Goal: Information Seeking & Learning: Learn about a topic

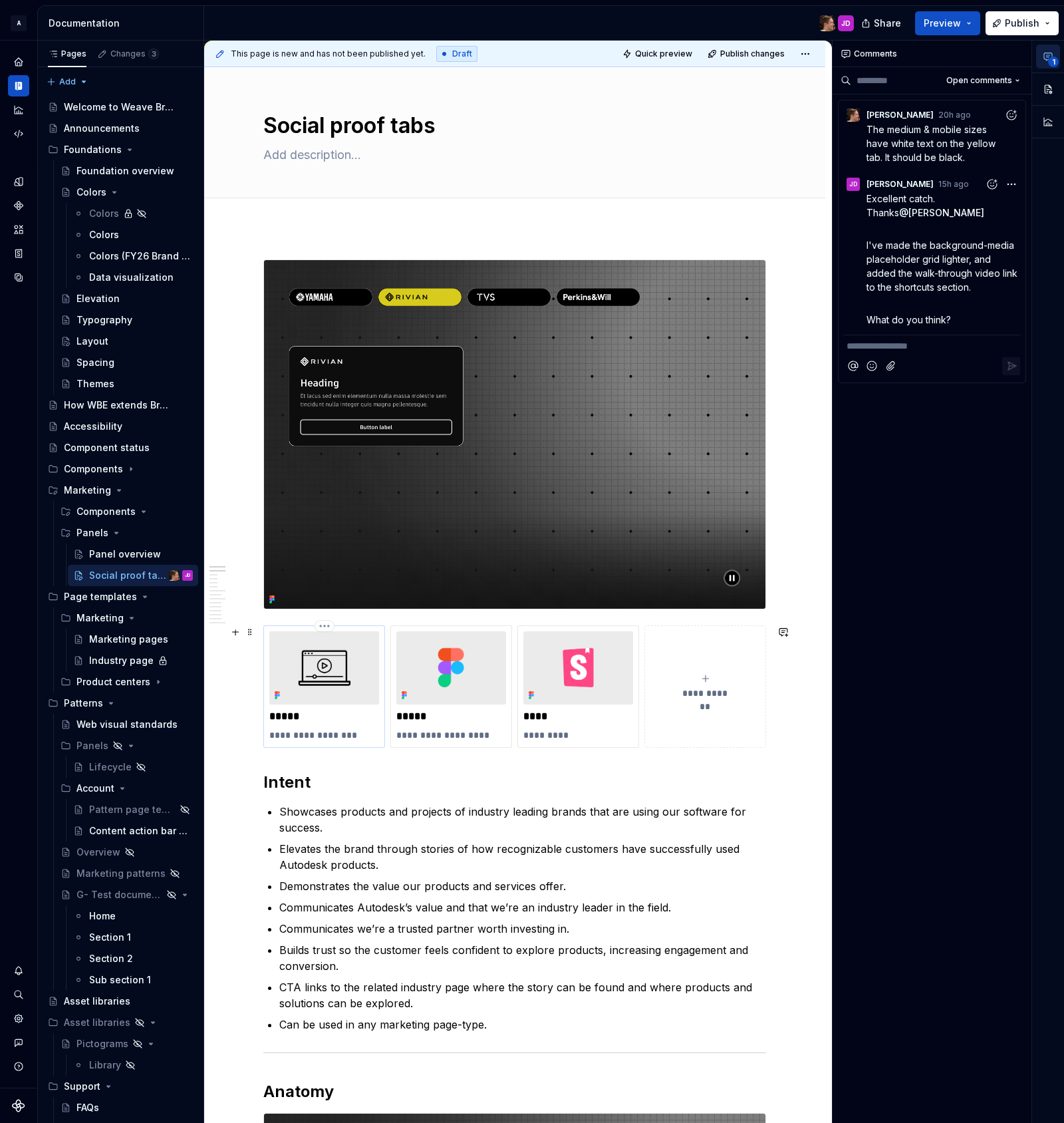
click at [361, 647] on img at bounding box center [324, 668] width 110 height 74
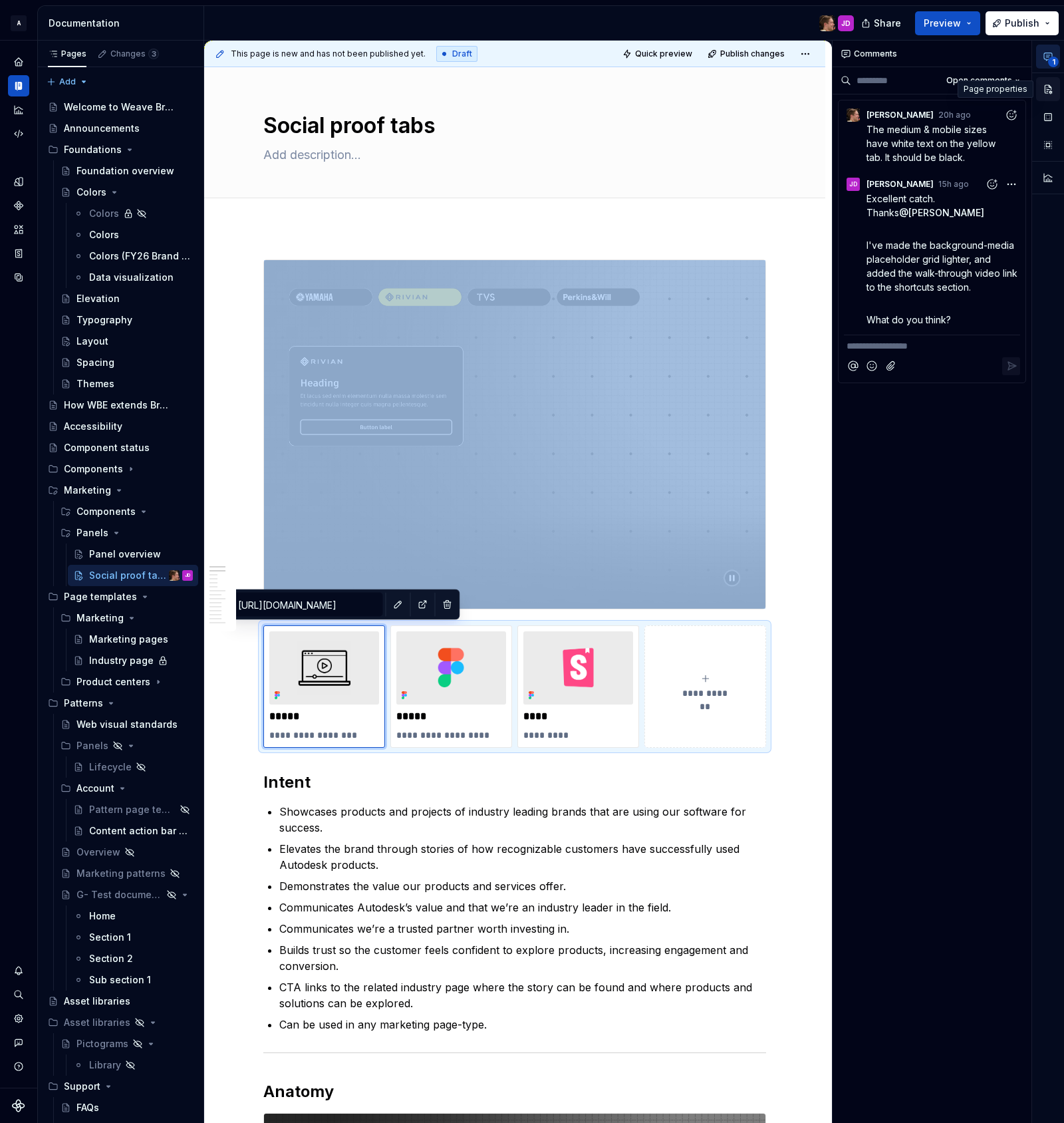
click at [1046, 86] on button "button" at bounding box center [1047, 88] width 24 height 24
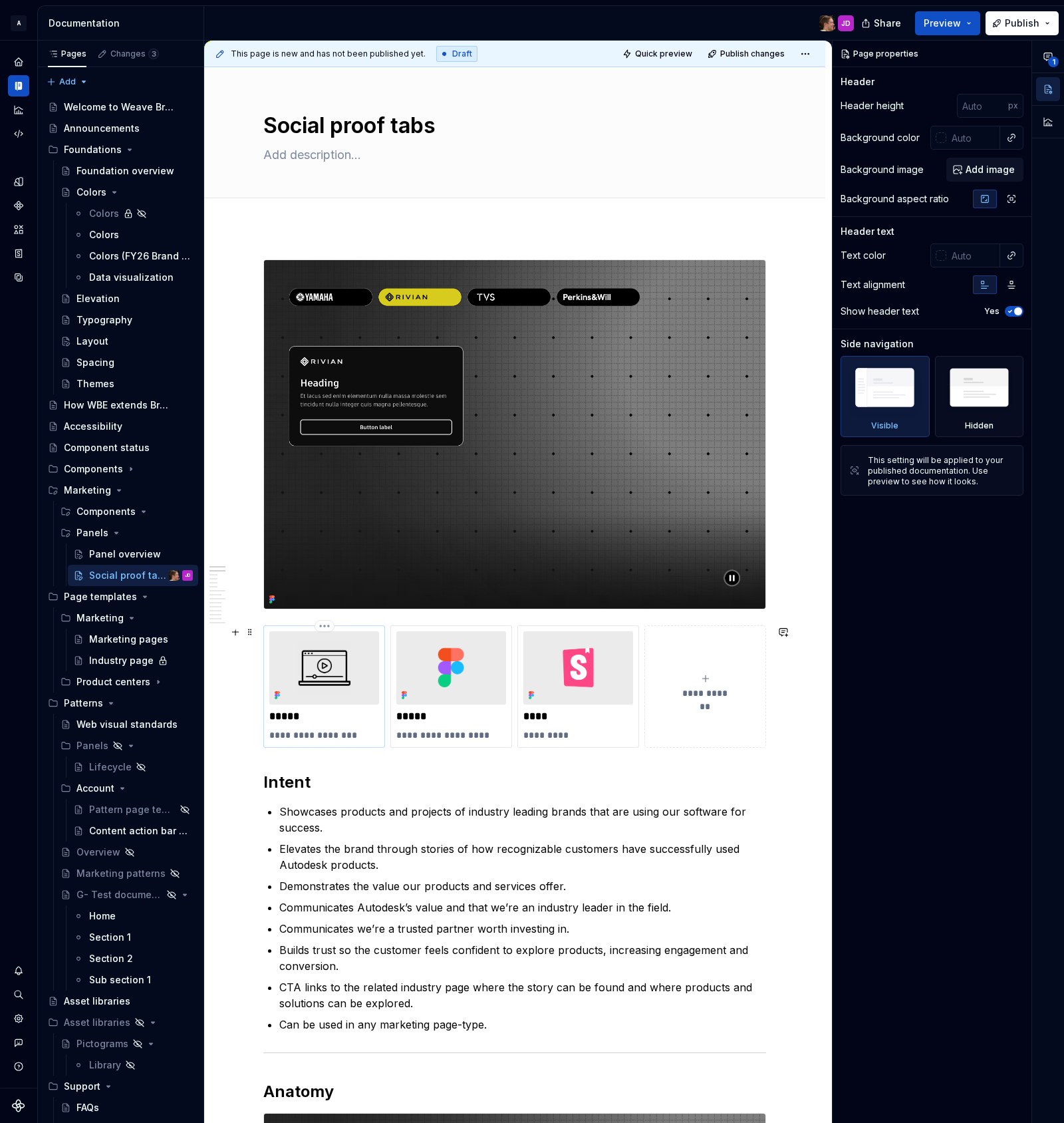
click at [363, 657] on img at bounding box center [324, 668] width 110 height 74
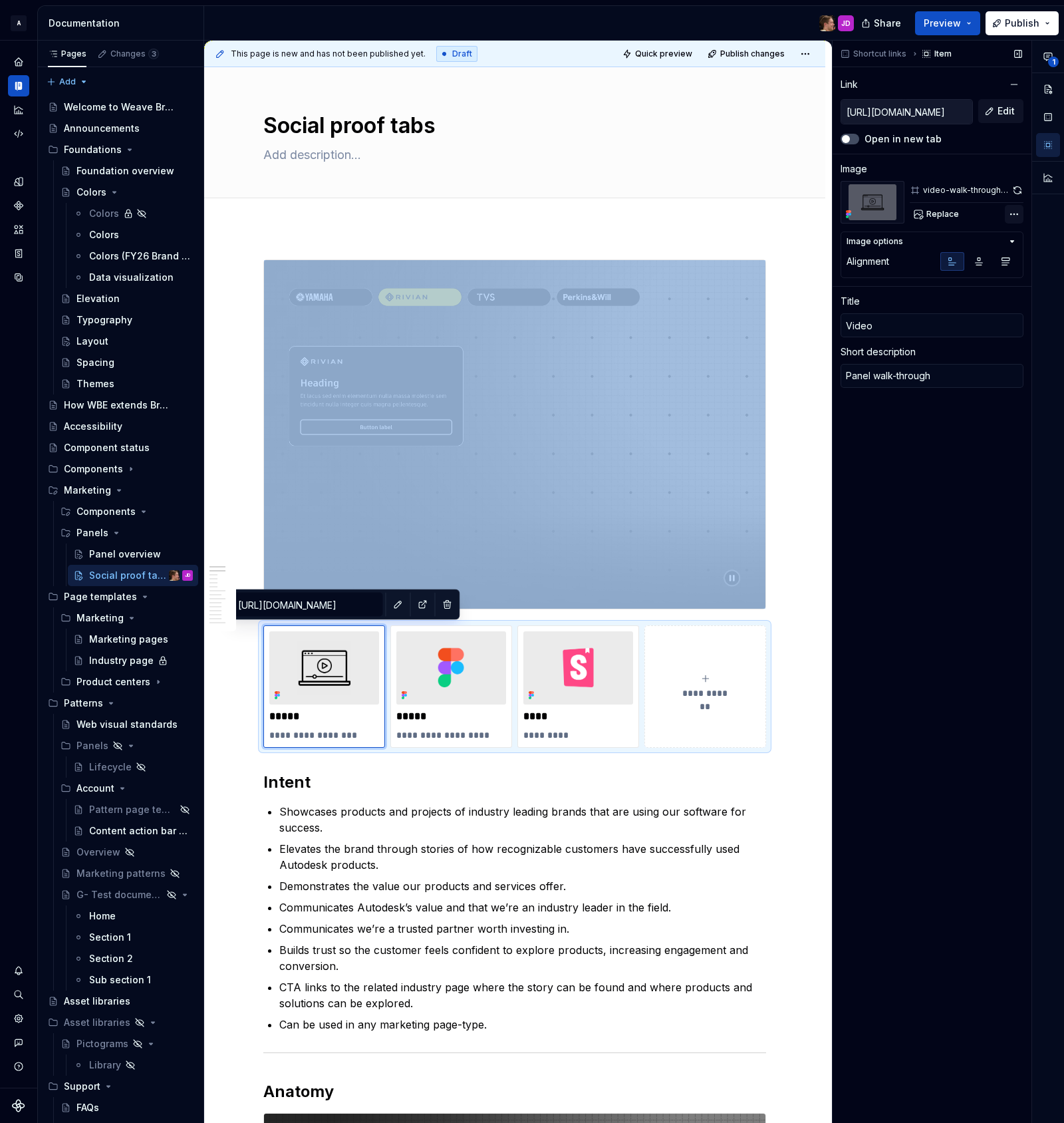
click at [1014, 213] on div "**********" at bounding box center [948, 582] width 231 height 1083
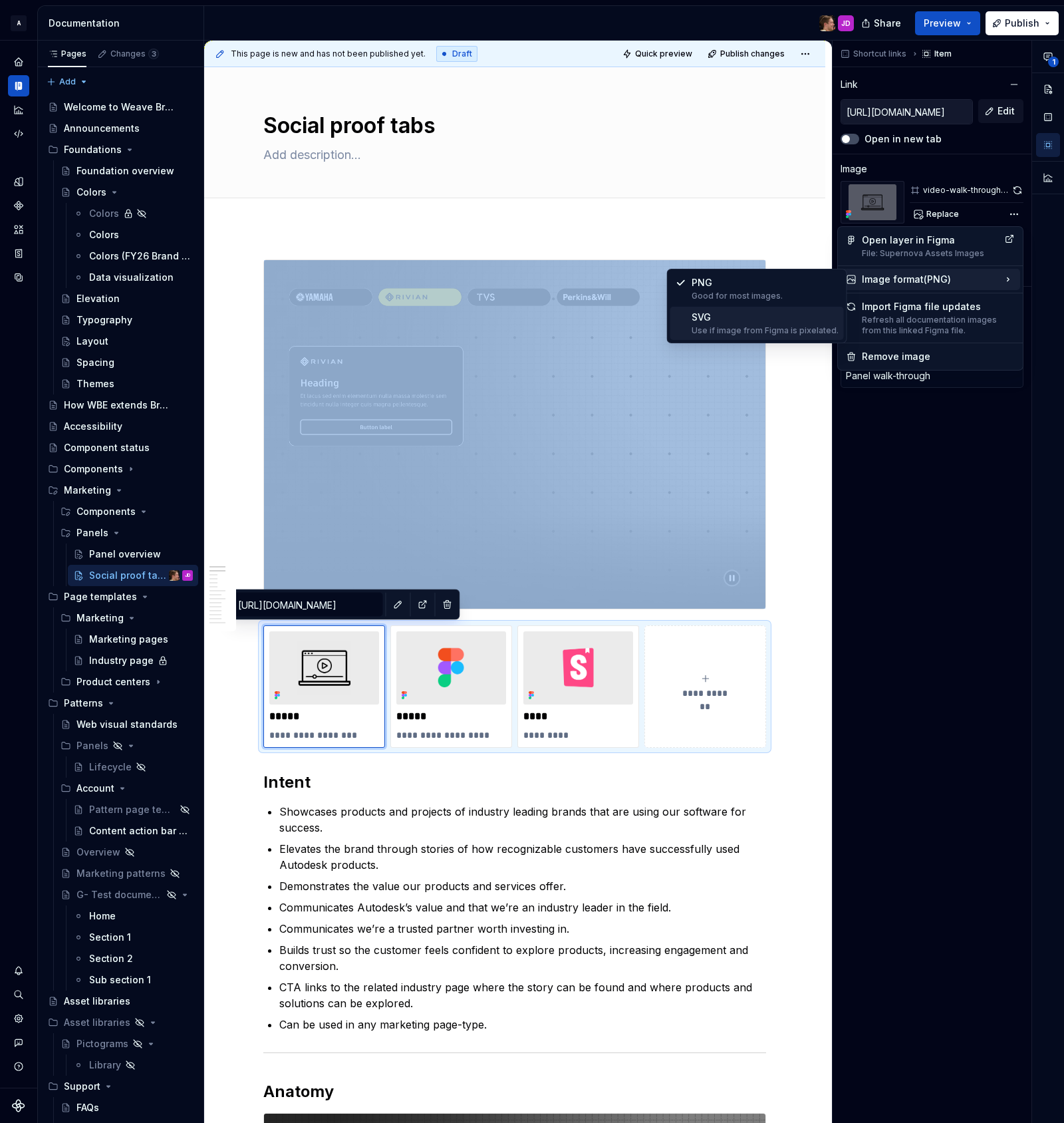
click at [769, 327] on div "Use if image from Figma is pixelated." at bounding box center [765, 331] width 147 height 11
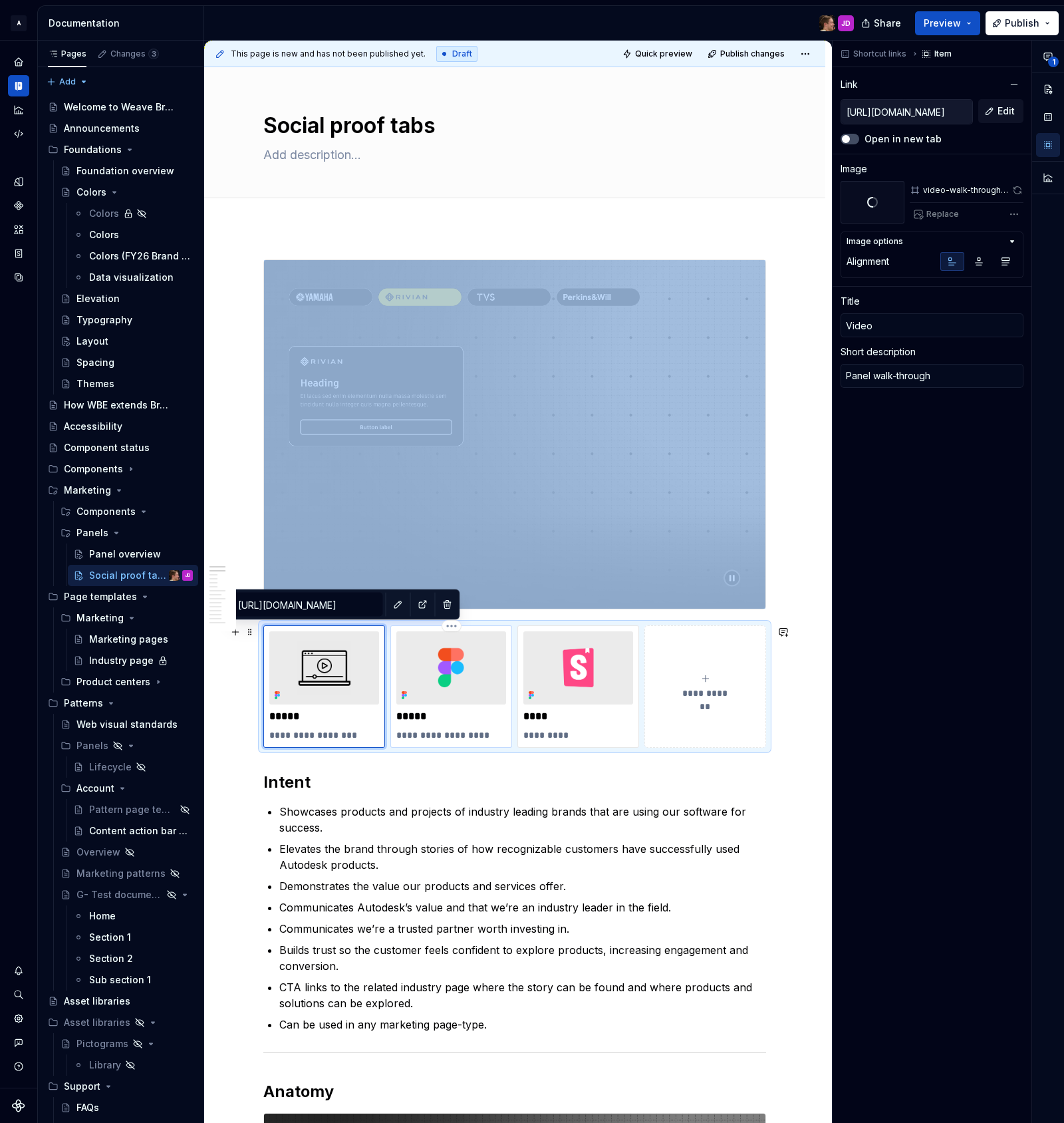
type textarea "*"
type input "[URL][DOMAIN_NAME]"
type input "Panel"
type textarea "Figma sticker sheet"
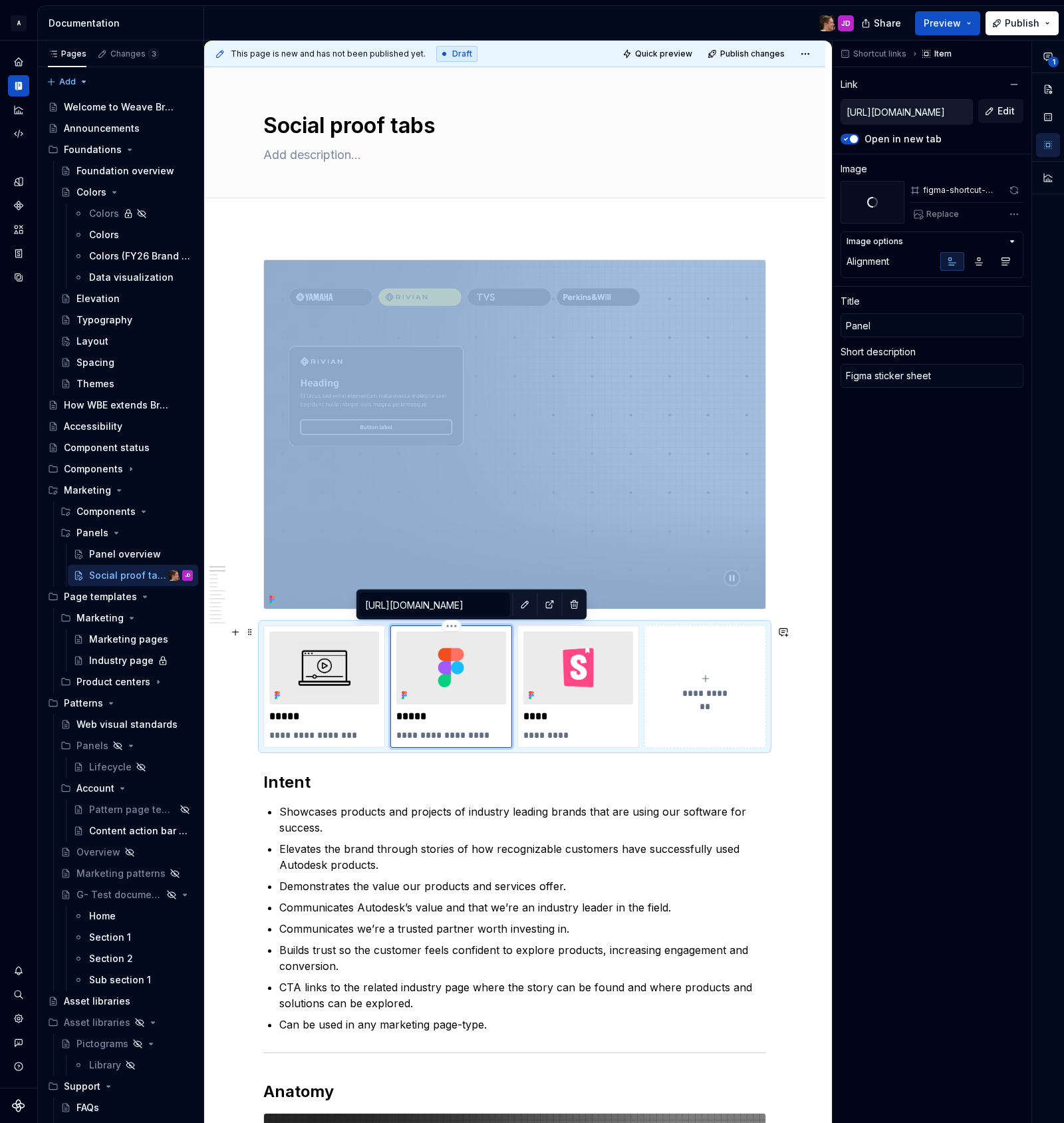
click at [503, 645] on img at bounding box center [451, 668] width 110 height 74
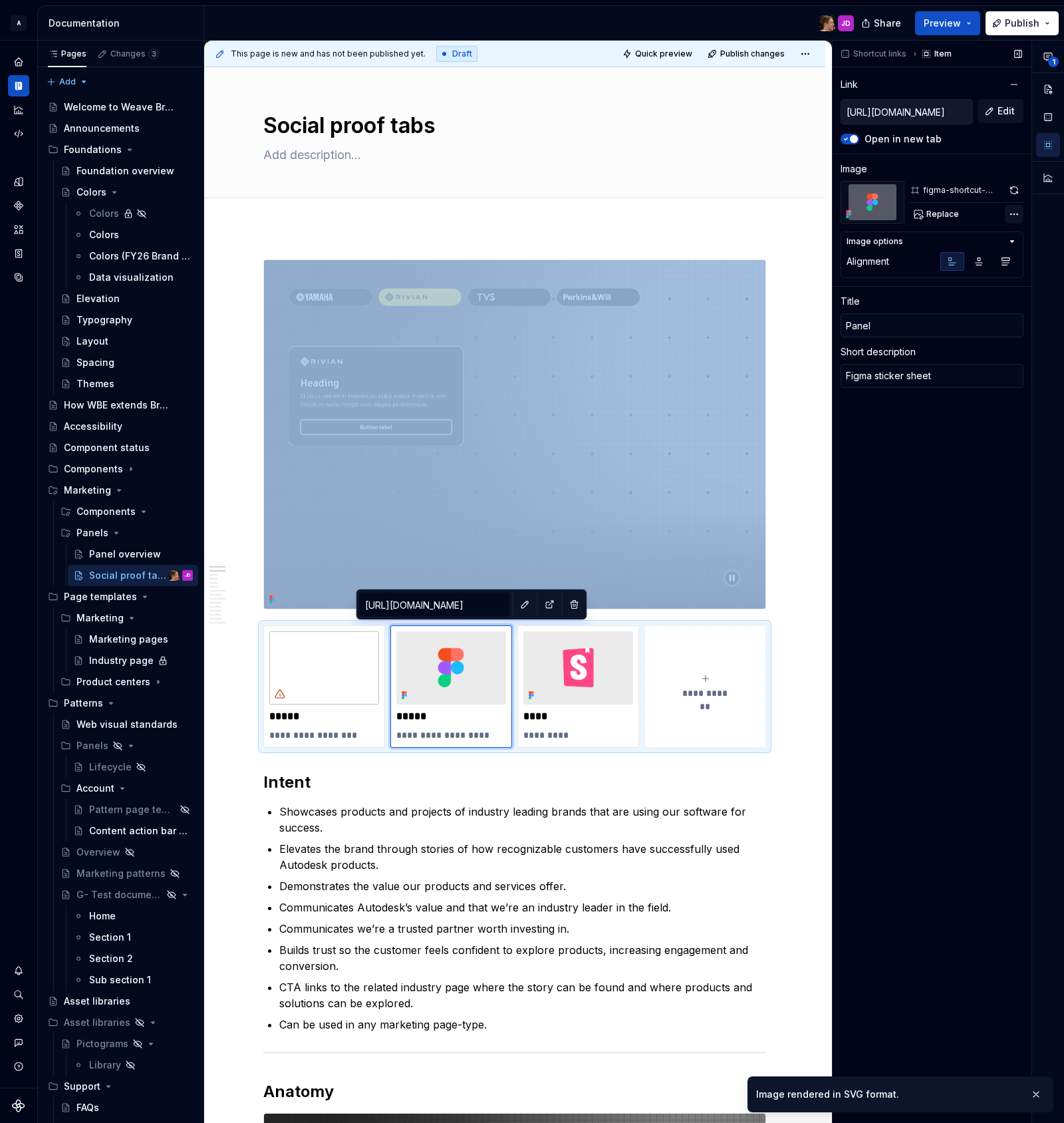
click at [1014, 214] on div "**********" at bounding box center [948, 582] width 231 height 1083
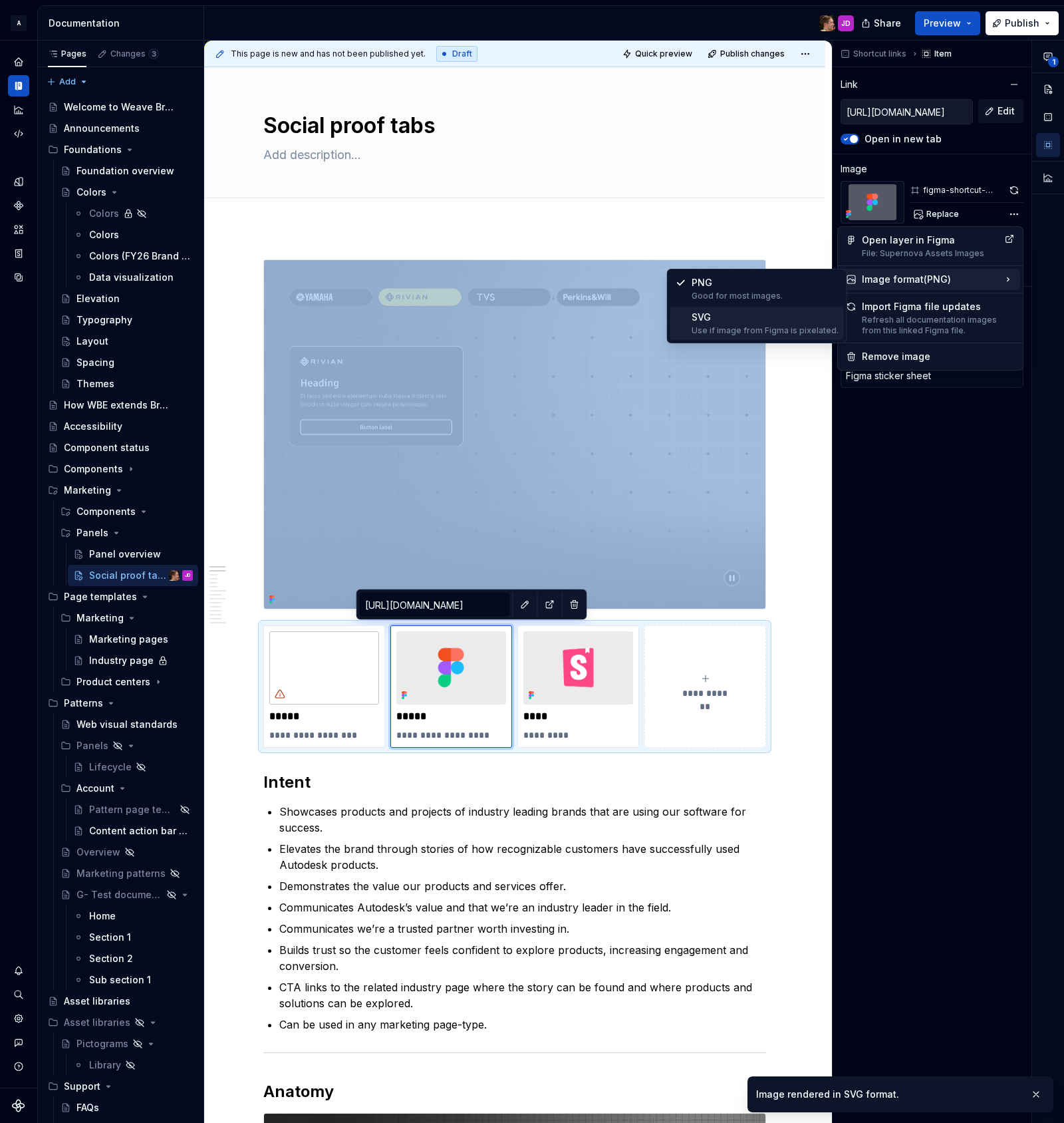
drag, startPoint x: 762, startPoint y: 327, endPoint x: 745, endPoint y: 345, distance: 24.8
click at [762, 327] on div "Use if image from Figma is pixelated." at bounding box center [765, 331] width 147 height 11
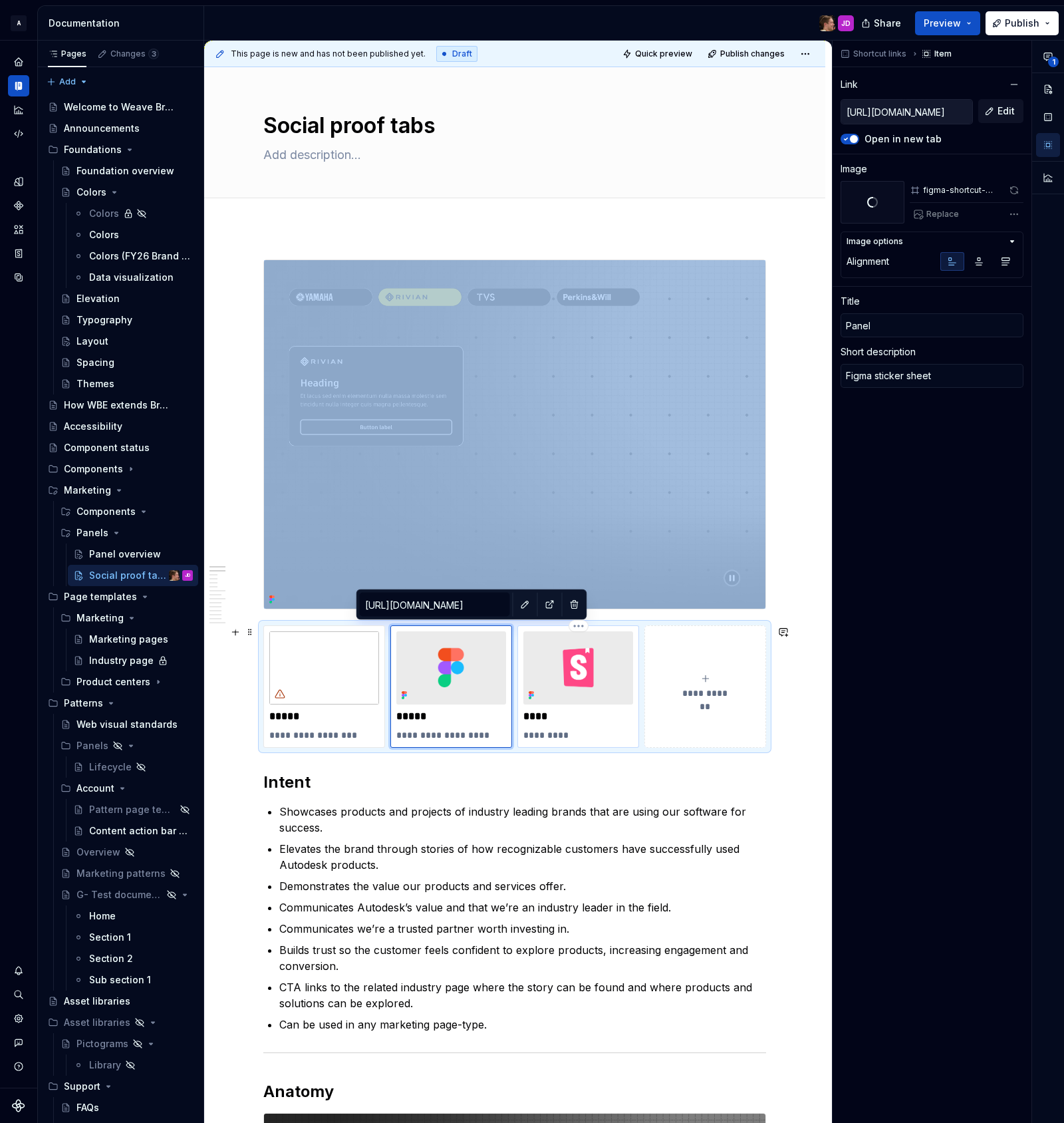
type textarea "*"
type input "https://pages.git.autodesk.com/dpe/dotcom-patterns/main/?path=/docs/dotcom-patt…"
type input "Code"
type textarea "Storybook"
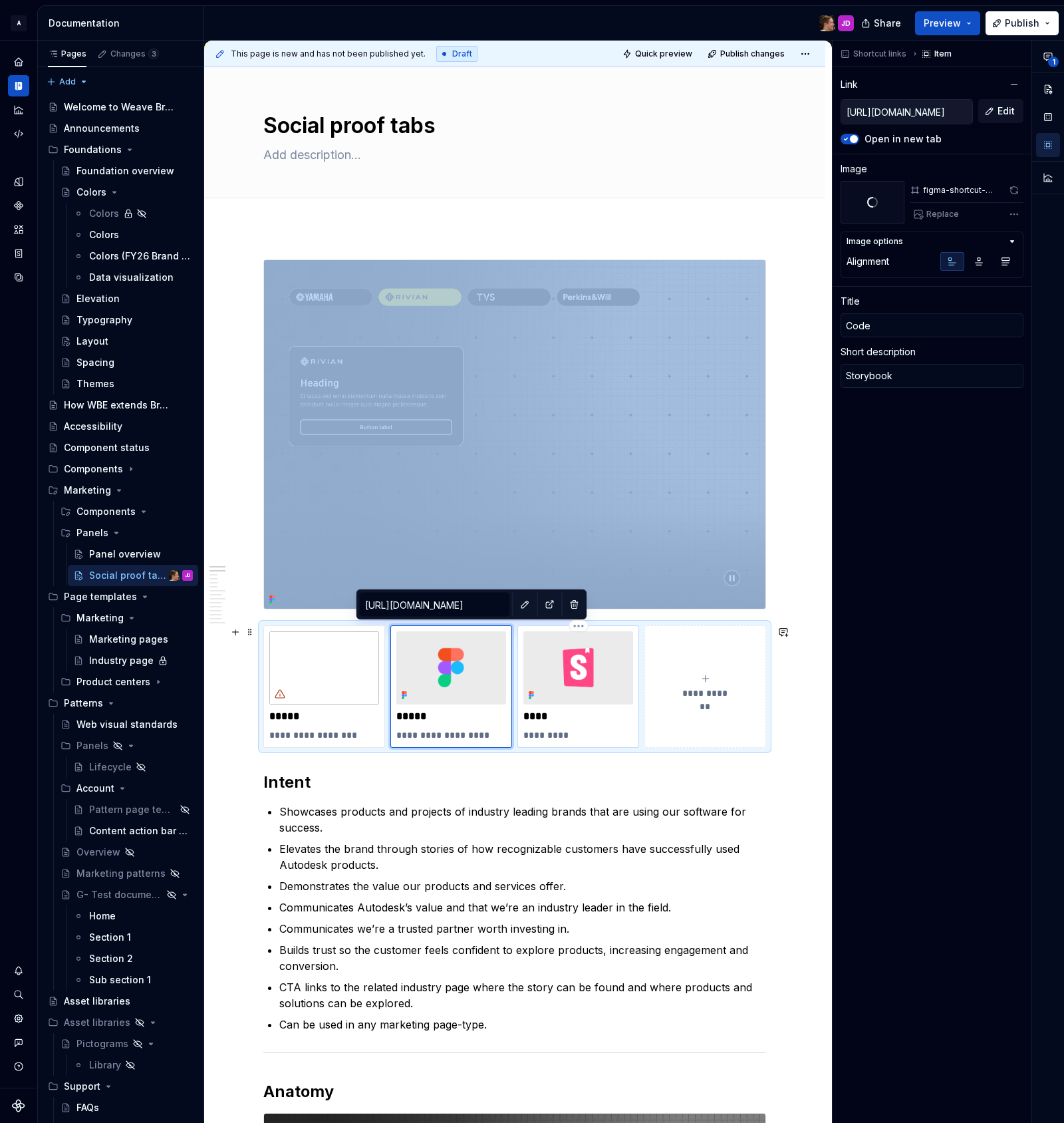
click at [625, 663] on img at bounding box center [578, 668] width 110 height 74
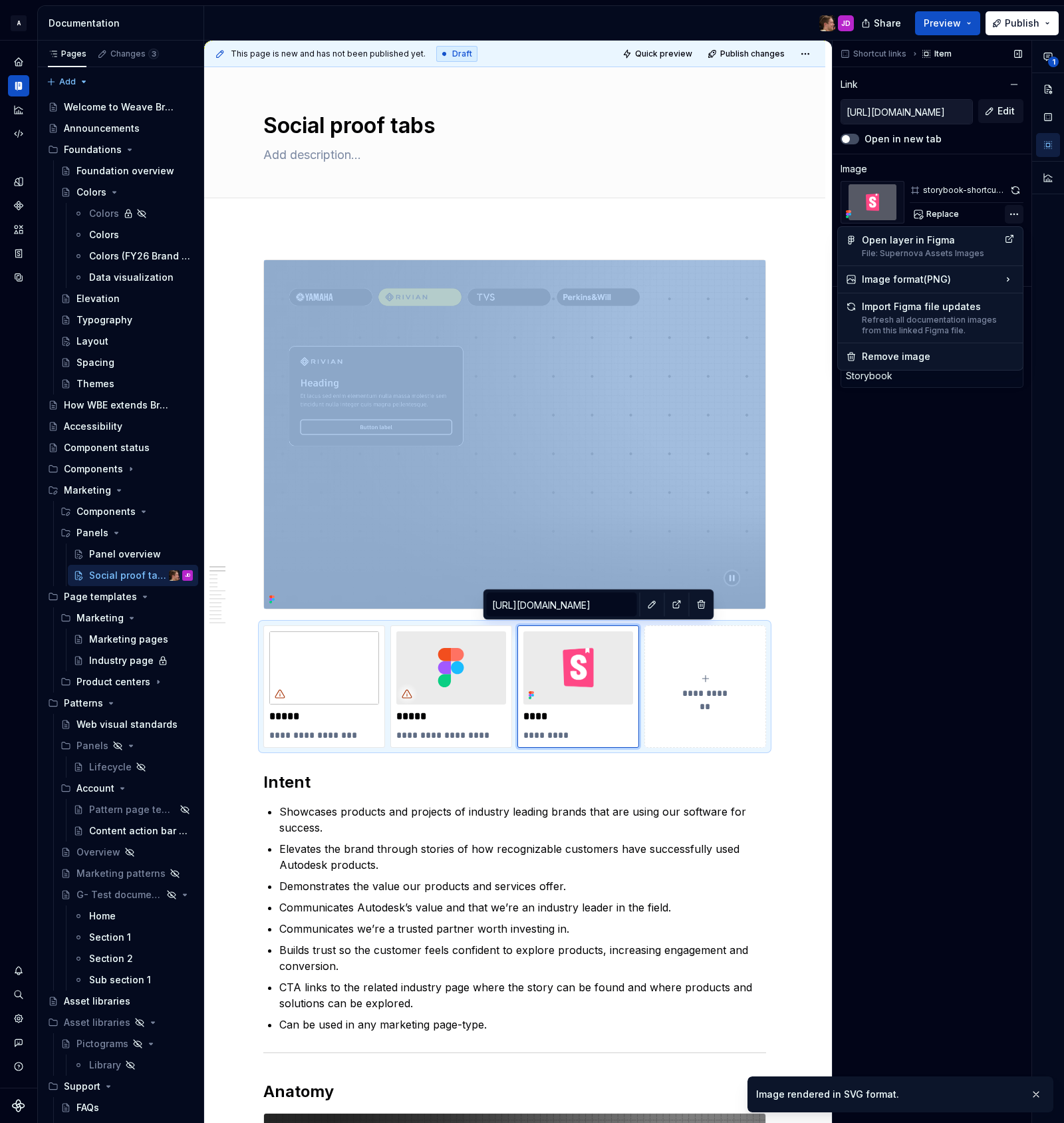
click at [1011, 214] on div "**********" at bounding box center [948, 582] width 231 height 1083
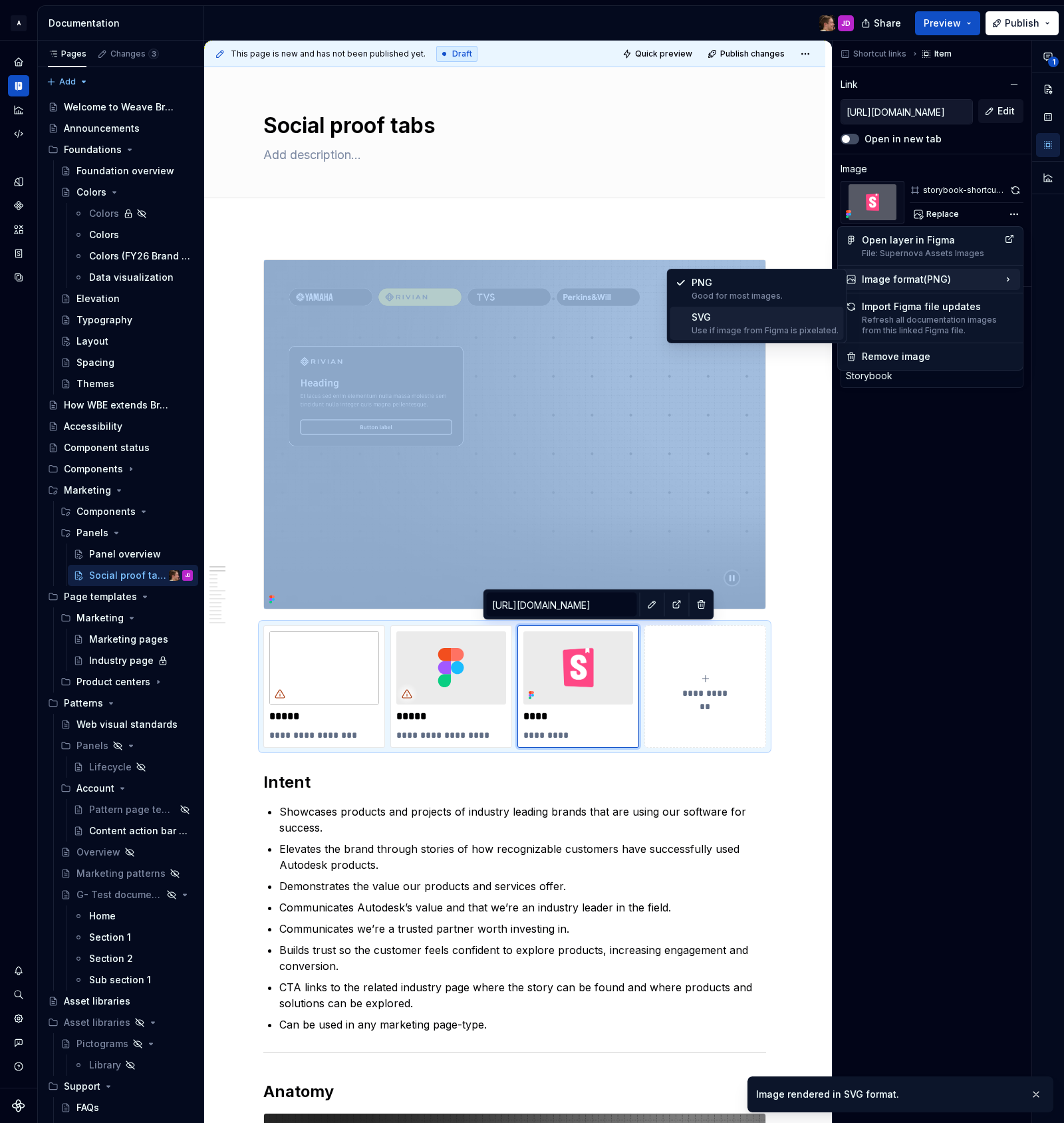
click at [782, 327] on div "Use if image from Figma is pixelated." at bounding box center [765, 331] width 147 height 11
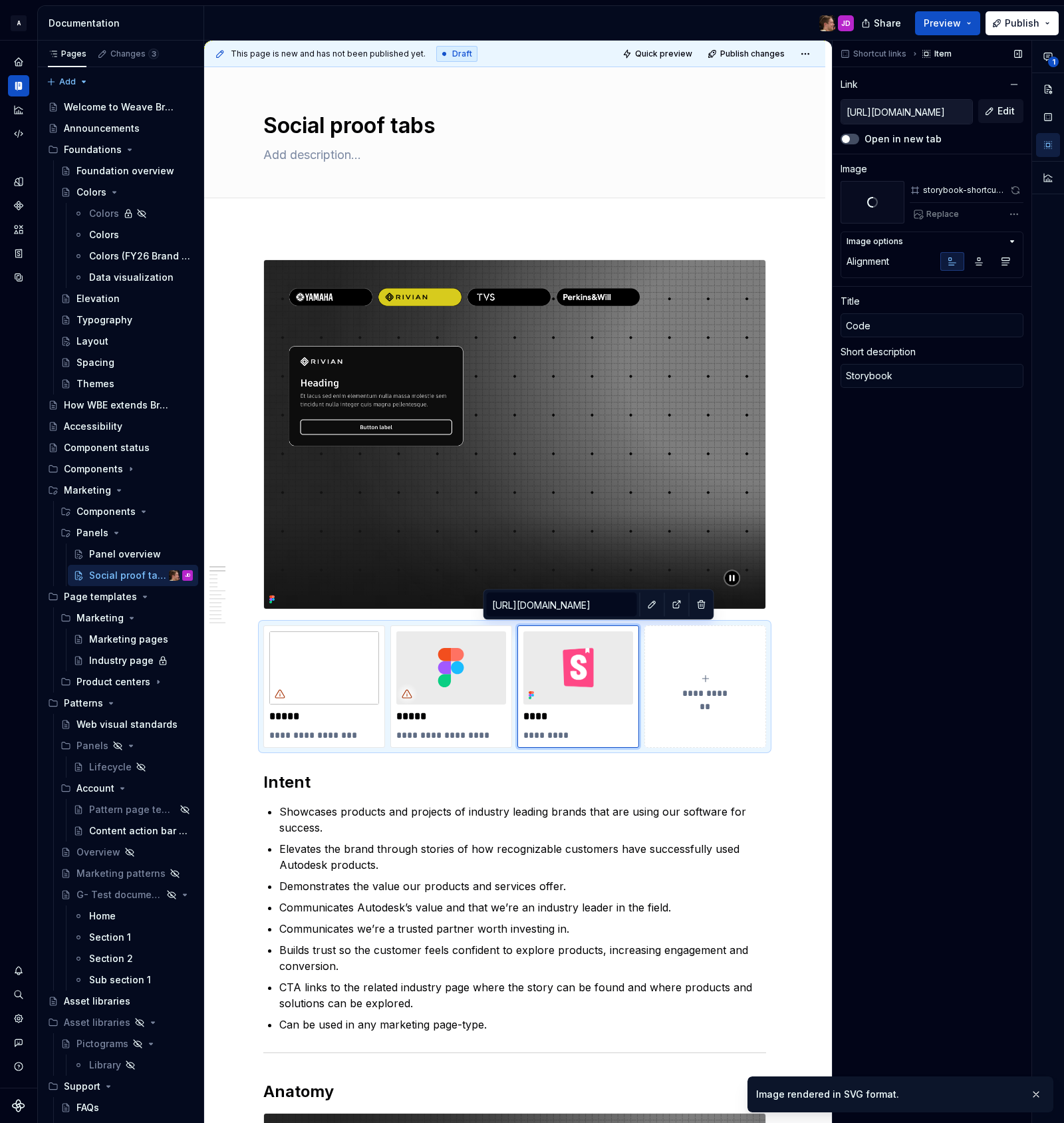
click at [966, 488] on div "Shortcut links Item Link https://pages.git.autodesk.com/dpe/dotcom-patterns/mai…" at bounding box center [932, 582] width 199 height 1083
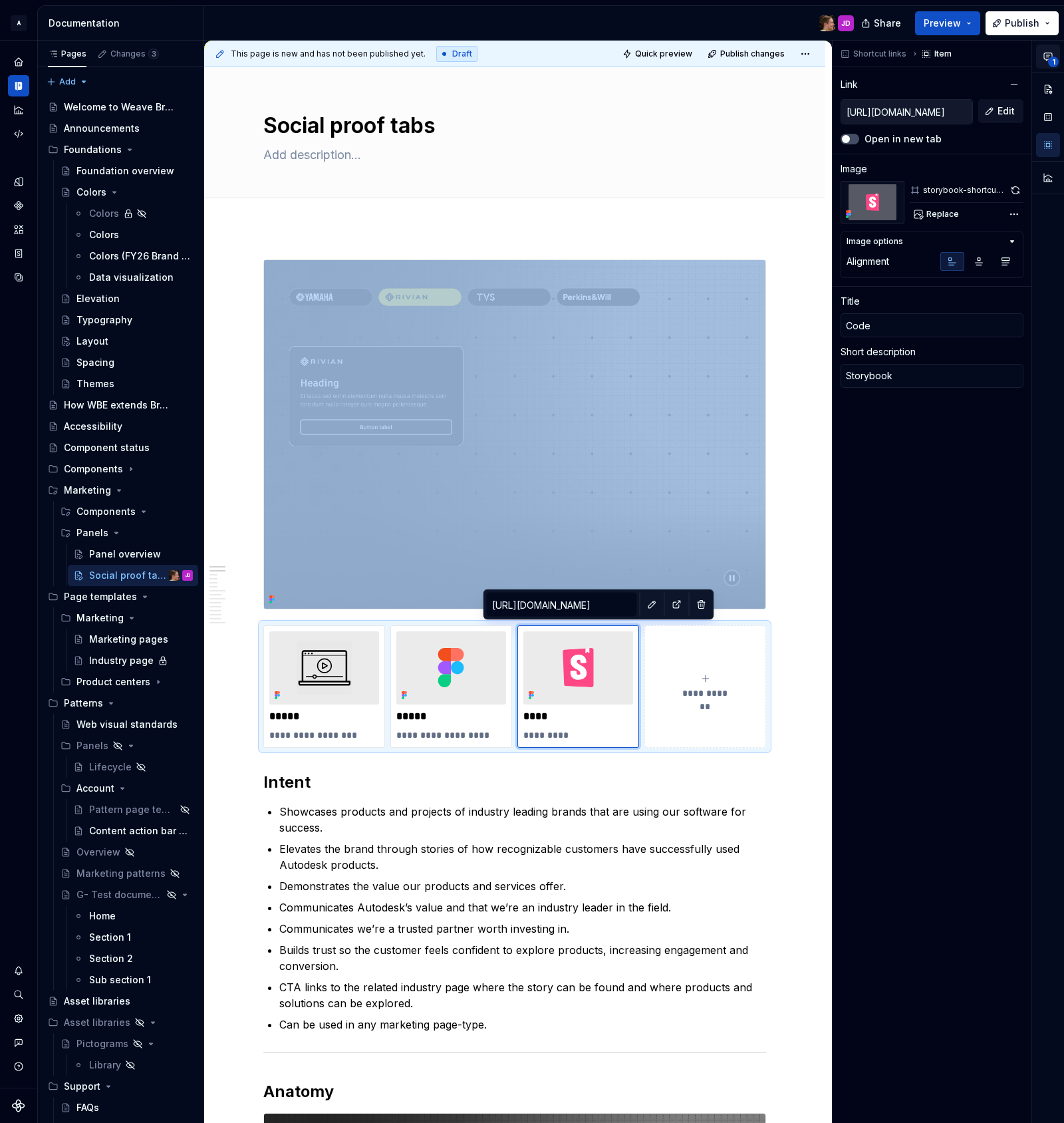
click at [1048, 59] on span "1" at bounding box center [1053, 61] width 11 height 11
type textarea "*"
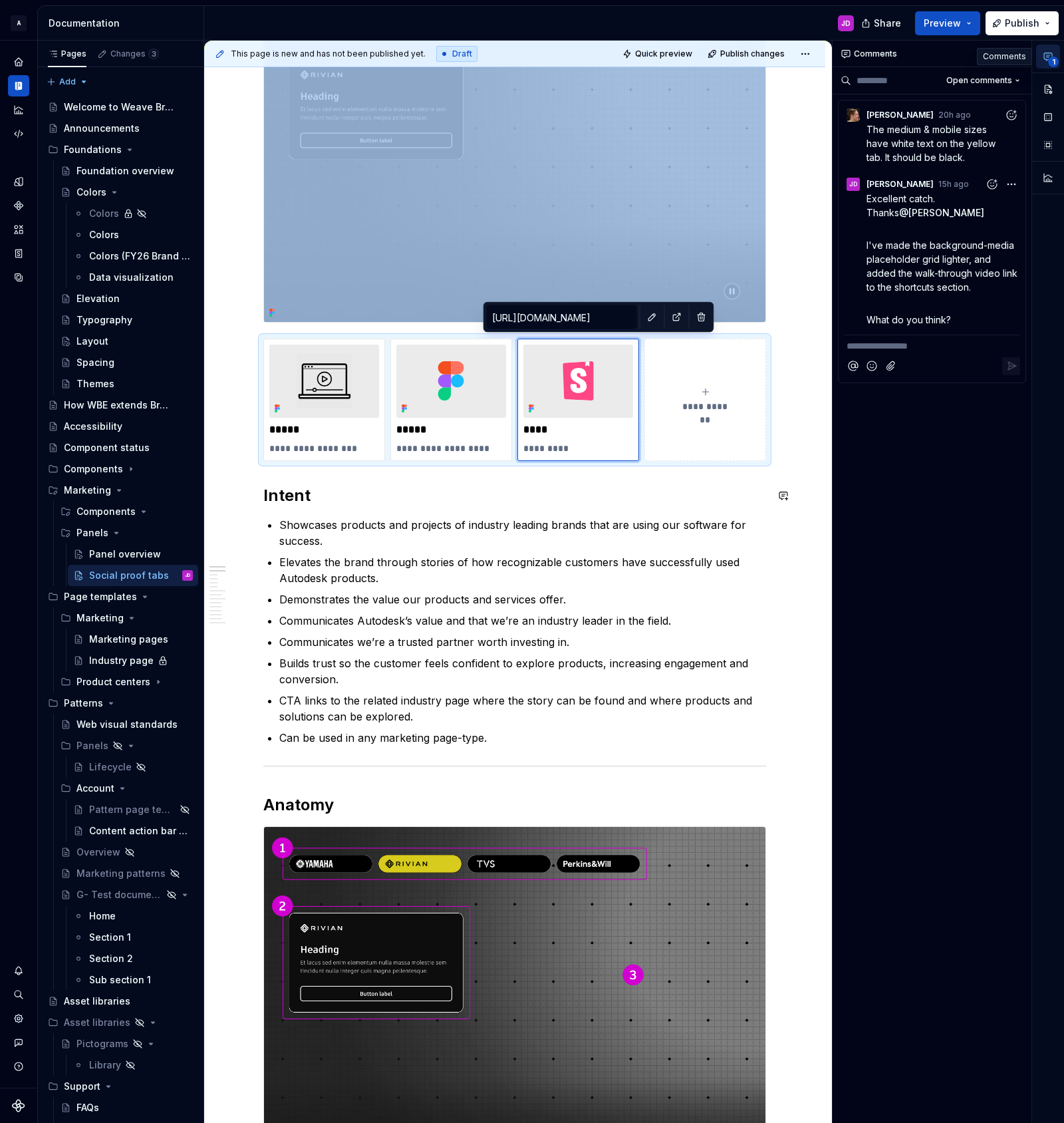
scroll to position [289, 0]
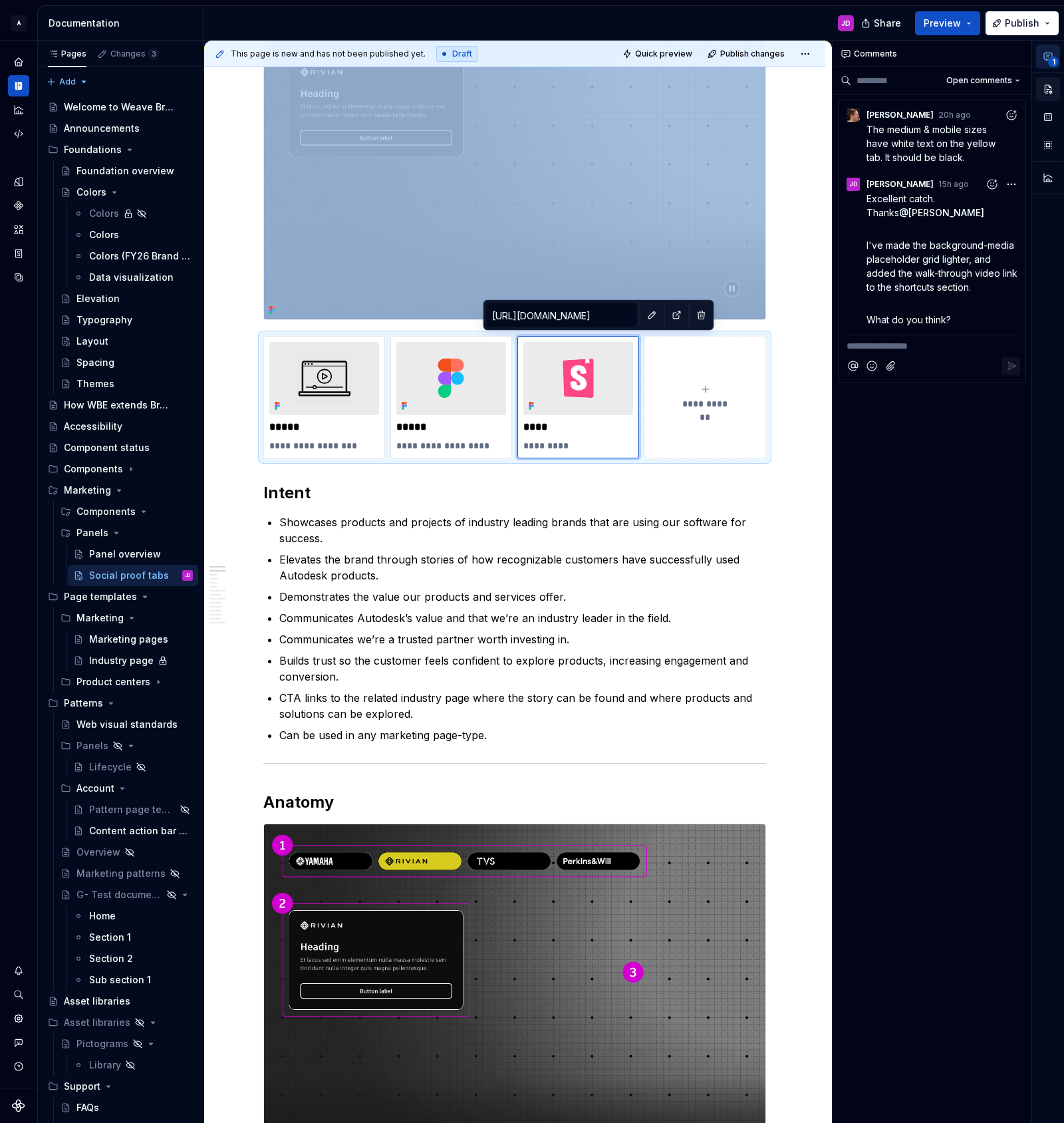
click at [1052, 90] on button "button" at bounding box center [1047, 88] width 24 height 24
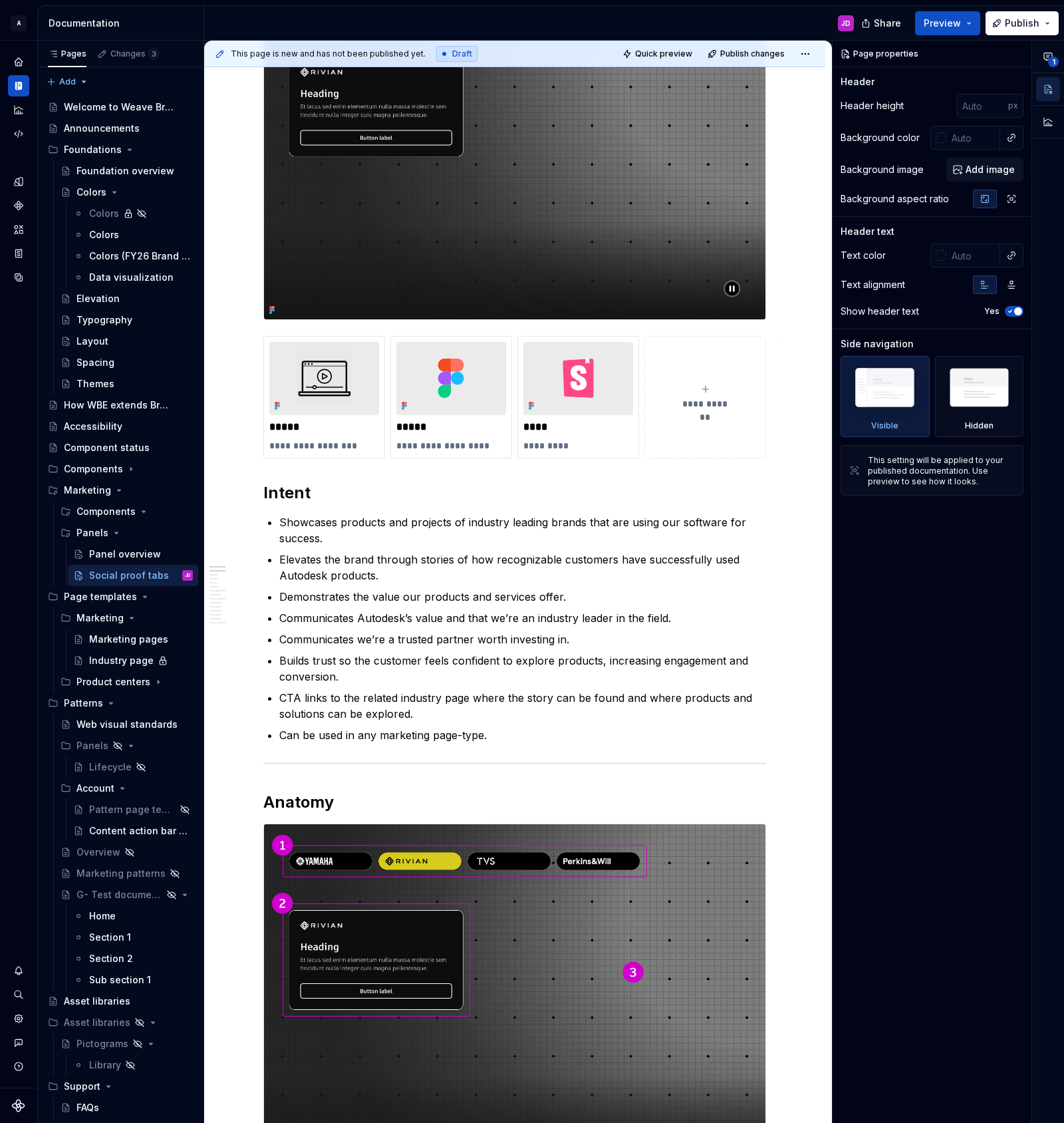
type textarea "*"
click at [536, 735] on p "Can be used in any marketing page-type." at bounding box center [522, 735] width 487 height 16
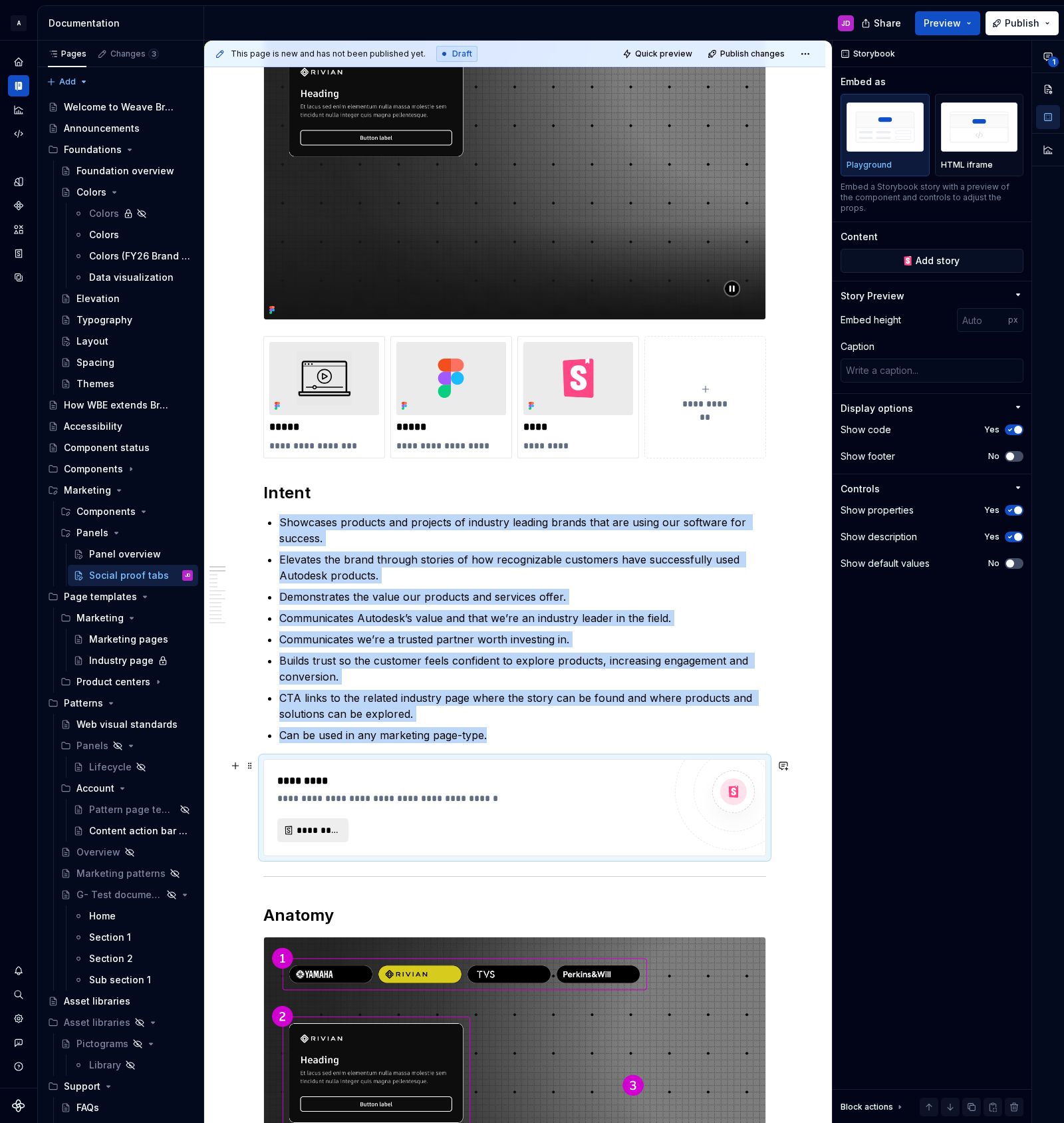
click at [325, 834] on span "*********" at bounding box center [318, 830] width 43 height 13
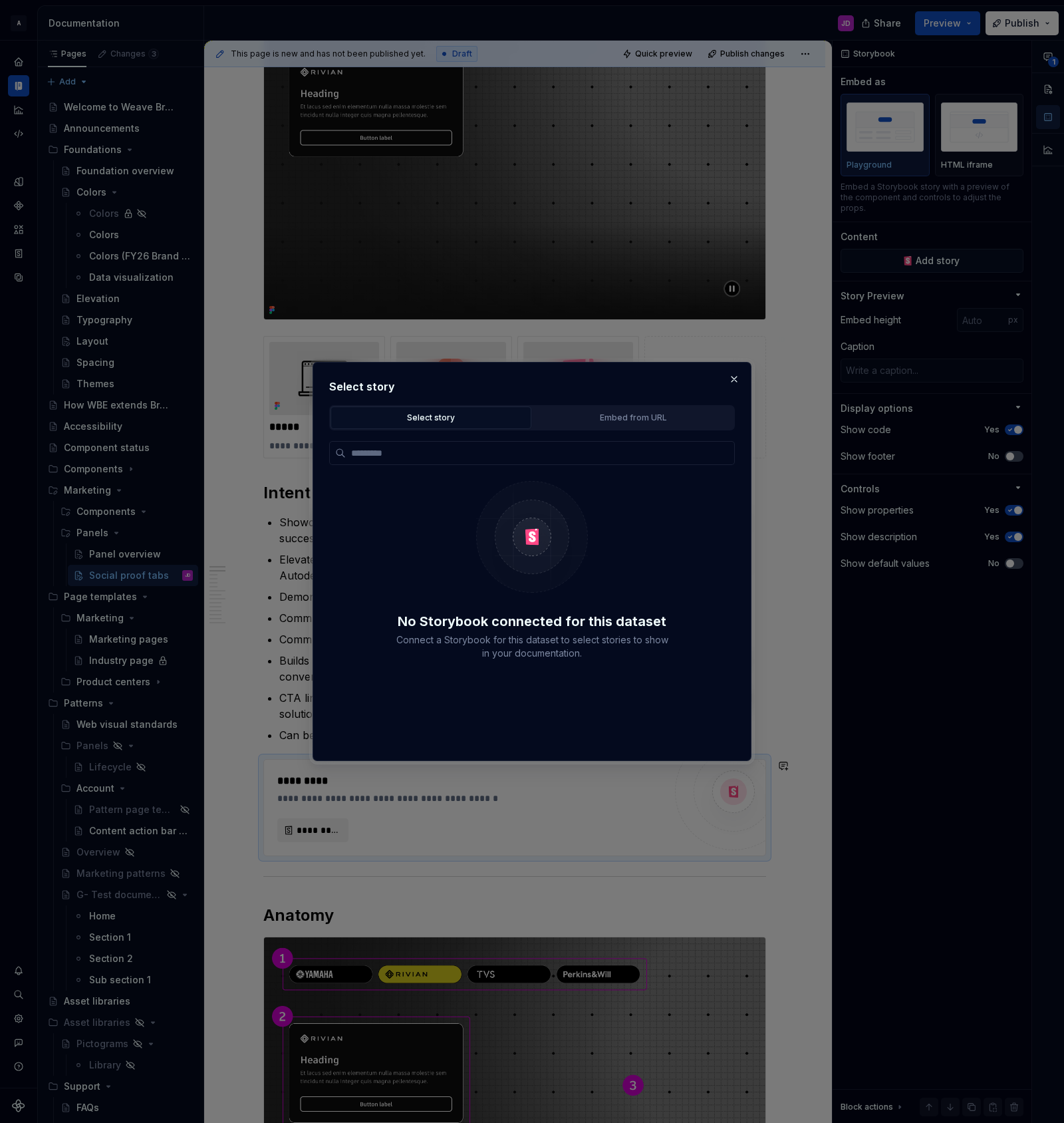
type textarea "*"
click at [443, 419] on div "Select story" at bounding box center [431, 417] width 192 height 13
click at [595, 418] on div "Embed from URL" at bounding box center [633, 417] width 192 height 13
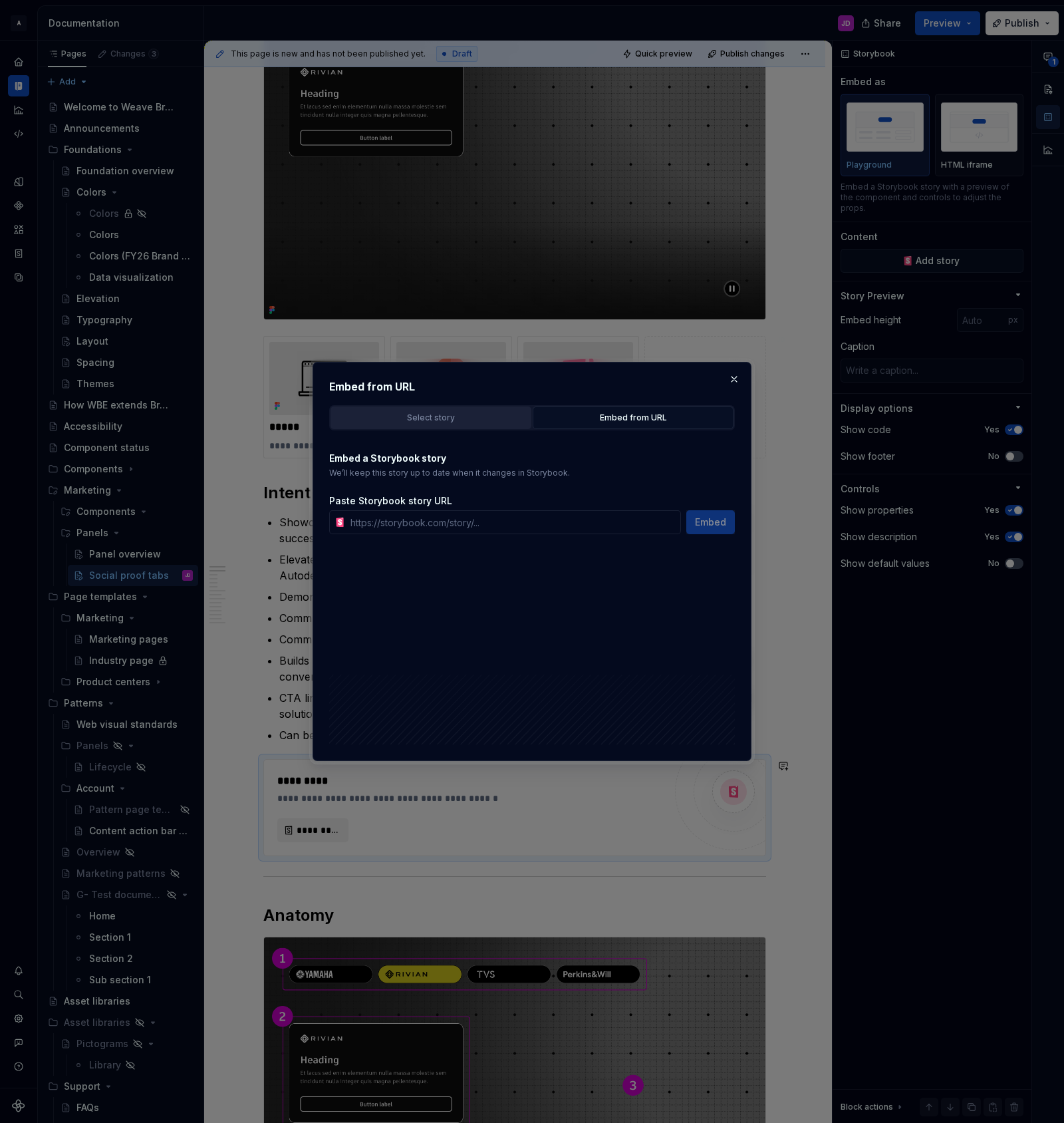
click at [421, 421] on div "Select story" at bounding box center [431, 417] width 192 height 13
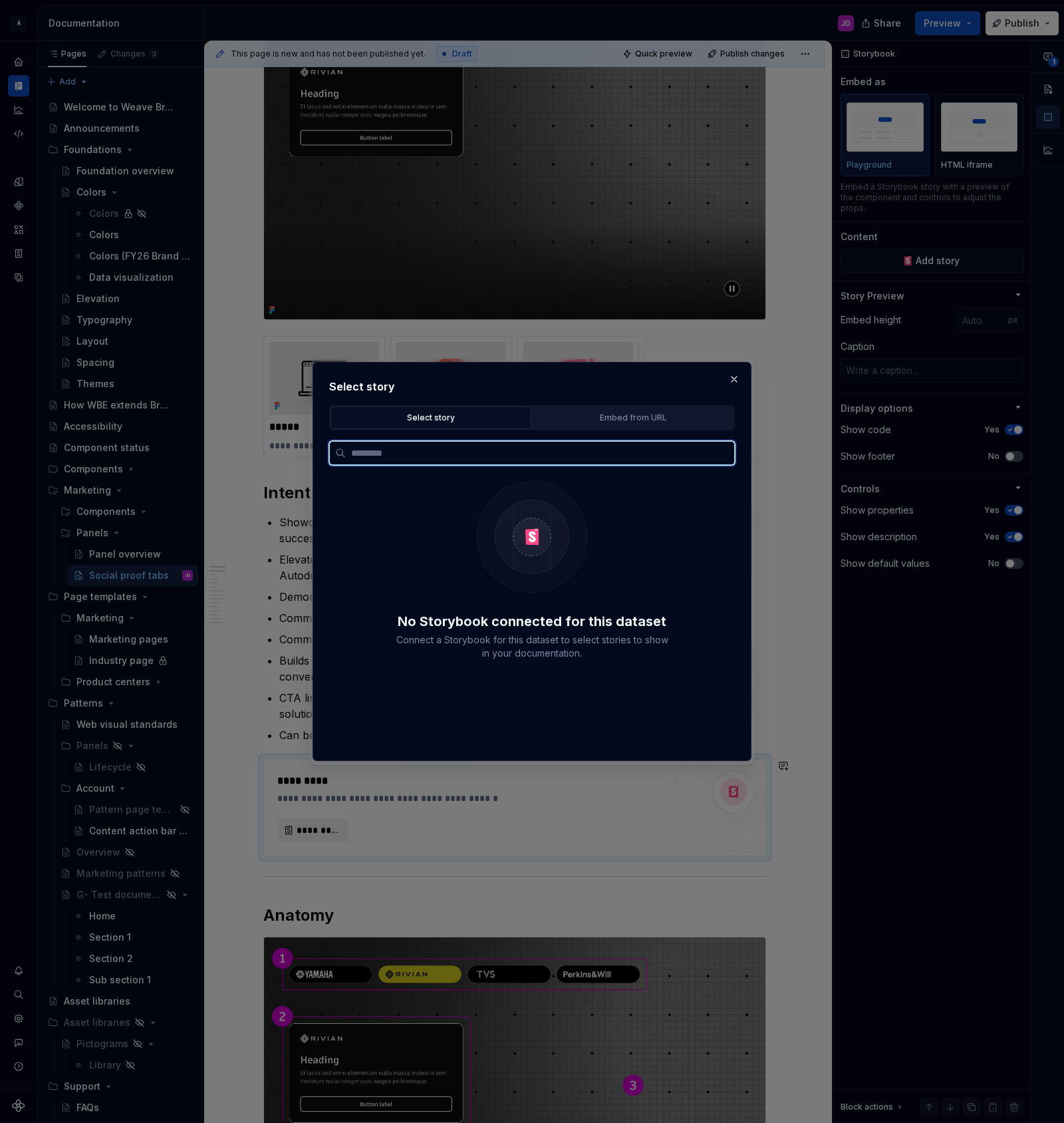
click at [389, 456] on input "search" at bounding box center [540, 453] width 388 height 13
type input "**********"
type textarea "*"
click at [628, 417] on div "Embed from URL" at bounding box center [633, 417] width 192 height 13
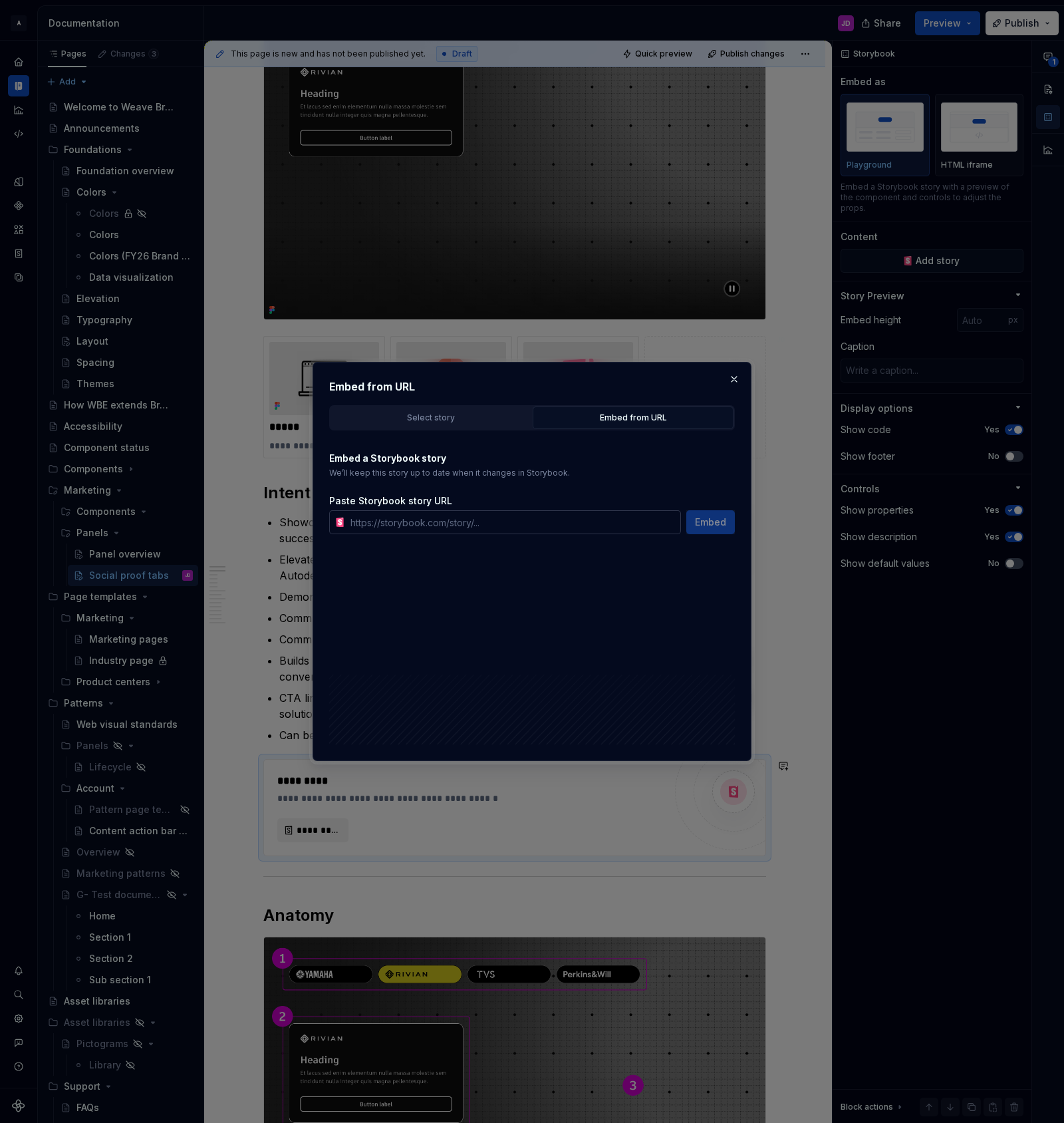
click at [539, 533] on input "text" at bounding box center [513, 521] width 336 height 24
paste input "https://pages.git.autodesk.com/dpe/dotcom-patterns/main/?path=/docs/dotcom-patt…"
type input "https://pages.git.autodesk.com/dpe/dotcom-patterns/main/?path=/docs/dotcom-patt…"
click at [714, 518] on span "Embed" at bounding box center [710, 522] width 31 height 13
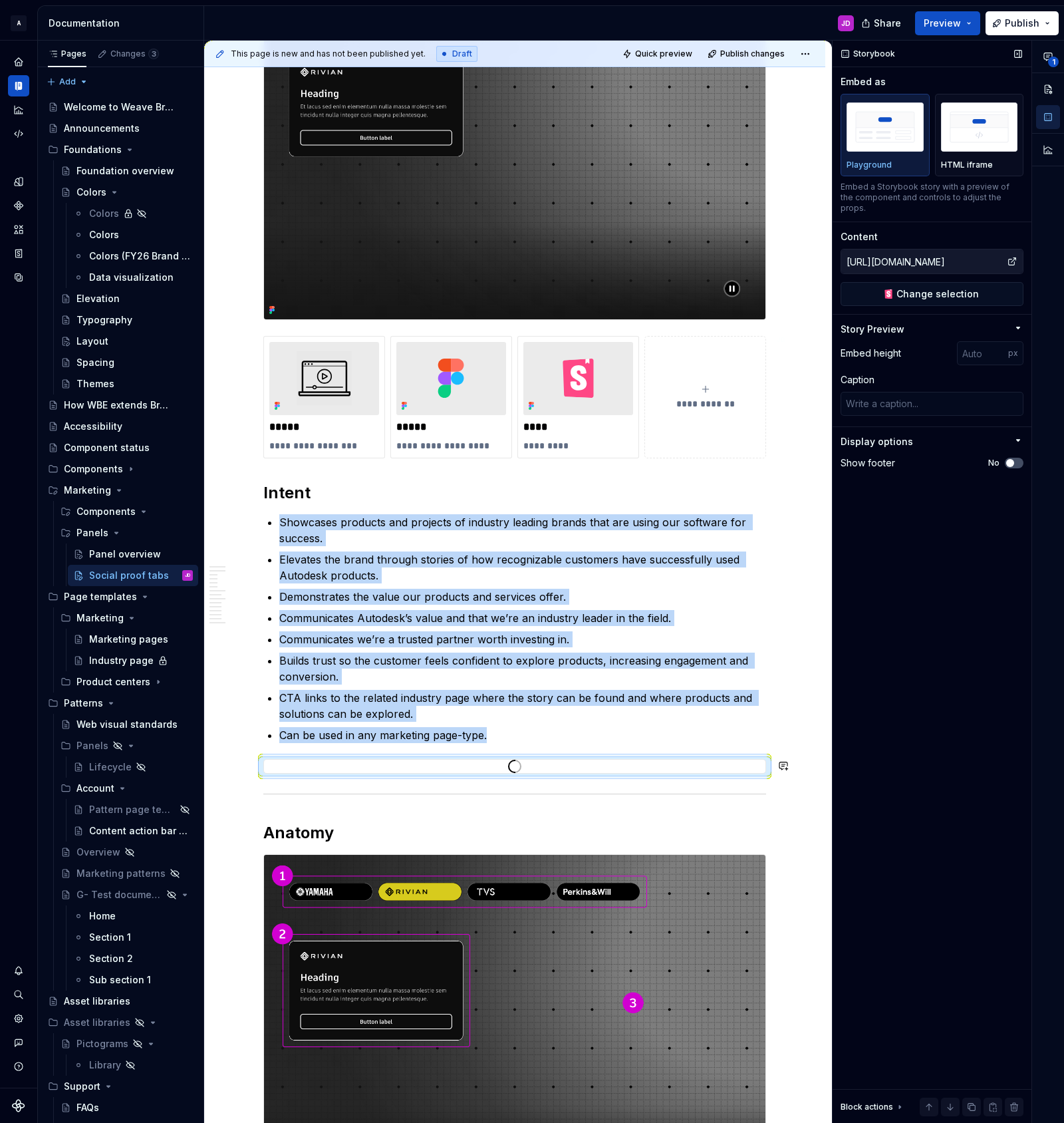
scroll to position [0, 0]
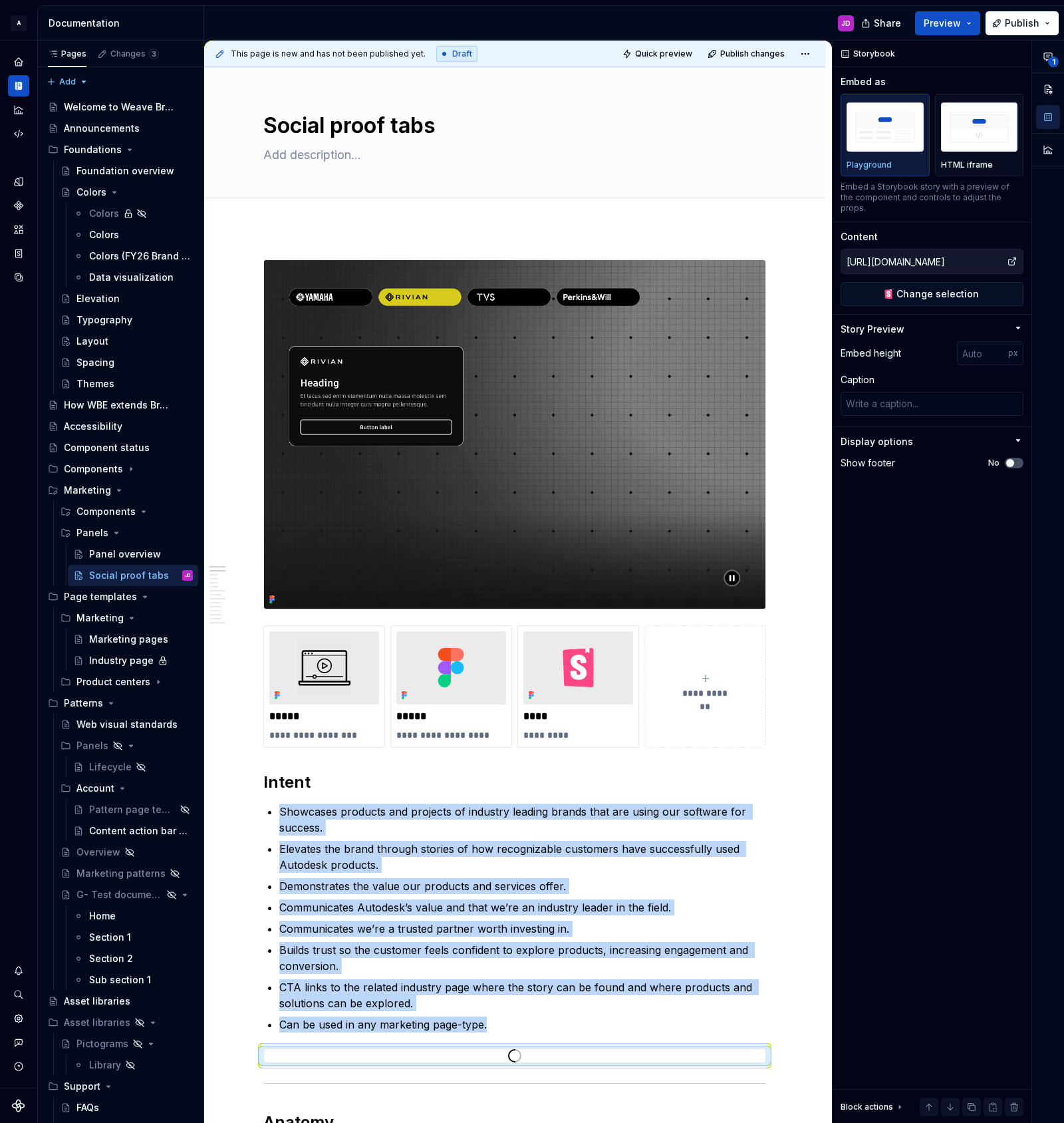
type textarea "*"
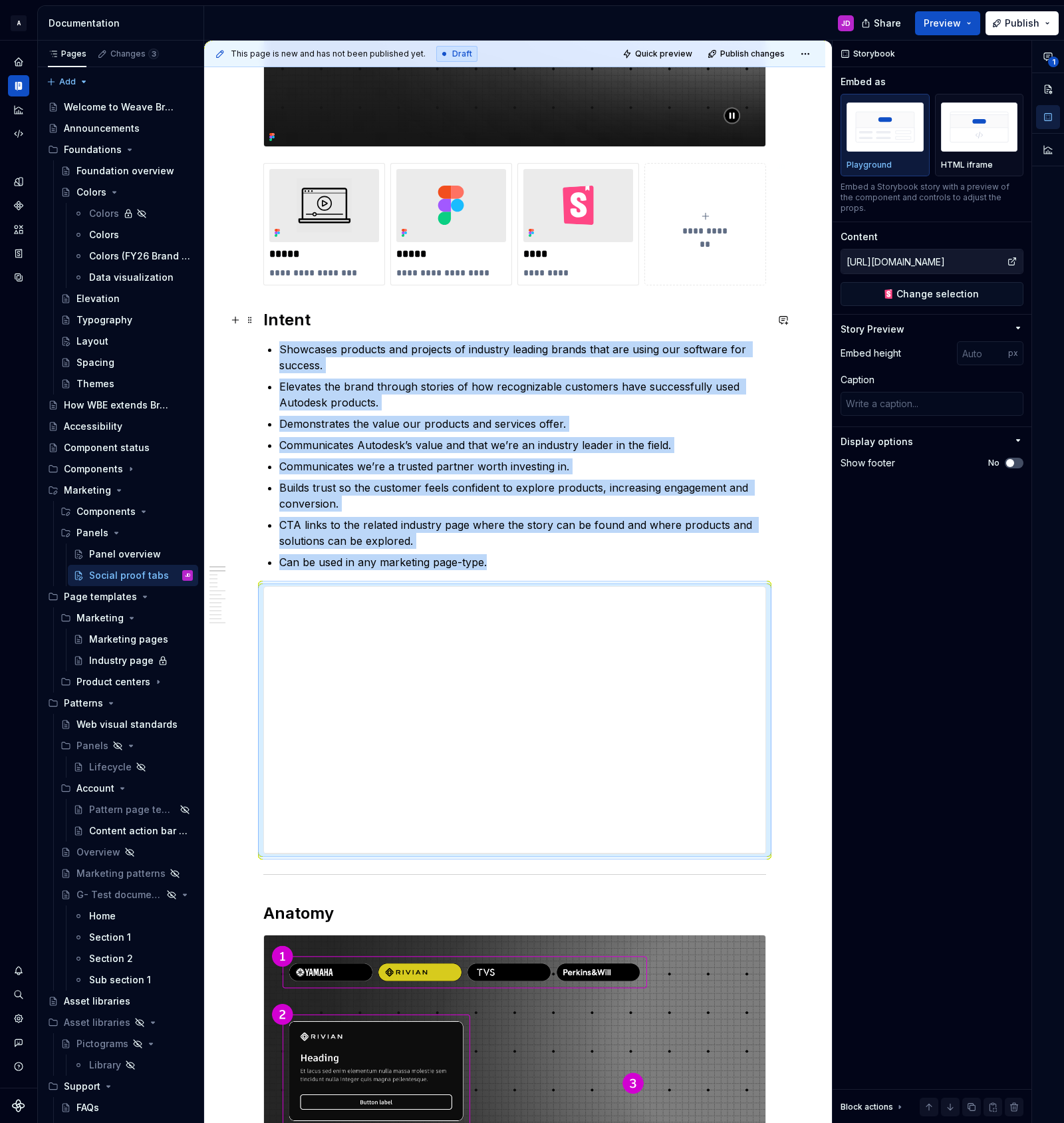
scroll to position [467, 0]
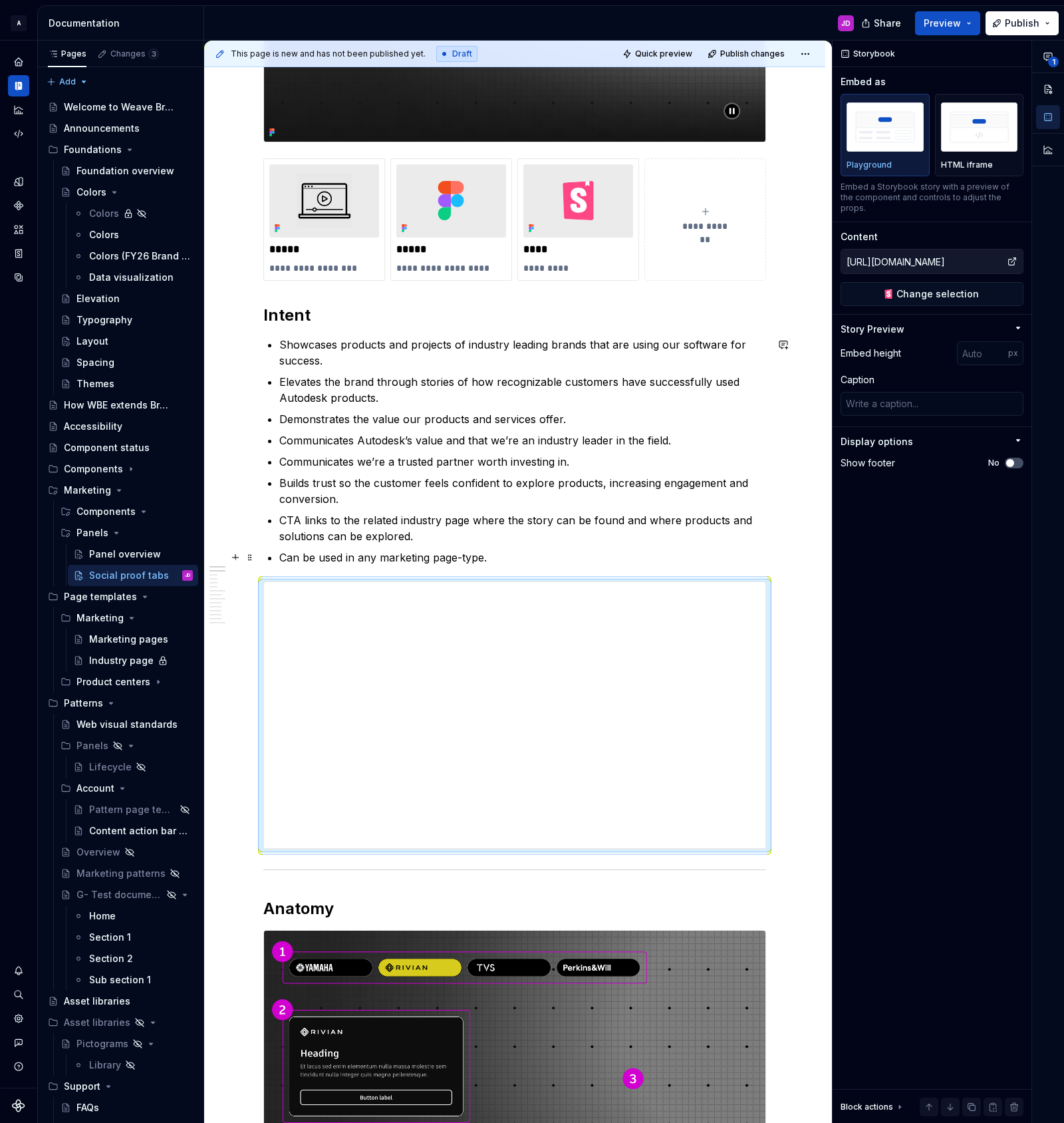
click at [520, 563] on p "Can be used in any marketing page-type." at bounding box center [522, 557] width 487 height 16
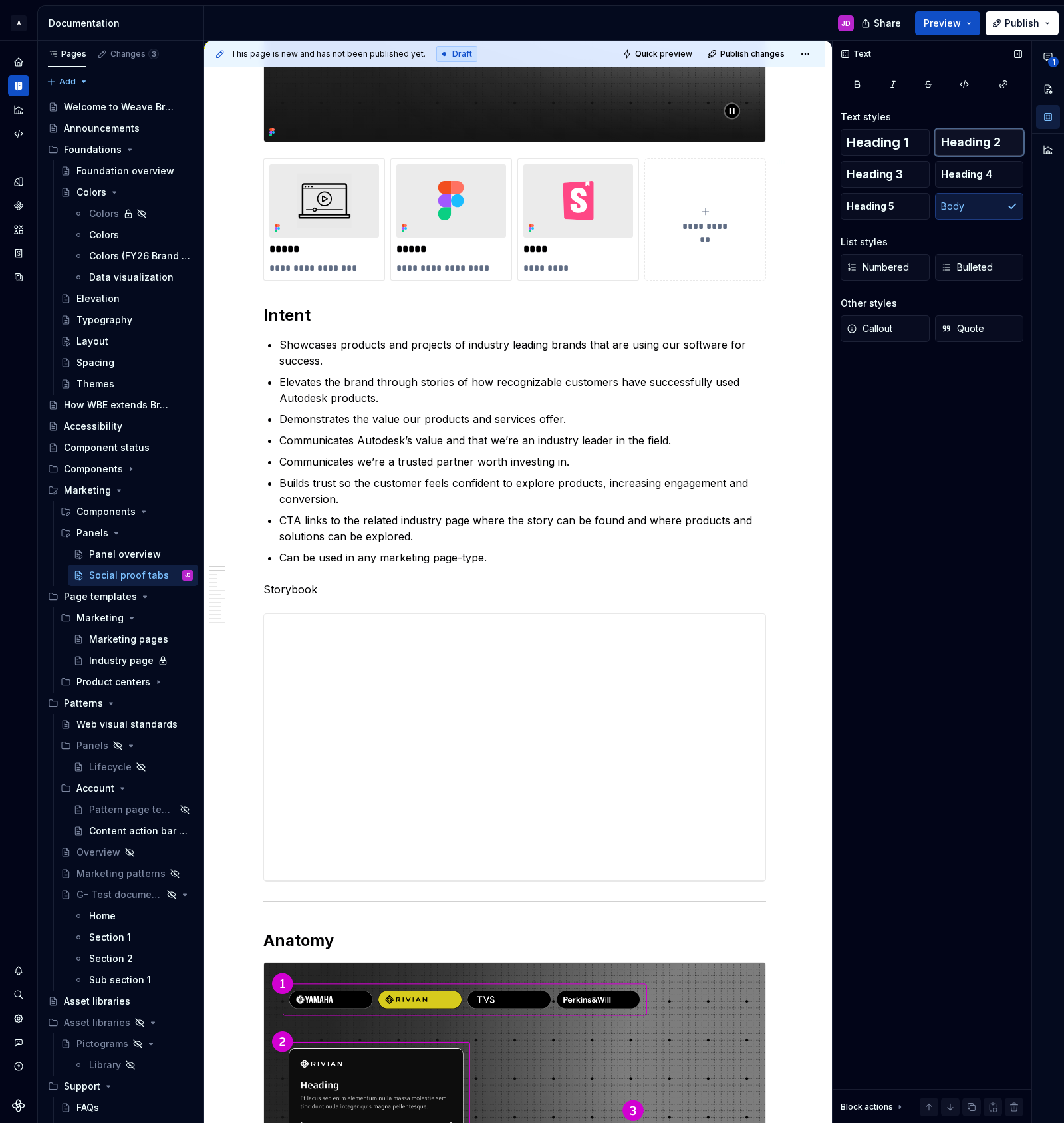
click at [954, 141] on span "Heading 2" at bounding box center [971, 142] width 59 height 13
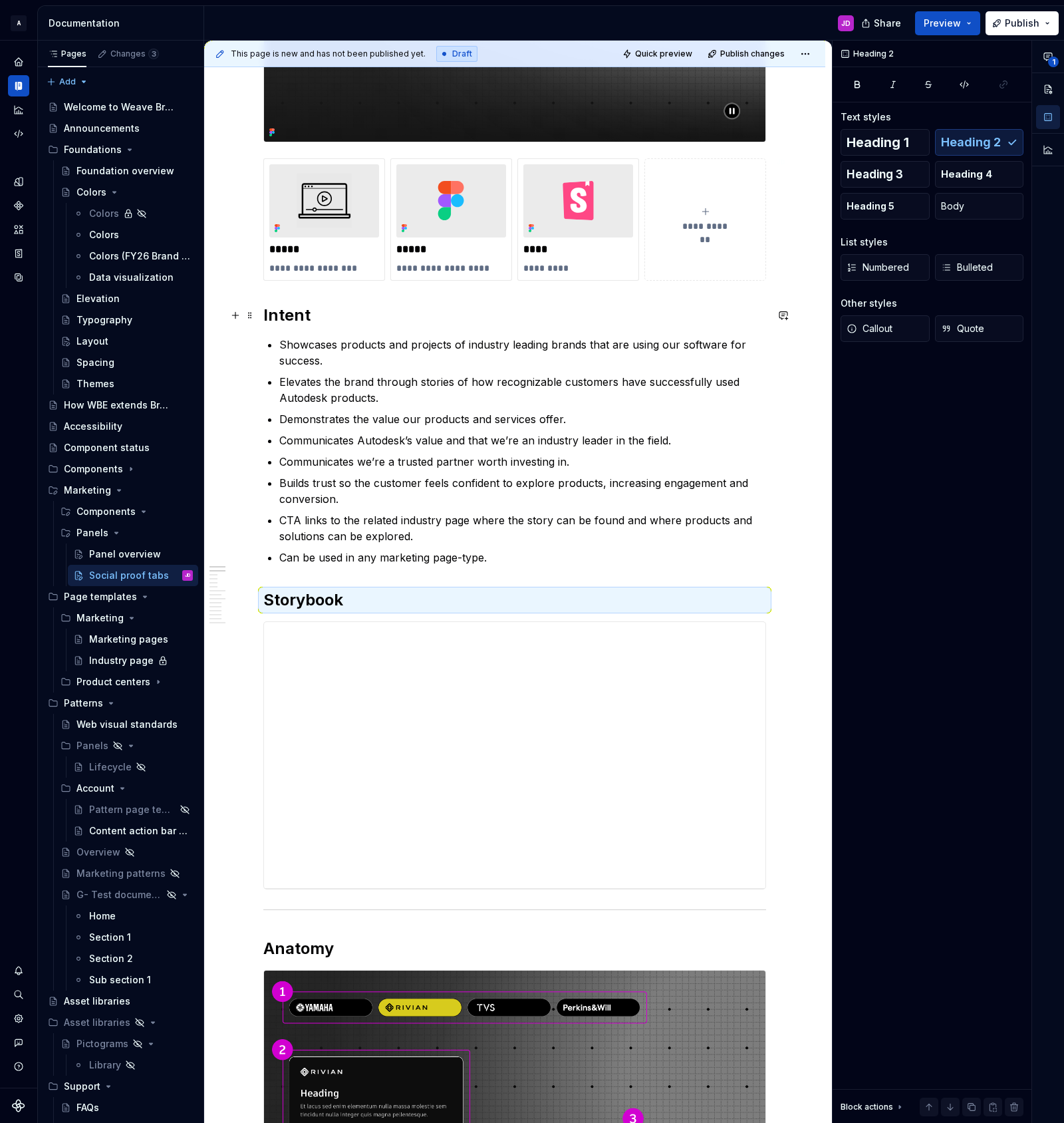
click at [293, 312] on h2 "Intent" at bounding box center [515, 316] width 503 height 21
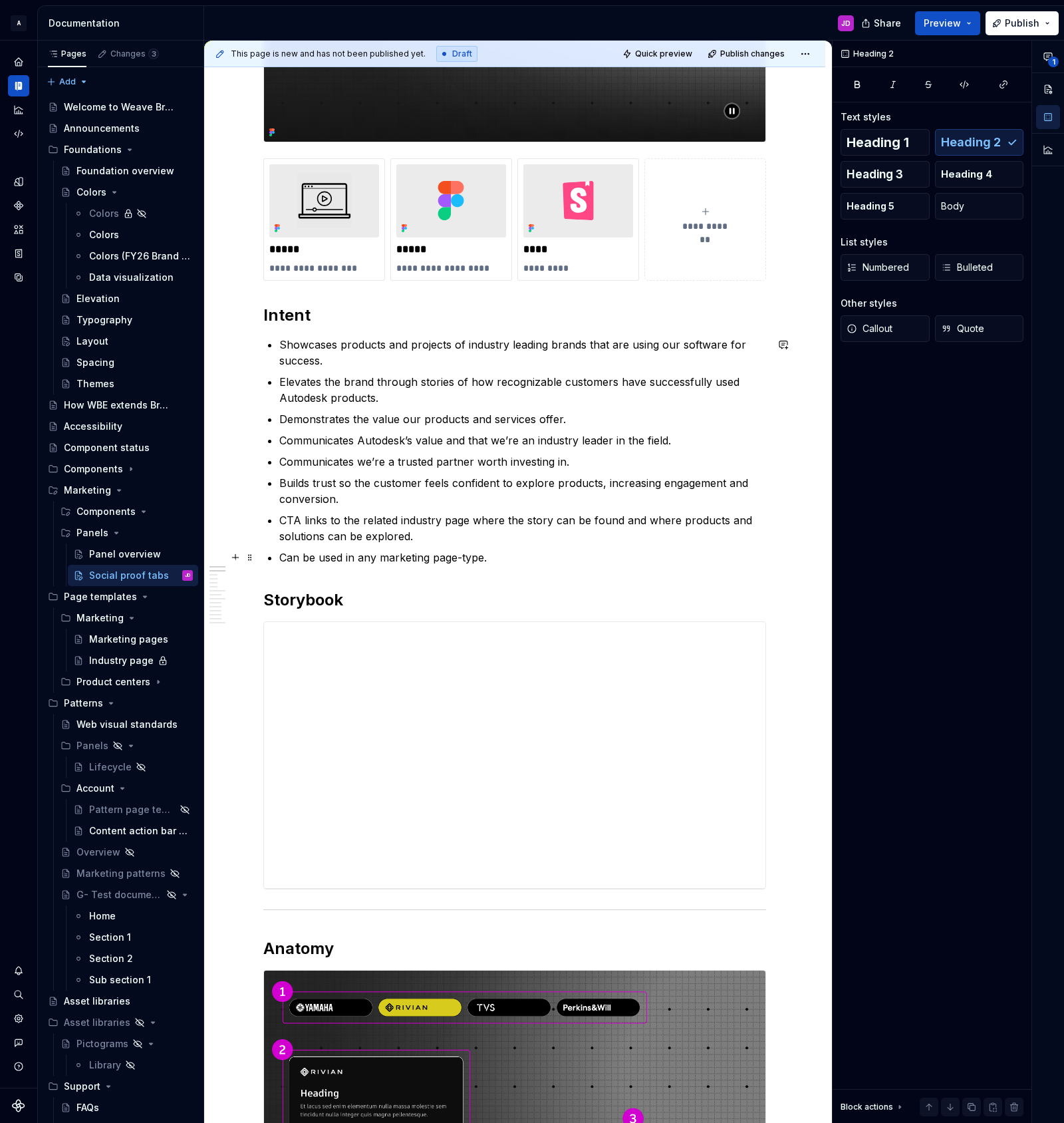
click at [511, 554] on p "Can be used in any marketing page-type." at bounding box center [522, 557] width 487 height 16
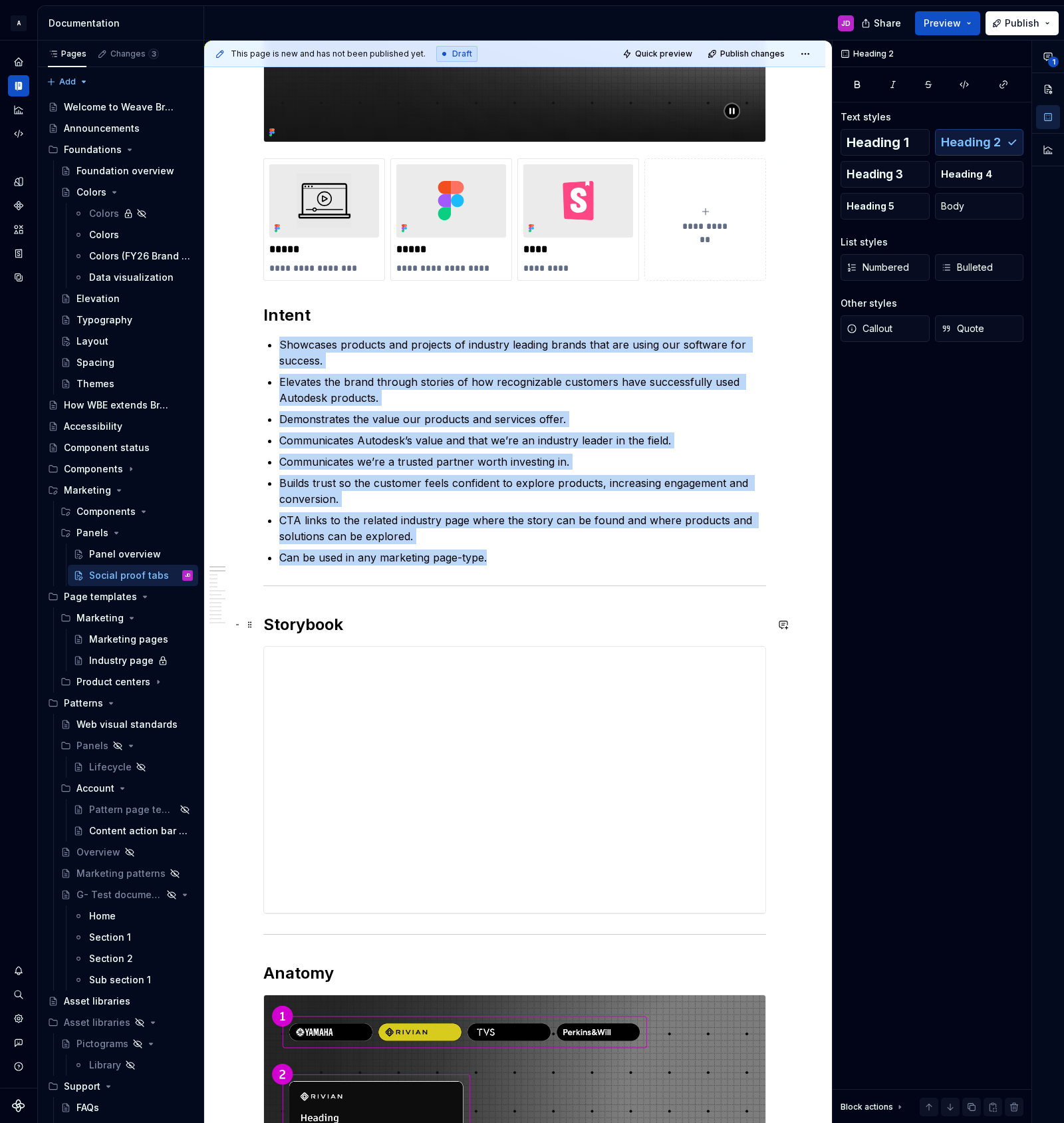
click at [361, 621] on h2 "Storybook" at bounding box center [515, 625] width 503 height 21
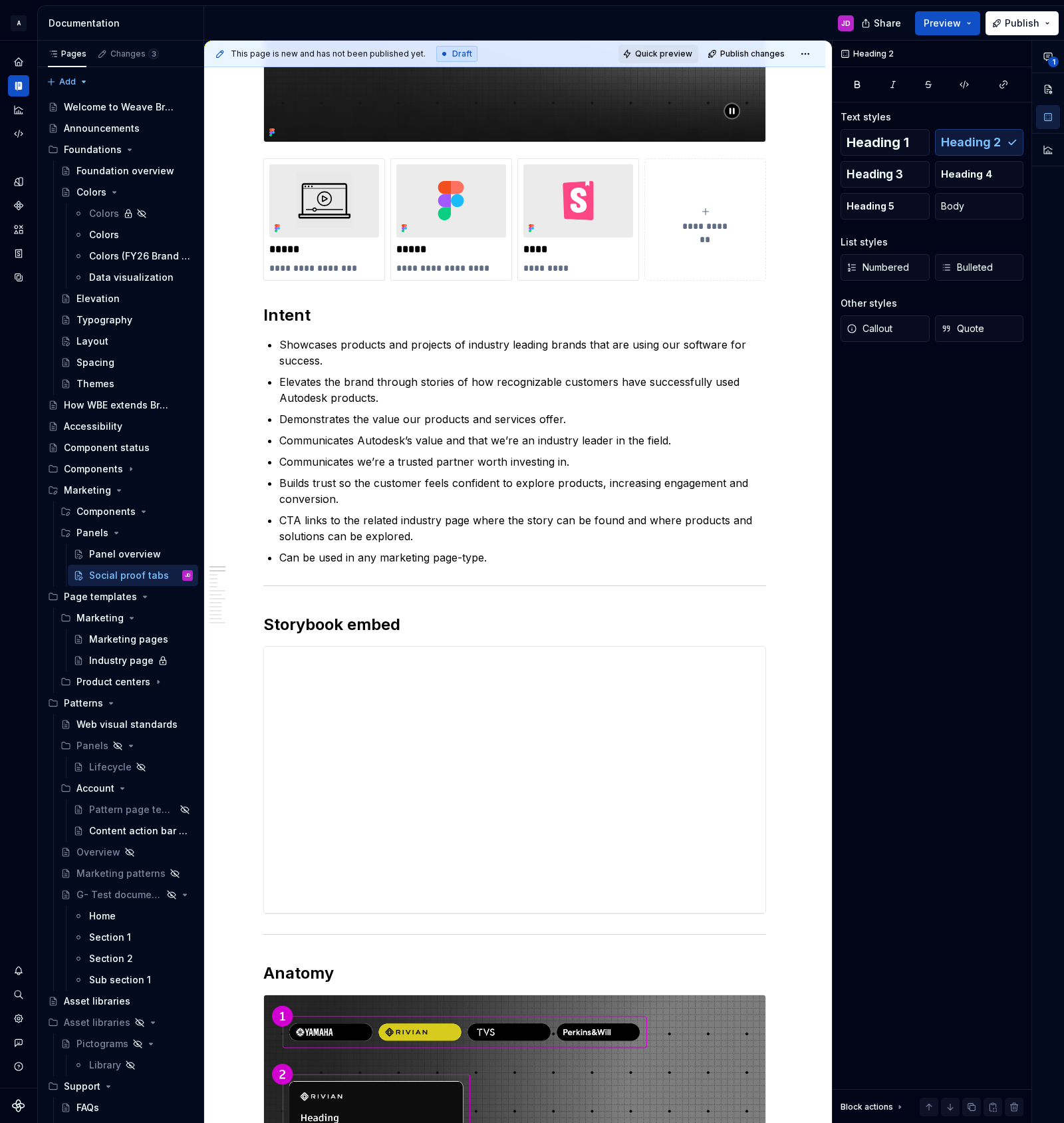
click at [681, 50] on span "Quick preview" at bounding box center [663, 54] width 57 height 11
click at [984, 1089] on span "Open page" at bounding box center [994, 1091] width 45 height 11
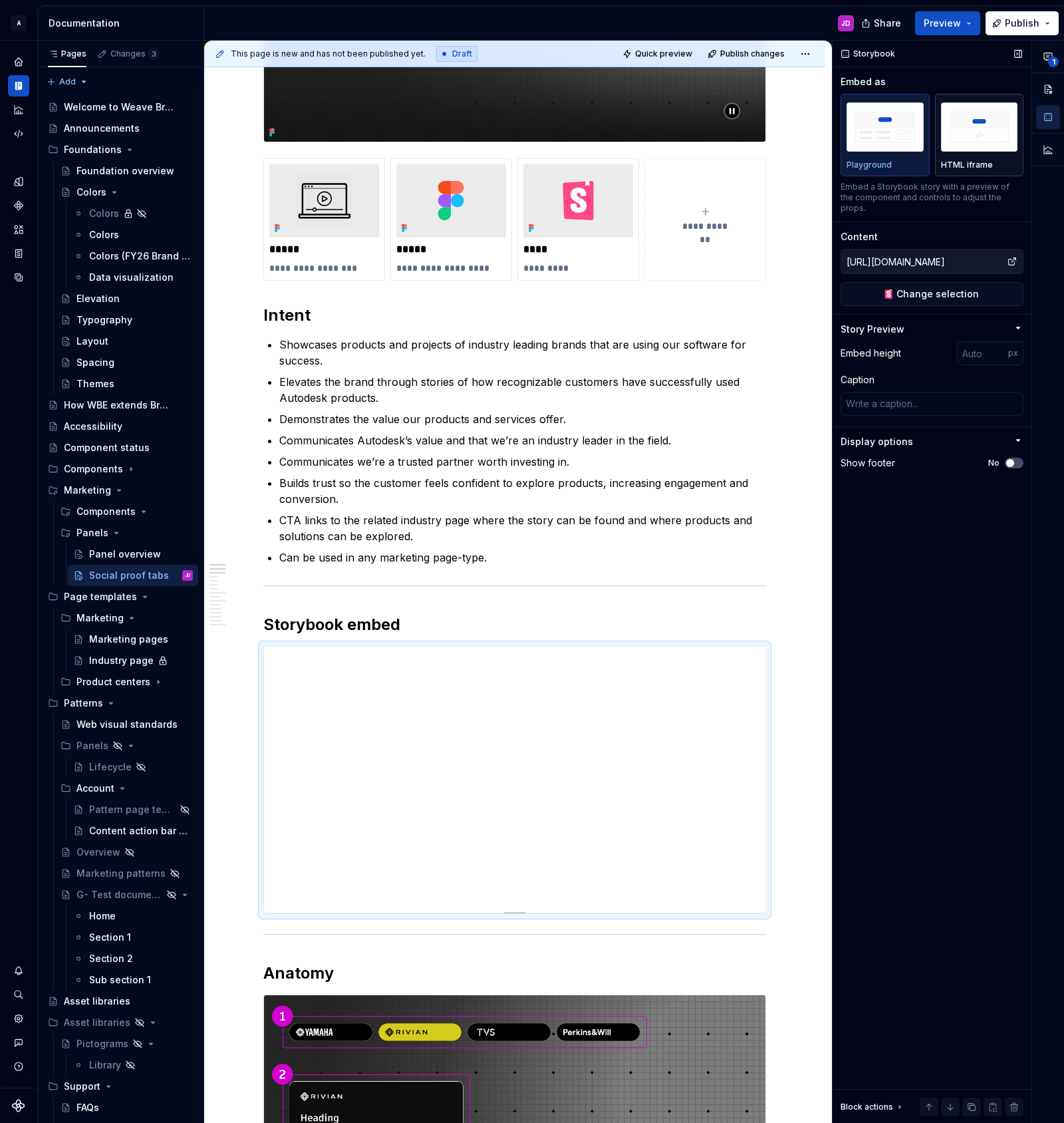
click at [968, 140] on img "button" at bounding box center [979, 126] width 77 height 49
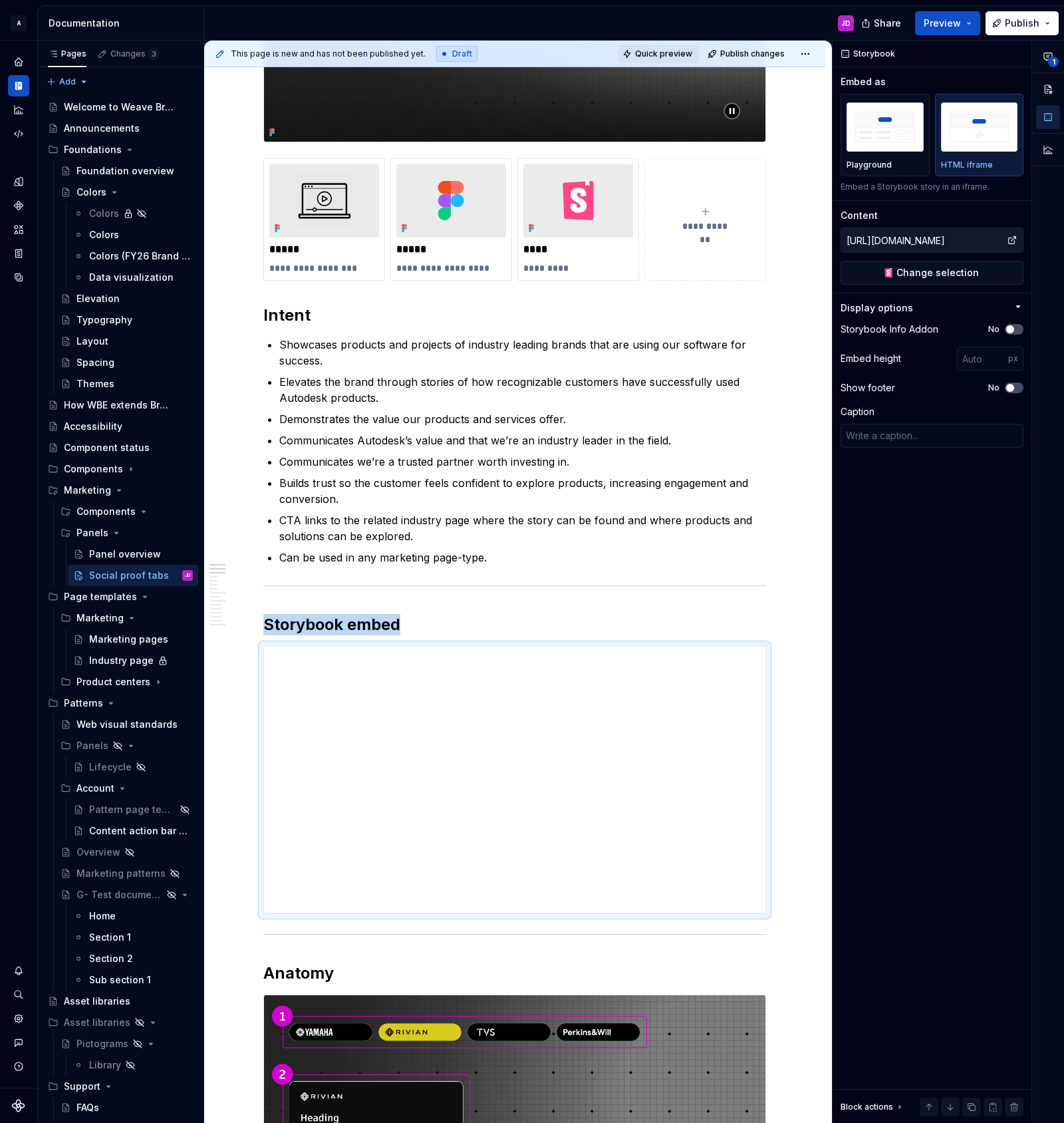
click at [677, 53] on span "Quick preview" at bounding box center [663, 54] width 57 height 11
click at [967, 1087] on link "Open page" at bounding box center [988, 1091] width 67 height 19
click at [580, 709] on div "**********" at bounding box center [515, 779] width 501 height 266
click at [631, 711] on div "**********" at bounding box center [515, 779] width 501 height 266
click at [874, 147] on img "button" at bounding box center [885, 126] width 77 height 49
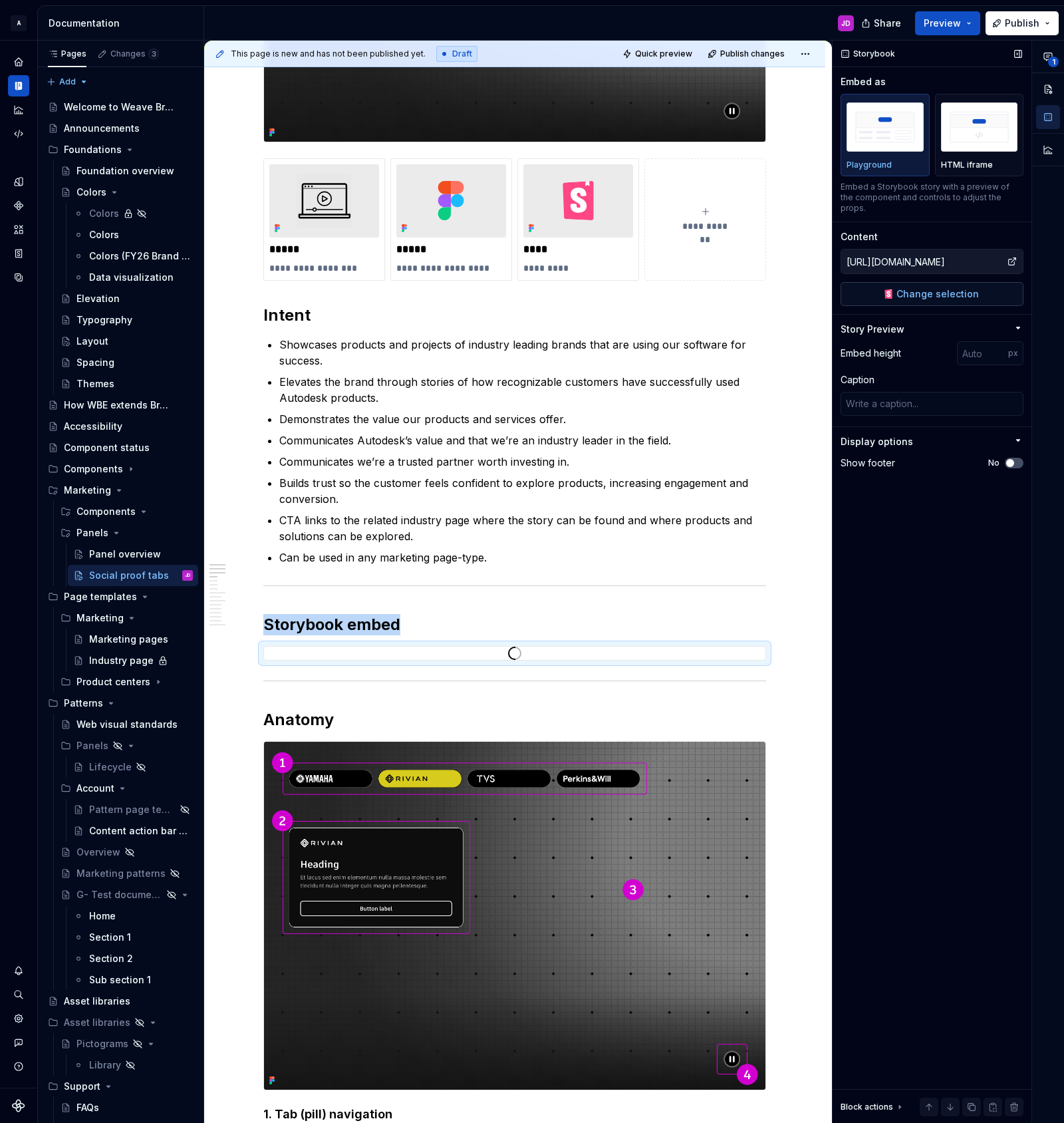
click at [919, 288] on span "Change selection" at bounding box center [938, 294] width 83 height 13
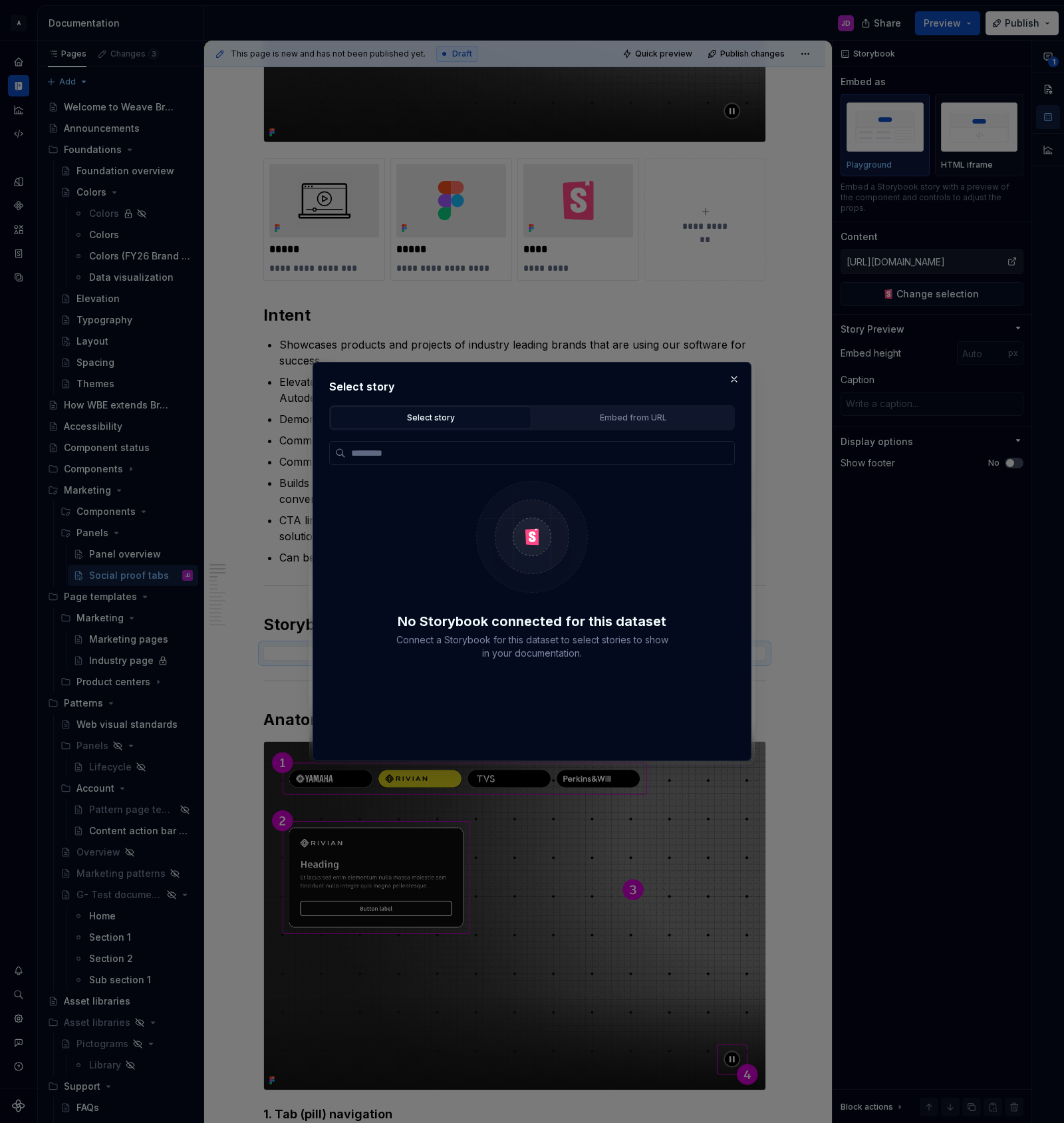
type textarea "*"
type input "**********"
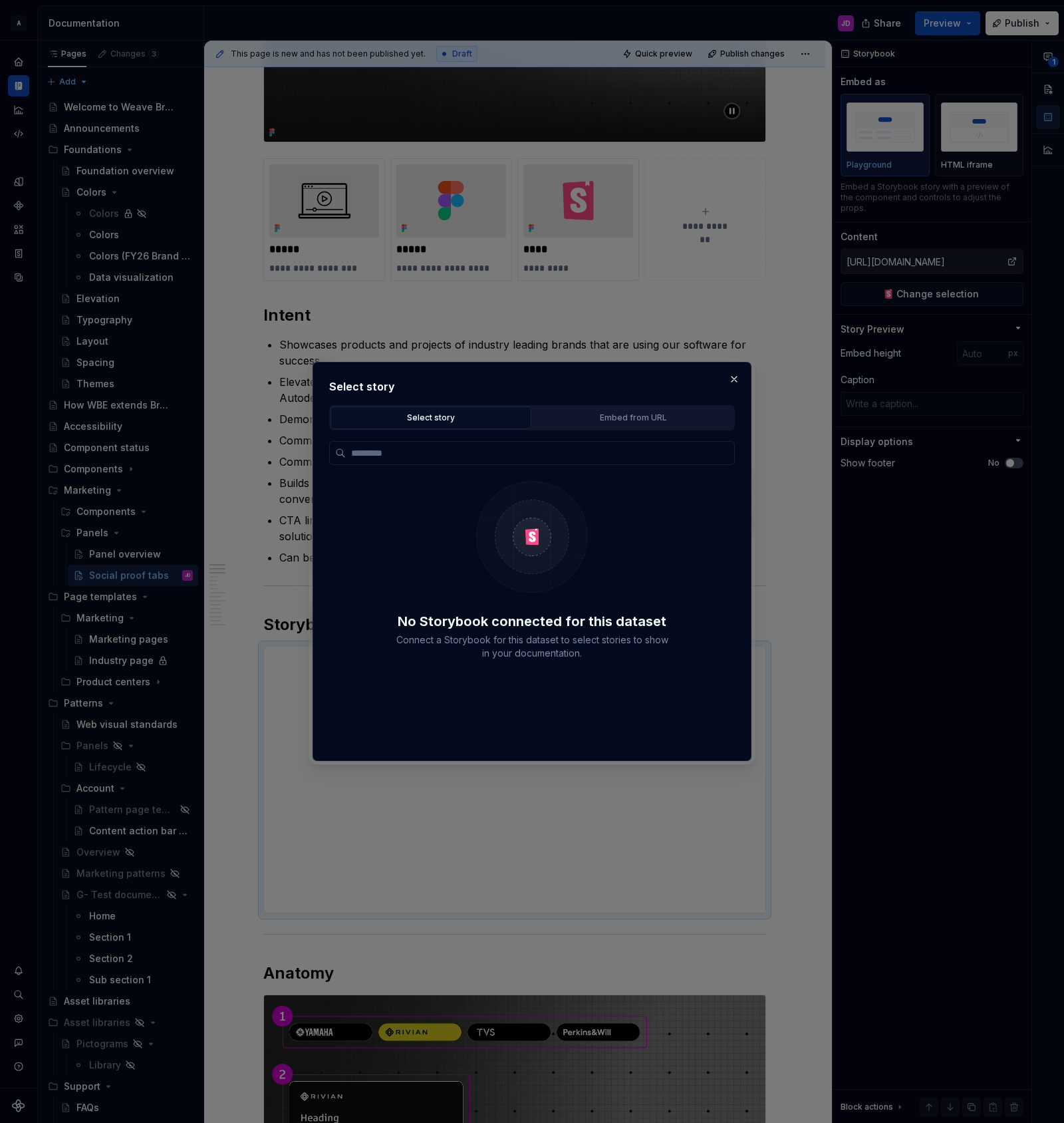
scroll to position [0, 0]
click at [628, 412] on div "Embed from URL" at bounding box center [633, 417] width 192 height 13
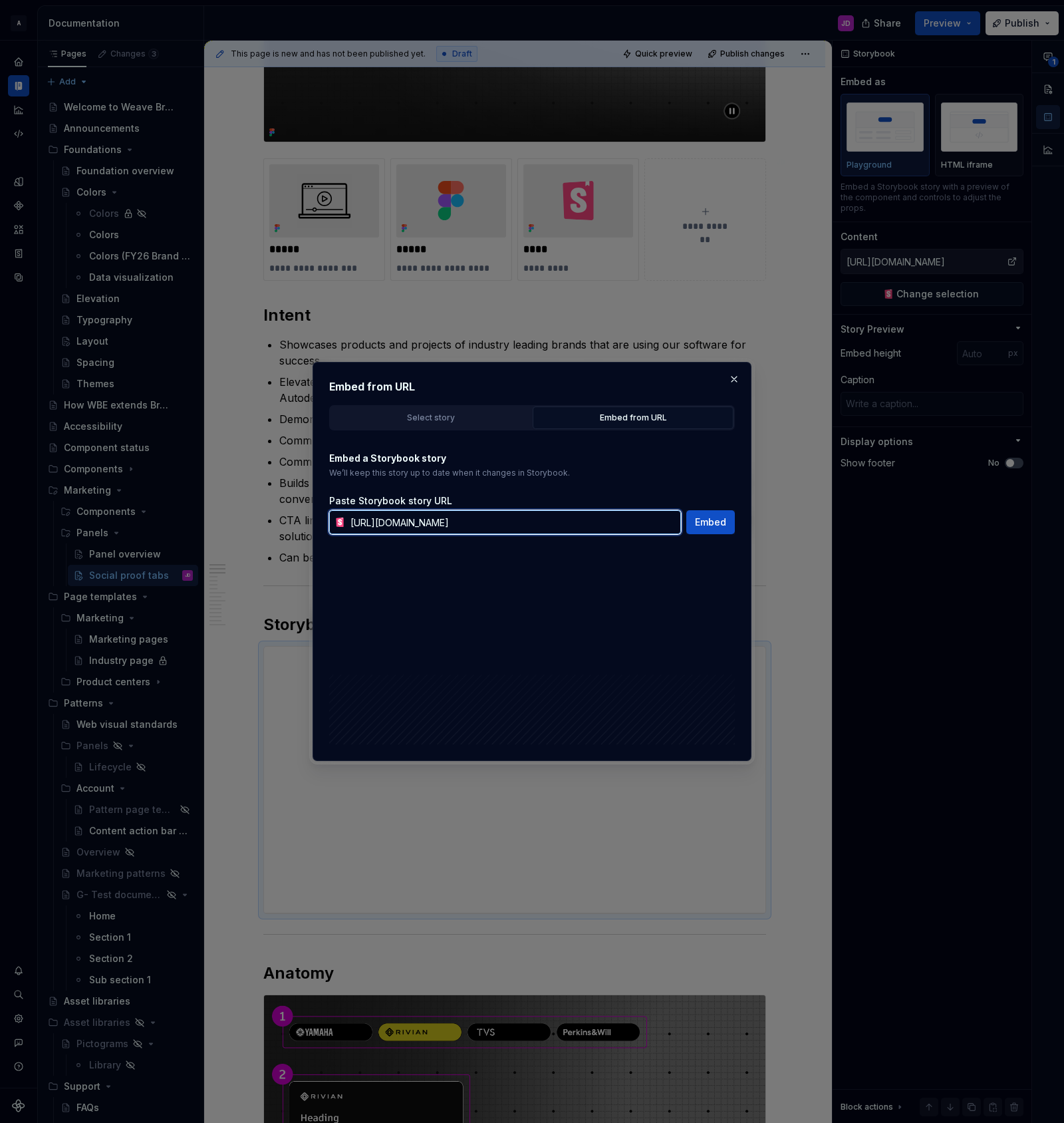
click at [653, 525] on input "https://pages.git.autodesk.com/dpe/dotcom-patterns/main/?path=/docs/dotcom-patt…" at bounding box center [513, 521] width 336 height 24
paste input "story/dotcom-patterns-panels-socialprooftabs--video"
type input "https://pages.git.autodesk.com/dpe/dotcom-patterns/main/?path=/story/dotcom-pat…"
click at [715, 523] on span "Embed" at bounding box center [710, 522] width 31 height 13
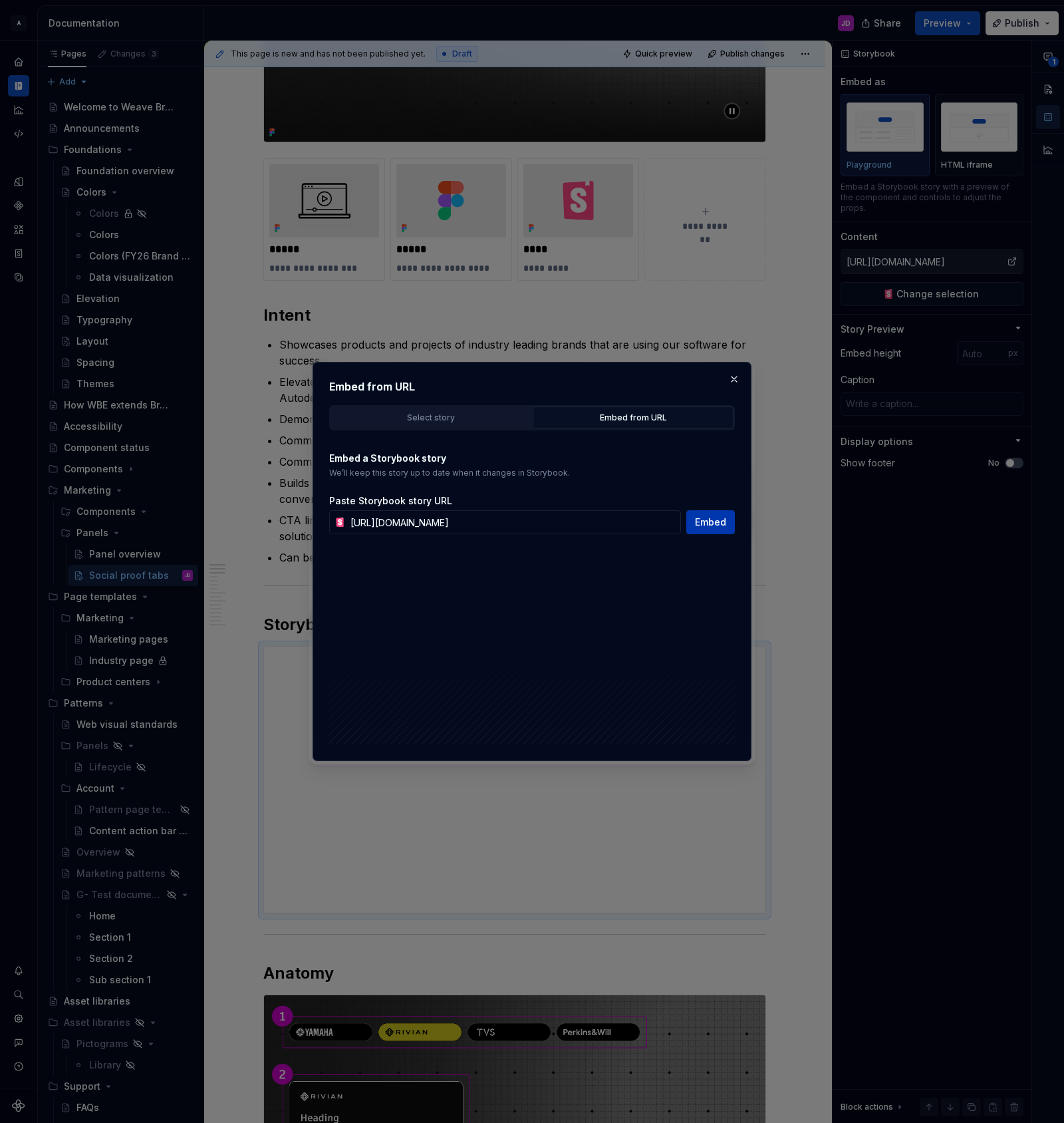
type textarea "*"
type input "https://pages.git.autodesk.com/dpe/dotcom-patterns/main/?path=/story/dotcom-pat…"
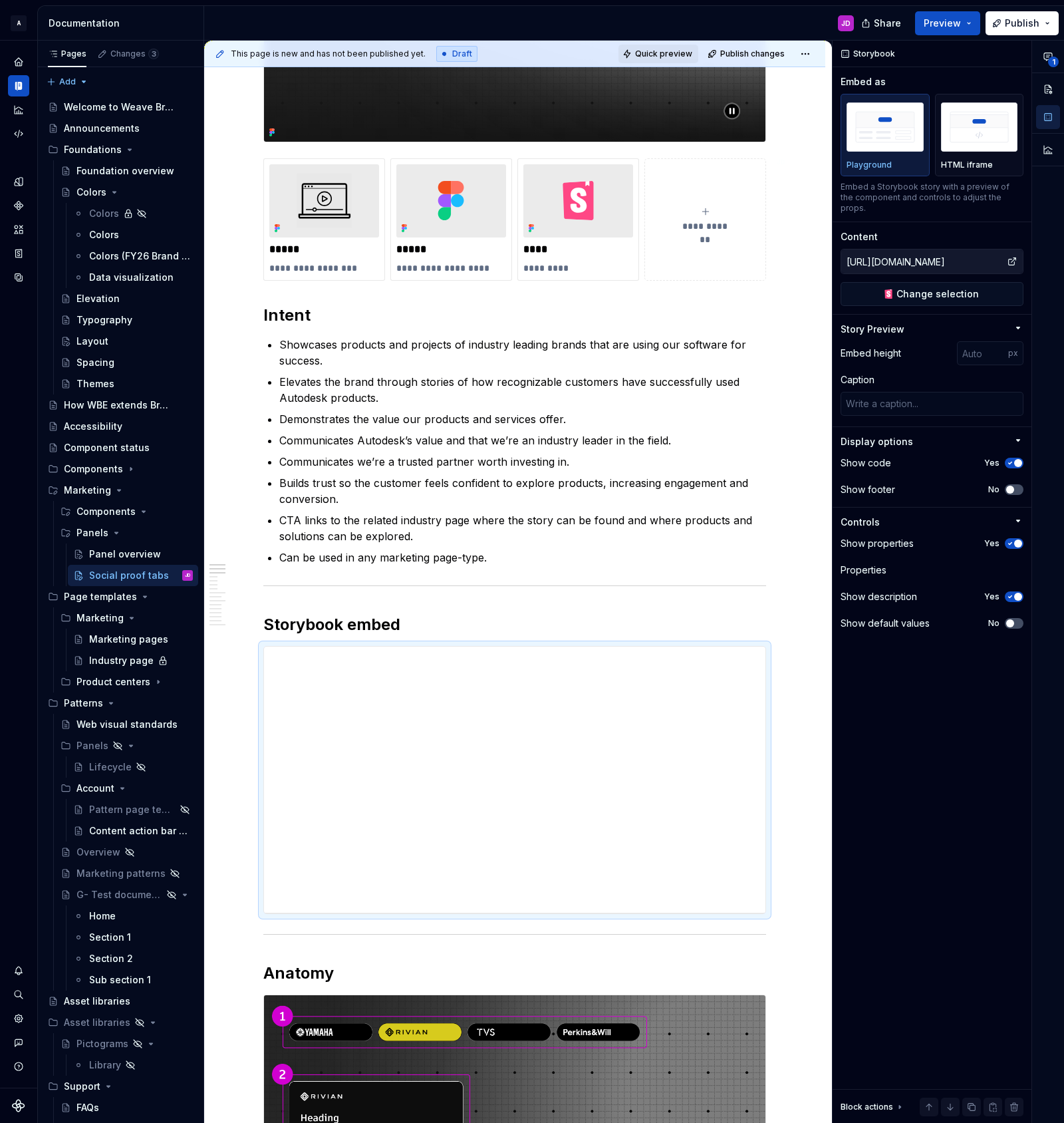
click at [672, 56] on span "Quick preview" at bounding box center [663, 54] width 57 height 11
click at [992, 1094] on span "Open page" at bounding box center [994, 1091] width 45 height 11
click at [975, 121] on img "button" at bounding box center [979, 126] width 77 height 49
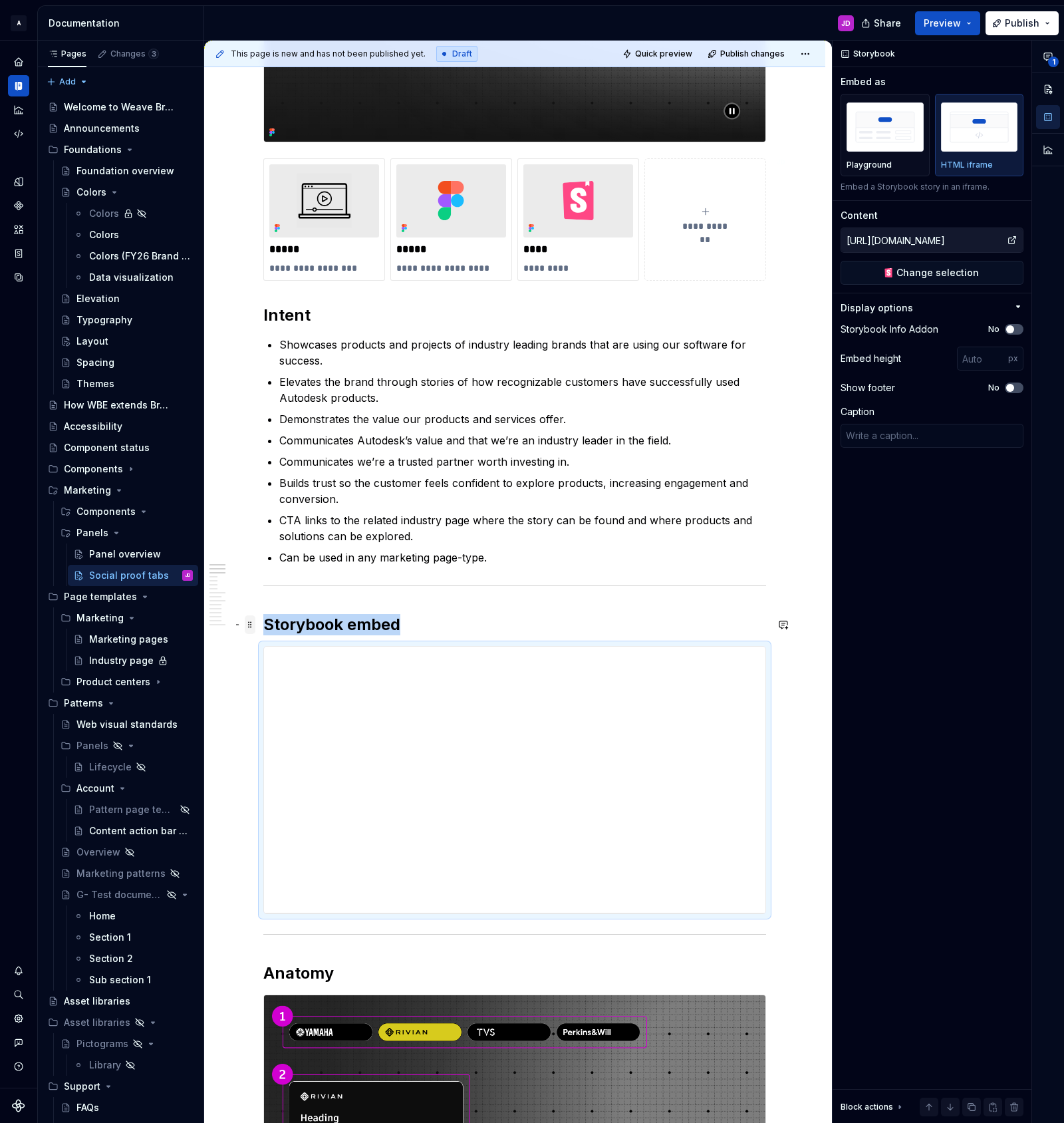
click at [254, 626] on span at bounding box center [249, 625] width 11 height 19
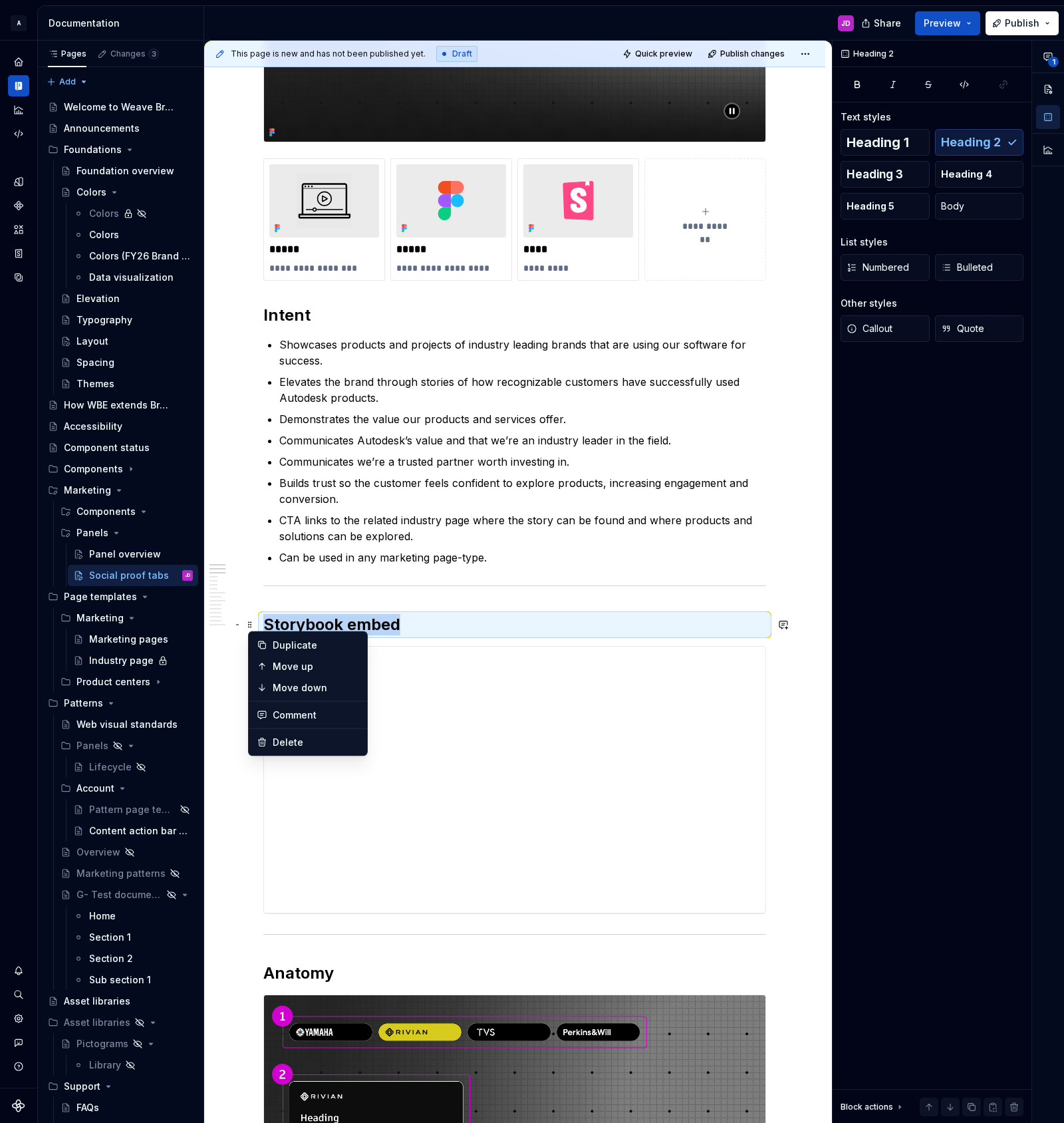
click at [722, 549] on ul "Showcases products and projects of industry leading brands that are using our s…" at bounding box center [522, 450] width 487 height 229
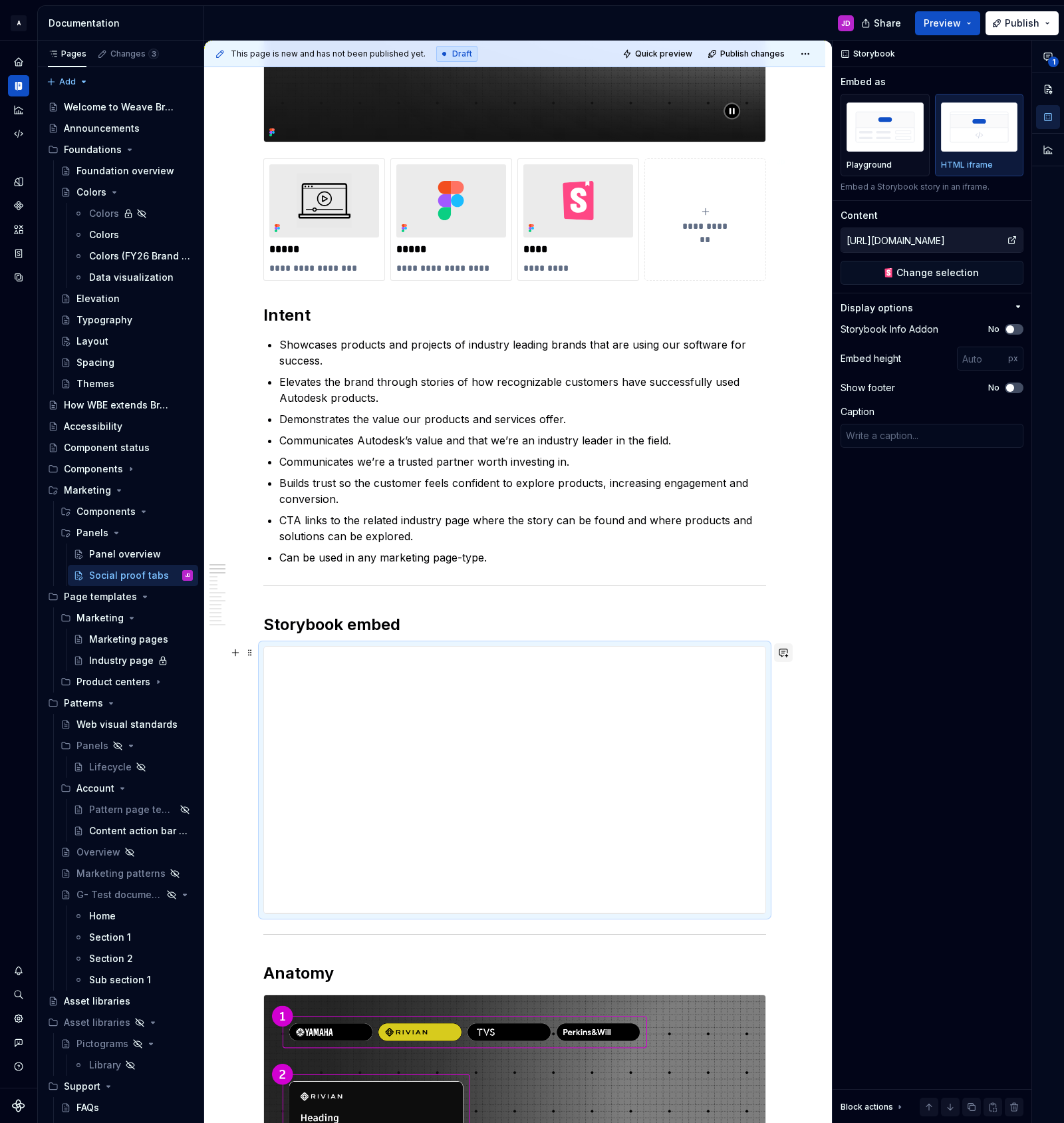
drag, startPoint x: 711, startPoint y: 671, endPoint x: 786, endPoint y: 661, distance: 75.7
click at [715, 670] on div "**********" at bounding box center [515, 779] width 501 height 266
click at [872, 131] on img "button" at bounding box center [885, 126] width 77 height 49
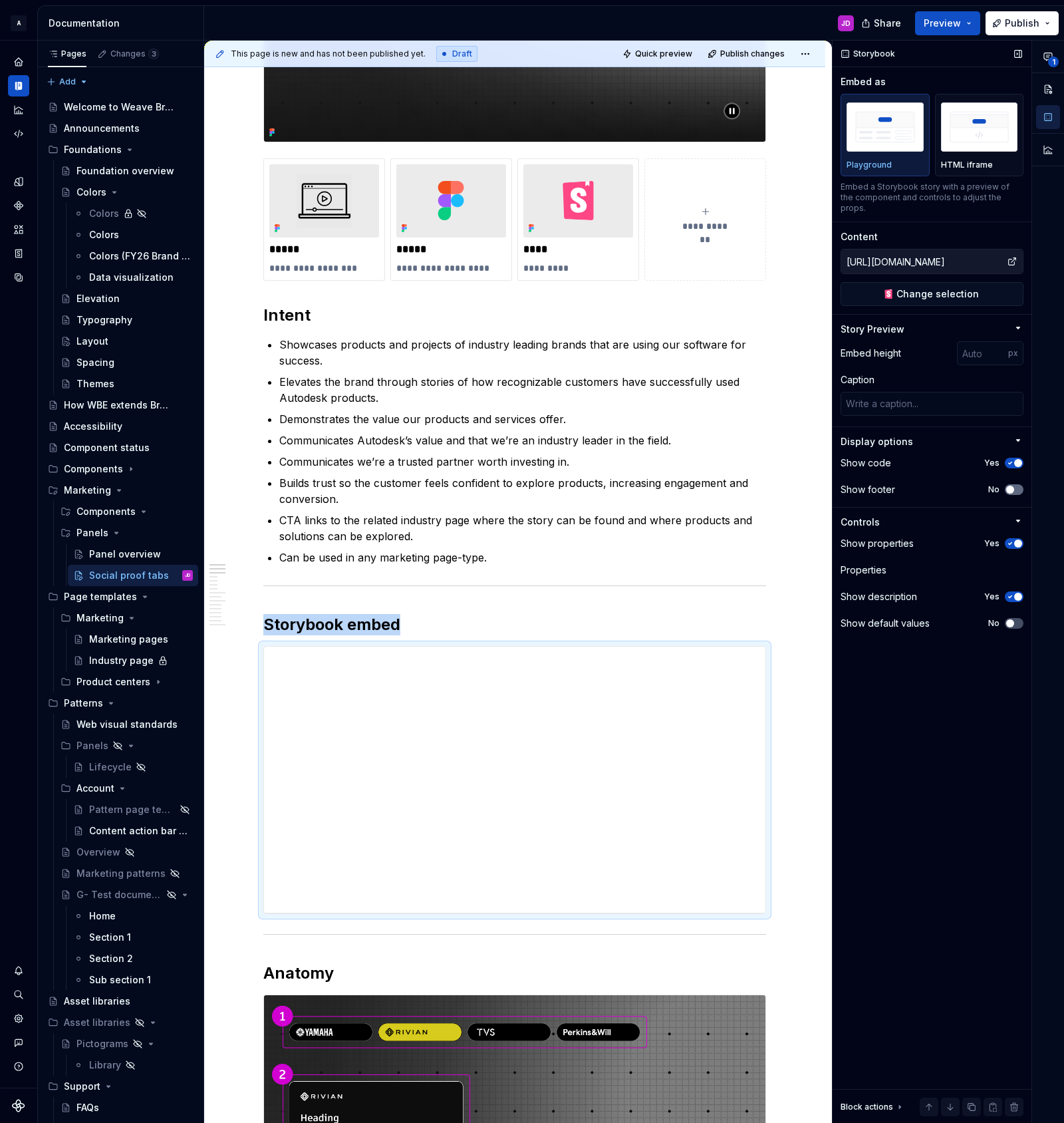
click at [1018, 484] on button "No" at bounding box center [1014, 489] width 19 height 11
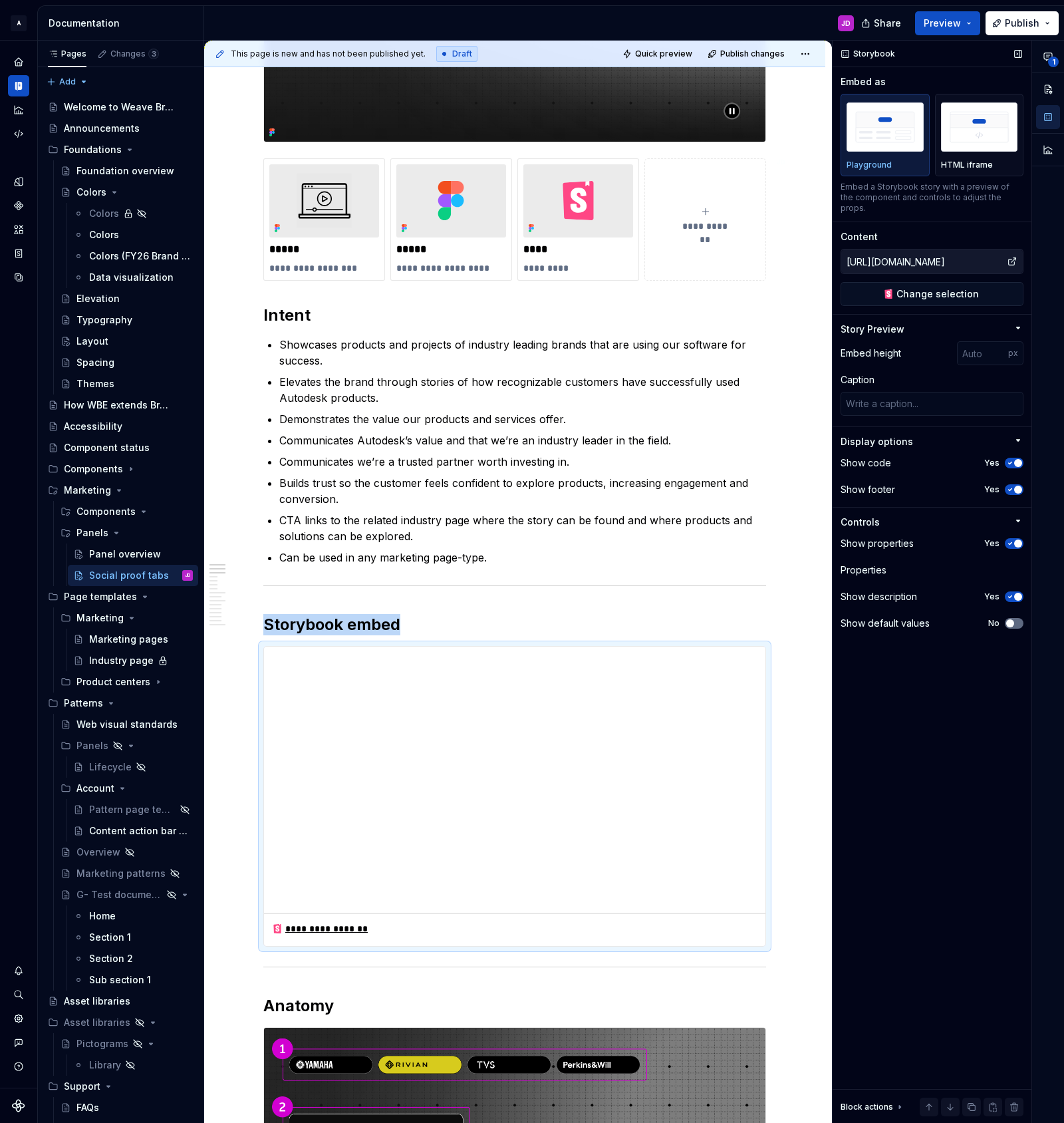
click at [1015, 618] on button "No" at bounding box center [1014, 623] width 19 height 11
click at [679, 49] on span "Quick preview" at bounding box center [663, 54] width 57 height 11
click at [1002, 1089] on span "Open page" at bounding box center [994, 1091] width 45 height 11
type textarea "*"
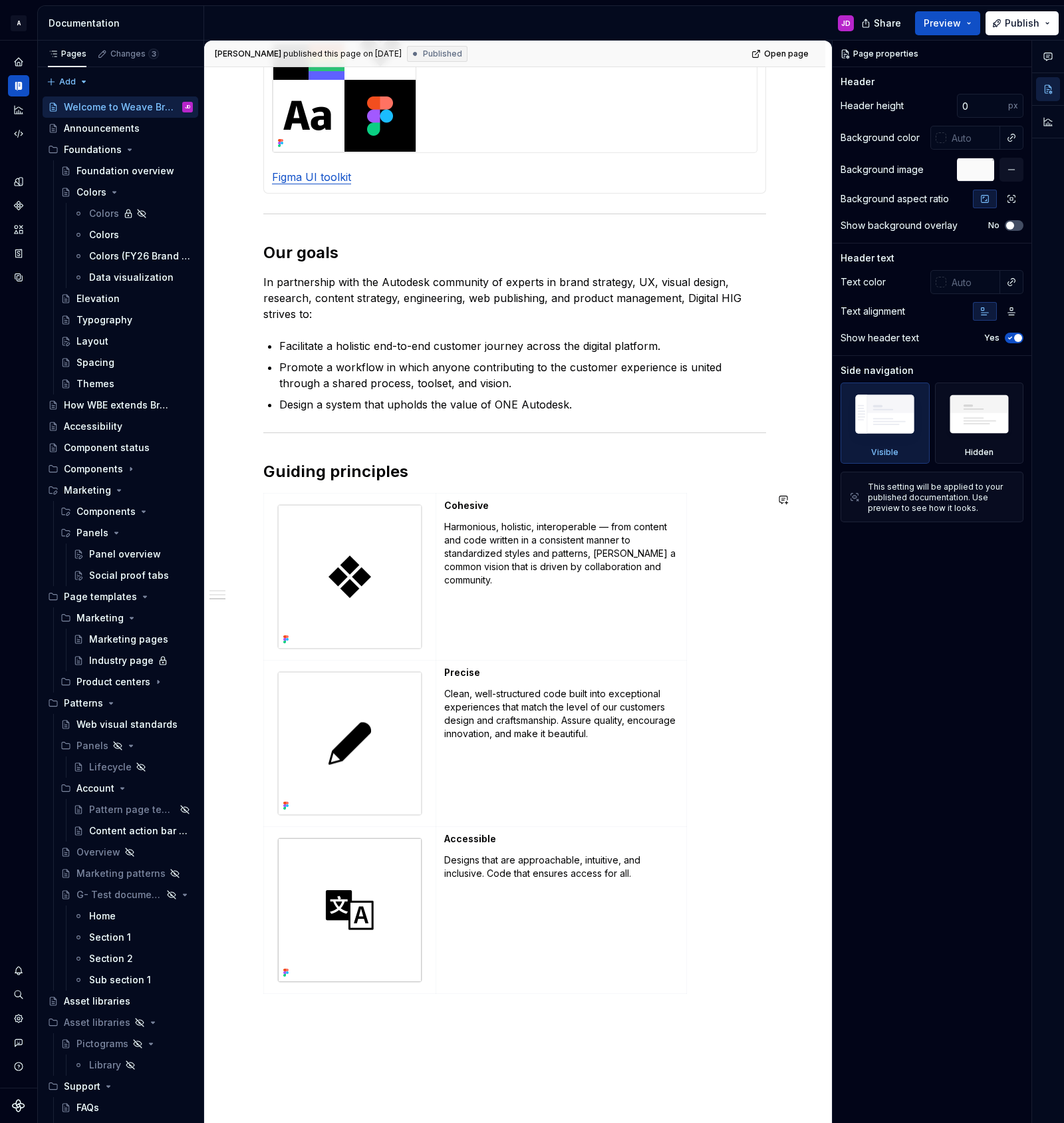
scroll to position [722, 0]
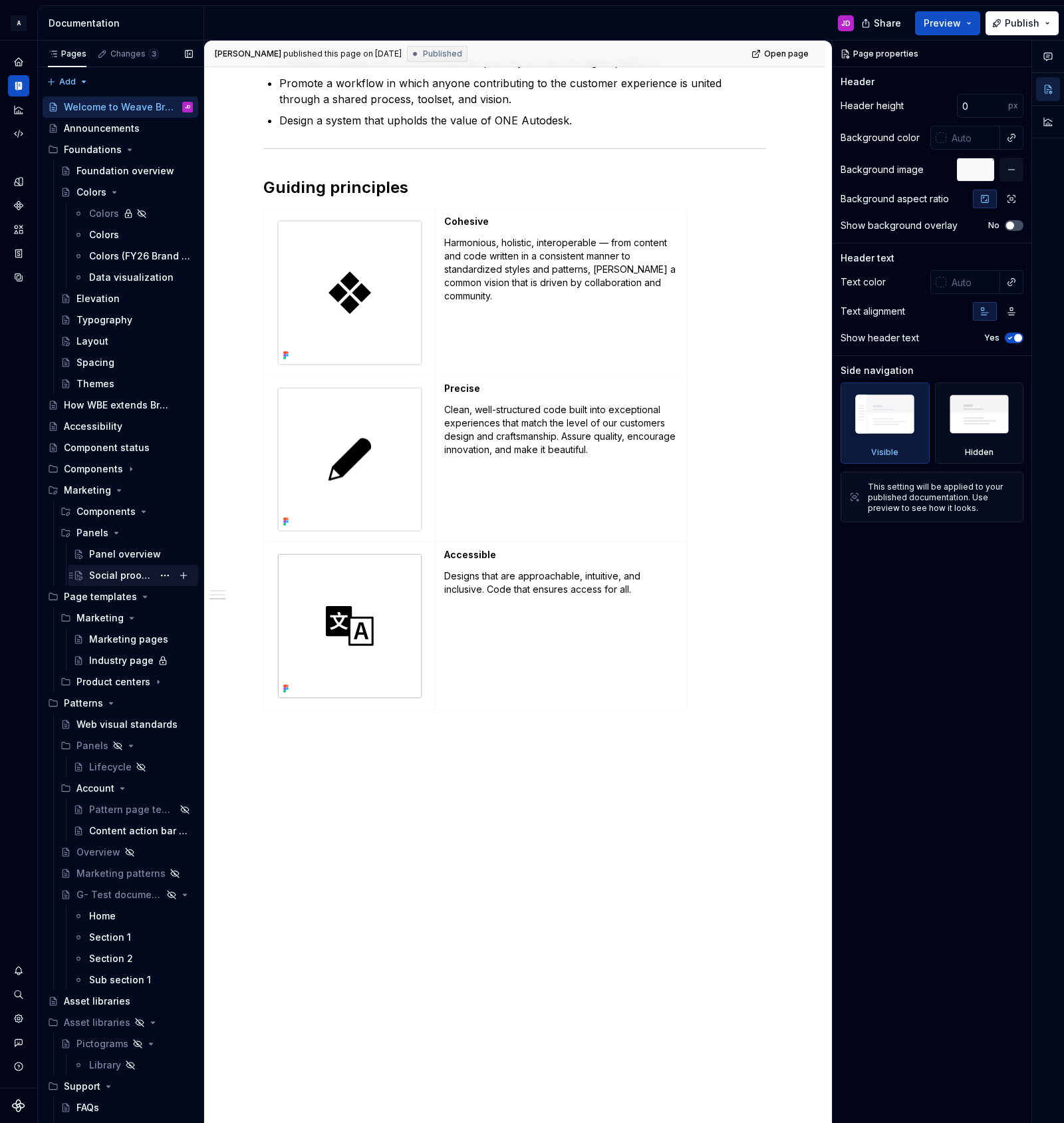
click at [142, 575] on div "Social proof tabs" at bounding box center [121, 575] width 64 height 13
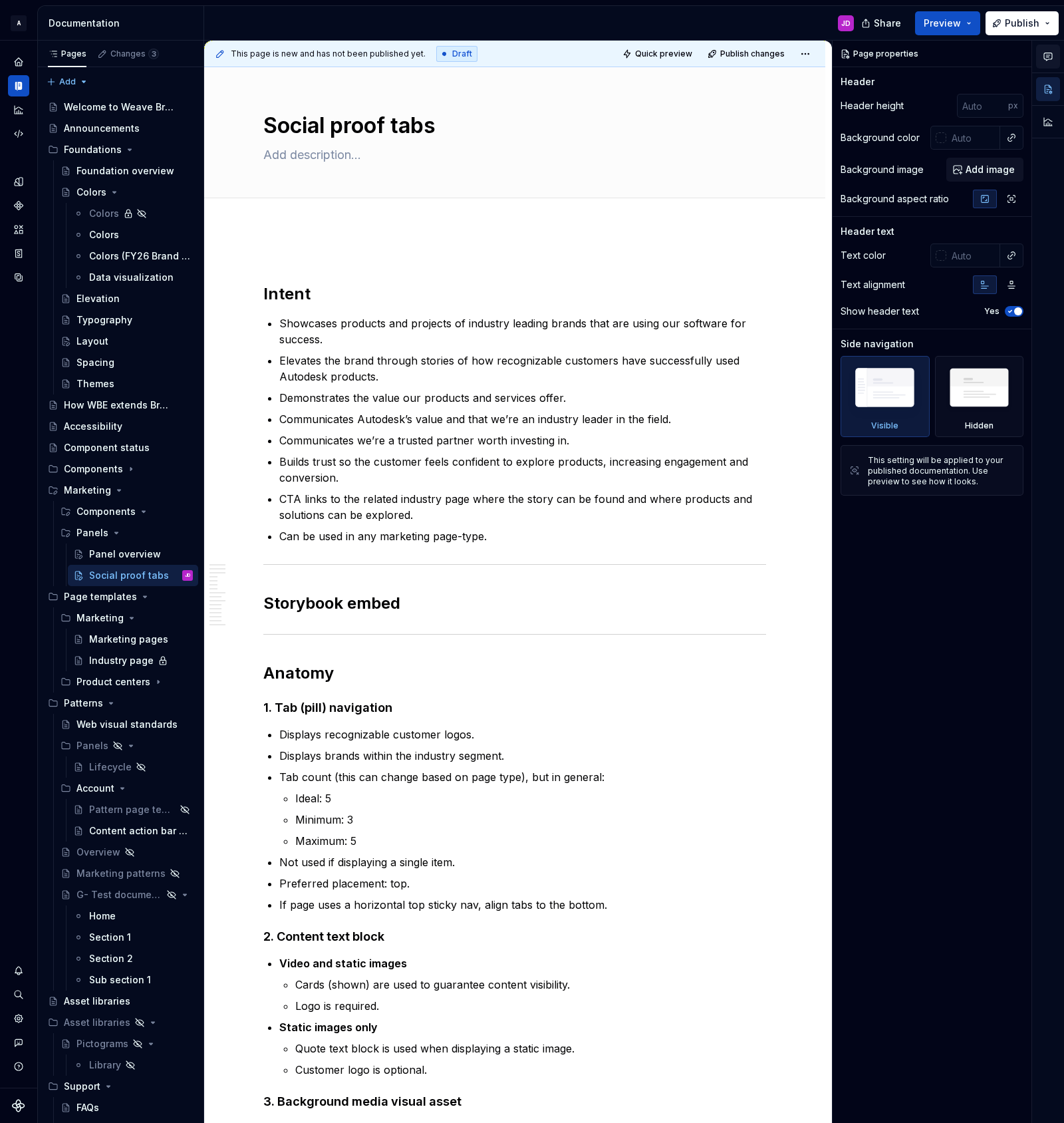
click at [1050, 56] on icon "button" at bounding box center [1047, 56] width 11 height 11
type textarea "*"
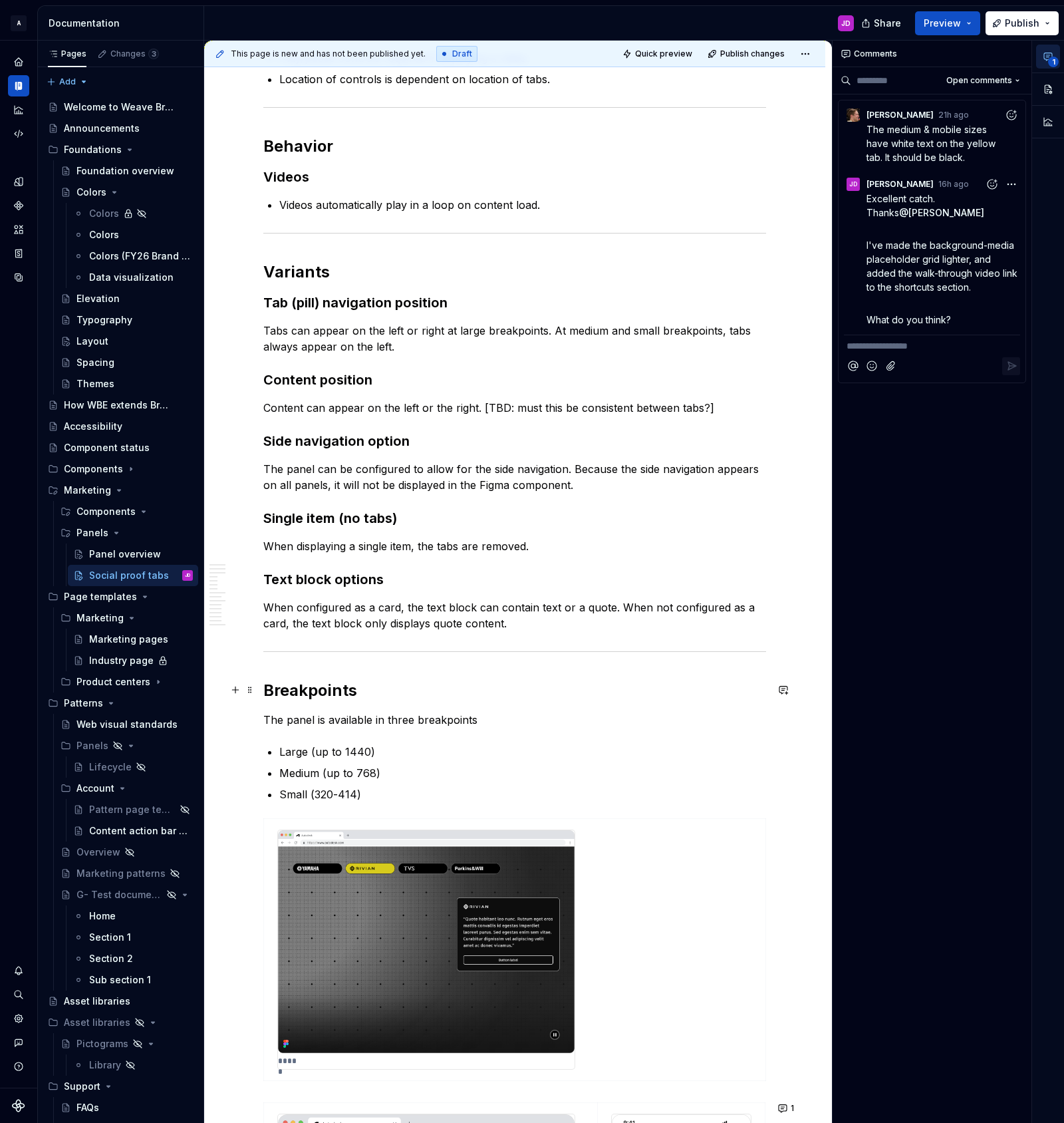
scroll to position [2336, 0]
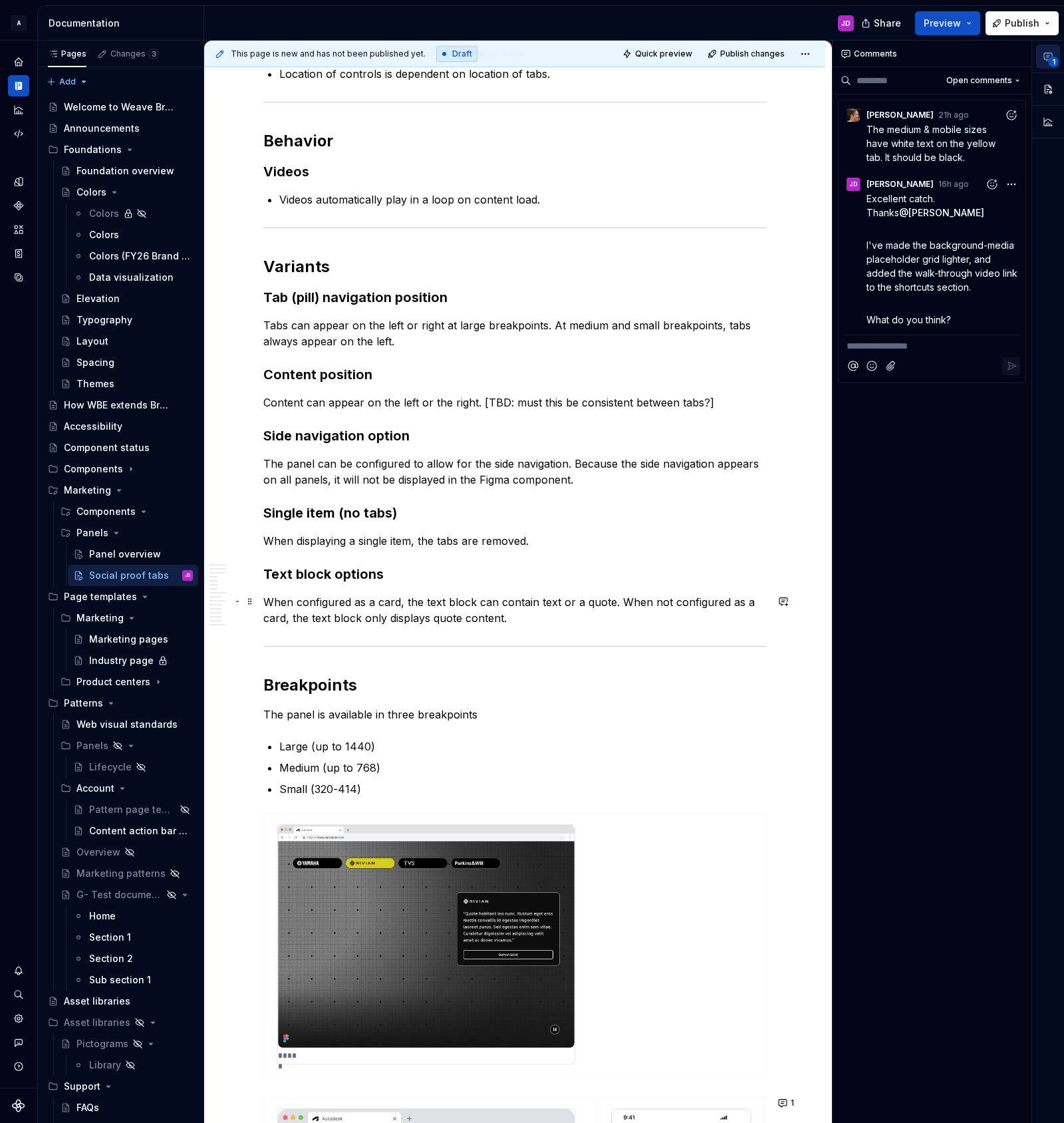
click at [531, 616] on p "When configured as a card, the text block can contain text or a quote. When not…" at bounding box center [515, 610] width 503 height 32
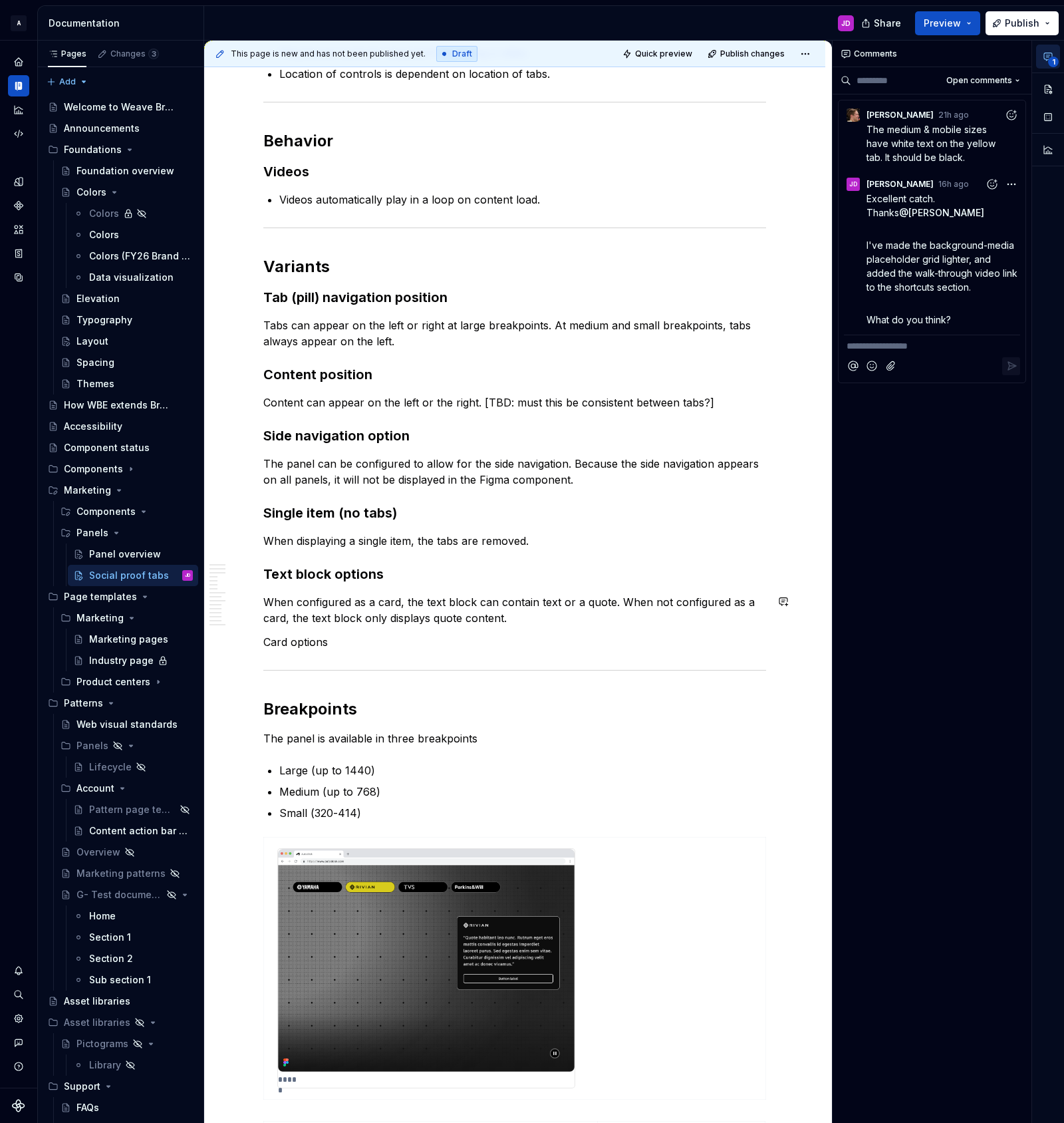
click at [359, 576] on h3 "Text block options" at bounding box center [515, 573] width 503 height 19
click at [1052, 83] on button "button" at bounding box center [1047, 88] width 24 height 24
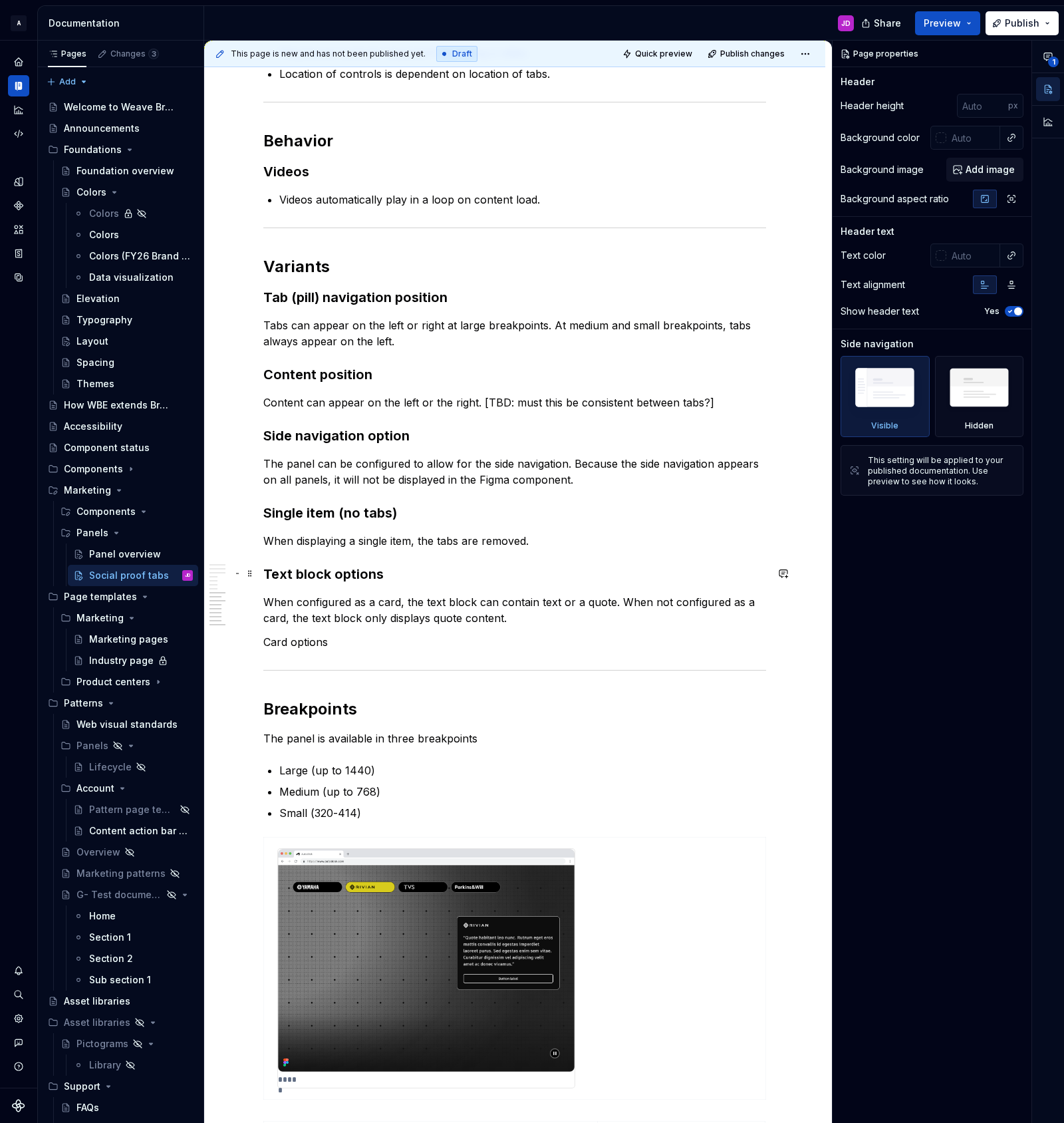
click at [365, 571] on h3 "Text block options" at bounding box center [515, 573] width 503 height 19
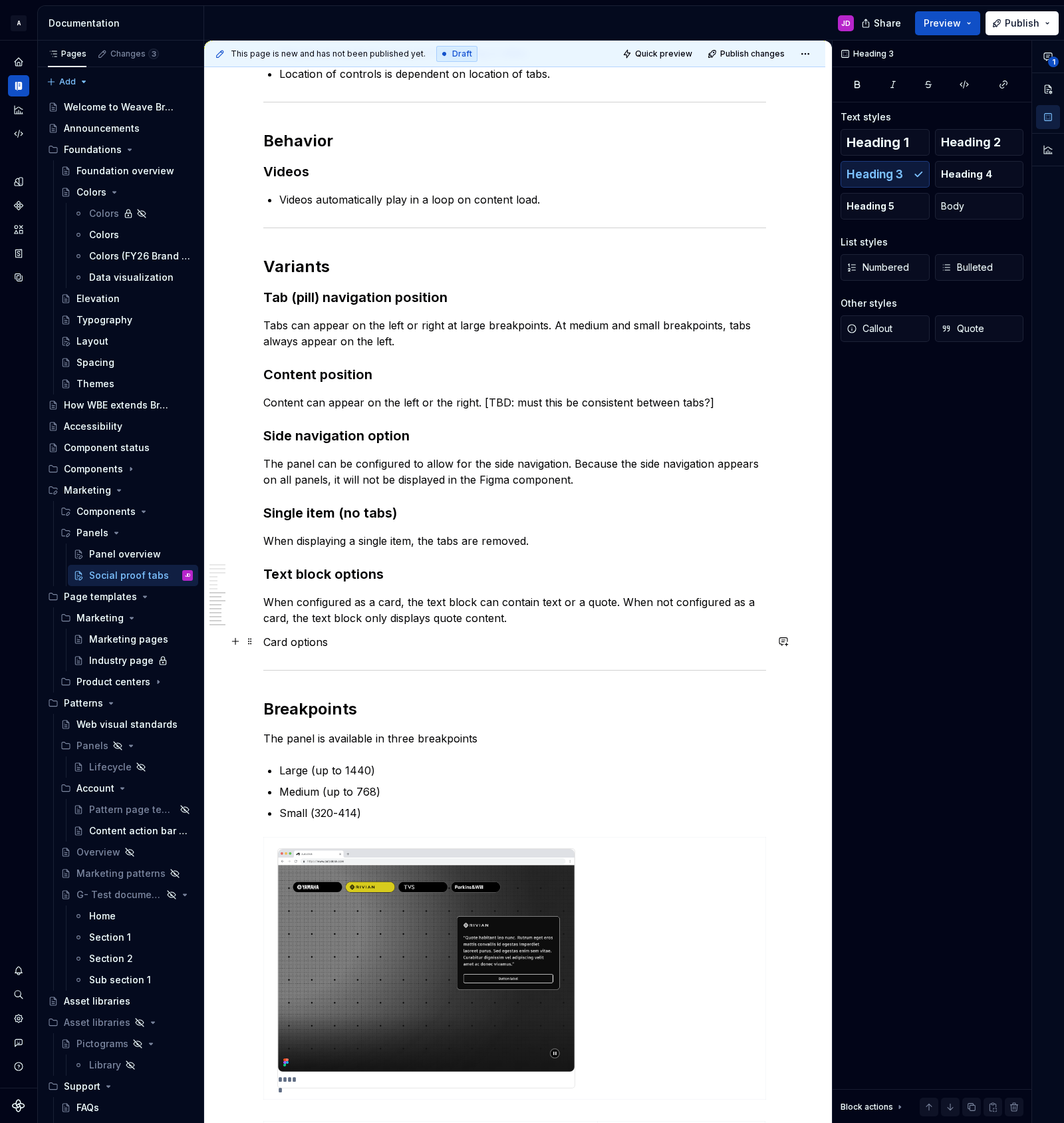
click at [323, 640] on p "Card options" at bounding box center [515, 641] width 503 height 16
click at [981, 174] on span "Heading 4" at bounding box center [967, 174] width 51 height 13
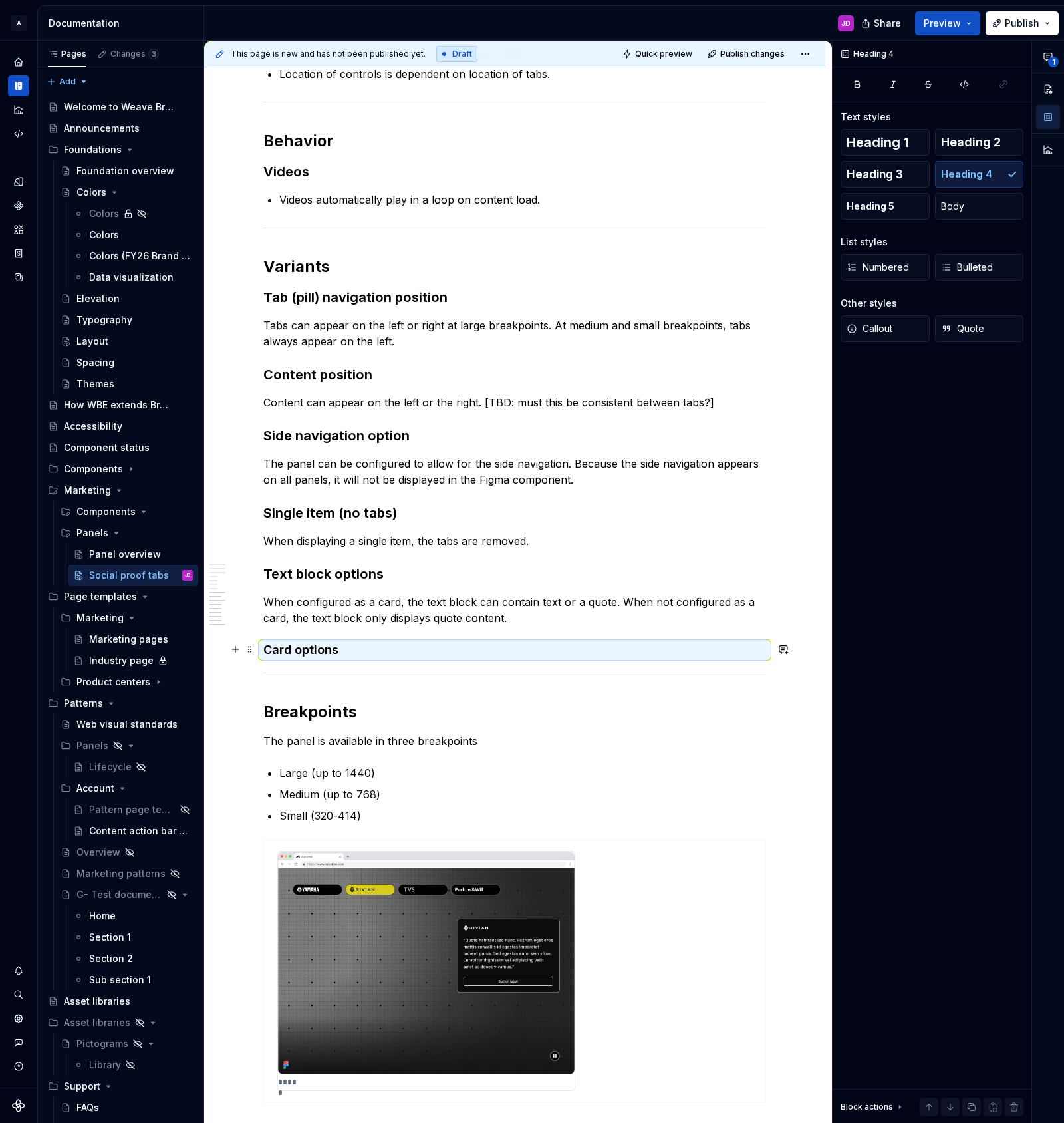
click at [328, 650] on h4 "Card options" at bounding box center [515, 650] width 503 height 16
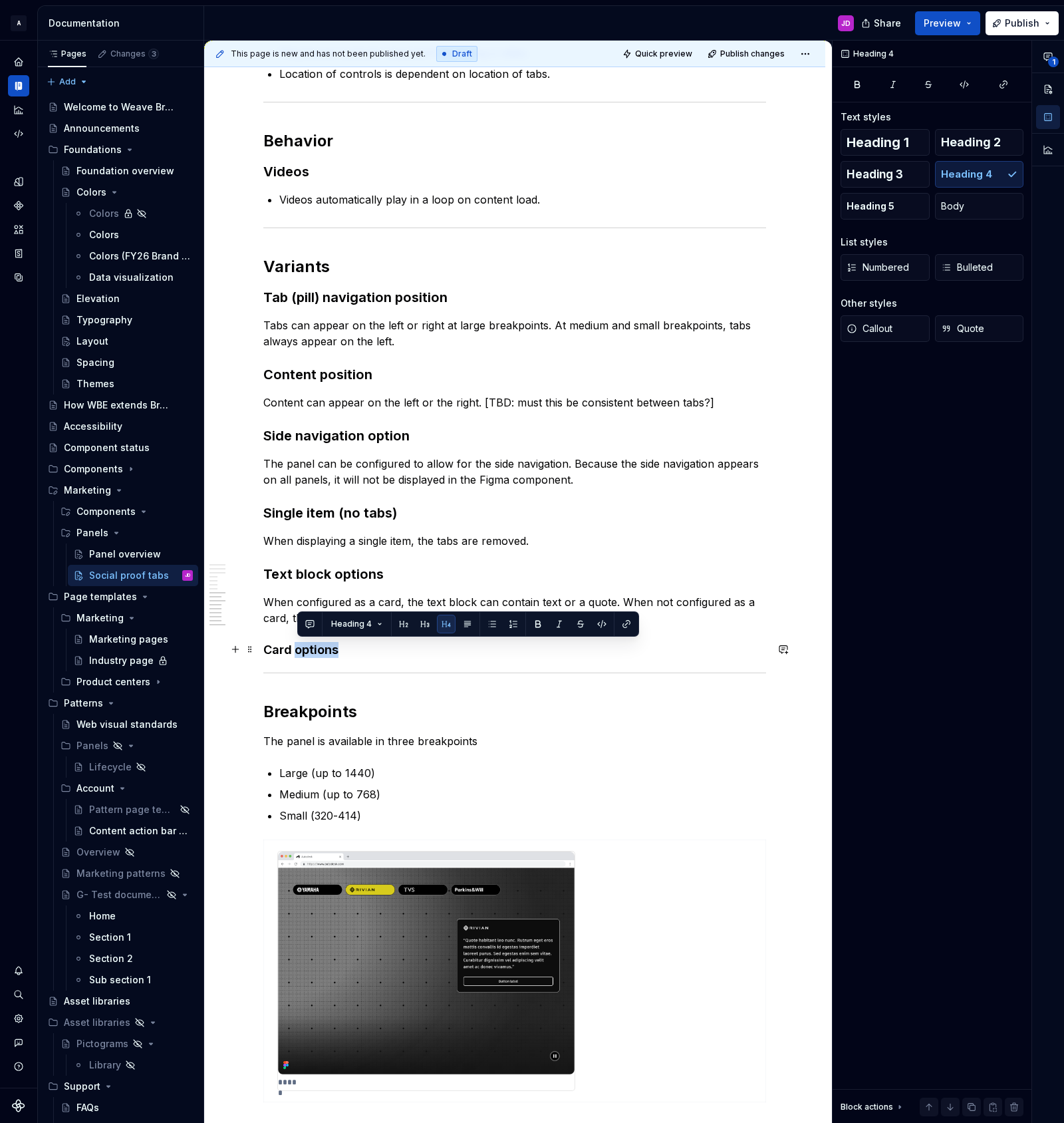
click at [328, 650] on h4 "Card options" at bounding box center [515, 650] width 503 height 16
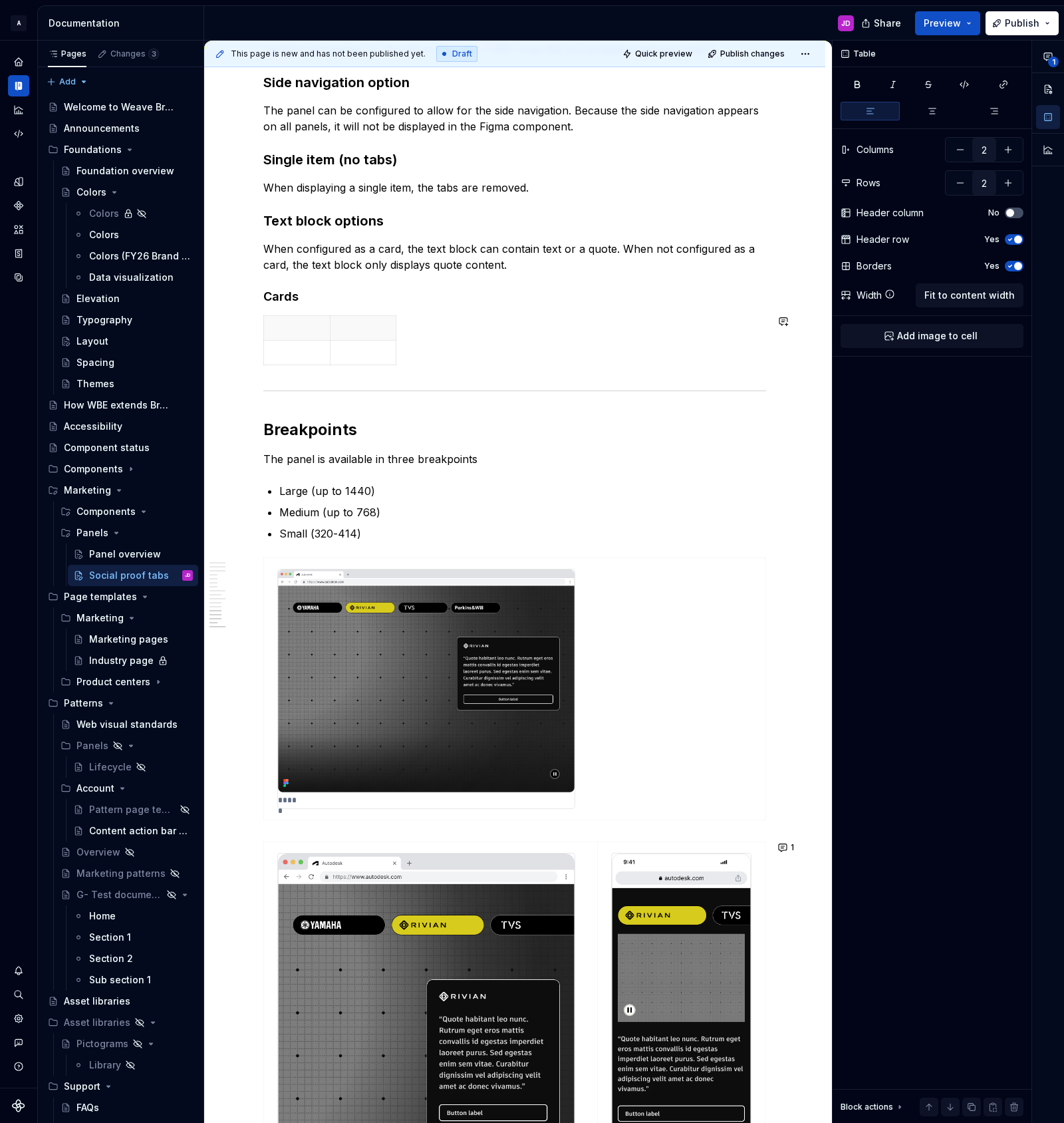
scroll to position [2690, 0]
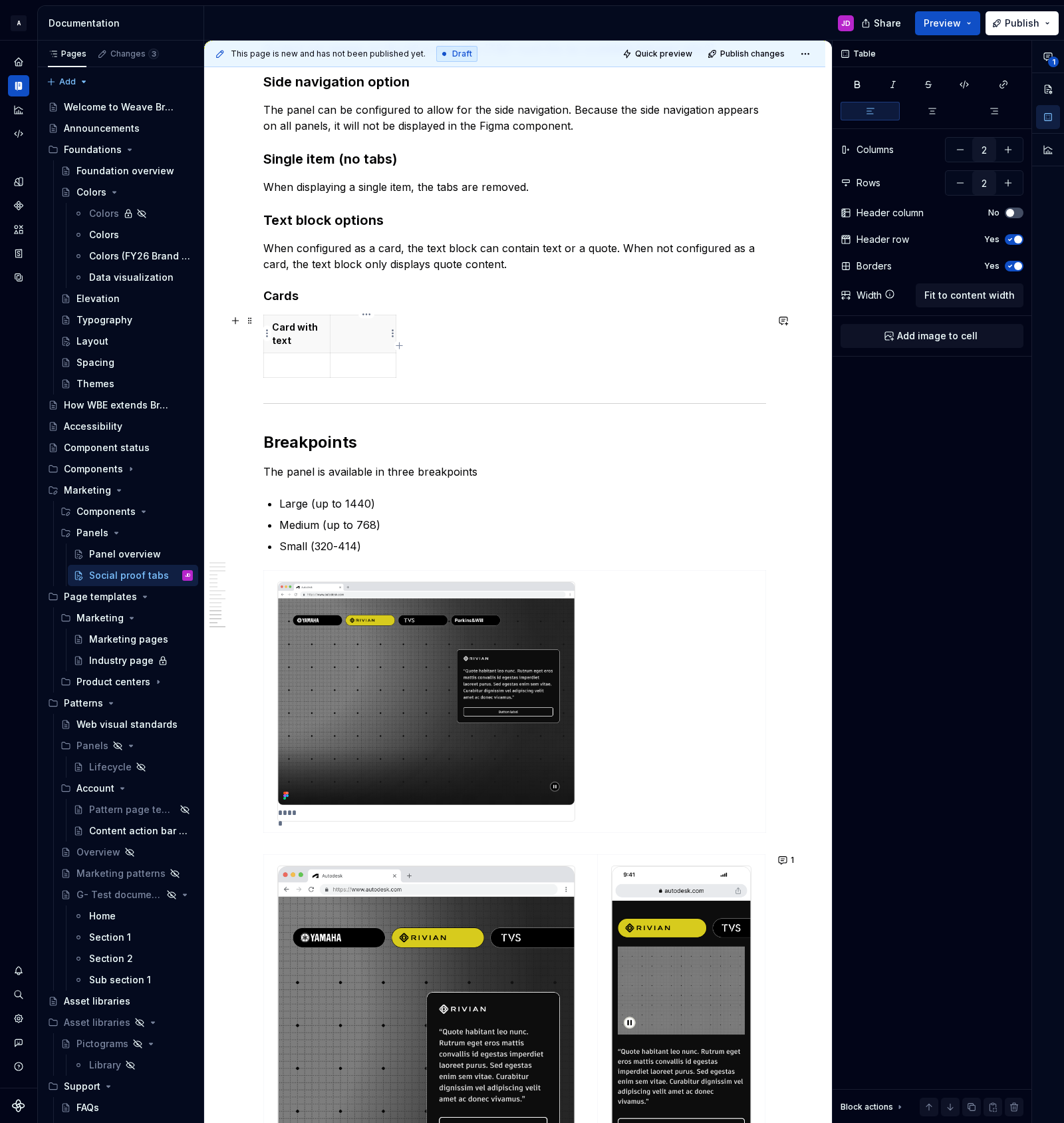
click at [367, 334] on th at bounding box center [363, 335] width 66 height 38
click at [319, 372] on td at bounding box center [297, 365] width 66 height 25
click at [933, 340] on span "Add image to cell" at bounding box center [937, 335] width 80 height 13
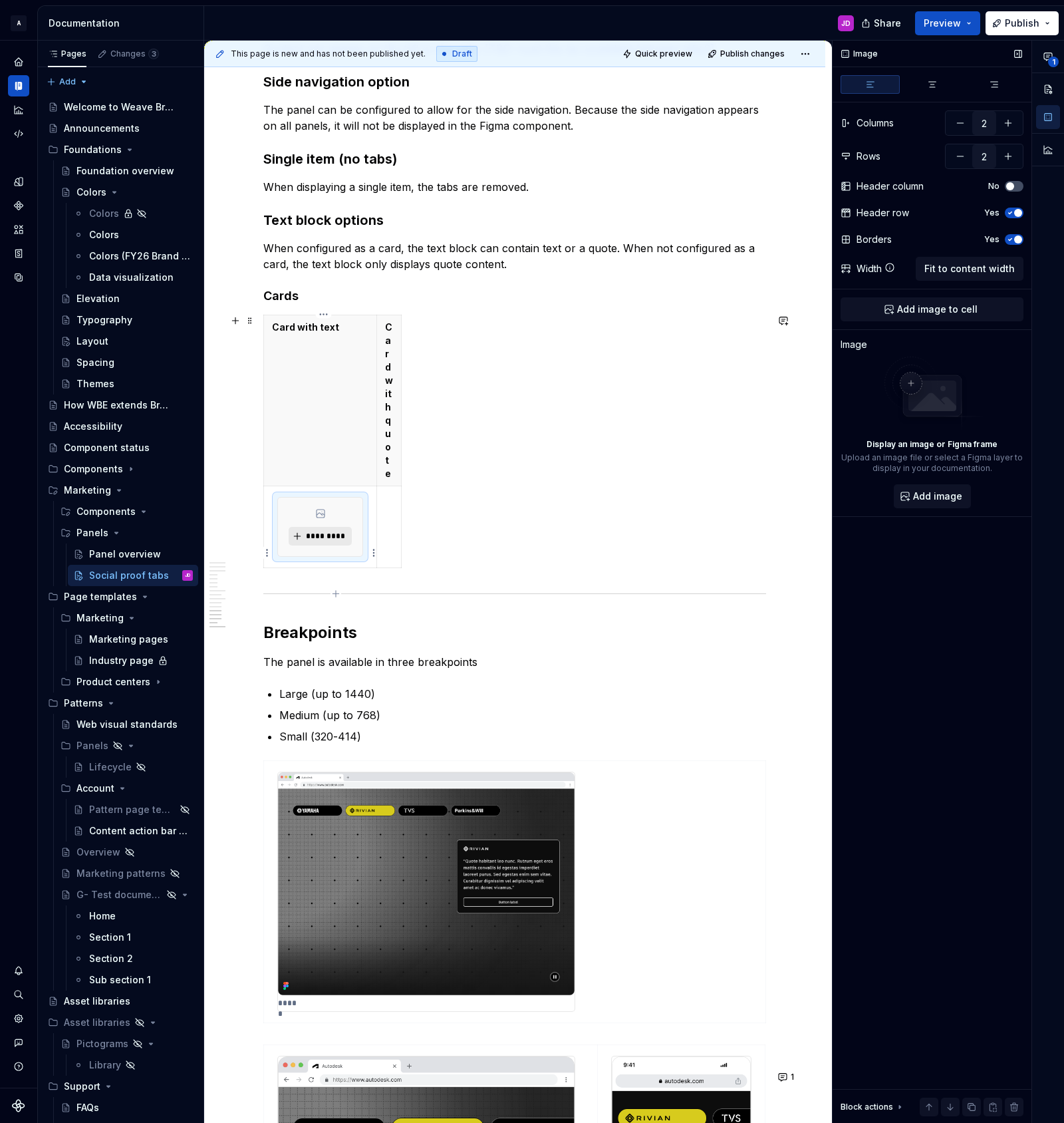
click at [322, 541] on span "*********" at bounding box center [325, 535] width 40 height 11
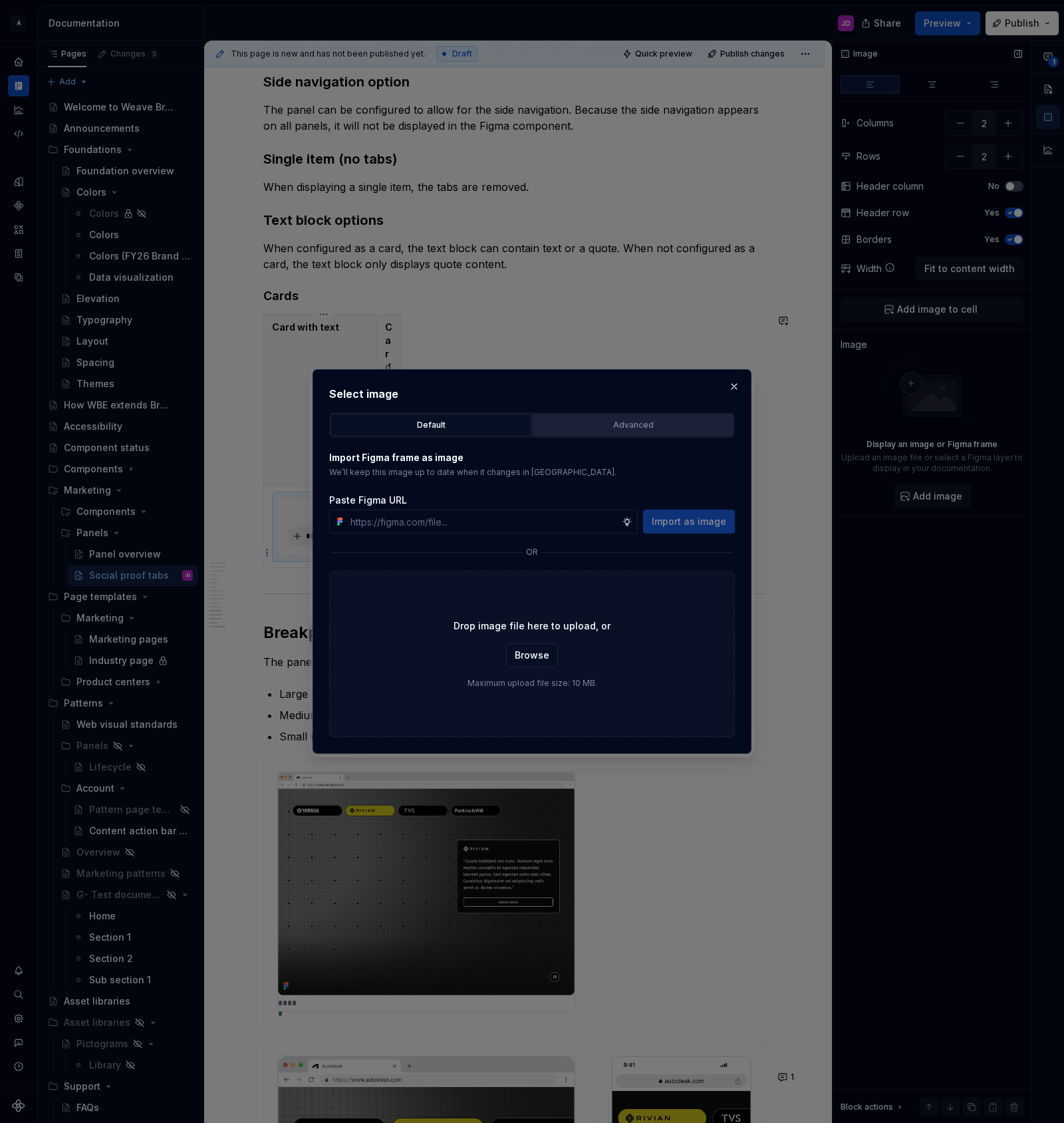
click at [636, 423] on div "Advanced" at bounding box center [633, 425] width 192 height 13
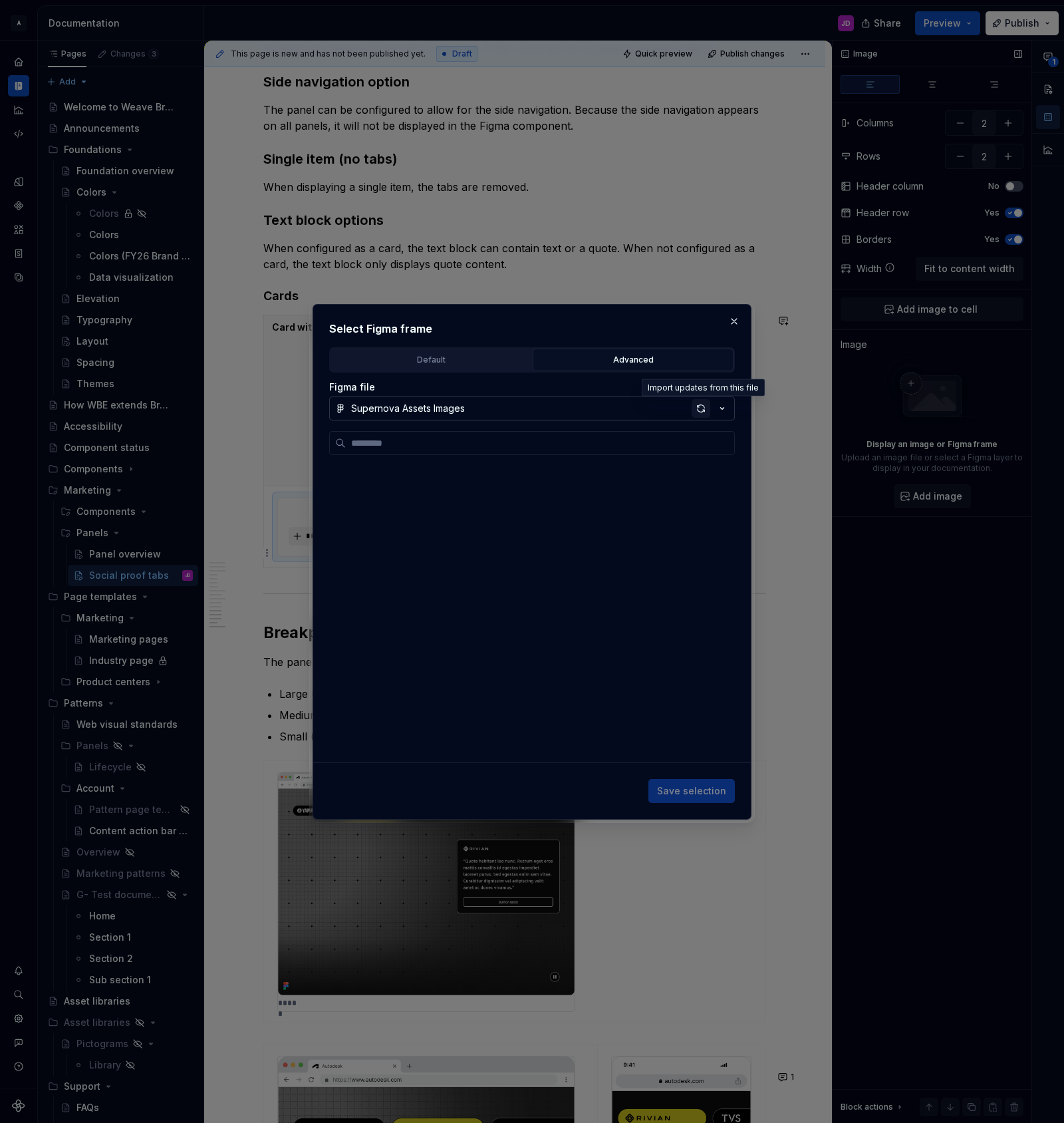
click at [700, 407] on div "button" at bounding box center [701, 408] width 19 height 19
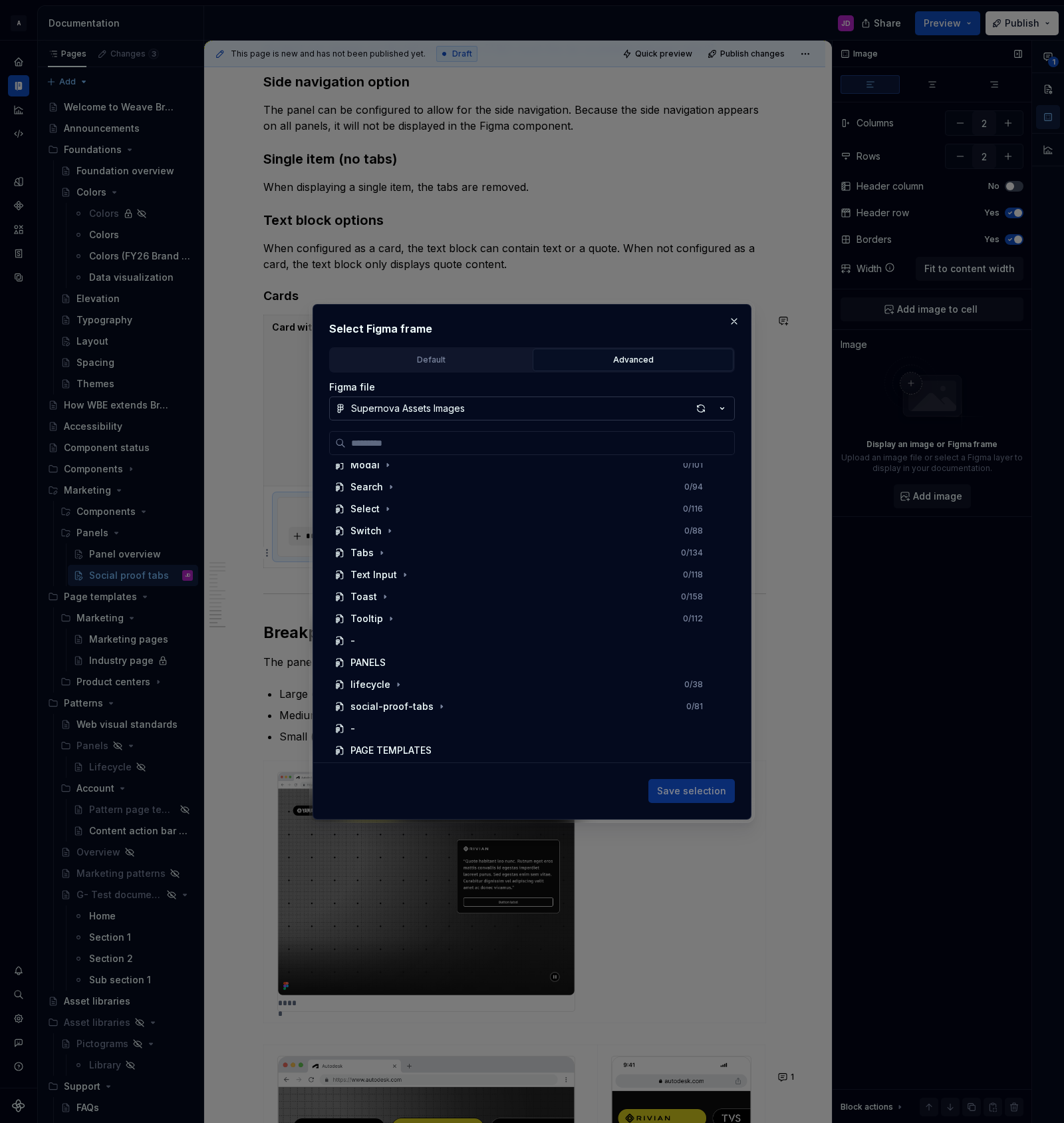
scroll to position [557, 0]
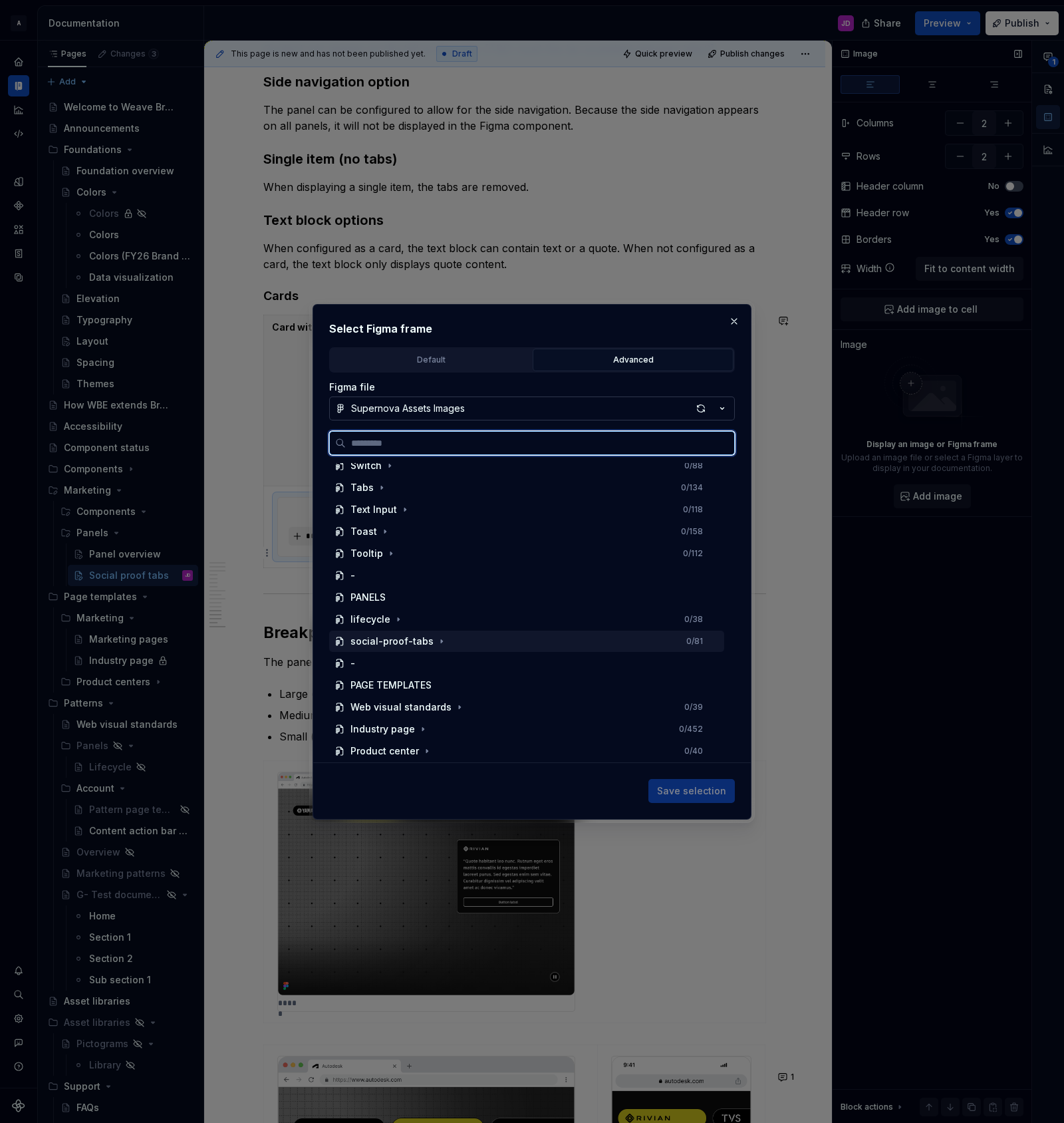
click at [424, 640] on div "social-proof-tabs" at bounding box center [392, 641] width 83 height 13
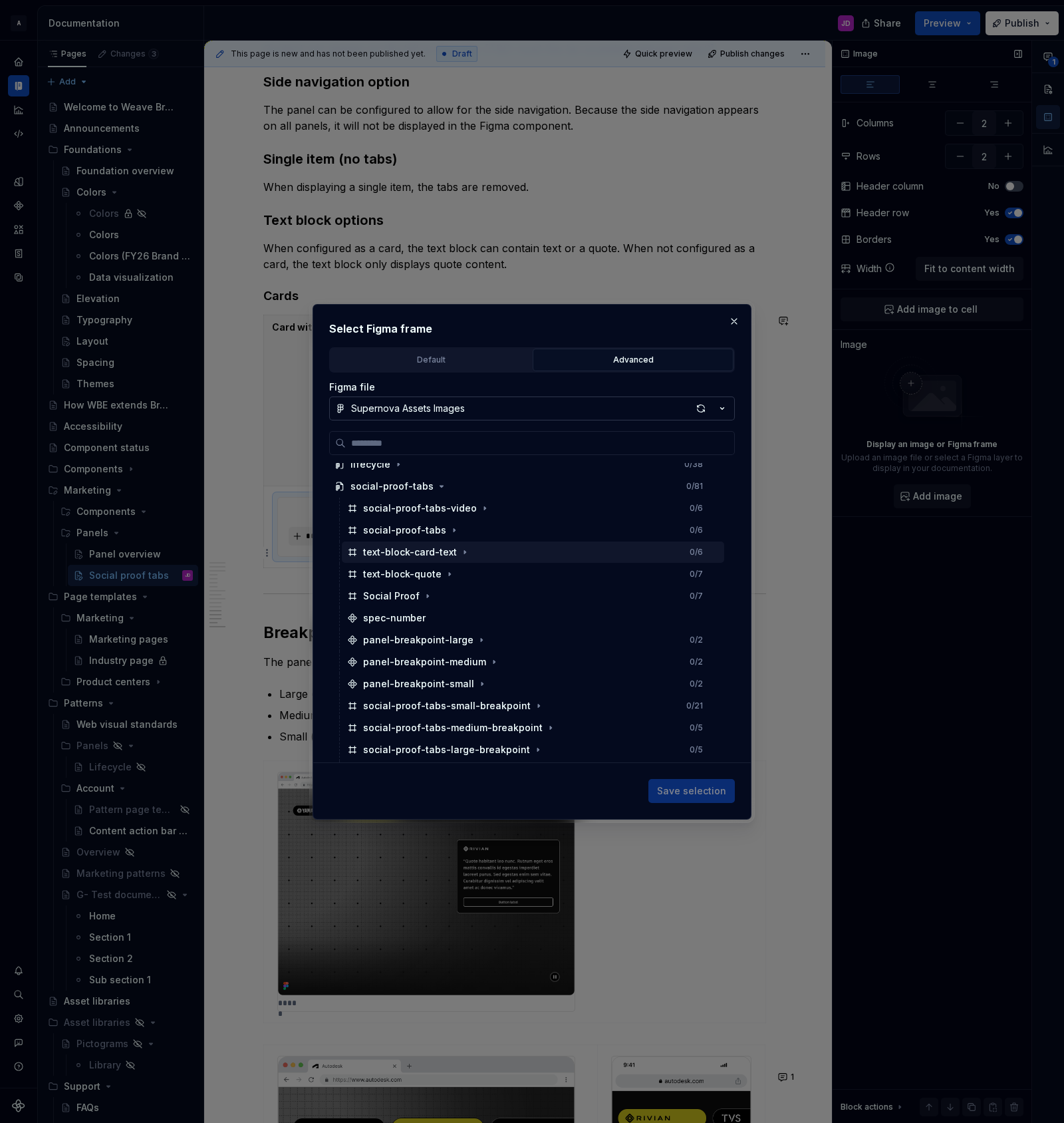
scroll to position [0, 5]
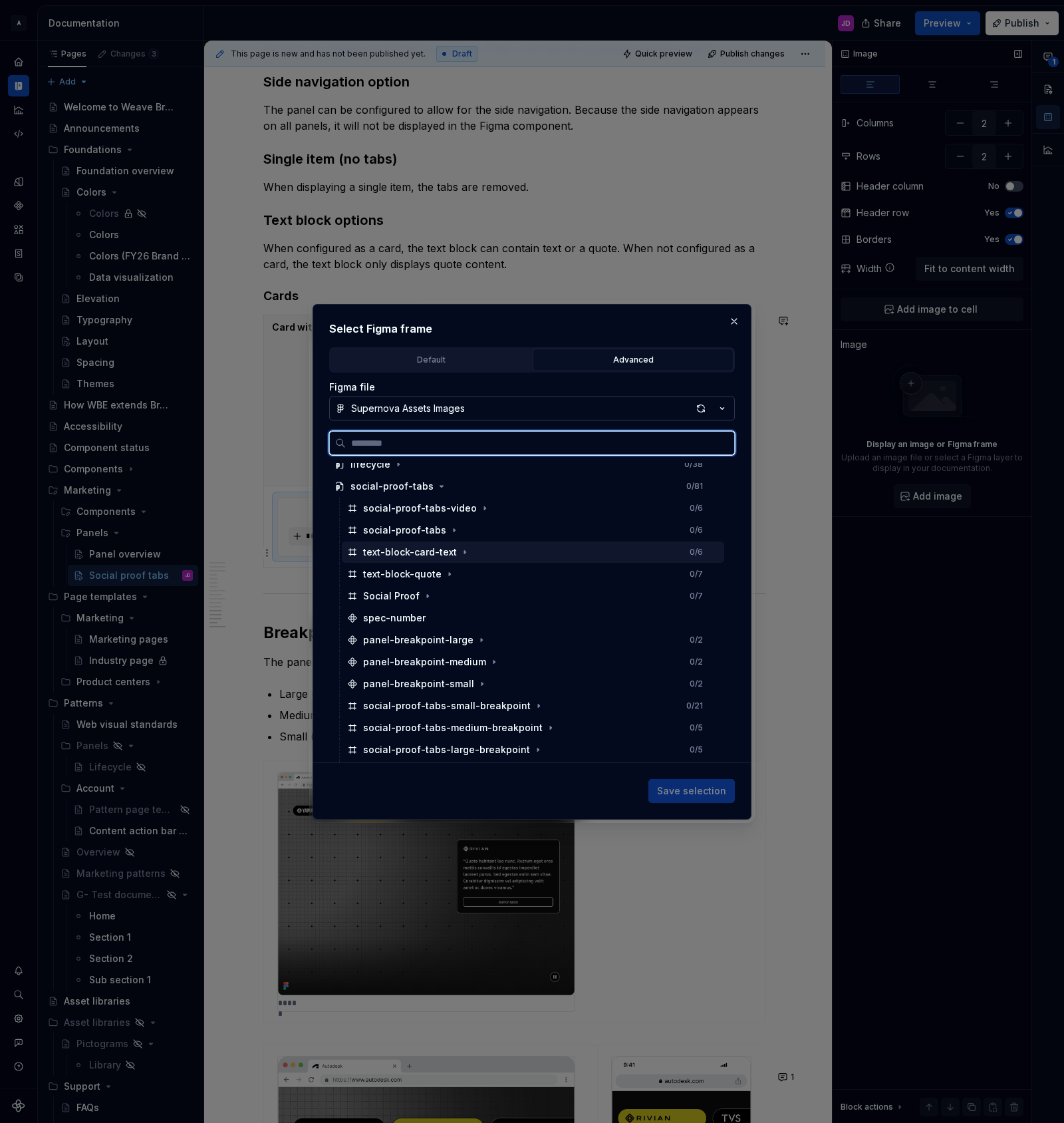
click at [500, 551] on div "text-block-card-text 0 / 6" at bounding box center [533, 552] width 382 height 21
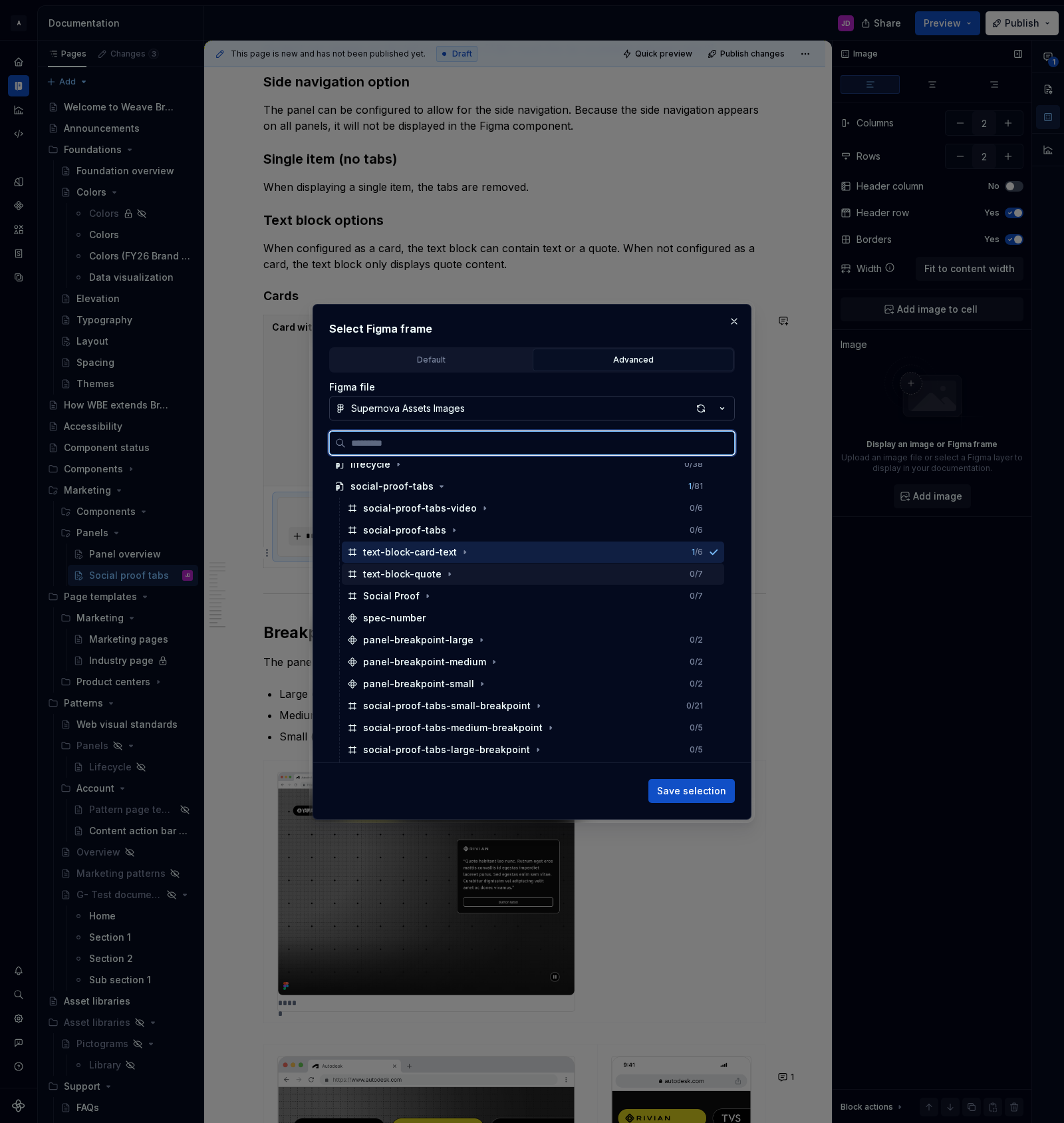
click at [462, 572] on div "text-block-quote 0 / 7" at bounding box center [533, 574] width 382 height 21
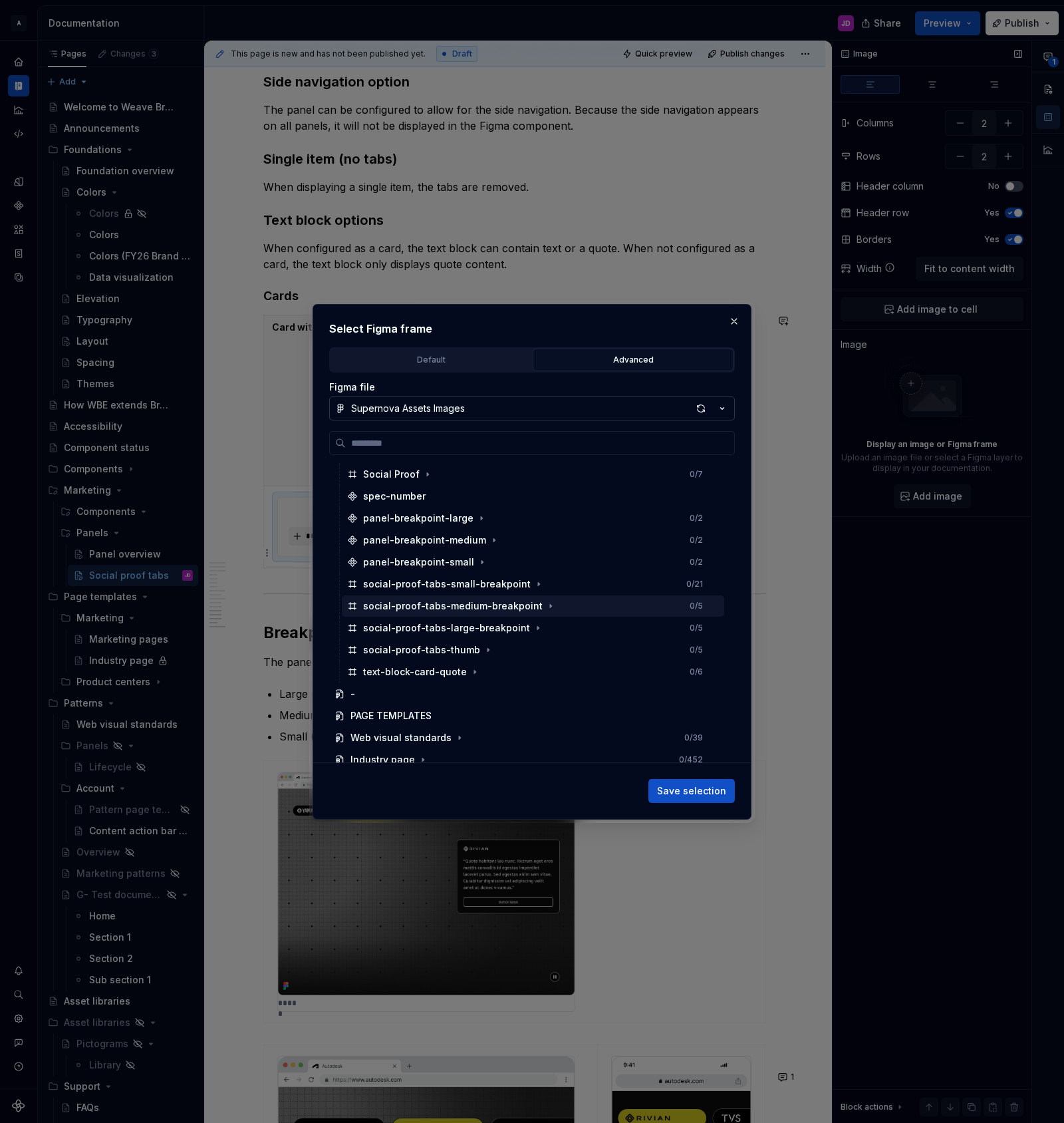
scroll to position [845, 0]
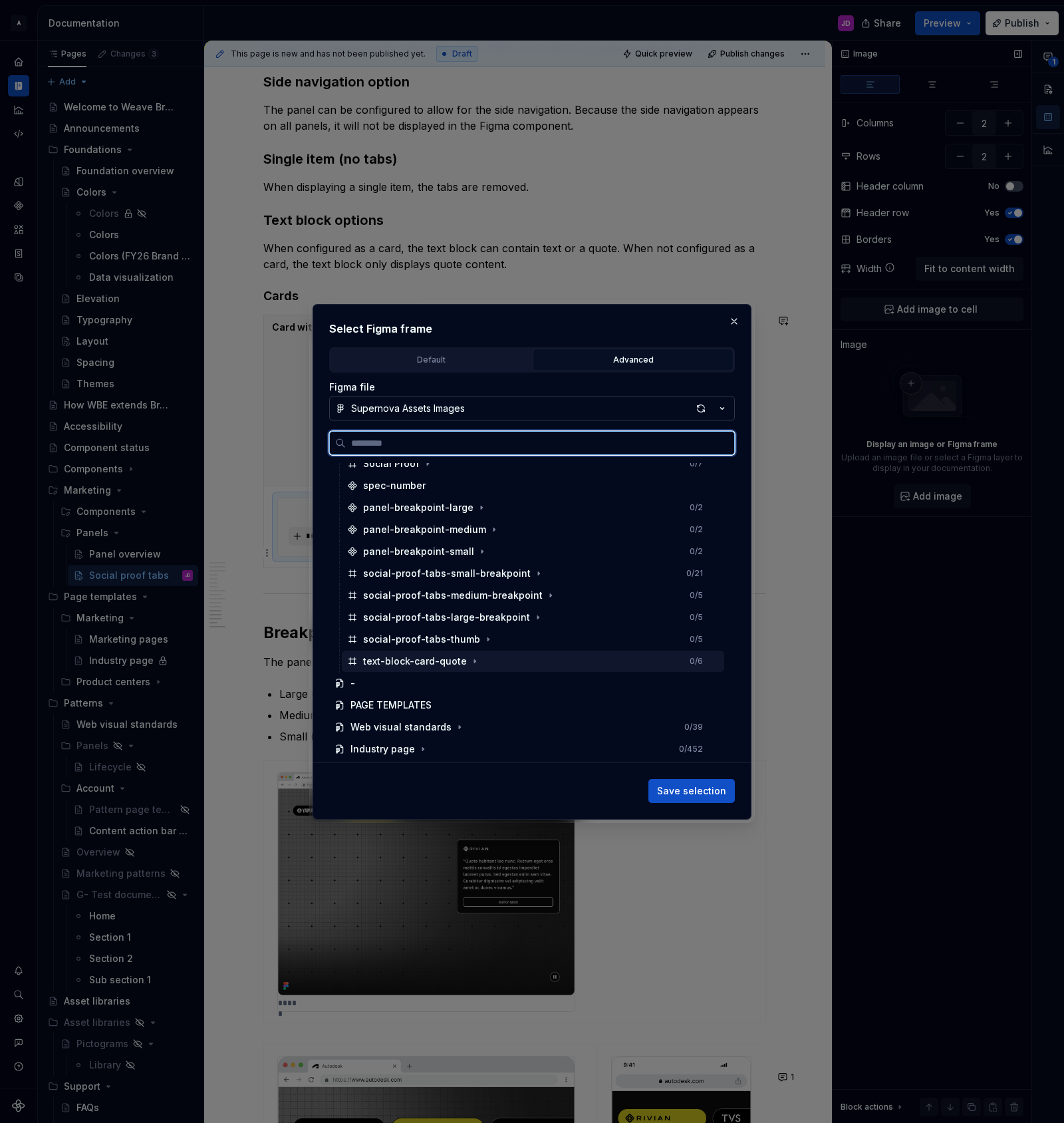
click at [490, 655] on div "text-block-card-quote 0 / 6" at bounding box center [533, 661] width 382 height 21
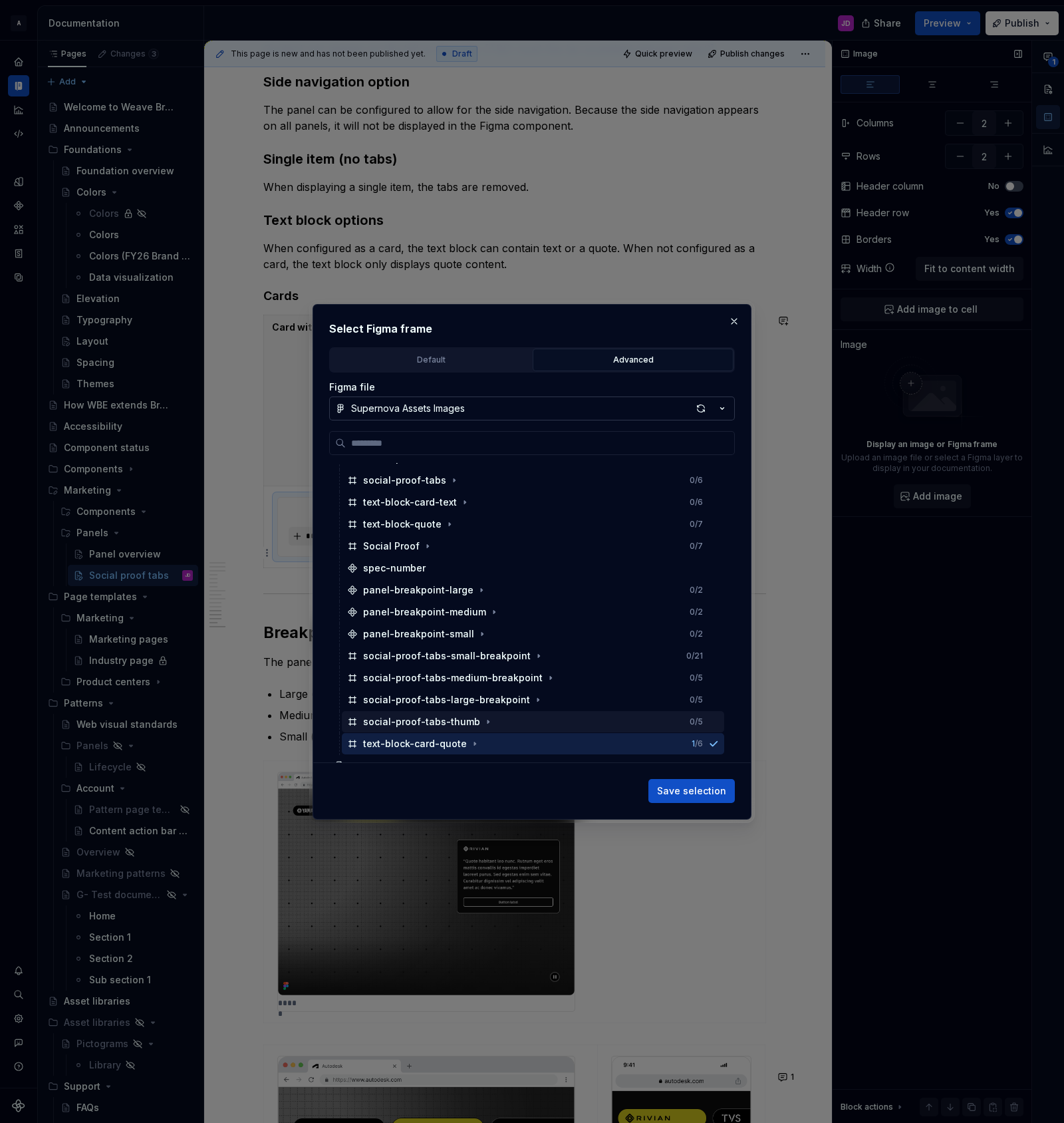
scroll to position [759, 0]
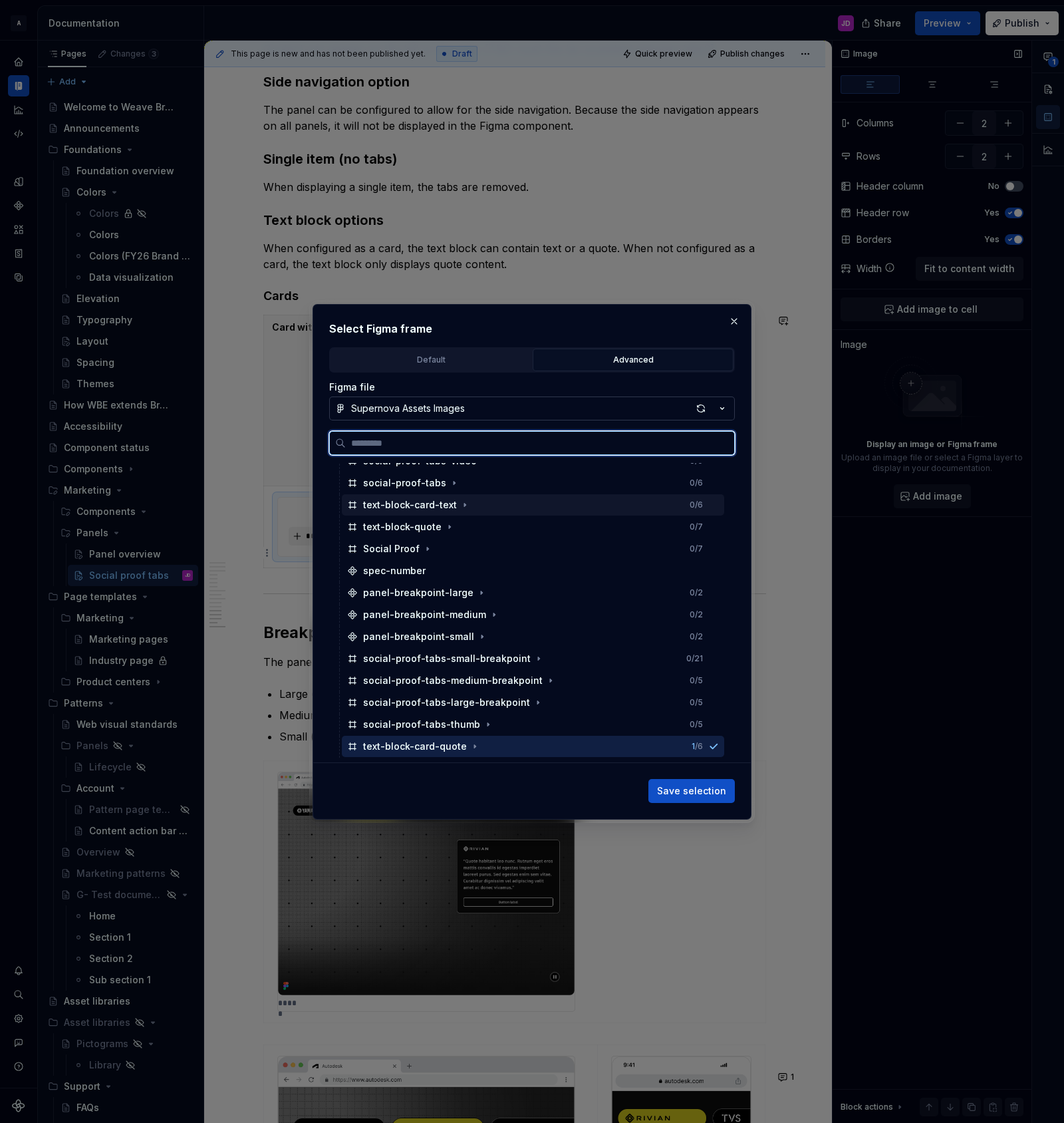
click at [499, 502] on div "text-block-card-text 0 / 6" at bounding box center [533, 505] width 382 height 21
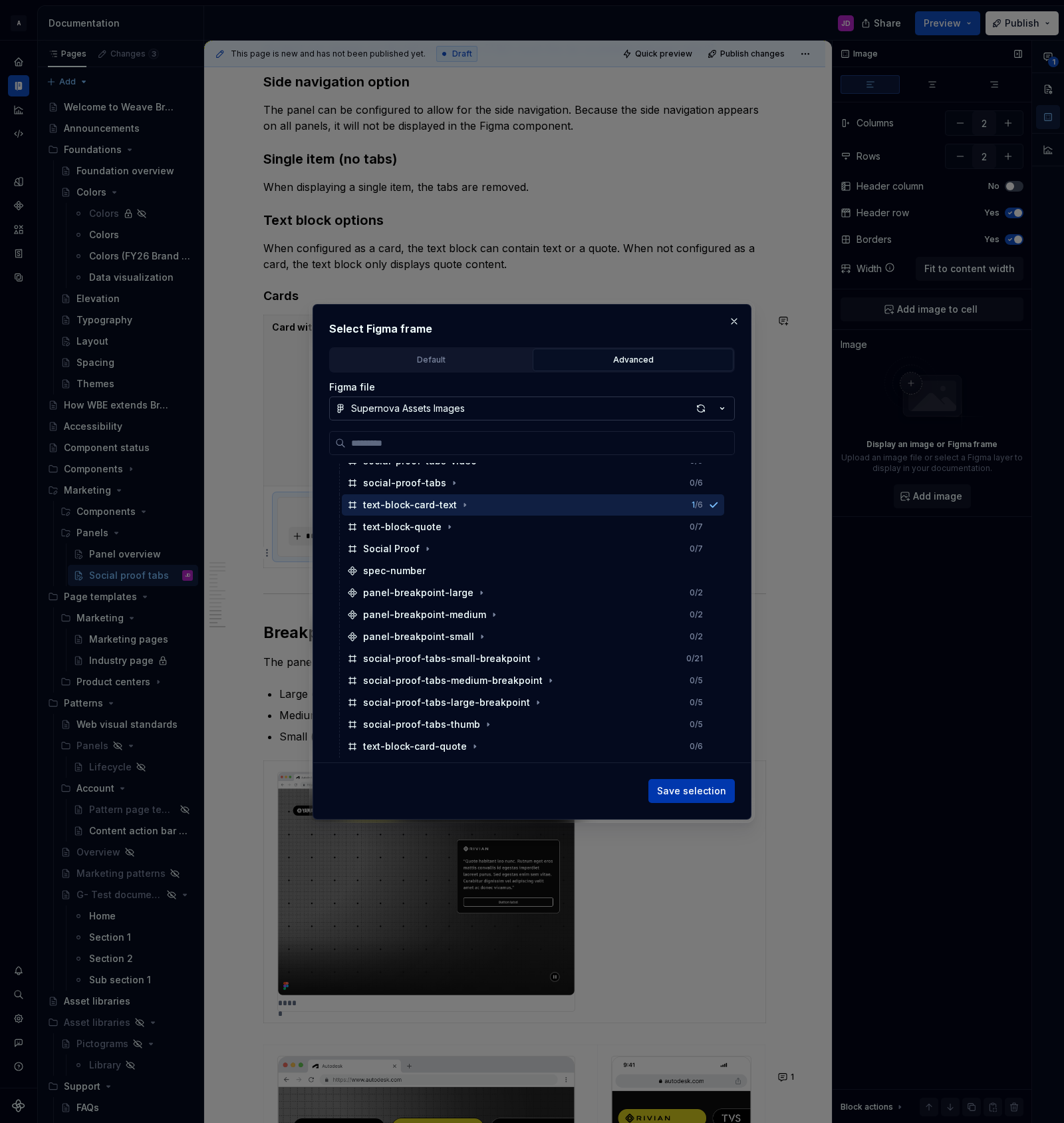
click at [699, 794] on span "Save selection" at bounding box center [691, 791] width 69 height 13
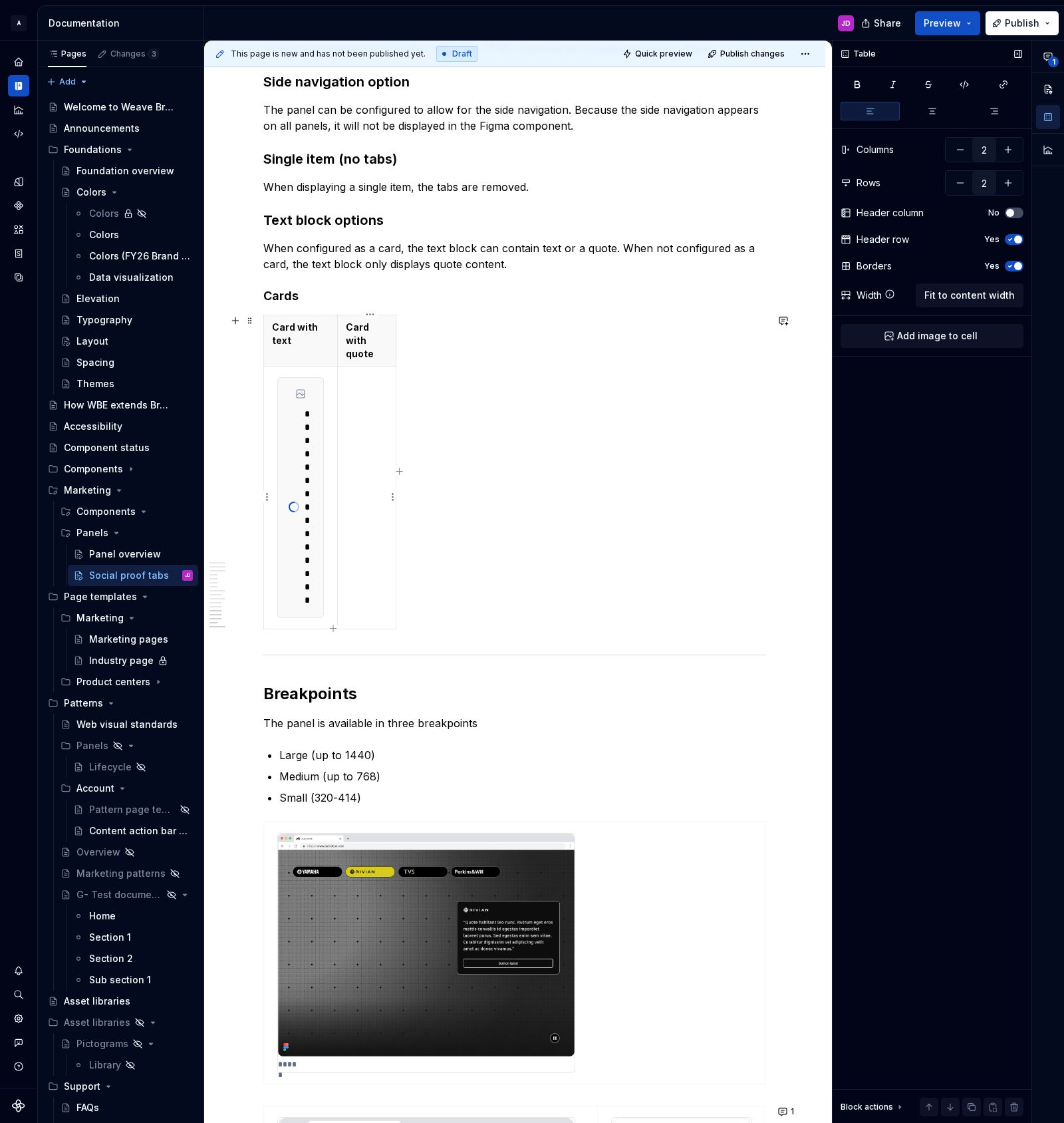
click at [384, 488] on td at bounding box center [367, 498] width 59 height 263
click at [972, 338] on span "Add image to cell" at bounding box center [937, 335] width 80 height 13
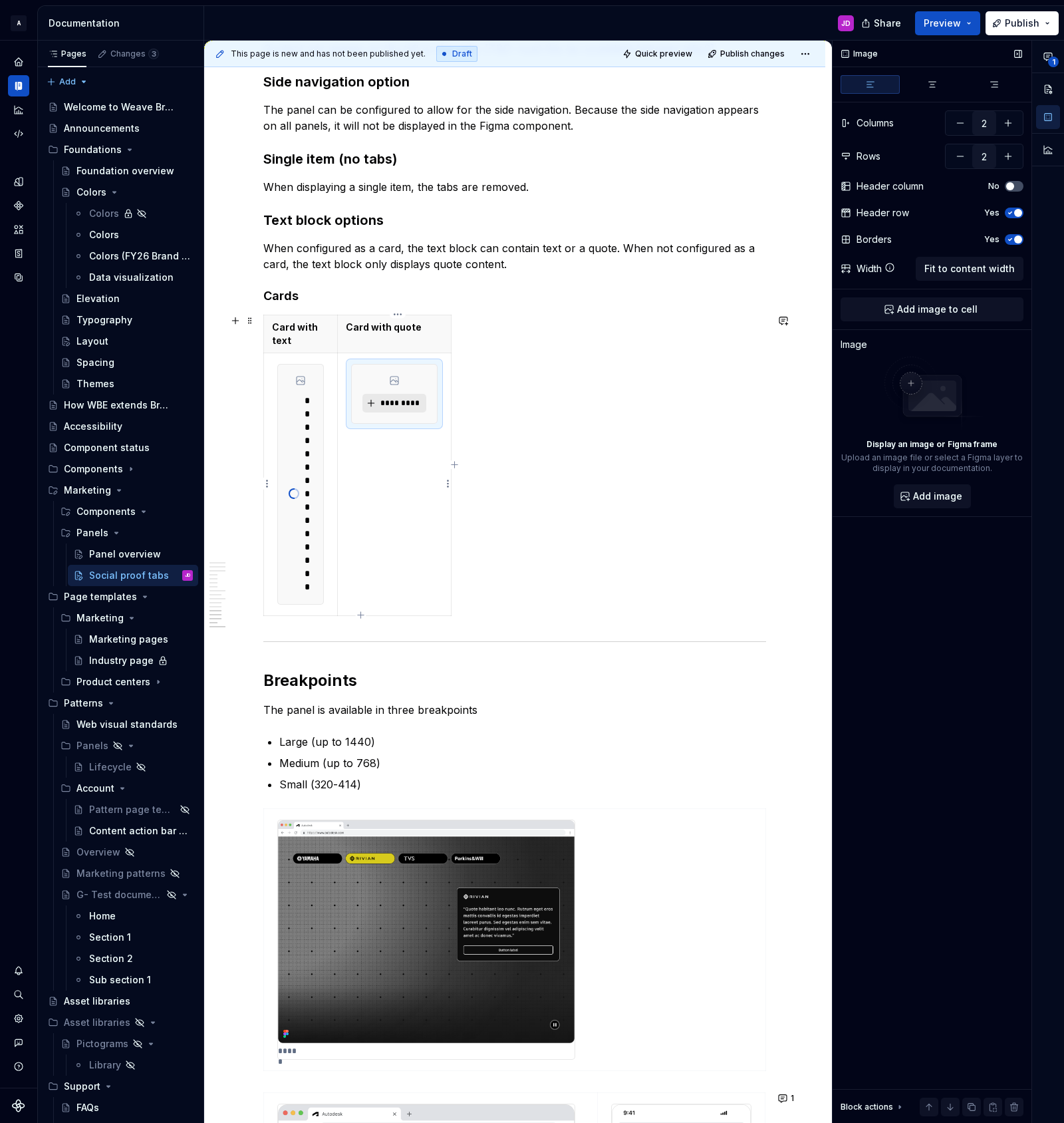
click at [397, 404] on span "*********" at bounding box center [399, 402] width 40 height 11
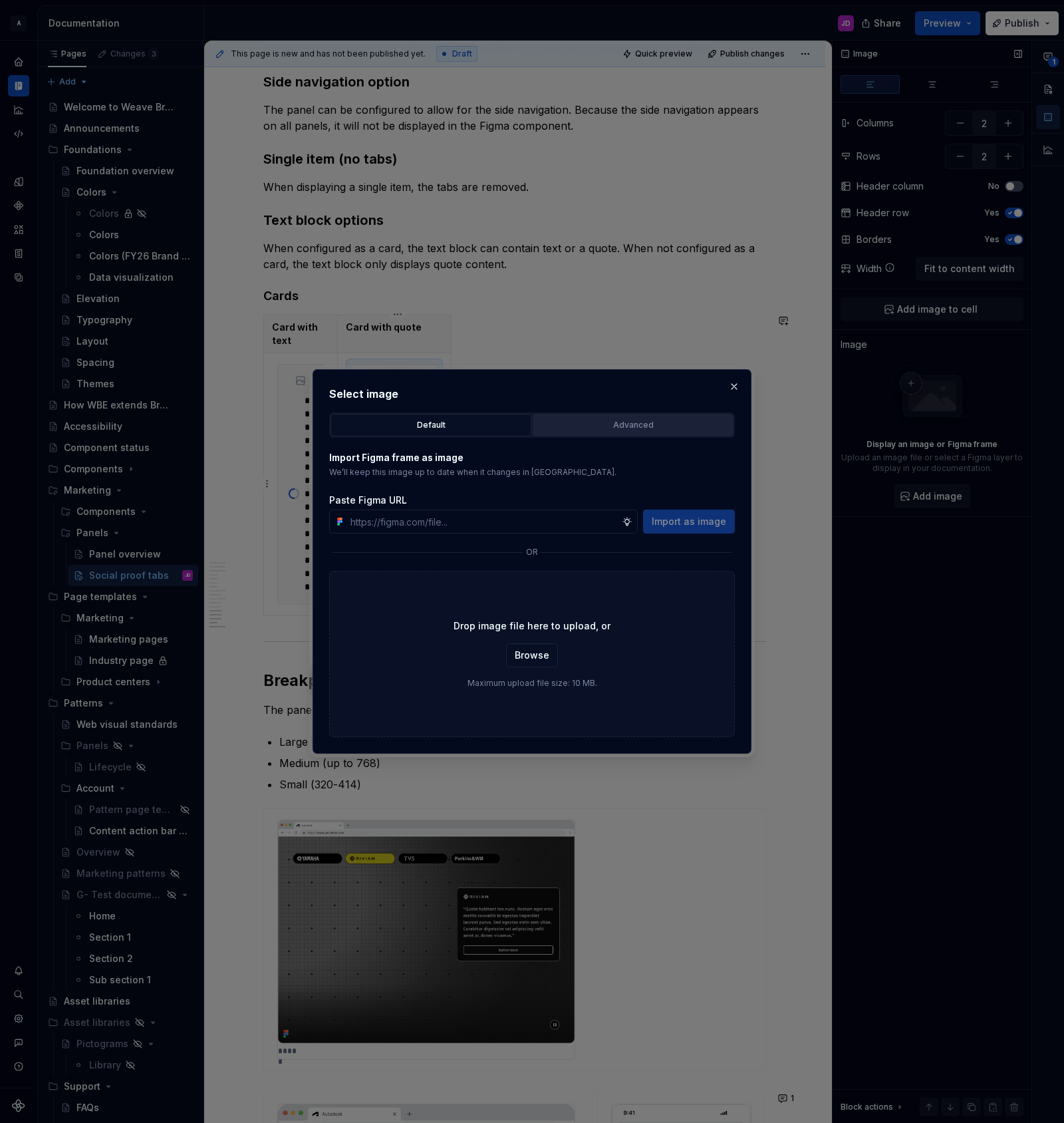
click at [620, 422] on div "Advanced" at bounding box center [633, 425] width 192 height 13
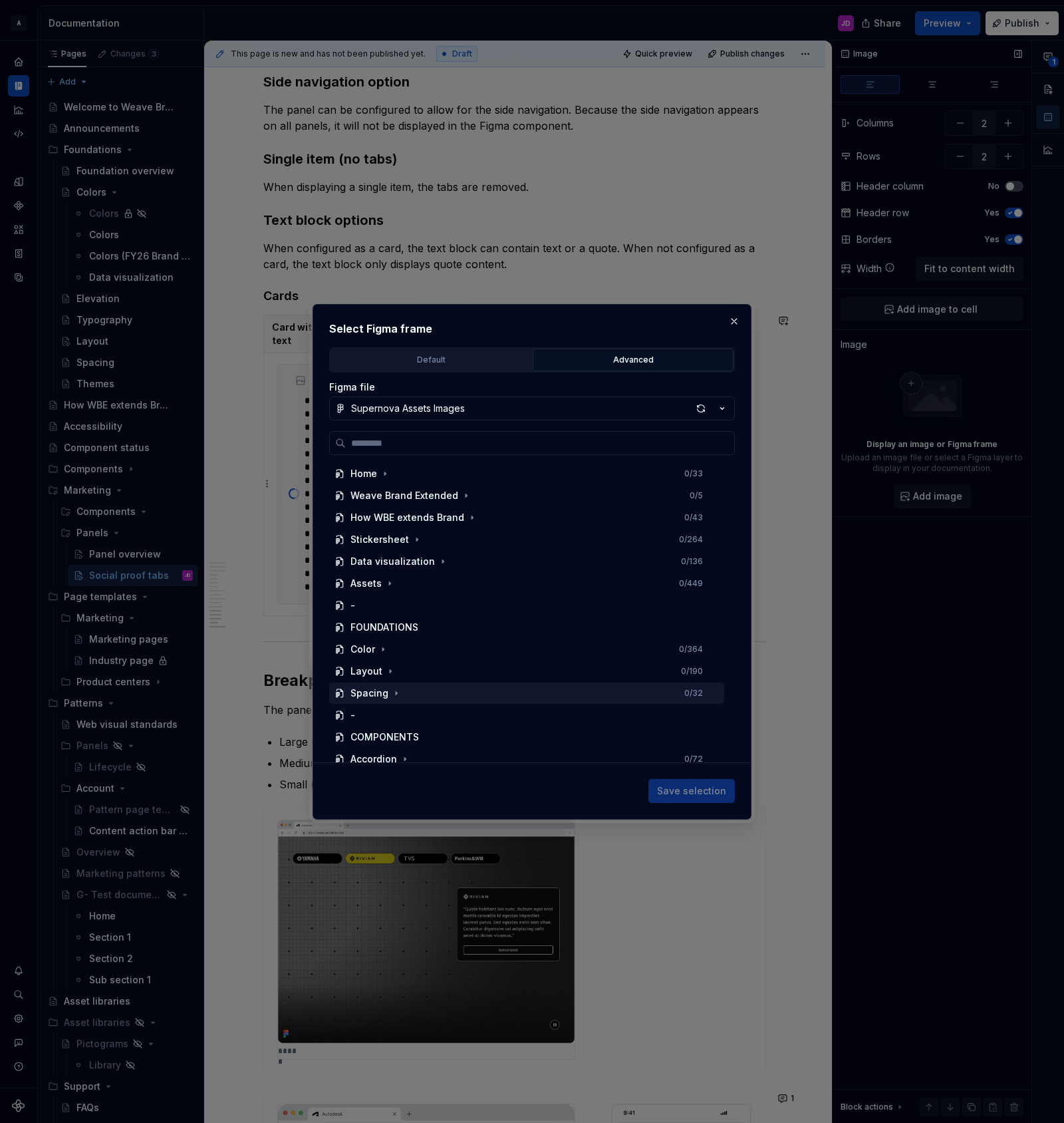
scroll to position [557, 0]
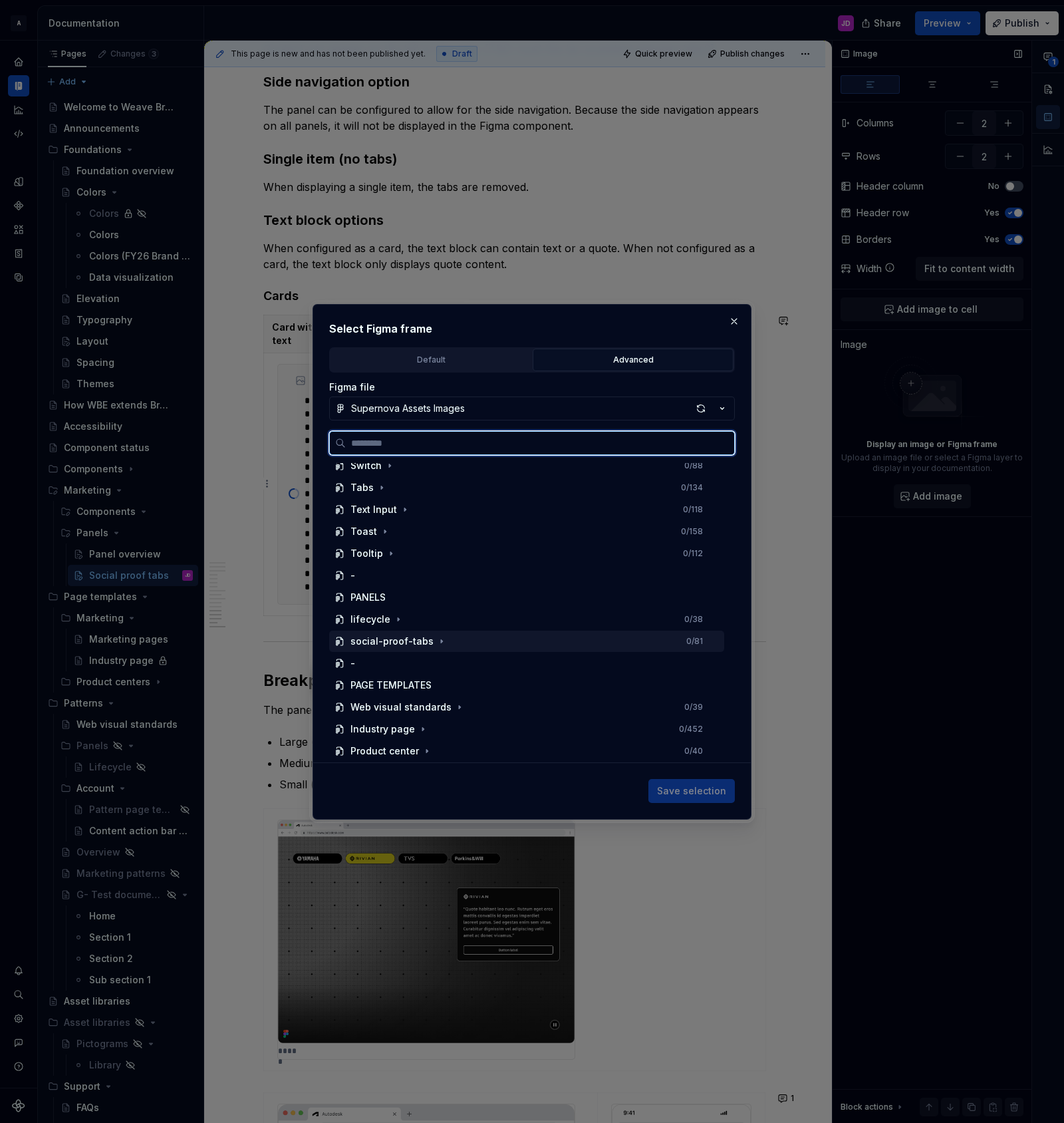
click at [496, 637] on div "social-proof-tabs 0 / 81" at bounding box center [526, 641] width 395 height 21
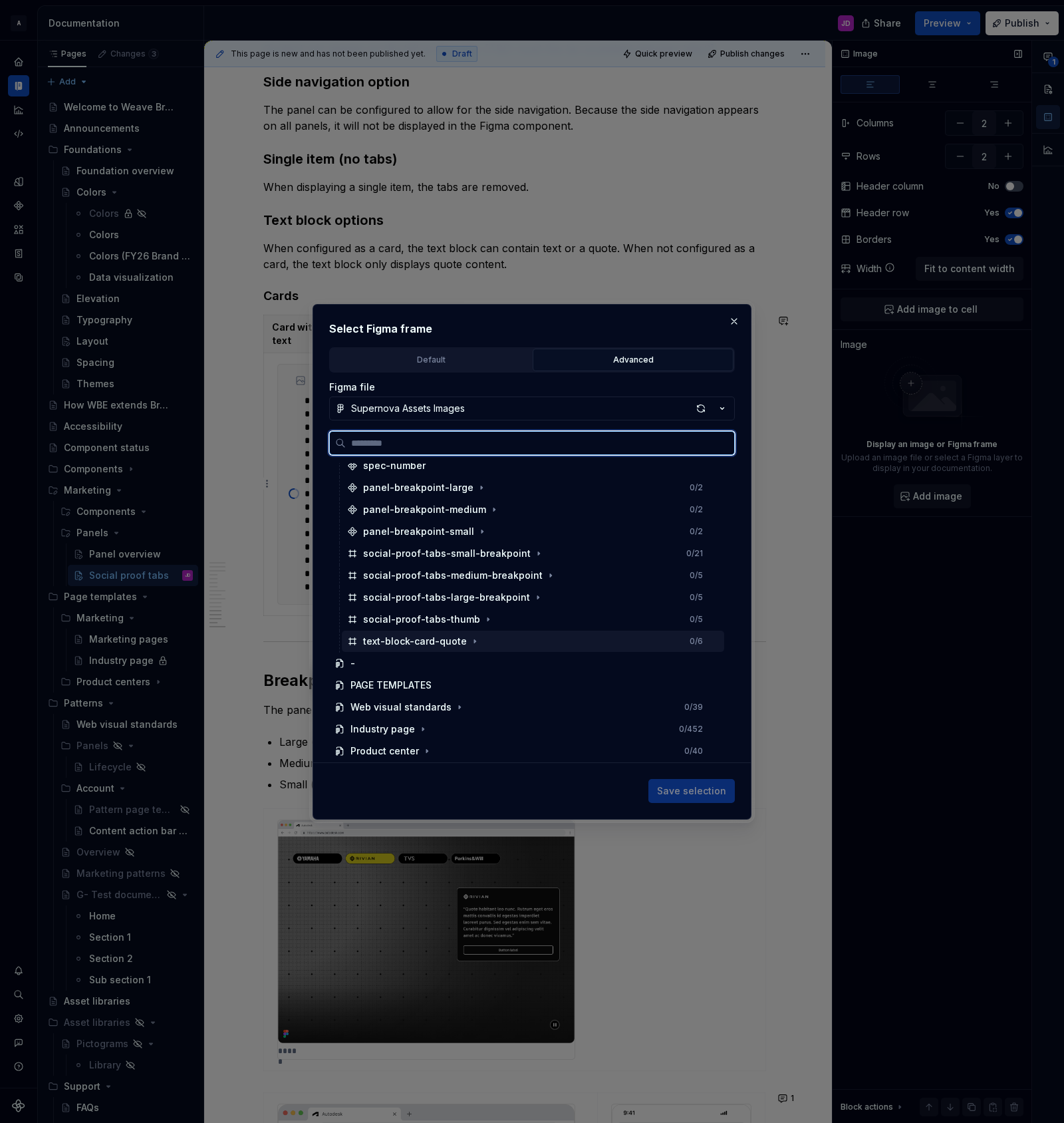
drag, startPoint x: 496, startPoint y: 638, endPoint x: 520, endPoint y: 645, distance: 25.0
click at [496, 638] on div "text-block-card-quote 0 / 6" at bounding box center [533, 641] width 382 height 21
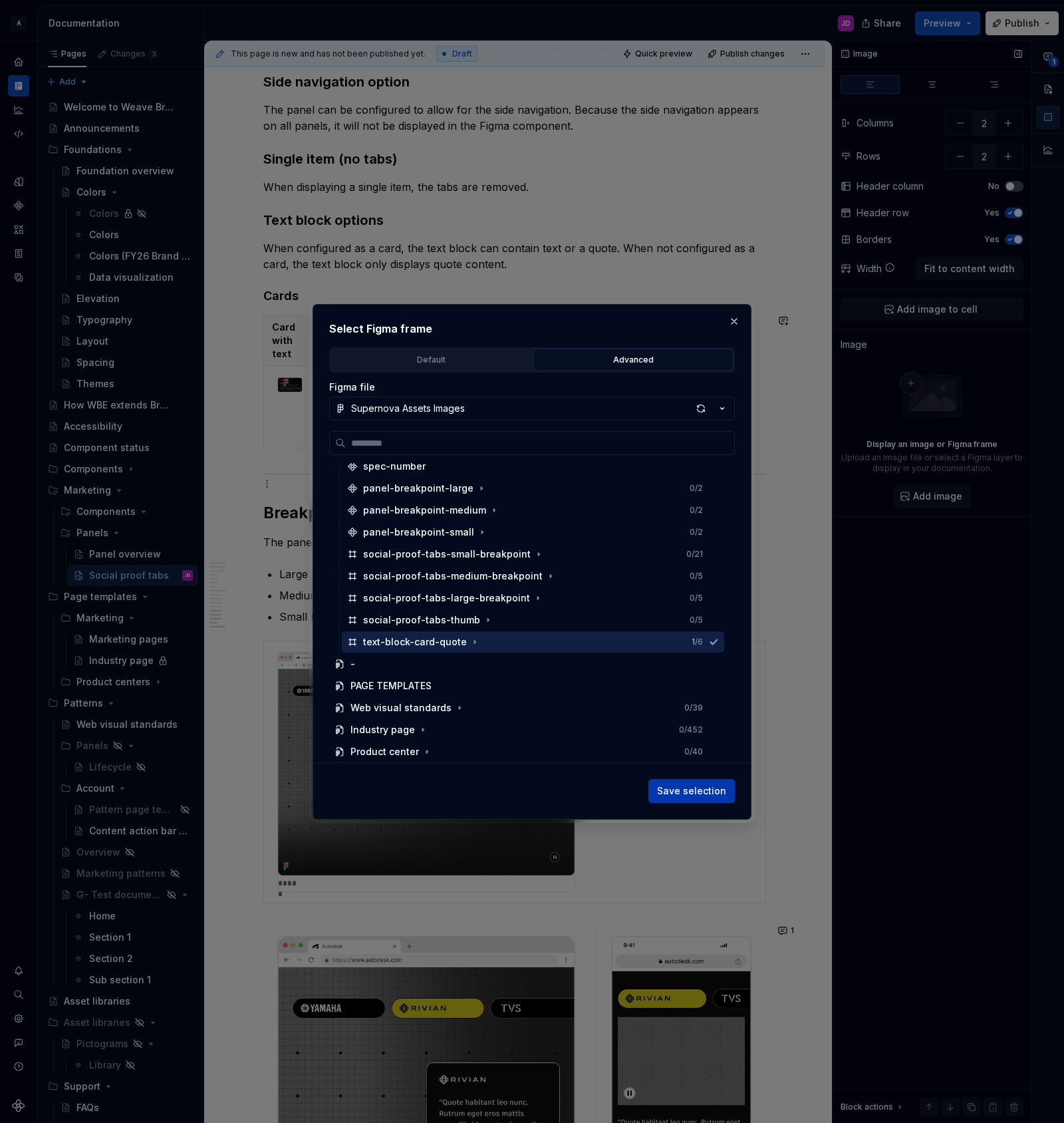
click at [713, 788] on span "Save selection" at bounding box center [691, 791] width 69 height 13
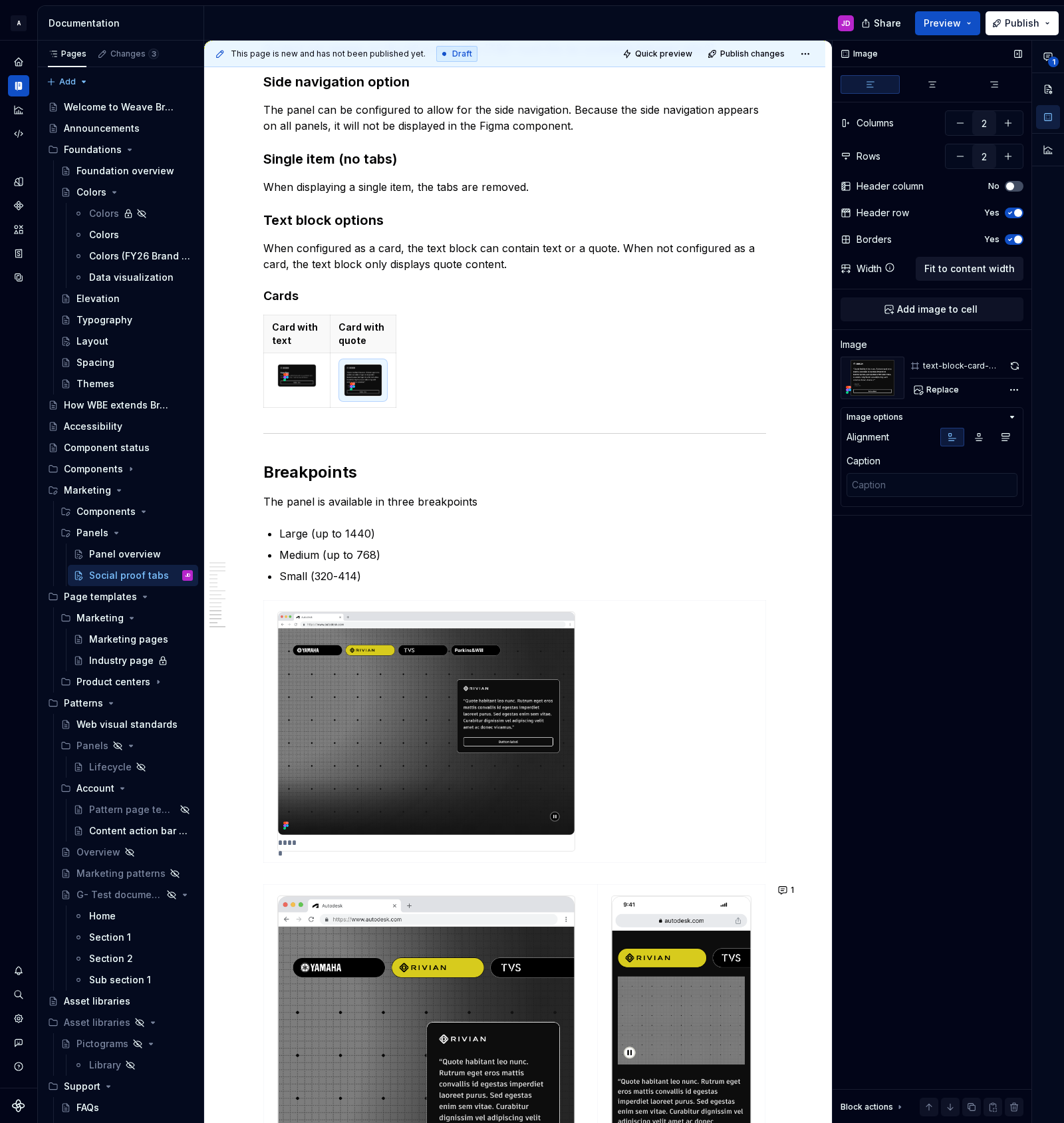
click at [968, 271] on span "Fit to content width" at bounding box center [969, 269] width 90 height 13
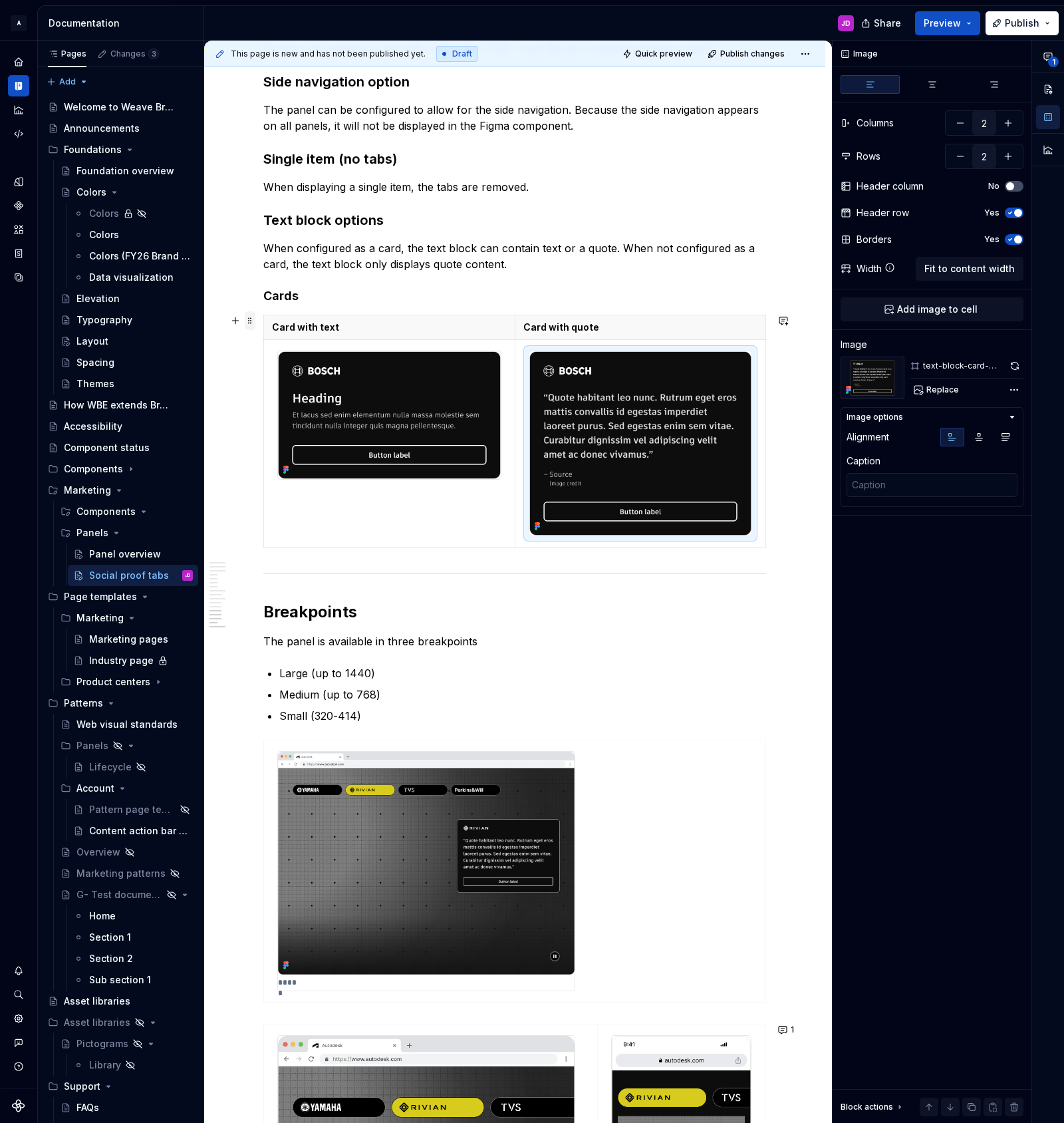
click at [254, 322] on span at bounding box center [249, 321] width 11 height 19
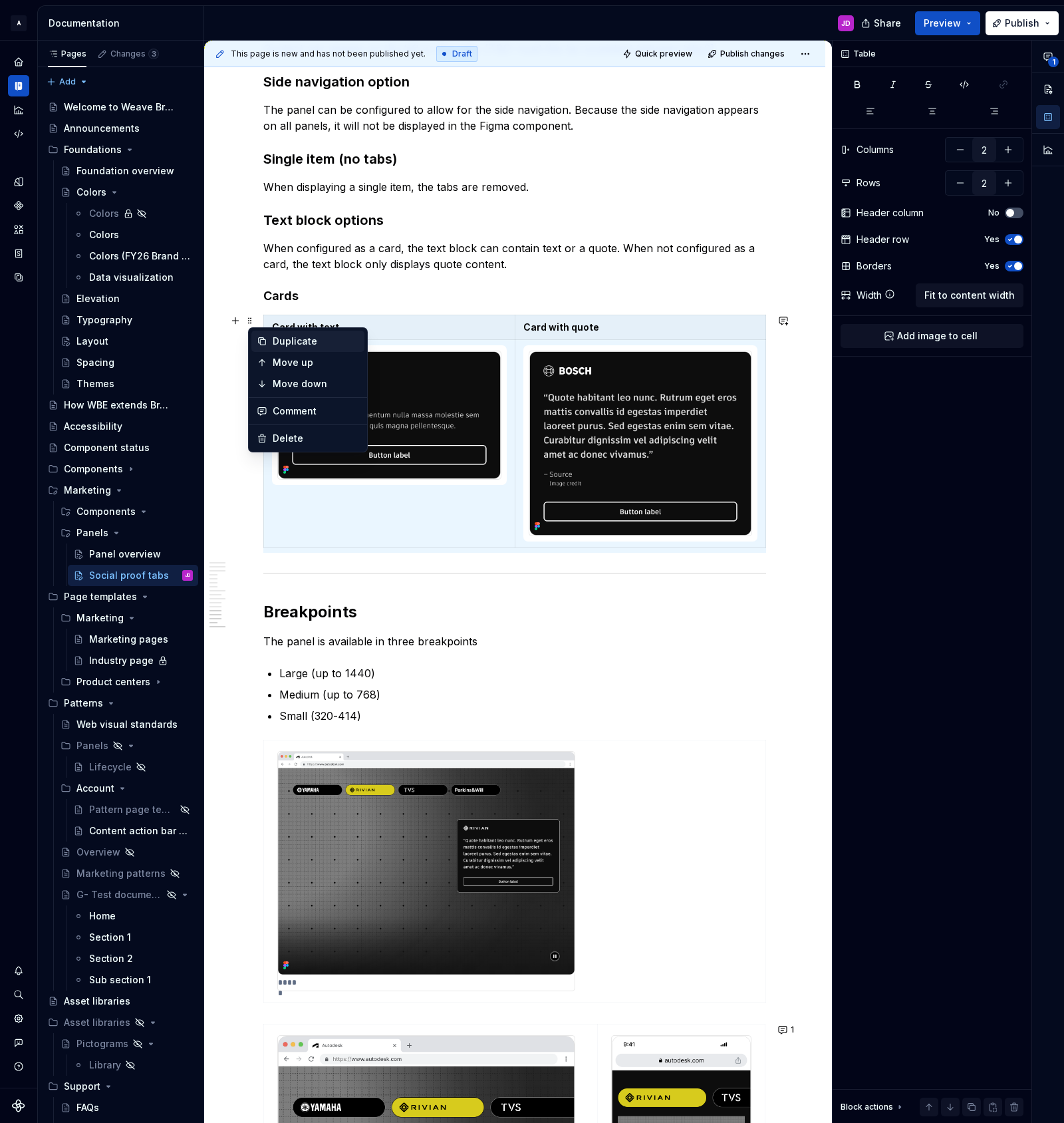
click at [288, 340] on div "Duplicate" at bounding box center [316, 341] width 87 height 13
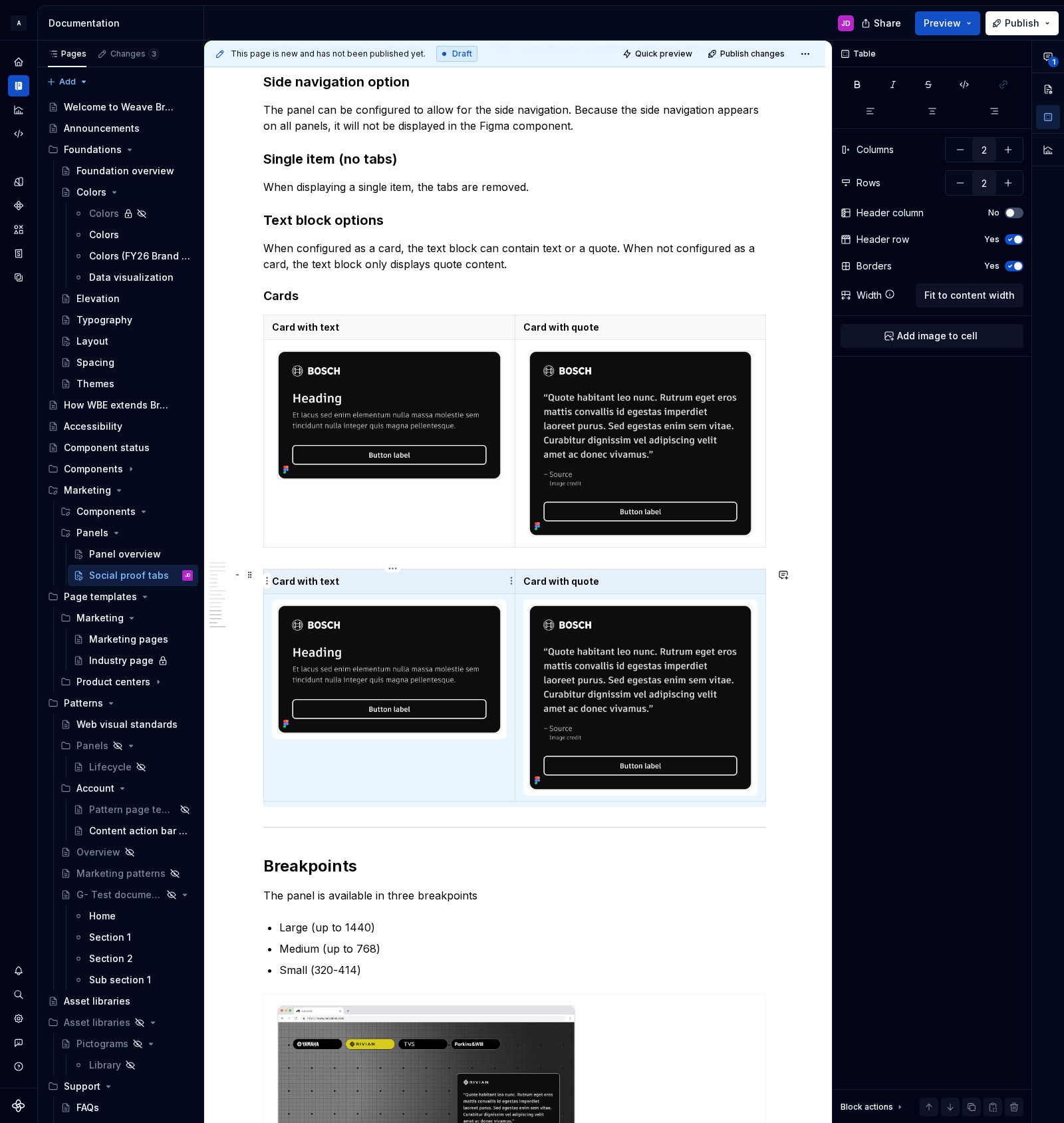
click at [401, 583] on p "Card with text" at bounding box center [389, 582] width 235 height 13
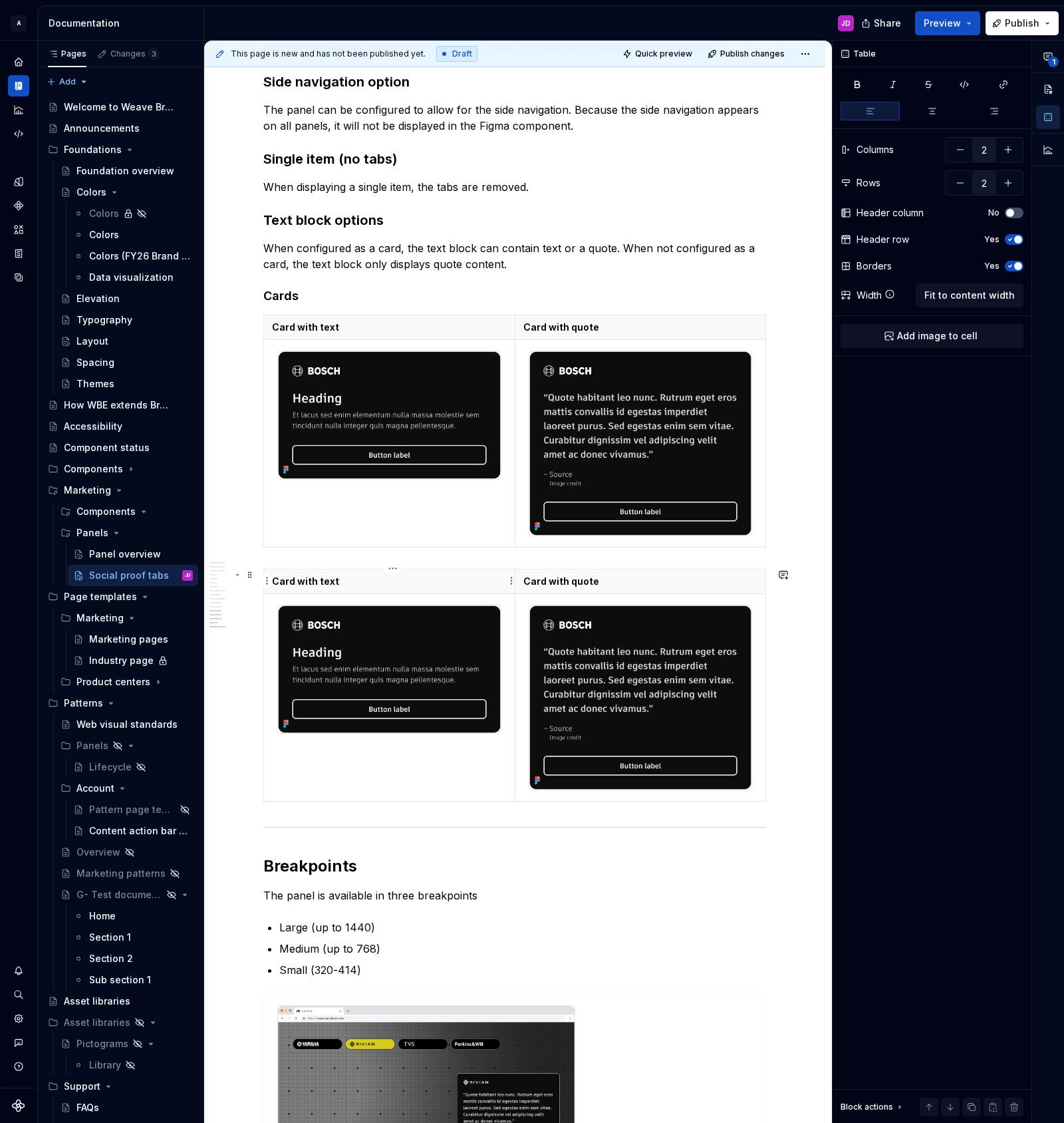
click at [401, 583] on p "Card with text" at bounding box center [389, 582] width 235 height 13
click at [329, 578] on p "Card with text" at bounding box center [389, 582] width 235 height 13
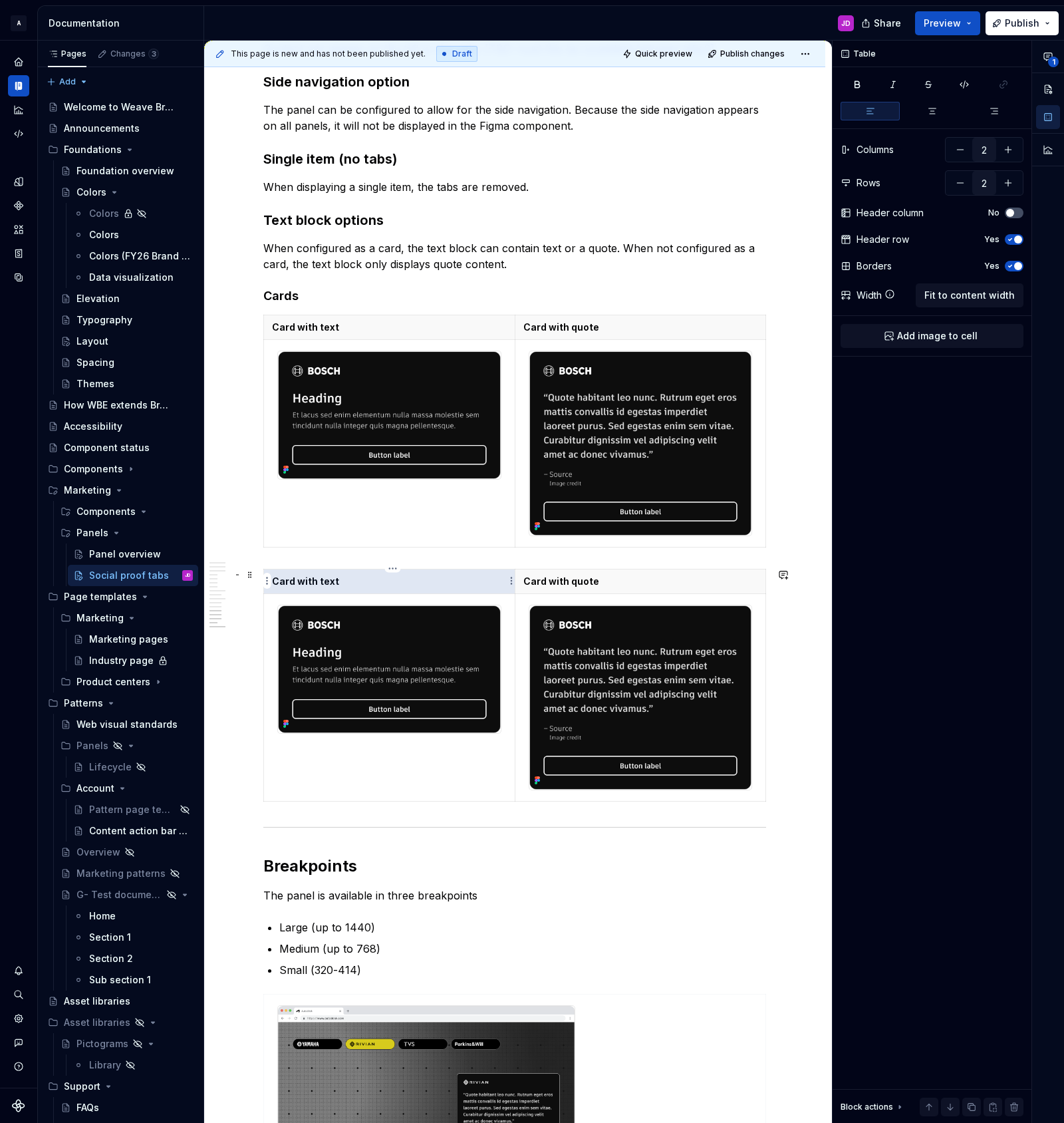
click at [329, 578] on p "Card with text" at bounding box center [389, 582] width 235 height 13
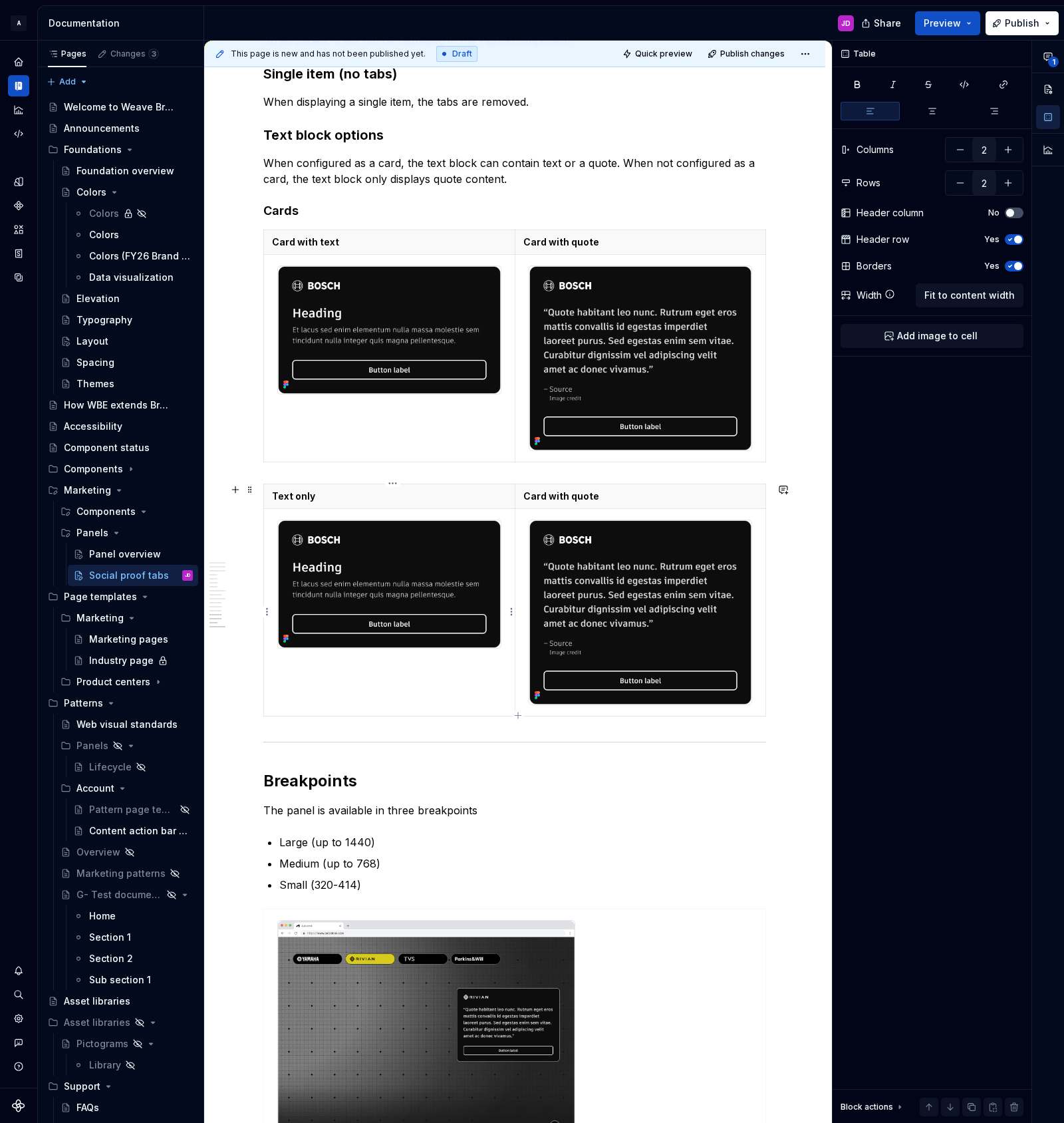
click at [482, 529] on img at bounding box center [389, 584] width 223 height 127
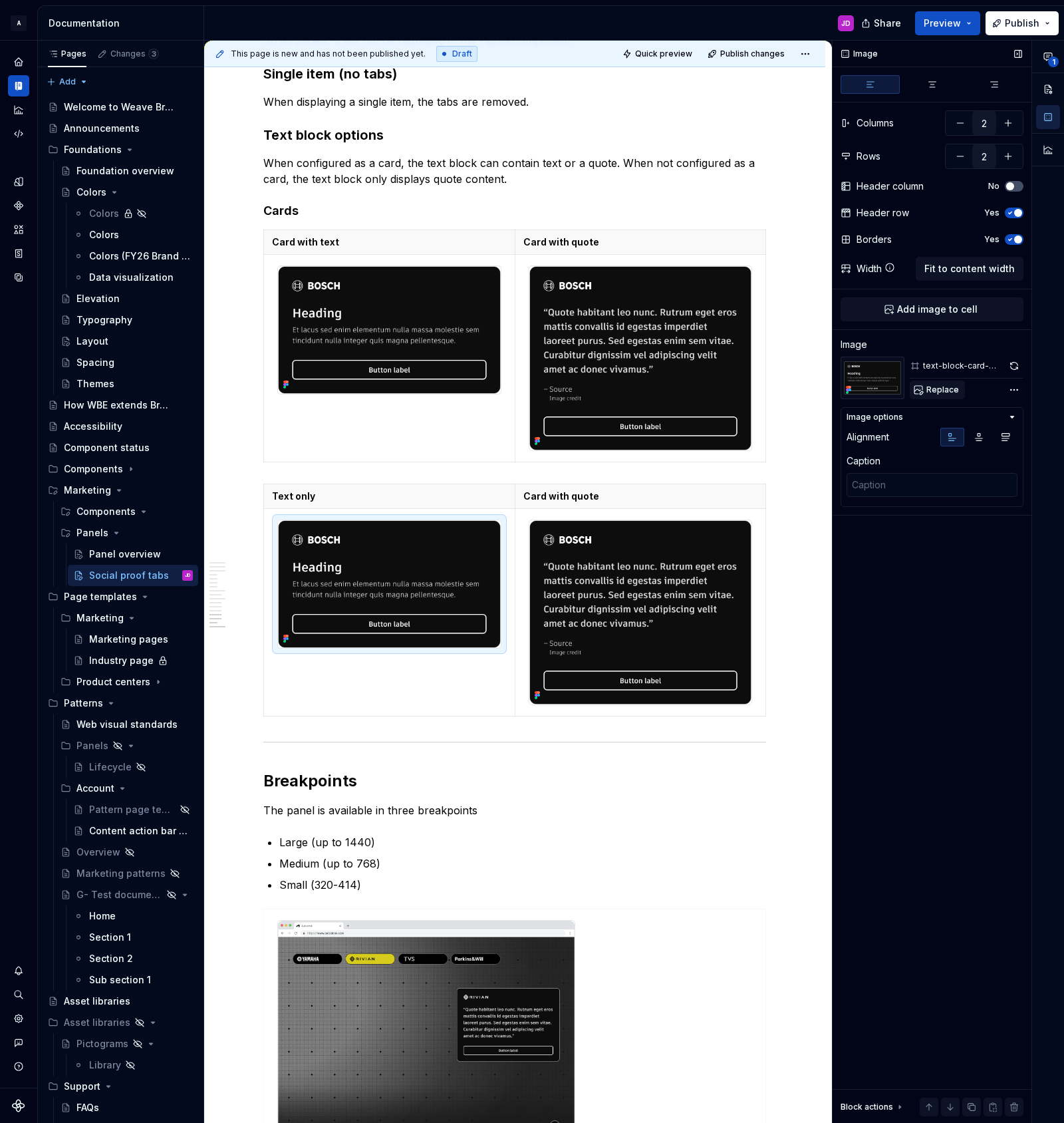
click at [936, 388] on span "Replace" at bounding box center [942, 389] width 32 height 11
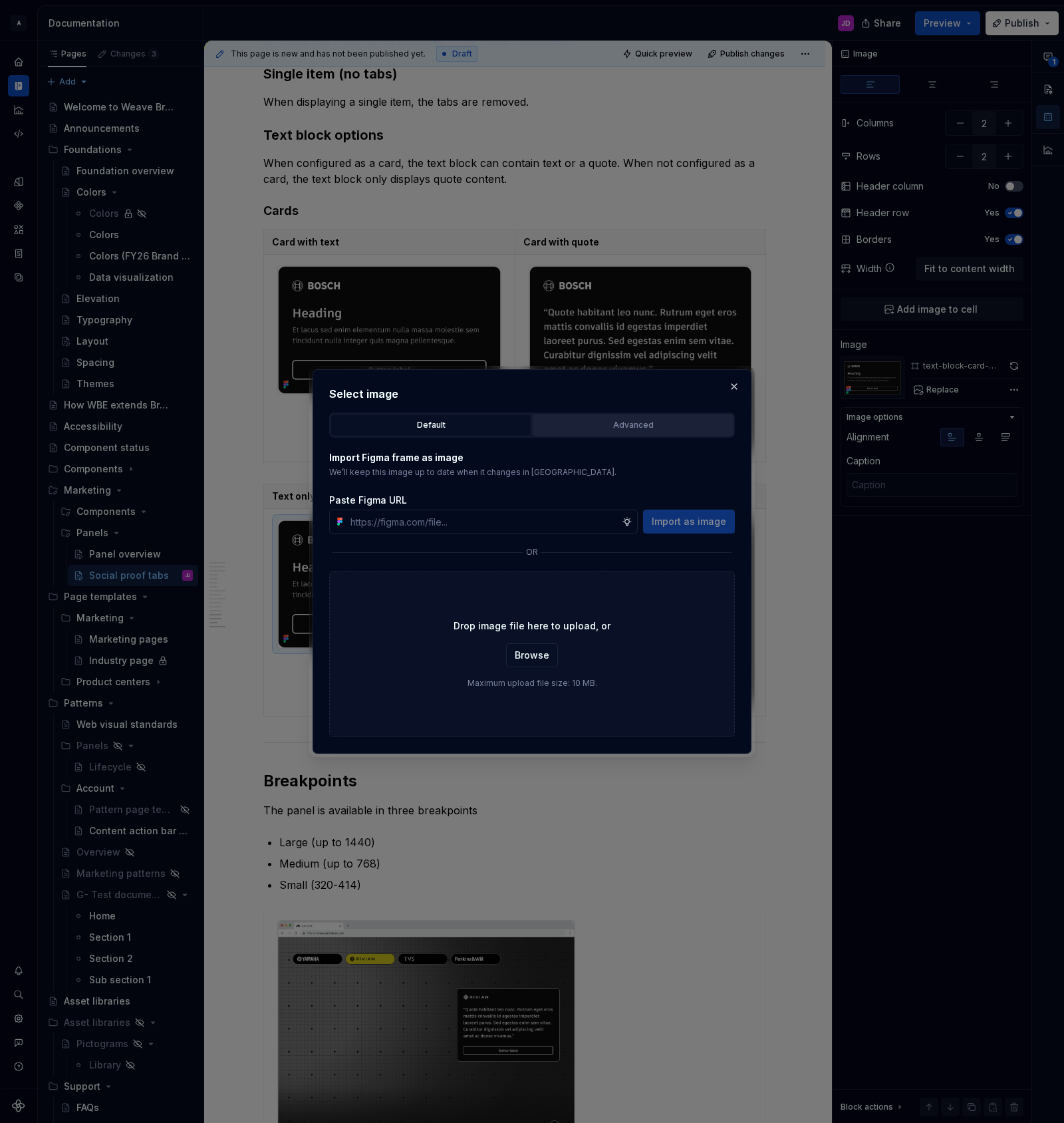
click at [671, 429] on div "Advanced" at bounding box center [633, 425] width 192 height 13
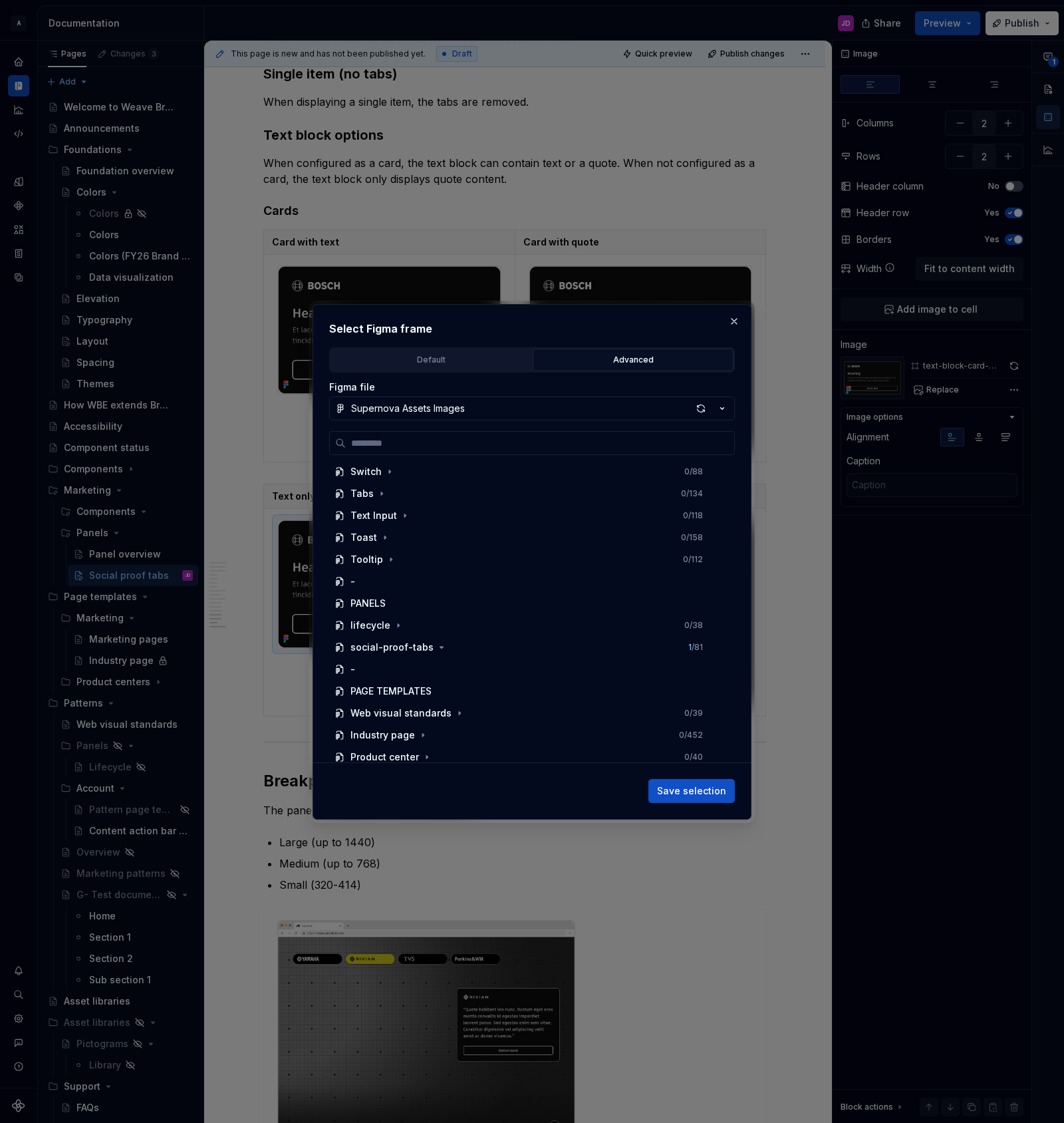
scroll to position [557, 0]
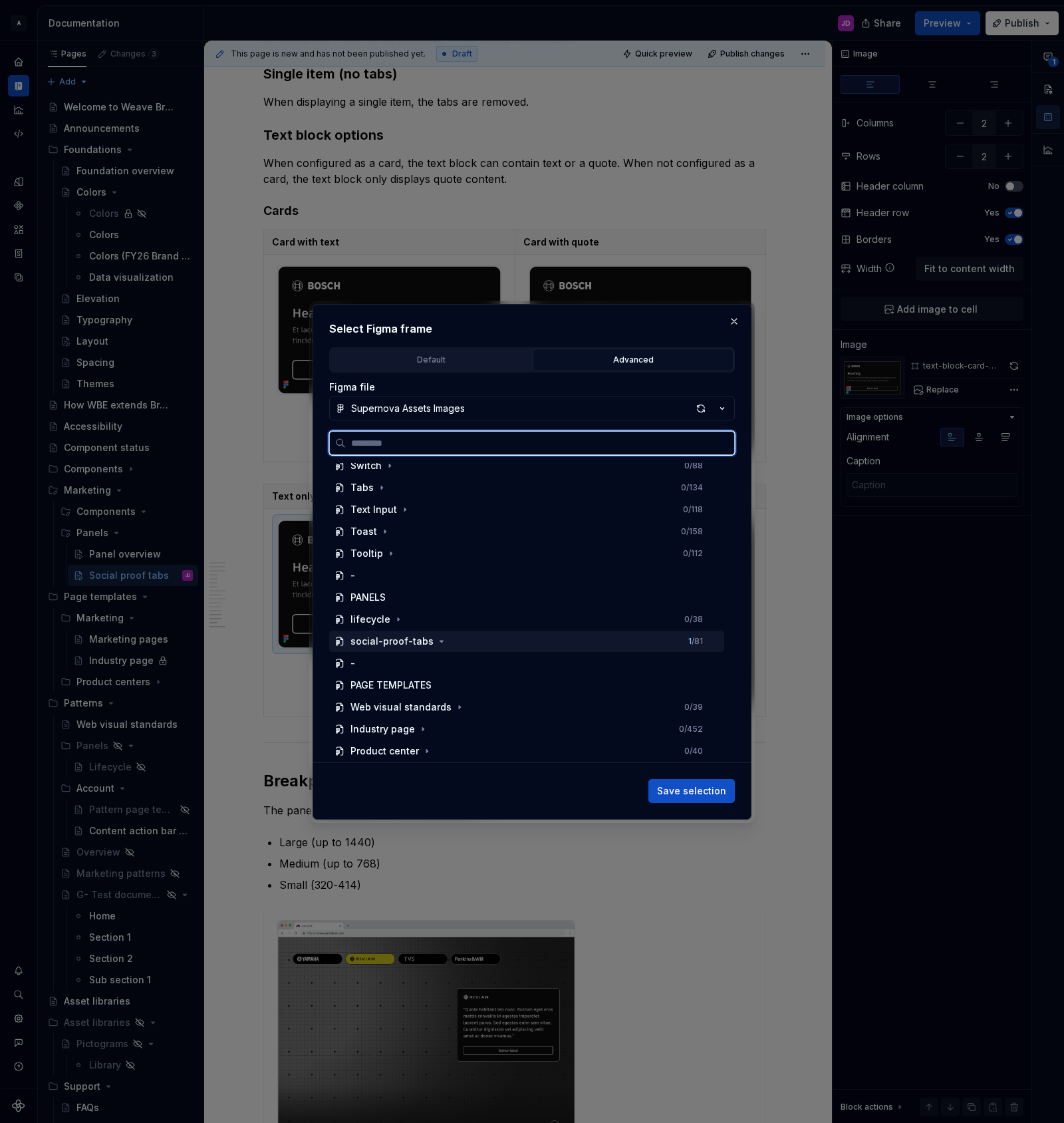
click at [482, 640] on div "social-proof-tabs 1 / 81" at bounding box center [526, 641] width 395 height 21
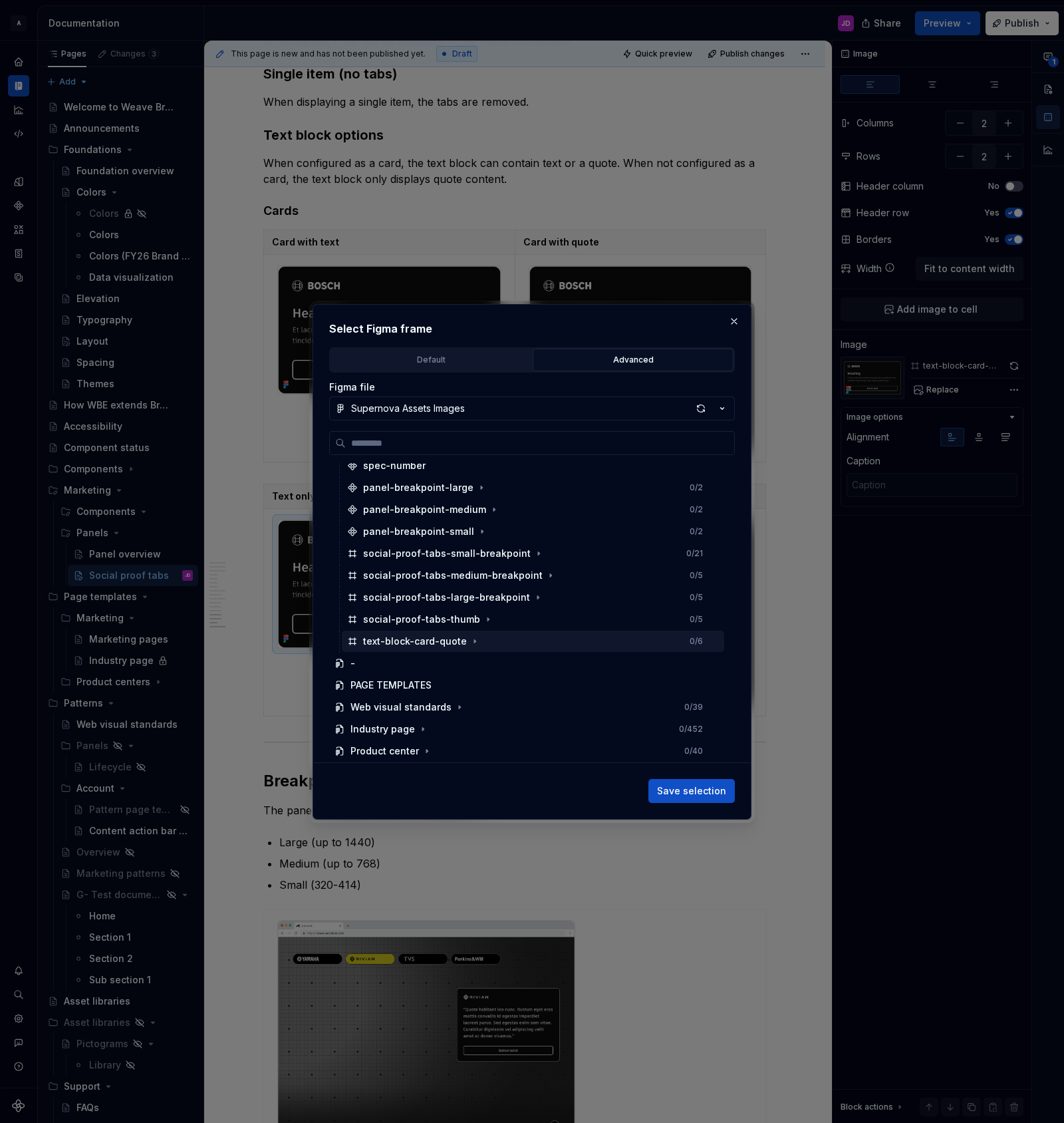
scroll to position [659, 0]
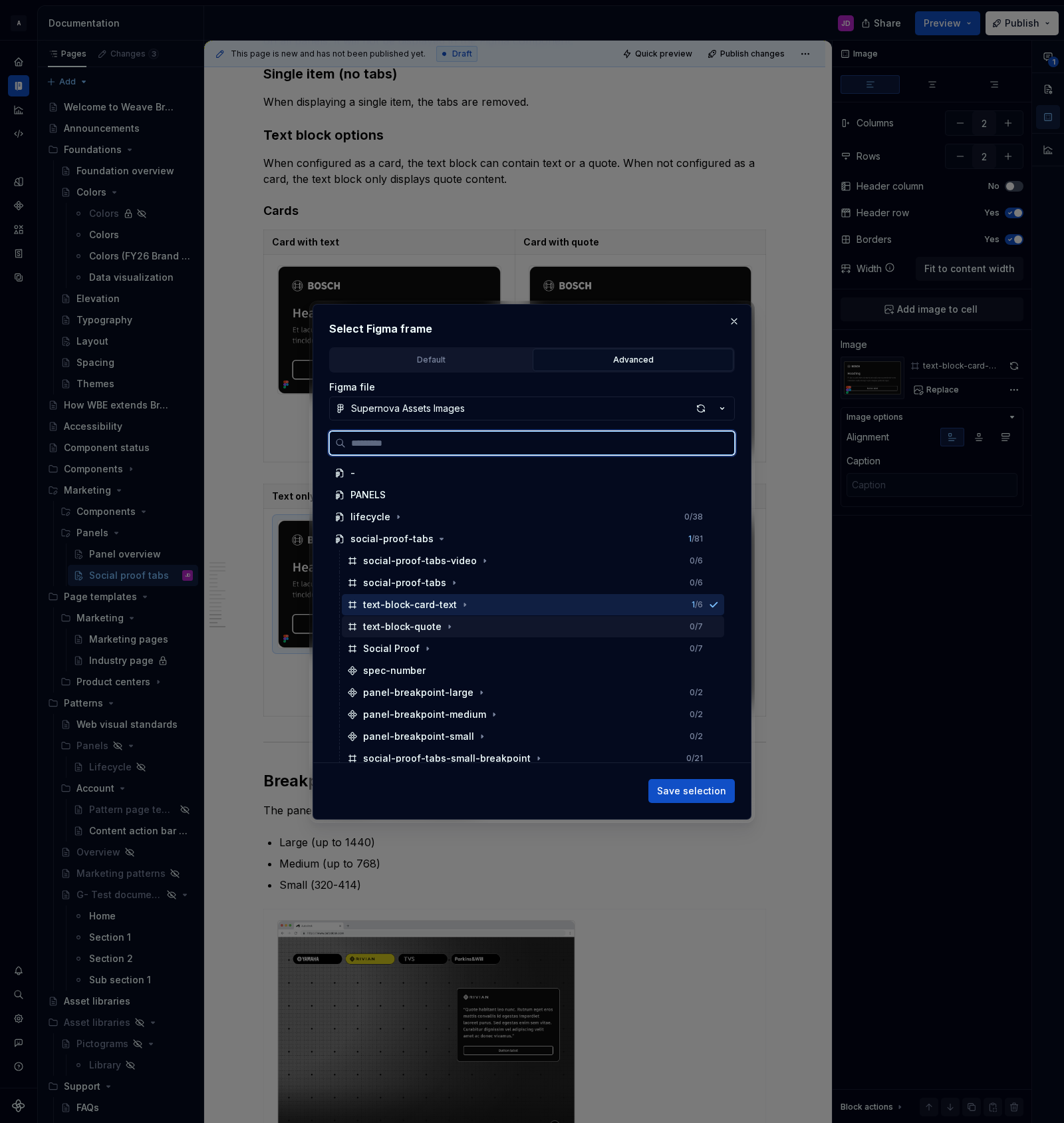
click at [482, 626] on div "text-block-quote 0 / 7" at bounding box center [533, 626] width 382 height 21
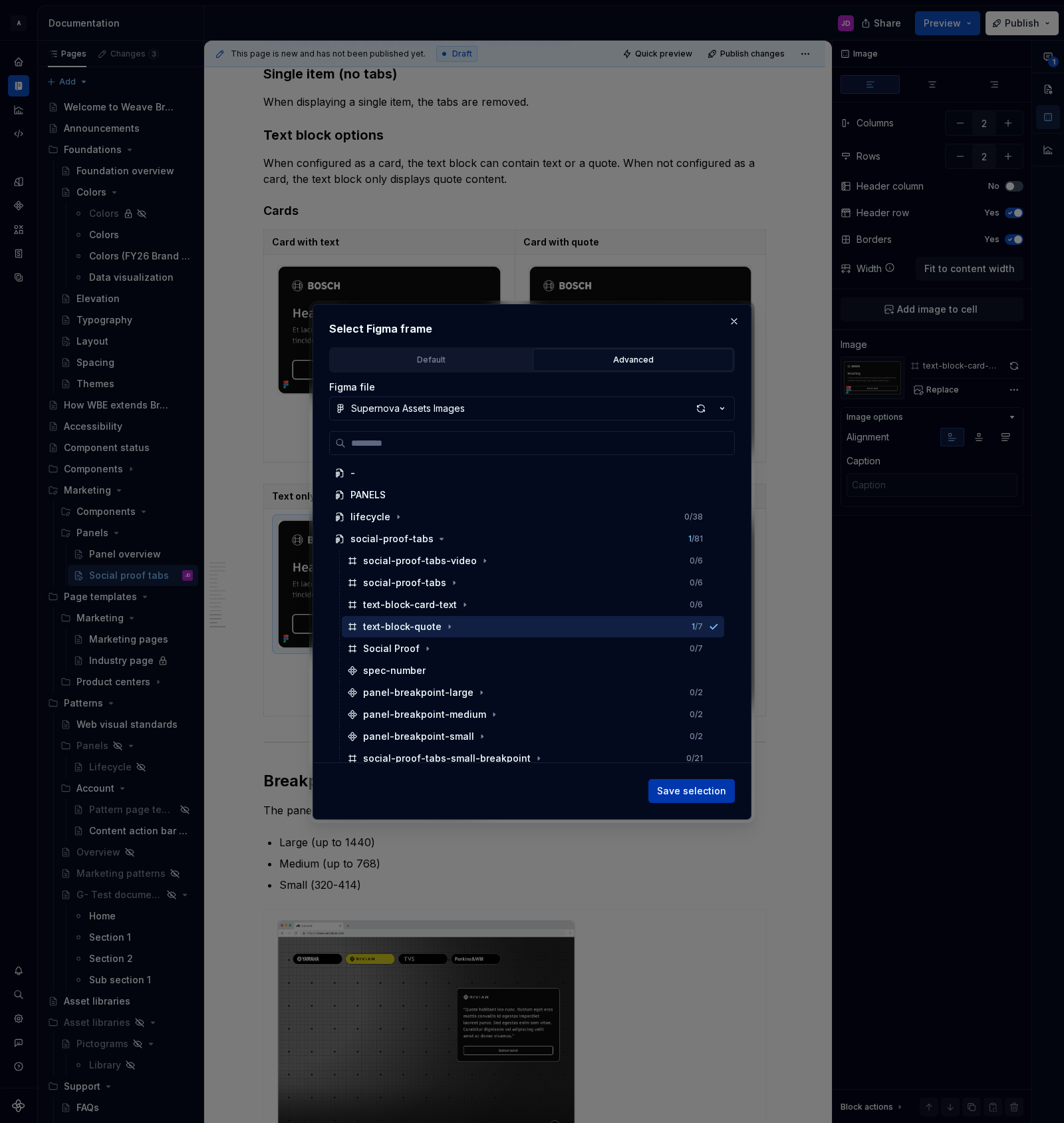
click at [693, 788] on span "Save selection" at bounding box center [691, 791] width 69 height 13
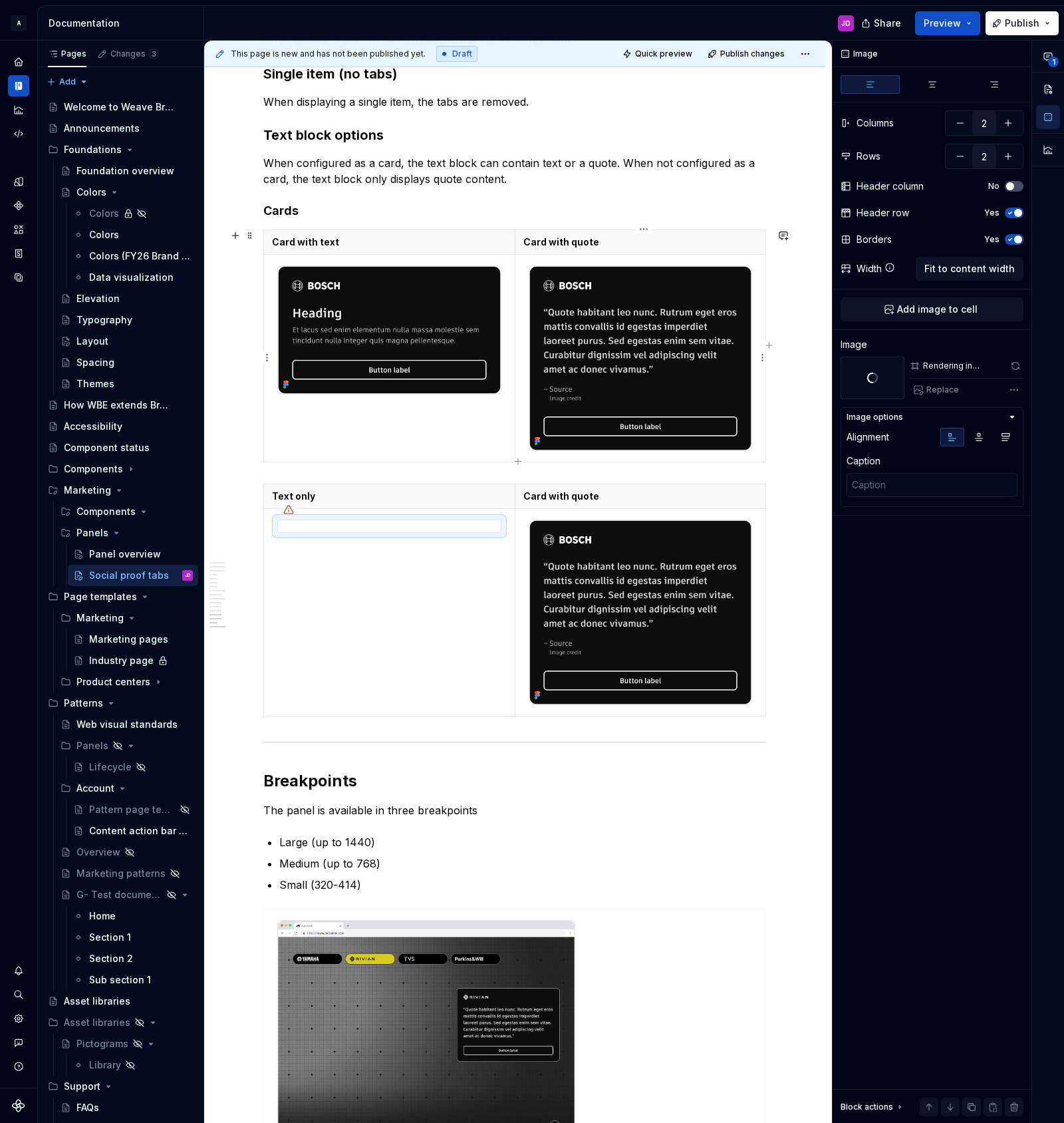
click at [711, 345] on img at bounding box center [641, 358] width 223 height 184
click at [1011, 388] on div "**********" at bounding box center [948, 582] width 231 height 1083
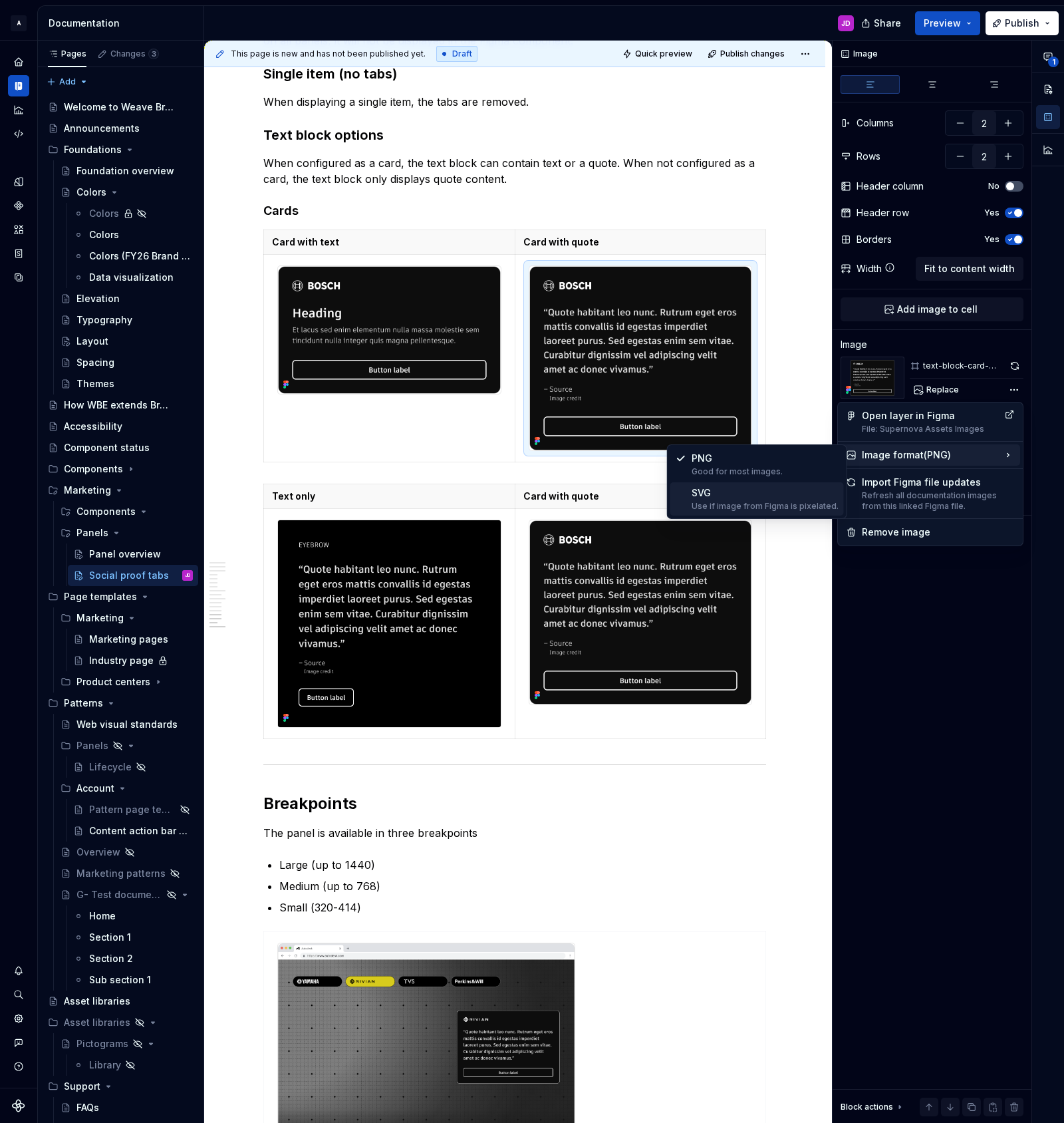
drag, startPoint x: 776, startPoint y: 497, endPoint x: 752, endPoint y: 494, distance: 24.2
click at [776, 497] on div "SVG Use if image from Figma is pixelated." at bounding box center [765, 498] width 147 height 26
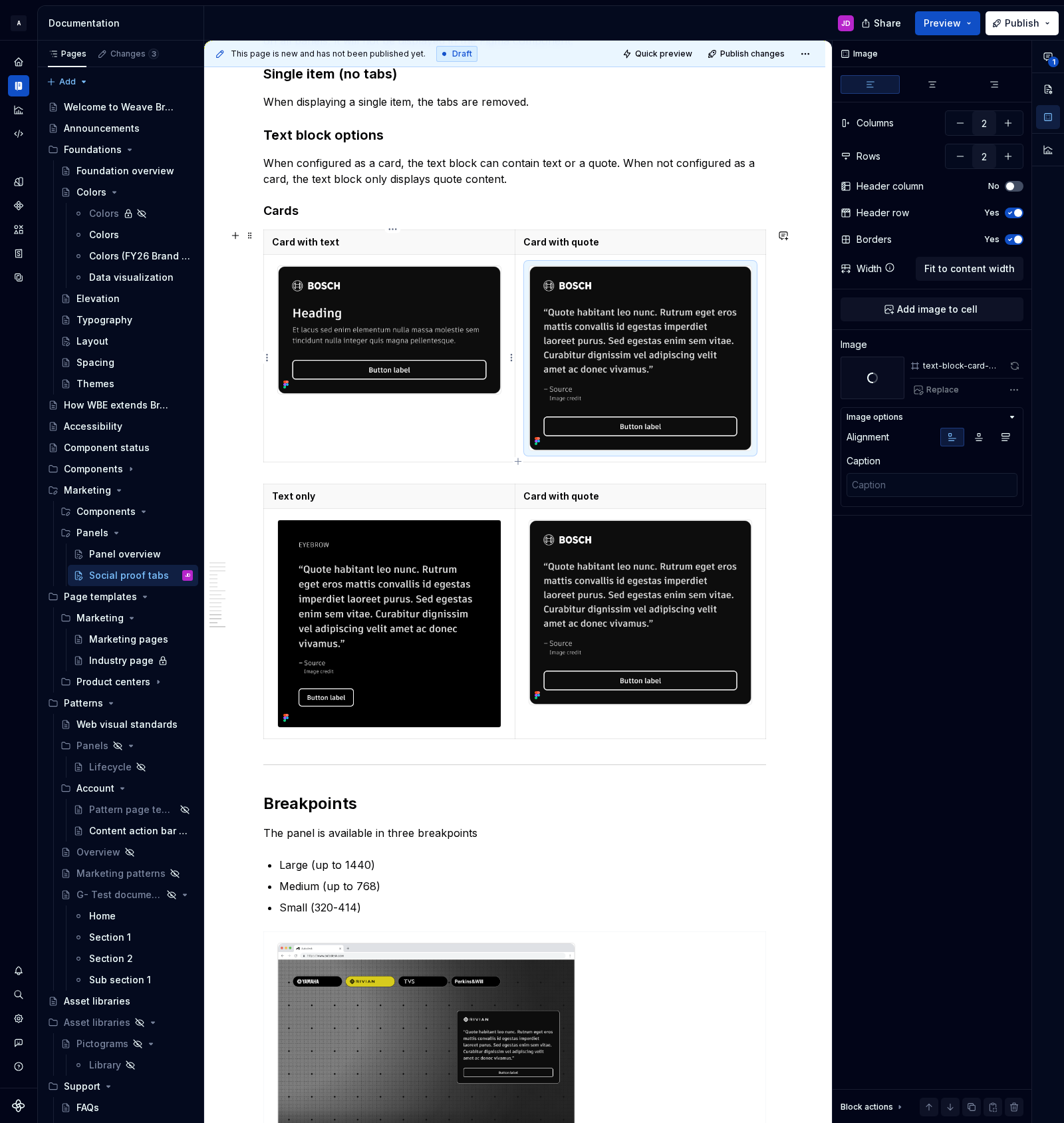
click at [449, 314] on img at bounding box center [389, 330] width 223 height 127
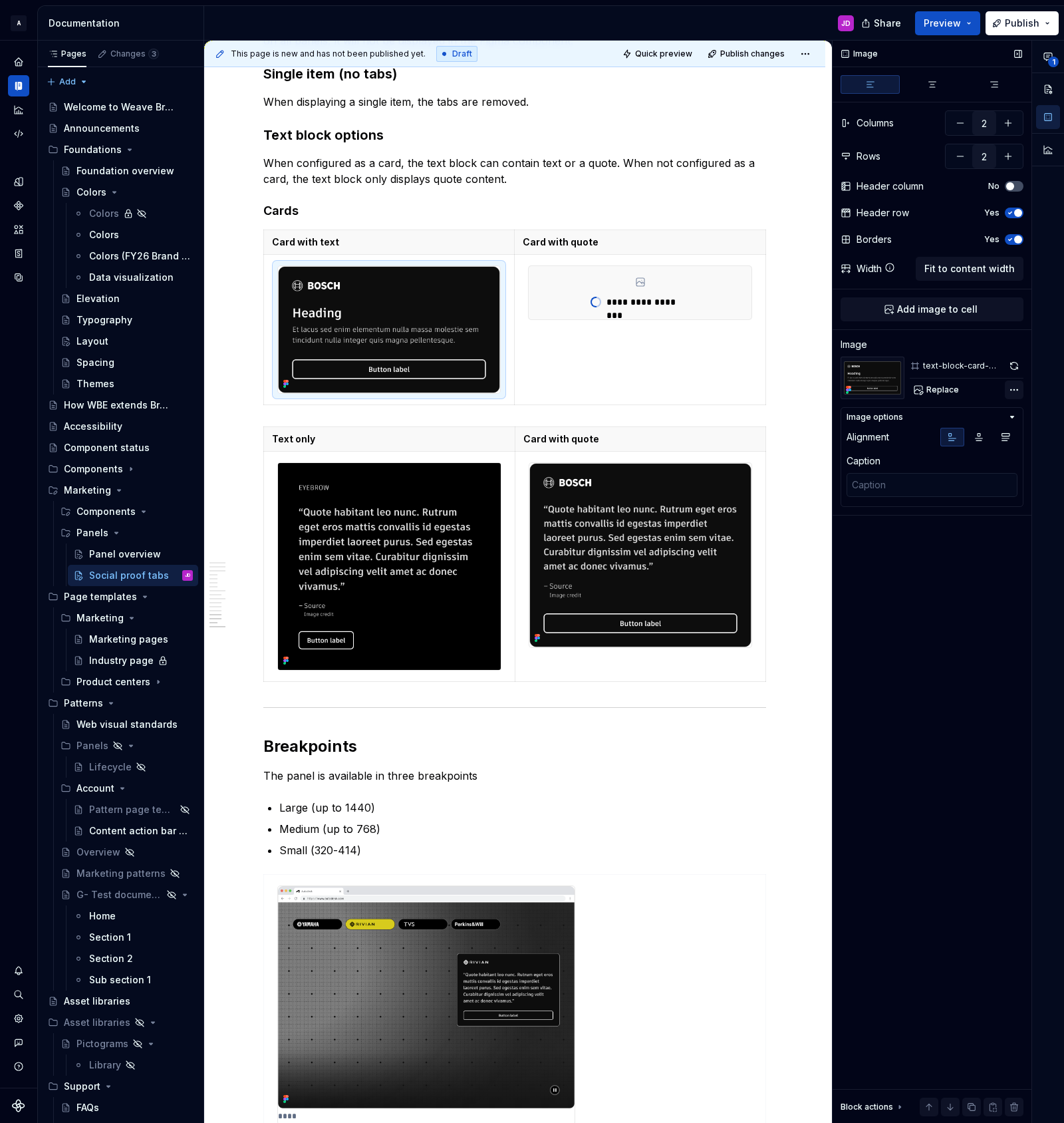
click at [1014, 394] on div "**********" at bounding box center [948, 582] width 231 height 1083
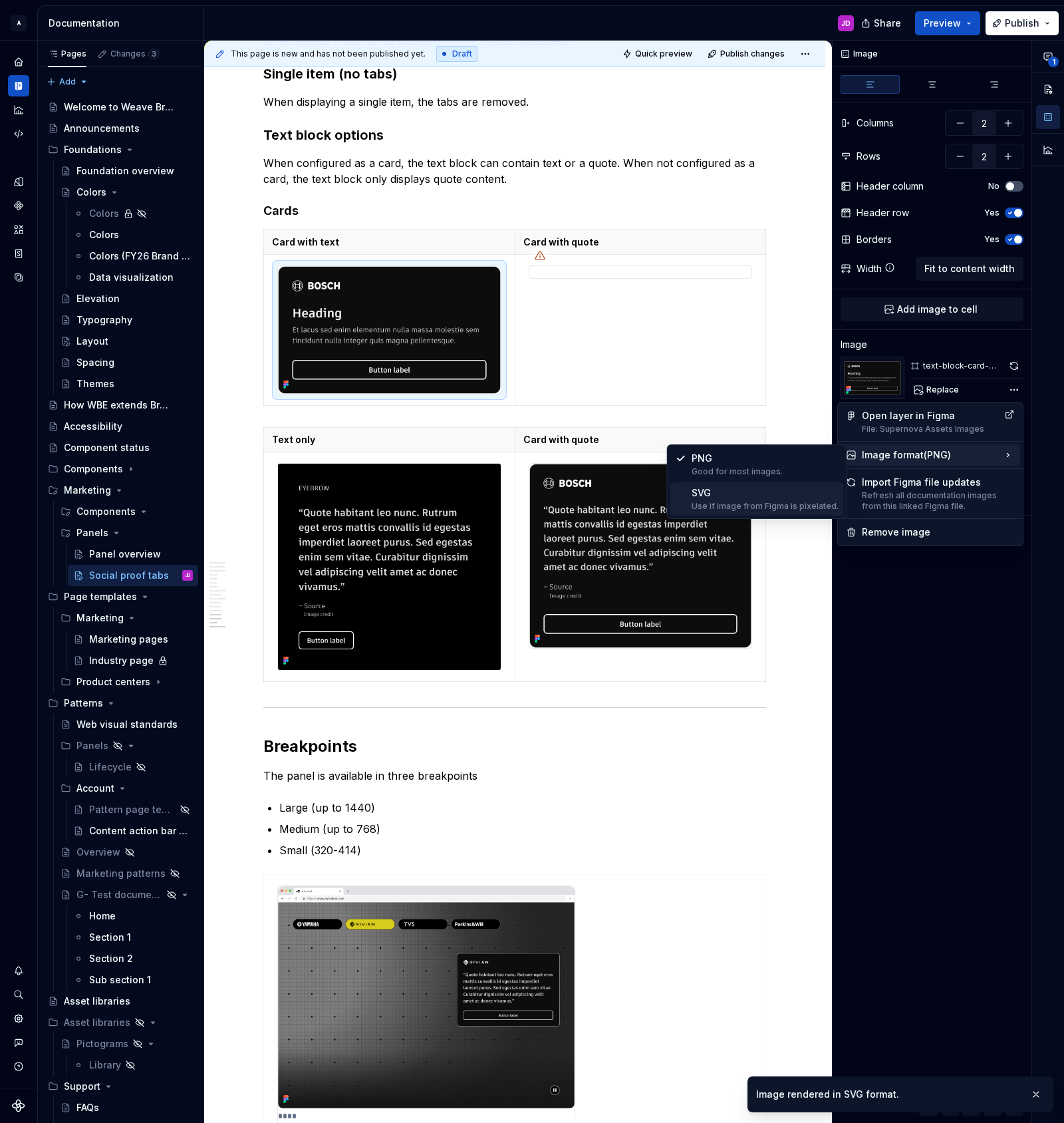
click at [756, 495] on div "SVG Use if image from Figma is pixelated." at bounding box center [765, 498] width 147 height 26
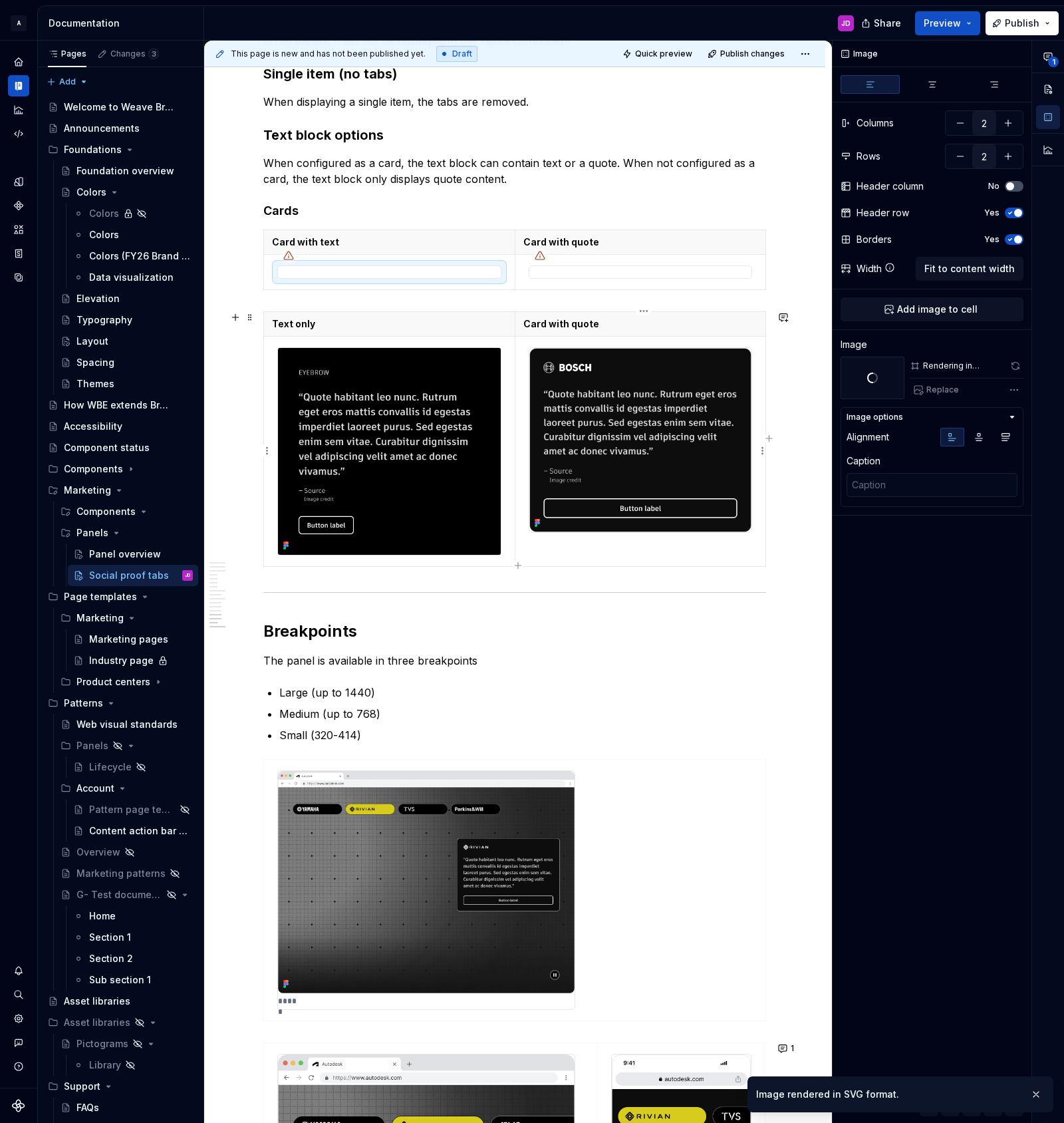
click at [616, 365] on img at bounding box center [641, 440] width 223 height 184
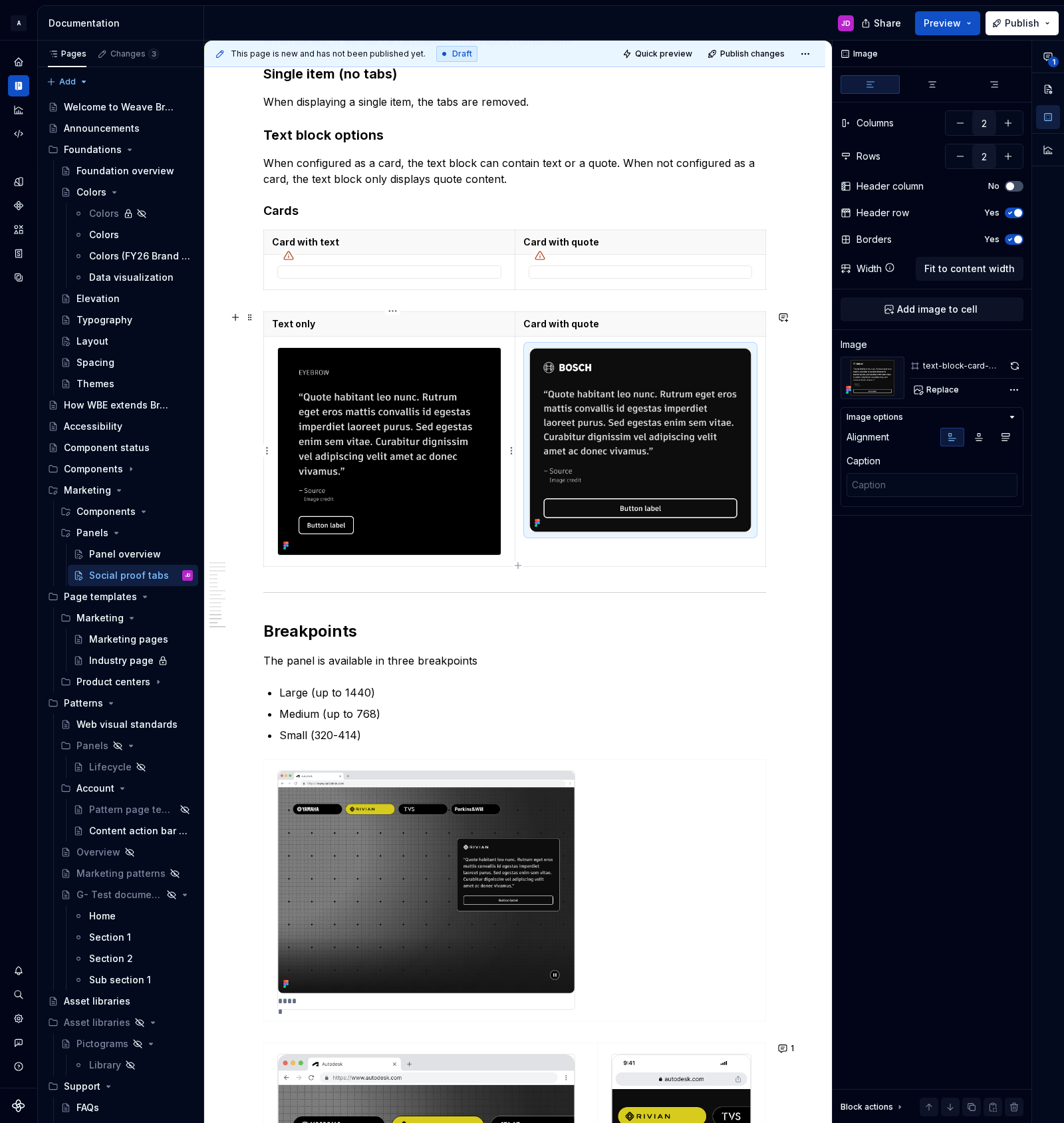
click at [451, 383] on img at bounding box center [389, 451] width 223 height 207
click at [1014, 389] on div "**********" at bounding box center [948, 582] width 231 height 1083
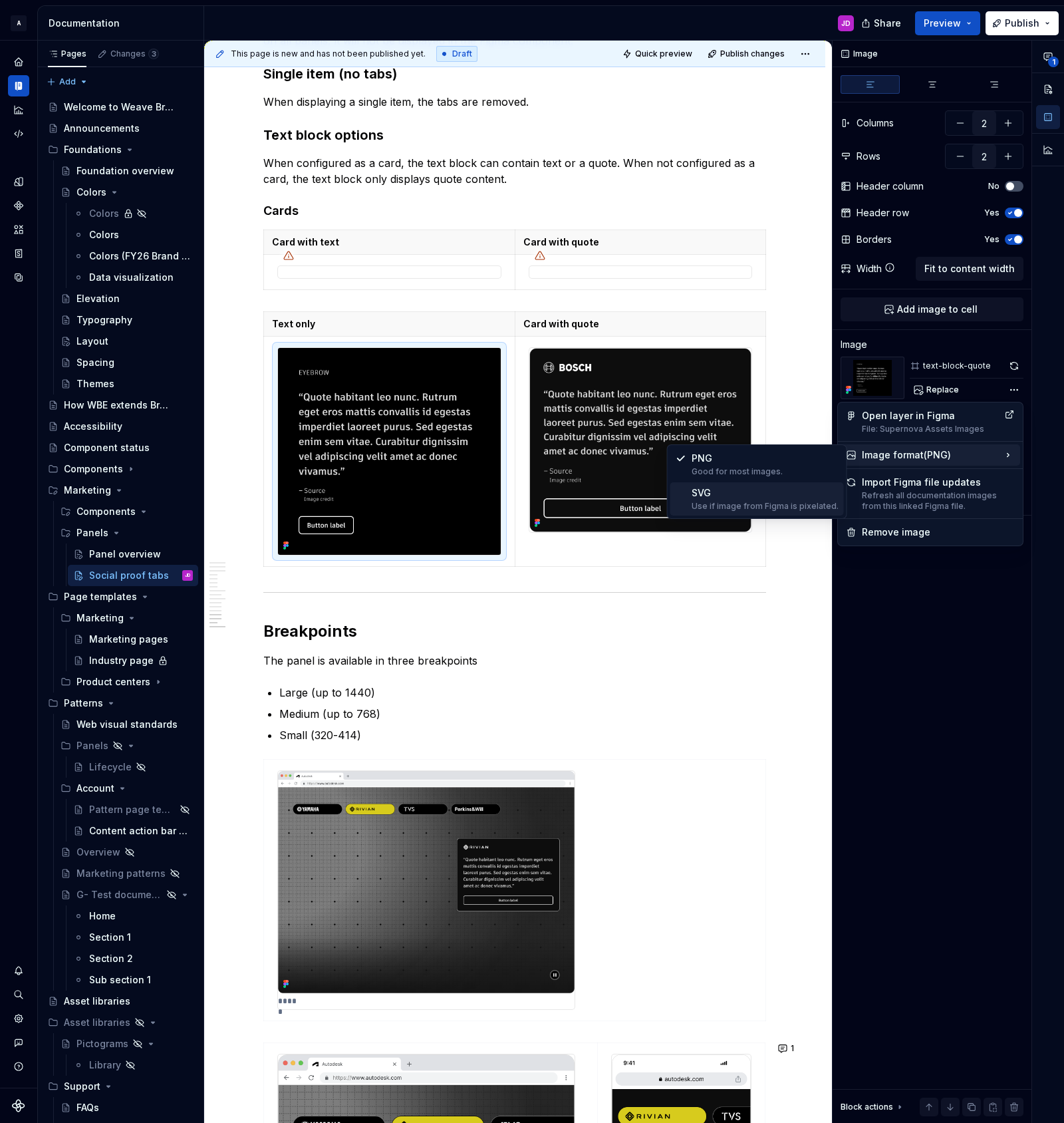
click at [744, 495] on div "SVG Use if image from Figma is pixelated." at bounding box center [765, 498] width 147 height 26
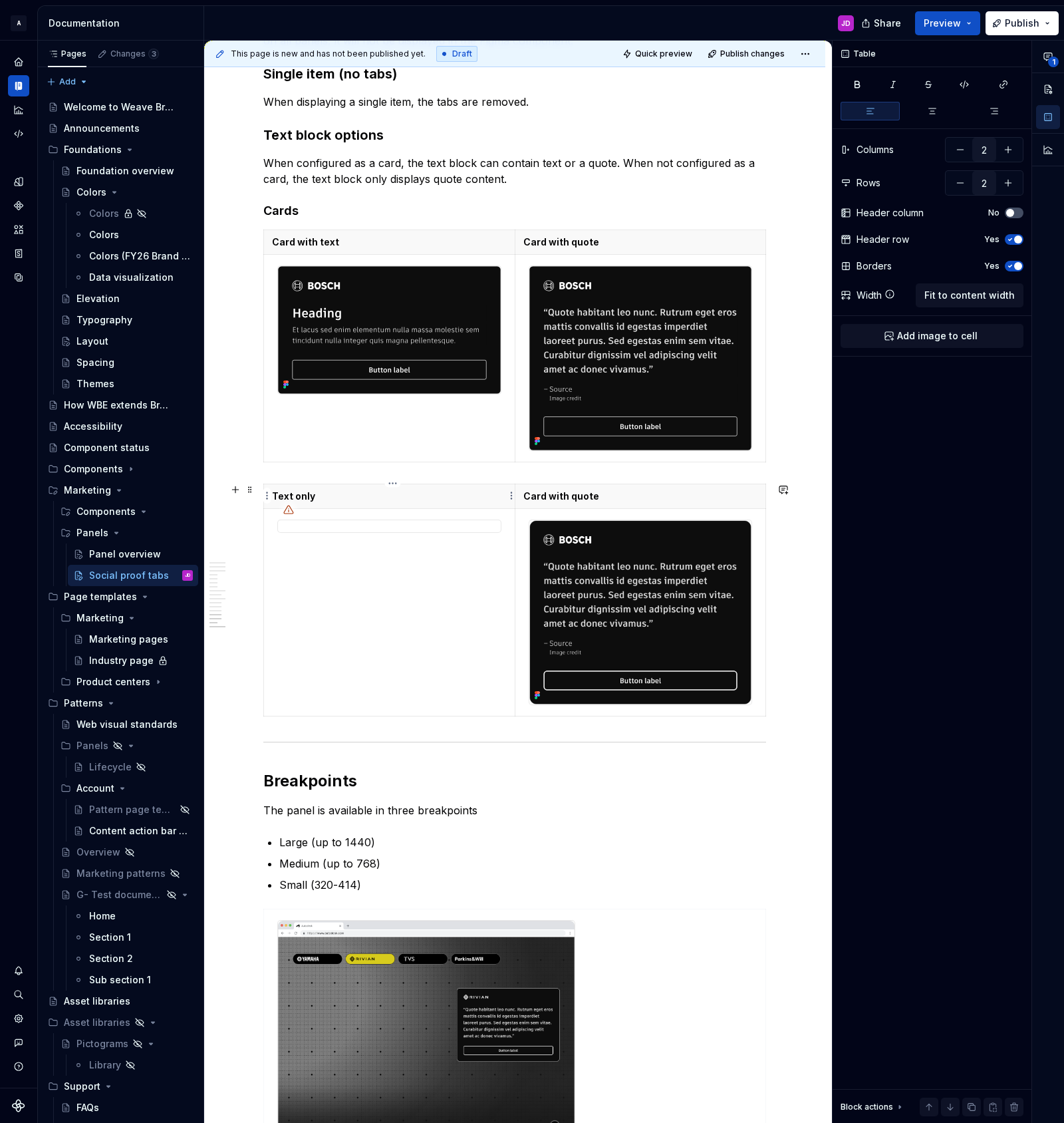
click at [325, 497] on p "Text only" at bounding box center [389, 496] width 235 height 13
click at [336, 496] on p "Text only" at bounding box center [389, 496] width 235 height 13
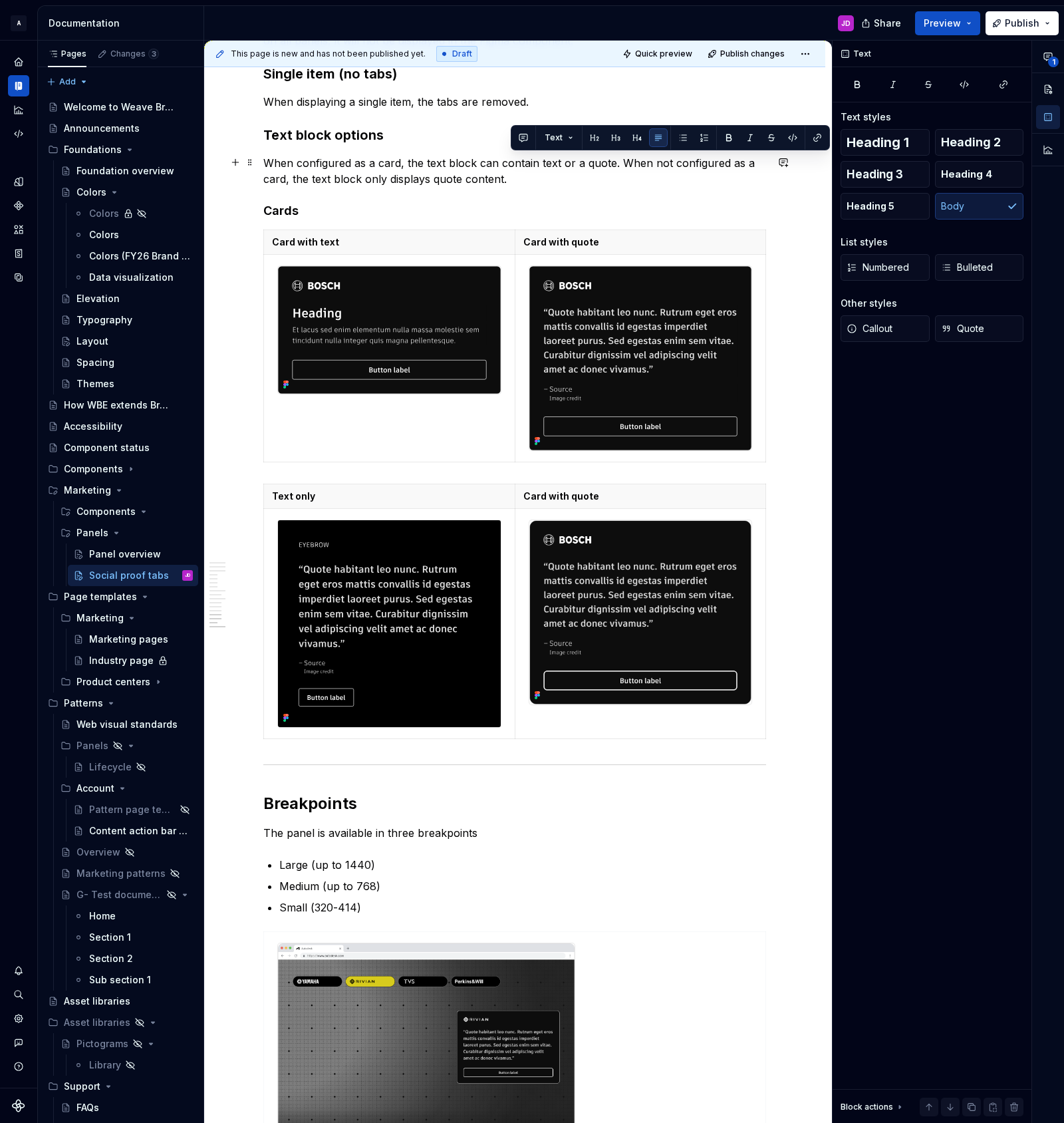
drag, startPoint x: 624, startPoint y: 164, endPoint x: 627, endPoint y: 186, distance: 22.2
click at [627, 186] on p "When configured as a card, the text block can contain text or a quote. When not…" at bounding box center [515, 171] width 503 height 32
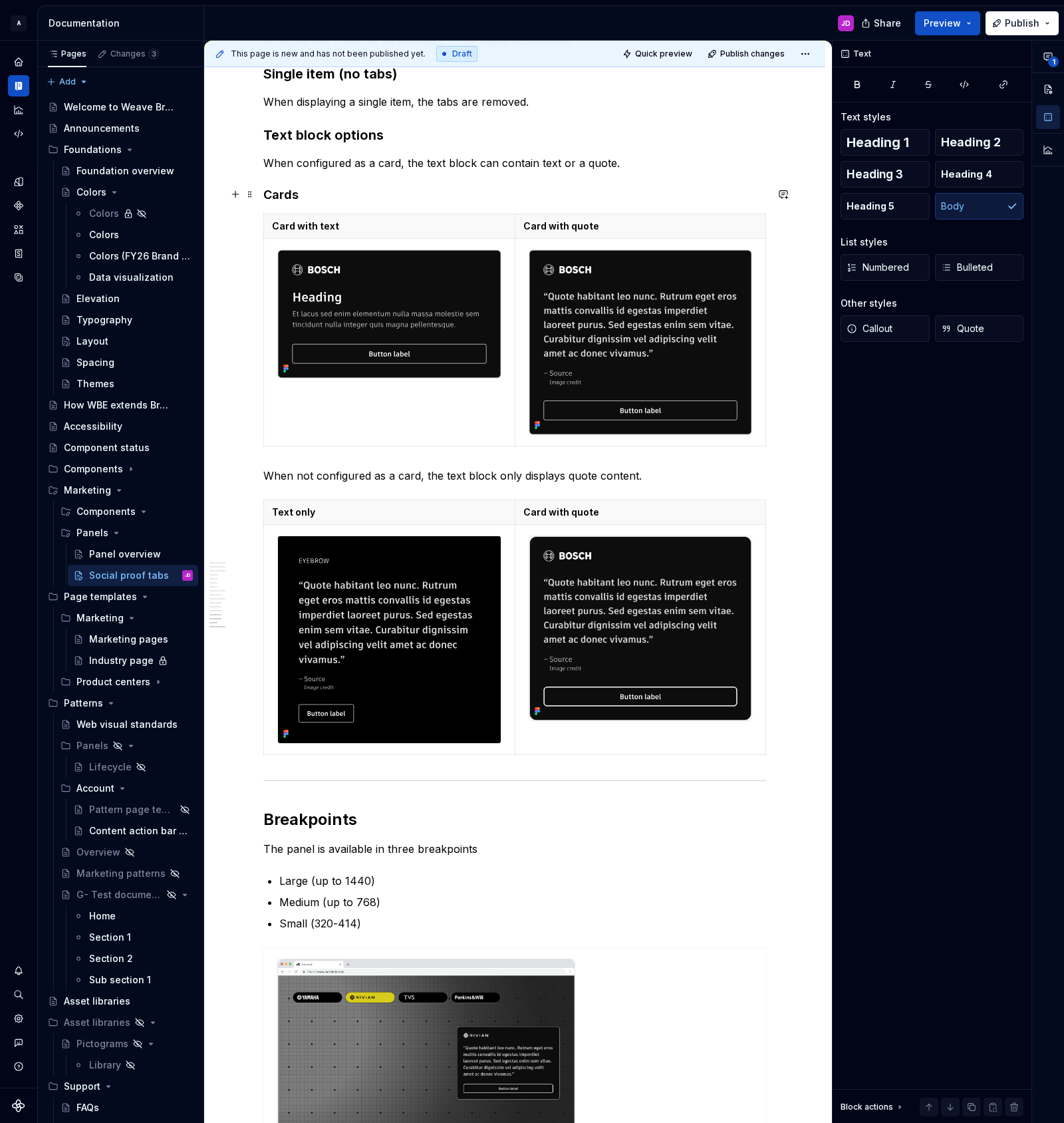
click at [335, 189] on h4 "Cards" at bounding box center [515, 194] width 503 height 16
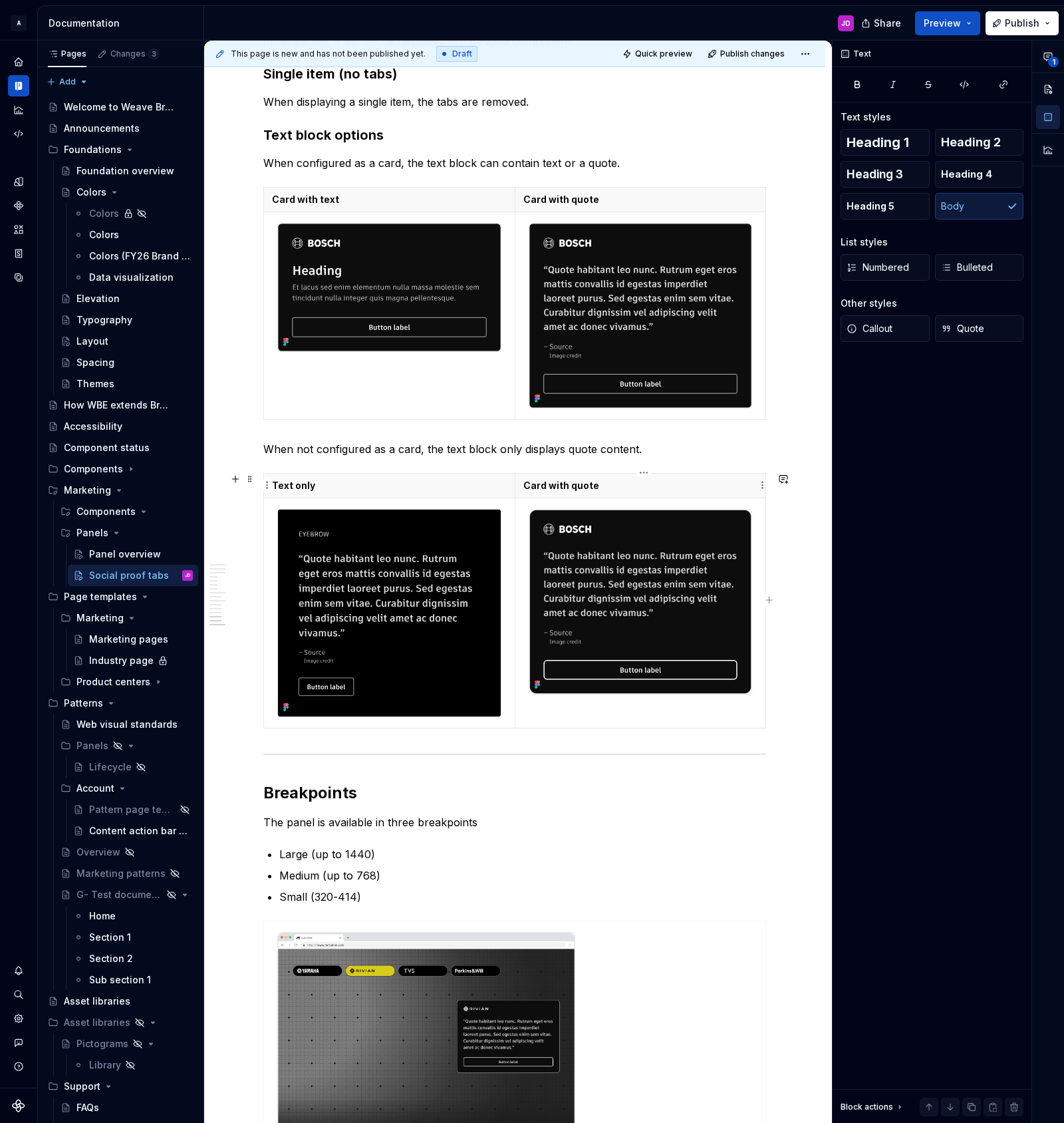
click at [620, 486] on p "Card with quote" at bounding box center [641, 486] width 235 height 13
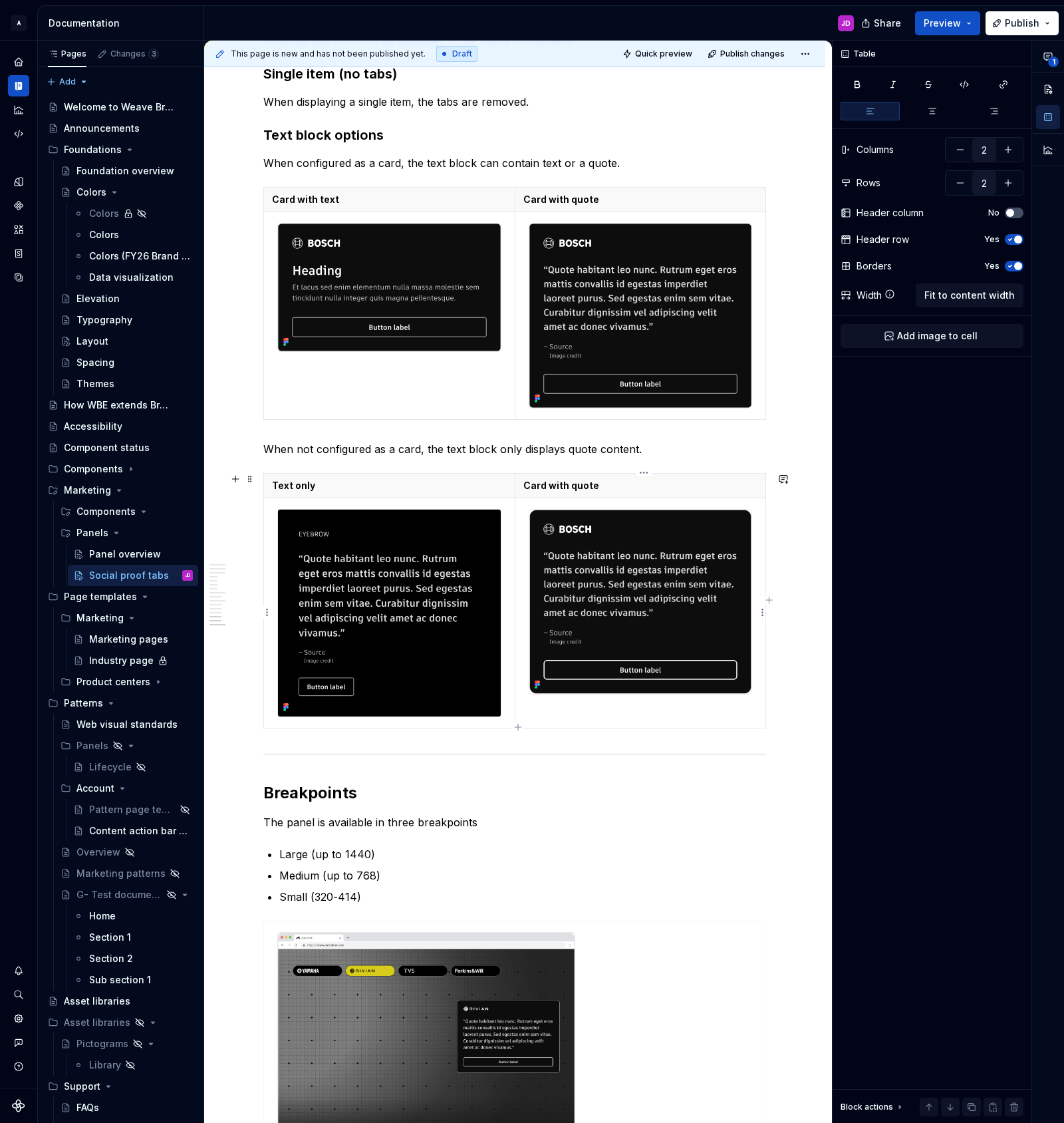
click at [637, 526] on img at bounding box center [641, 602] width 223 height 184
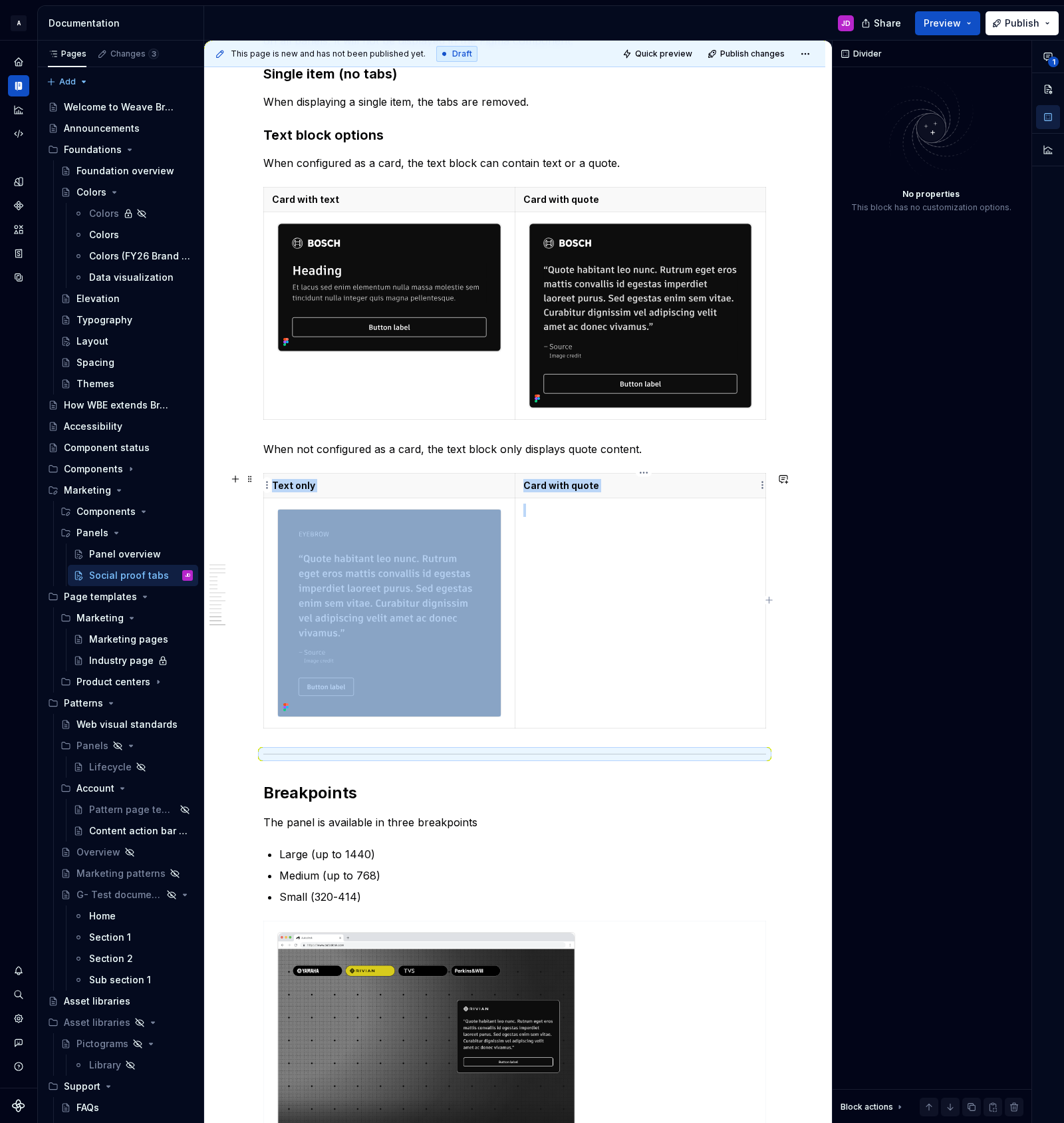
click at [623, 488] on p "Card with quote" at bounding box center [640, 486] width 234 height 13
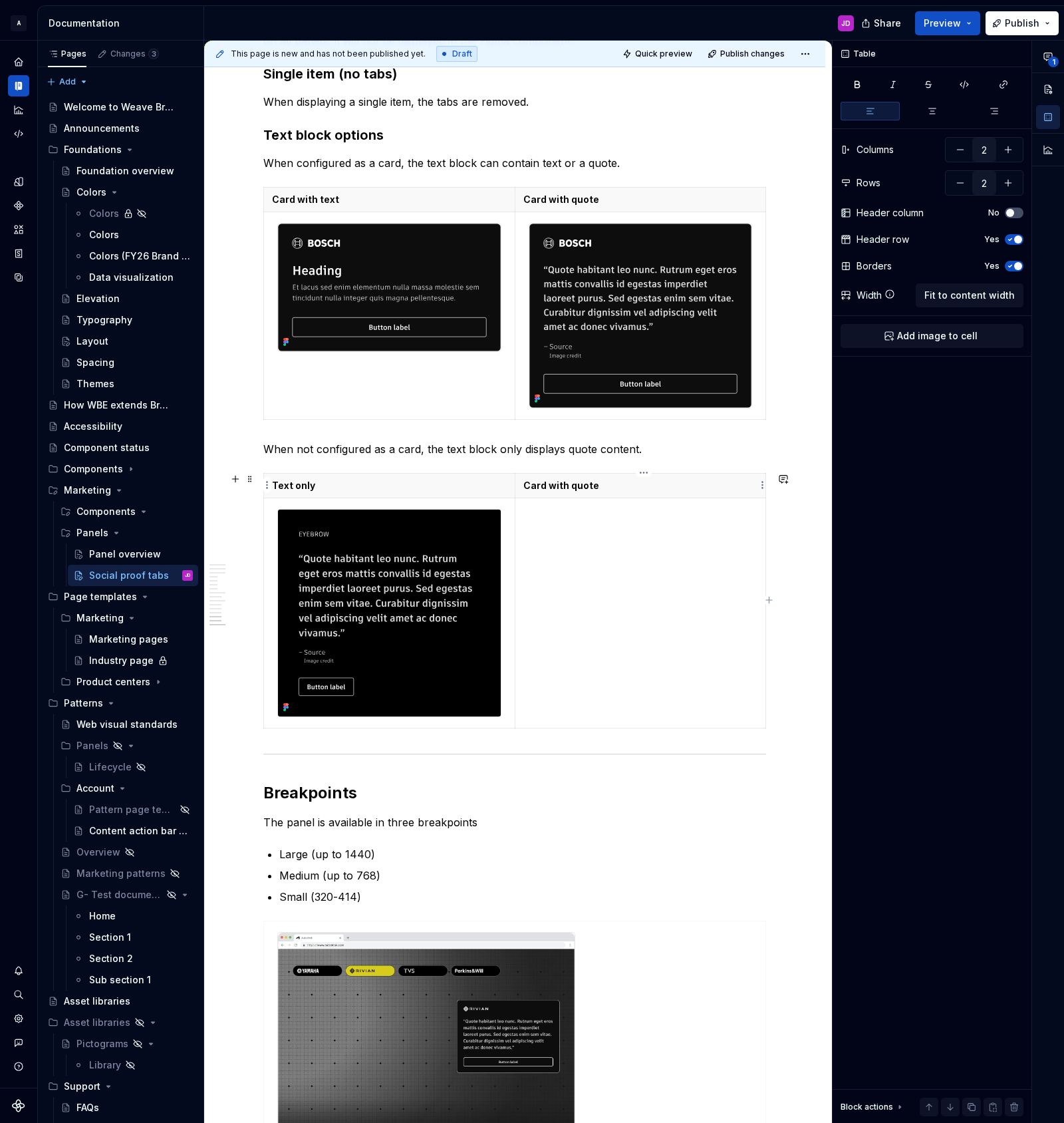
click at [623, 488] on p "Card with quote" at bounding box center [640, 486] width 234 height 13
click at [639, 569] on td at bounding box center [639, 613] width 250 height 230
click at [962, 147] on button "button" at bounding box center [960, 150] width 24 height 24
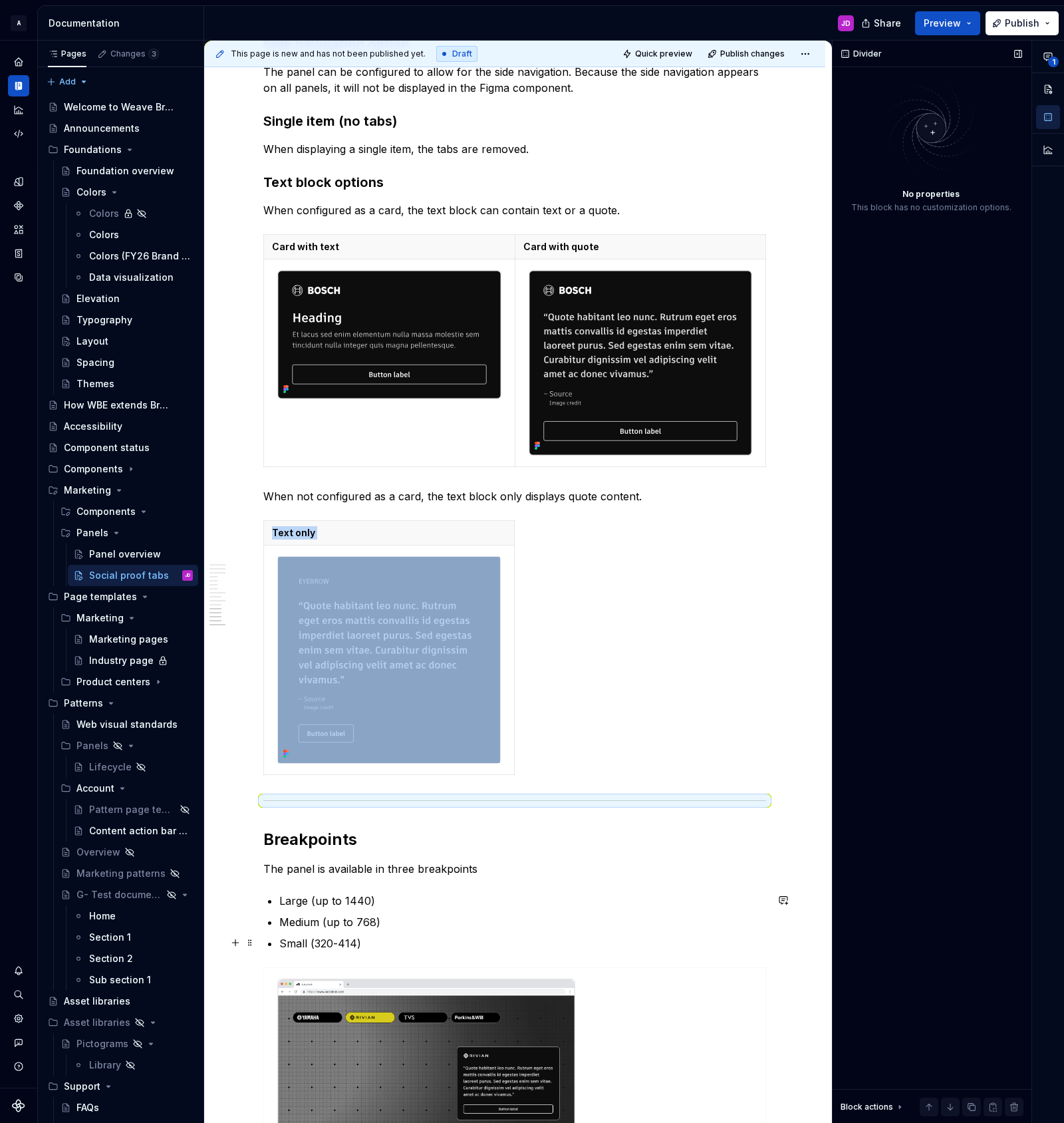
scroll to position [2595, 0]
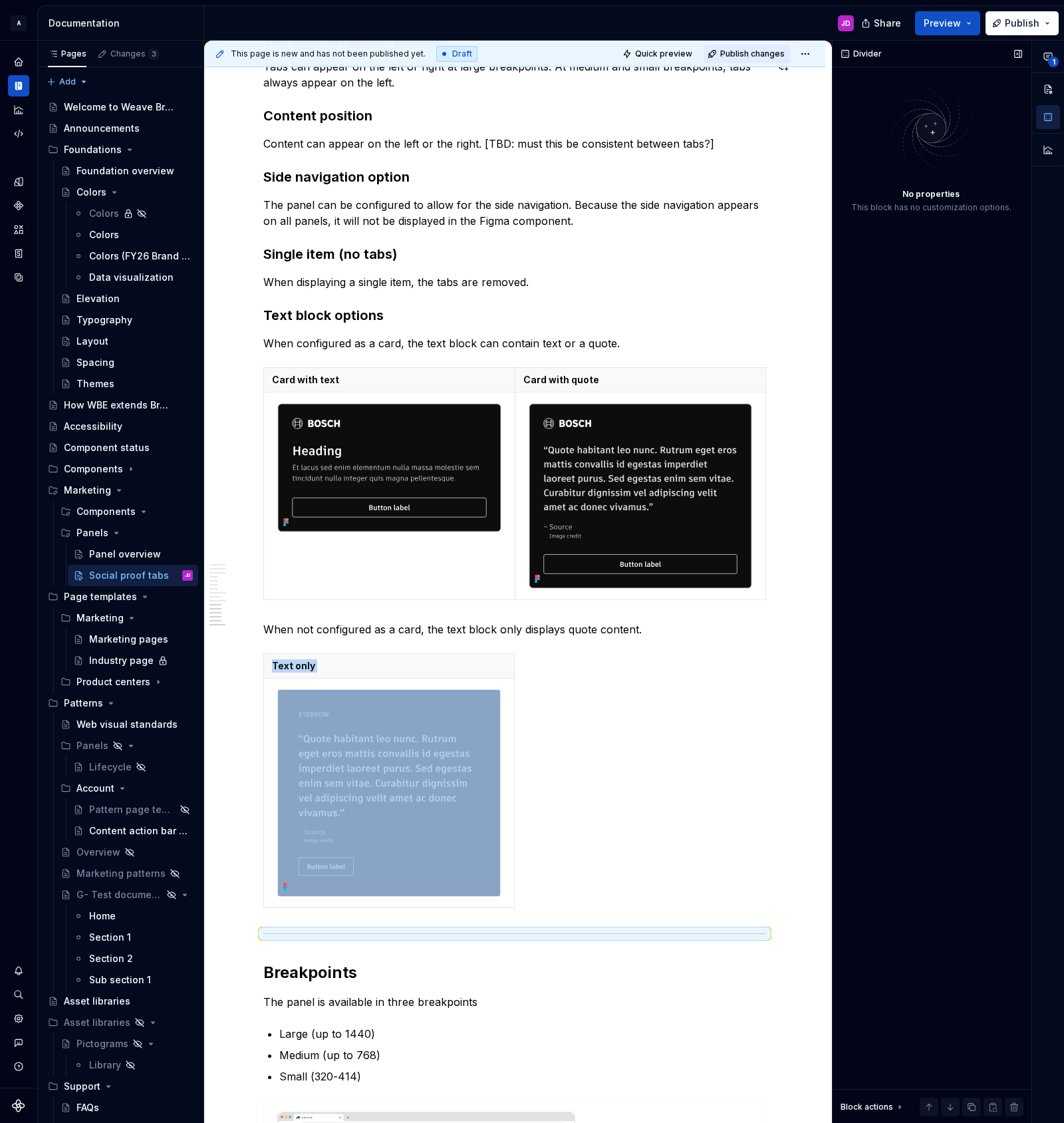
click at [758, 54] on span "Publish changes" at bounding box center [753, 54] width 64 height 11
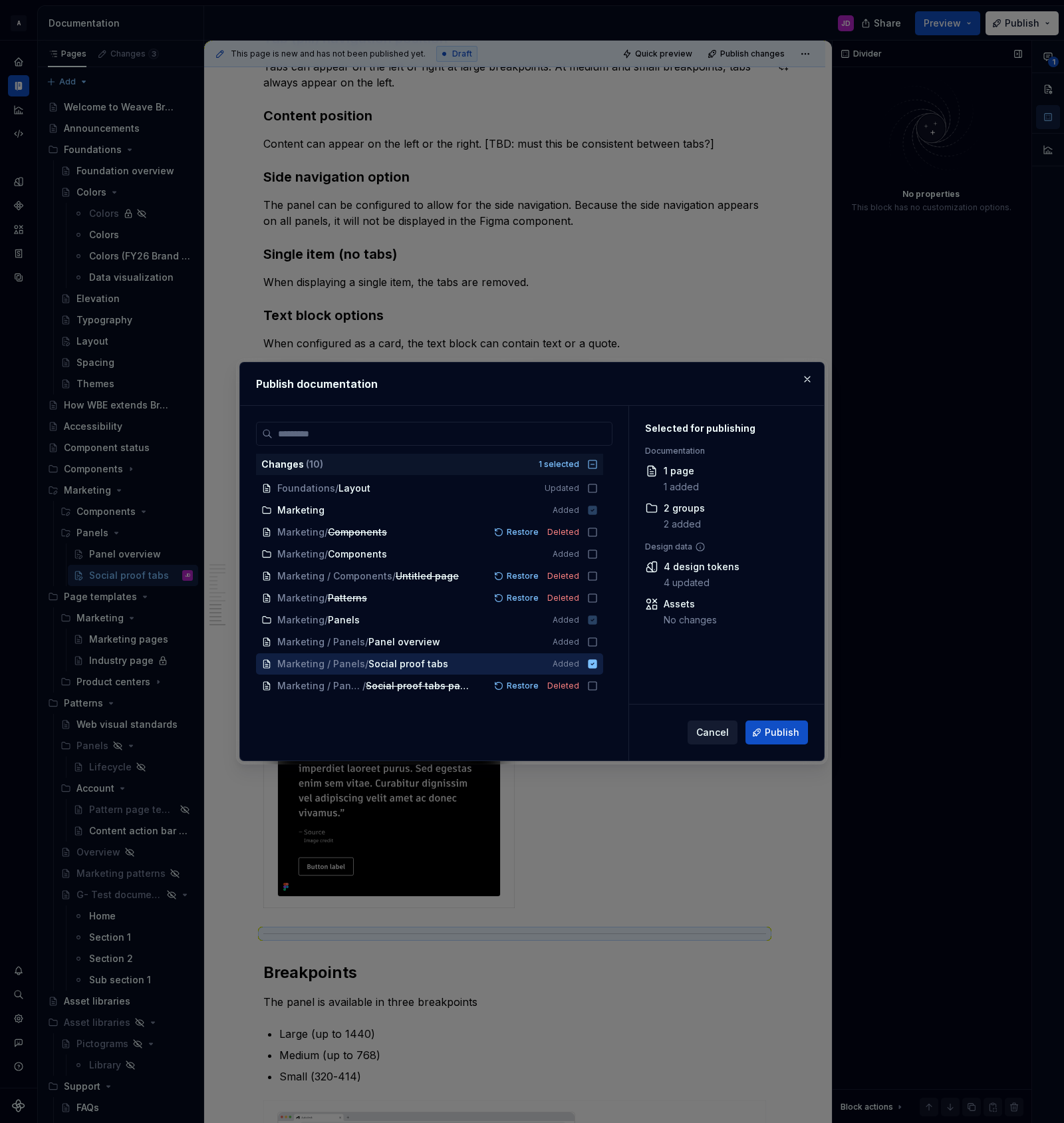
click at [708, 734] on span "Cancel" at bounding box center [712, 732] width 32 height 13
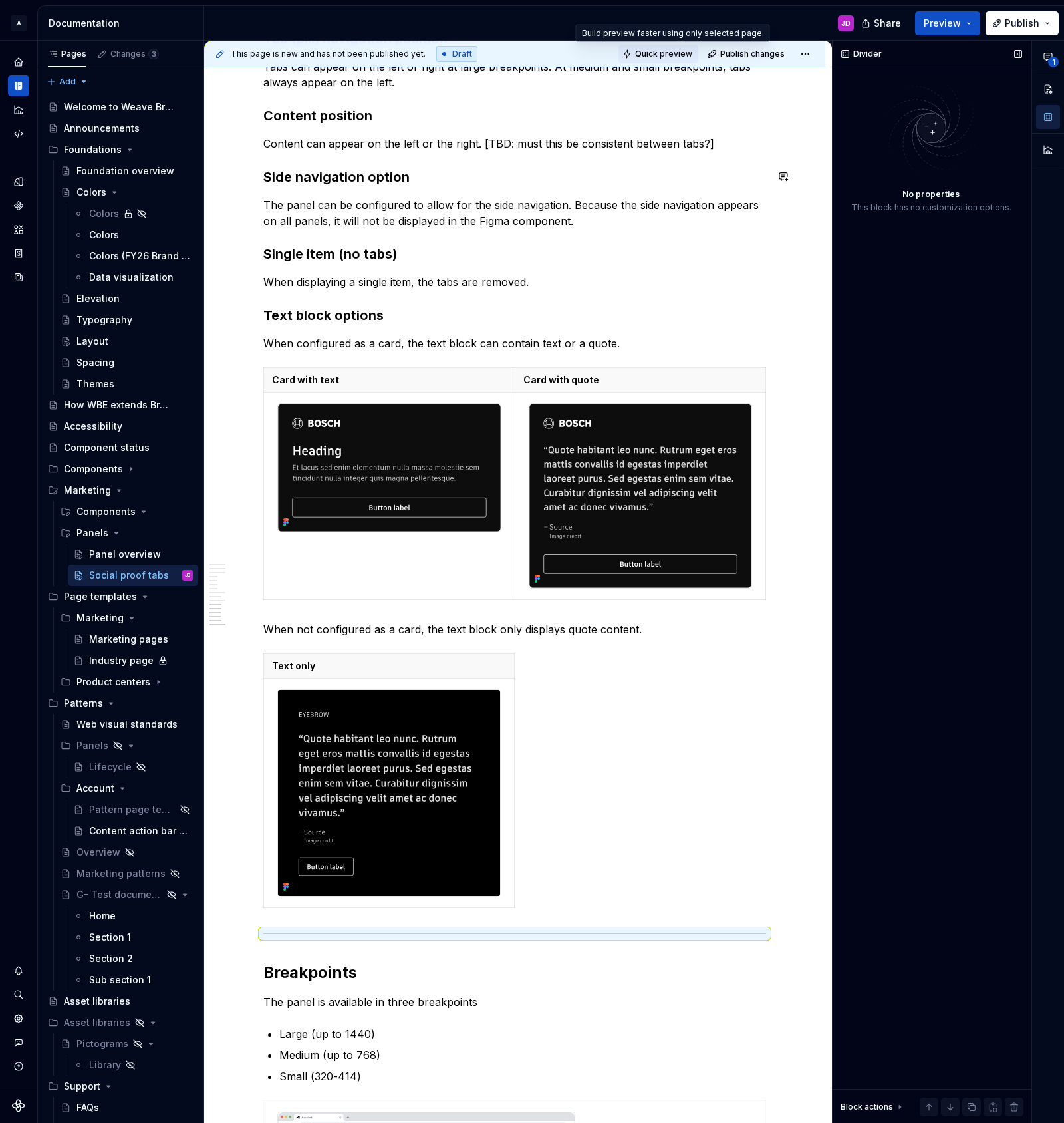
click at [664, 50] on span "Quick preview" at bounding box center [663, 54] width 57 height 11
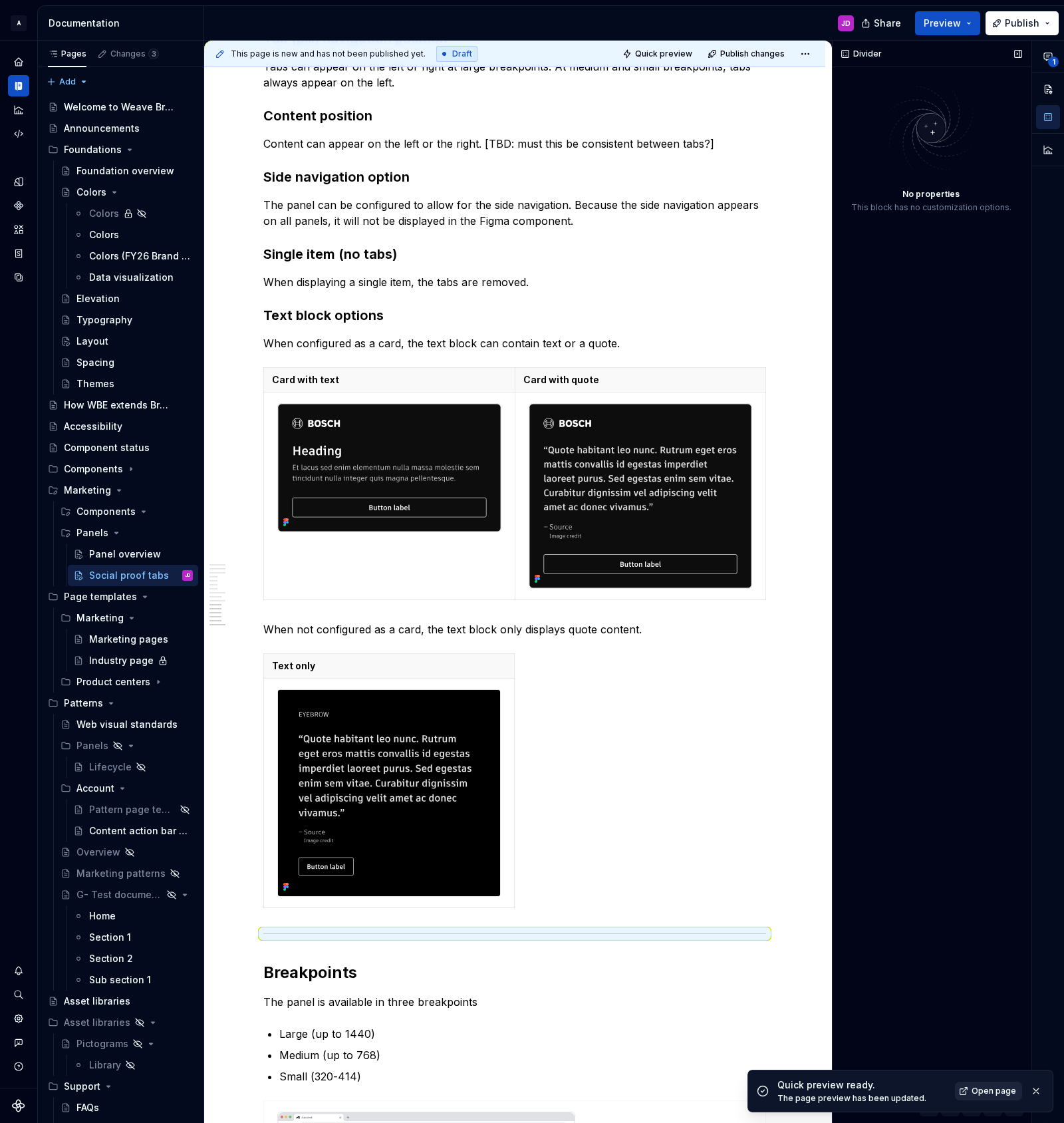
click at [978, 1087] on span "Open page" at bounding box center [994, 1091] width 45 height 11
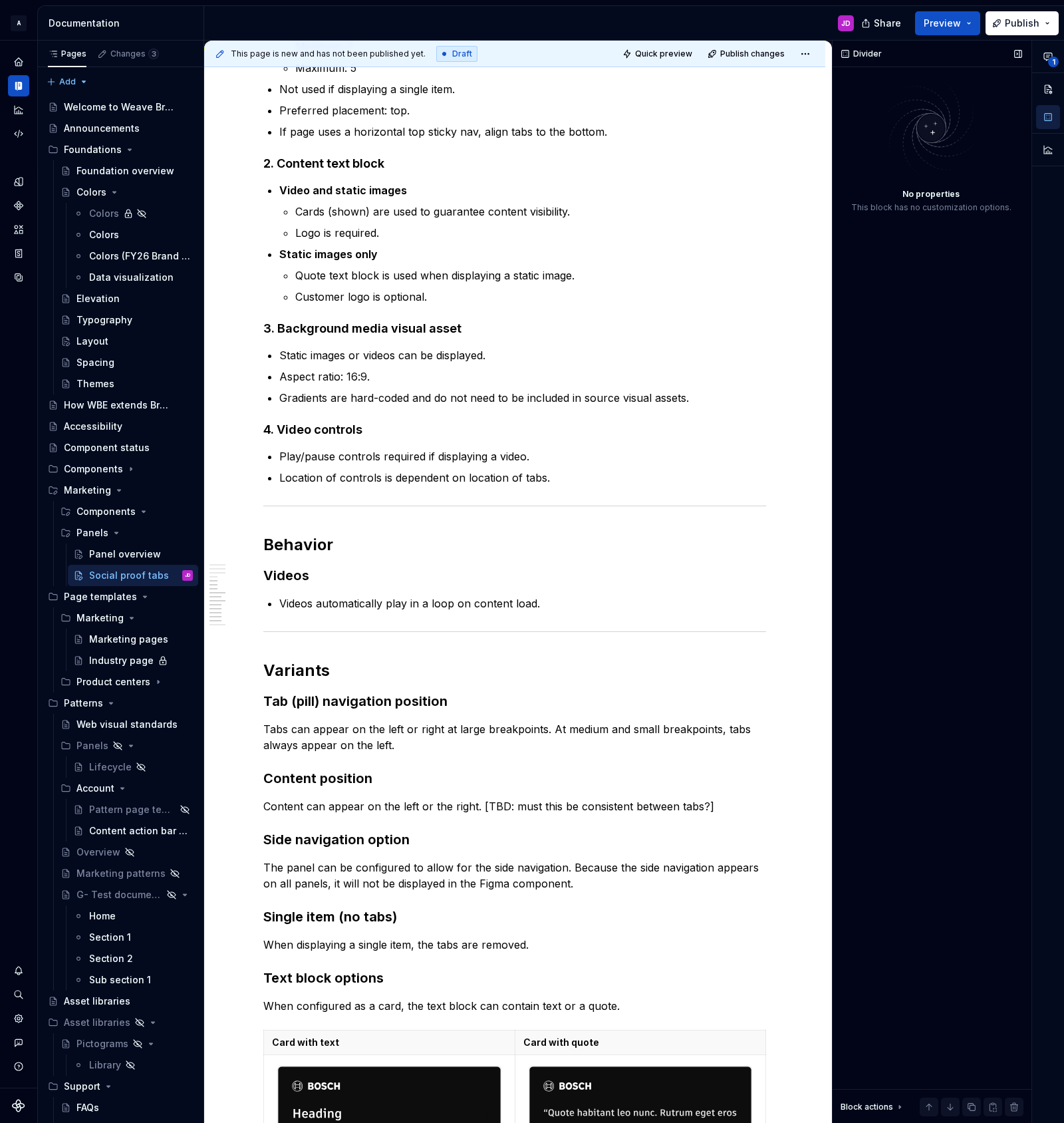
scroll to position [1853, 0]
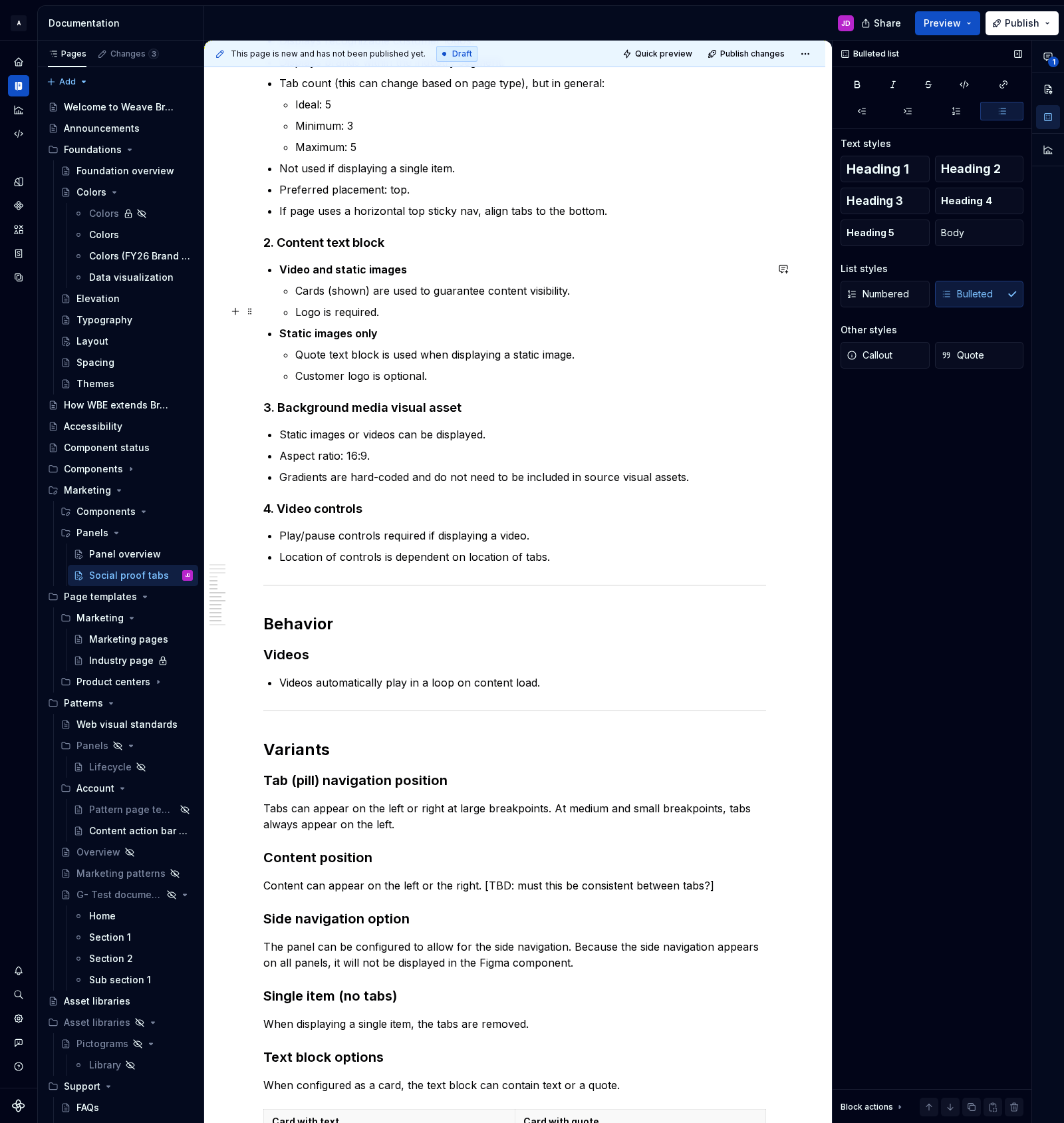
click at [424, 312] on p "Logo is required." at bounding box center [530, 312] width 471 height 16
click at [477, 377] on p "Customer logo is optional." at bounding box center [530, 375] width 471 height 16
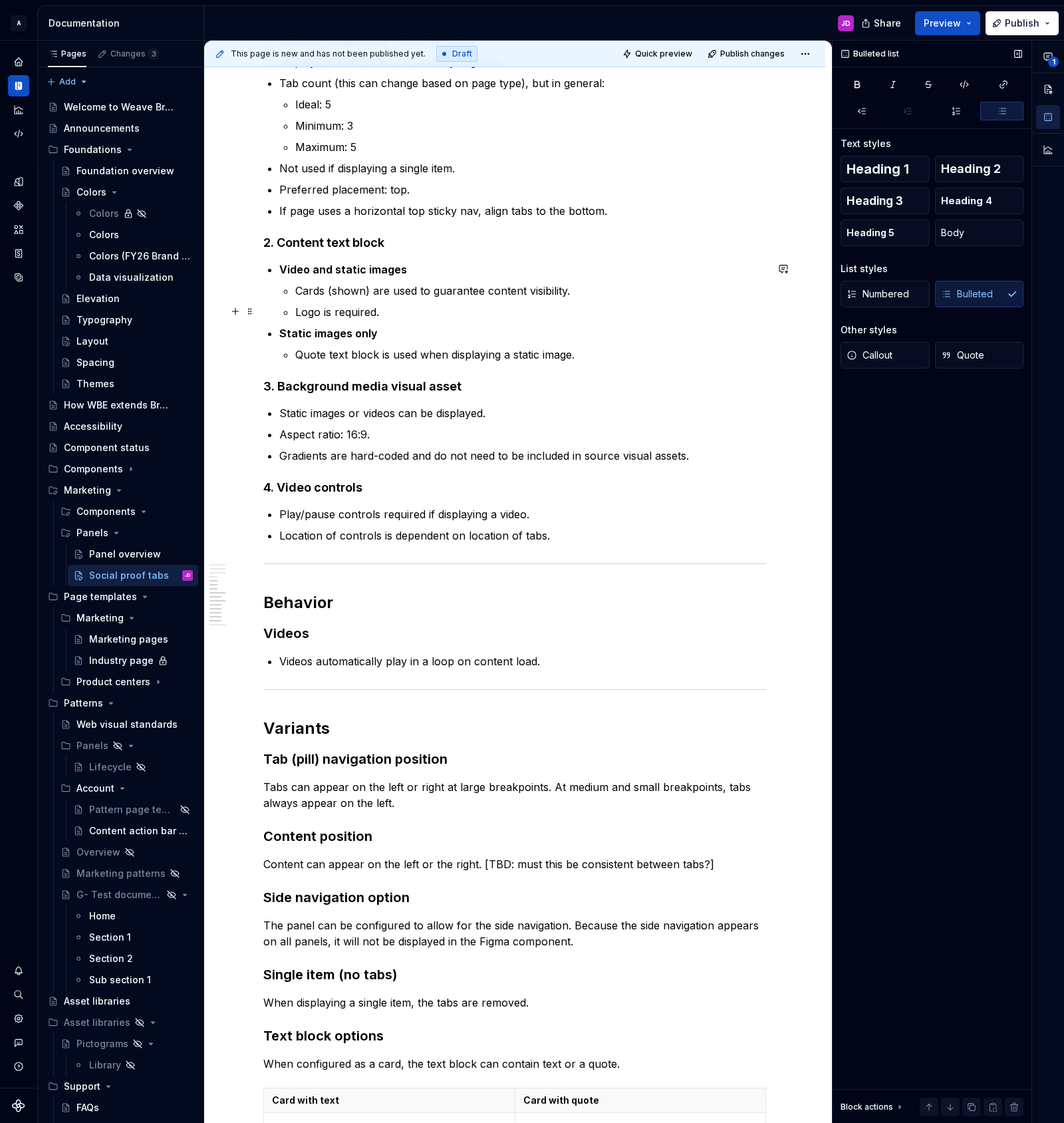
click at [418, 312] on p "Logo is required." at bounding box center [530, 312] width 471 height 16
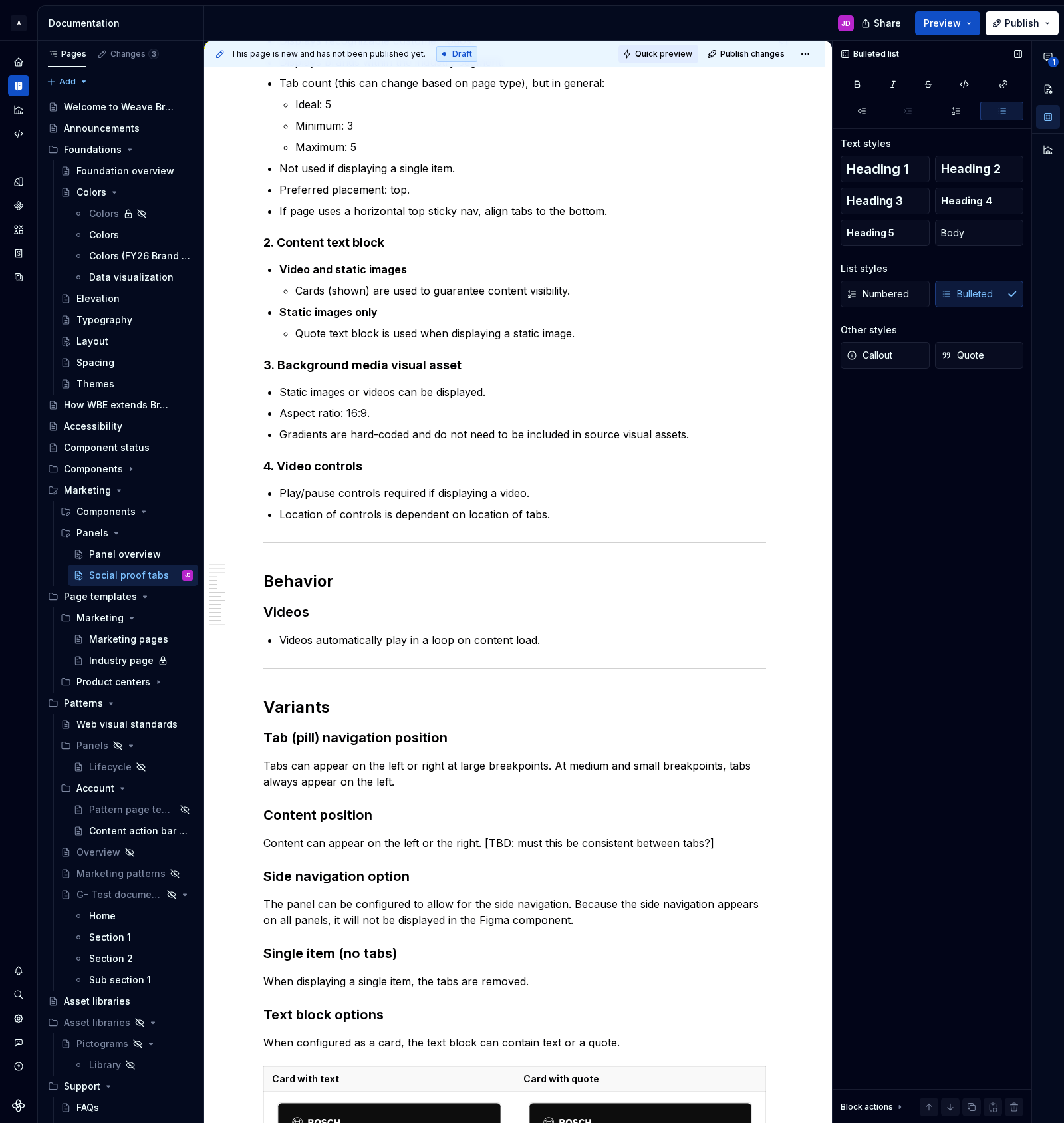
click at [684, 53] on span "Quick preview" at bounding box center [663, 54] width 57 height 11
click at [984, 1087] on span "Open page" at bounding box center [994, 1091] width 45 height 11
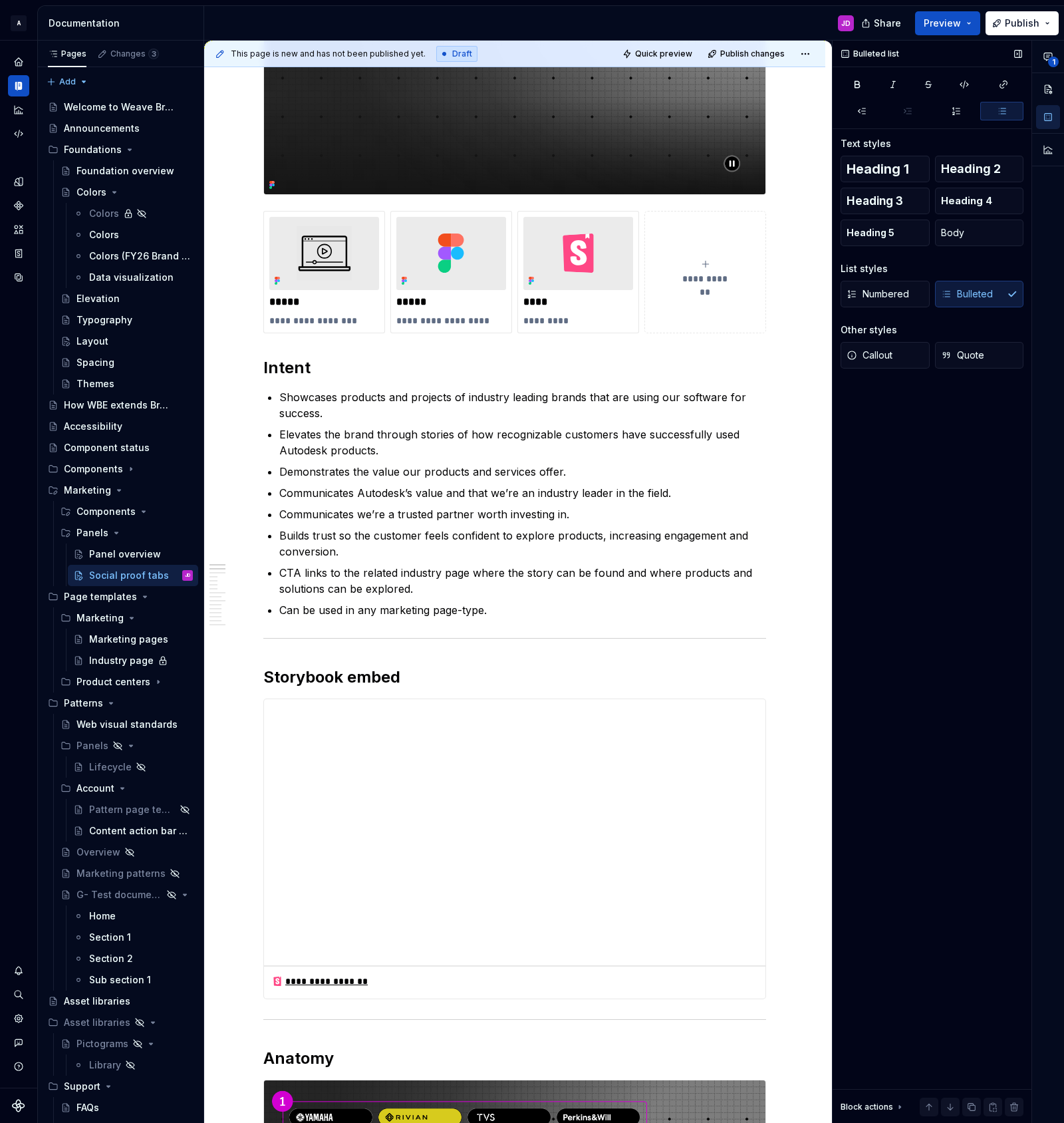
scroll to position [0, 0]
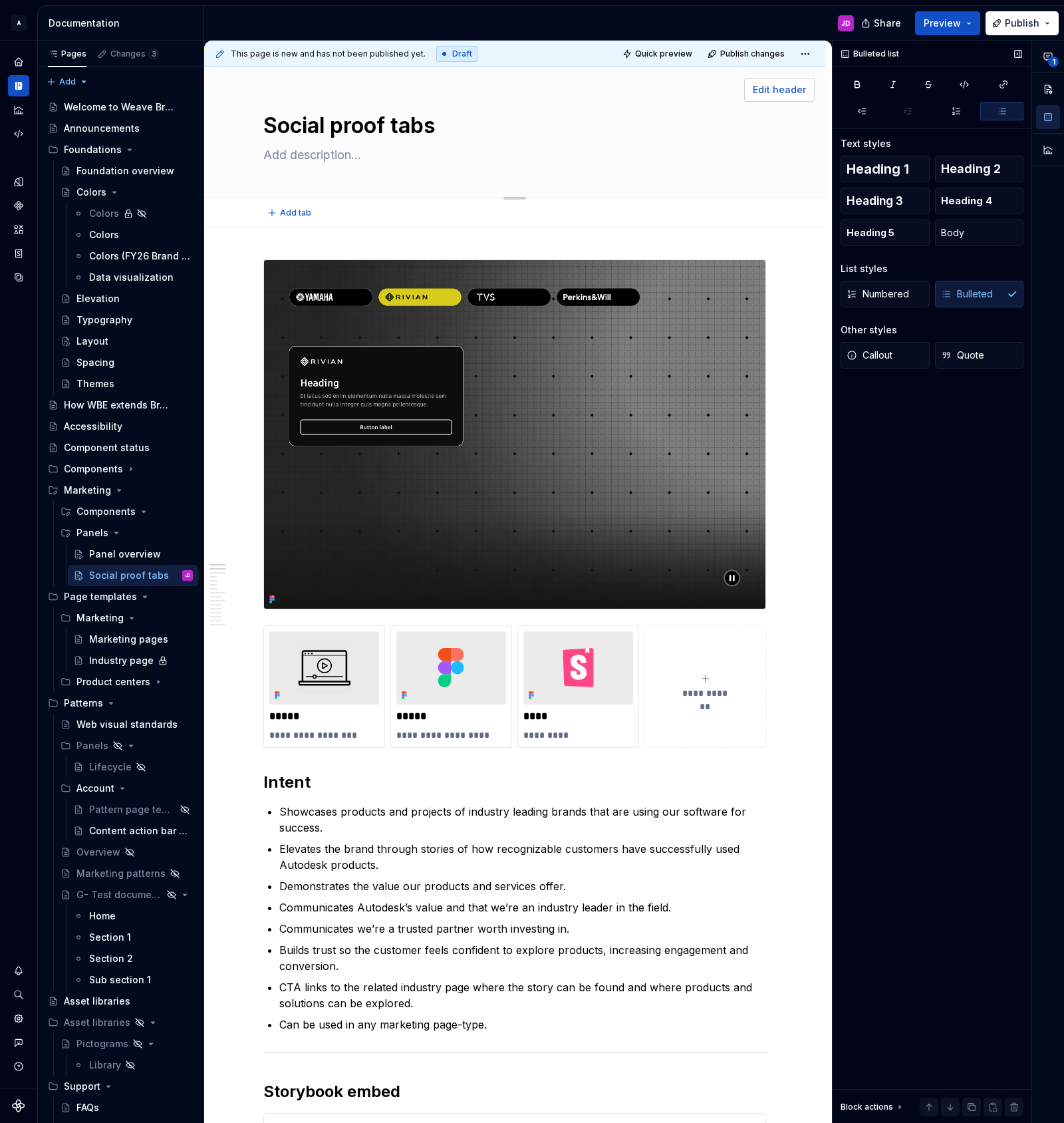
click at [777, 90] on span "Edit header" at bounding box center [779, 90] width 53 height 13
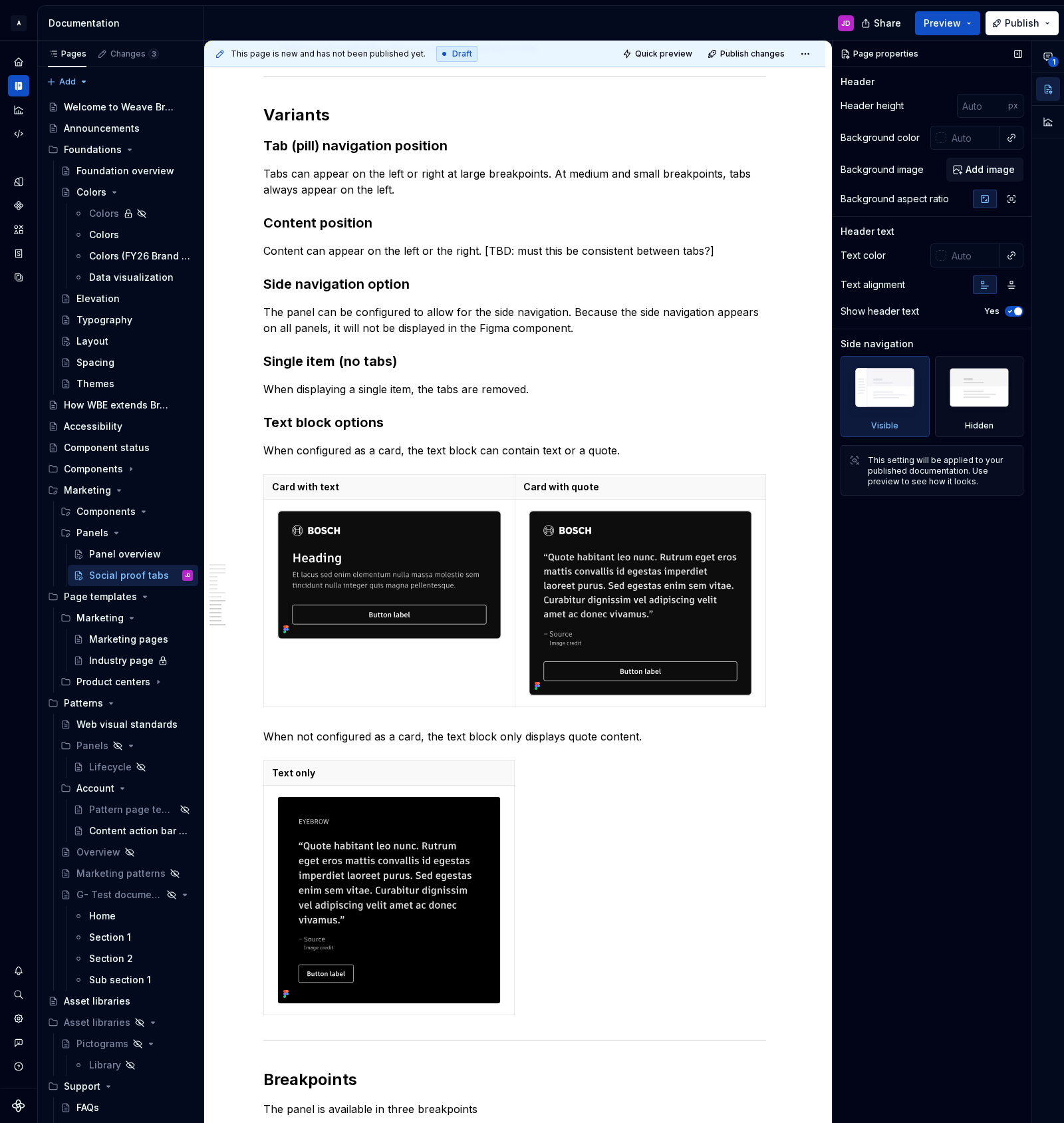
scroll to position [2429, 0]
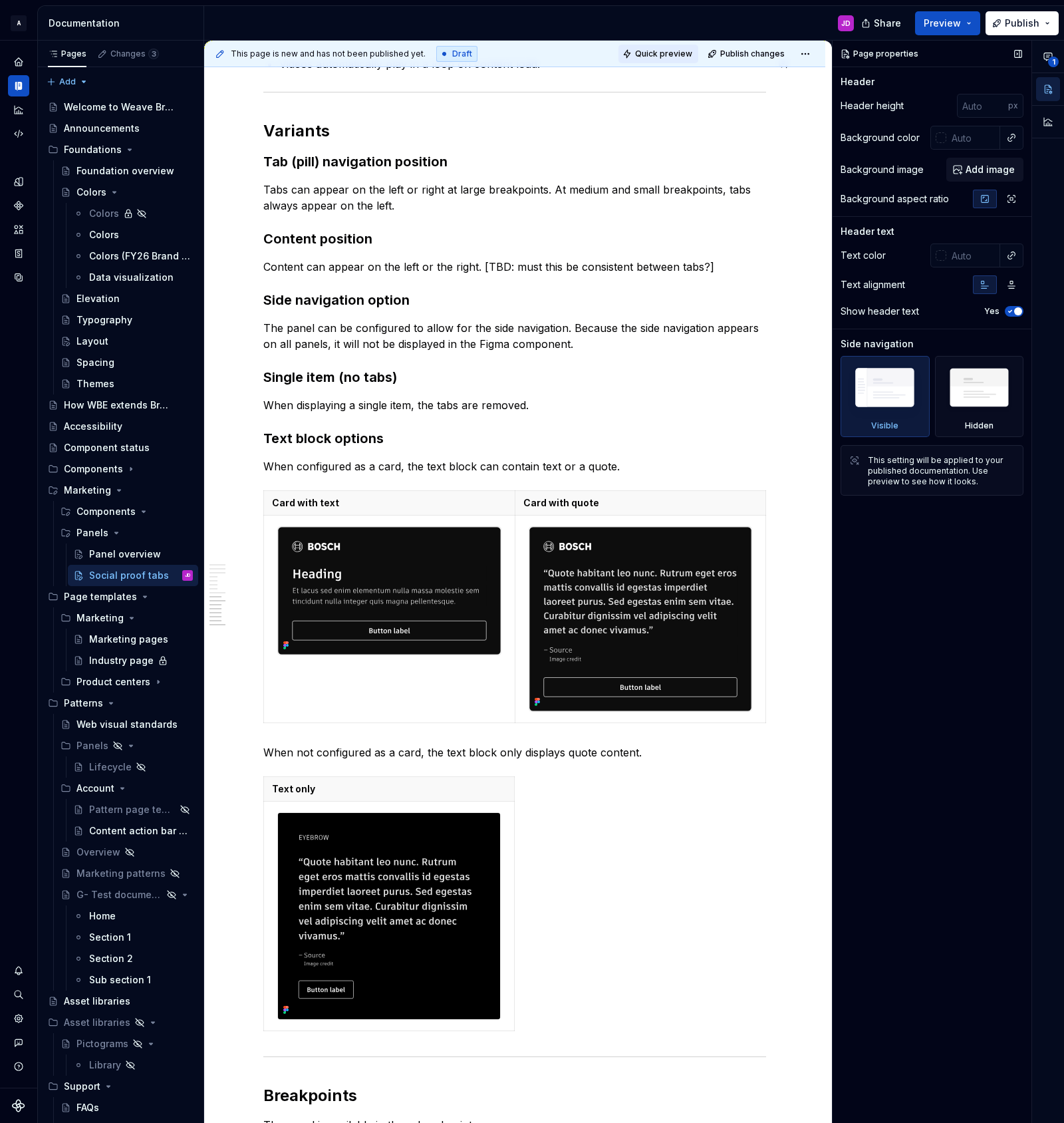
click at [657, 55] on span "Quick preview" at bounding box center [663, 54] width 57 height 11
click at [973, 1091] on link "Open page" at bounding box center [988, 1091] width 67 height 19
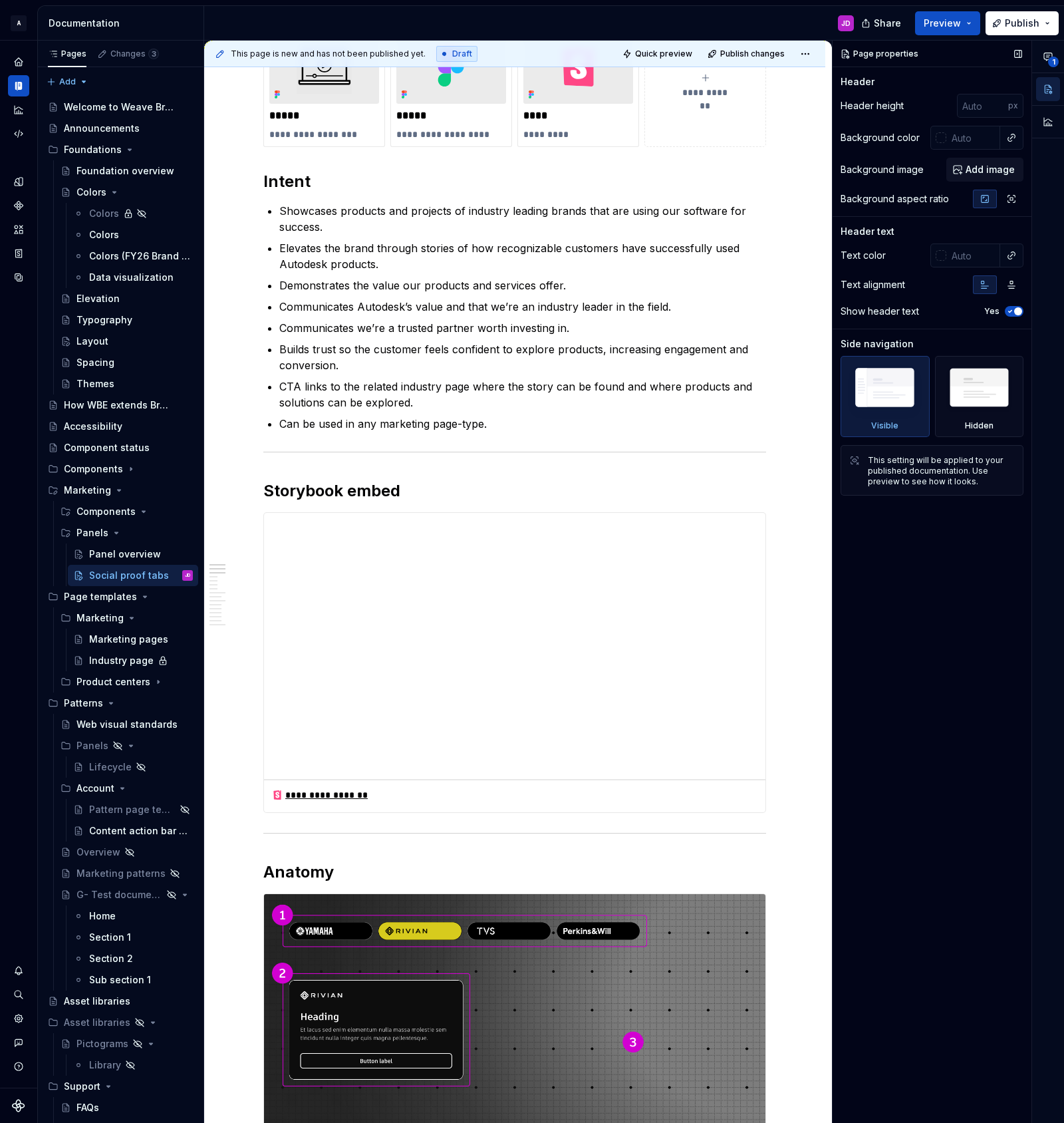
scroll to position [444, 0]
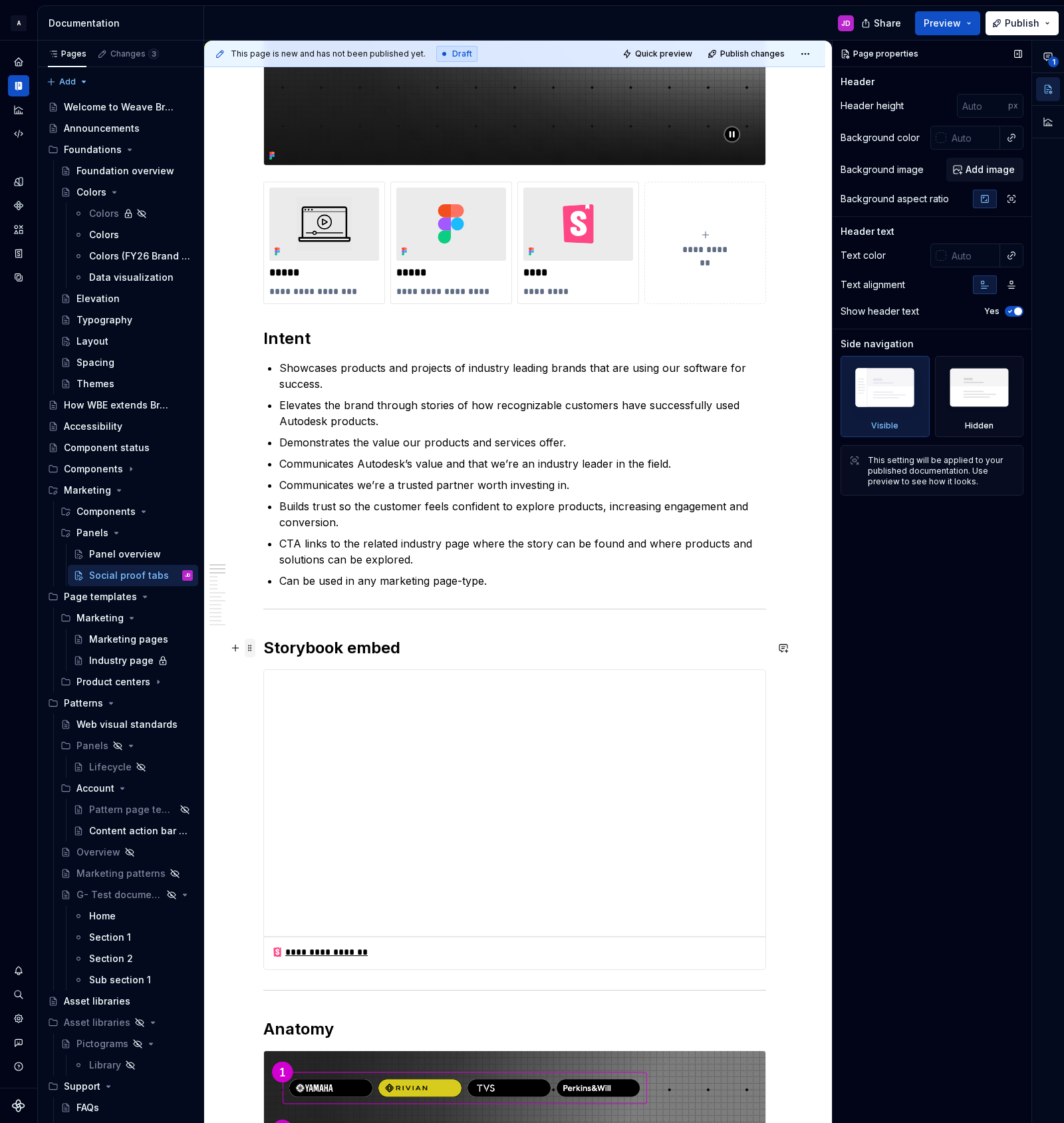
click at [249, 650] on span at bounding box center [249, 648] width 11 height 19
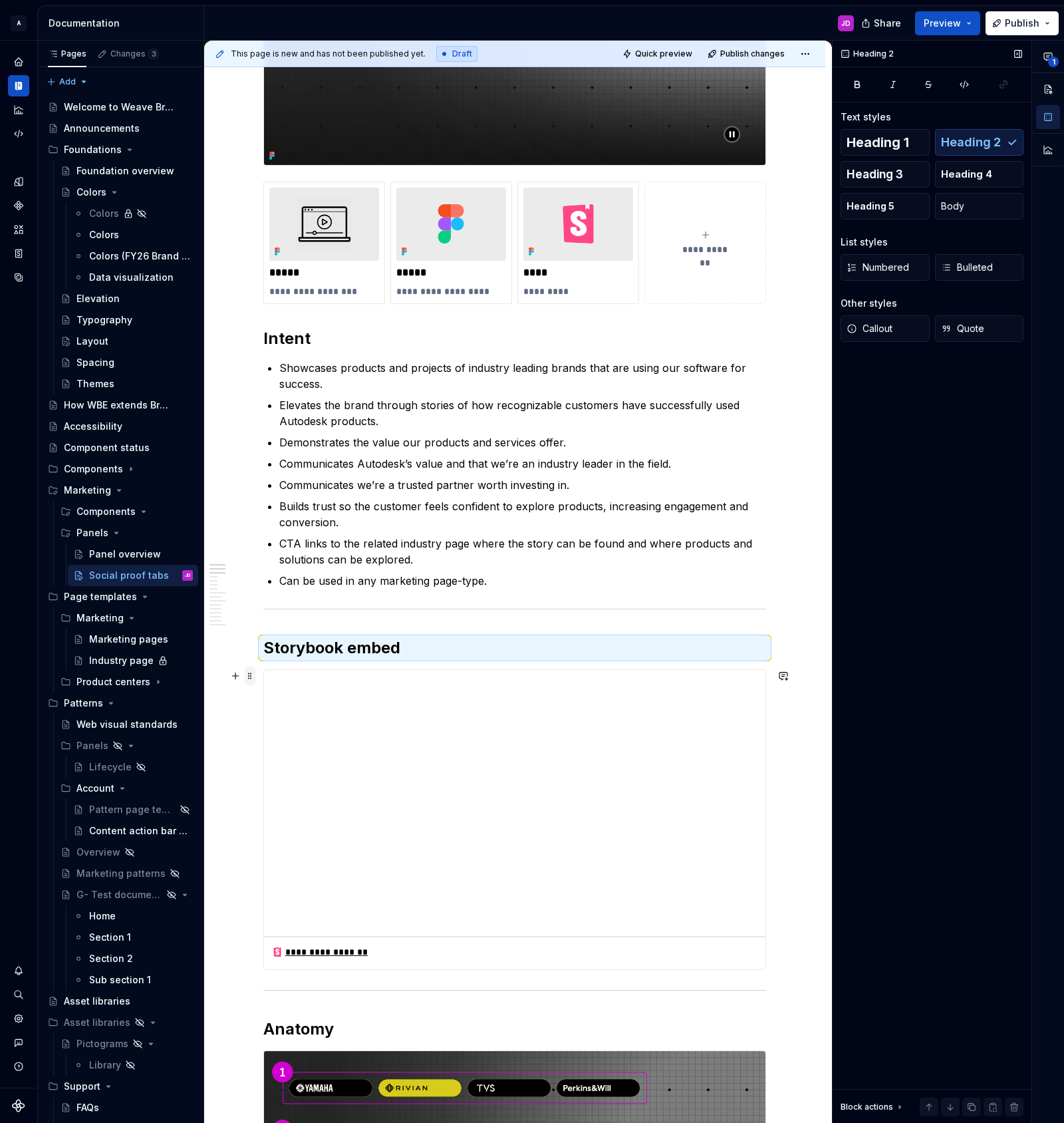
click at [248, 673] on span at bounding box center [249, 676] width 11 height 19
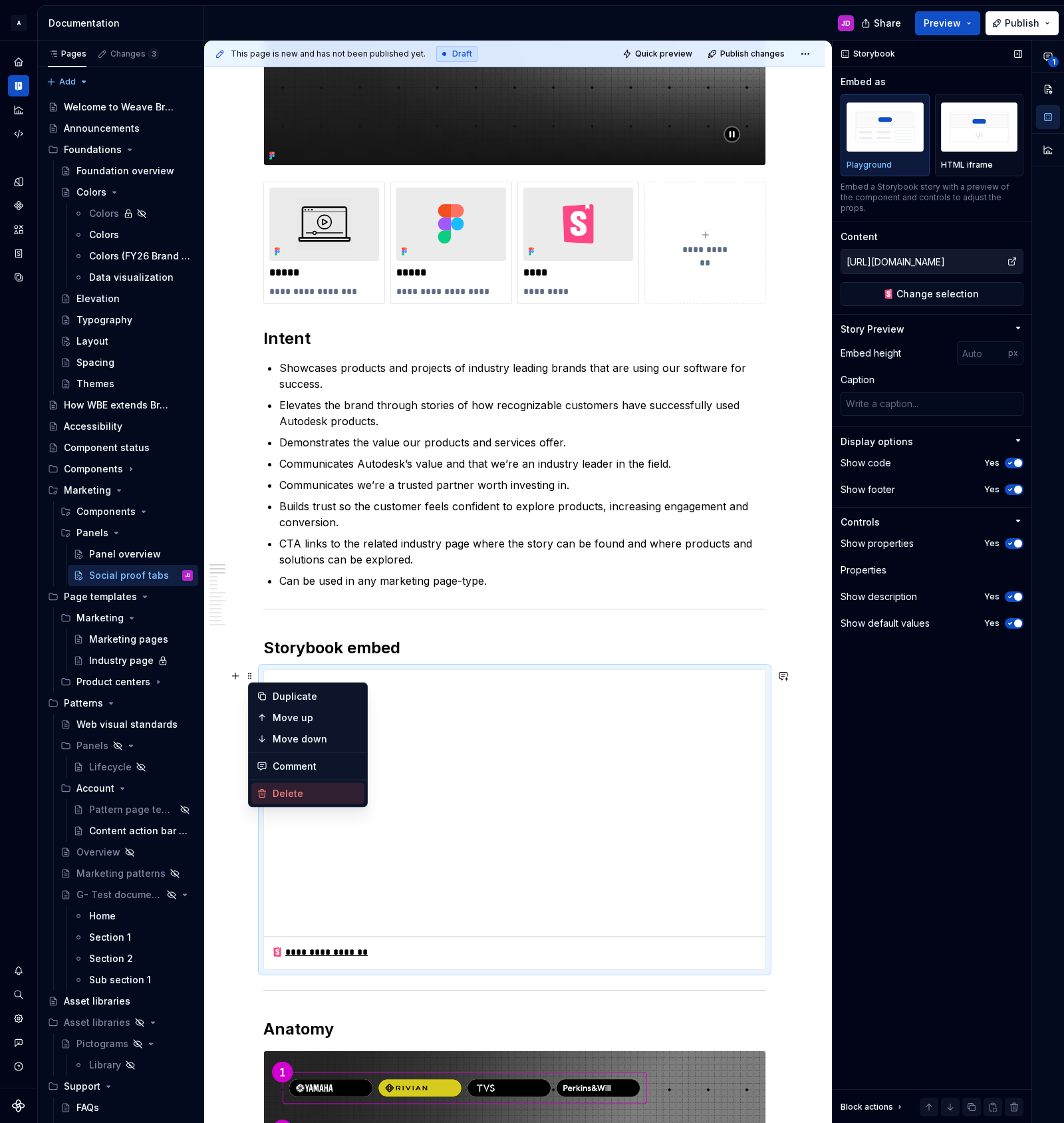
click at [282, 793] on div "Delete" at bounding box center [316, 793] width 87 height 13
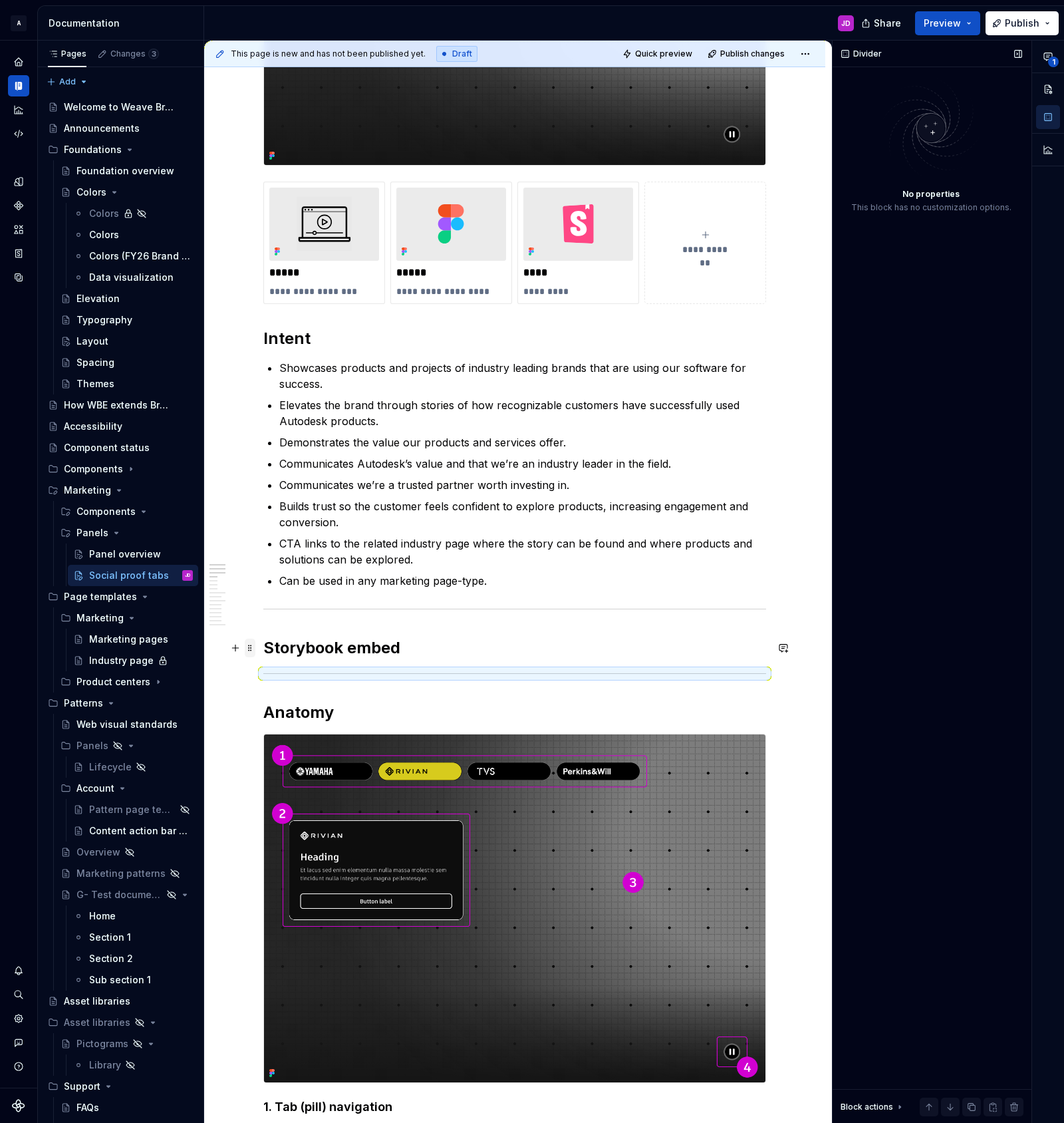
click at [254, 650] on span at bounding box center [249, 648] width 11 height 19
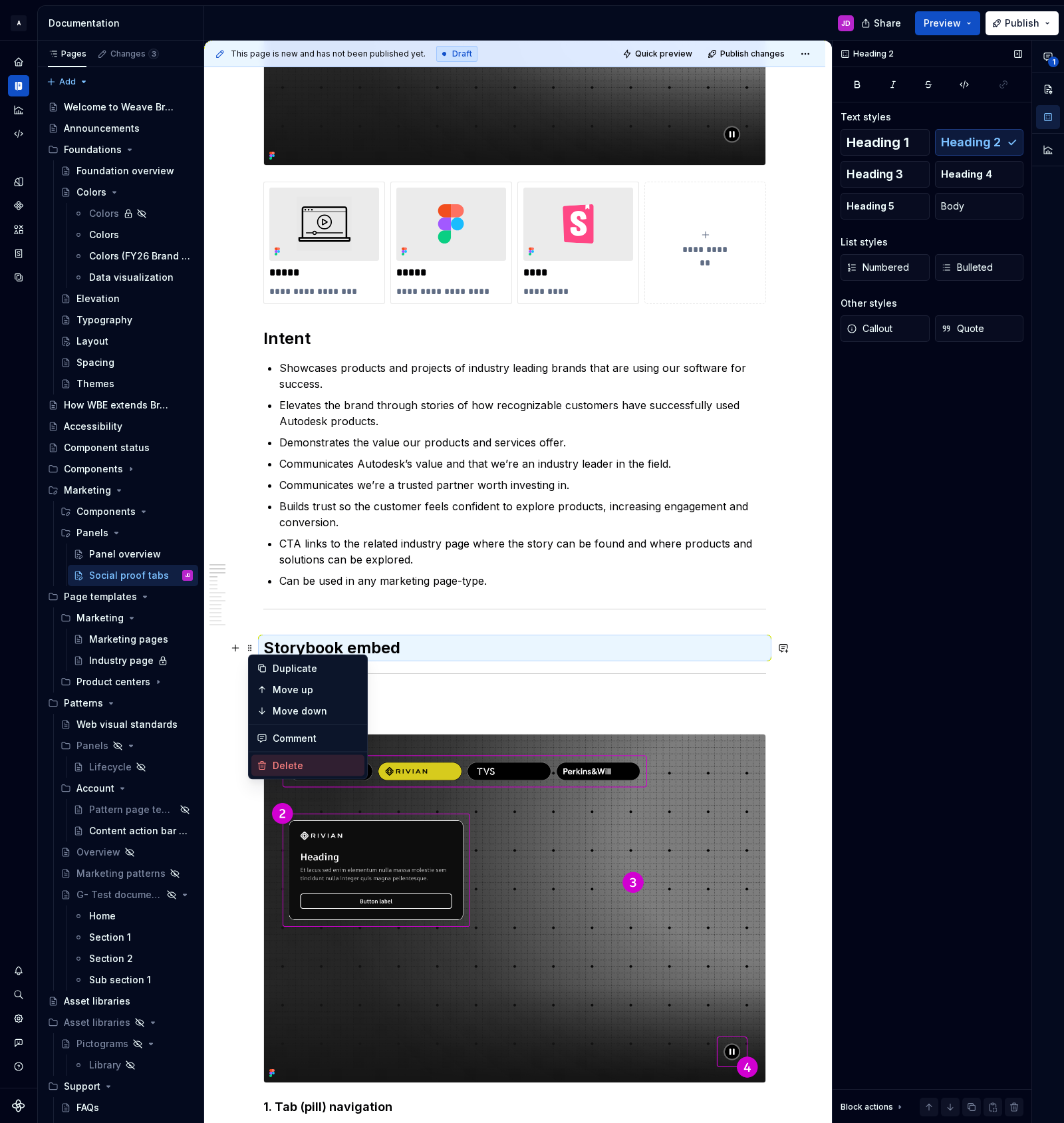
drag, startPoint x: 311, startPoint y: 761, endPoint x: 334, endPoint y: 757, distance: 23.3
click at [311, 761] on div "Delete" at bounding box center [316, 766] width 87 height 13
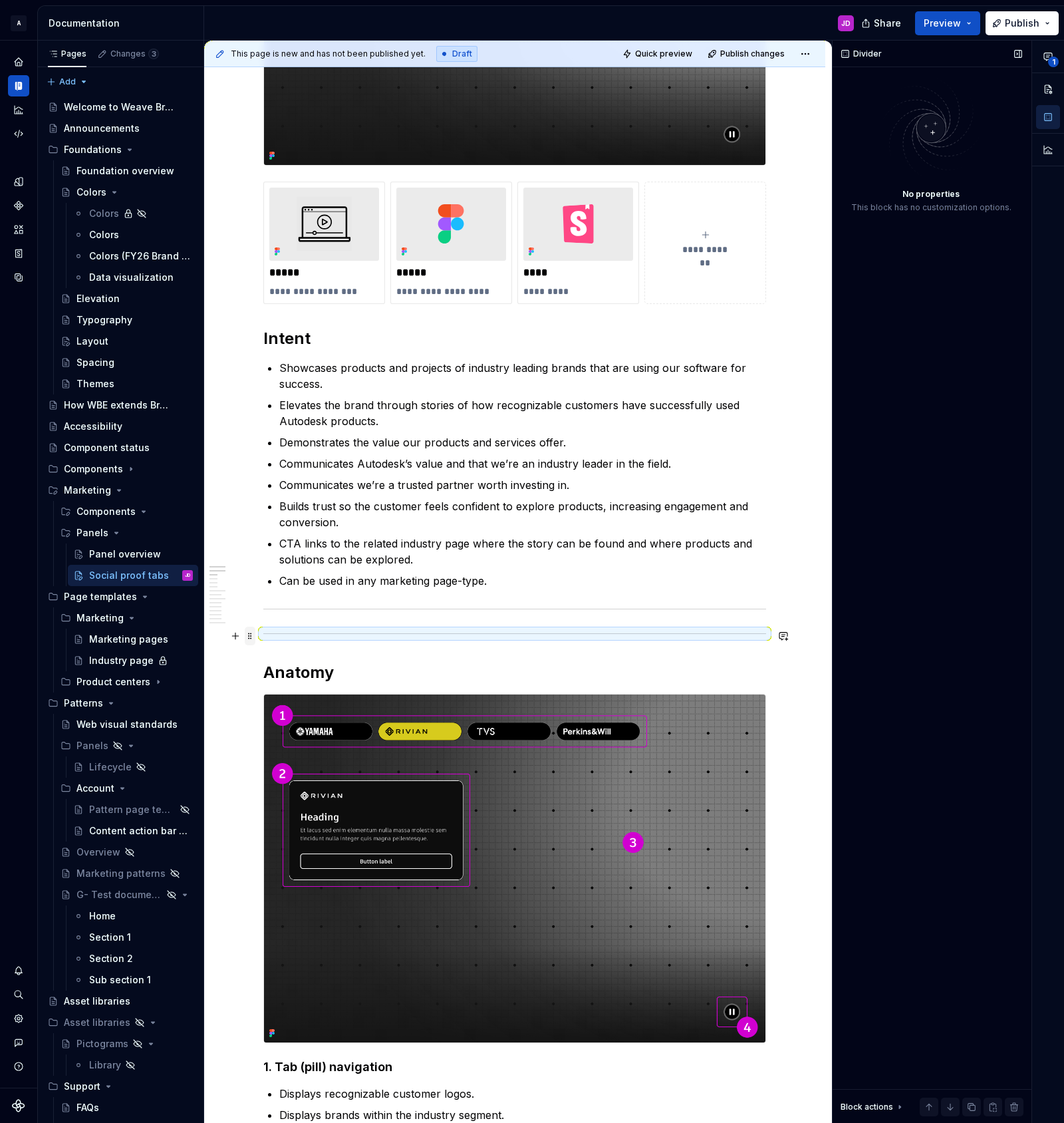
click at [255, 636] on span at bounding box center [249, 635] width 11 height 19
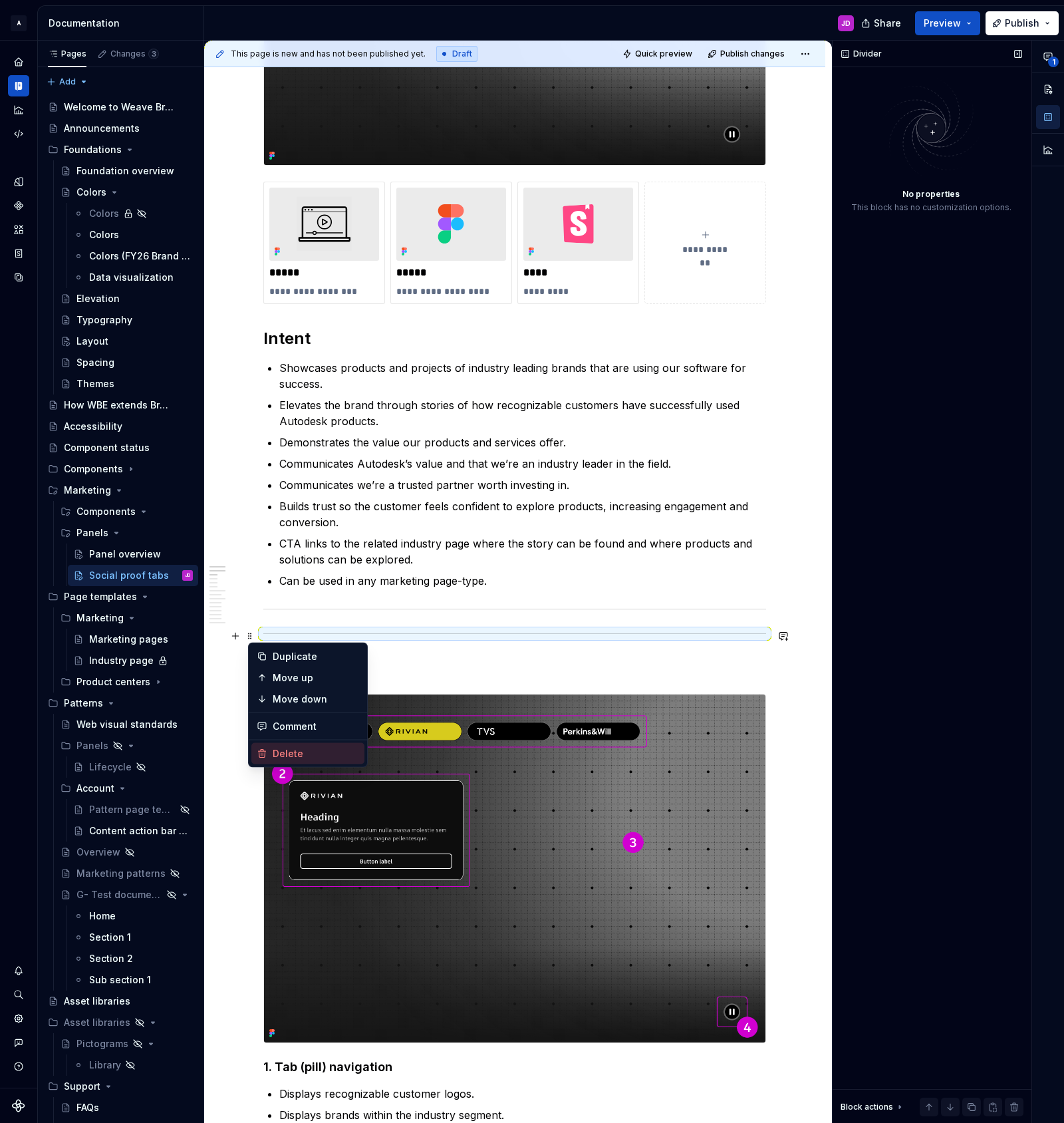
click at [288, 753] on div "Delete" at bounding box center [316, 754] width 87 height 13
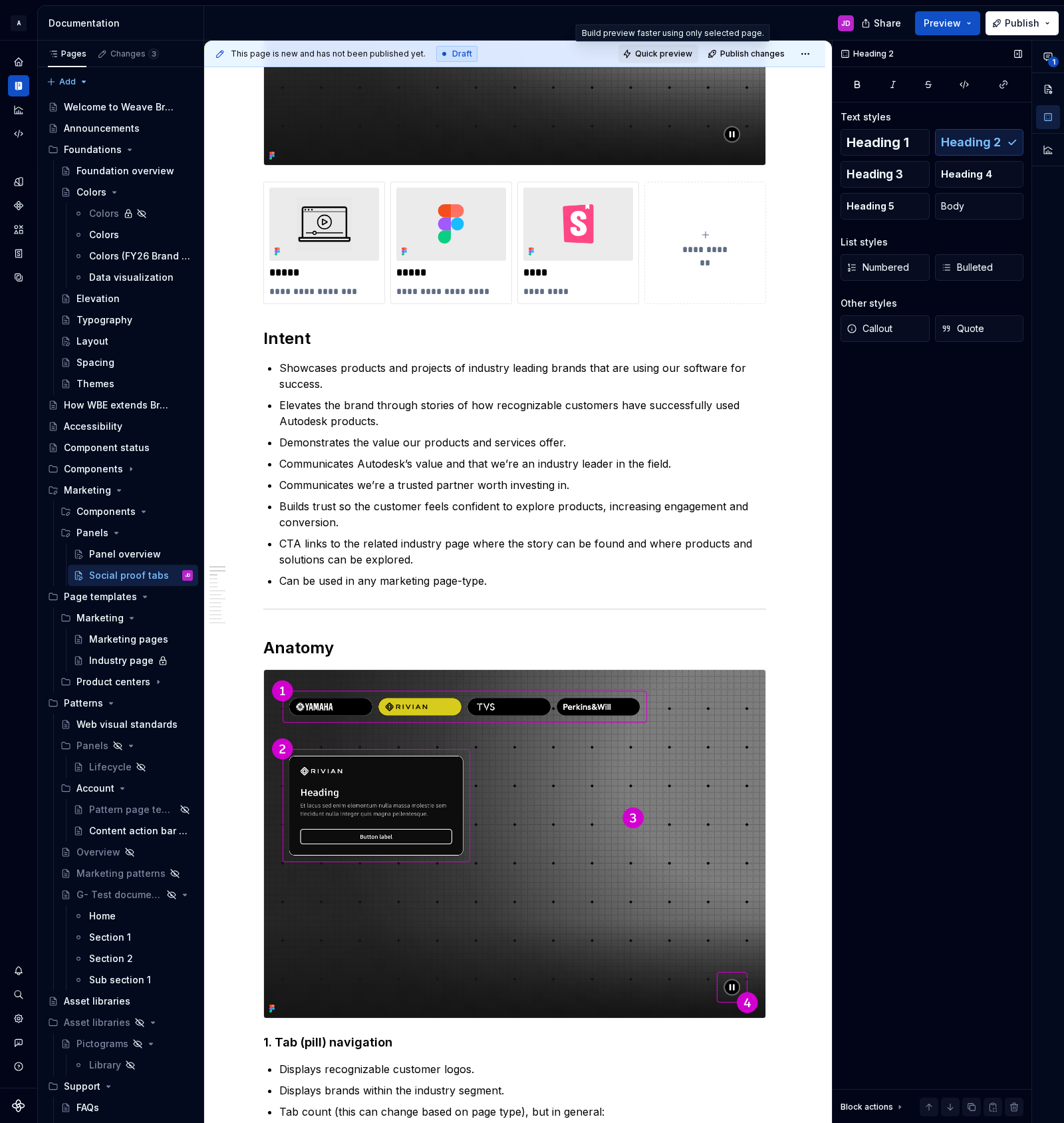
click at [687, 51] on span "Quick preview" at bounding box center [663, 54] width 57 height 11
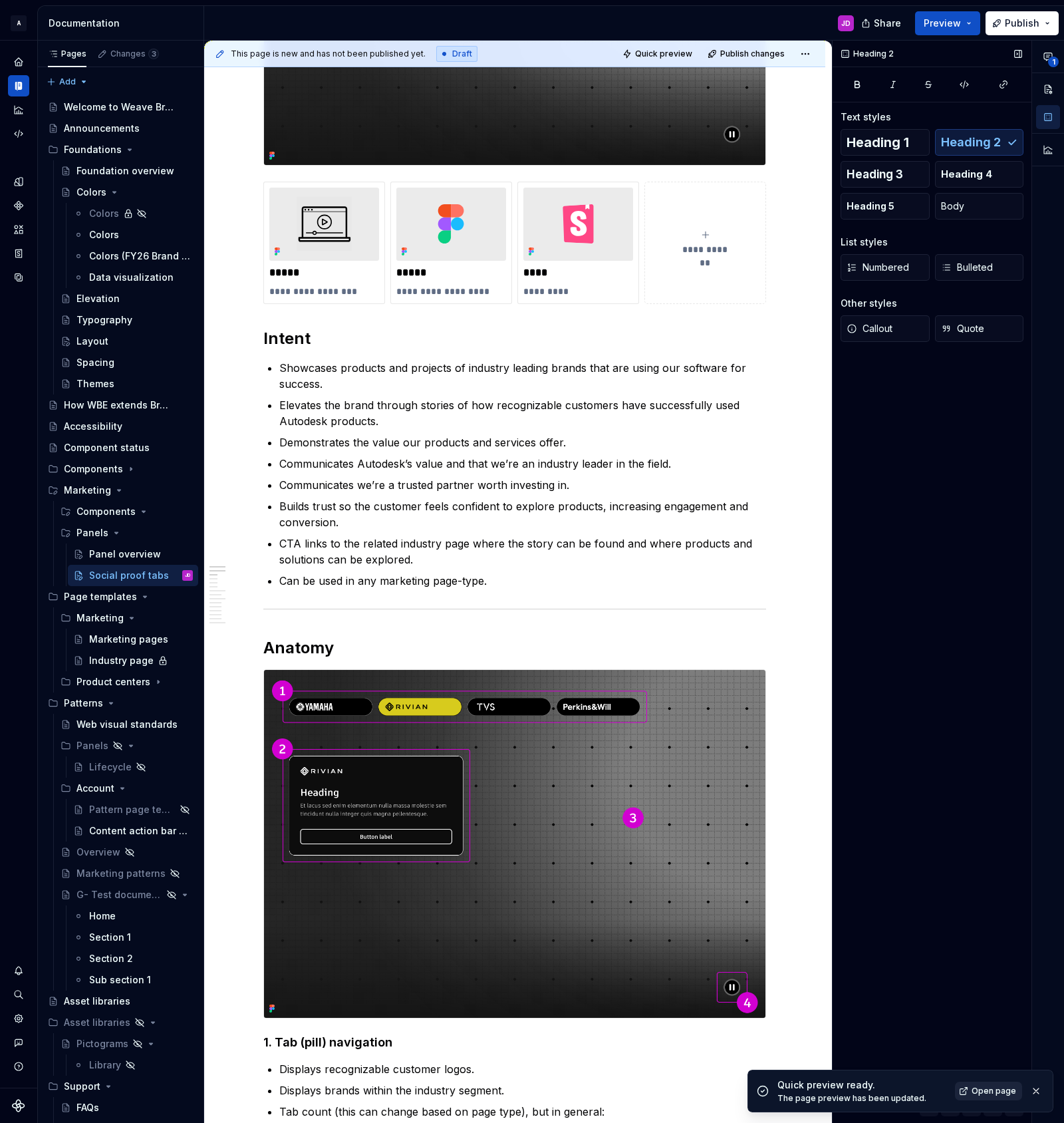
click at [981, 1088] on span "Open page" at bounding box center [994, 1091] width 45 height 11
type textarea "*"
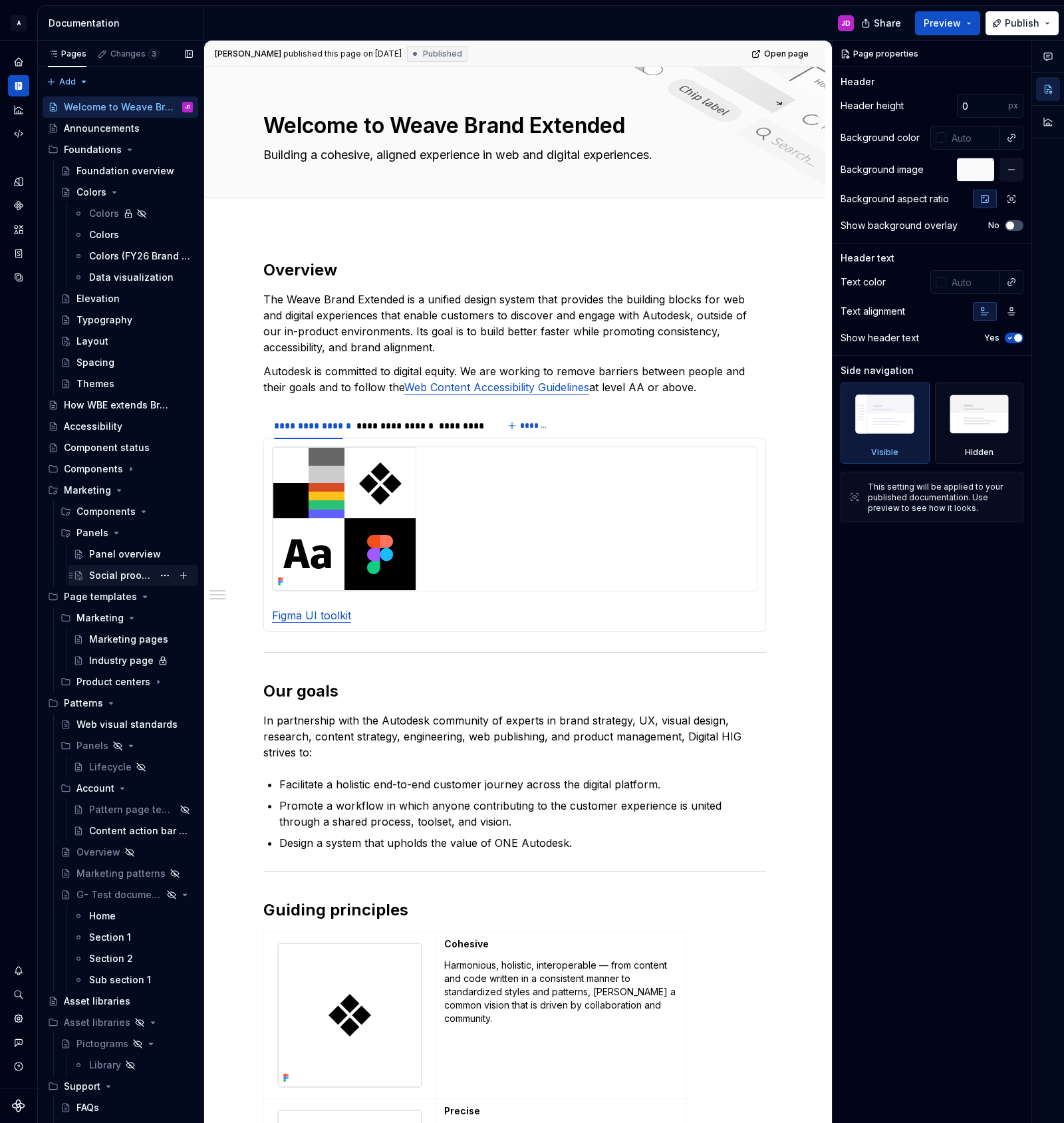
click at [128, 575] on div "Social proof tabs" at bounding box center [121, 575] width 64 height 13
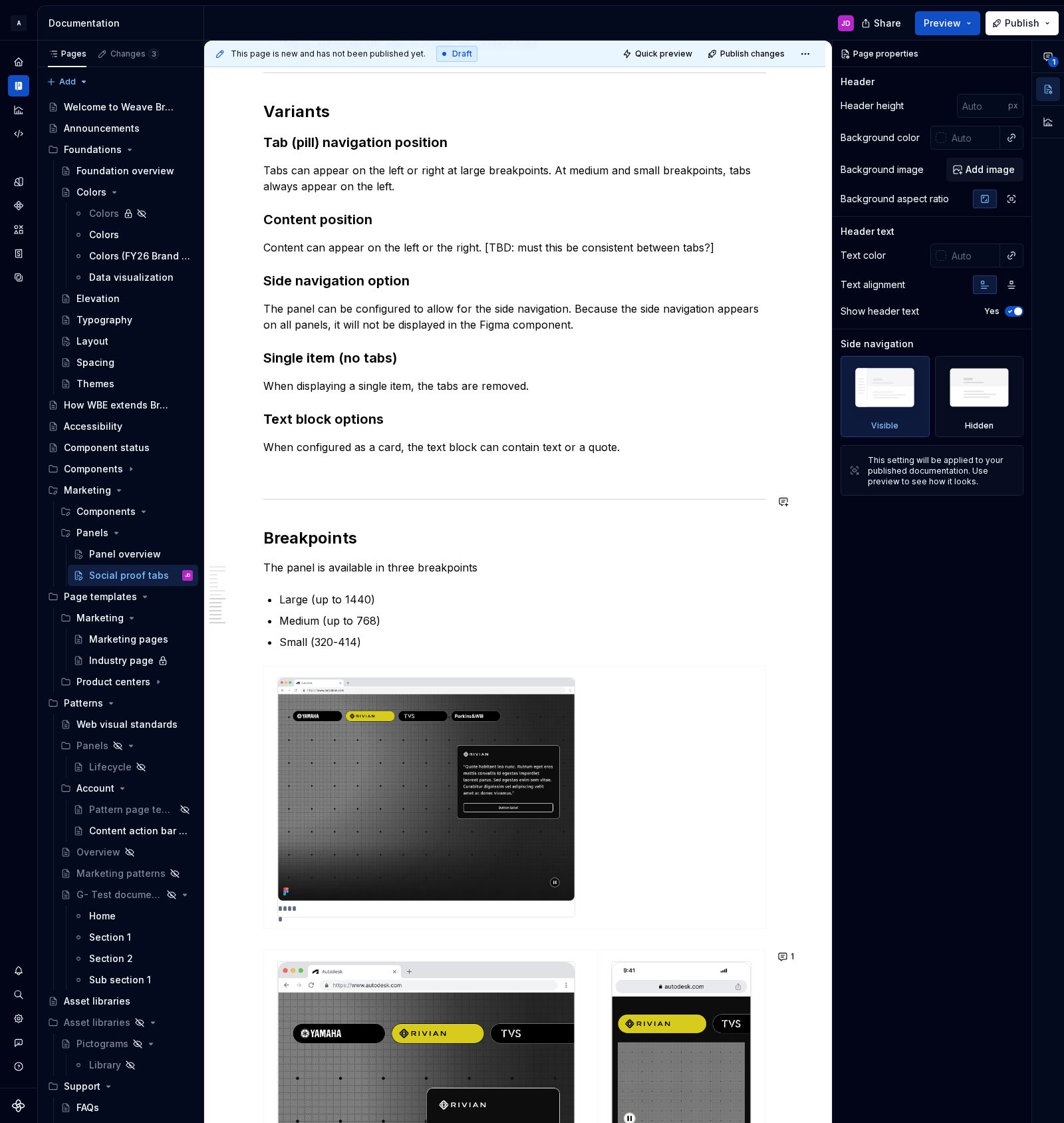
scroll to position [2060, 0]
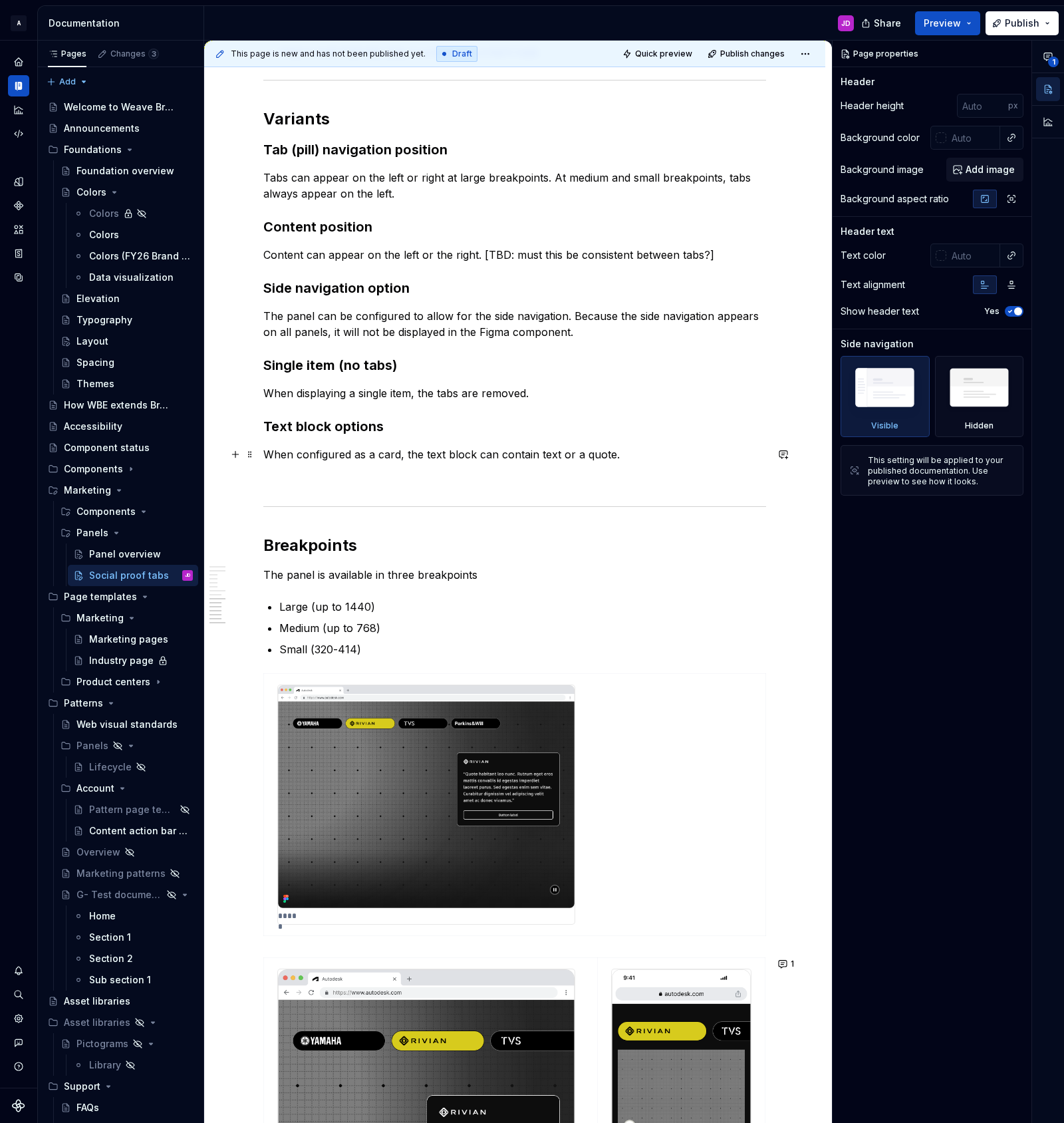
click at [639, 454] on p "When configured as a card, the text block can contain text or a quote." at bounding box center [515, 454] width 503 height 16
type textarea "*"
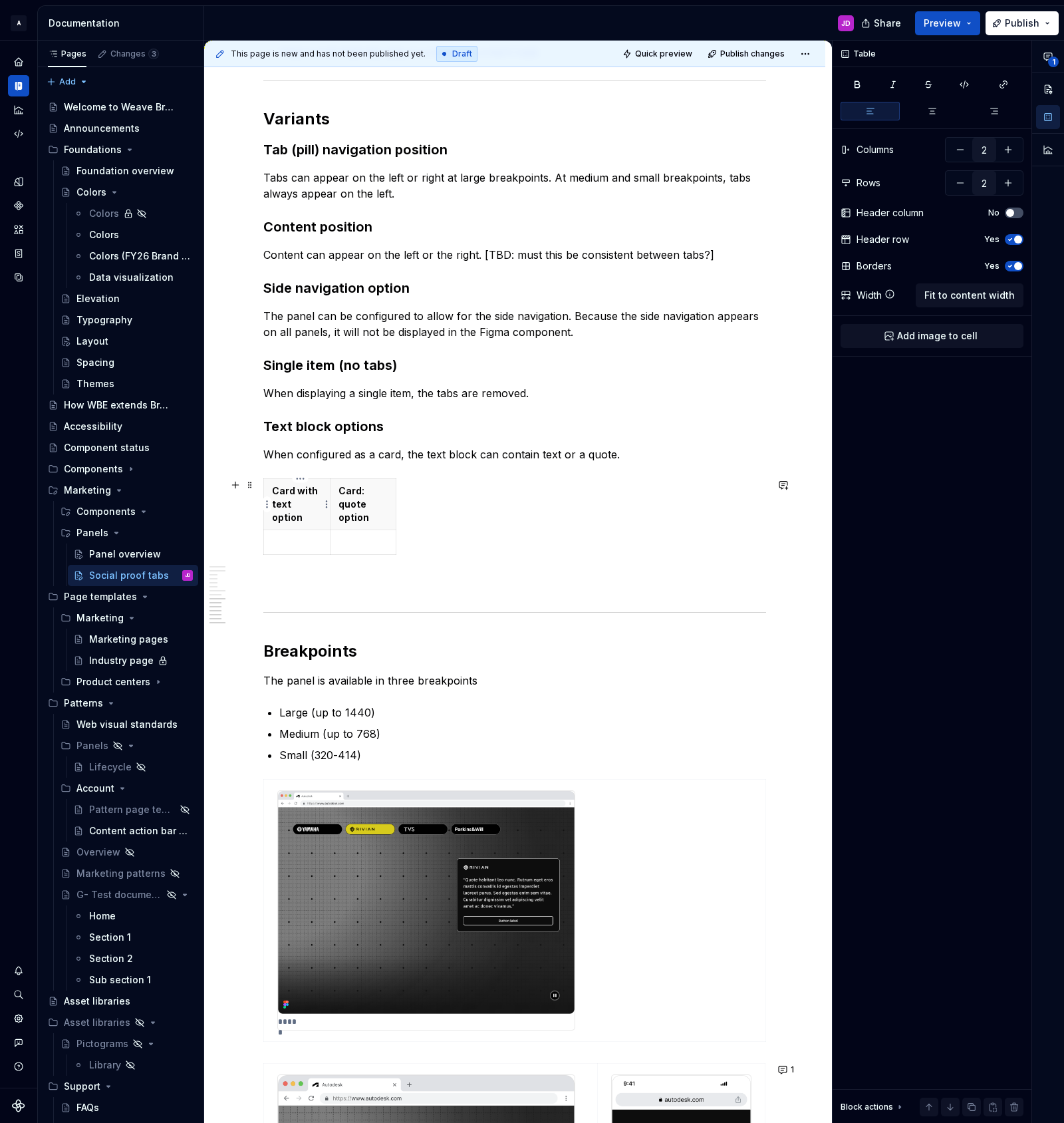
click at [305, 493] on p "Card with text option" at bounding box center [297, 504] width 50 height 40
click at [481, 504] on div "Card: text option Card: quote option" at bounding box center [515, 519] width 503 height 82
click at [302, 545] on p at bounding box center [297, 542] width 50 height 13
click at [1014, 265] on span "button" at bounding box center [1019, 266] width 8 height 8
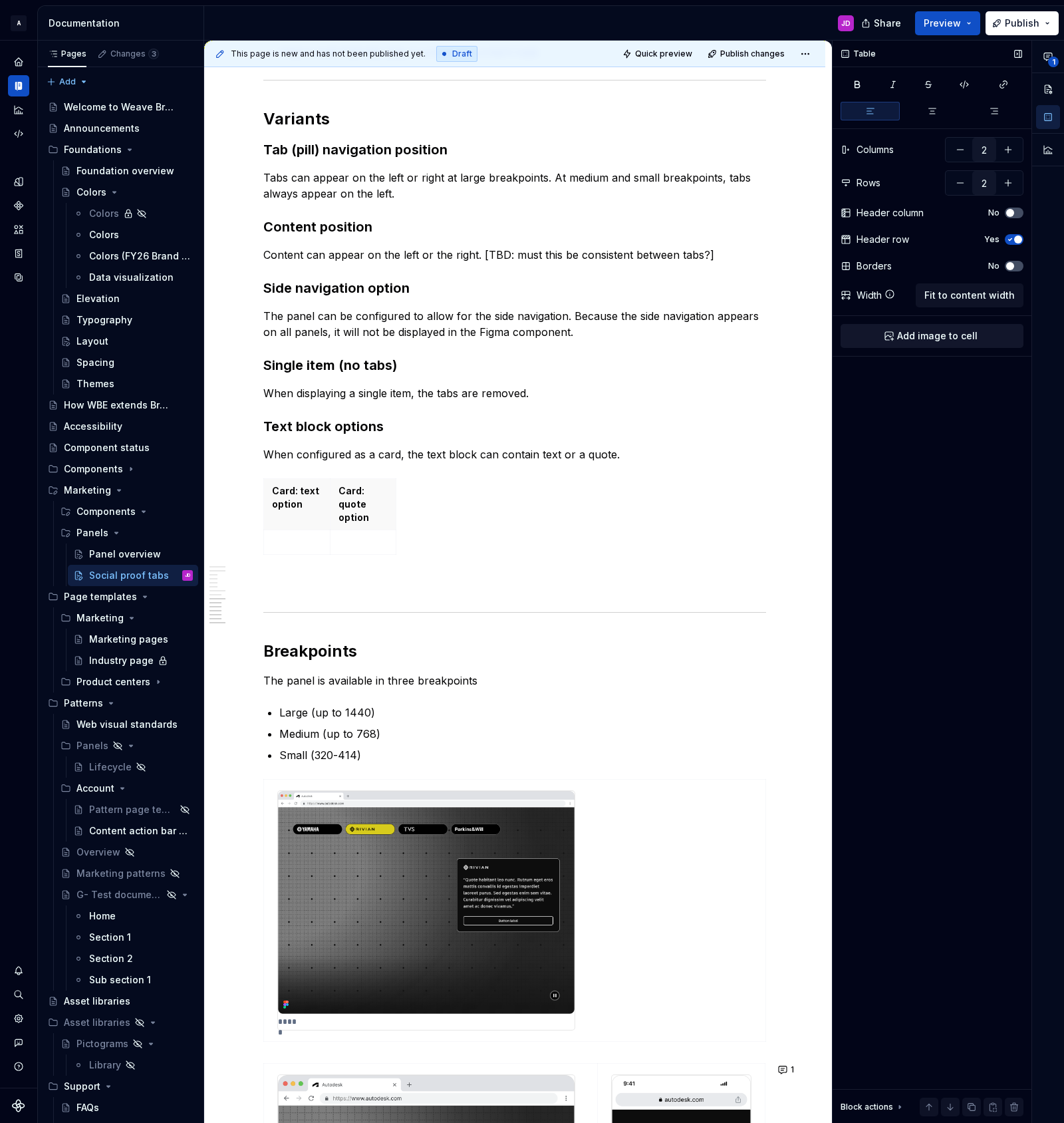
click at [943, 334] on span "Add image to cell" at bounding box center [937, 335] width 80 height 13
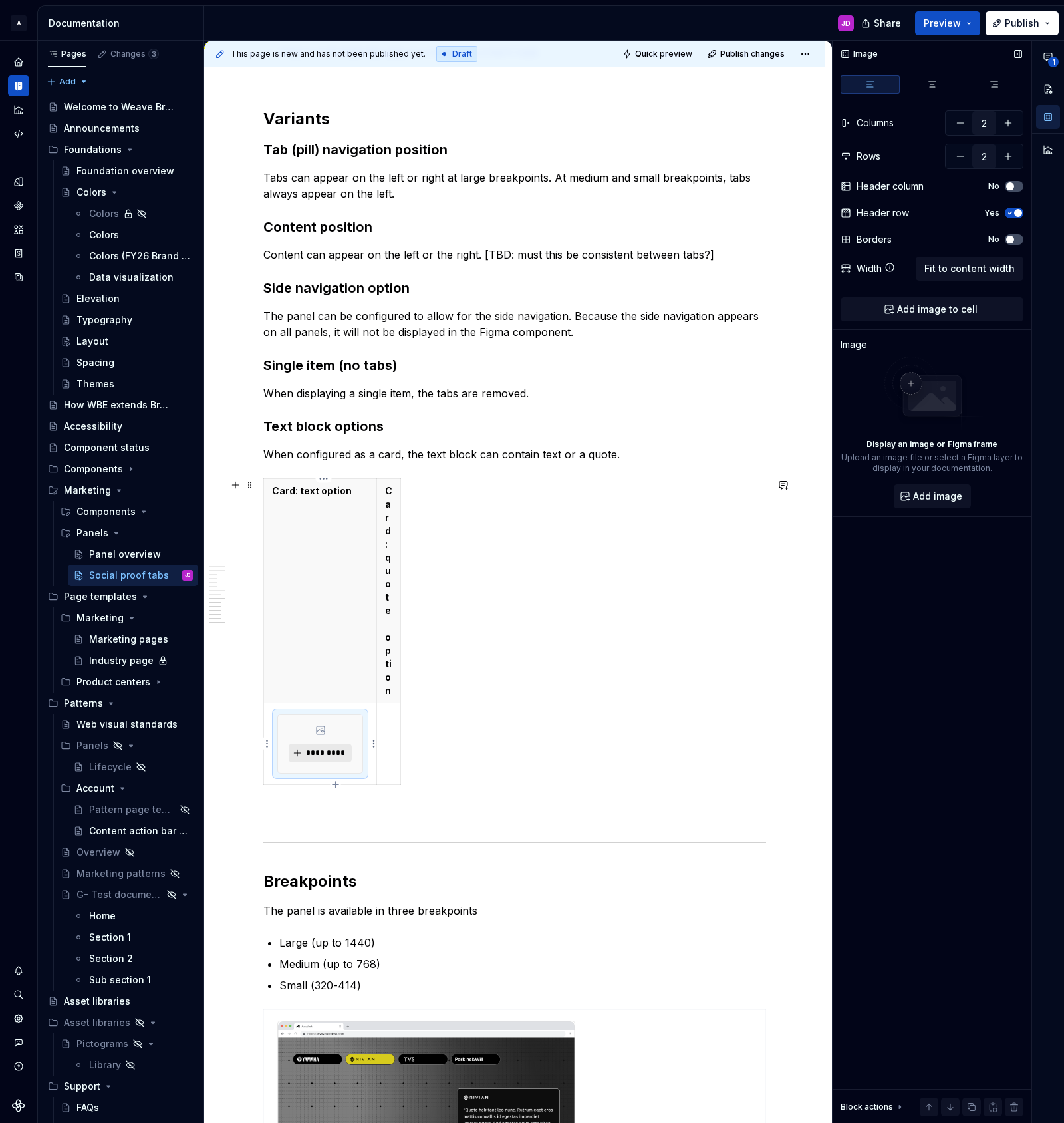
click at [325, 754] on span "*********" at bounding box center [325, 753] width 40 height 11
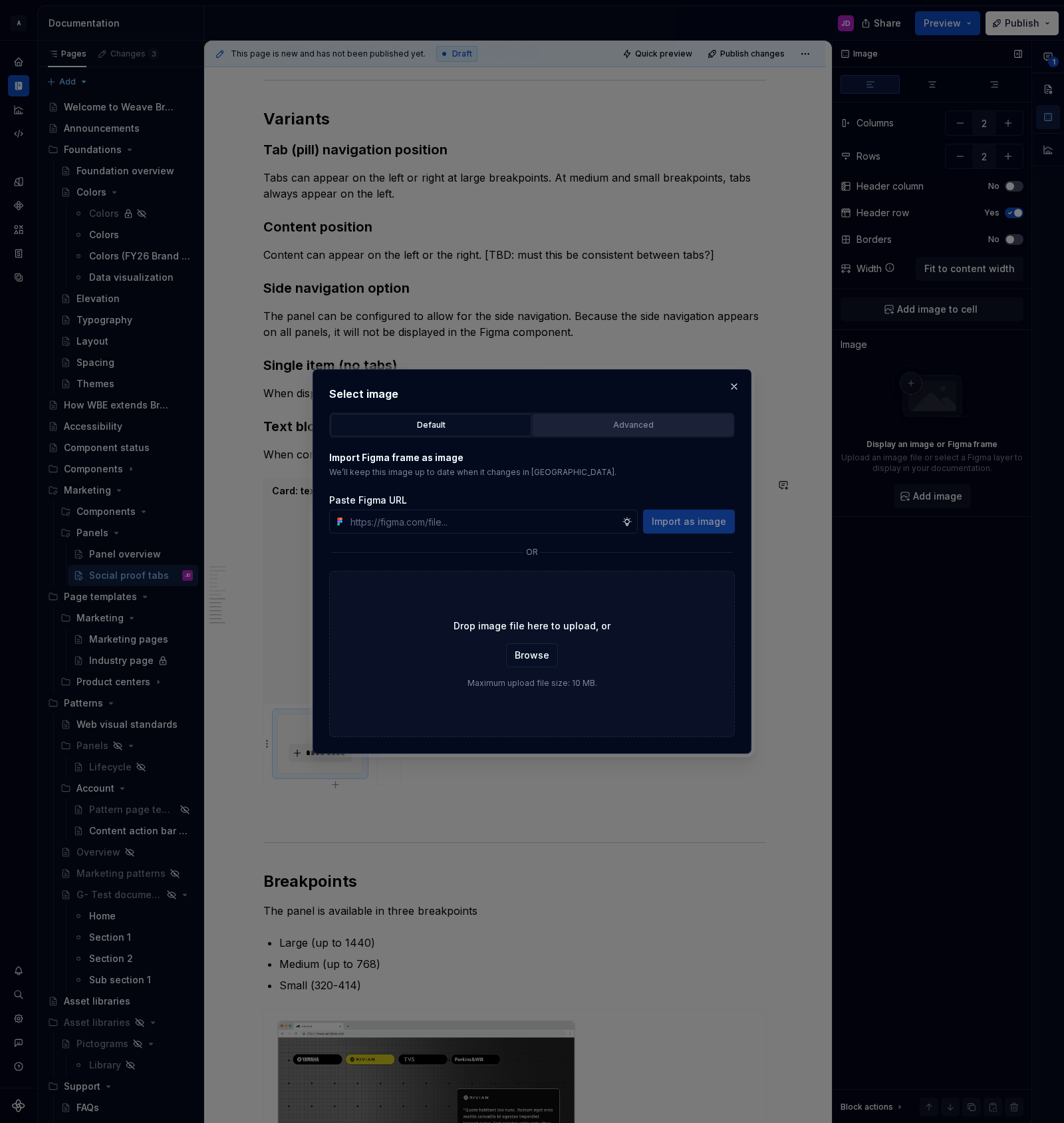
click at [652, 424] on div "Advanced" at bounding box center [633, 425] width 192 height 13
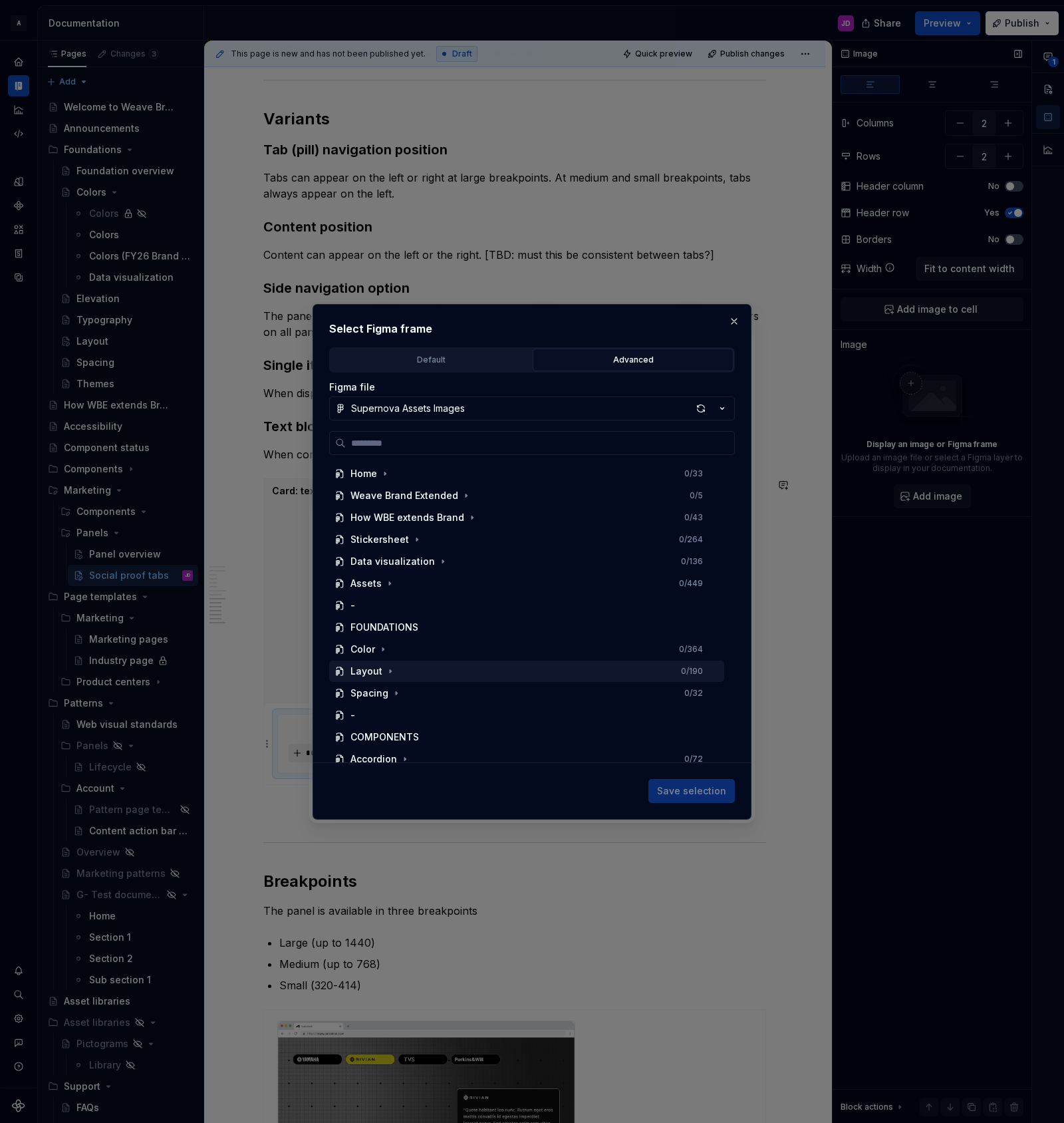
scroll to position [557, 0]
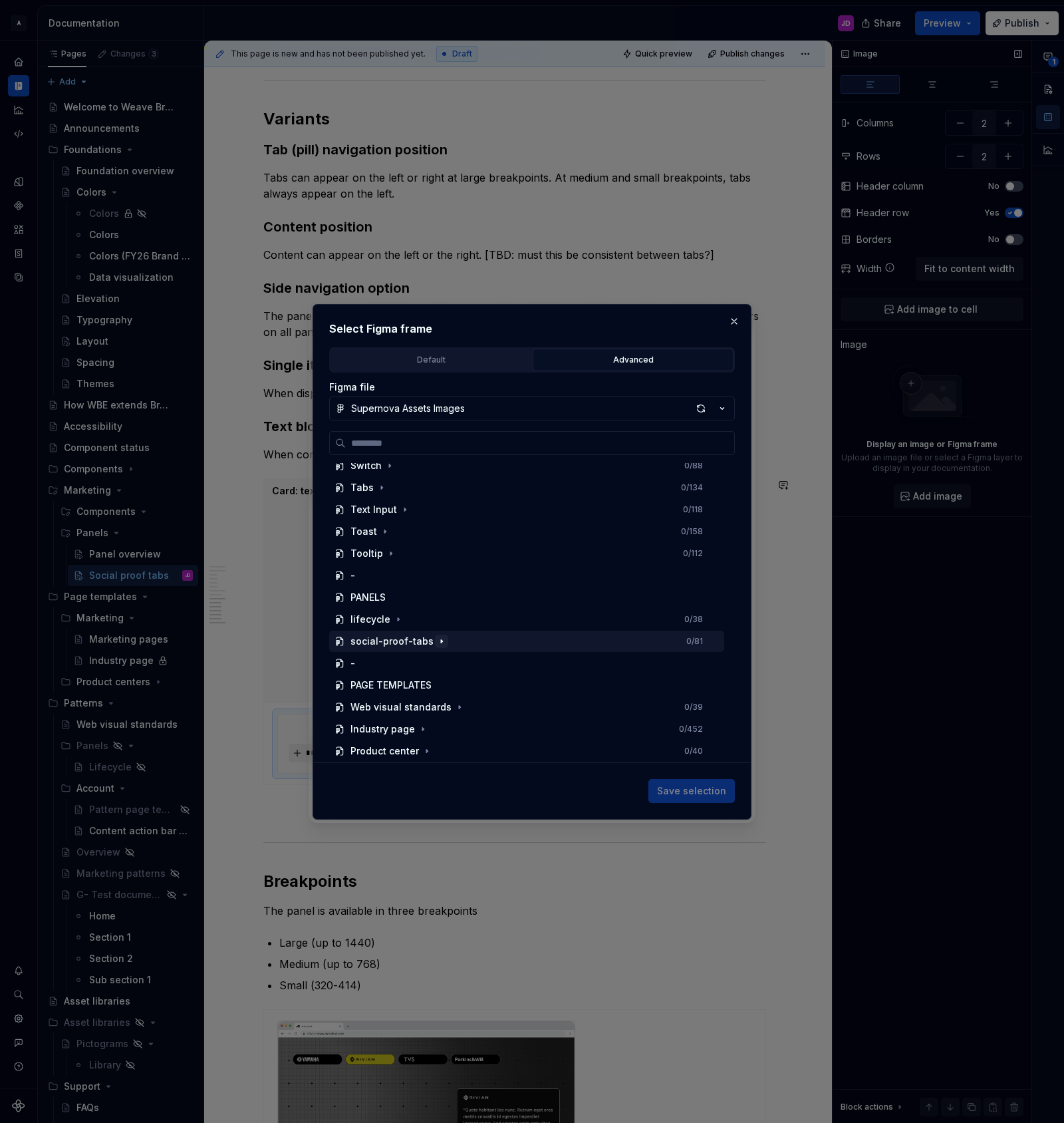
click at [436, 644] on icon "button" at bounding box center [441, 641] width 11 height 11
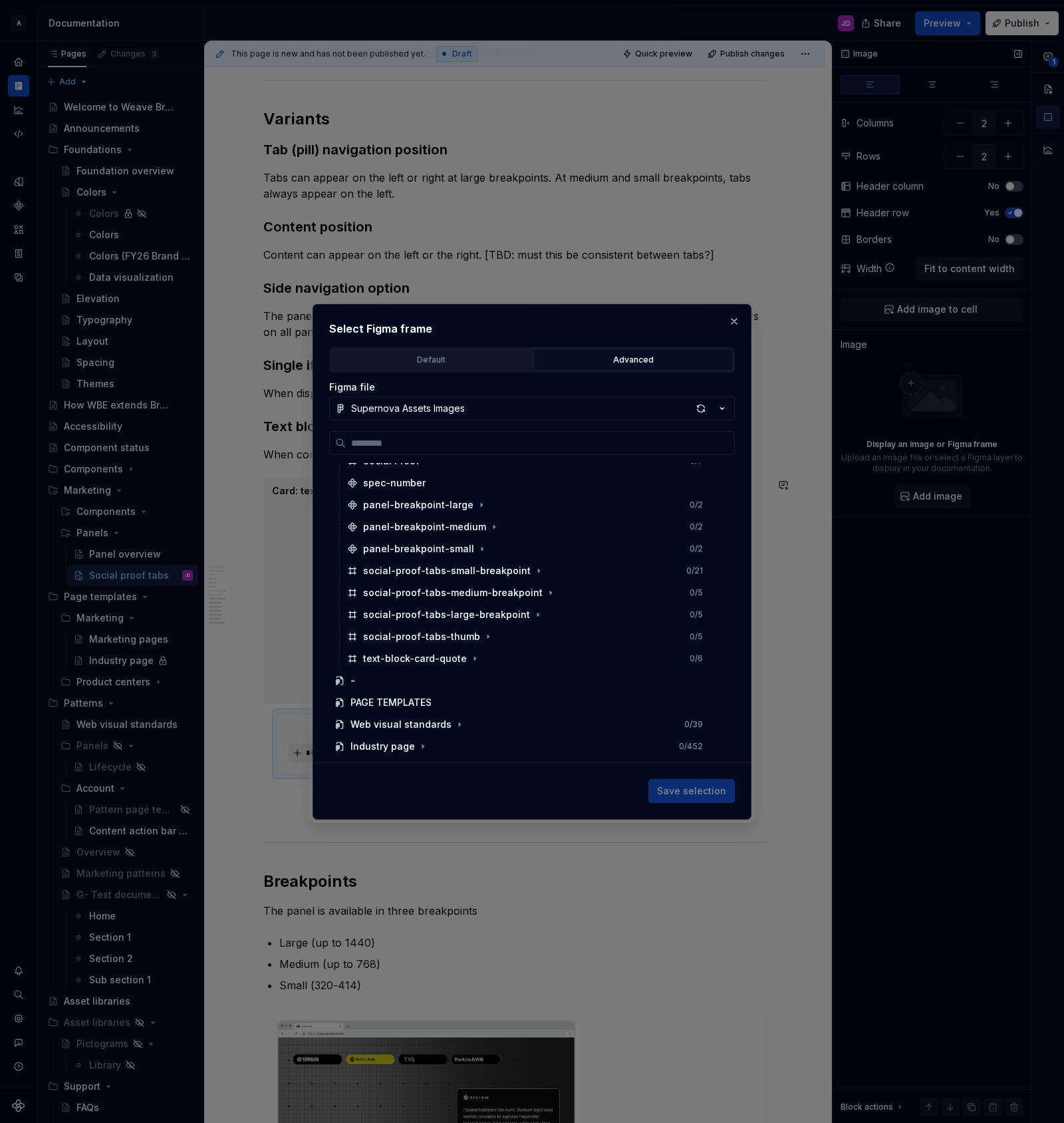
scroll to position [864, 0]
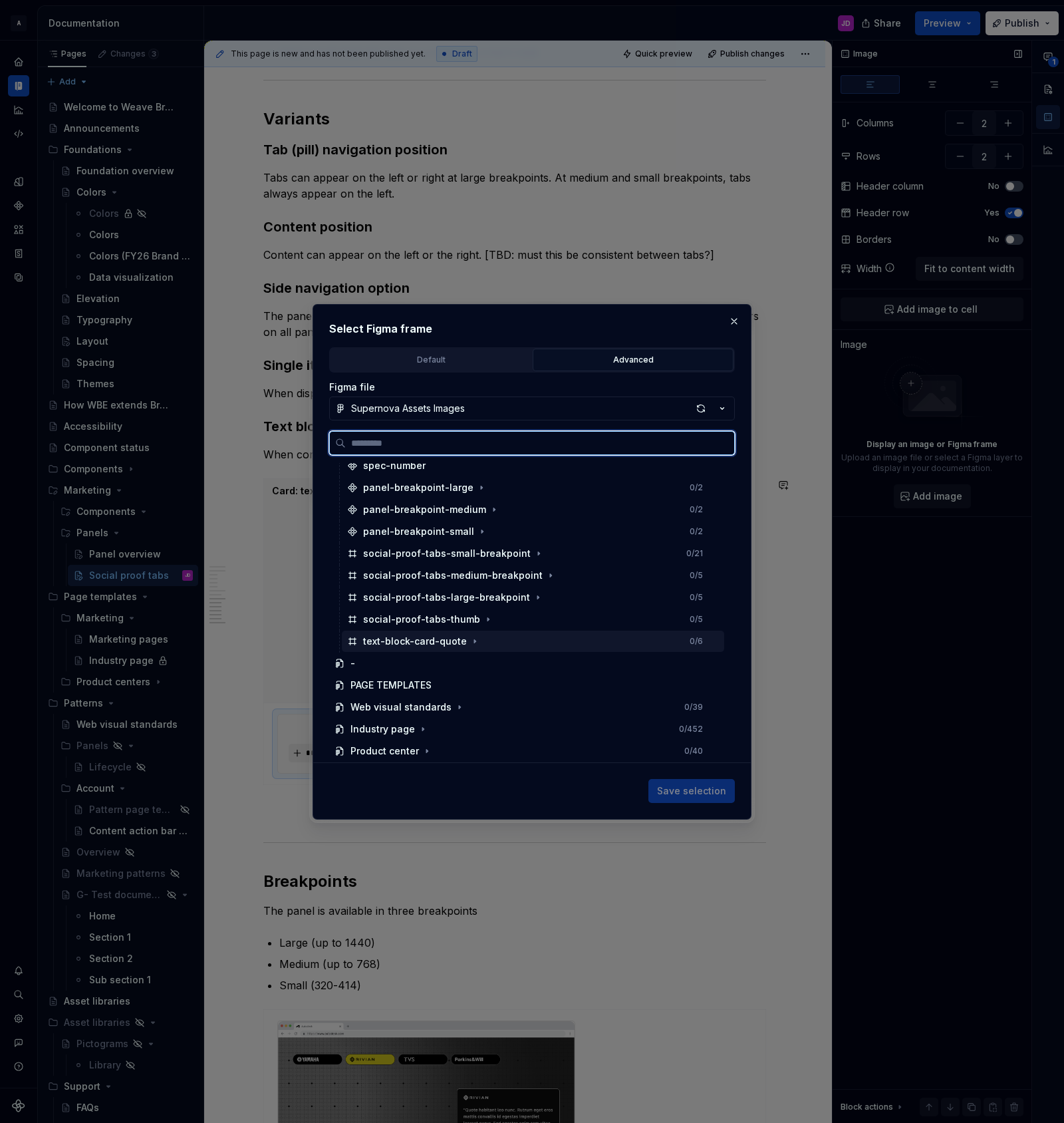
click at [487, 640] on div "text-block-card-quote 0 / 6" at bounding box center [533, 641] width 382 height 21
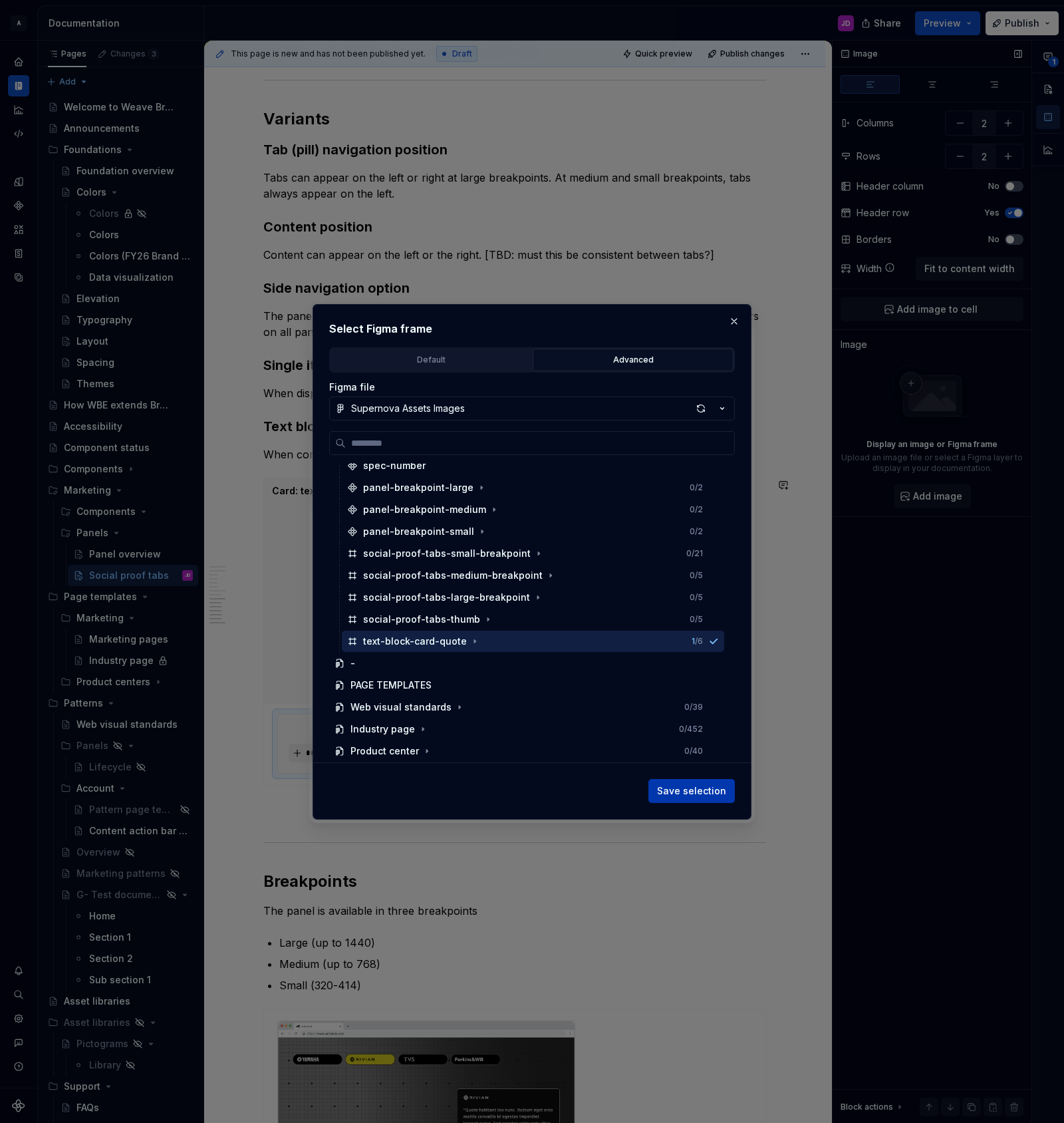
click at [680, 790] on span "Save selection" at bounding box center [691, 791] width 69 height 13
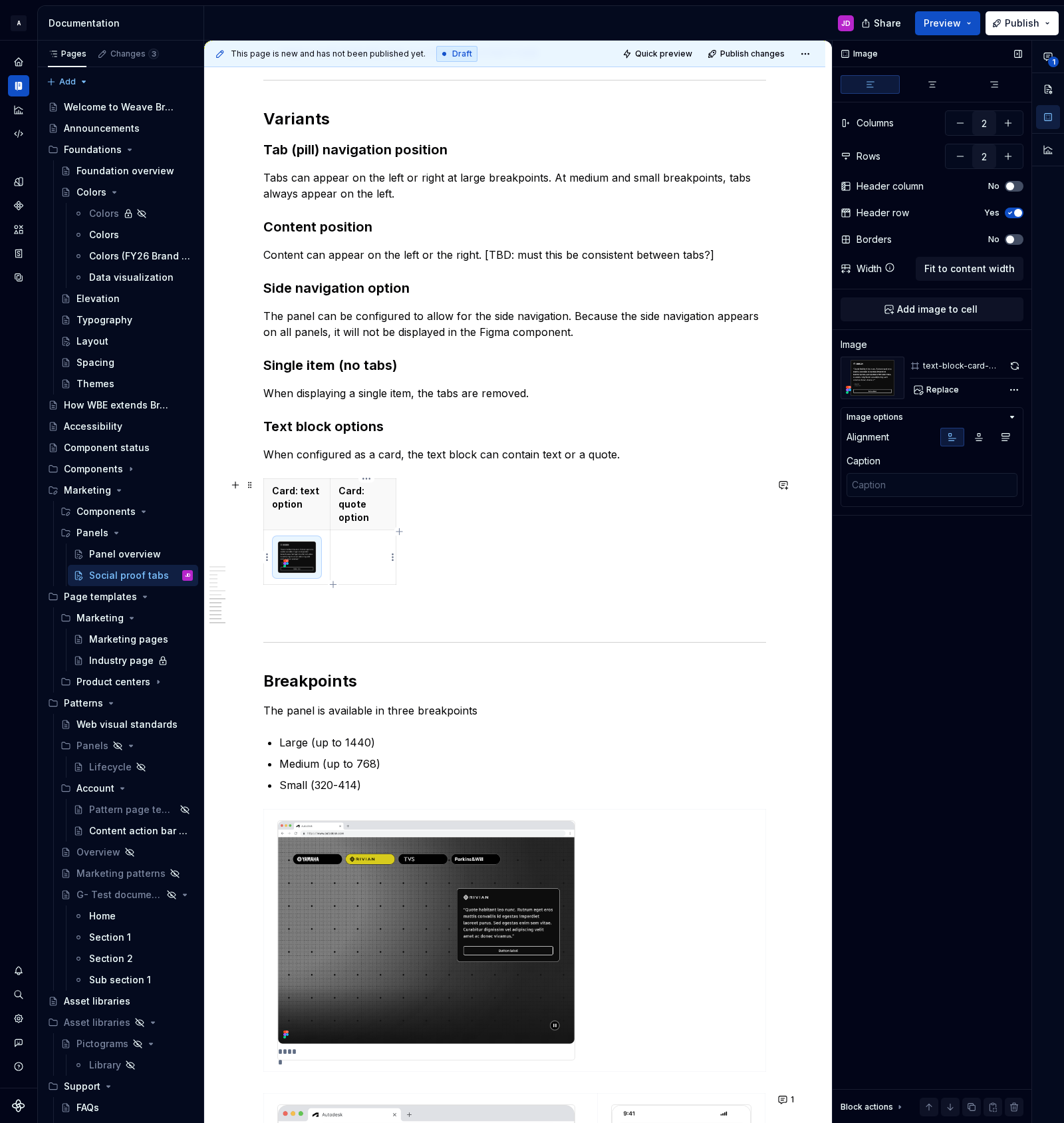
drag, startPoint x: 311, startPoint y: 540, endPoint x: 367, endPoint y: 543, distance: 56.1
click at [367, 543] on tr at bounding box center [330, 558] width 132 height 55
click at [309, 541] on img at bounding box center [297, 557] width 38 height 31
click at [367, 545] on p at bounding box center [363, 542] width 50 height 13
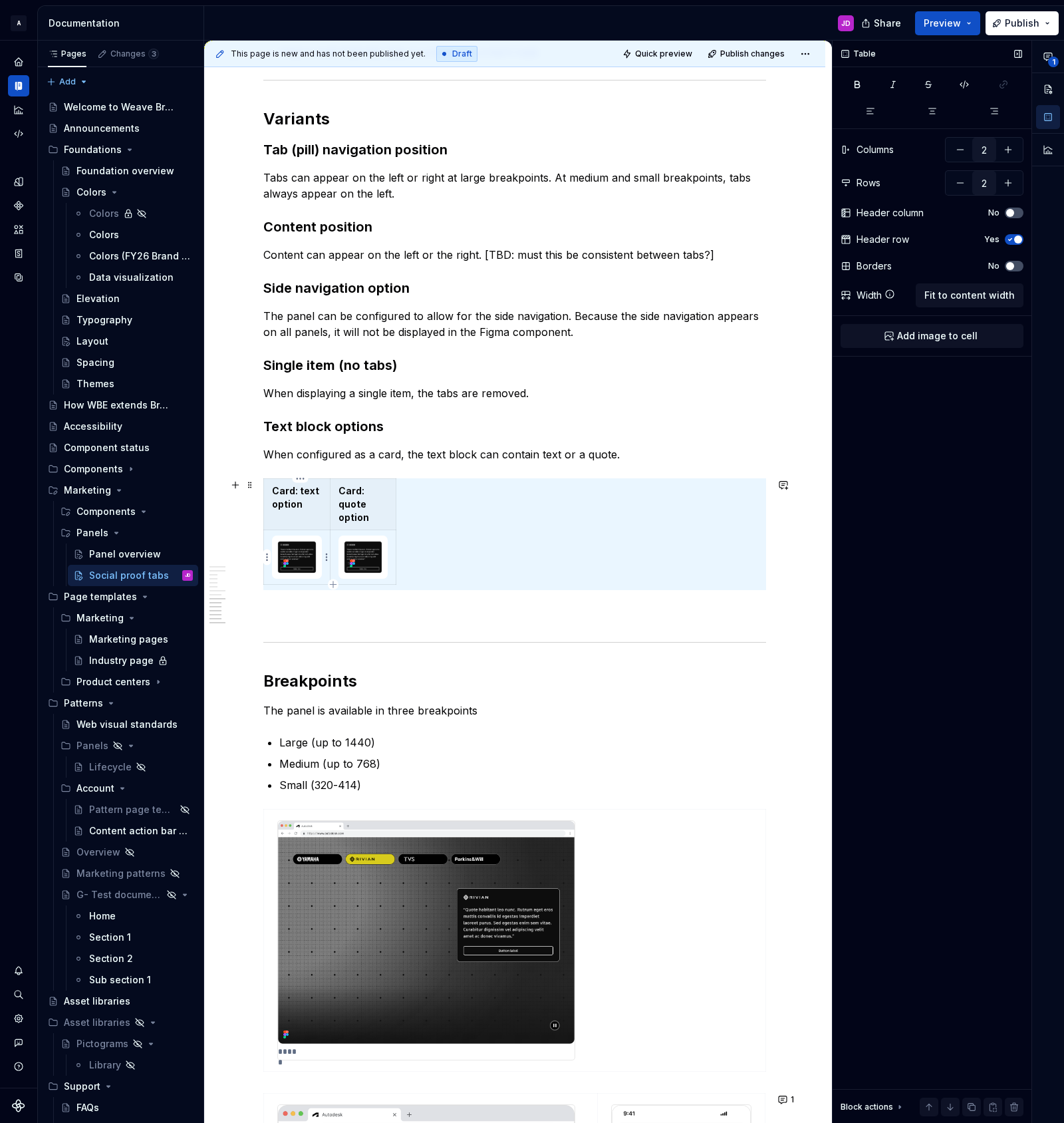
click at [305, 545] on img at bounding box center [297, 557] width 38 height 31
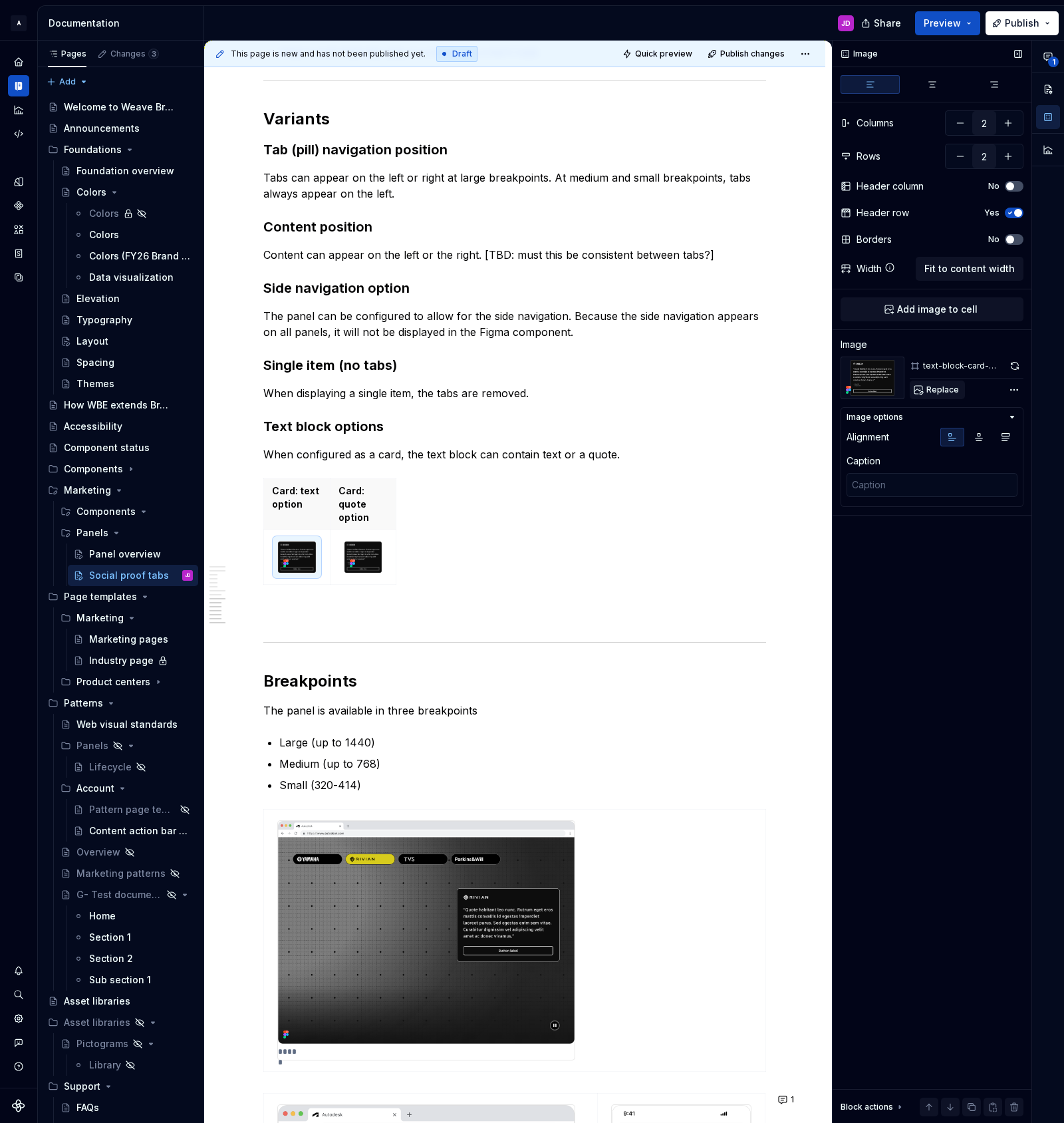
click at [936, 390] on span "Replace" at bounding box center [942, 389] width 32 height 11
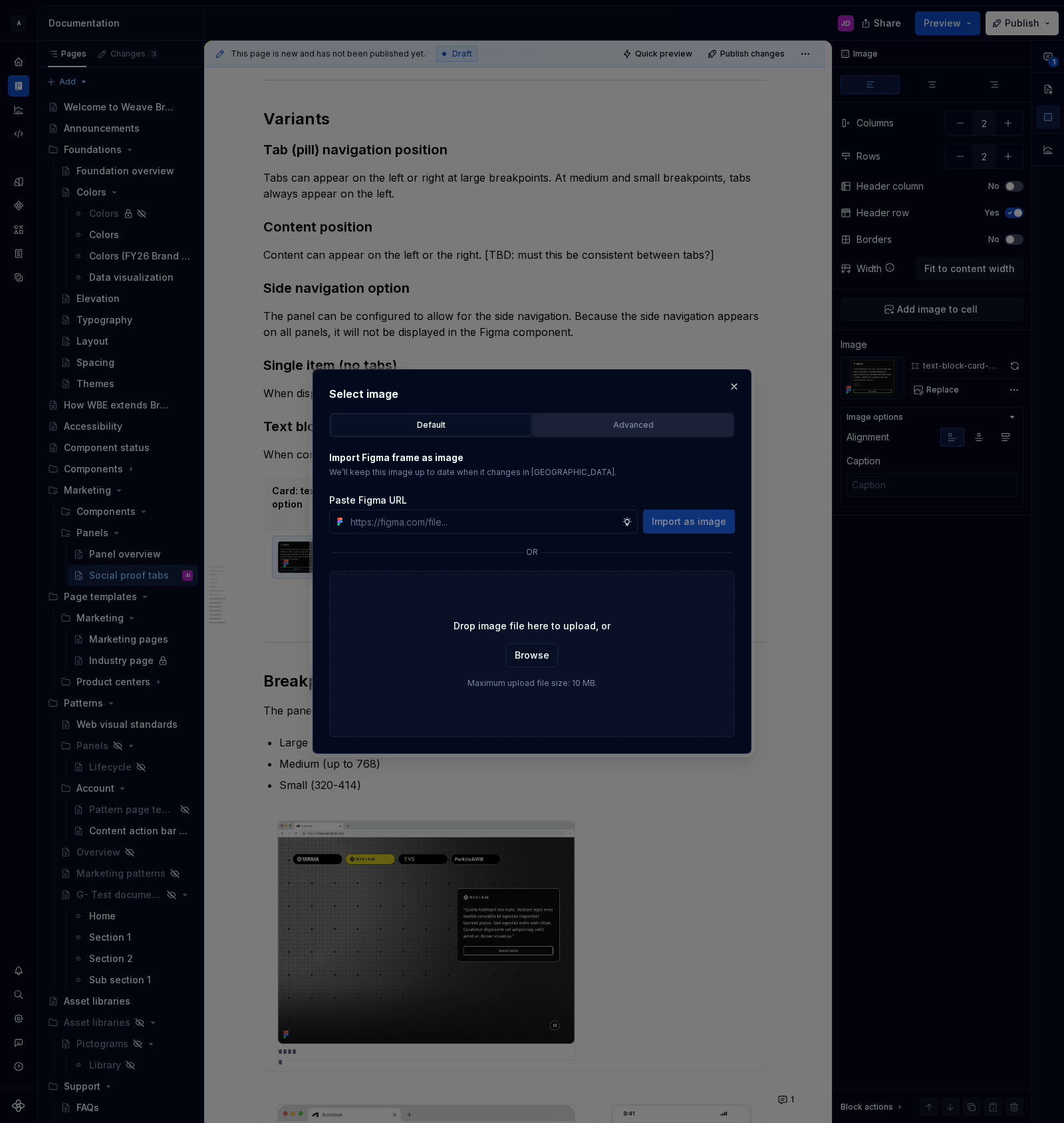
click at [593, 432] on button "Advanced" at bounding box center [633, 425] width 201 height 22
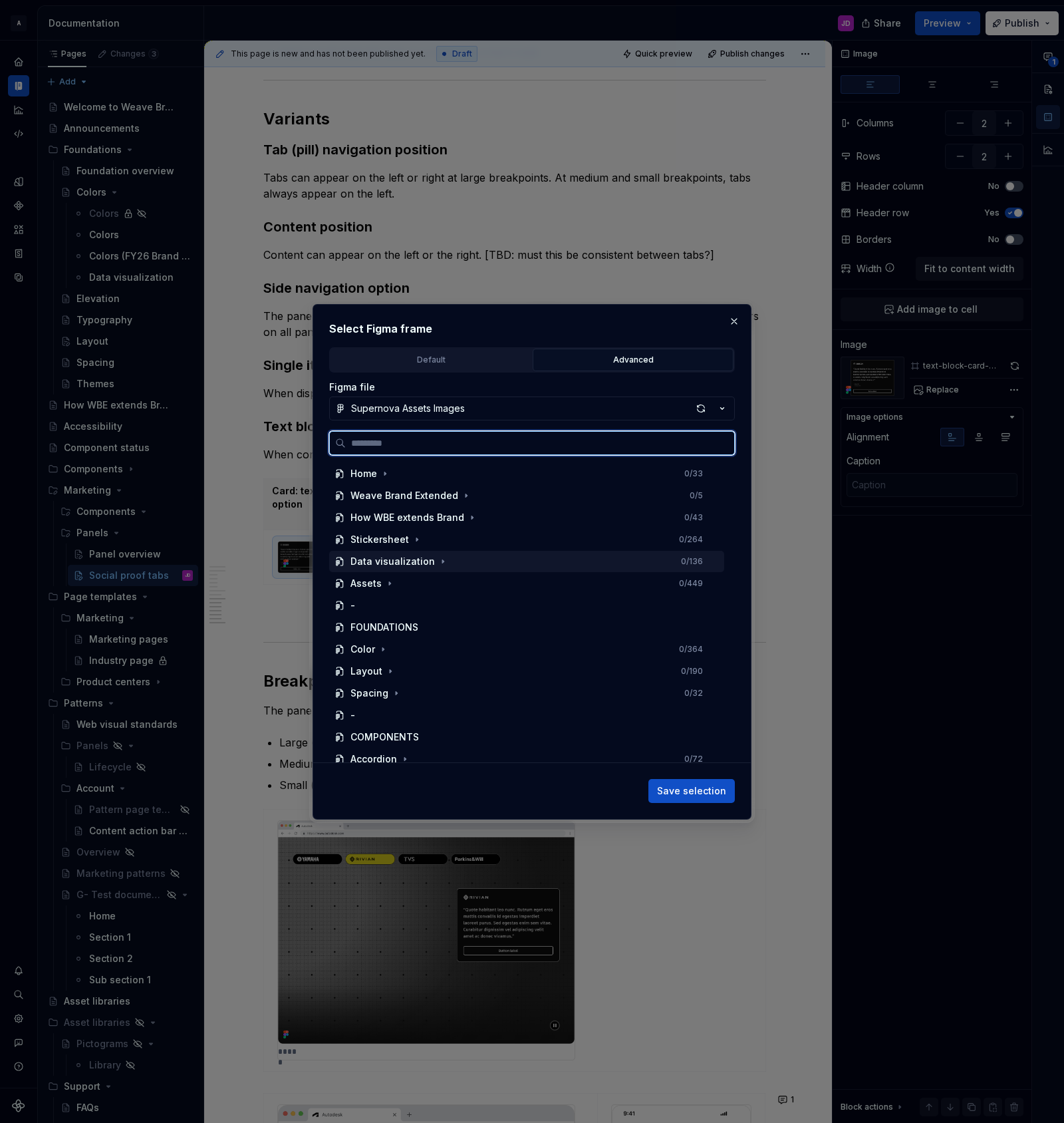
scroll to position [557, 0]
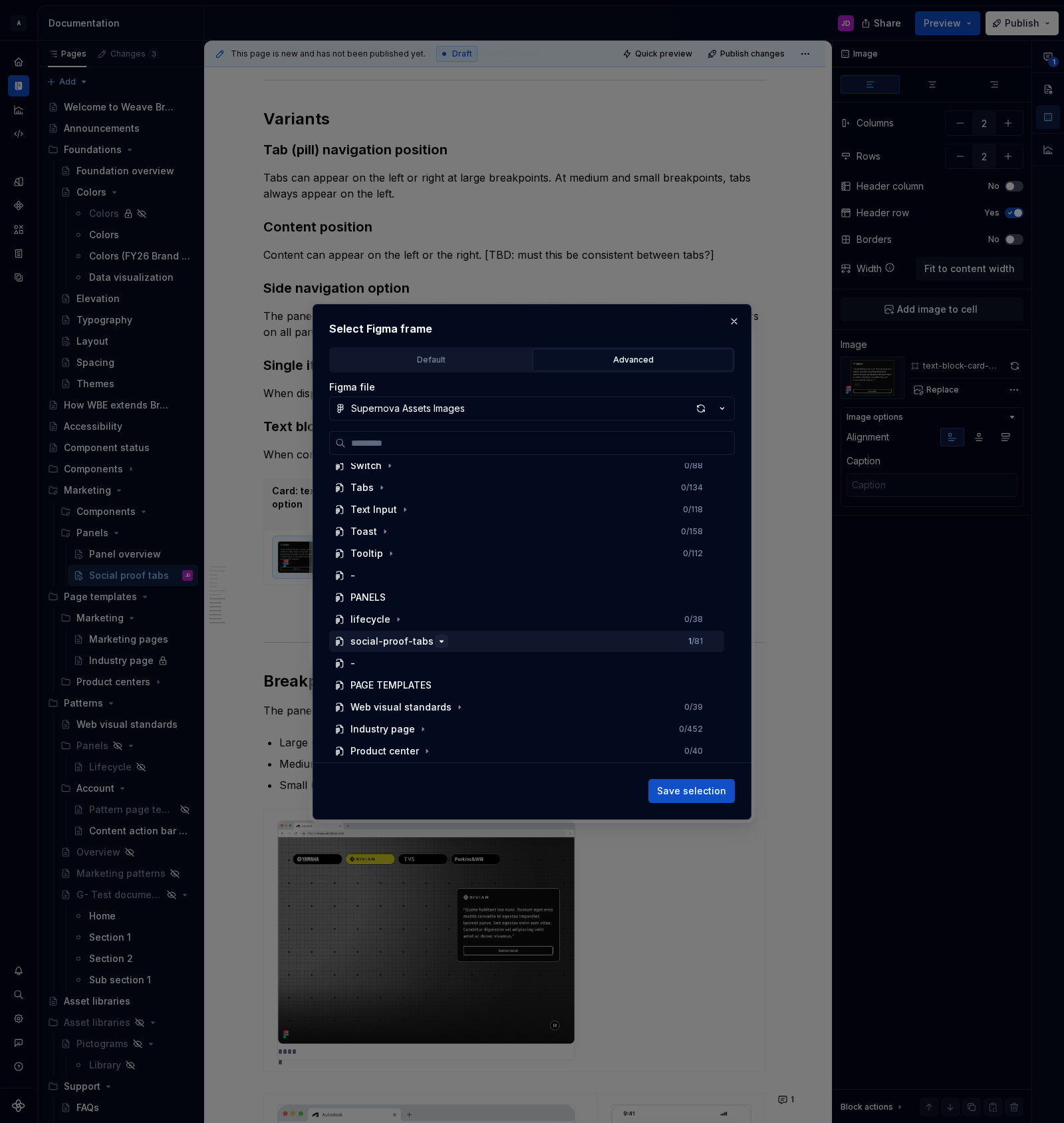
click at [436, 645] on icon "button" at bounding box center [441, 641] width 11 height 11
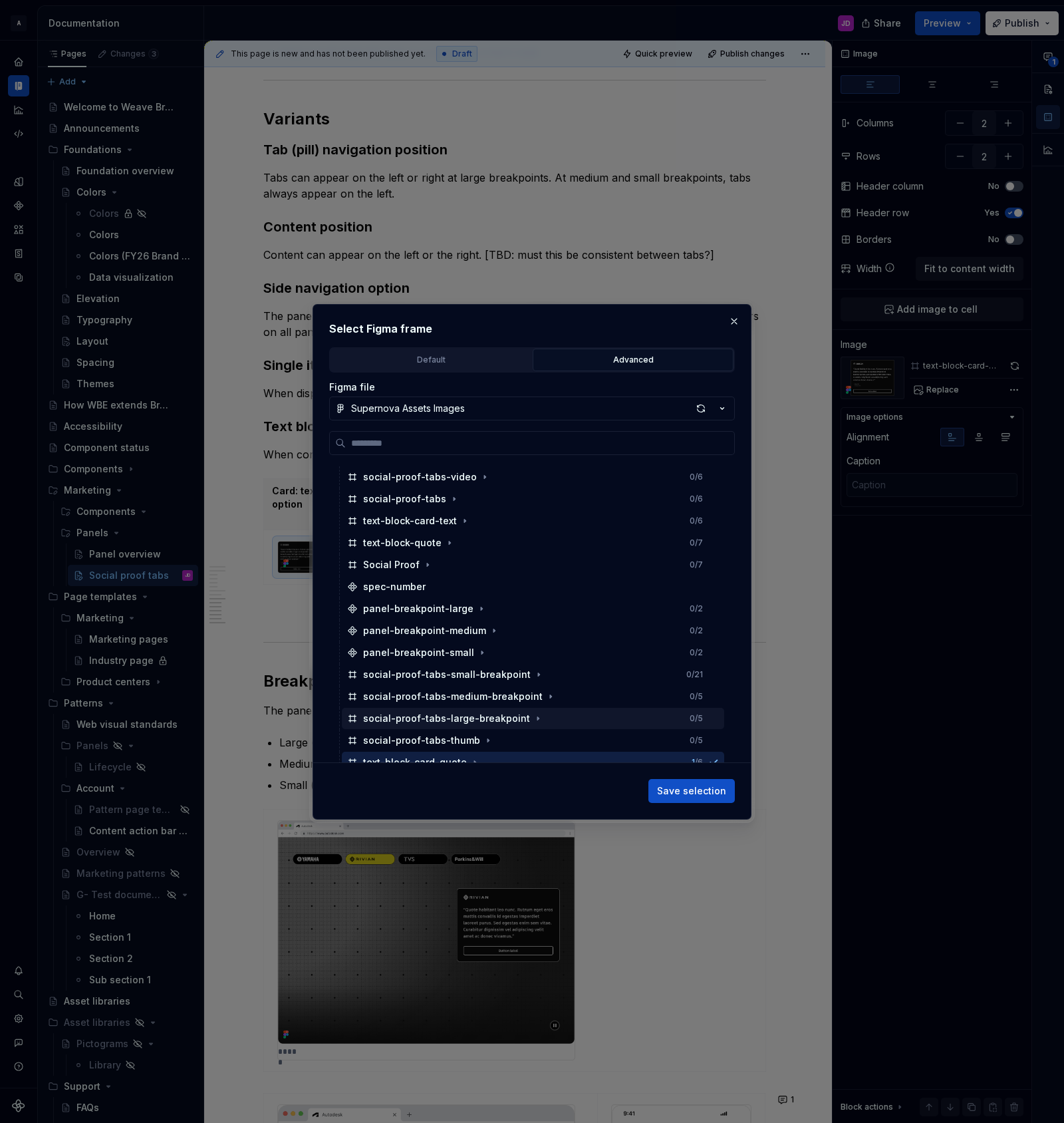
scroll to position [742, 0]
click at [458, 527] on button "button" at bounding box center [465, 522] width 13 height 13
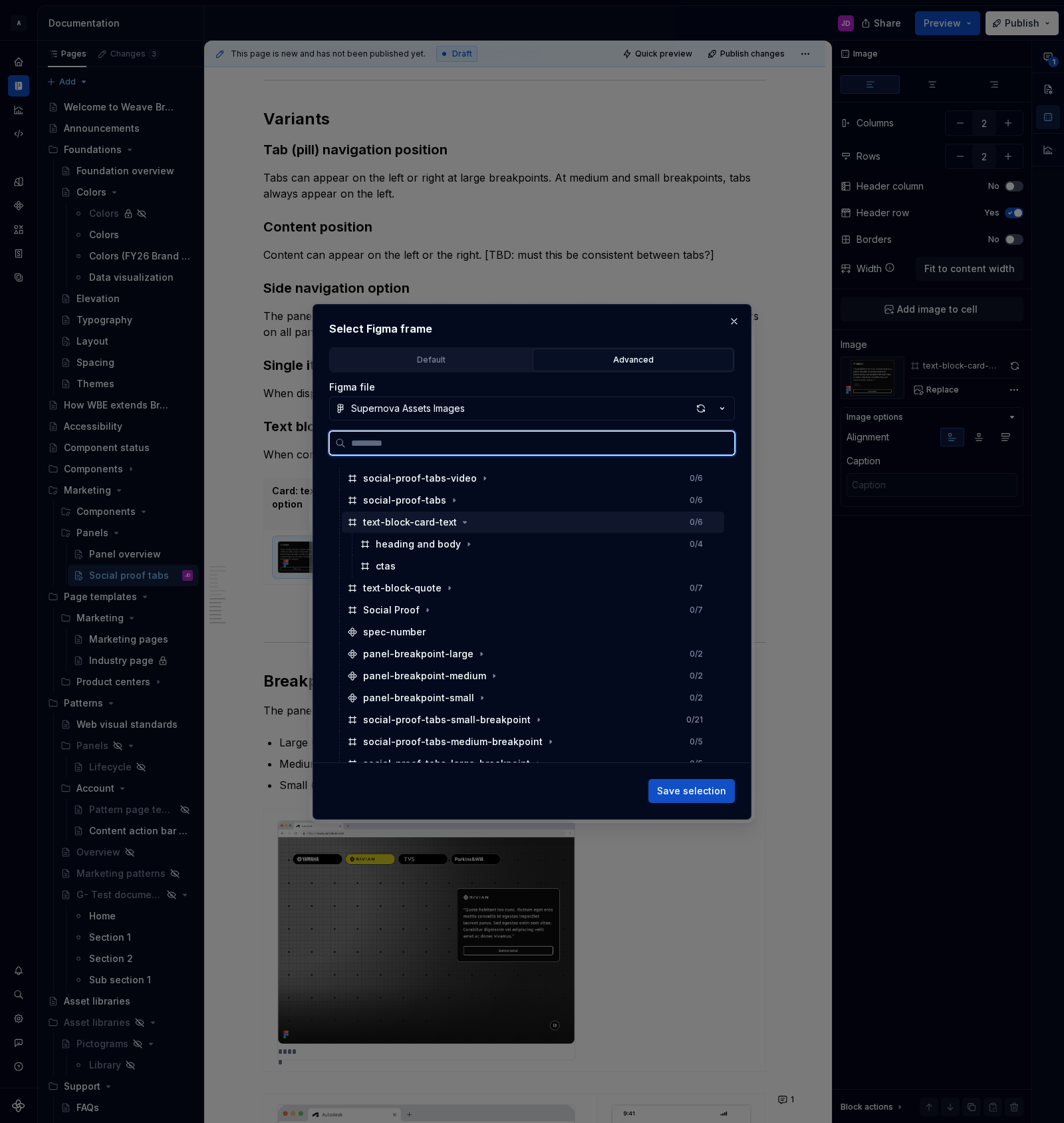
click at [435, 524] on div "text-block-card-text" at bounding box center [411, 522] width 94 height 13
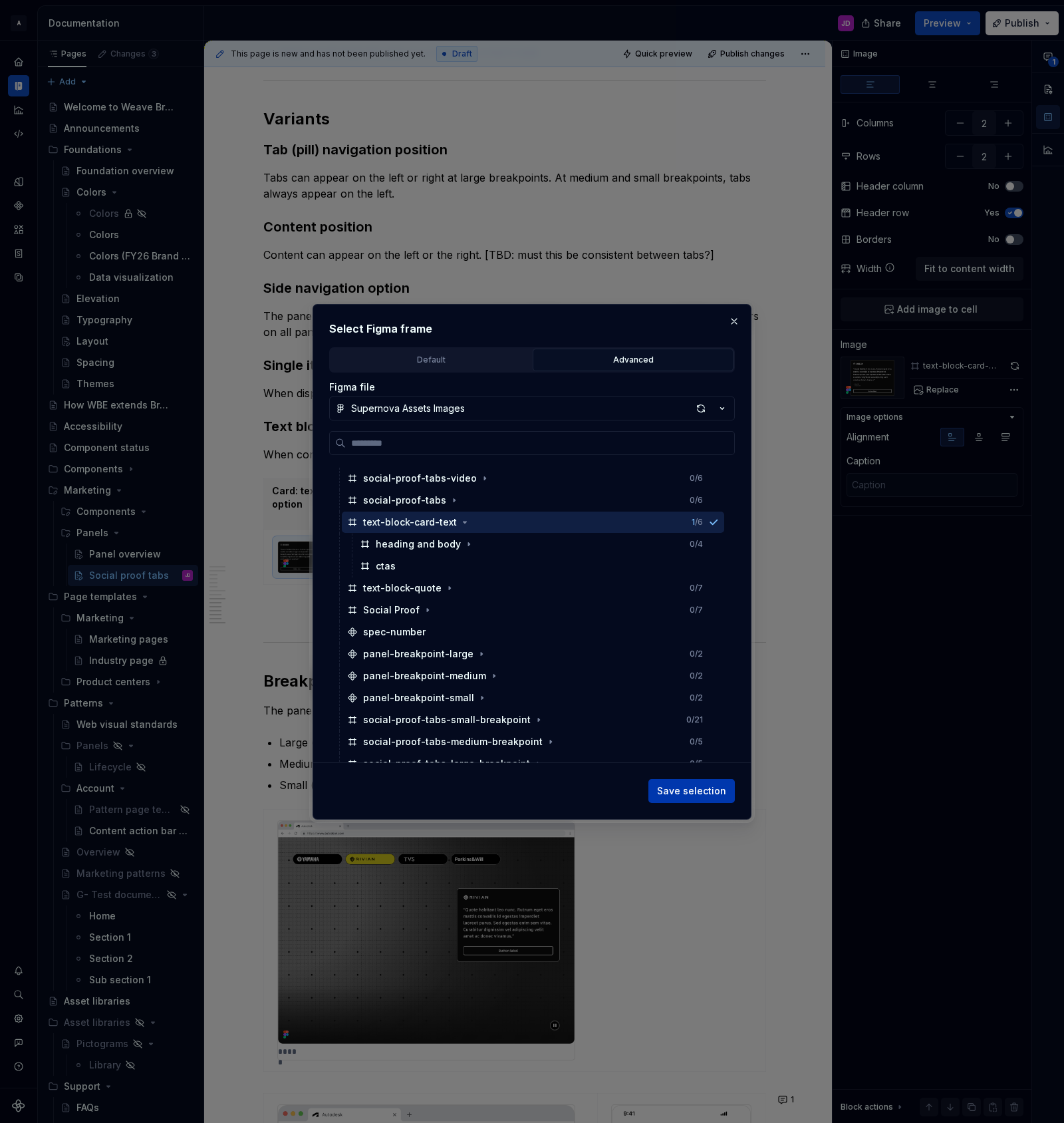
click at [691, 790] on span "Save selection" at bounding box center [691, 791] width 69 height 13
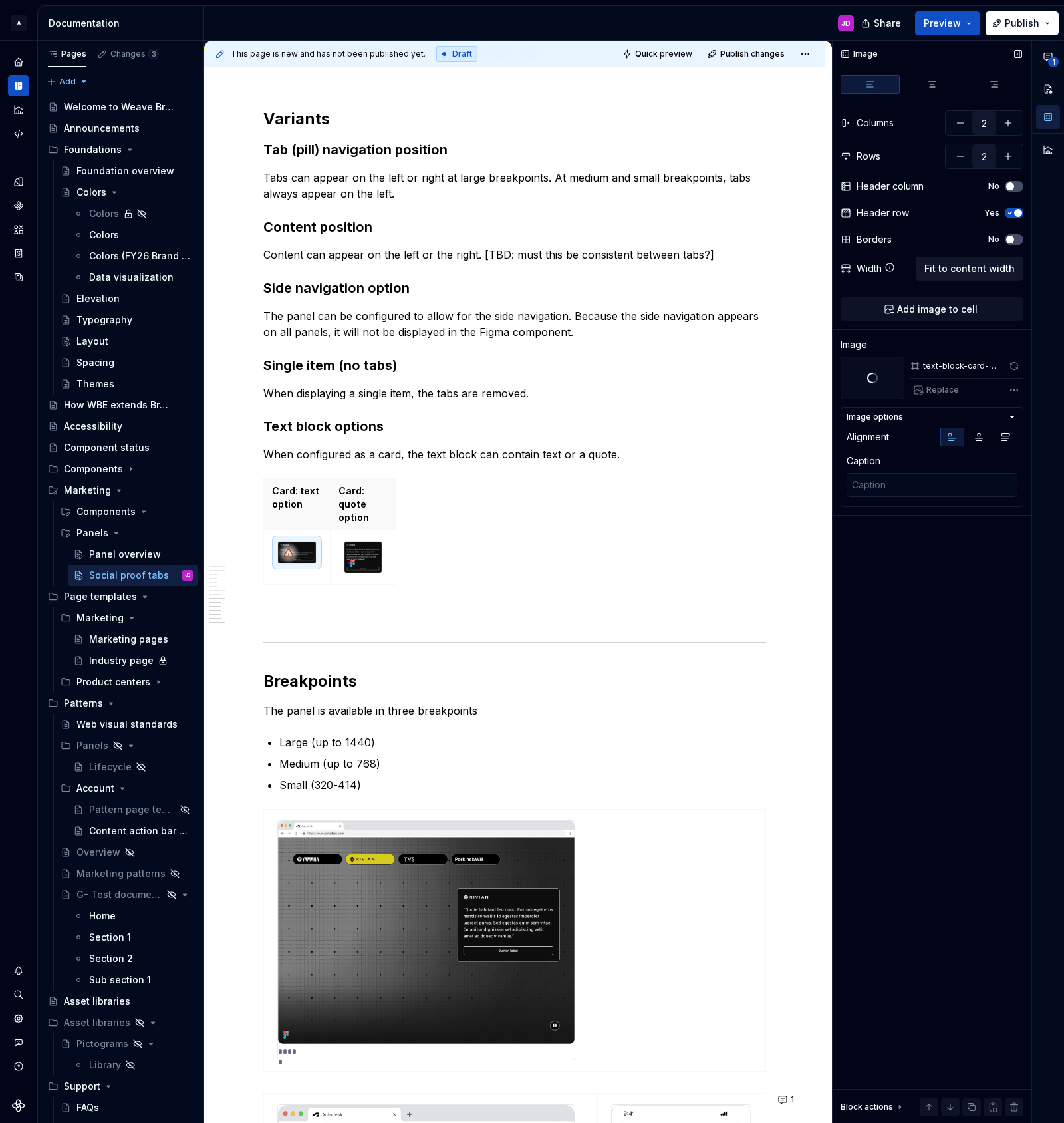
click at [948, 270] on span "Fit to content width" at bounding box center [969, 269] width 90 height 13
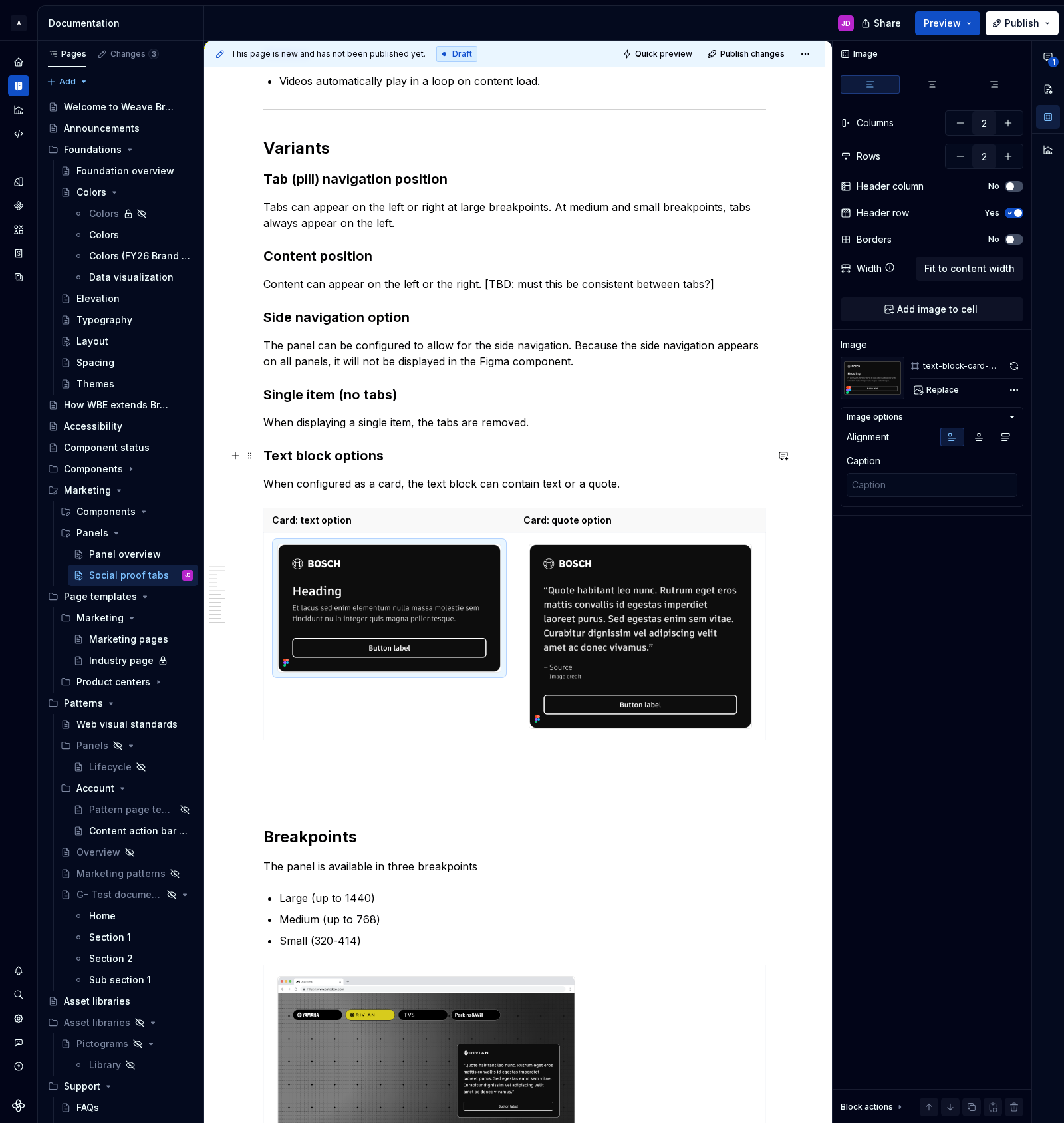
scroll to position [2034, 0]
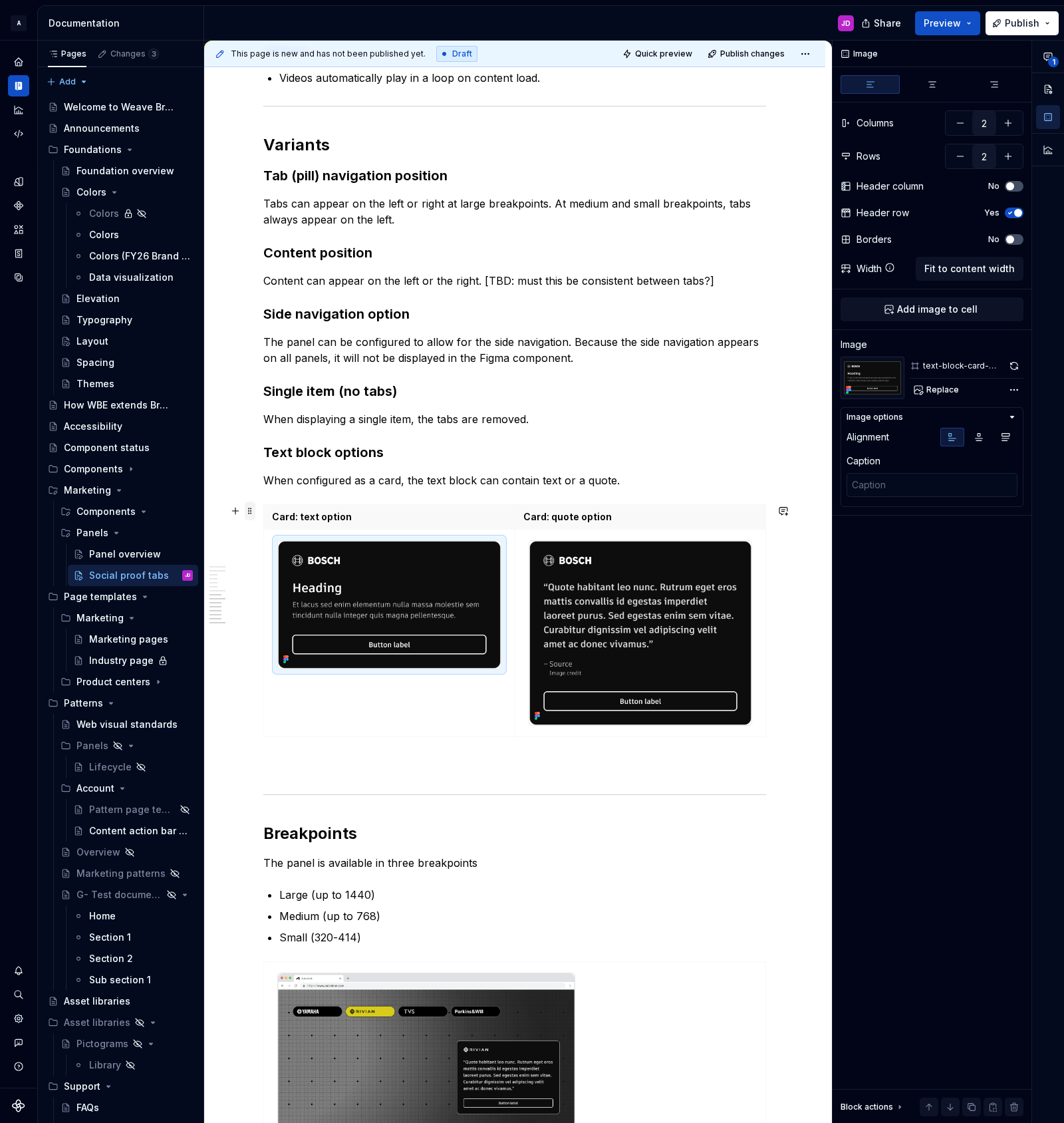
click at [255, 511] on span at bounding box center [249, 511] width 11 height 19
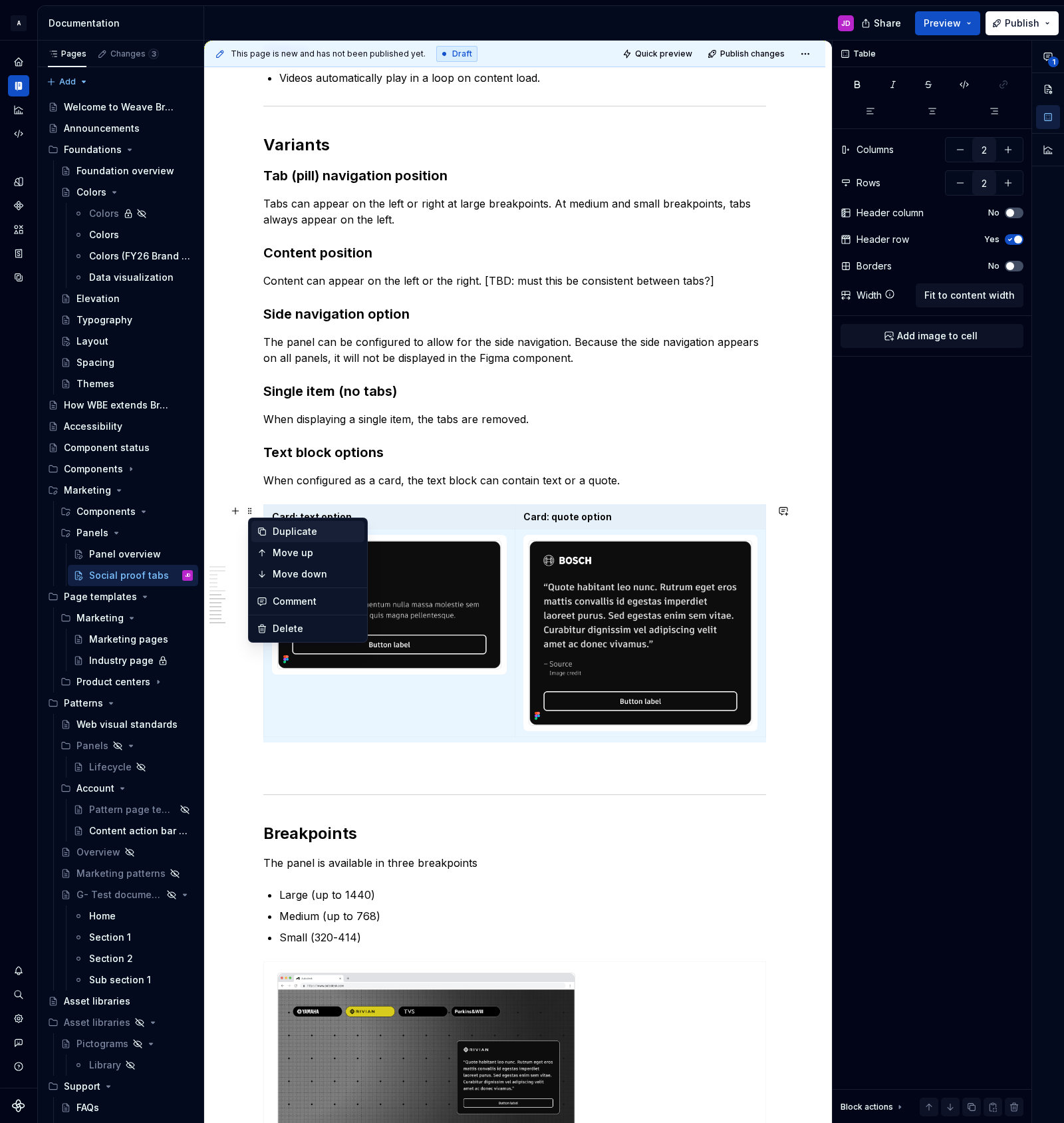
type textarea "*"
click at [314, 529] on div "Duplicate" at bounding box center [316, 531] width 87 height 13
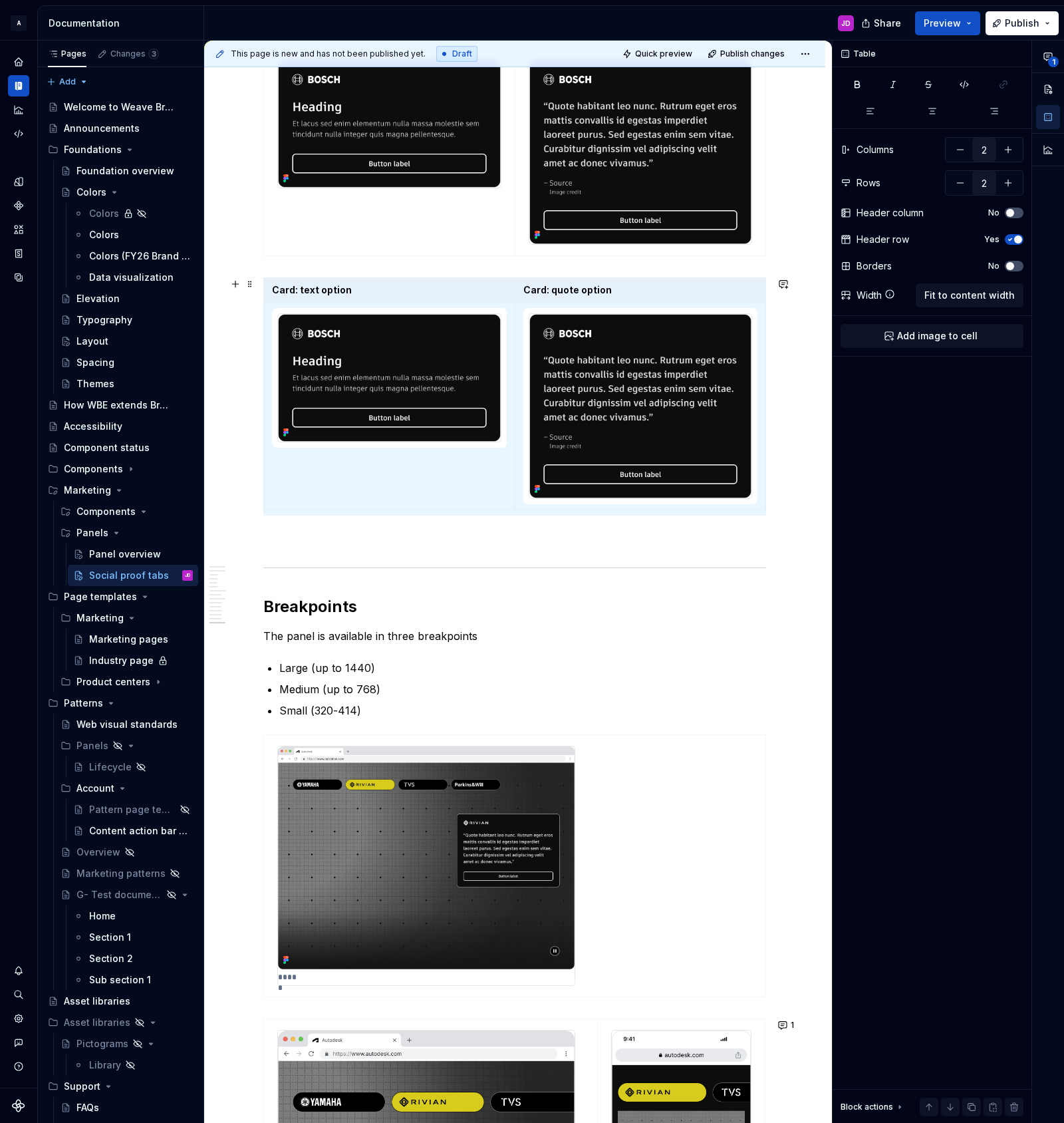
scroll to position [0, 5]
click at [624, 292] on p "Card: quote option" at bounding box center [635, 290] width 235 height 13
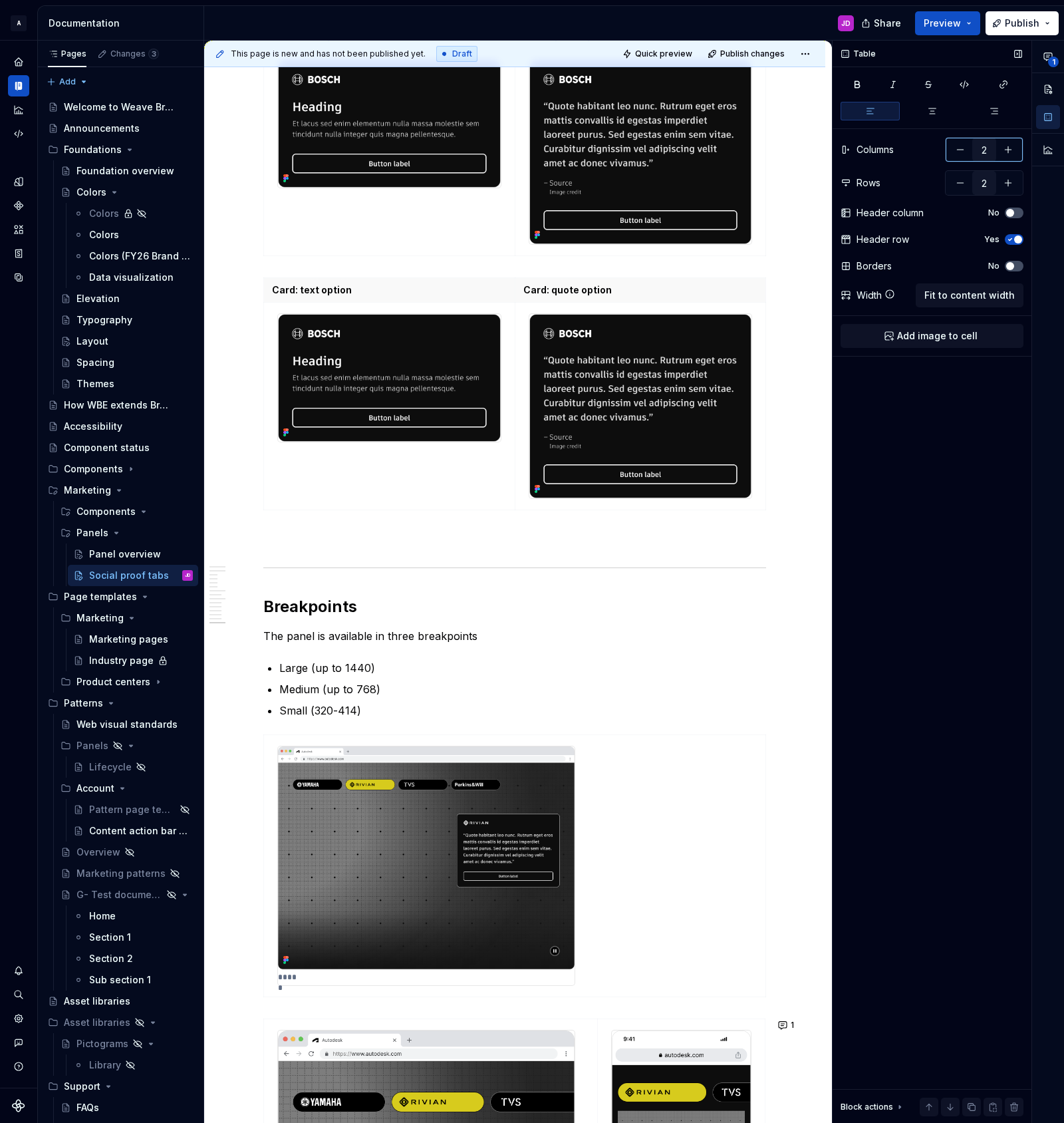
click at [955, 153] on button "button" at bounding box center [960, 150] width 24 height 24
type input "1"
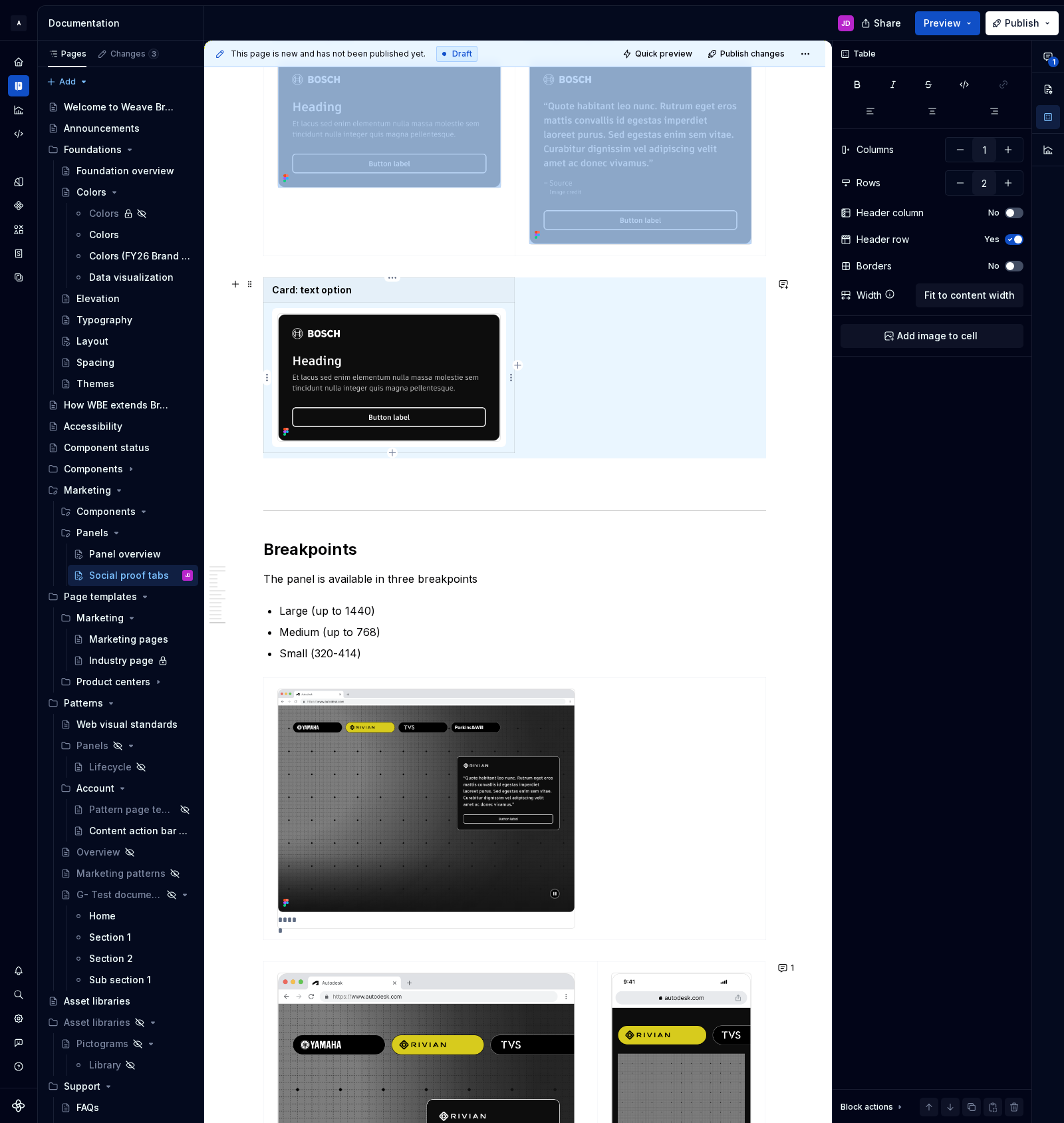
click at [439, 326] on img at bounding box center [388, 378] width 222 height 127
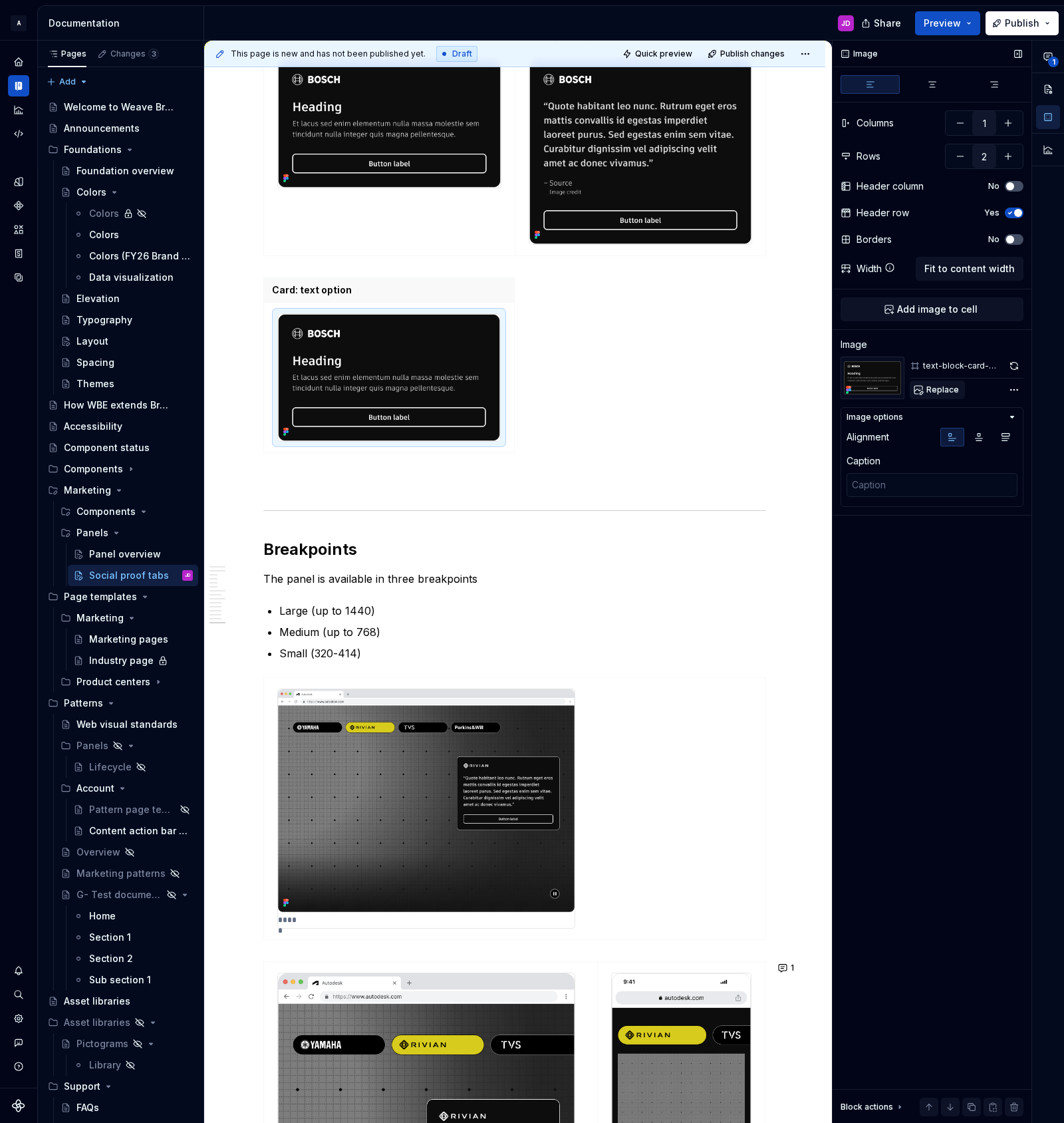
click at [938, 391] on span "Replace" at bounding box center [942, 389] width 32 height 11
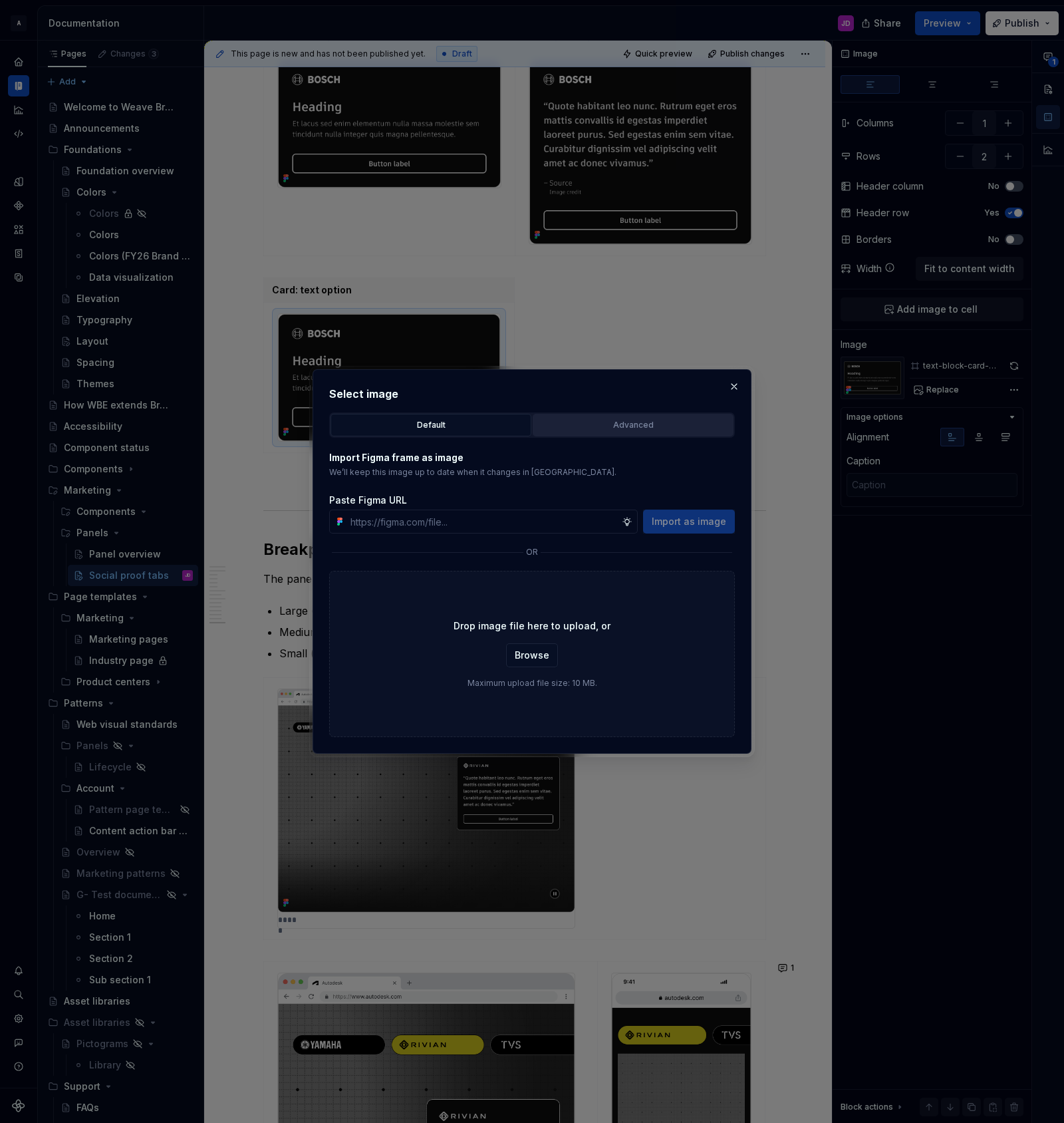
click at [586, 418] on div "Advanced" at bounding box center [633, 425] width 192 height 13
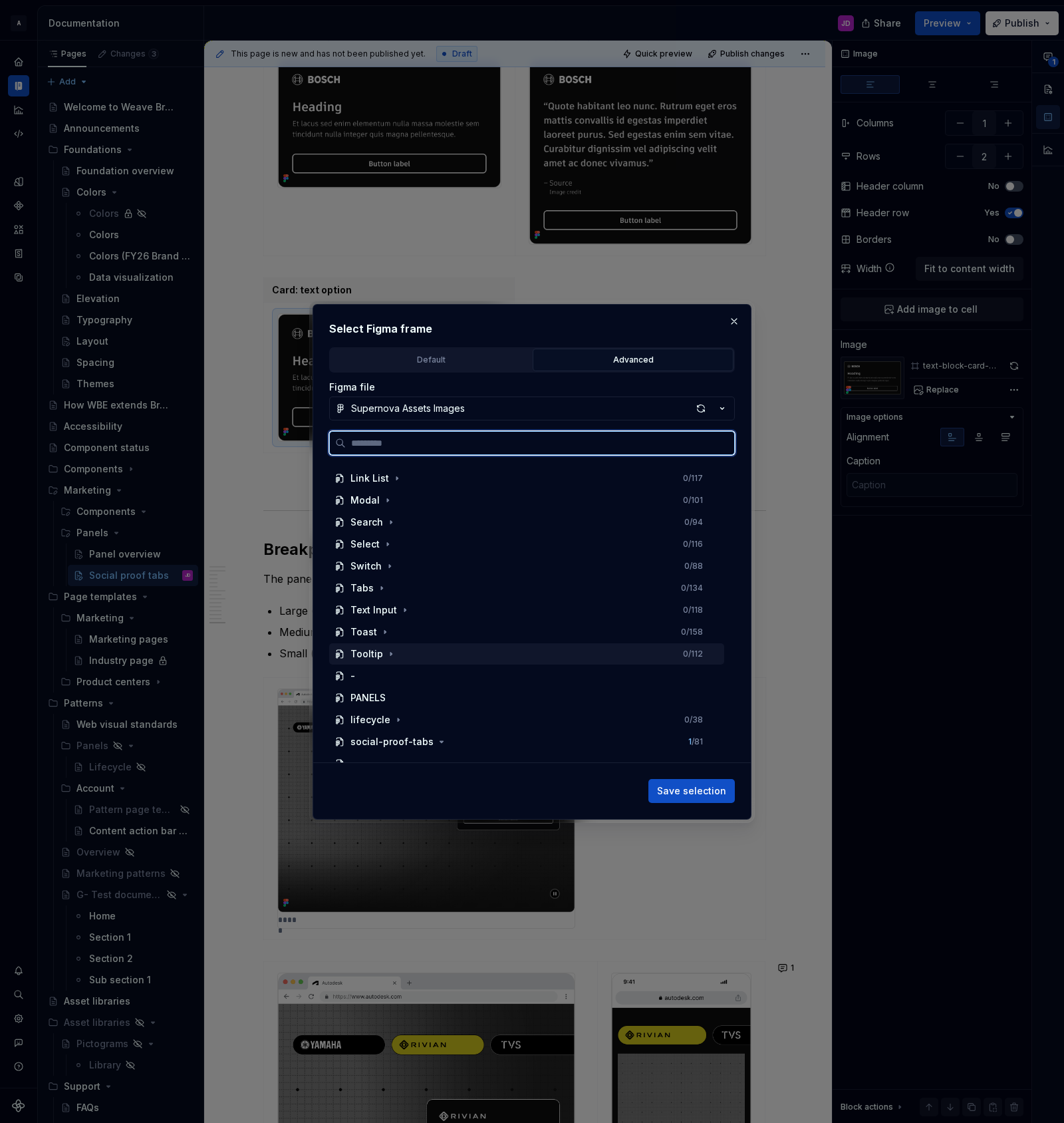
scroll to position [455, 0]
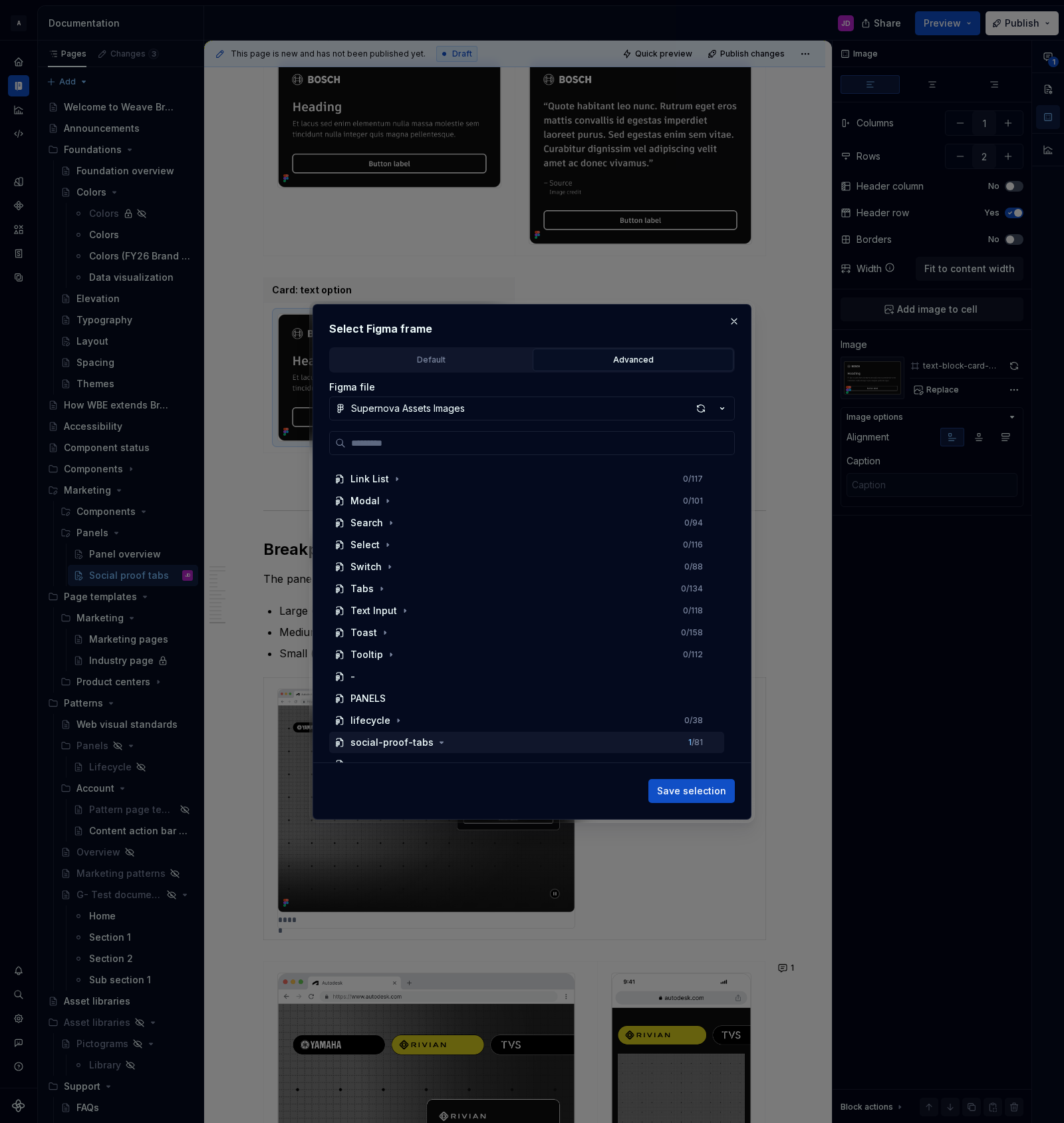
drag, startPoint x: 435, startPoint y: 740, endPoint x: 548, endPoint y: 740, distance: 113.0
click at [438, 740] on icon "button" at bounding box center [441, 742] width 11 height 11
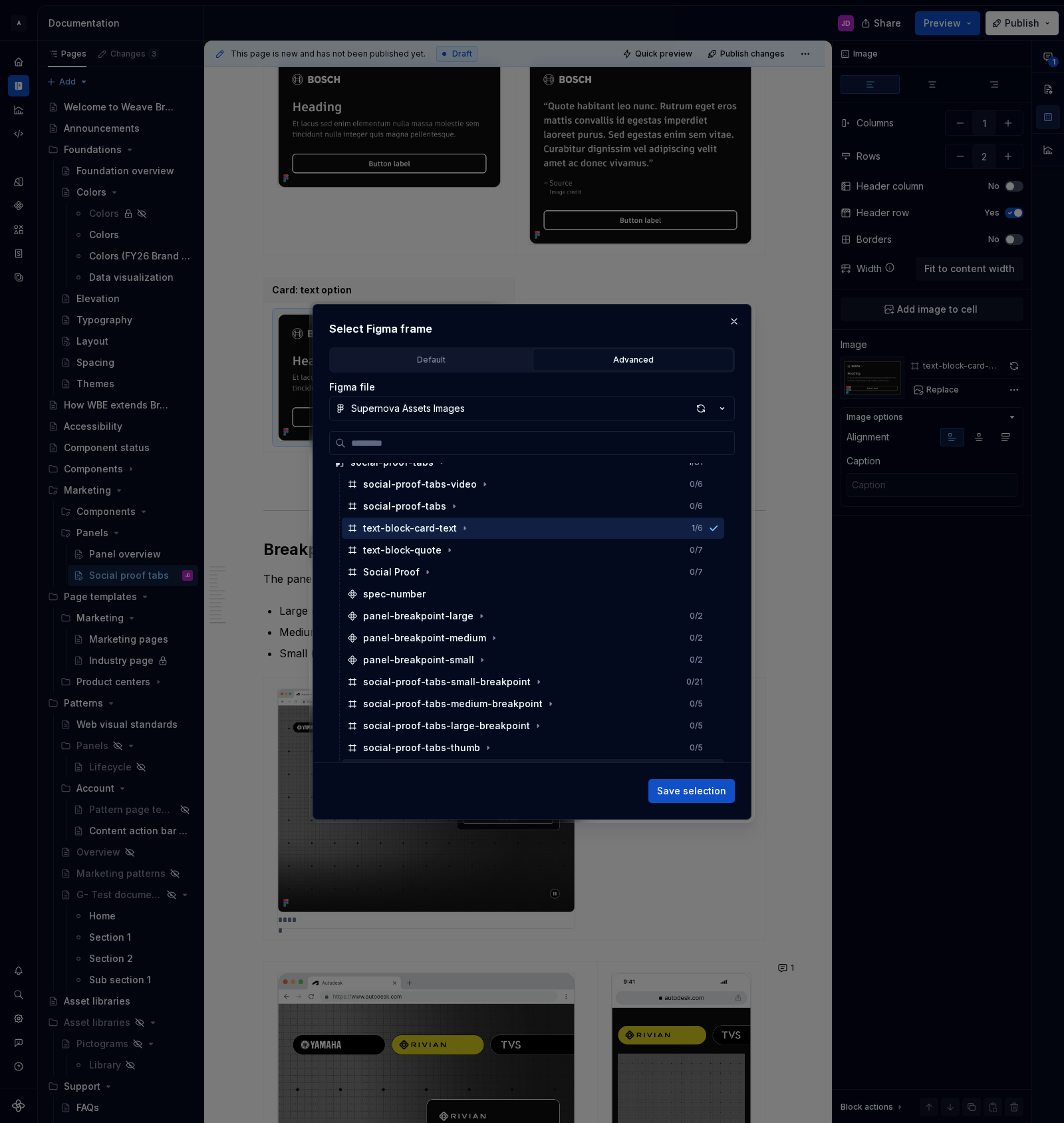
scroll to position [731, 0]
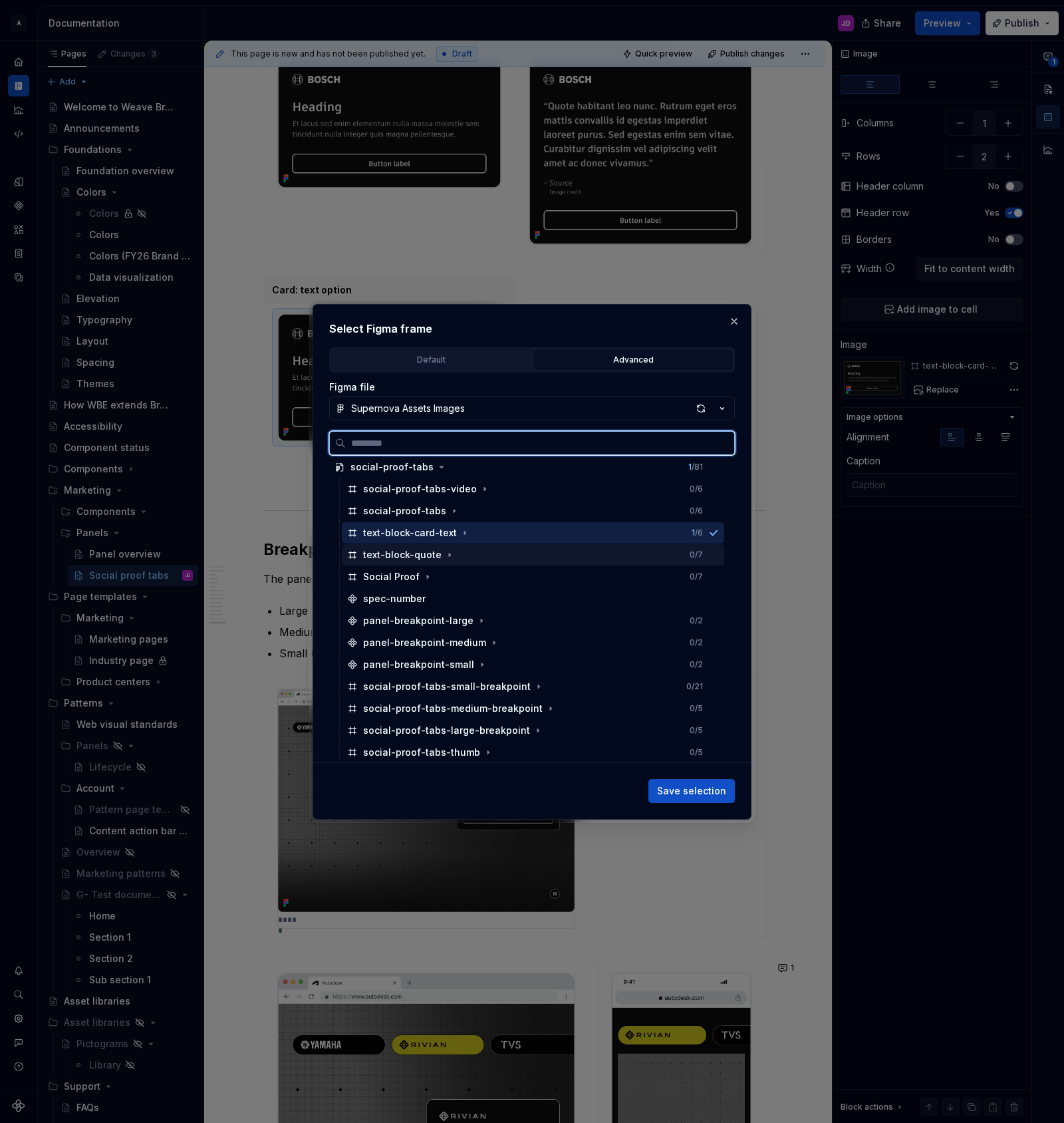
click at [473, 552] on div "text-block-quote 0 / 7" at bounding box center [533, 554] width 382 height 21
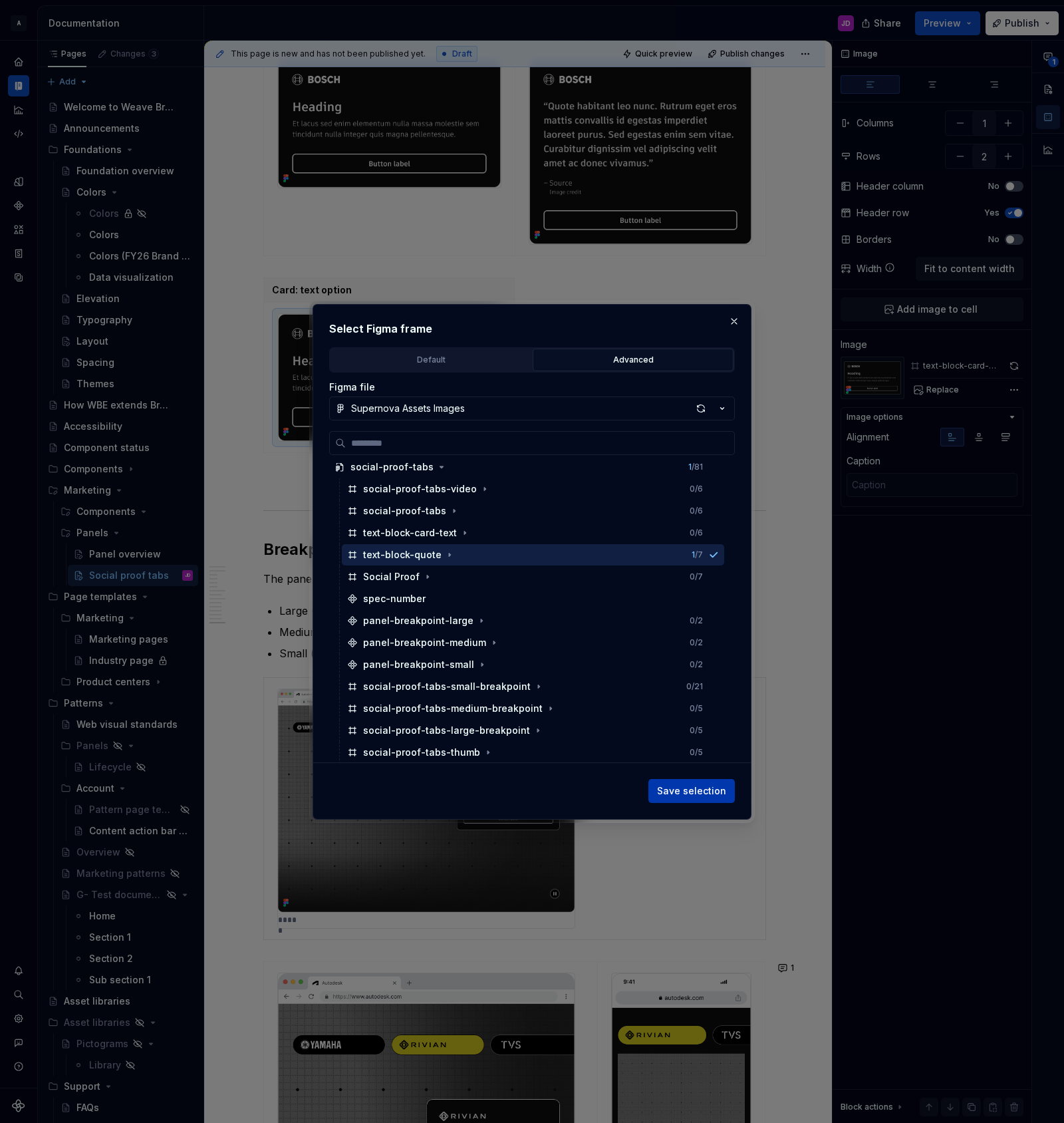
click at [701, 787] on span "Save selection" at bounding box center [691, 791] width 69 height 13
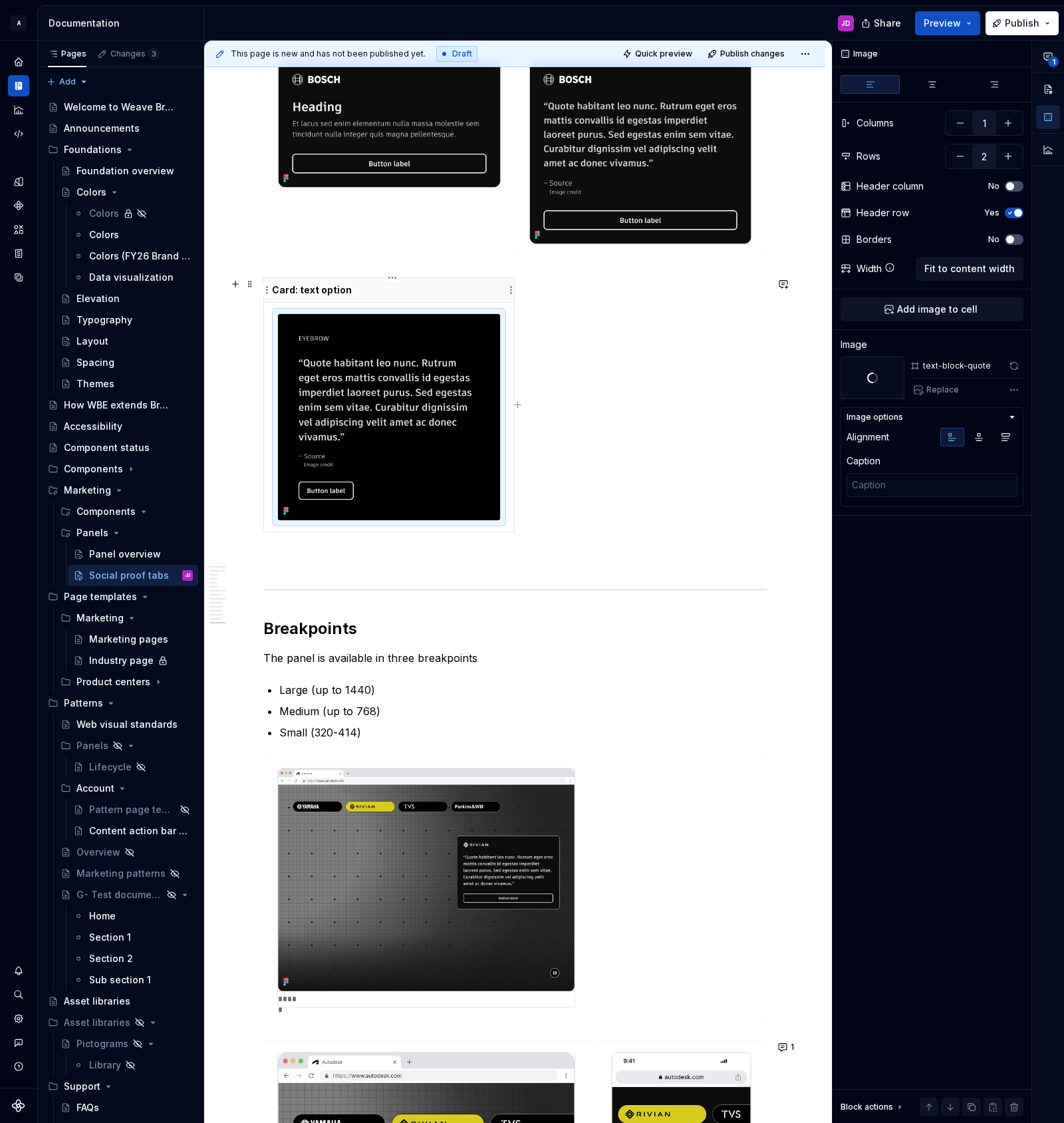
type textarea "*"
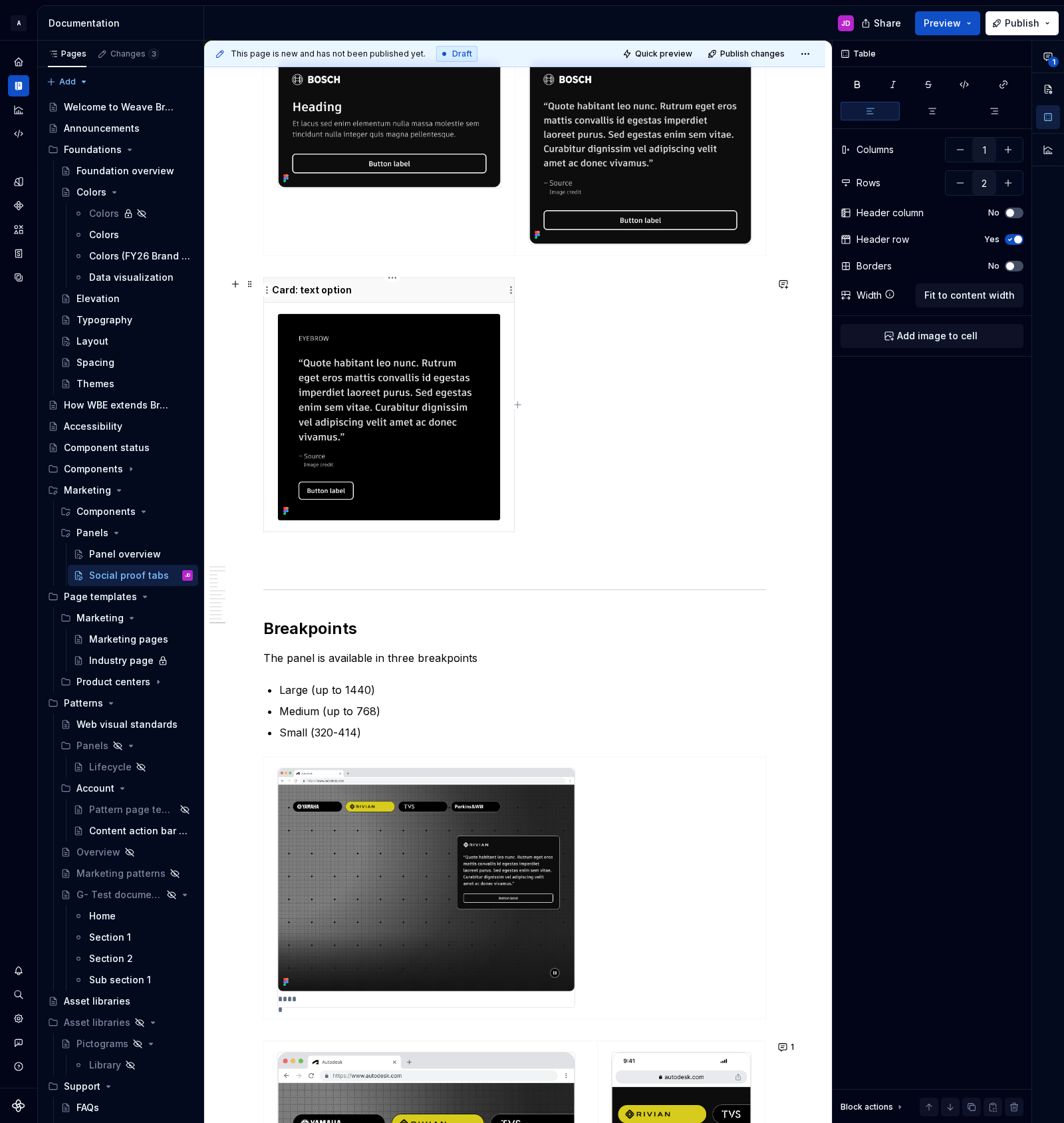
click at [281, 290] on p "Card: text option" at bounding box center [388, 290] width 234 height 13
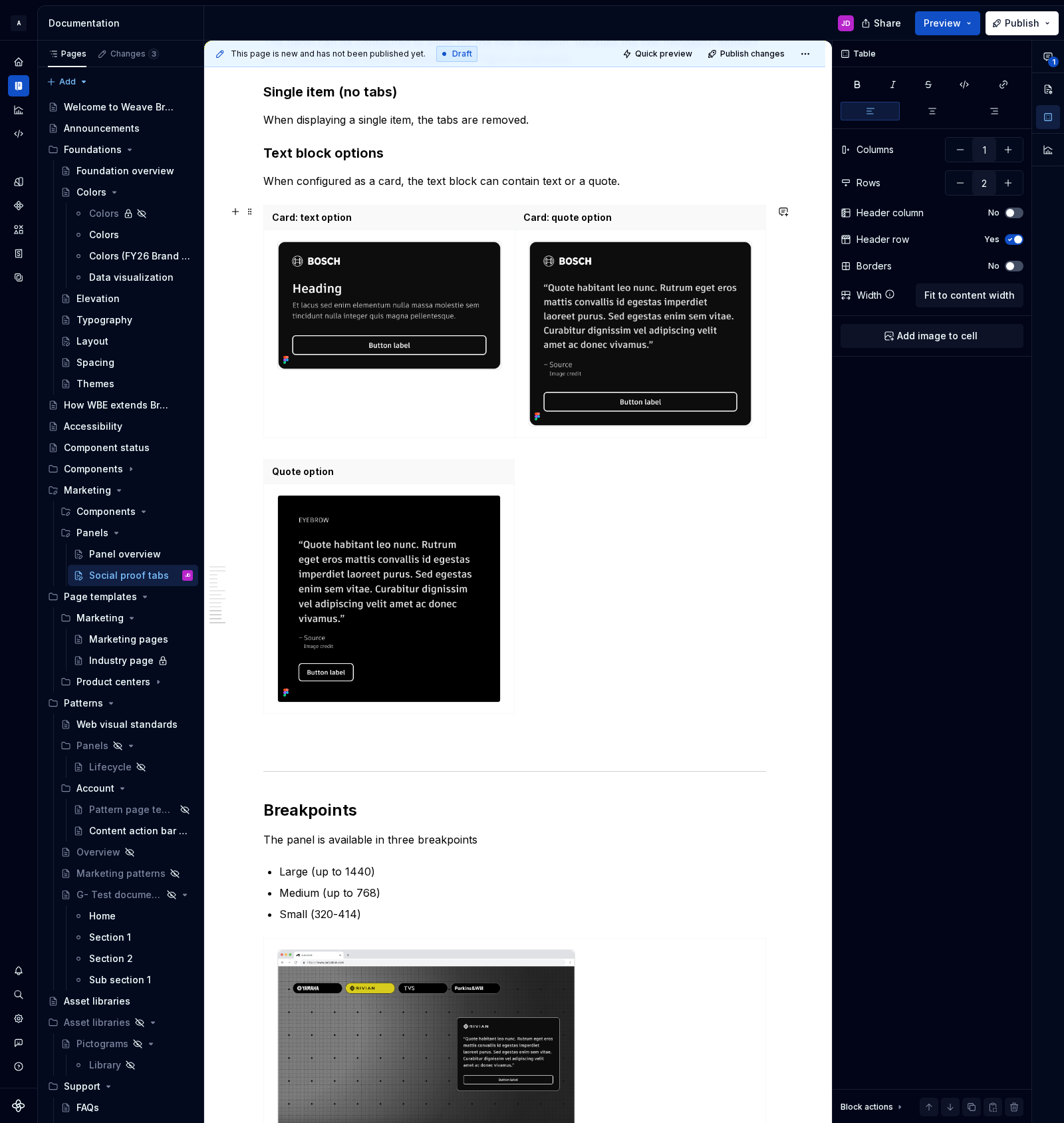
scroll to position [2263, 0]
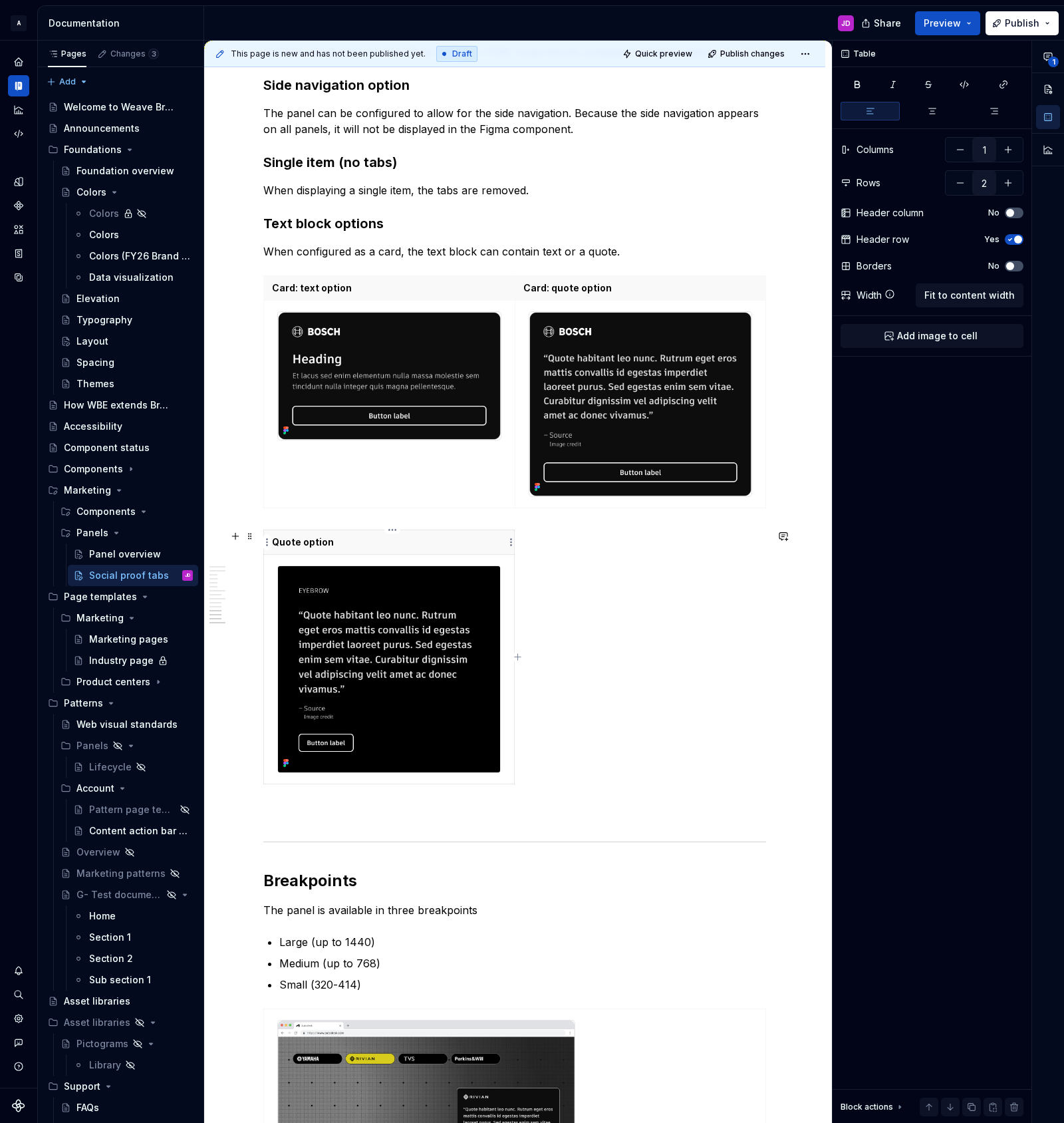
click at [276, 545] on p "Quote option" at bounding box center [388, 542] width 234 height 13
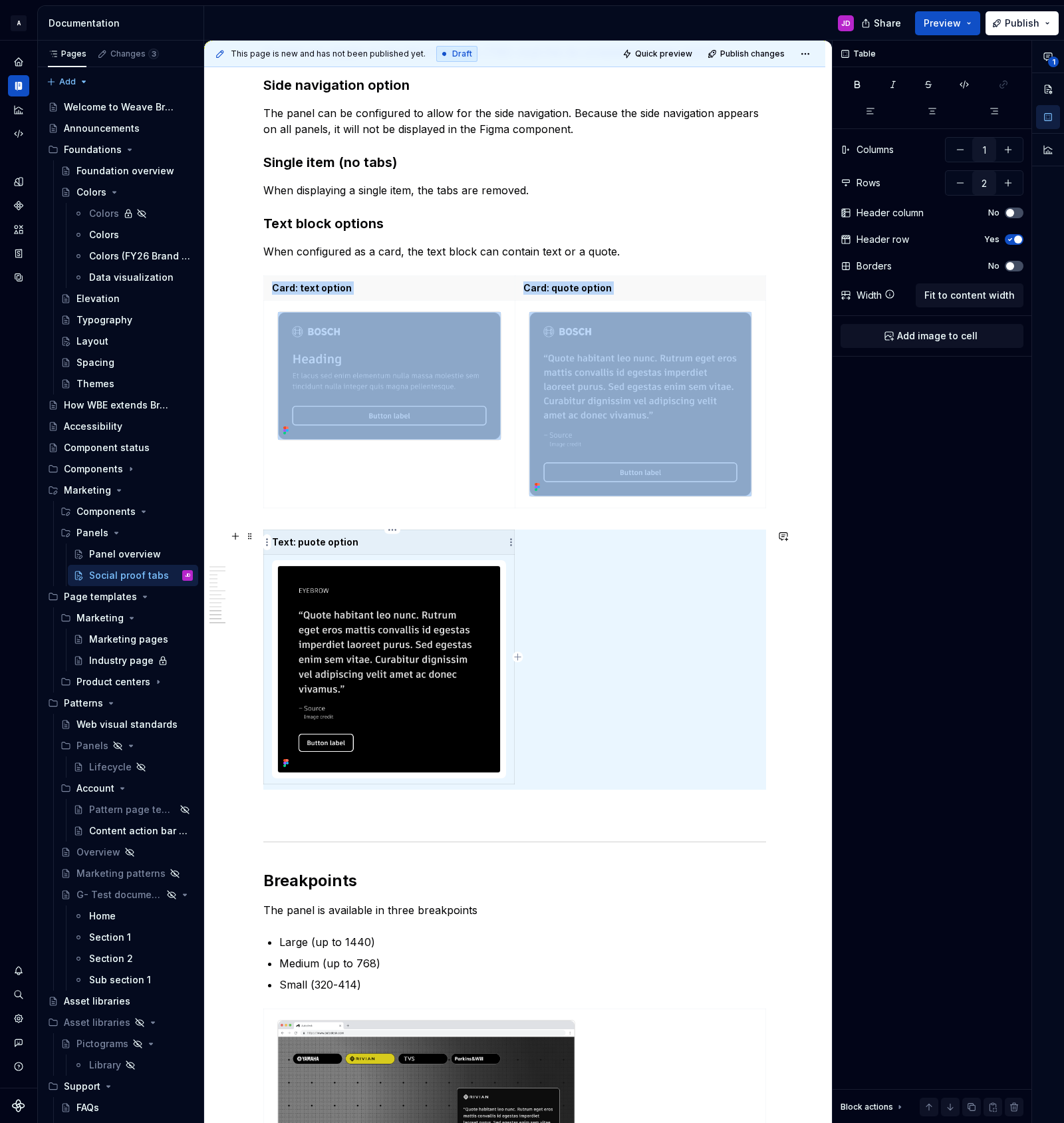
click at [372, 541] on p "Text: puote option" at bounding box center [388, 542] width 234 height 13
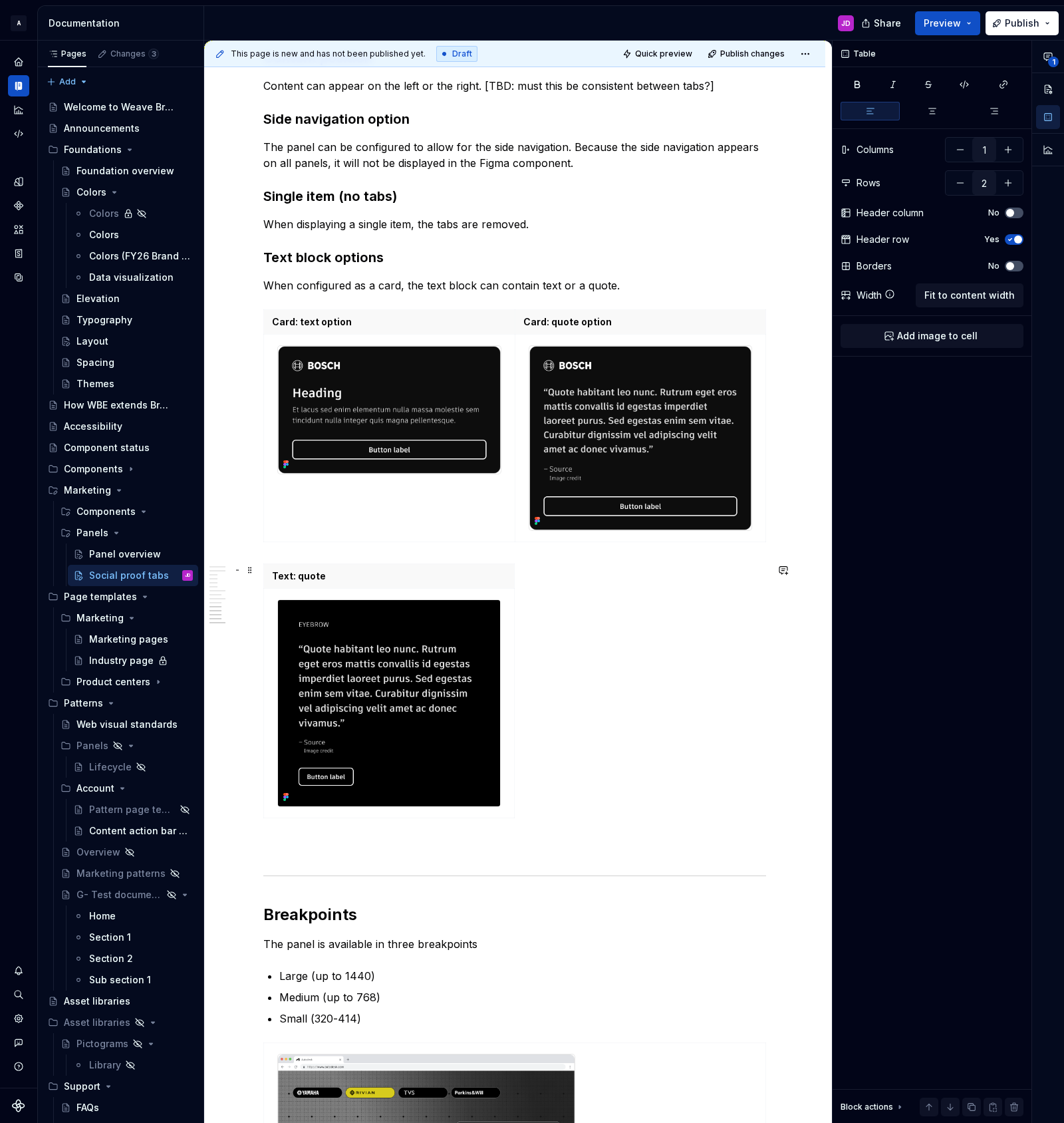
scroll to position [2226, 0]
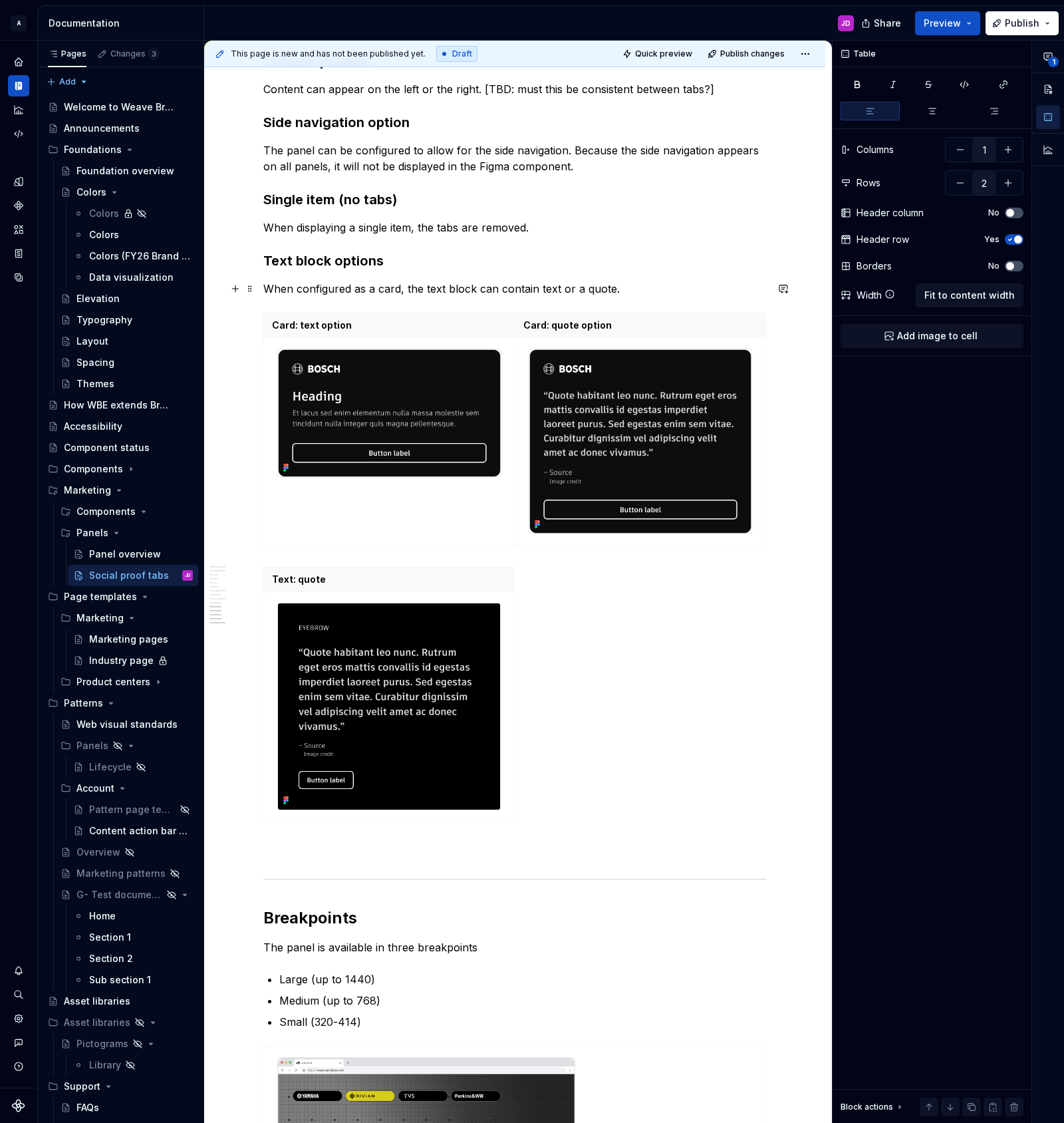
click at [416, 288] on p "When configured as a card, the text block can contain text or a quote." at bounding box center [515, 288] width 503 height 16
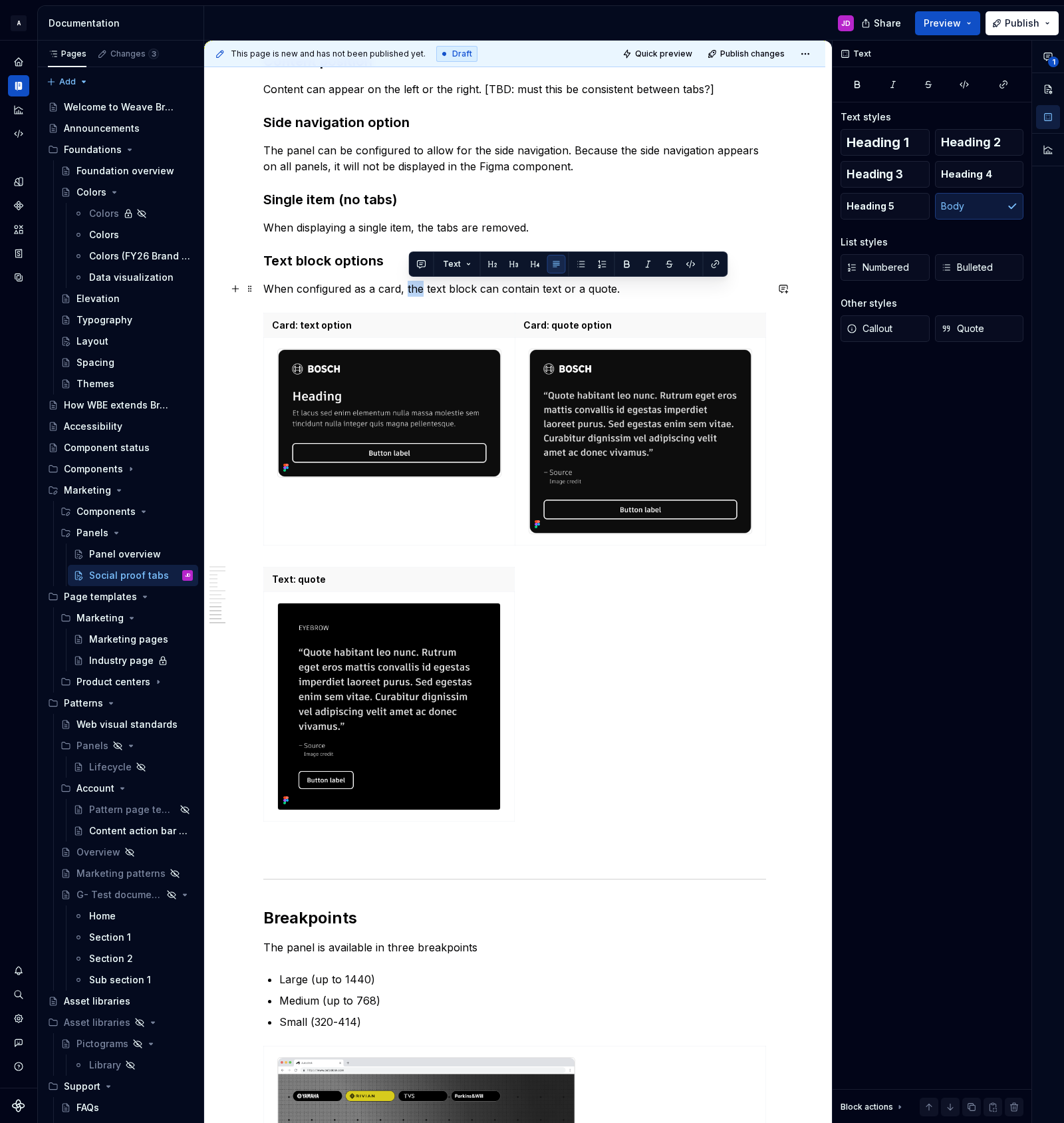
click at [416, 288] on p "When configured as a card, the text block can contain text or a quote." at bounding box center [515, 288] width 503 height 16
copy p "When configured as a card, the text block can contain text or a quote."
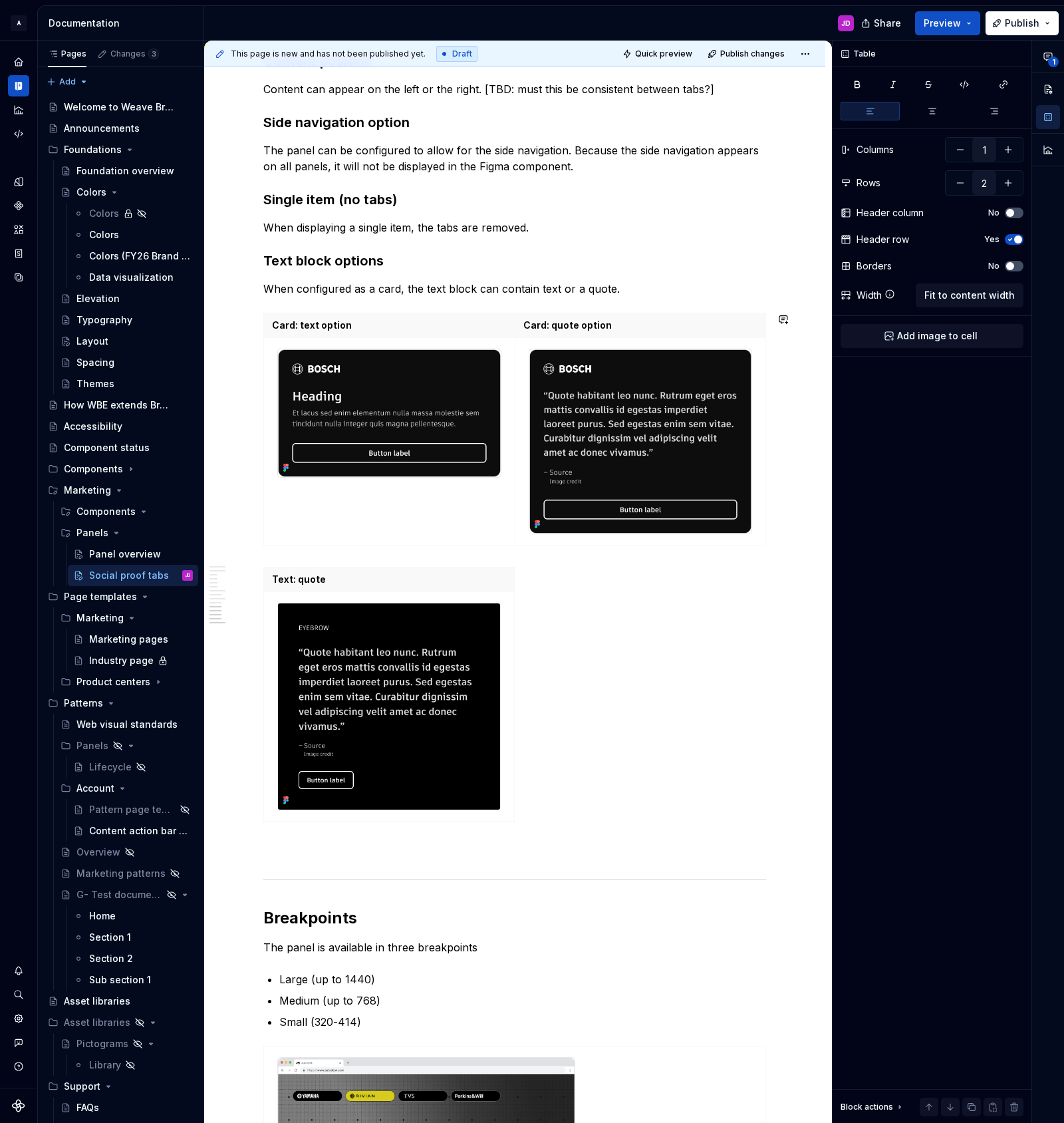
click at [761, 485] on td at bounding box center [640, 441] width 251 height 207
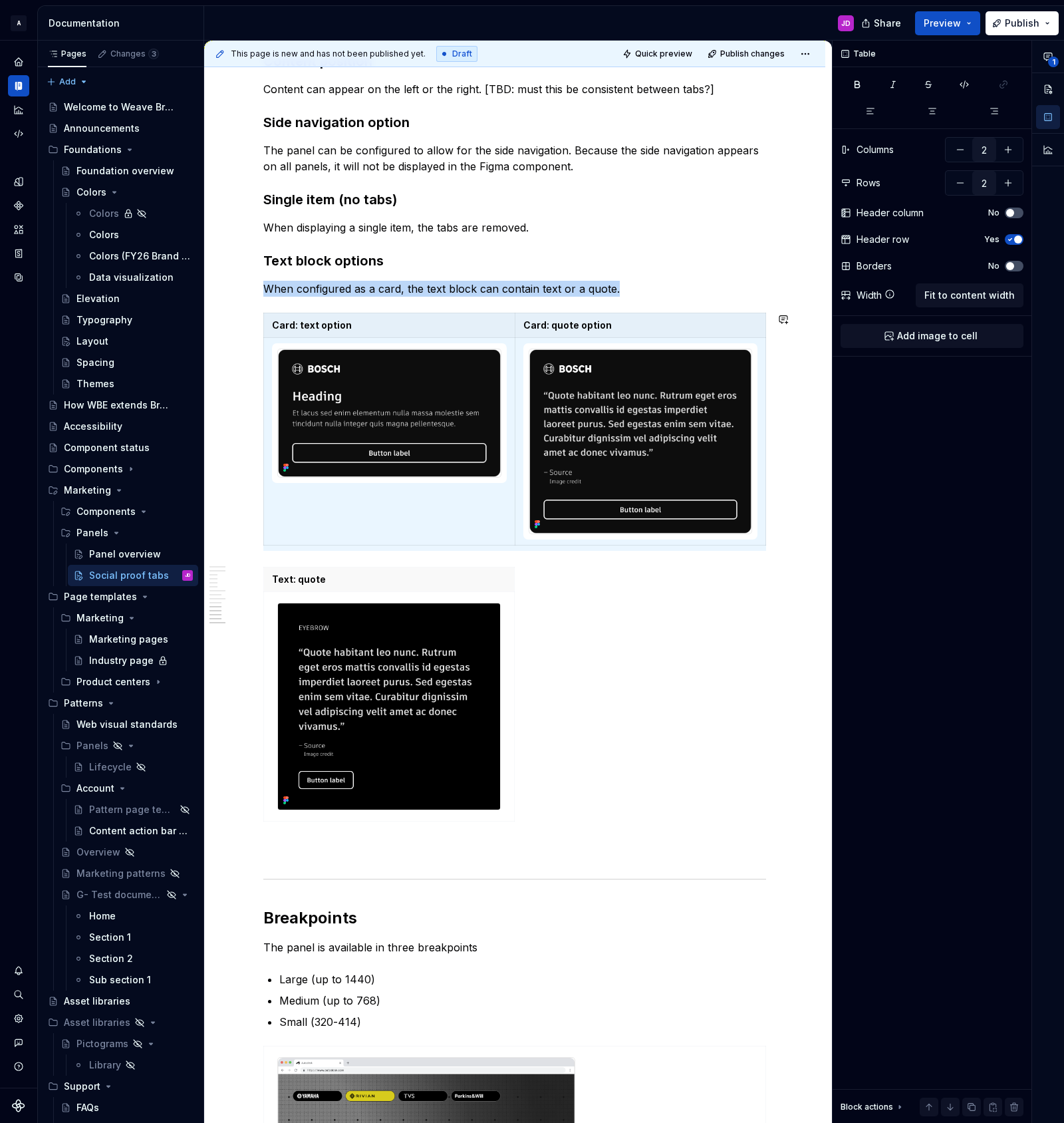
type input "1"
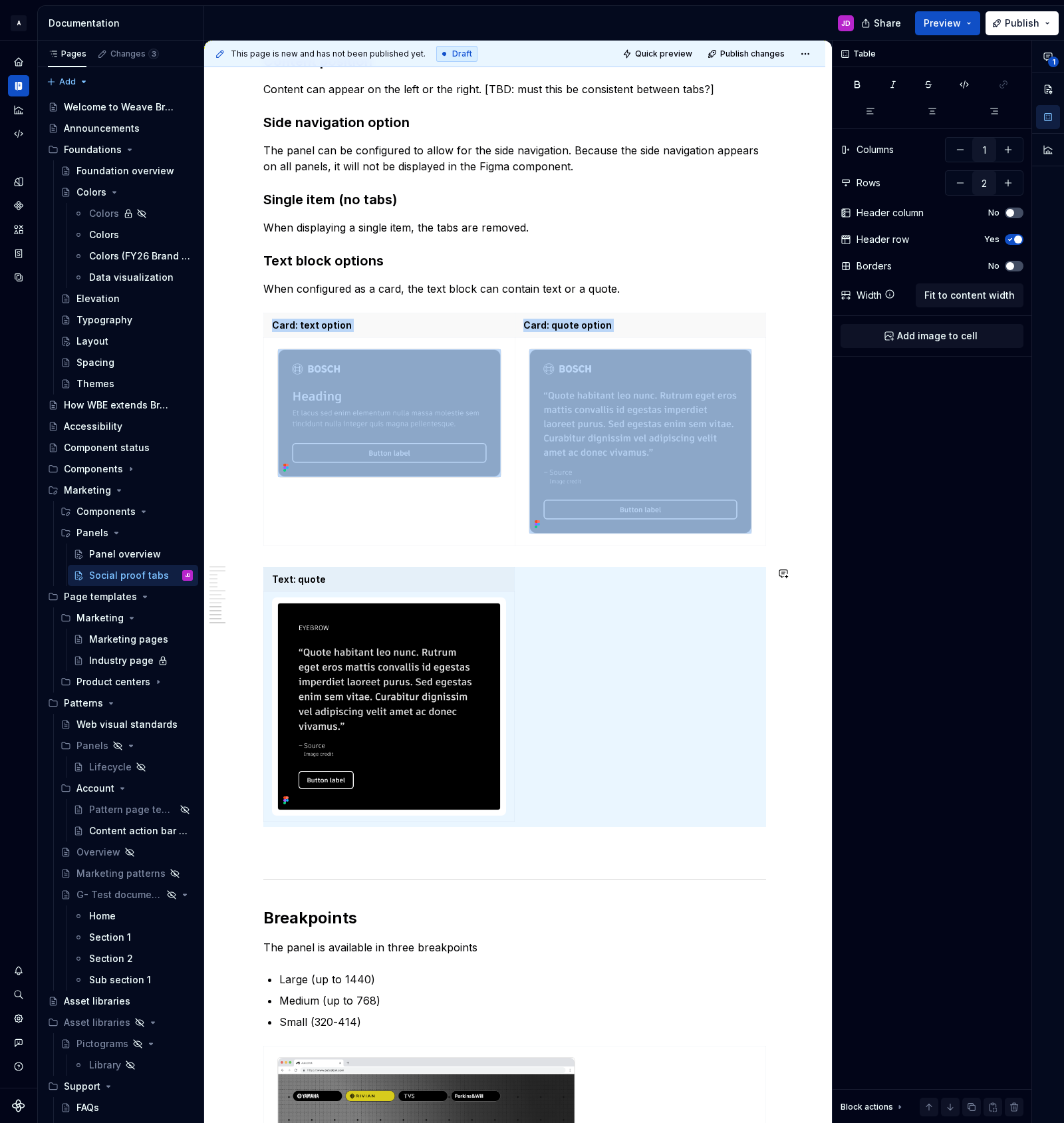
click at [255, 573] on span at bounding box center [249, 573] width 11 height 19
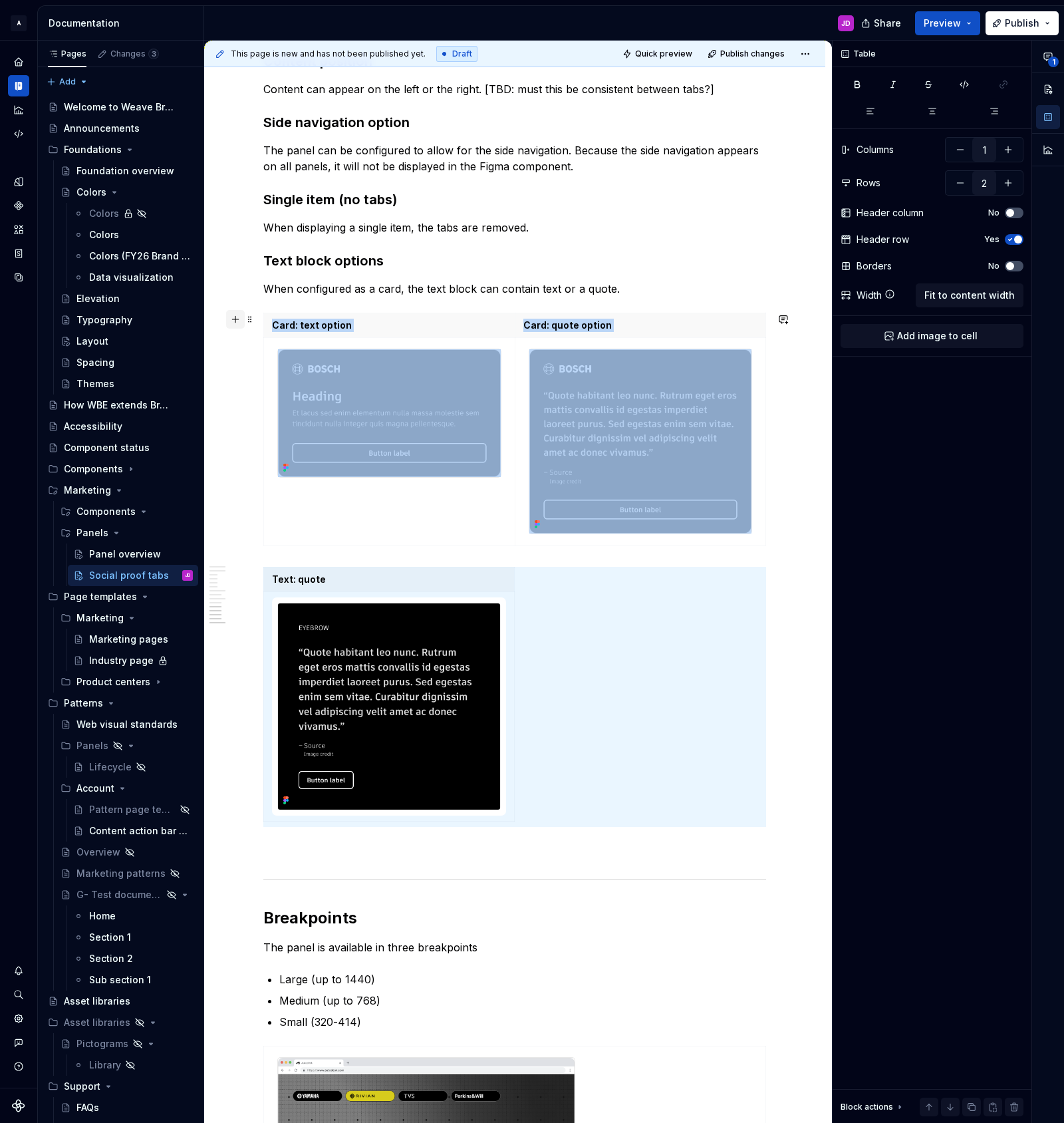
click at [239, 321] on button "button" at bounding box center [235, 319] width 19 height 19
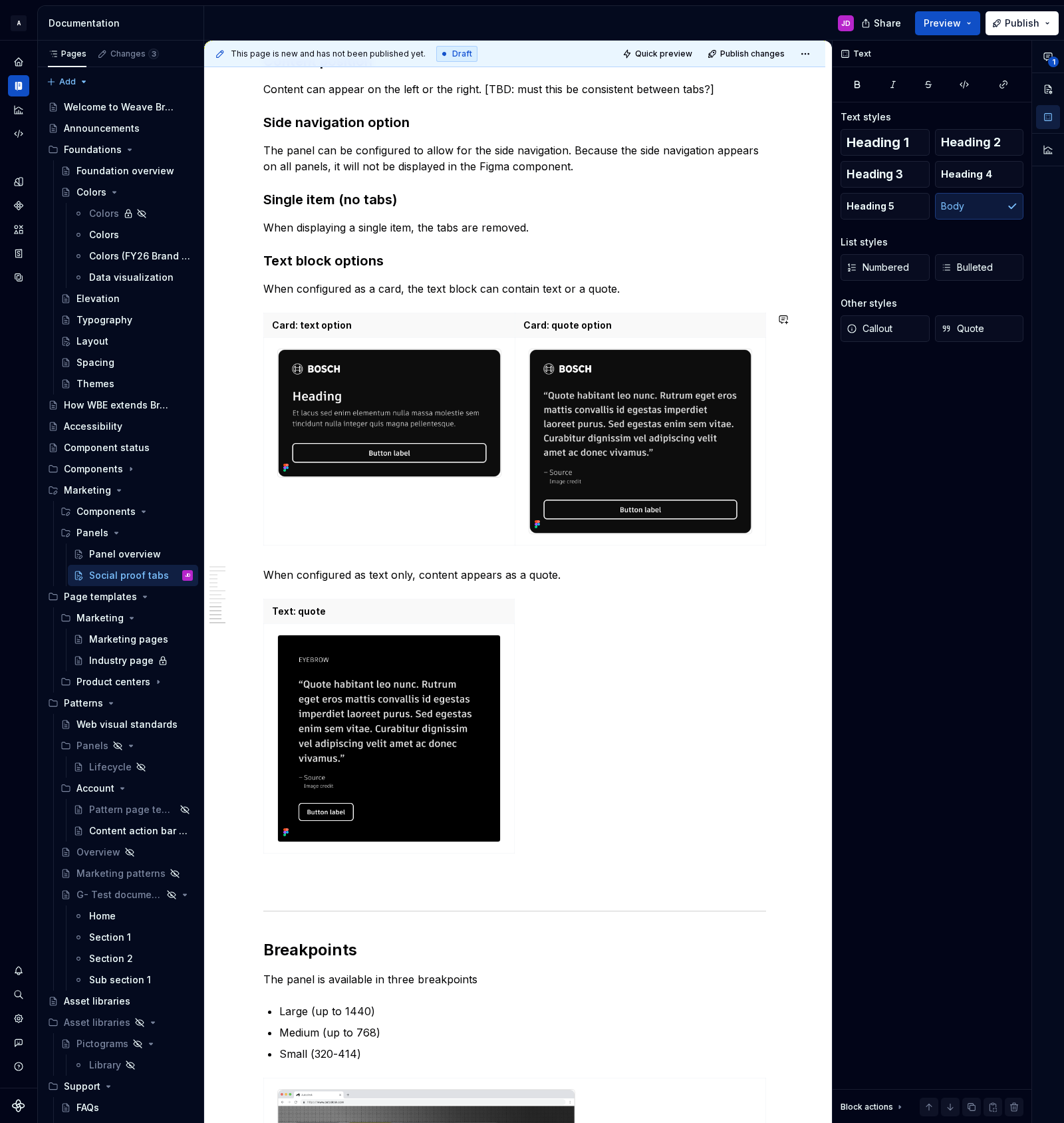
click at [825, 523] on div "**********" at bounding box center [515, 89] width 621 height 4175
click at [293, 612] on p "Text: quote" at bounding box center [388, 611] width 234 height 13
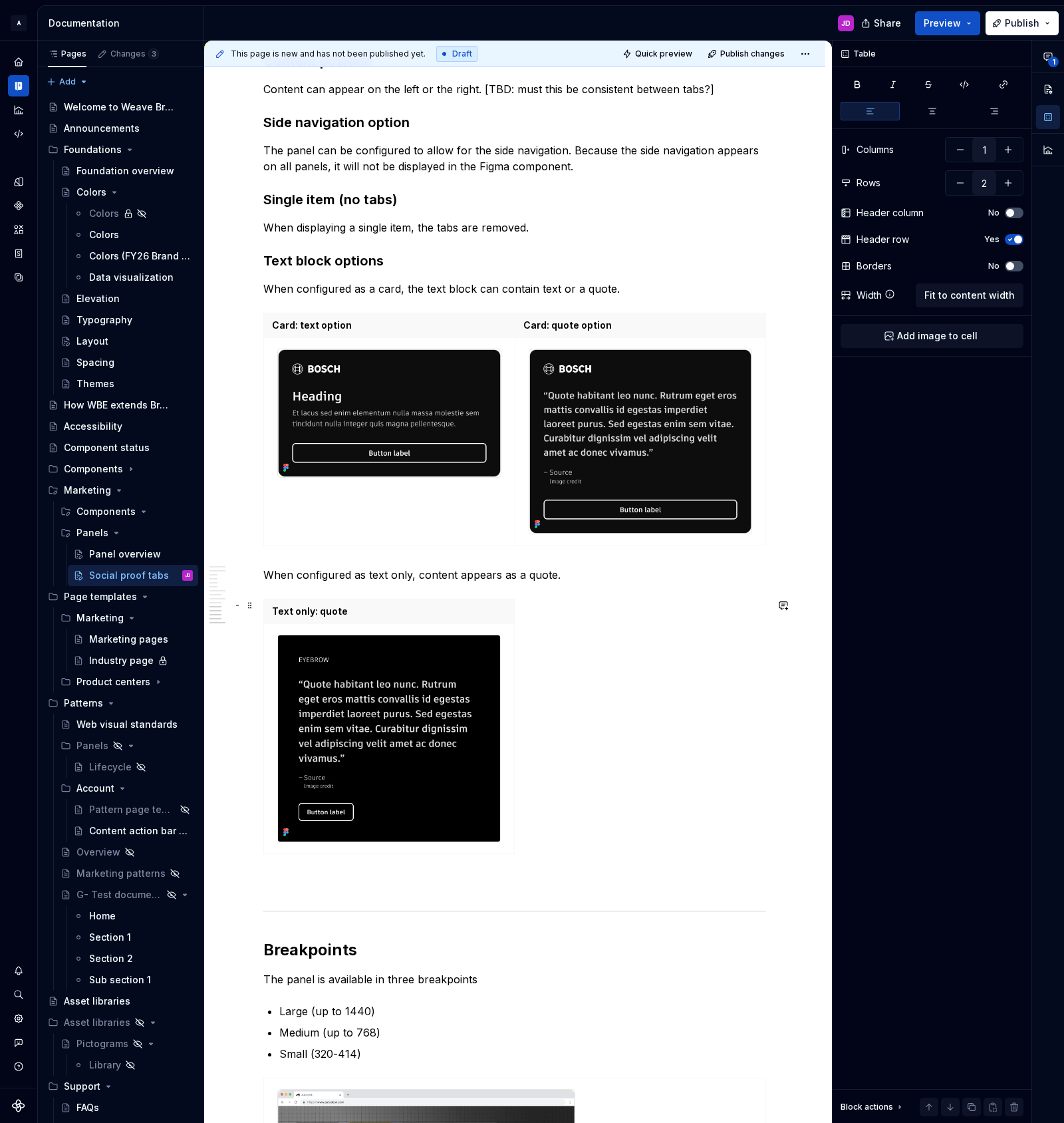
click at [800, 669] on div "**********" at bounding box center [515, 89] width 621 height 4175
click at [655, 288] on p "When configured as a card, the text block can contain text or a quote." at bounding box center [515, 288] width 503 height 16
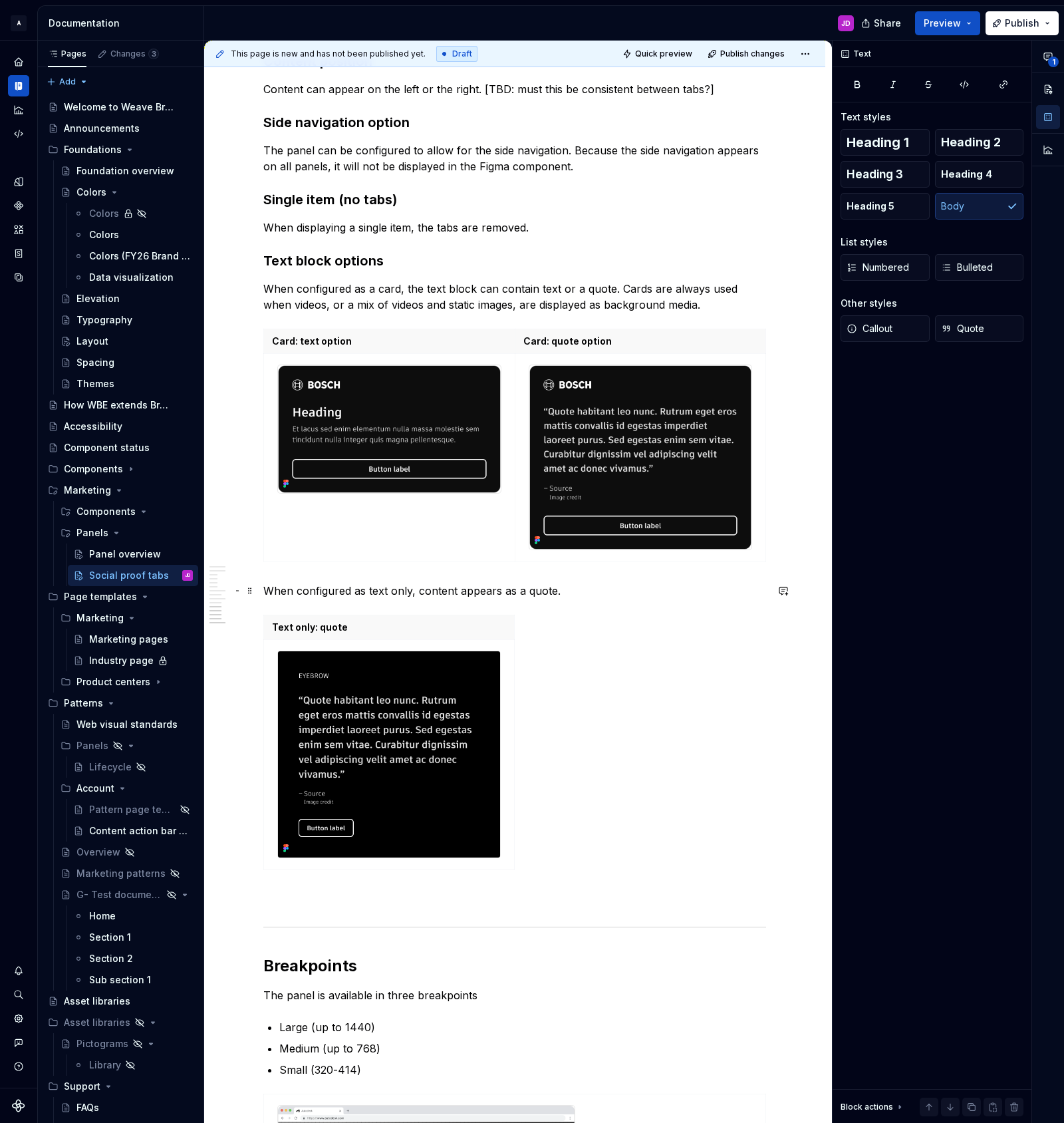
click at [613, 593] on p "When configured as text only, content appears as a quote." at bounding box center [515, 590] width 503 height 16
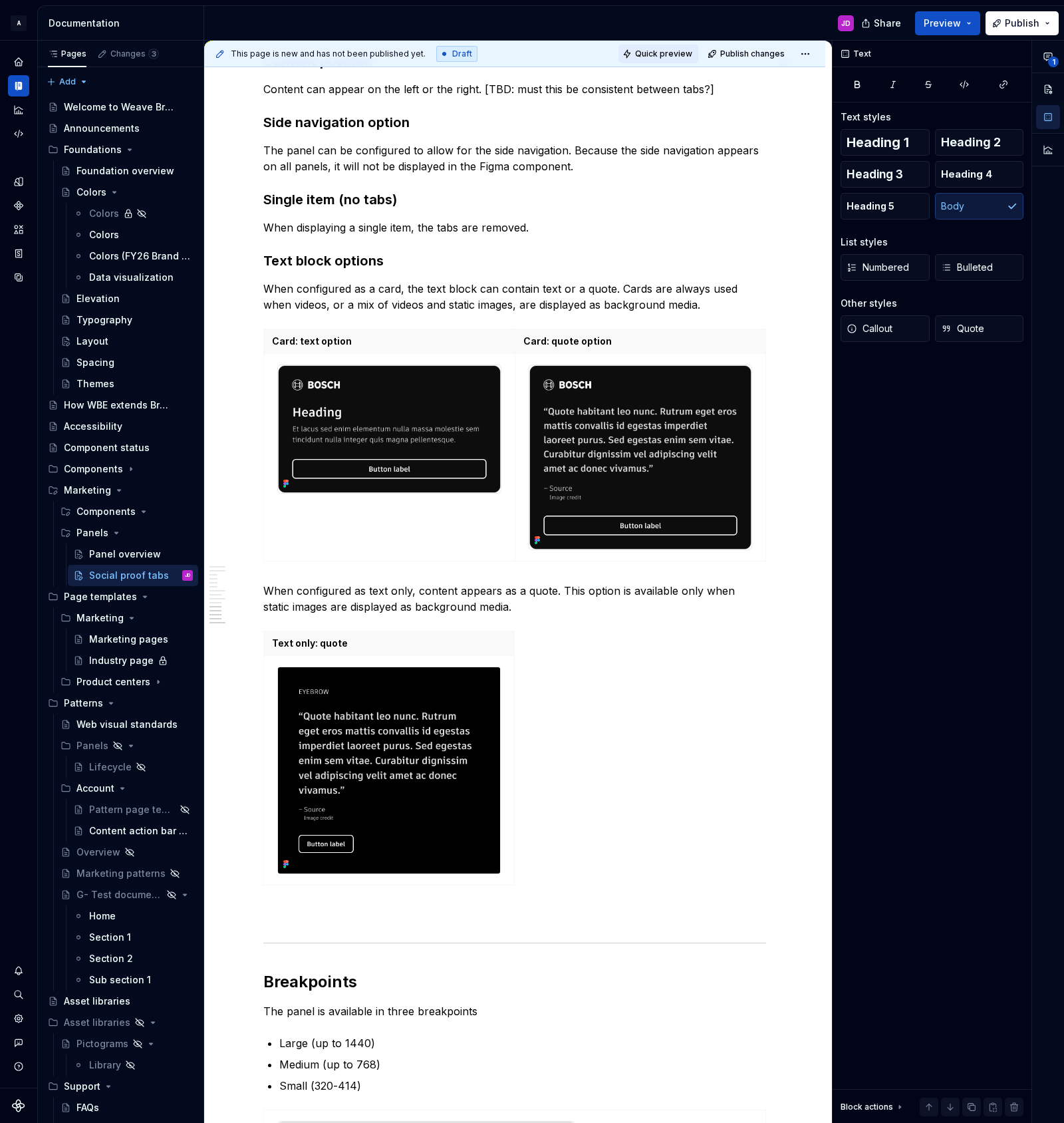
click at [691, 53] on span "Quick preview" at bounding box center [663, 54] width 57 height 11
click at [983, 1089] on span "Open page" at bounding box center [994, 1091] width 45 height 11
click at [425, 707] on img at bounding box center [388, 770] width 222 height 207
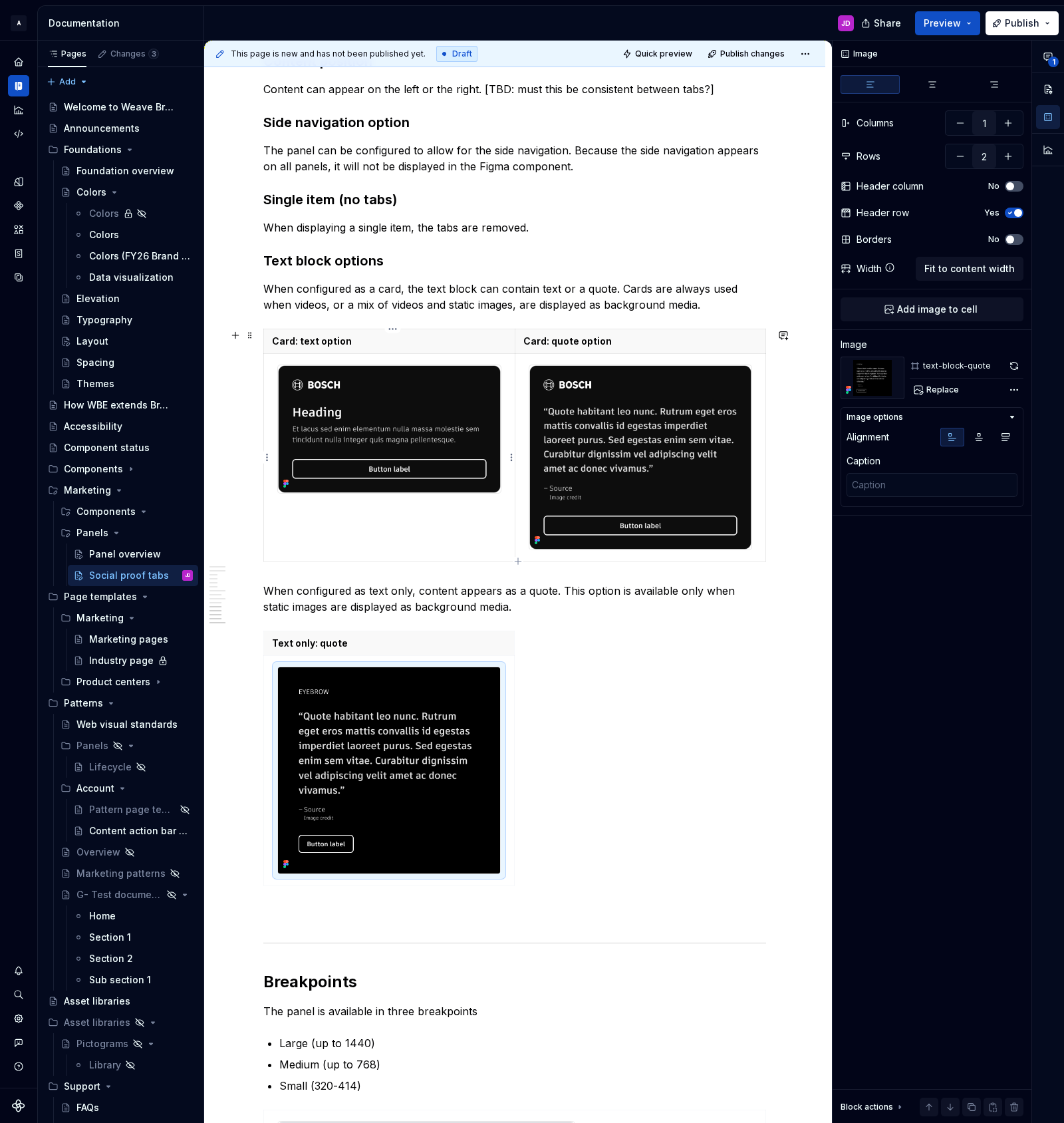
type textarea "*"
type input "2"
click at [468, 397] on img at bounding box center [389, 429] width 223 height 127
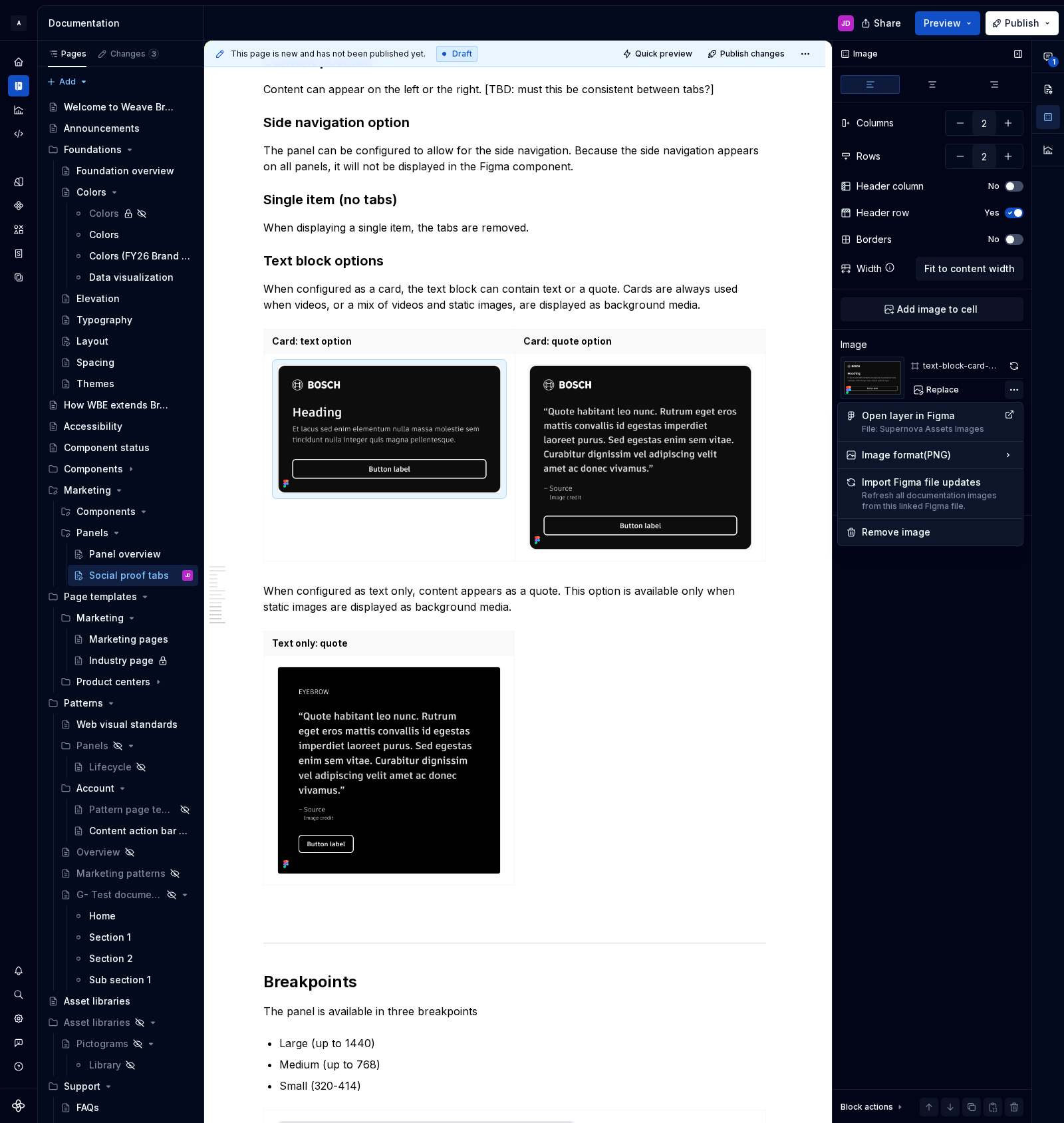
click at [1010, 390] on div "**********" at bounding box center [948, 582] width 231 height 1083
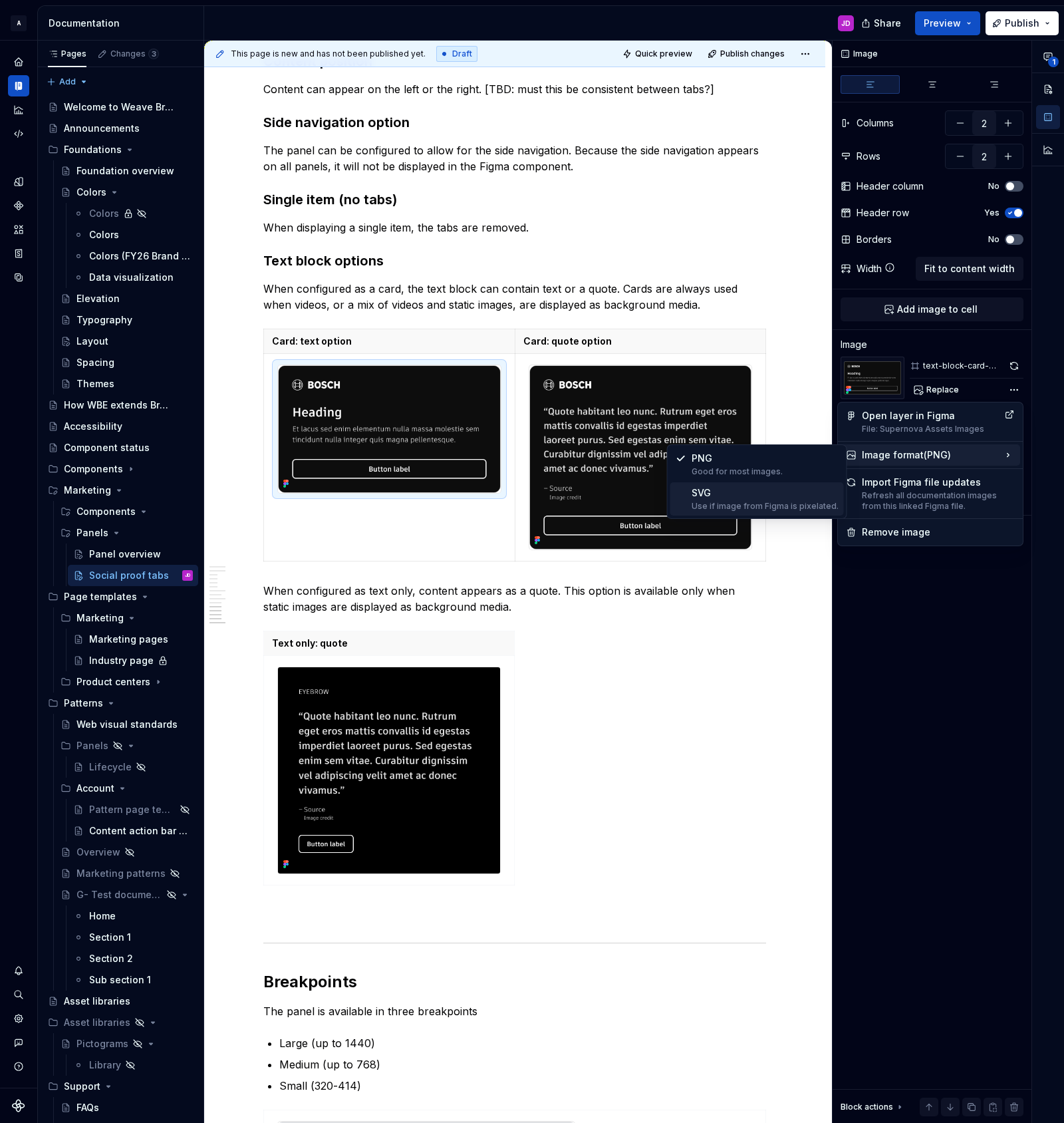
click at [759, 502] on div "Use if image from Figma is pixelated." at bounding box center [765, 506] width 147 height 11
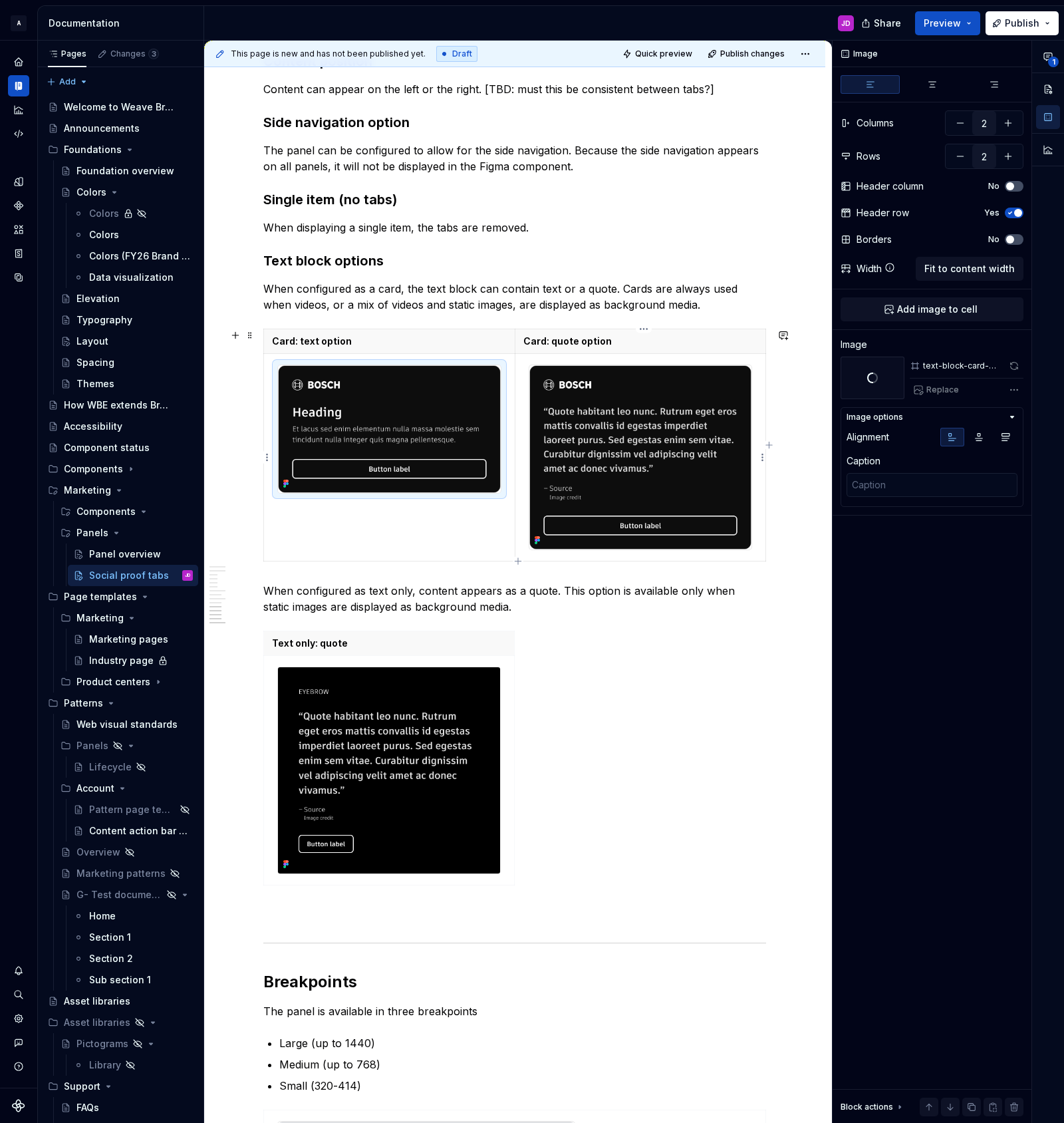
click at [652, 406] on img at bounding box center [641, 457] width 223 height 184
click at [745, 391] on img at bounding box center [641, 457] width 223 height 184
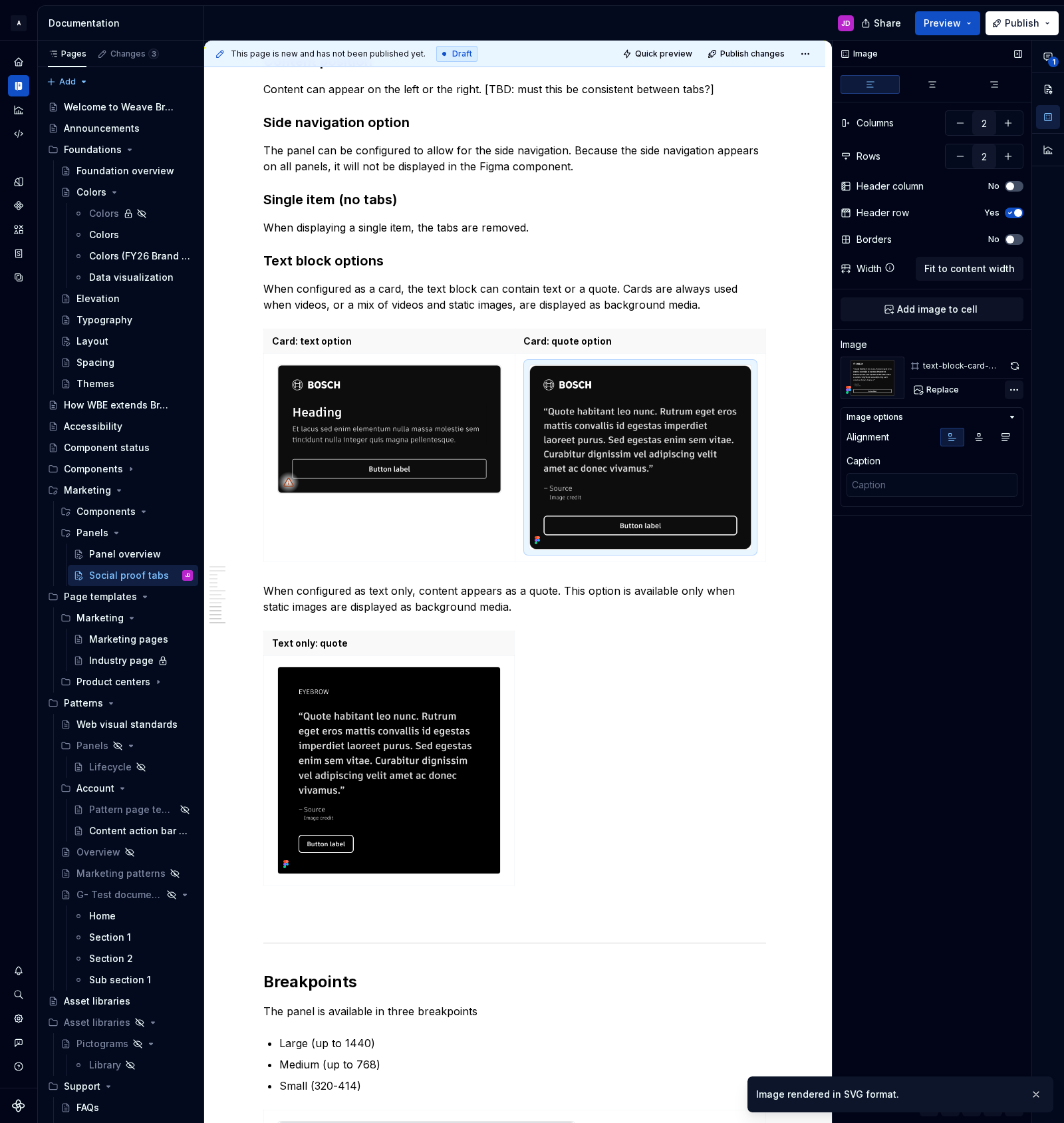
click at [1008, 388] on div "**********" at bounding box center [948, 582] width 231 height 1083
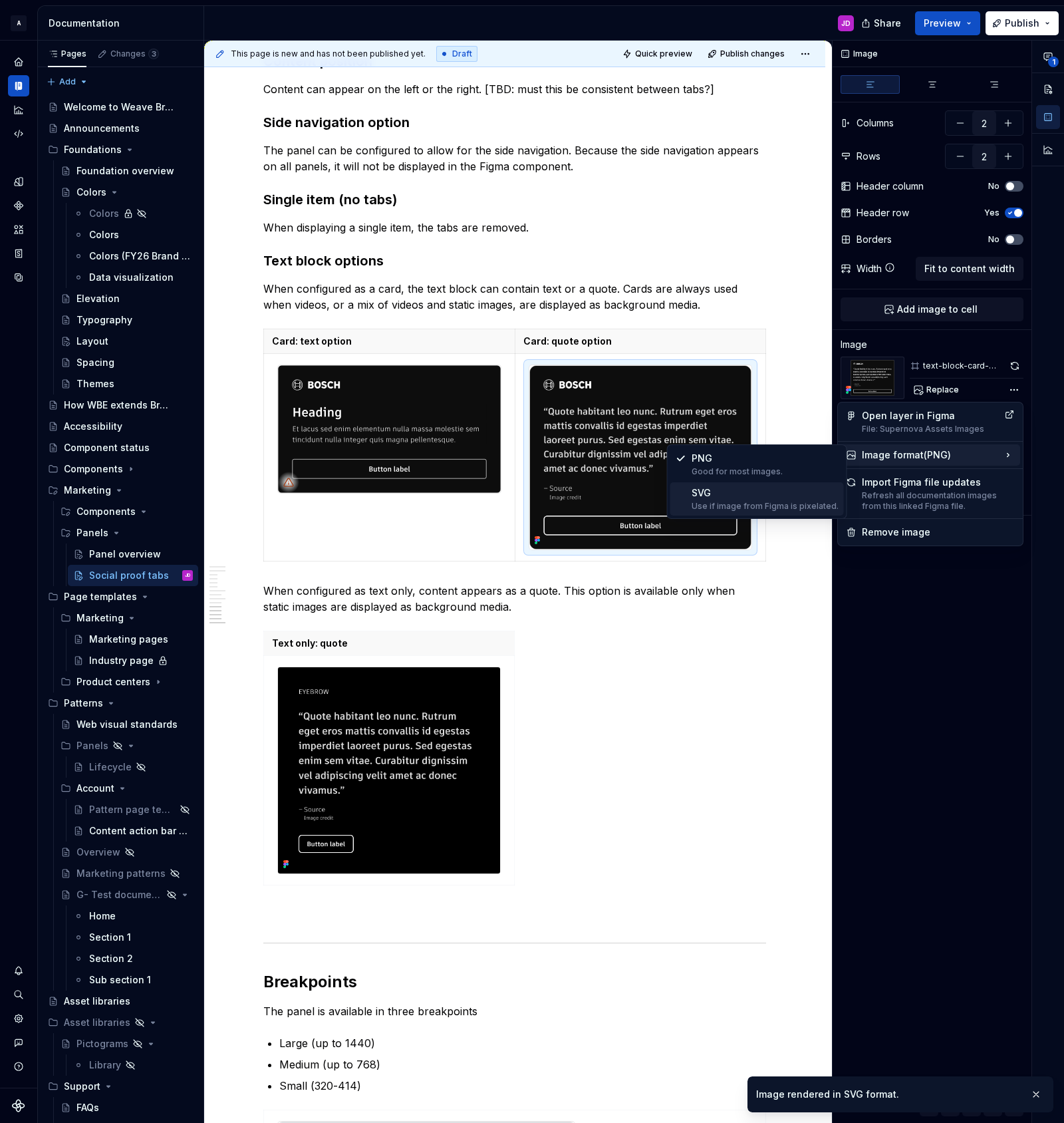
click at [741, 497] on div "SVG Use if image from Figma is pixelated." at bounding box center [765, 498] width 147 height 26
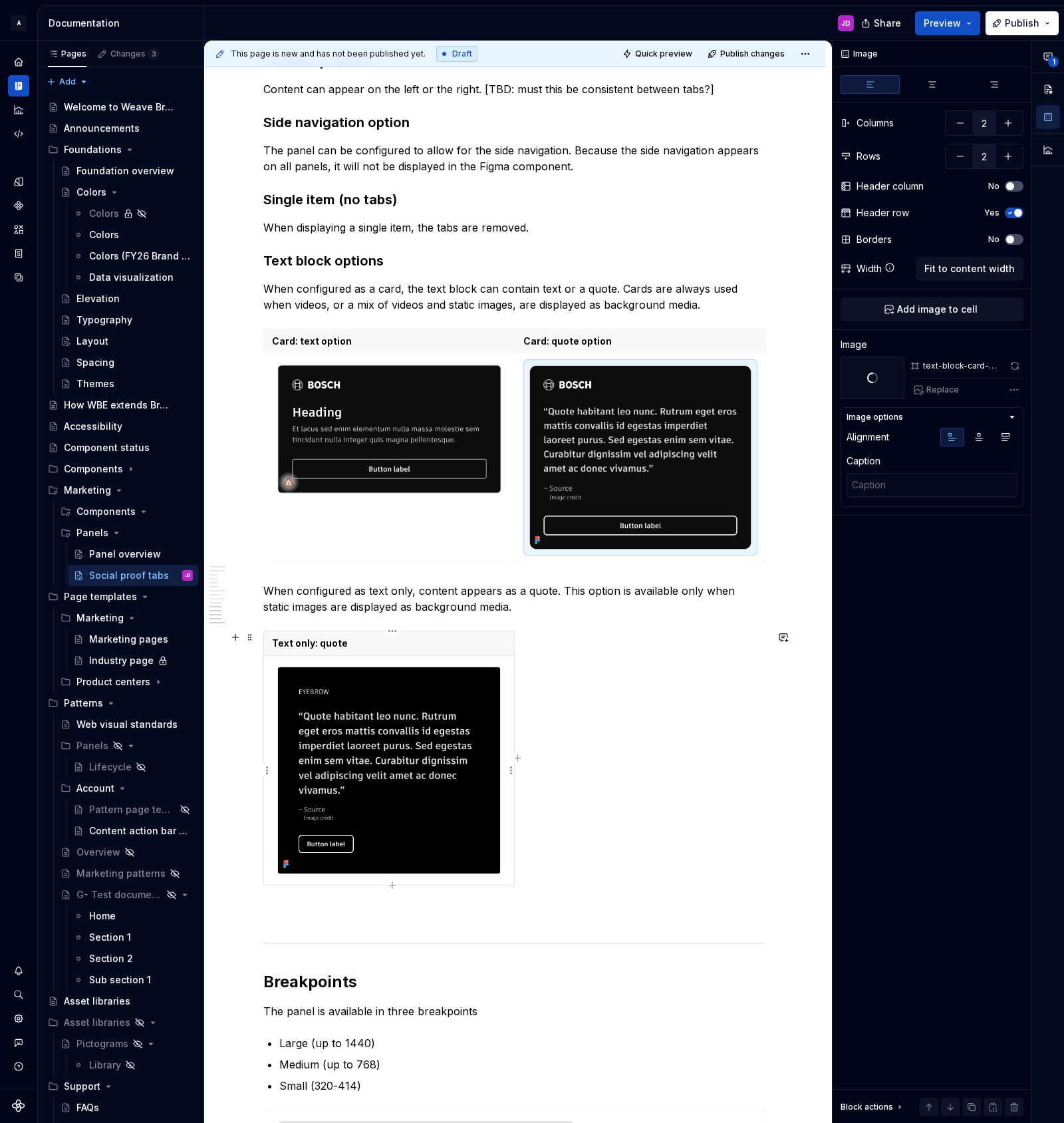
type textarea "*"
type input "1"
click at [456, 679] on img at bounding box center [388, 770] width 222 height 207
click at [1014, 390] on div "**********" at bounding box center [948, 582] width 231 height 1083
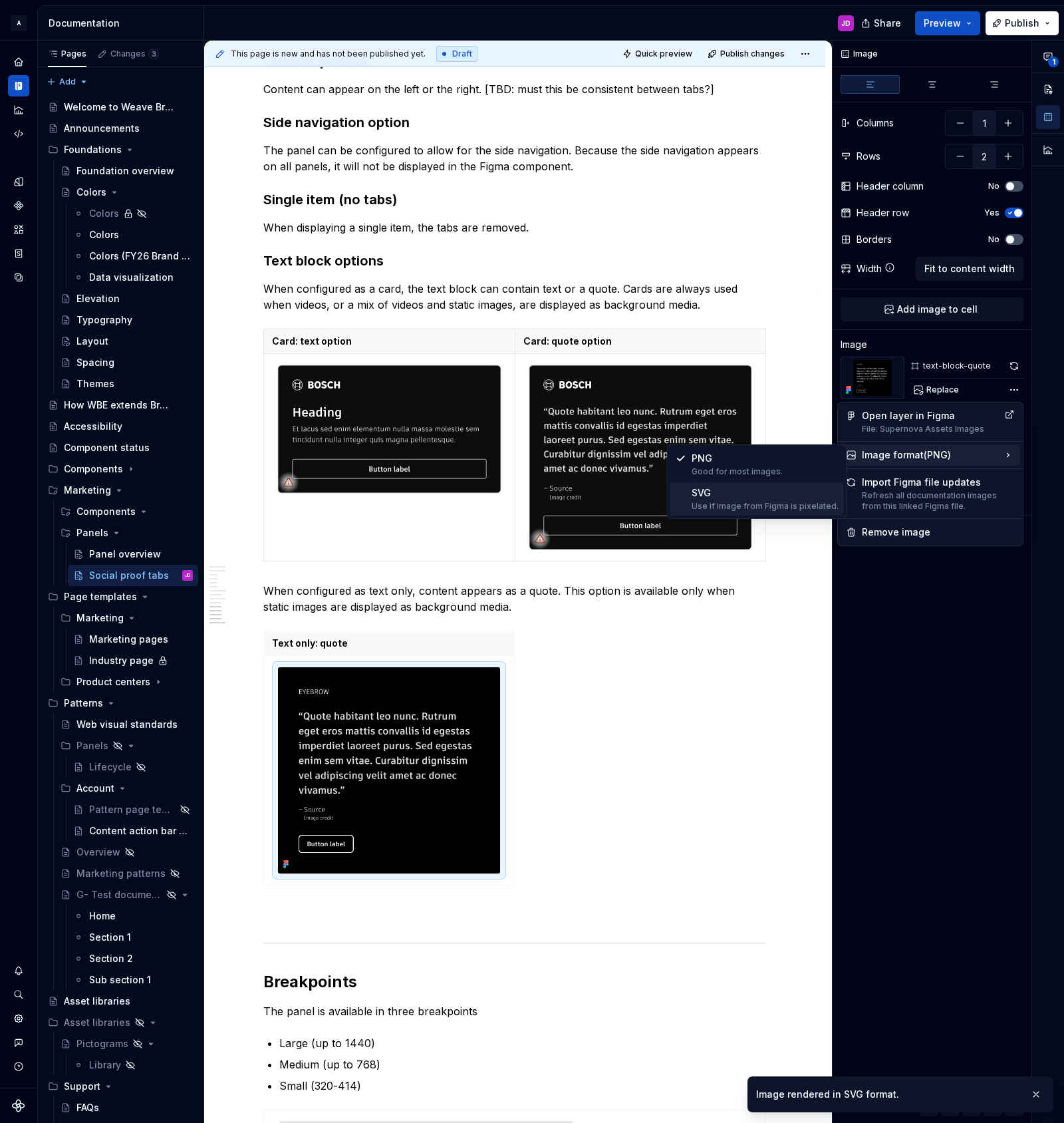
click at [766, 497] on div "SVG Use if image from Figma is pixelated." at bounding box center [765, 498] width 147 height 26
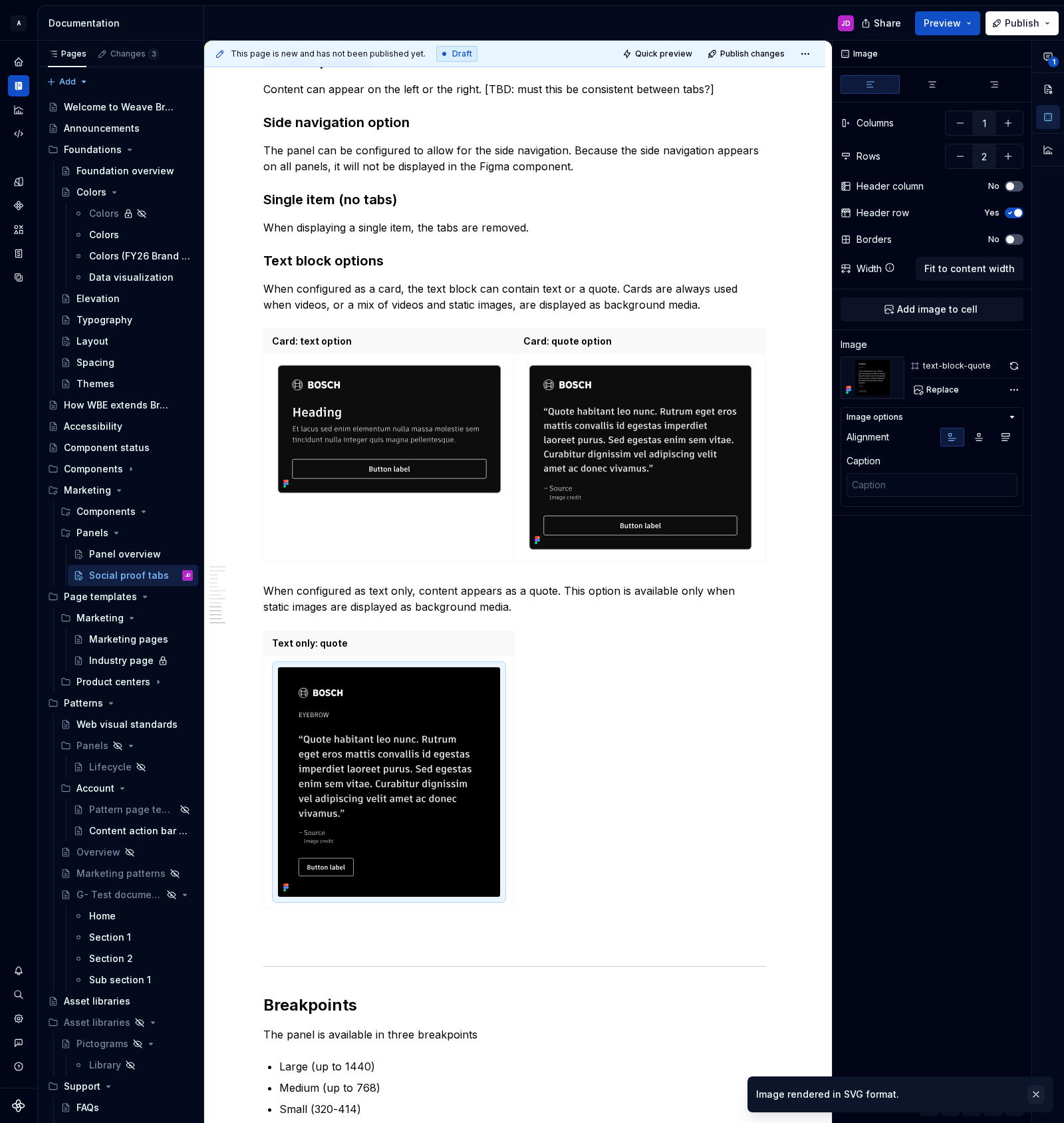
click at [1035, 1093] on button "button" at bounding box center [1036, 1094] width 17 height 19
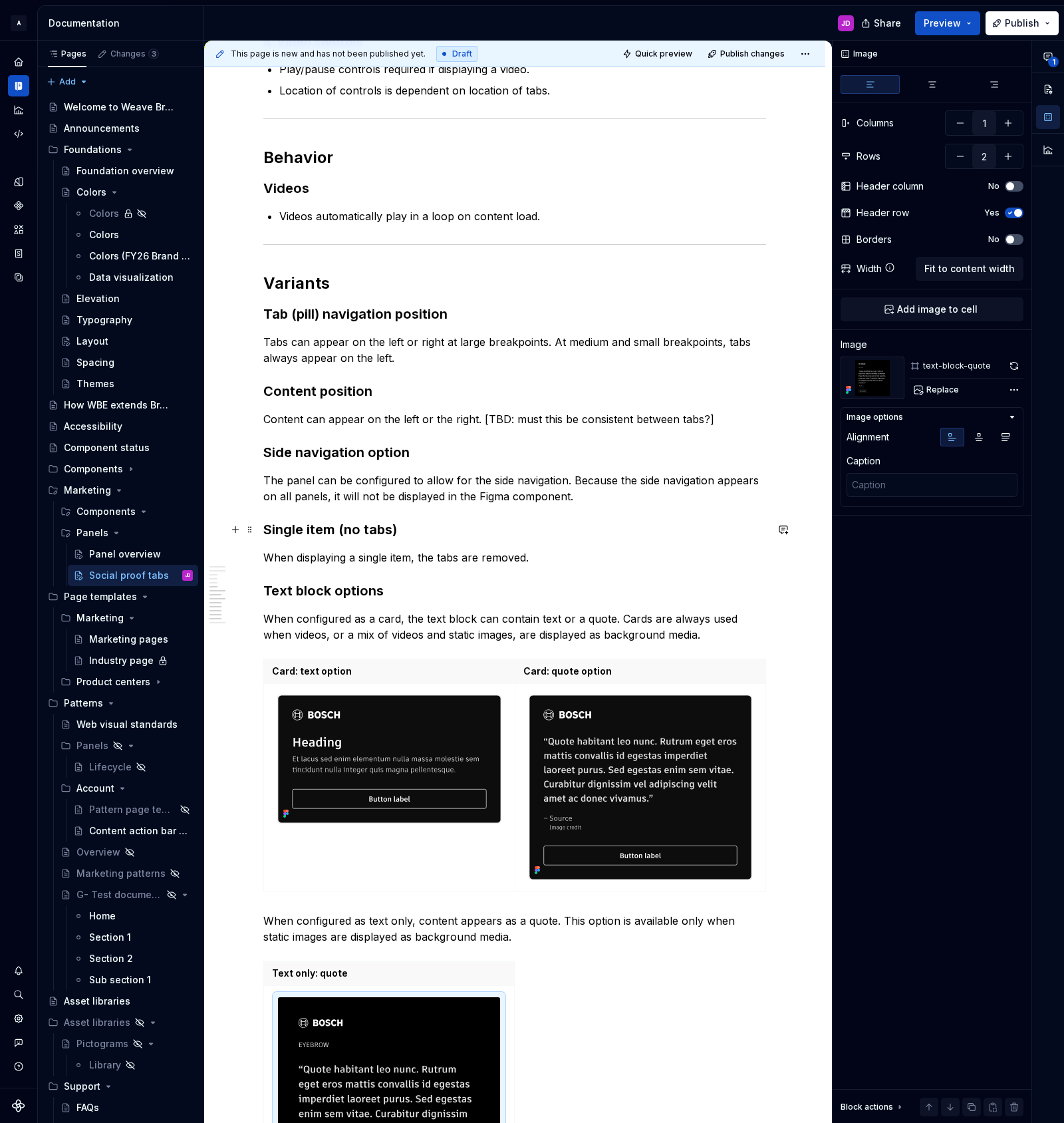
scroll to position [1888, 0]
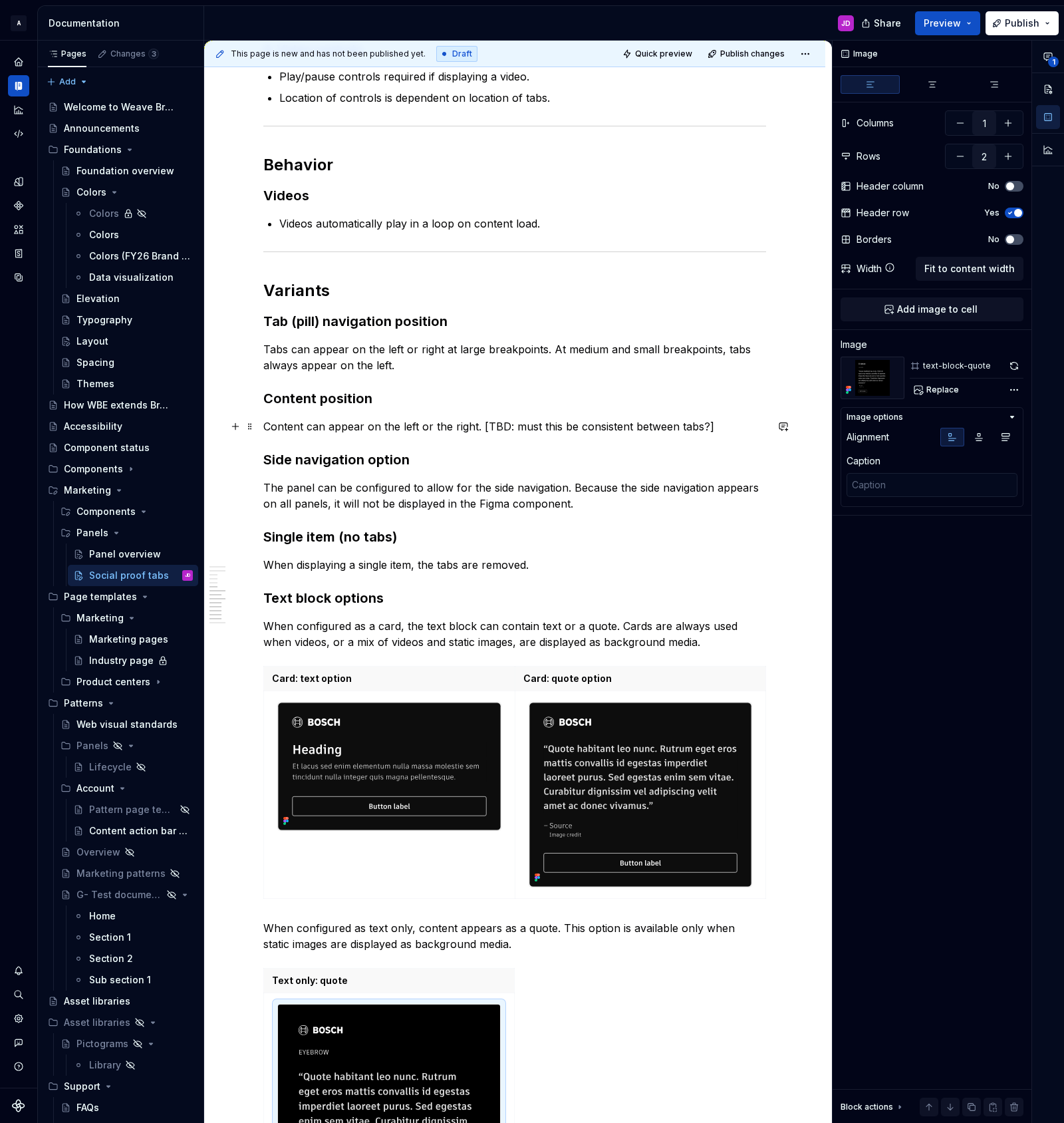
click at [724, 424] on p "Content can appear on the left or the right. [TBD: must this be consistent betw…" at bounding box center [515, 426] width 503 height 16
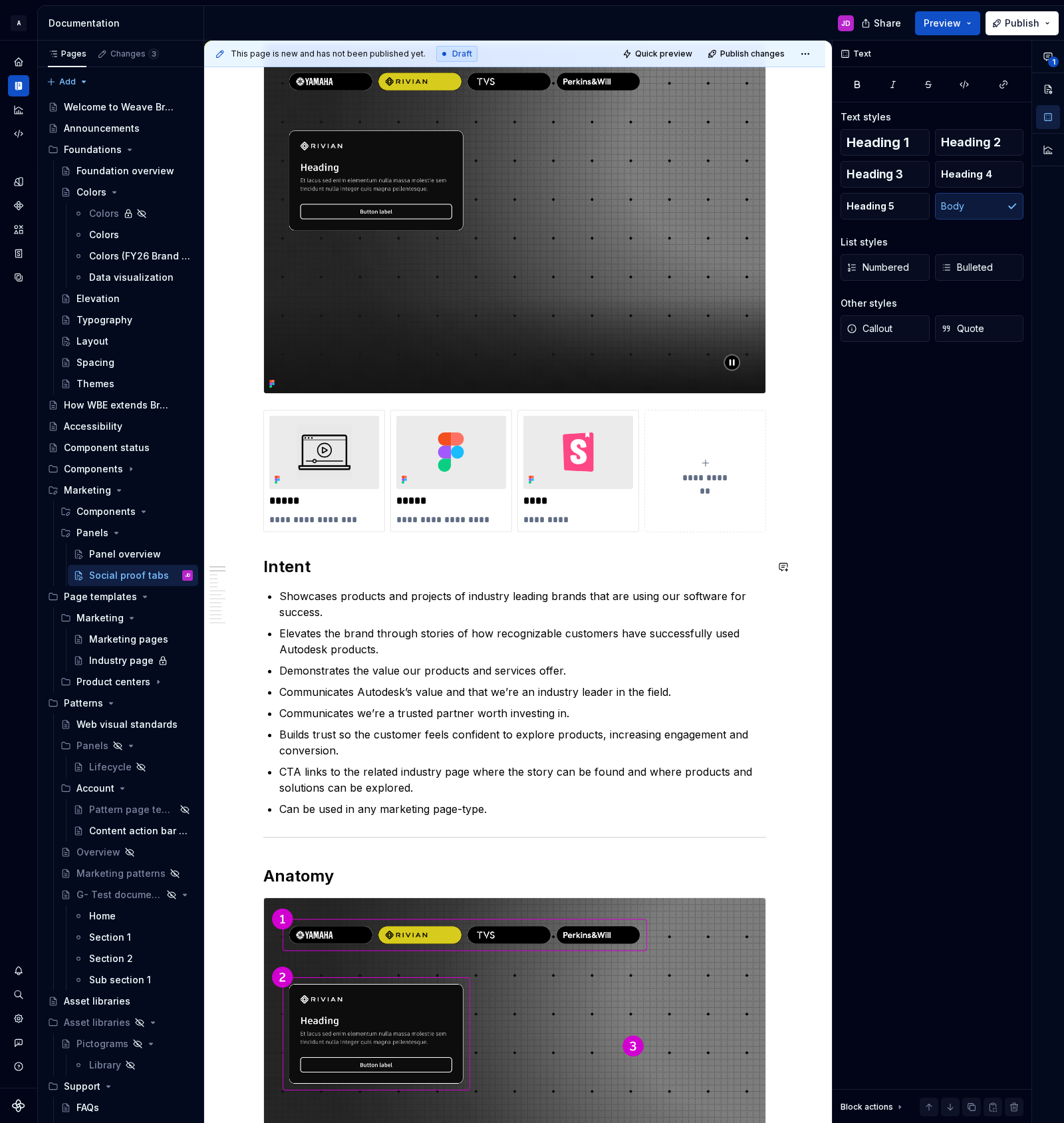
scroll to position [46, 0]
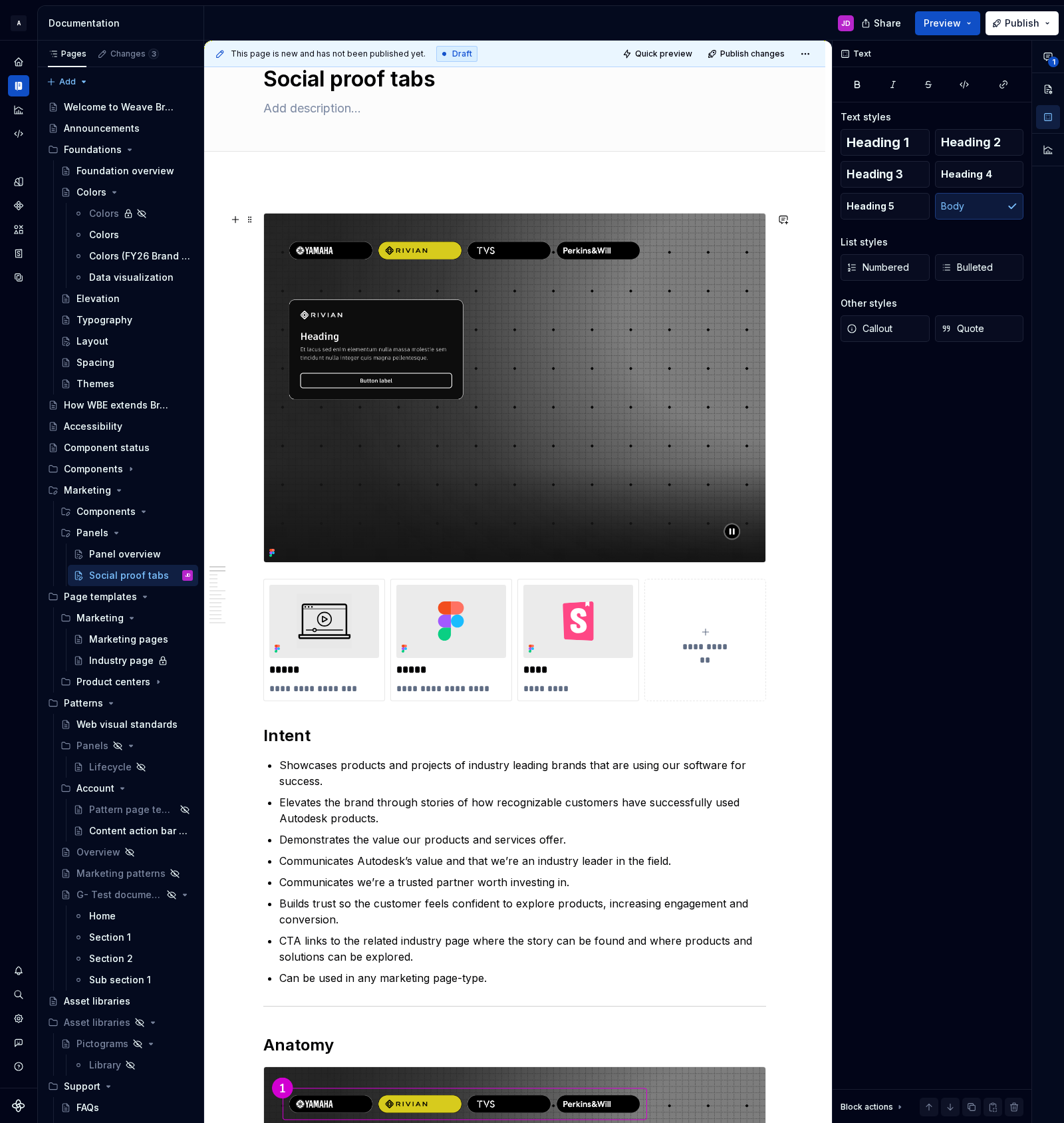
click at [323, 228] on img at bounding box center [515, 388] width 501 height 349
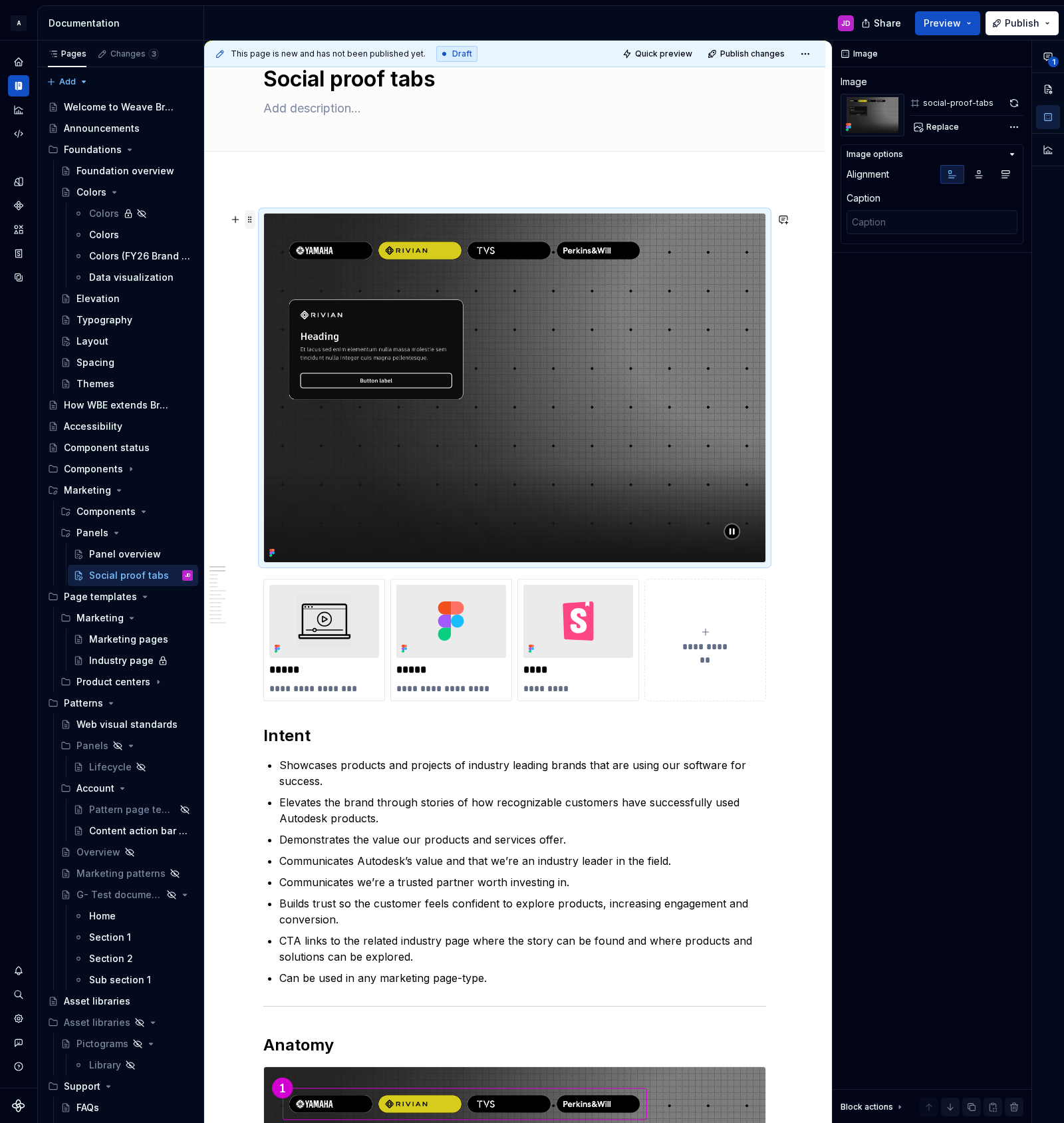
click at [255, 221] on span at bounding box center [249, 219] width 11 height 19
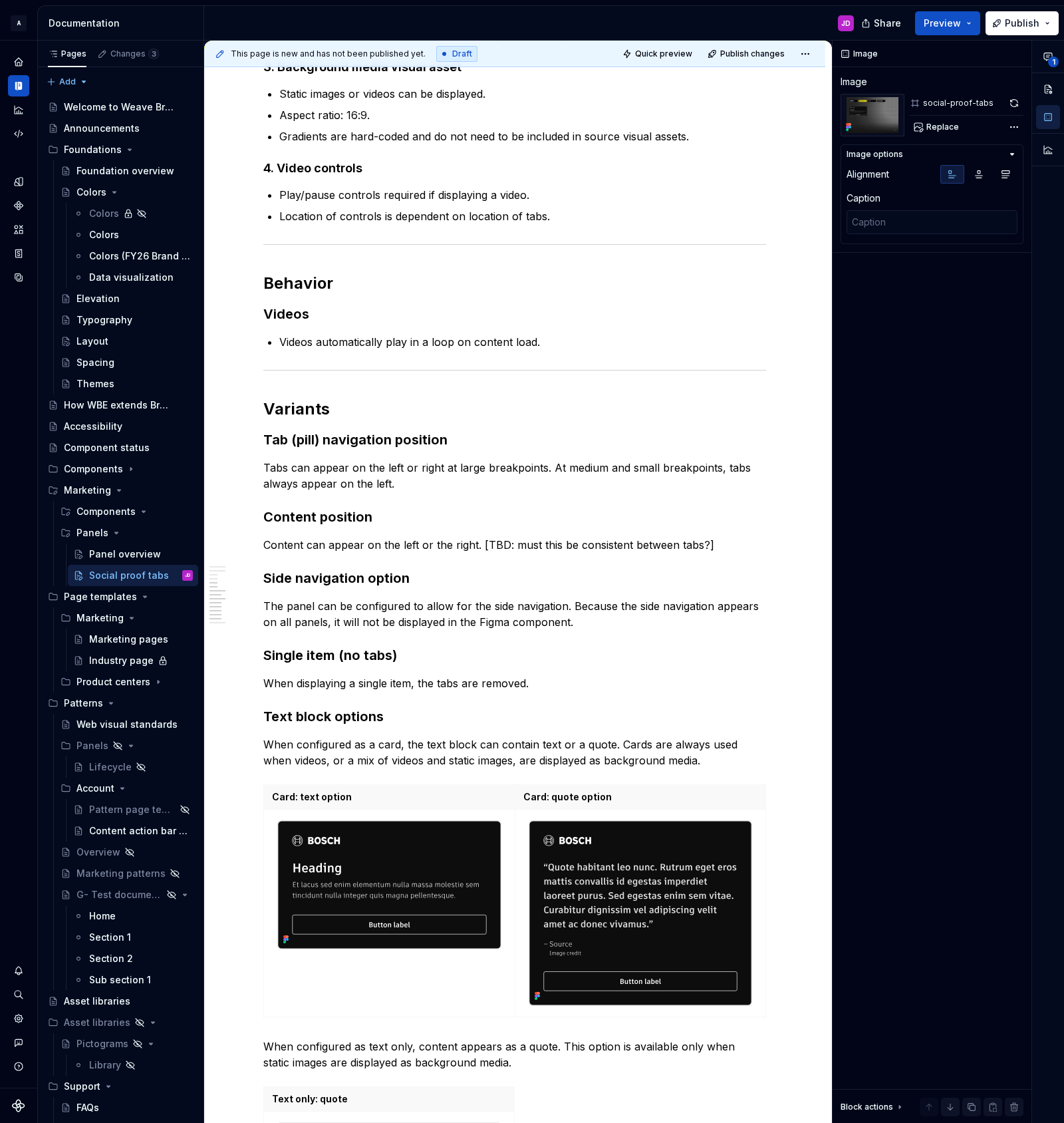
scroll to position [1773, 0]
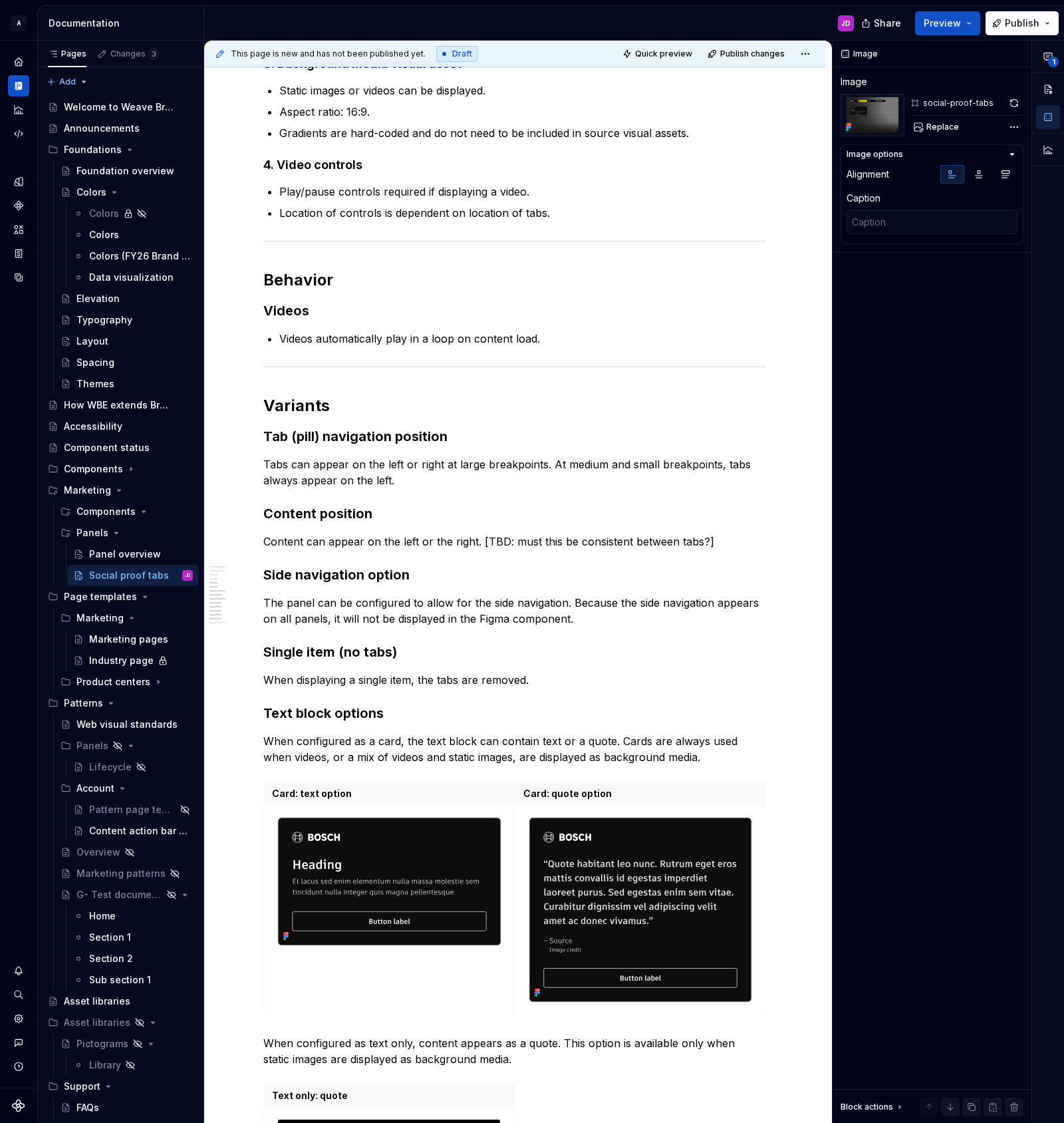
click at [442, 469] on p "Tabs can appear on the left or right at large breakpoints. At medium and small …" at bounding box center [515, 472] width 503 height 32
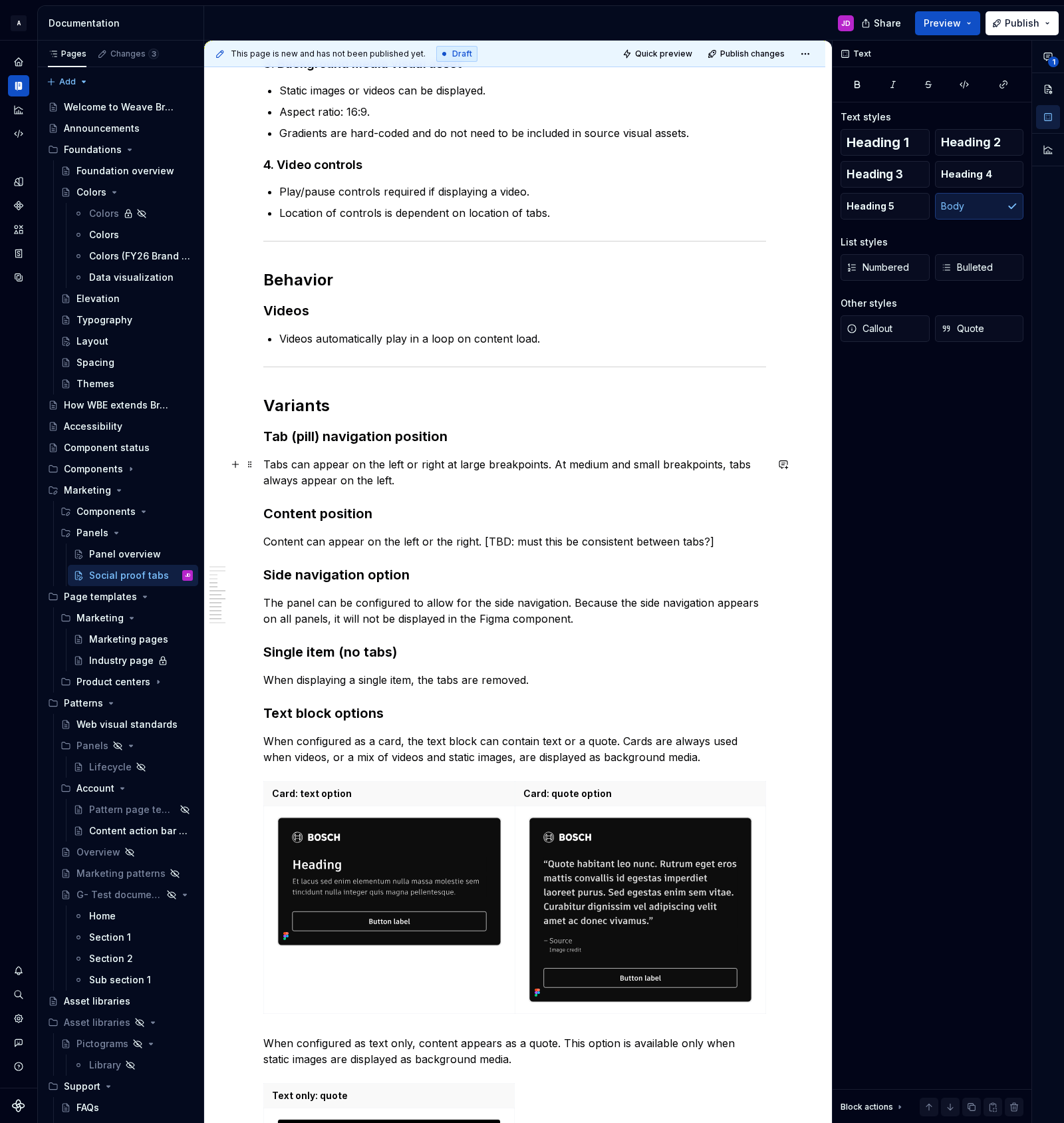
click at [458, 482] on p "Tabs can appear on the left or right at large breakpoints. At medium and small …" at bounding box center [515, 472] width 503 height 32
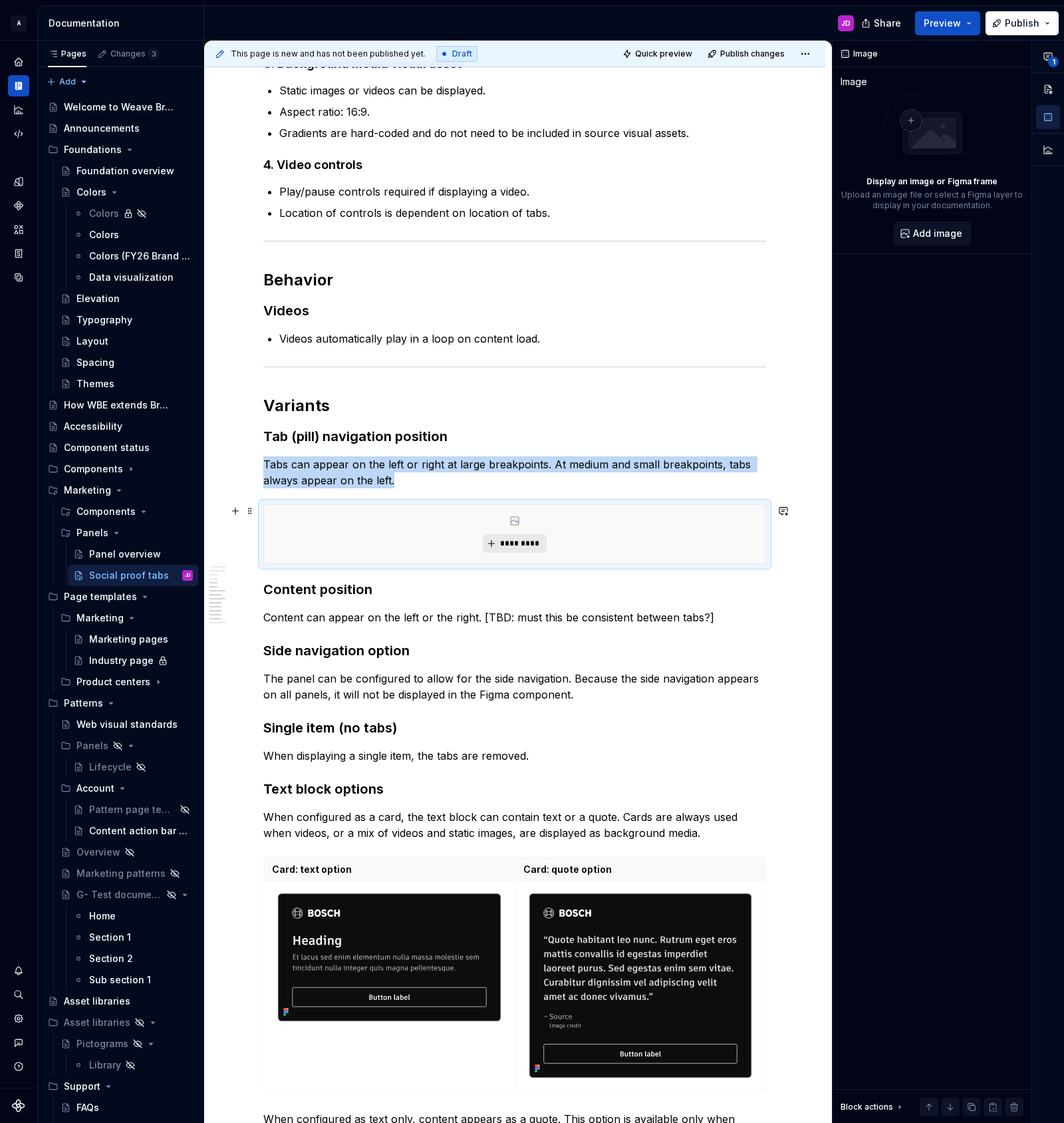
click at [527, 543] on span "*********" at bounding box center [520, 543] width 40 height 11
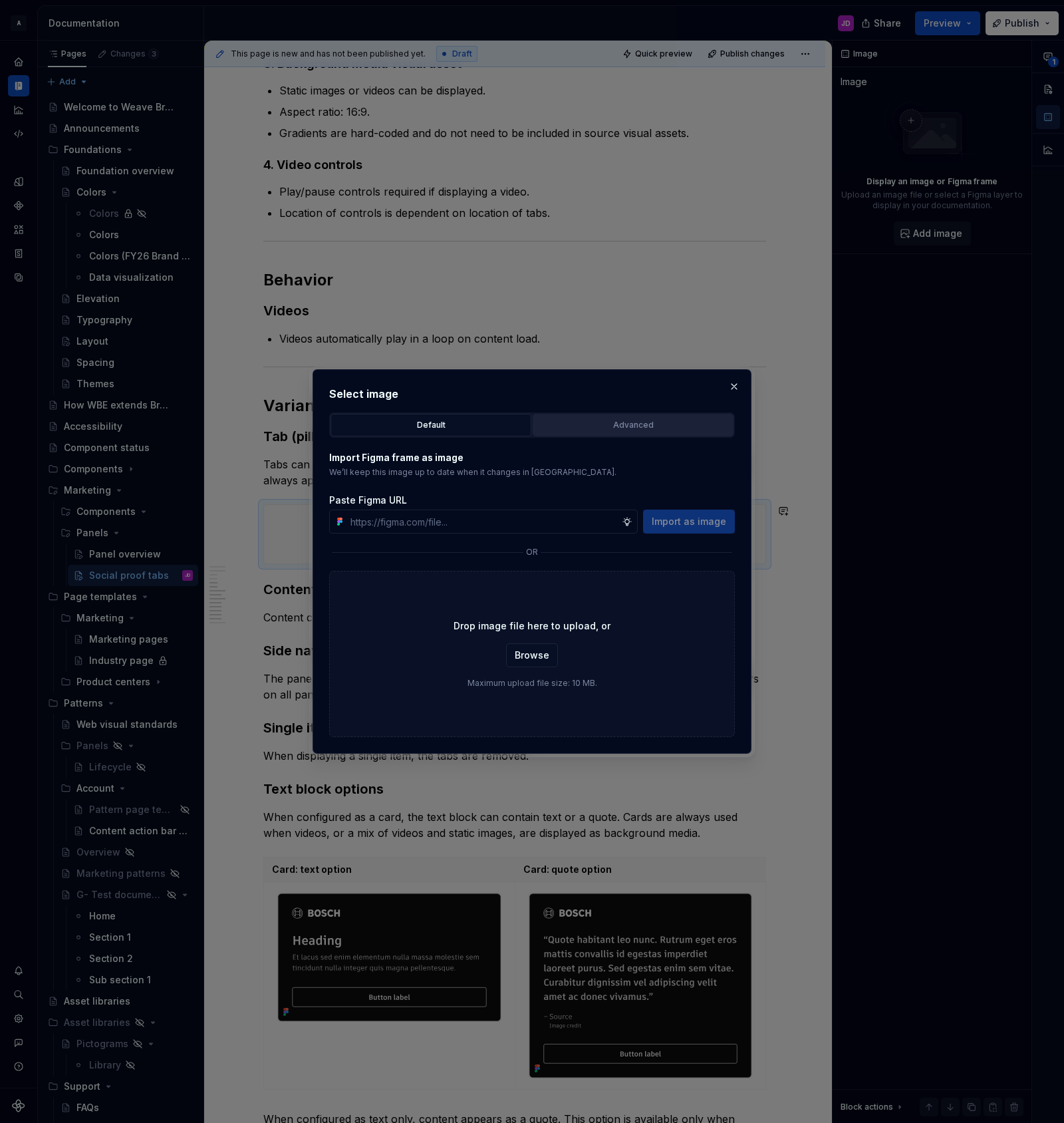
click at [657, 429] on div "Advanced" at bounding box center [633, 425] width 192 height 13
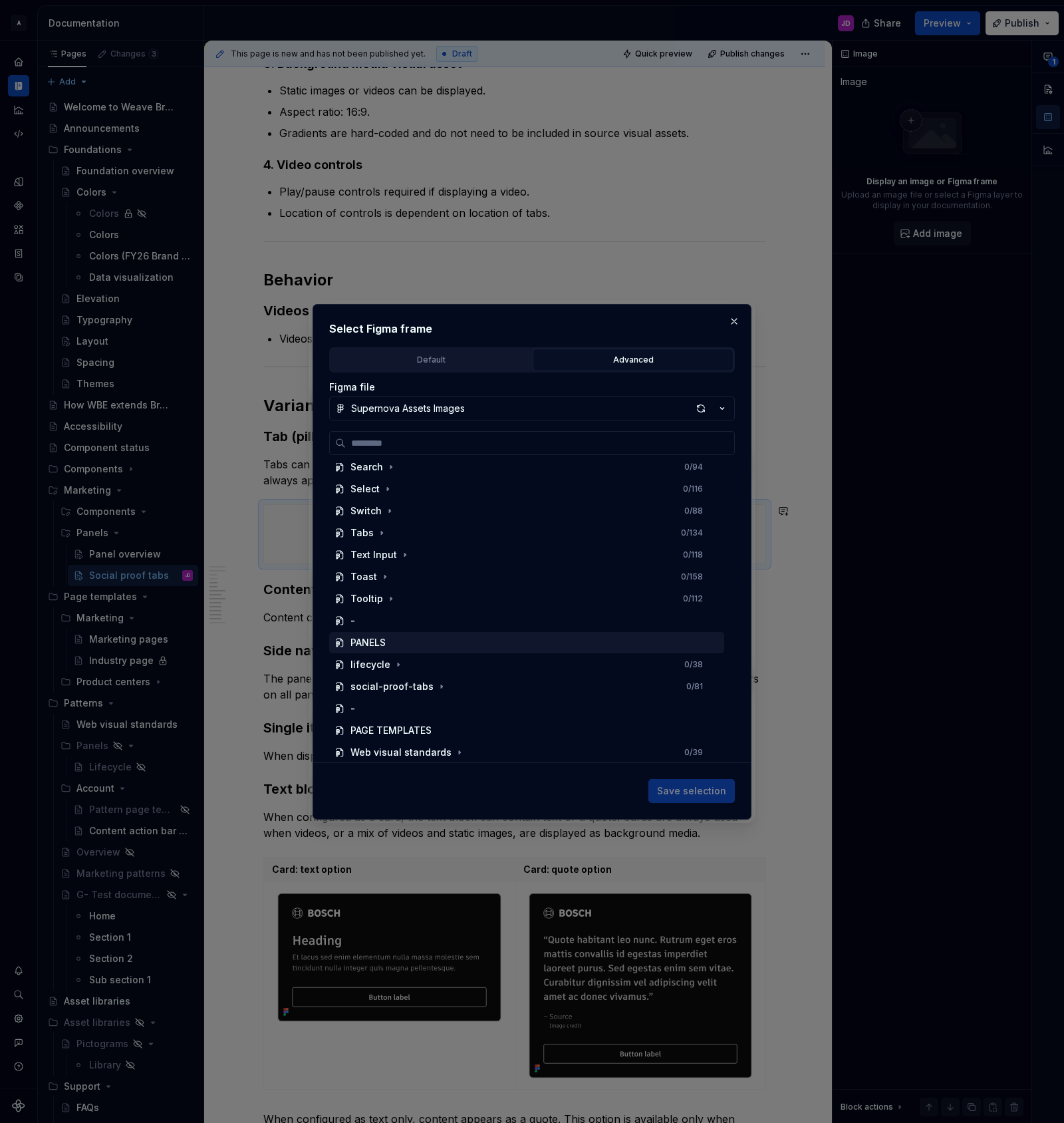
scroll to position [557, 0]
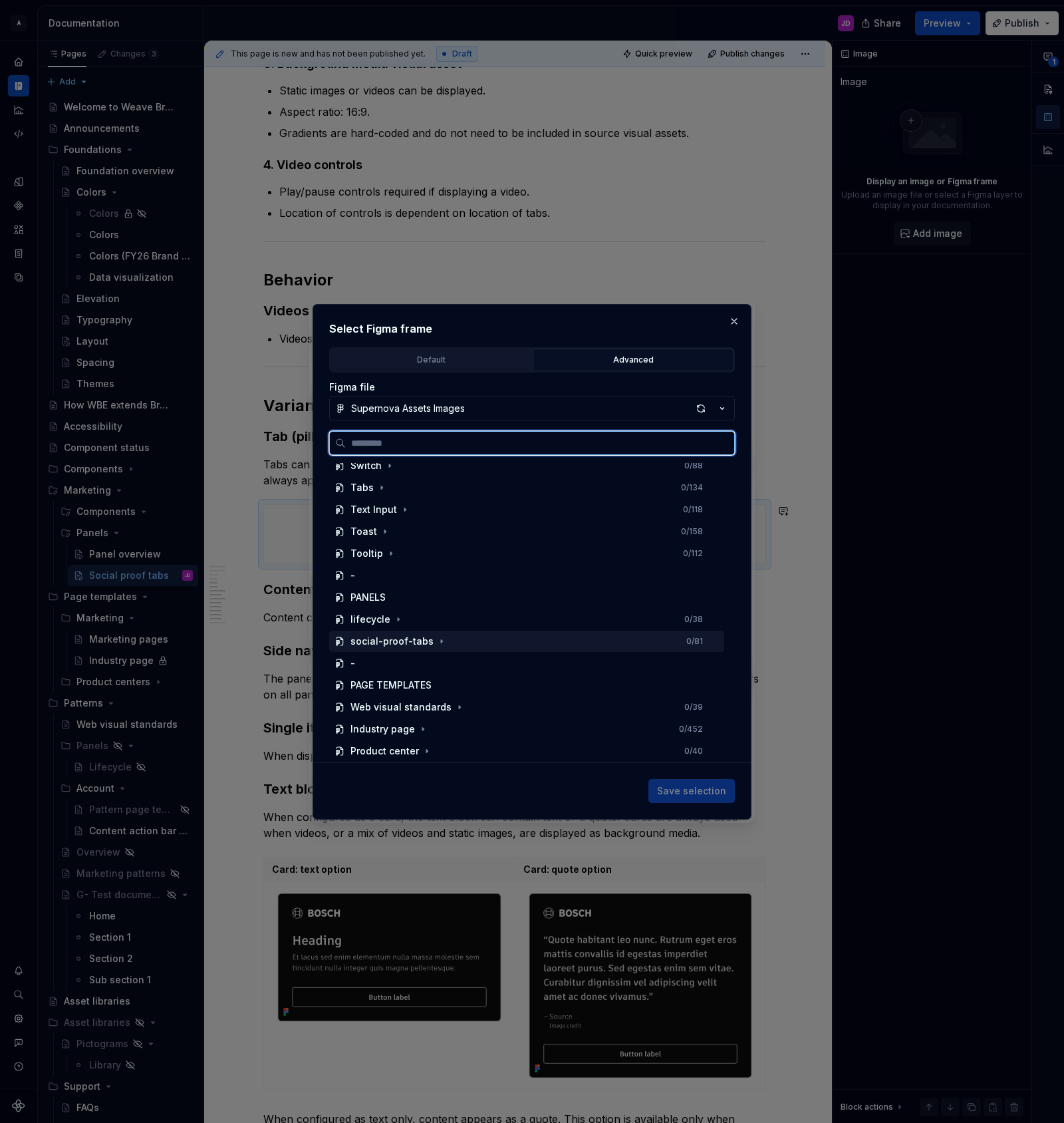
click at [465, 644] on div "social-proof-tabs 0 / 81" at bounding box center [526, 641] width 395 height 21
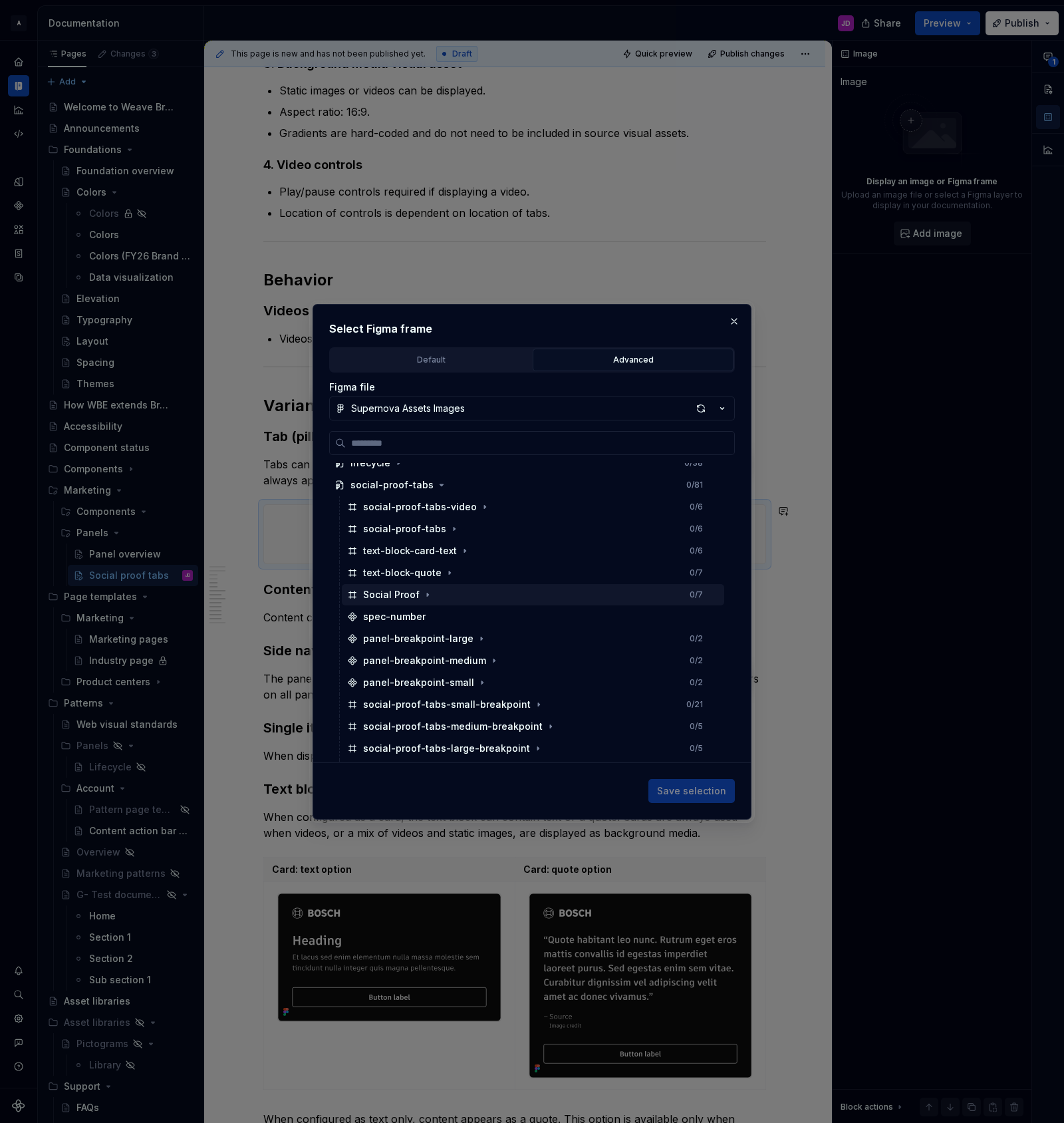
scroll to position [708, 0]
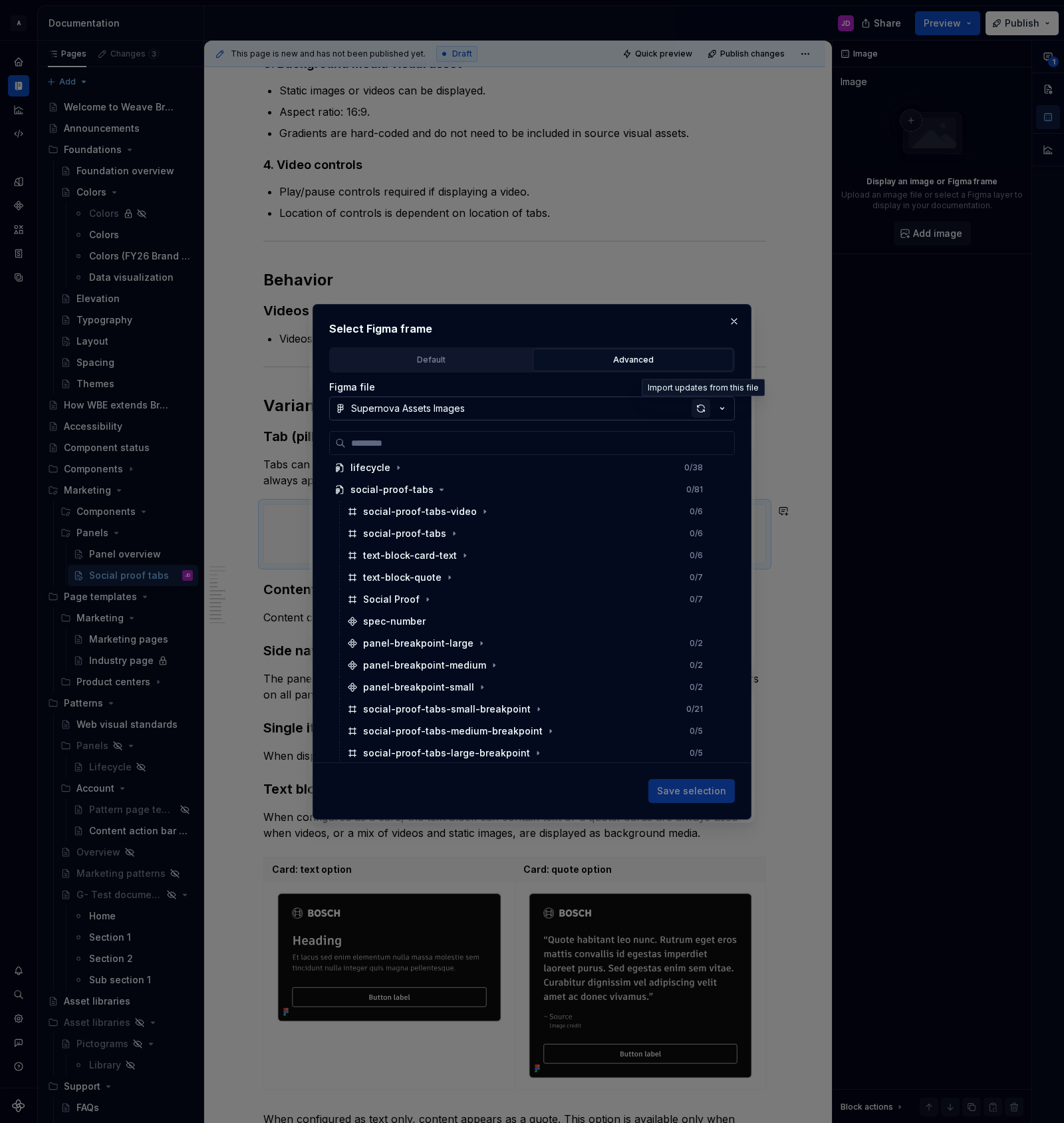
click at [700, 404] on div "button" at bounding box center [701, 408] width 19 height 19
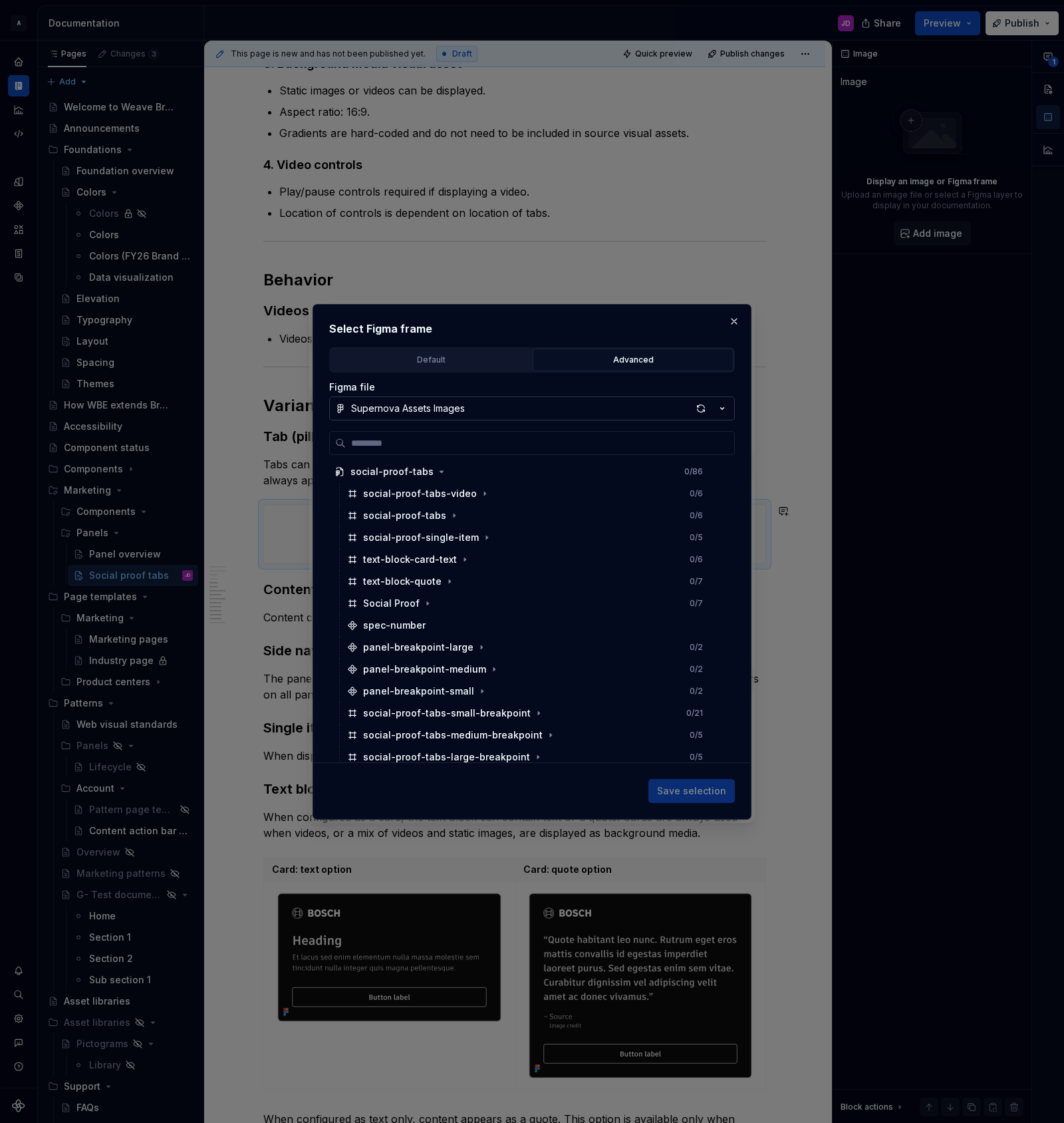
scroll to position [711, 0]
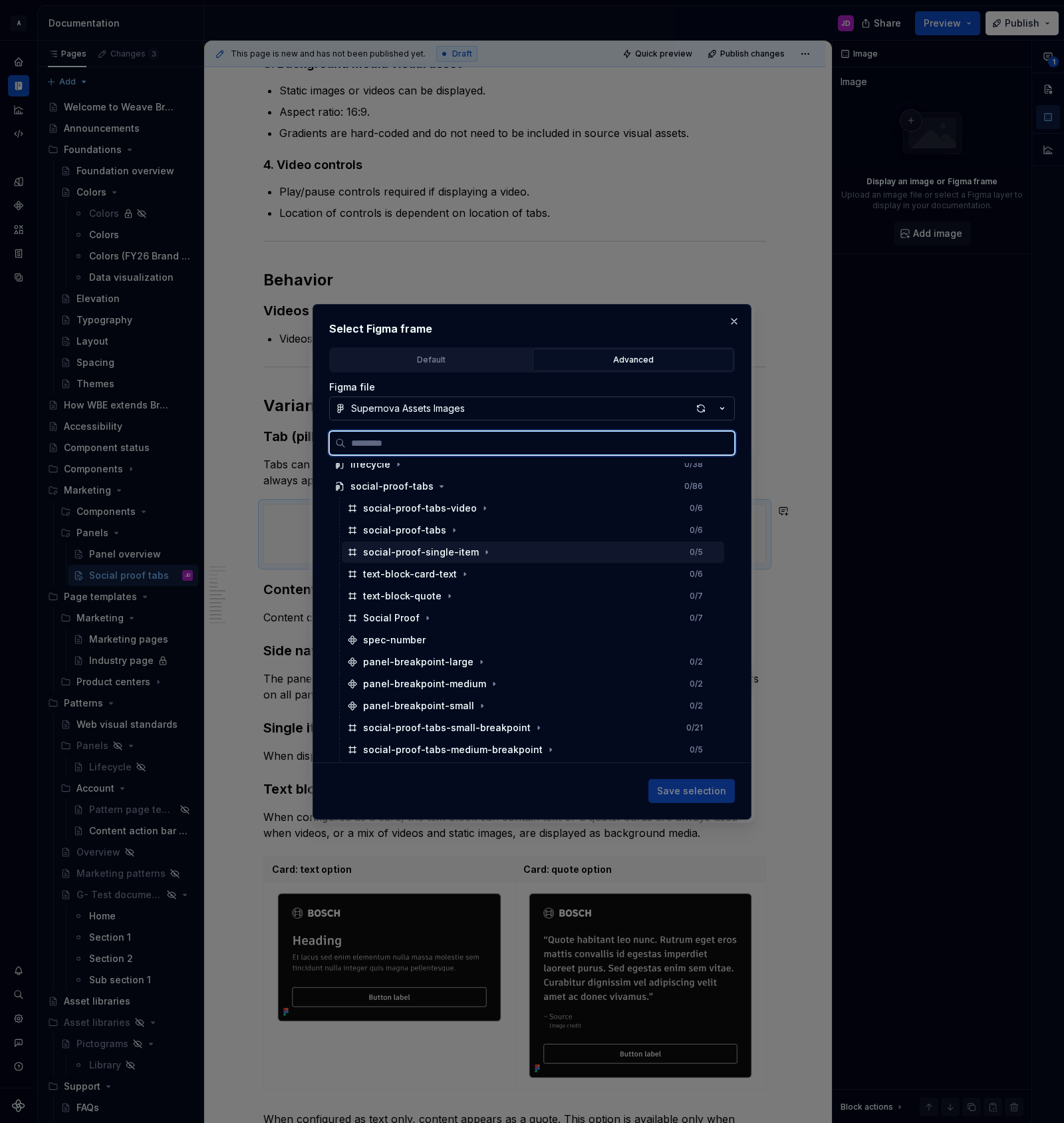
click at [510, 545] on div "social-proof-single-item 0 / 5" at bounding box center [533, 552] width 382 height 21
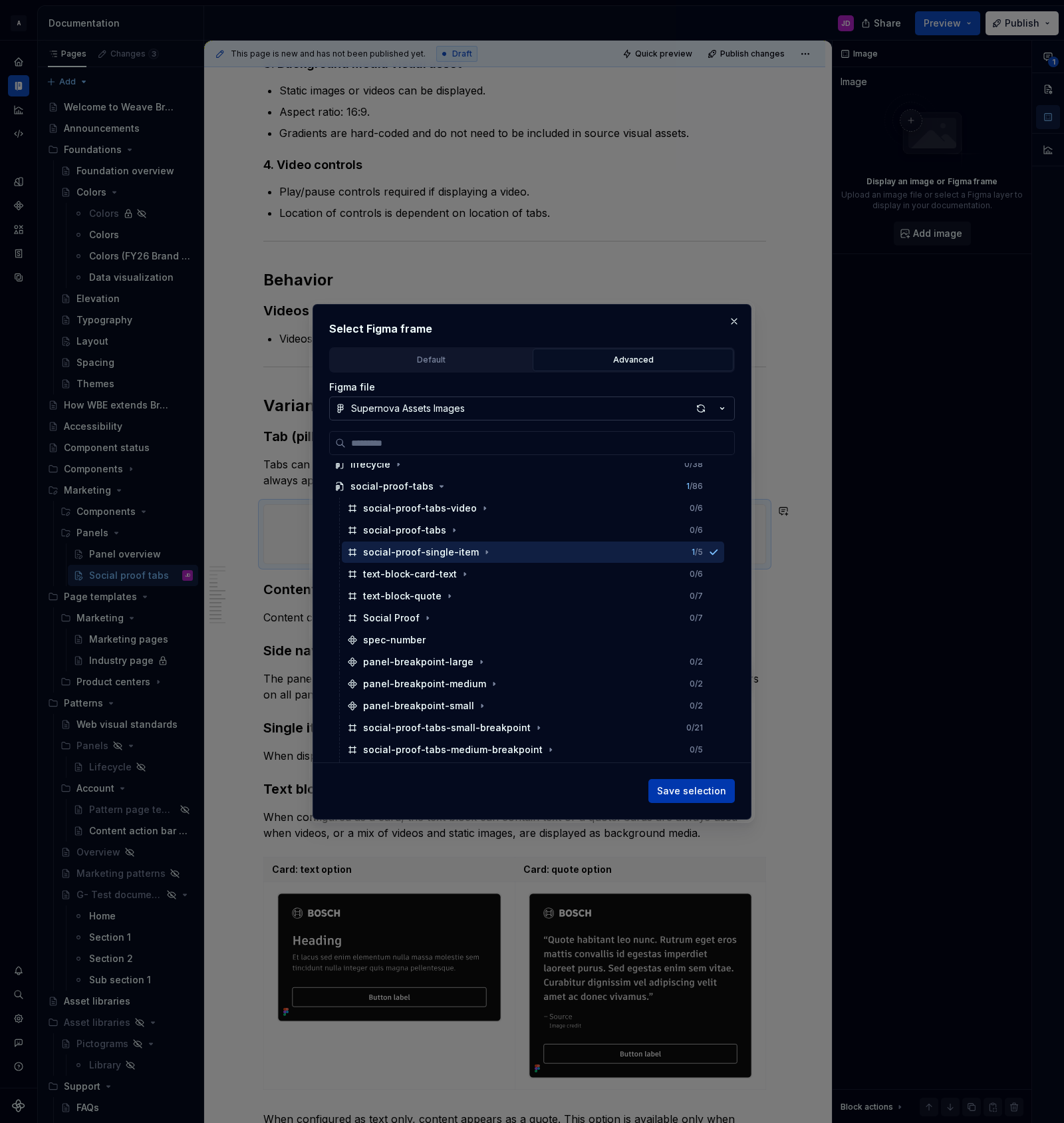
click at [697, 790] on span "Save selection" at bounding box center [691, 791] width 69 height 13
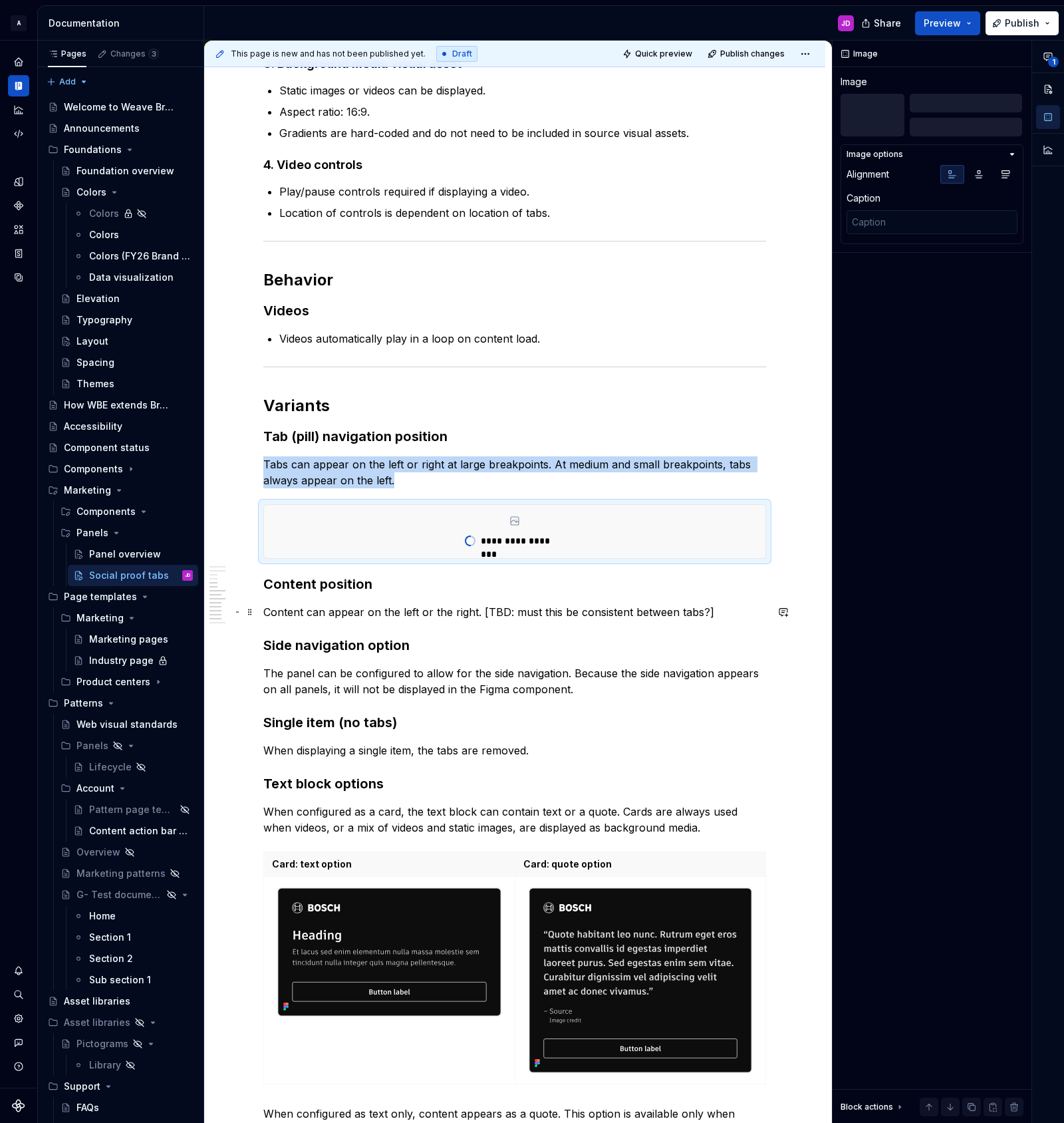
click at [435, 612] on p "Content can appear on the left or the right. [TBD: must this be consistent betw…" at bounding box center [515, 611] width 503 height 16
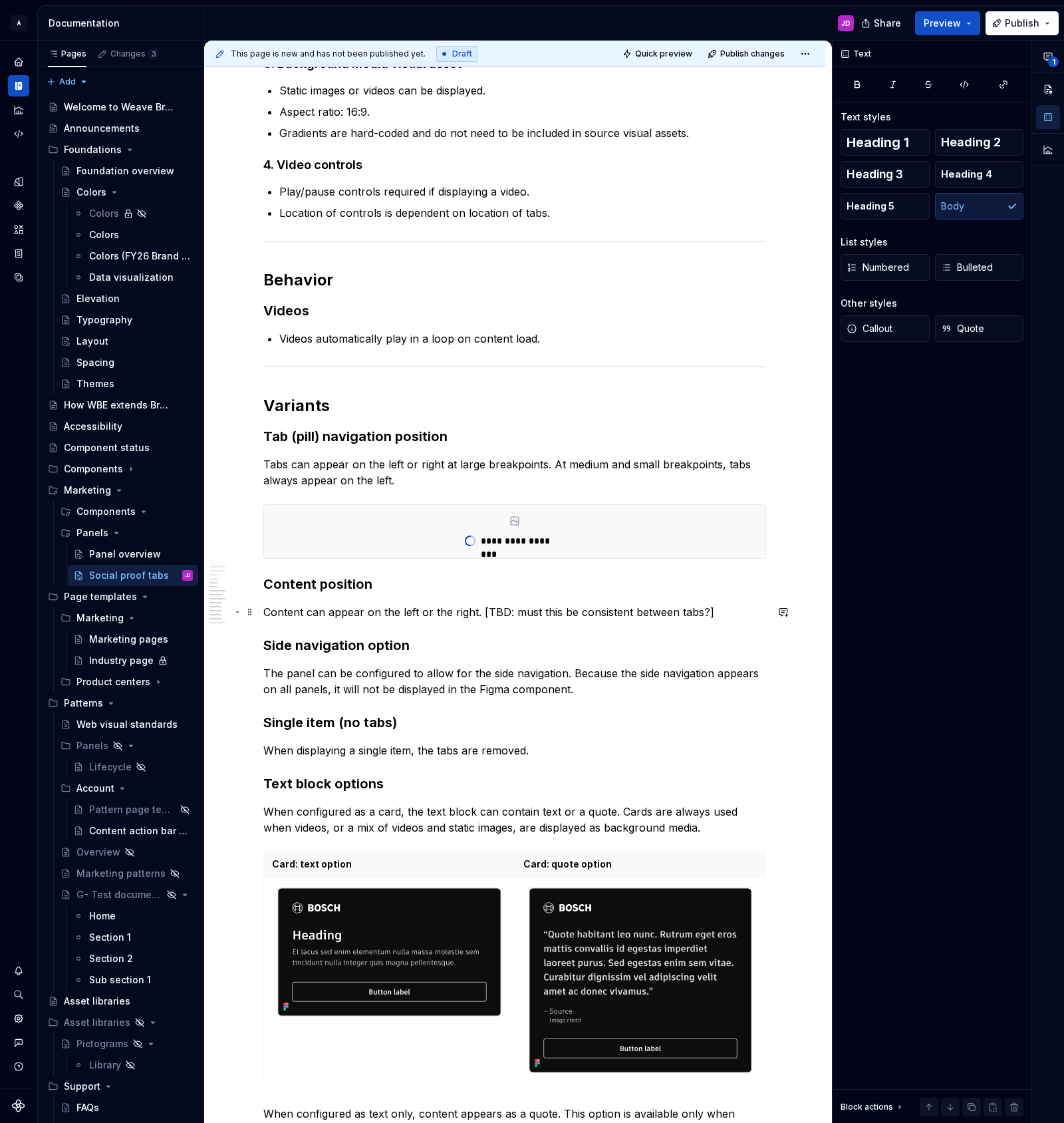
click at [544, 612] on p "Content can appear on the left or the right. [TBD: must this be consistent betw…" at bounding box center [515, 611] width 503 height 16
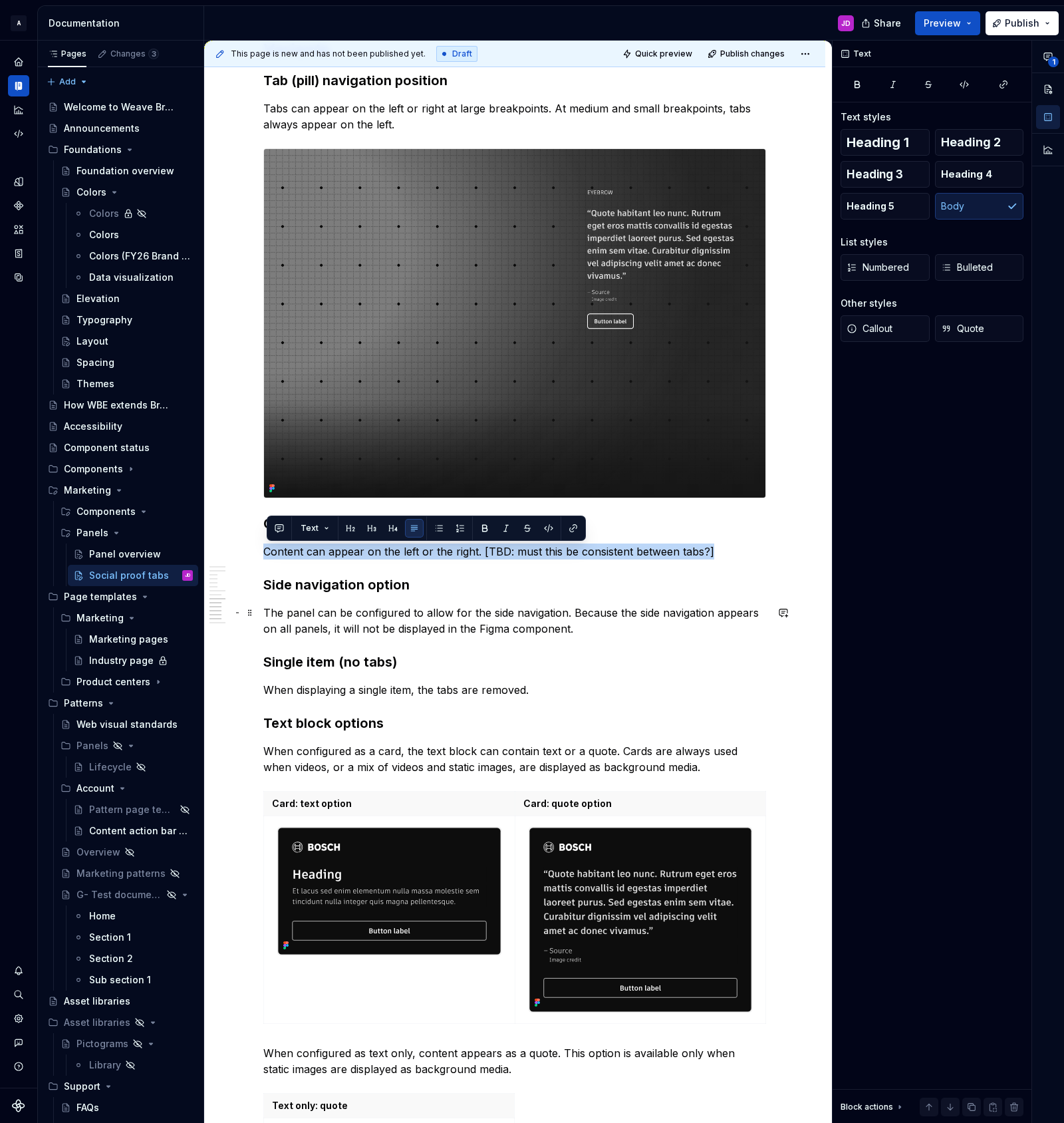
scroll to position [2137, 0]
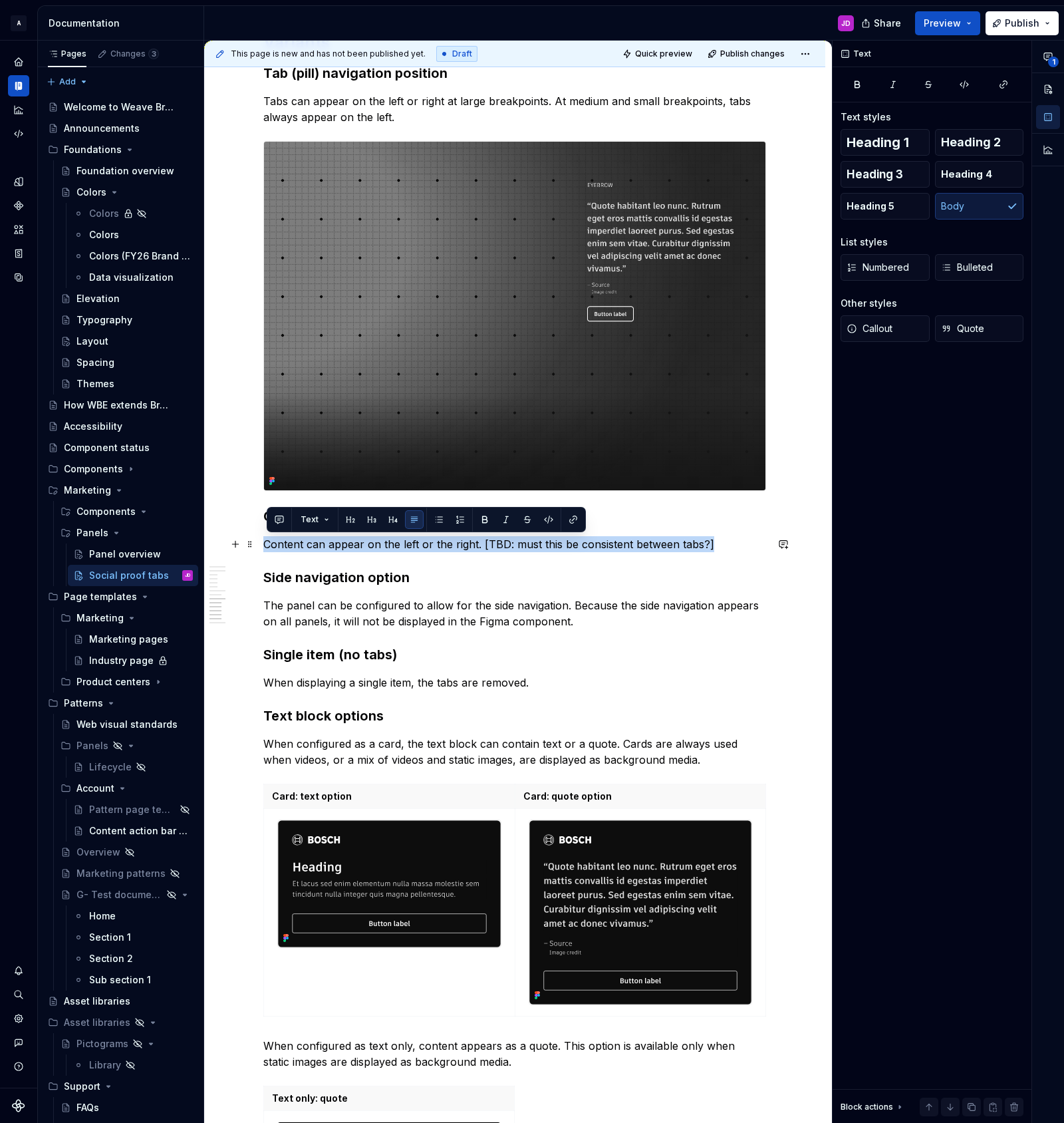
click at [378, 547] on p "Content can appear on the left or the right. [TBD: must this be consistent betw…" at bounding box center [515, 544] width 503 height 16
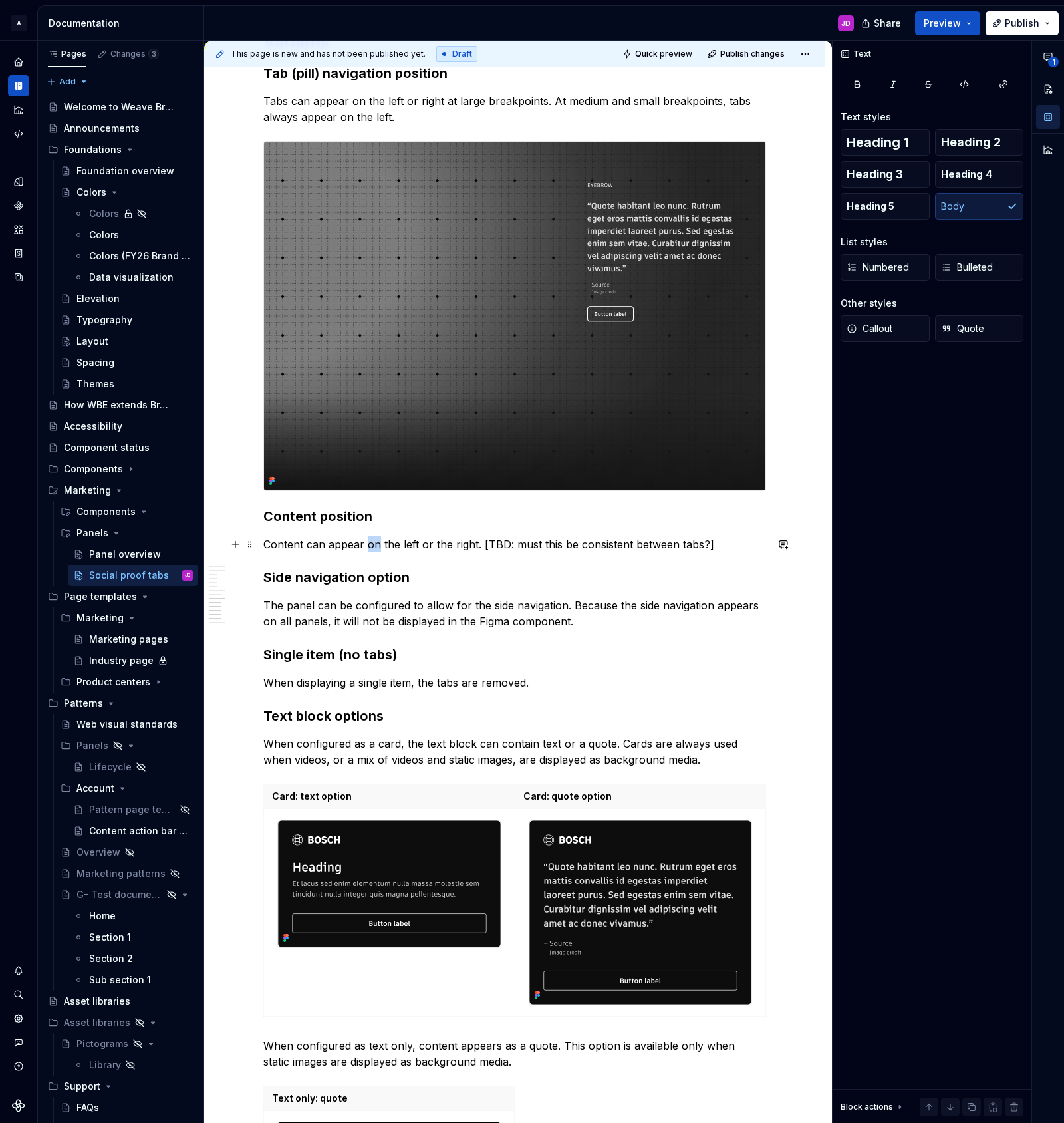
click at [378, 547] on p "Content can appear on the left or the right. [TBD: must this be consistent betw…" at bounding box center [515, 544] width 503 height 16
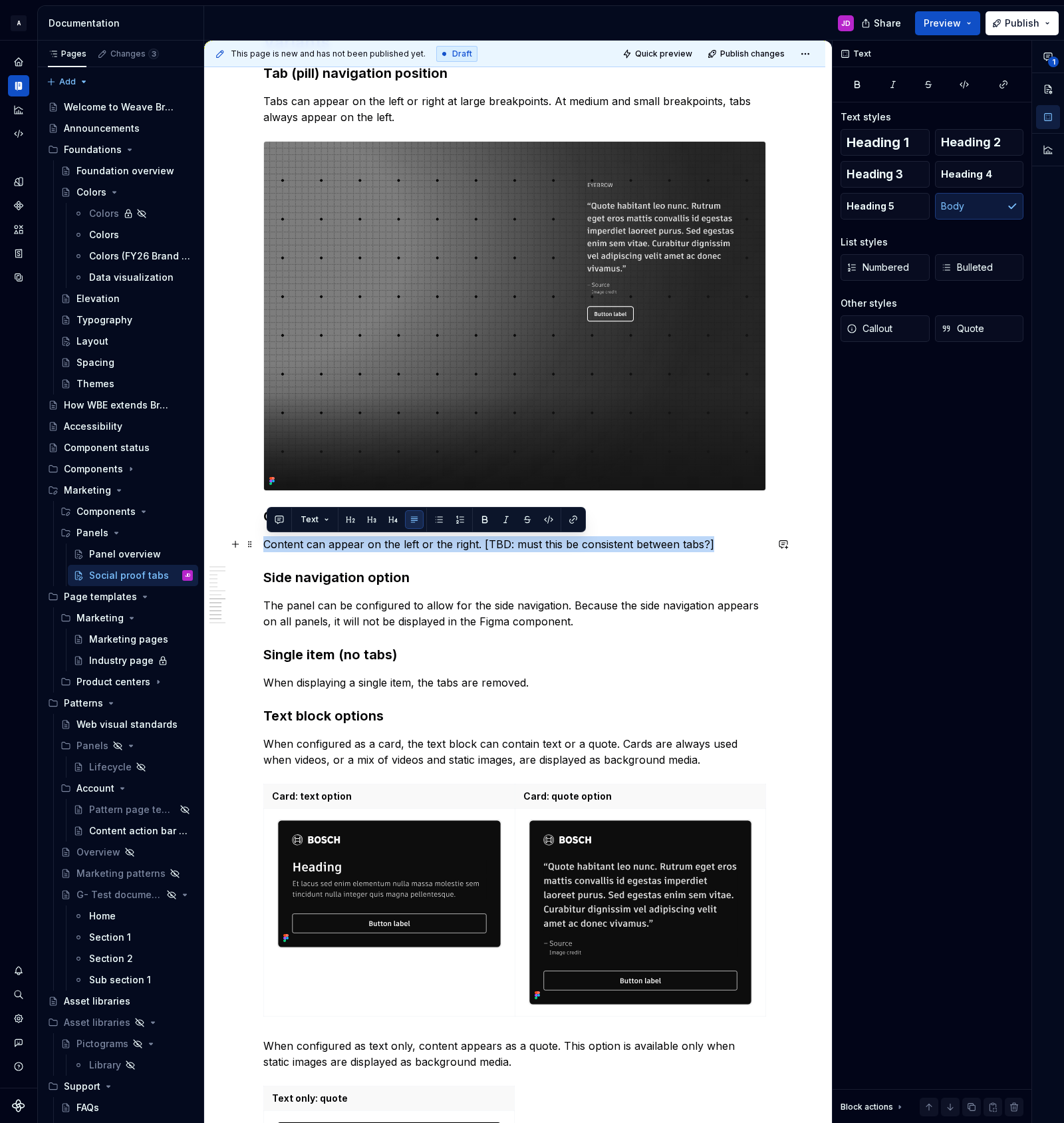
click at [378, 547] on p "Content can appear on the left or the right. [TBD: must this be consistent betw…" at bounding box center [515, 544] width 503 height 16
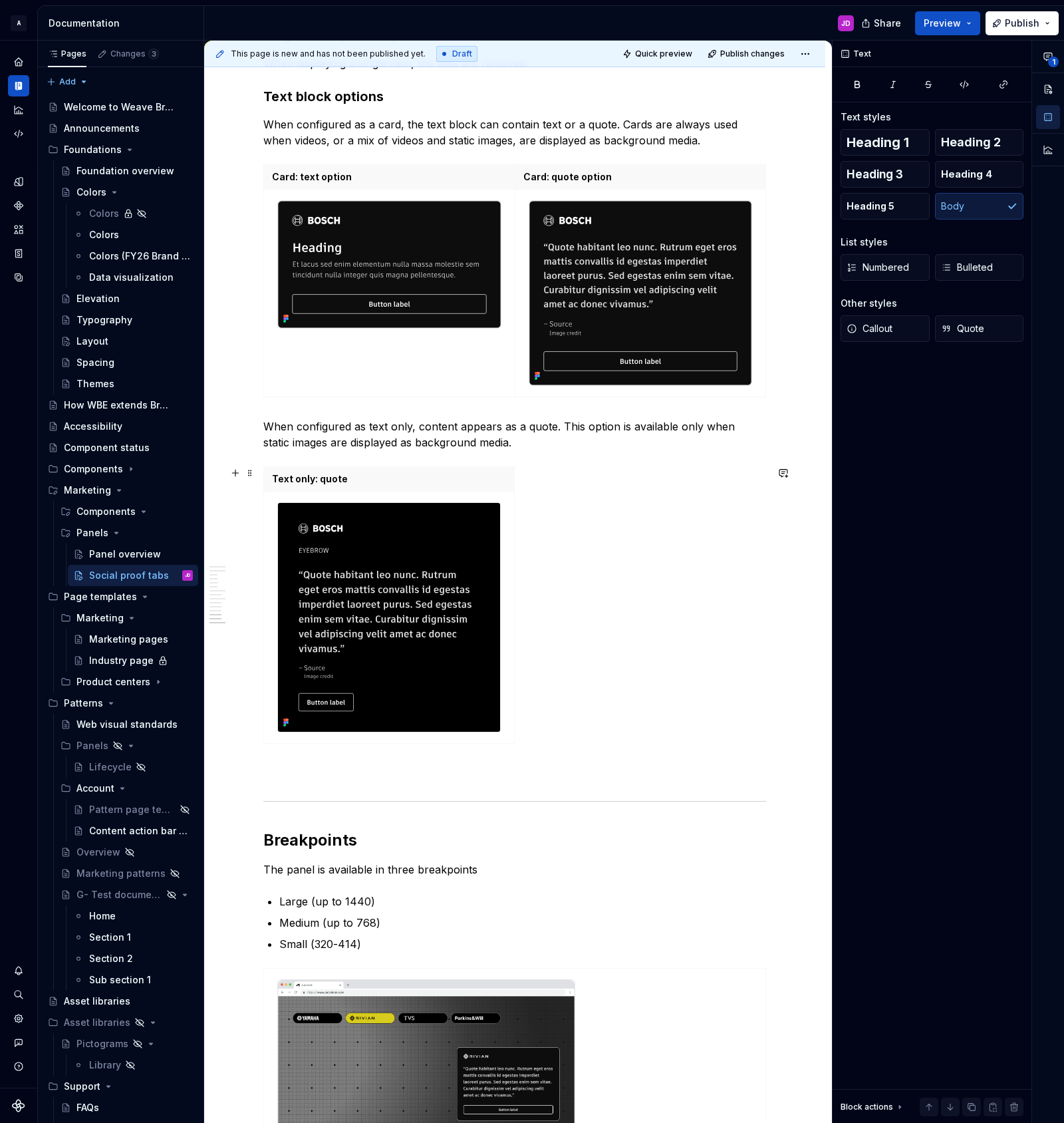
scroll to position [2761, 0]
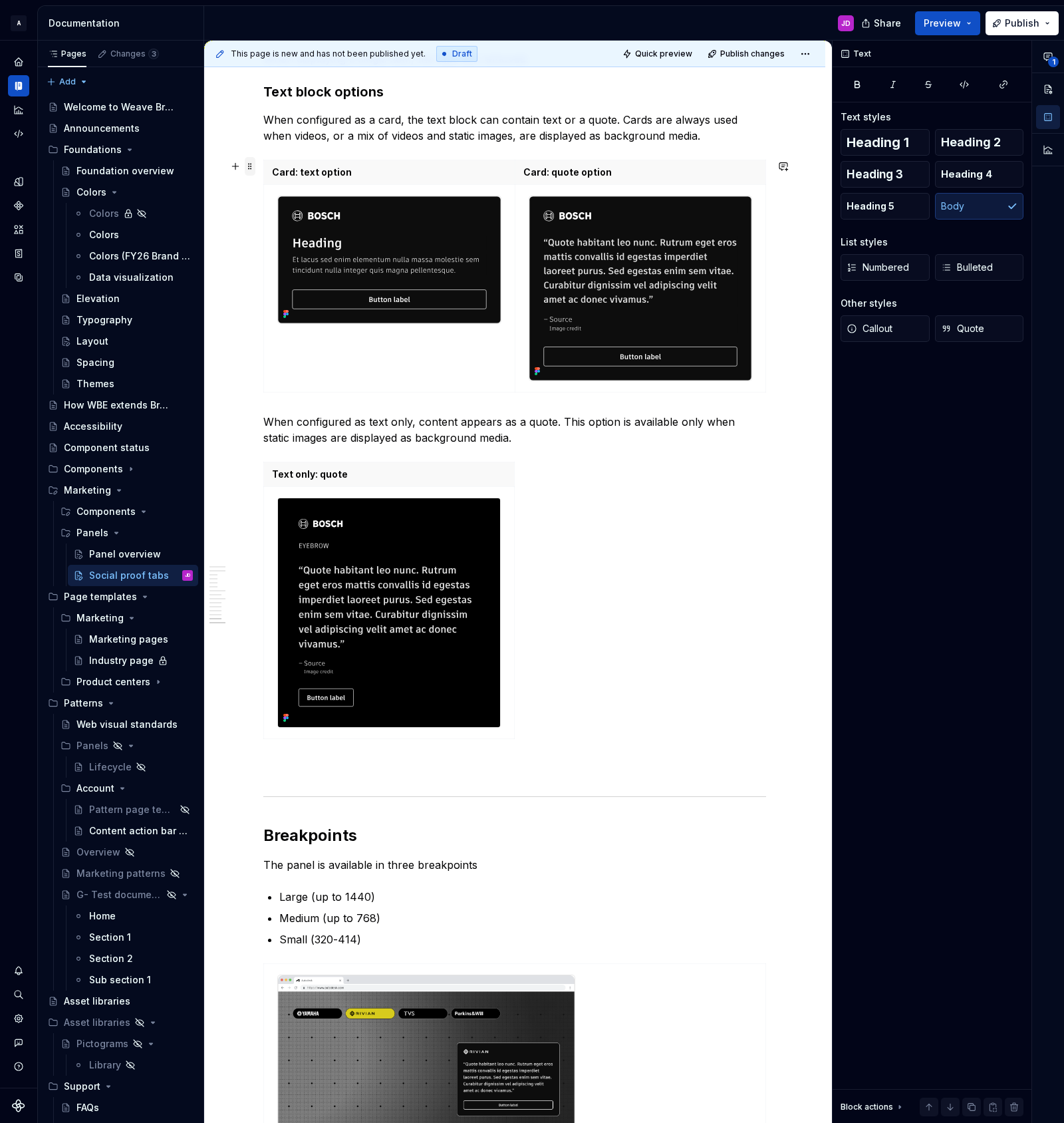
click at [252, 166] on span at bounding box center [249, 166] width 11 height 19
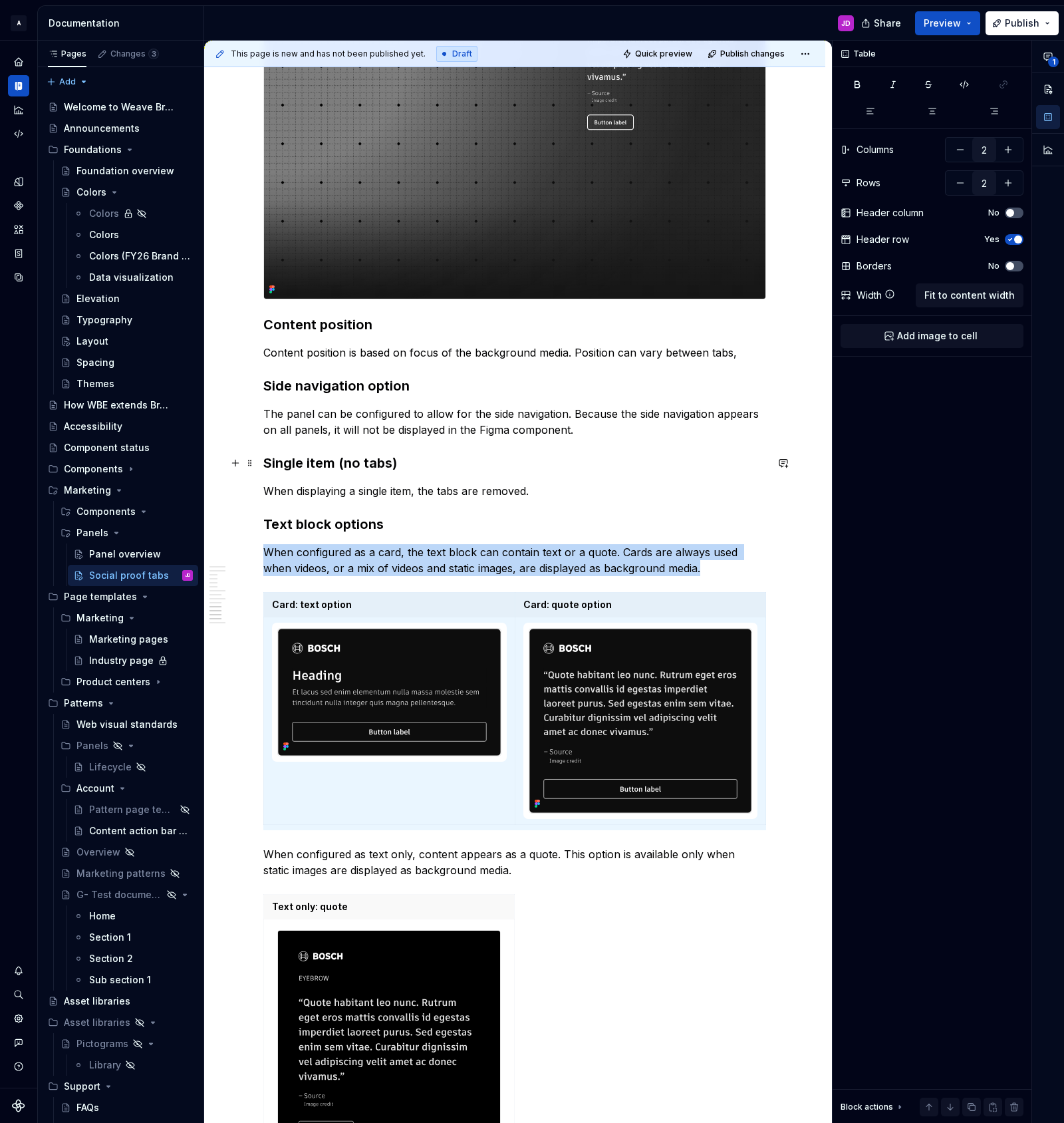
scroll to position [2327, 0]
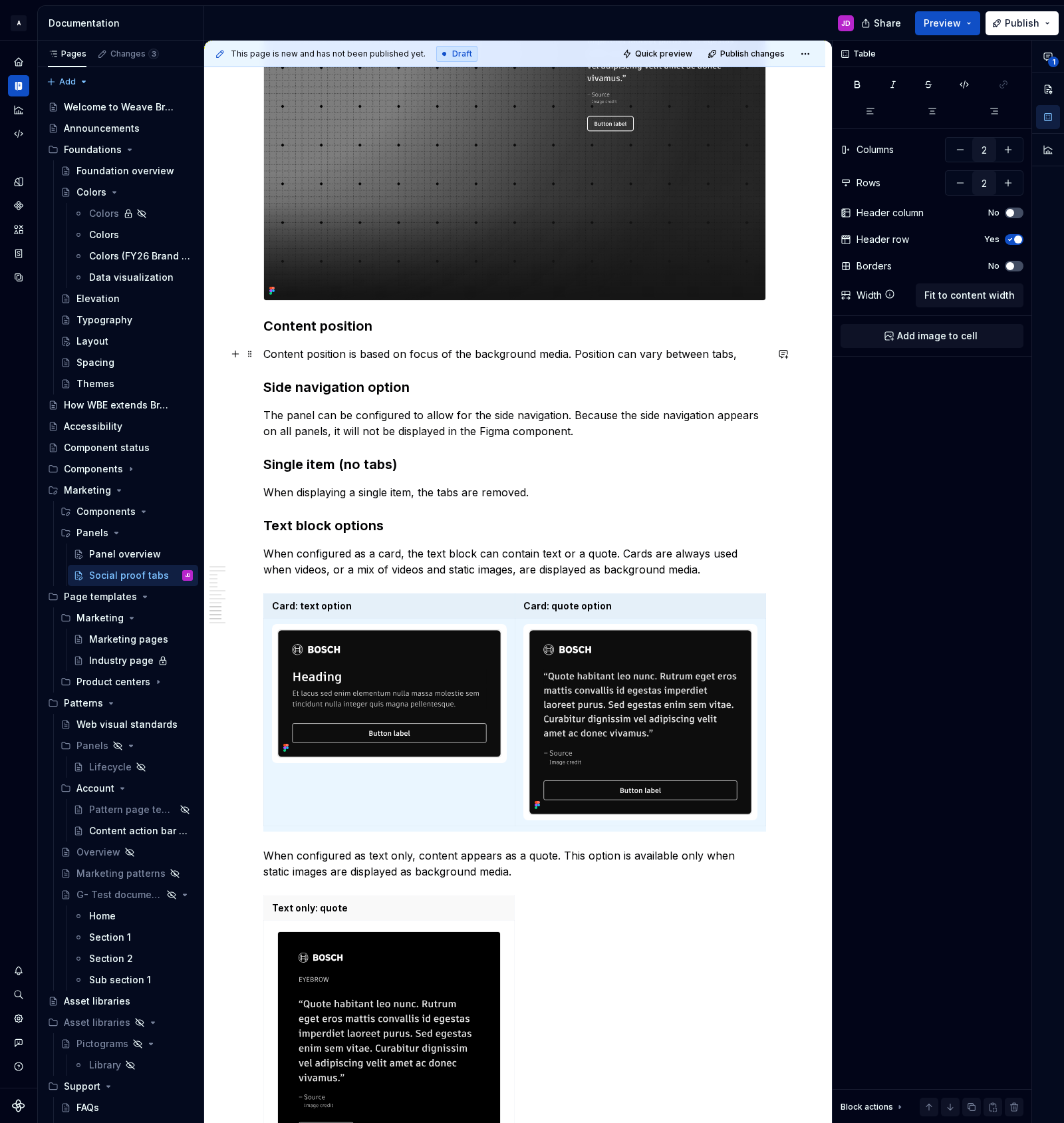
click at [746, 355] on p "Content position is based on focus of the background media. Position can vary b…" at bounding box center [515, 354] width 503 height 16
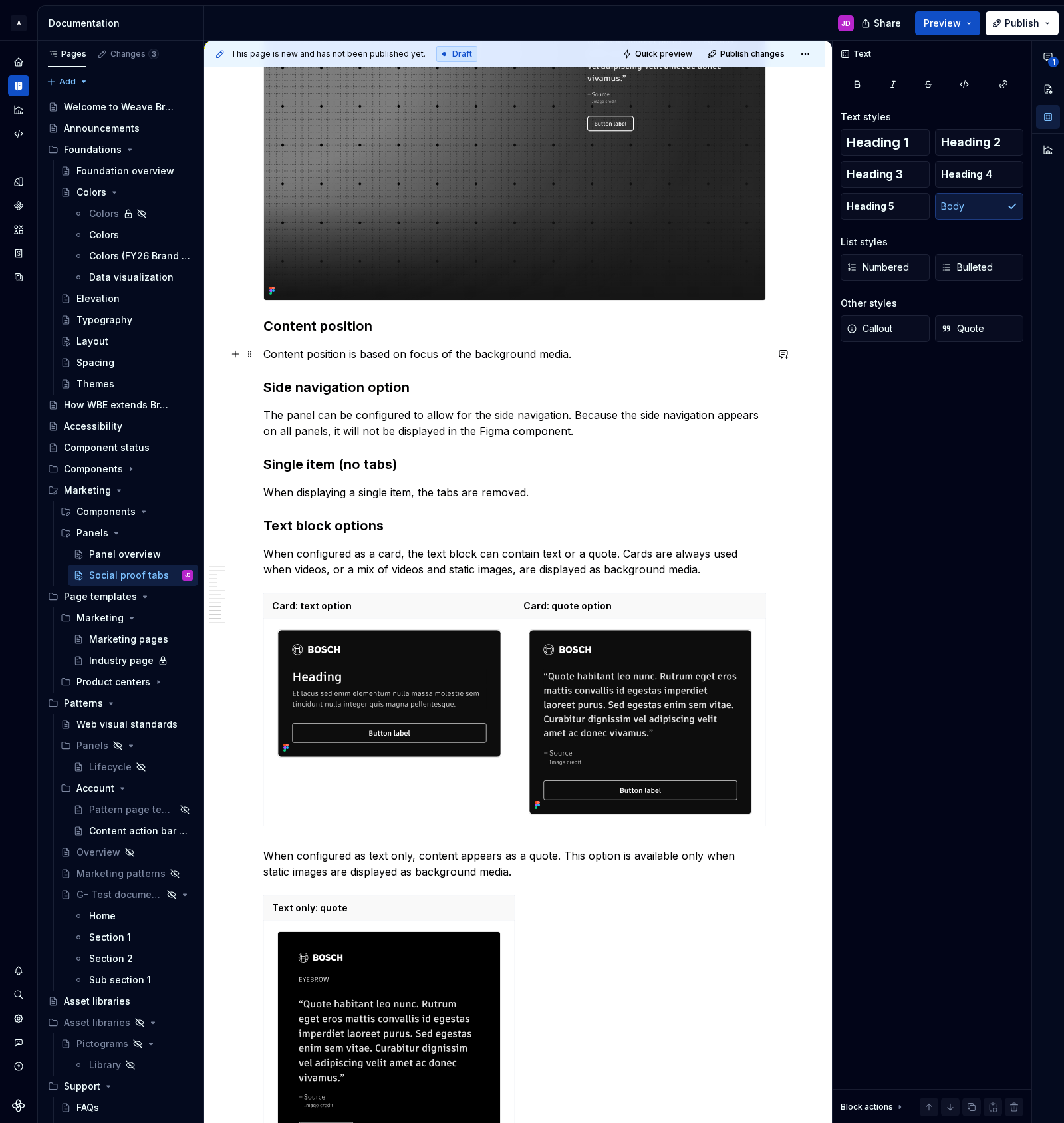
click at [269, 355] on p "Content position is based on focus of the background media." at bounding box center [515, 354] width 503 height 16
click at [741, 353] on p "Content position can vary between items, and is based on focus of the backgroun…" at bounding box center [515, 354] width 503 height 16
click at [560, 353] on p "Content position can vary between items, and is based on focus of the backgroun…" at bounding box center [515, 354] width 503 height 16
click at [776, 351] on div "**********" at bounding box center [515, 197] width 621 height 4595
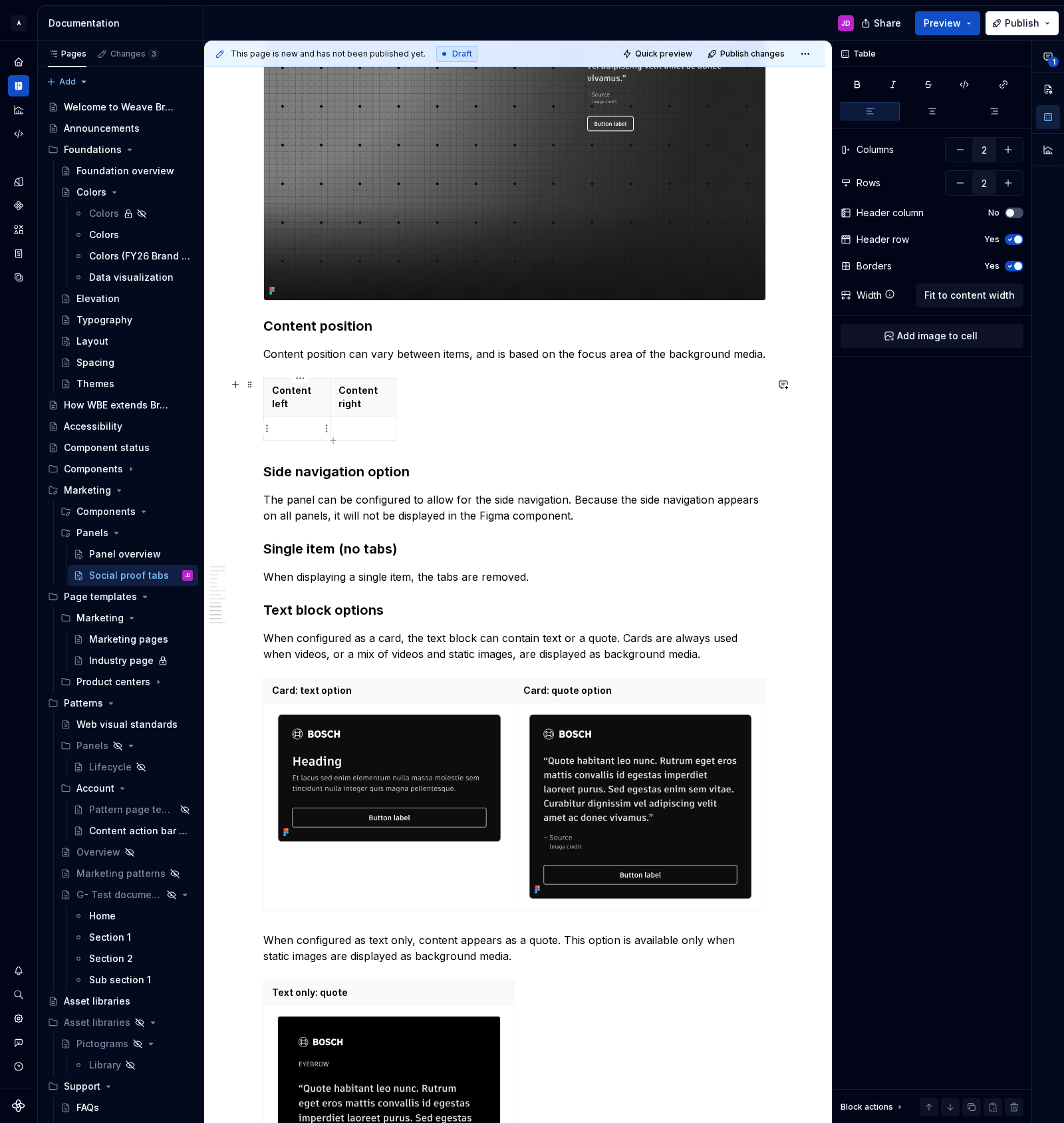
click at [304, 426] on p at bounding box center [297, 428] width 50 height 13
click at [931, 333] on span "Add image to cell" at bounding box center [937, 335] width 80 height 13
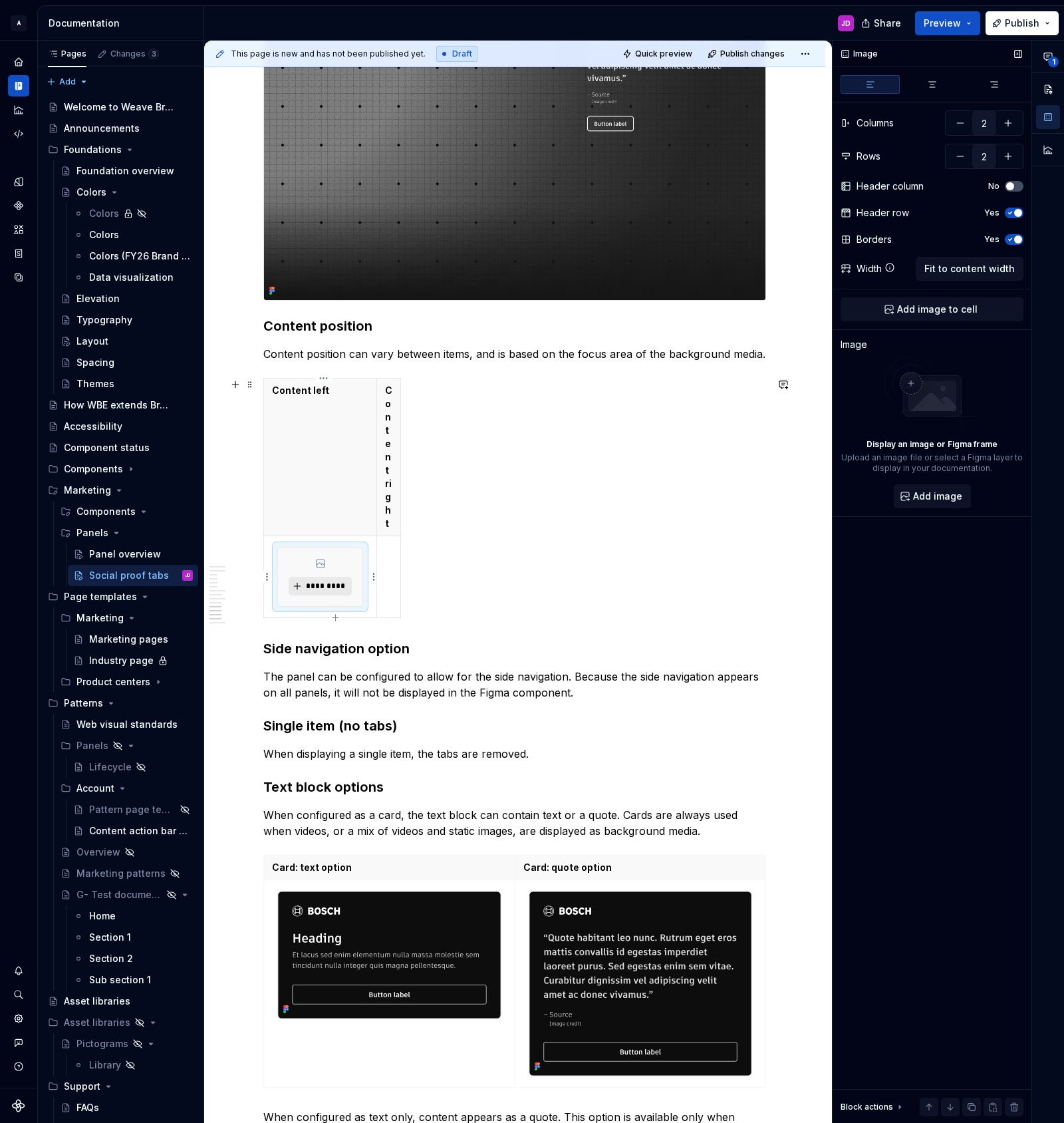
click at [317, 583] on span "*********" at bounding box center [325, 586] width 40 height 11
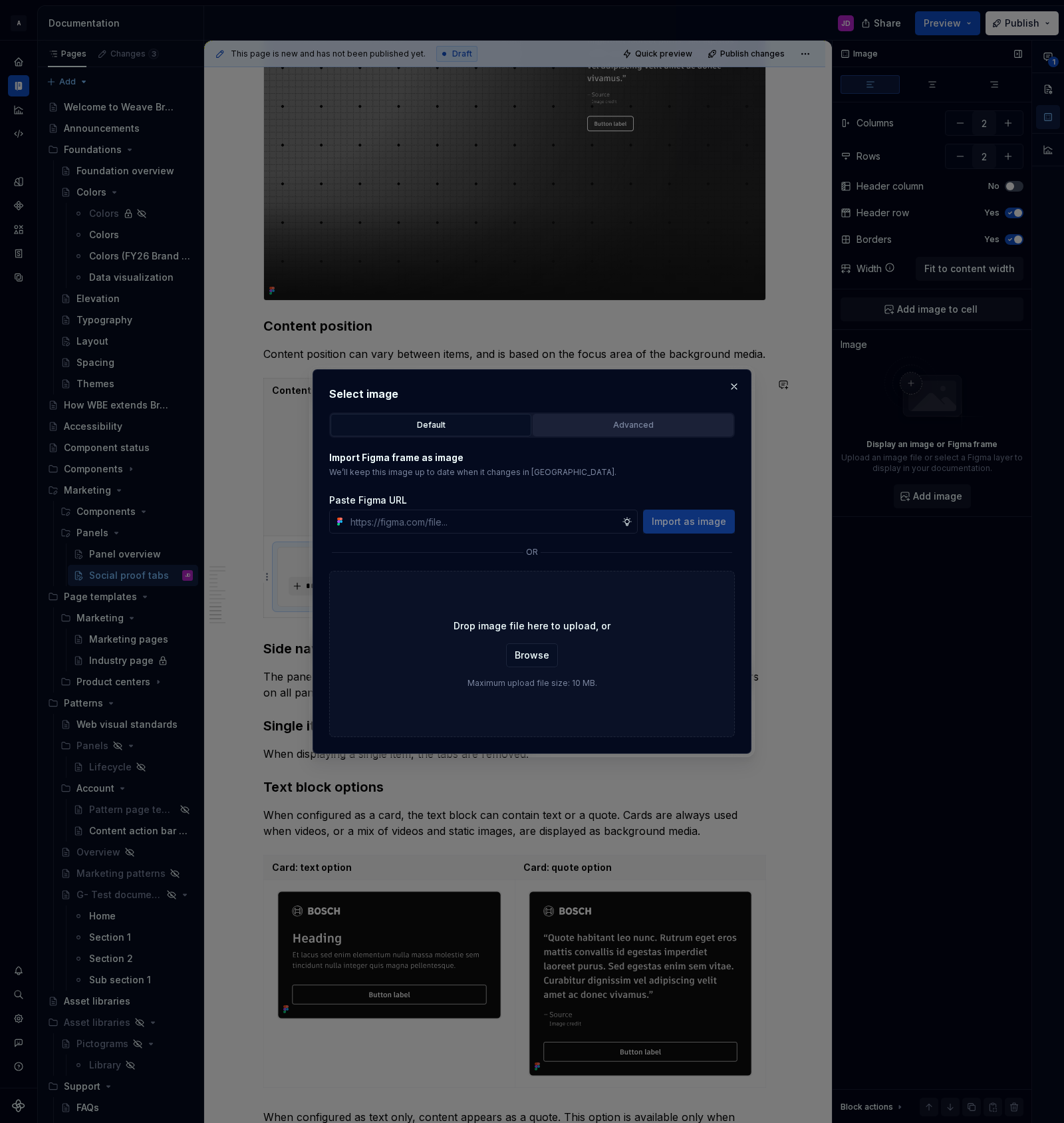
click at [629, 422] on div "Advanced" at bounding box center [633, 425] width 192 height 13
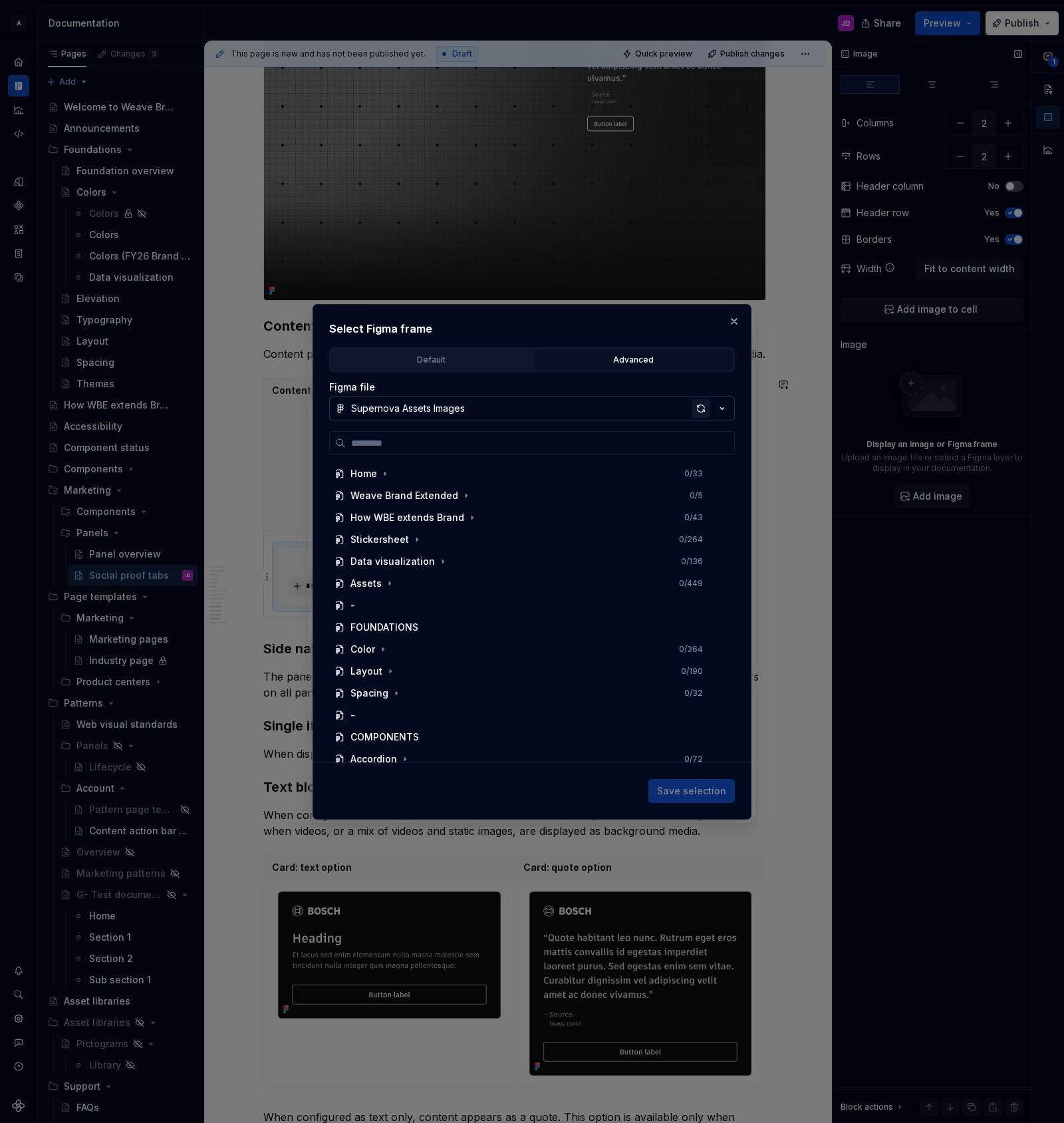
click at [697, 407] on div "button" at bounding box center [701, 408] width 19 height 19
type textarea "*"
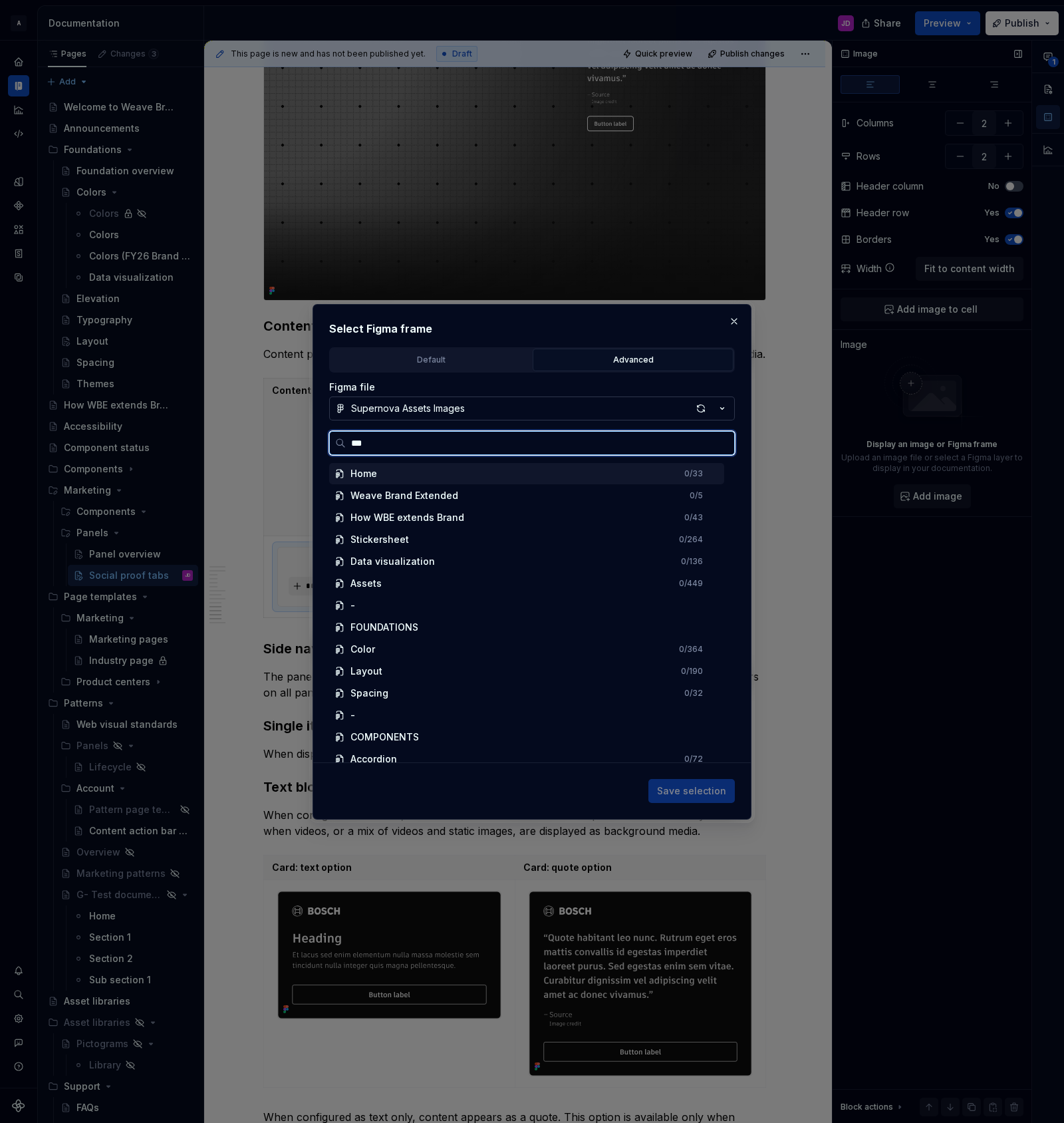
type input "****"
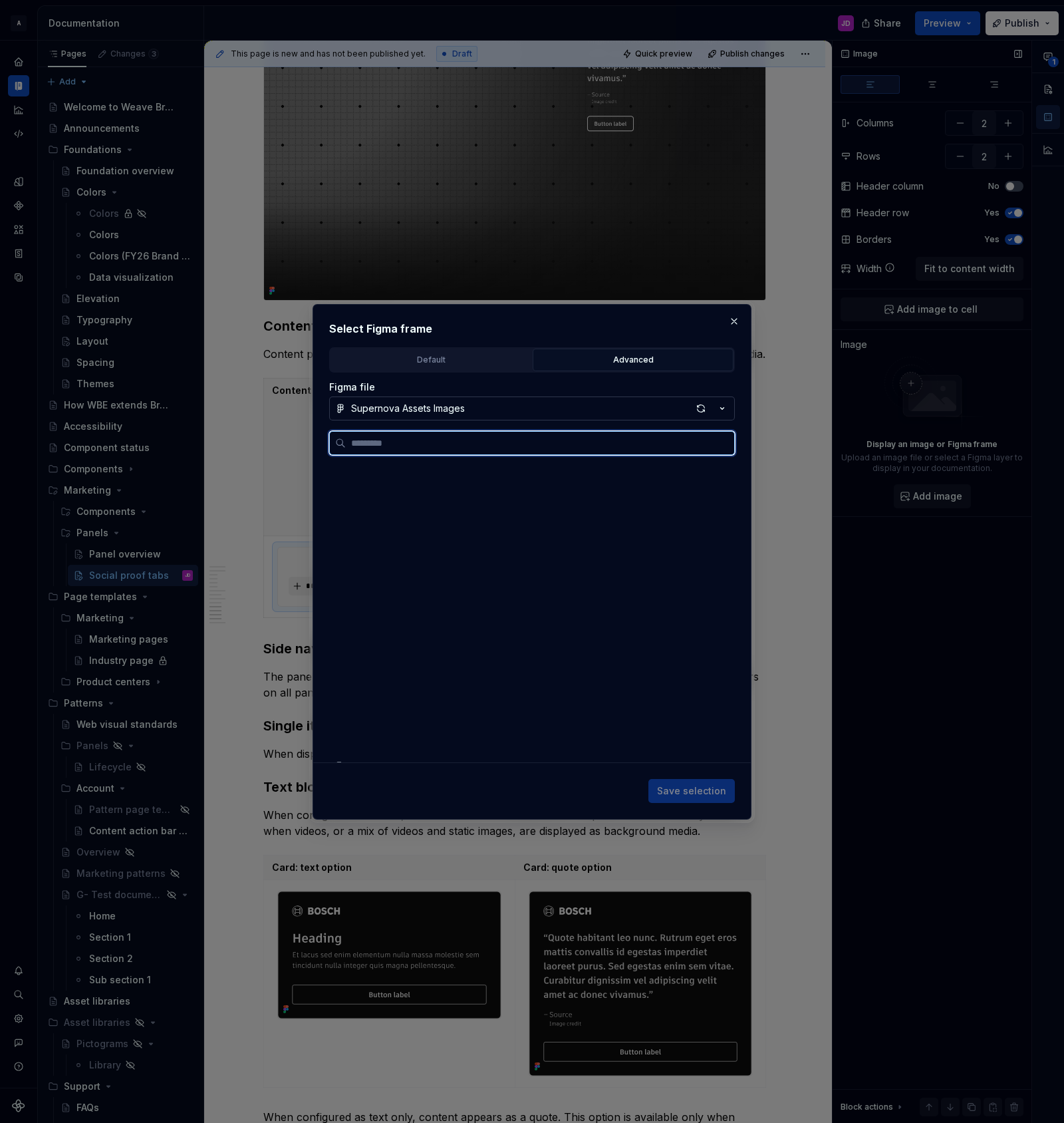
scroll to position [886, 0]
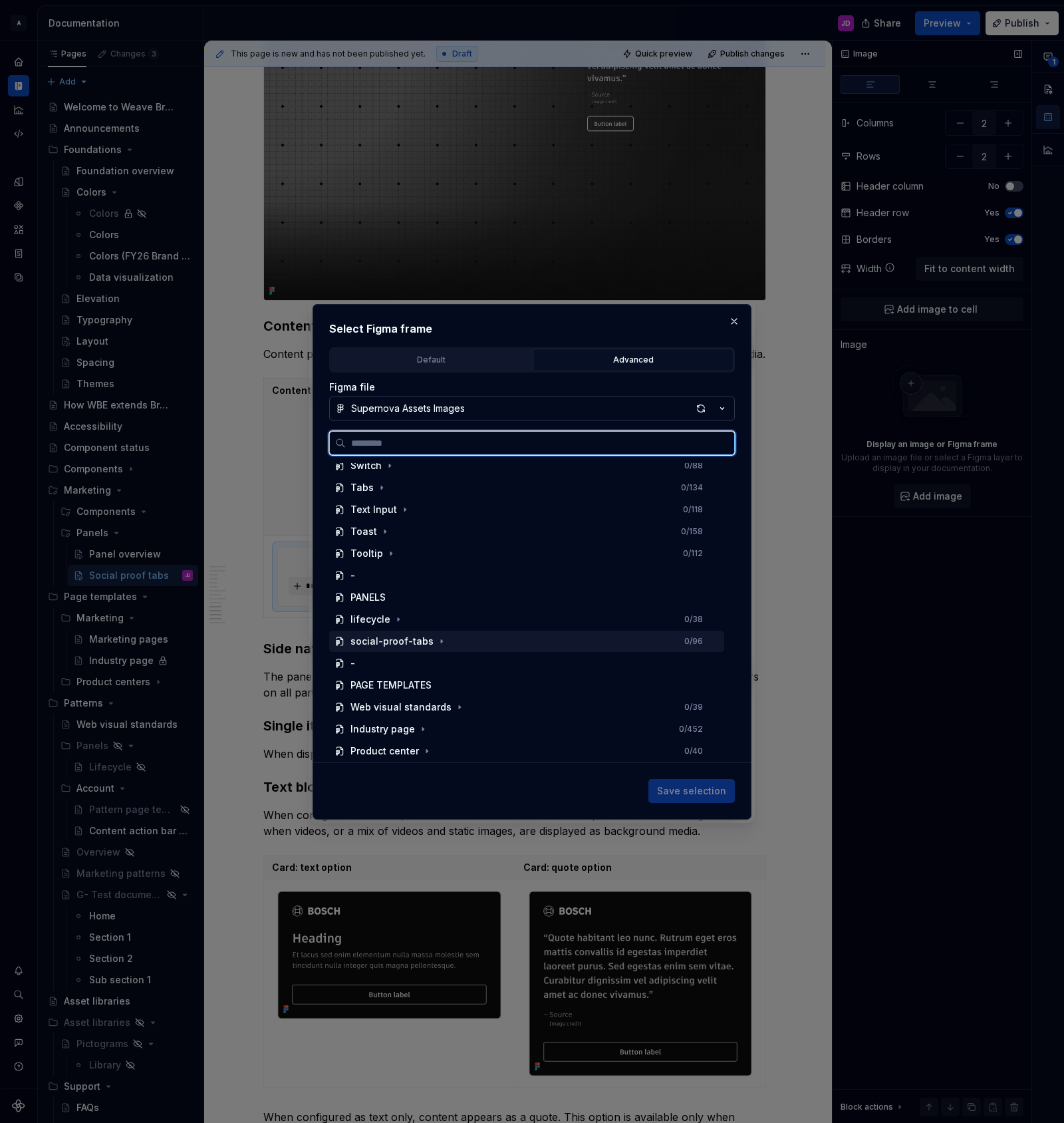
click at [421, 640] on div "social-proof-tabs" at bounding box center [392, 641] width 83 height 13
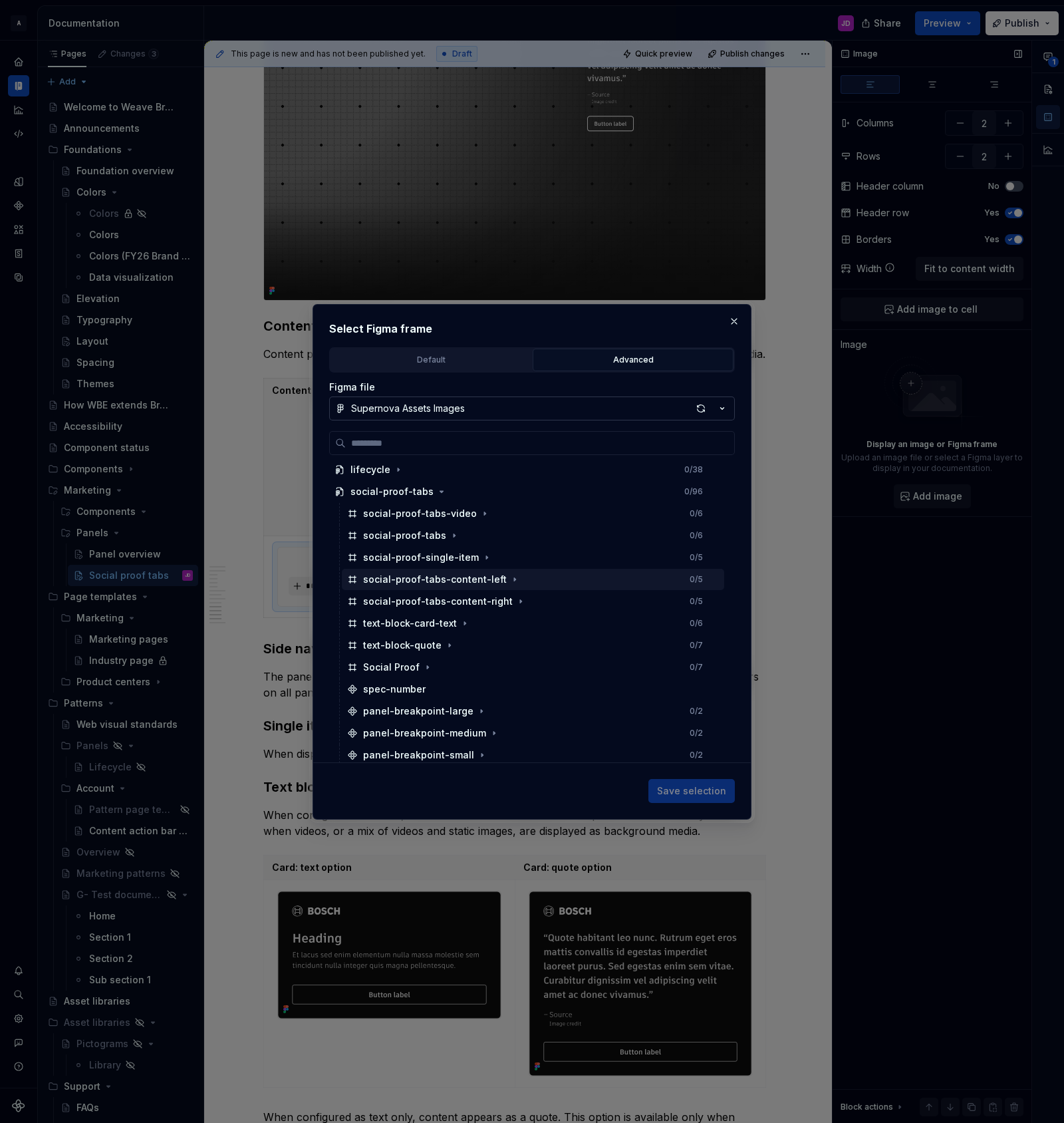
scroll to position [0, 5]
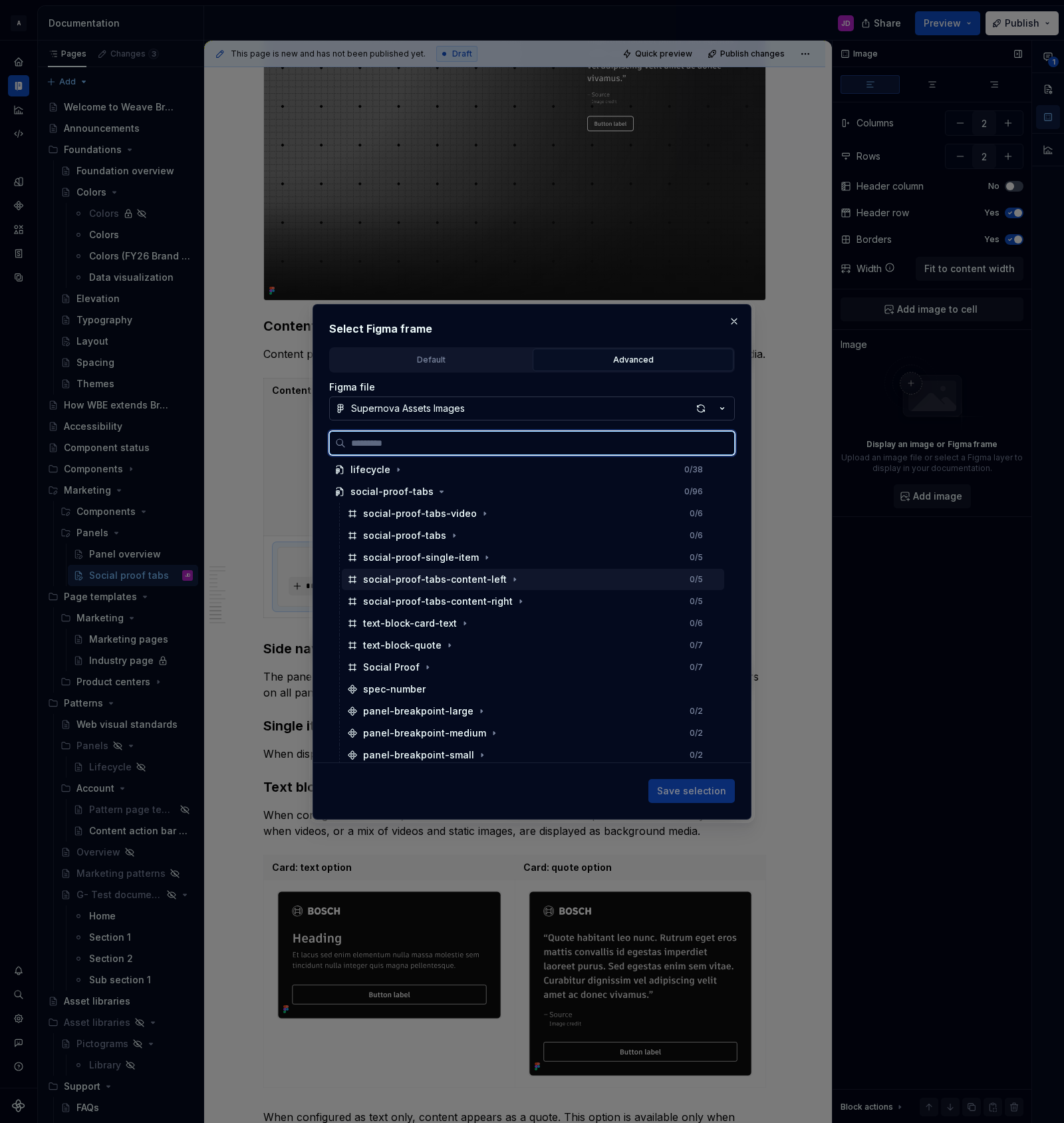
click at [445, 581] on div "social-proof-tabs-content-left" at bounding box center [435, 579] width 144 height 13
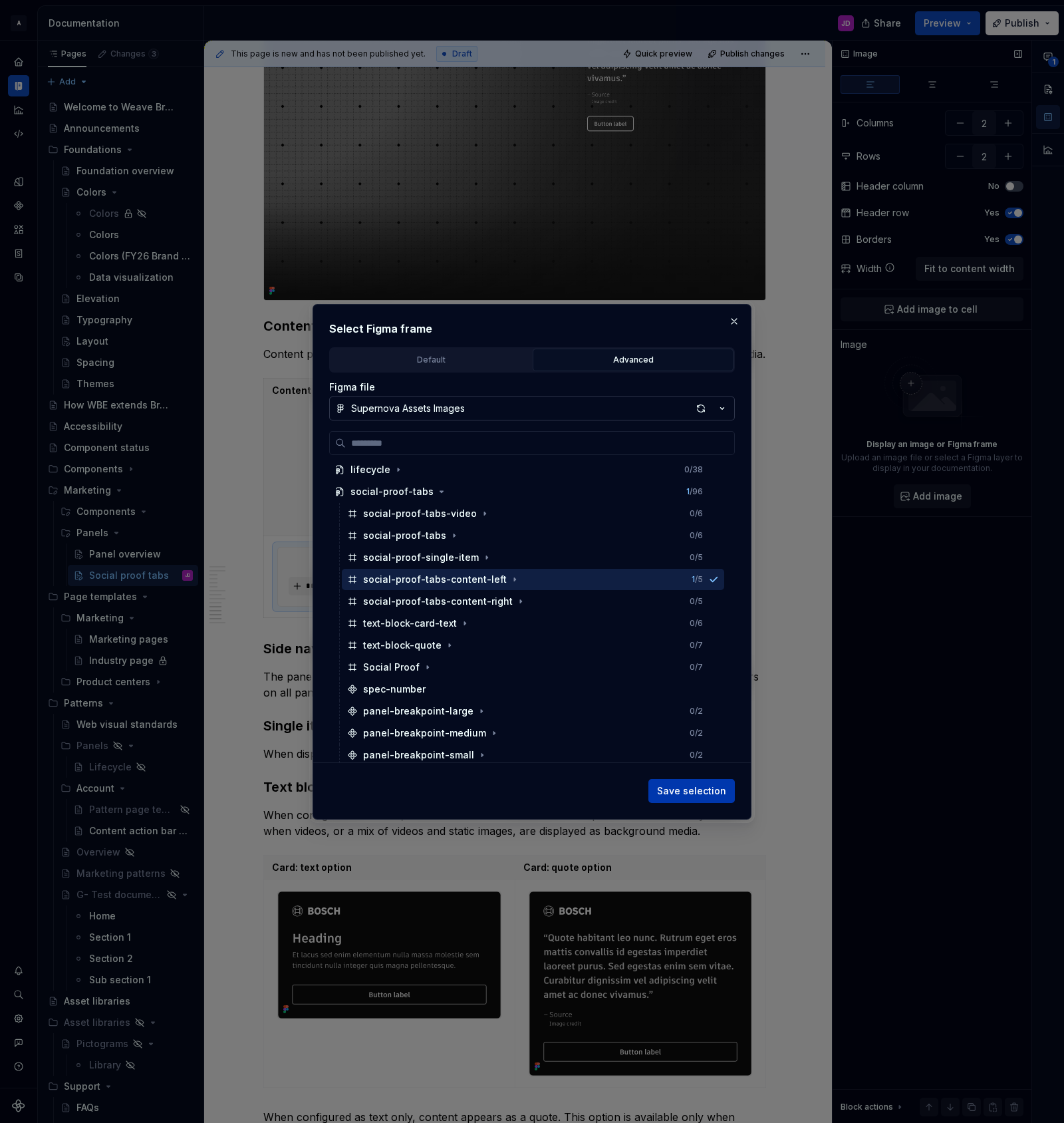
click at [682, 785] on span "Save selection" at bounding box center [691, 791] width 69 height 13
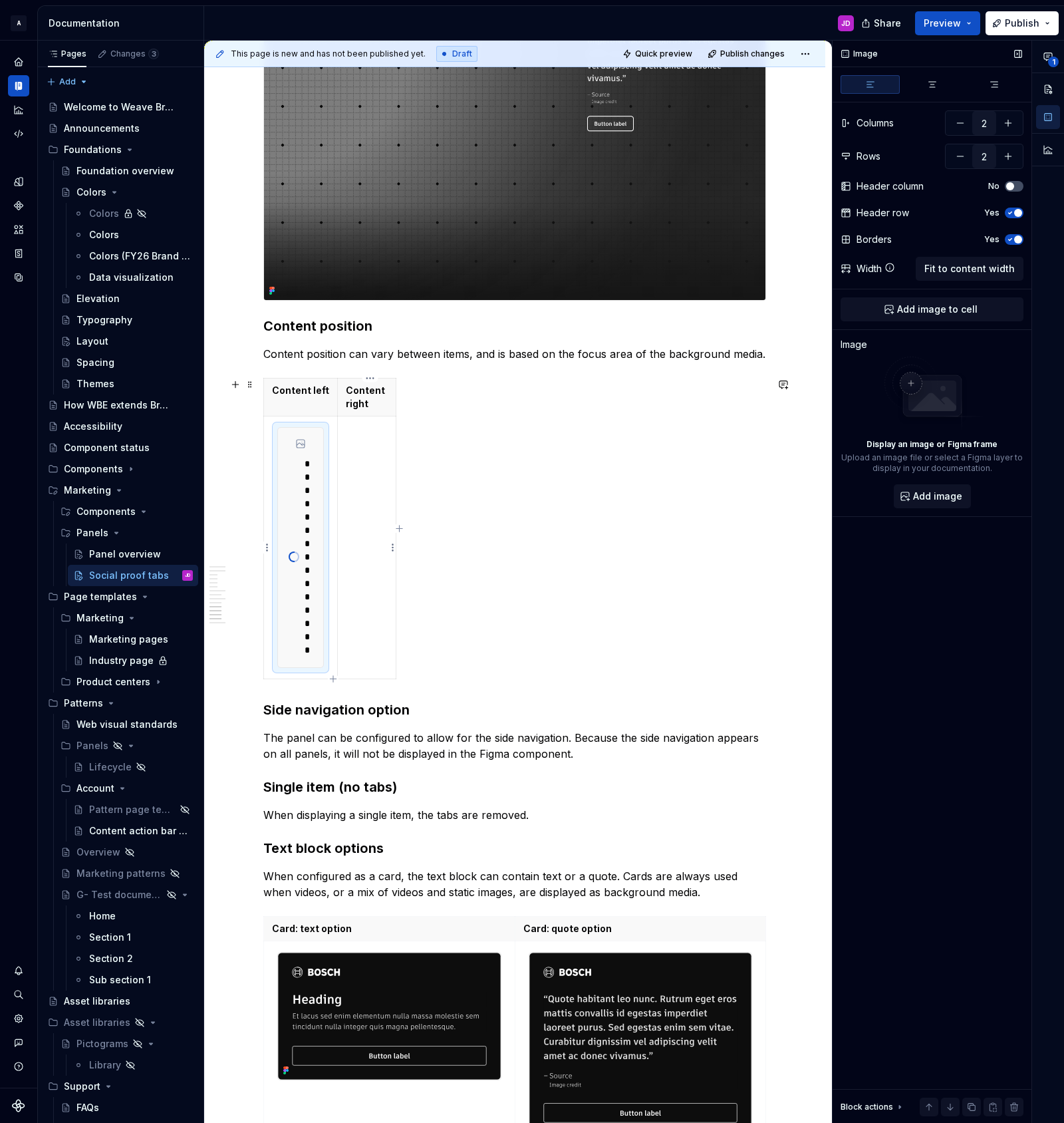
click at [377, 489] on td at bounding box center [367, 547] width 59 height 263
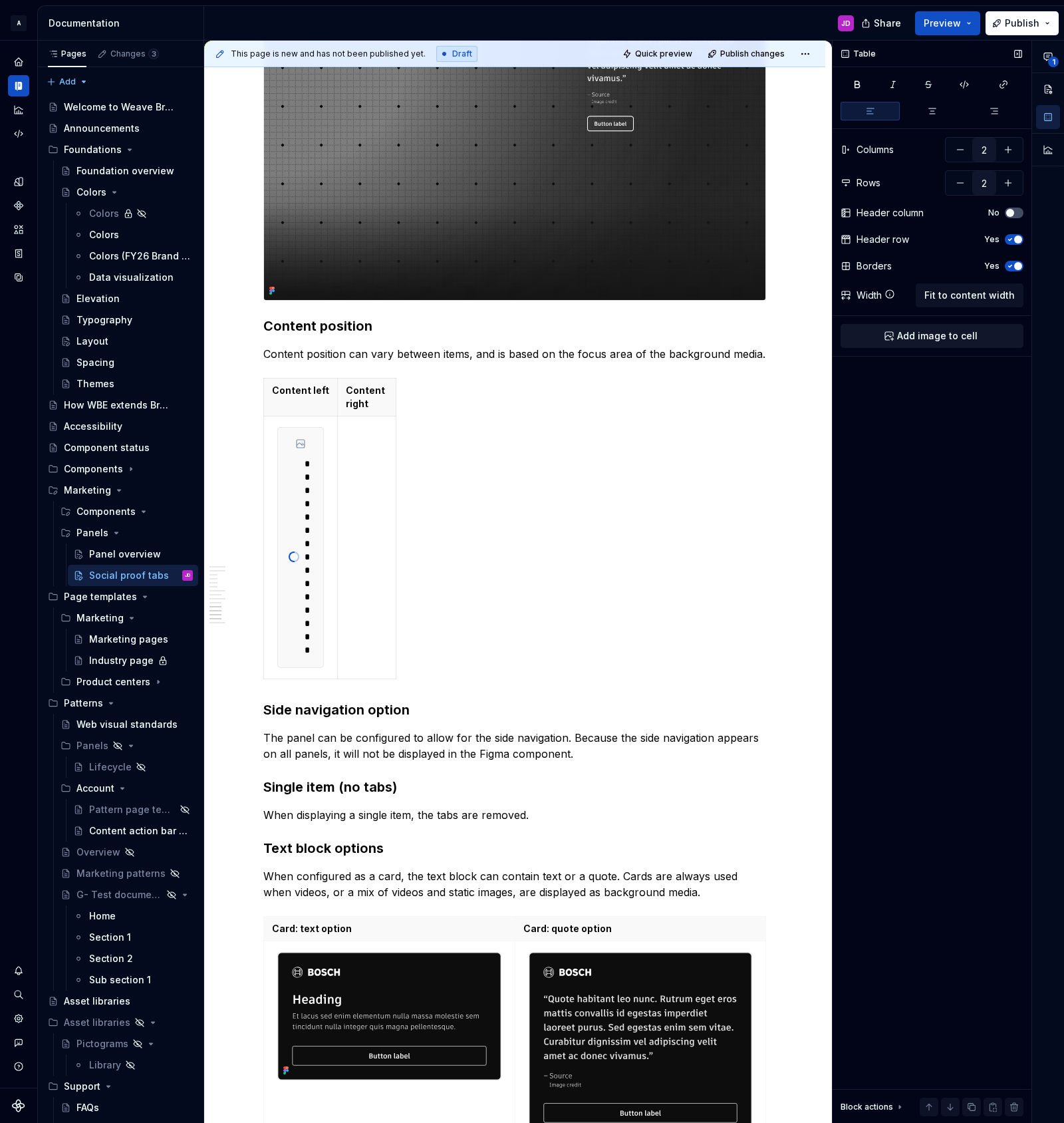
click at [951, 337] on span "Add image to cell" at bounding box center [937, 335] width 80 height 13
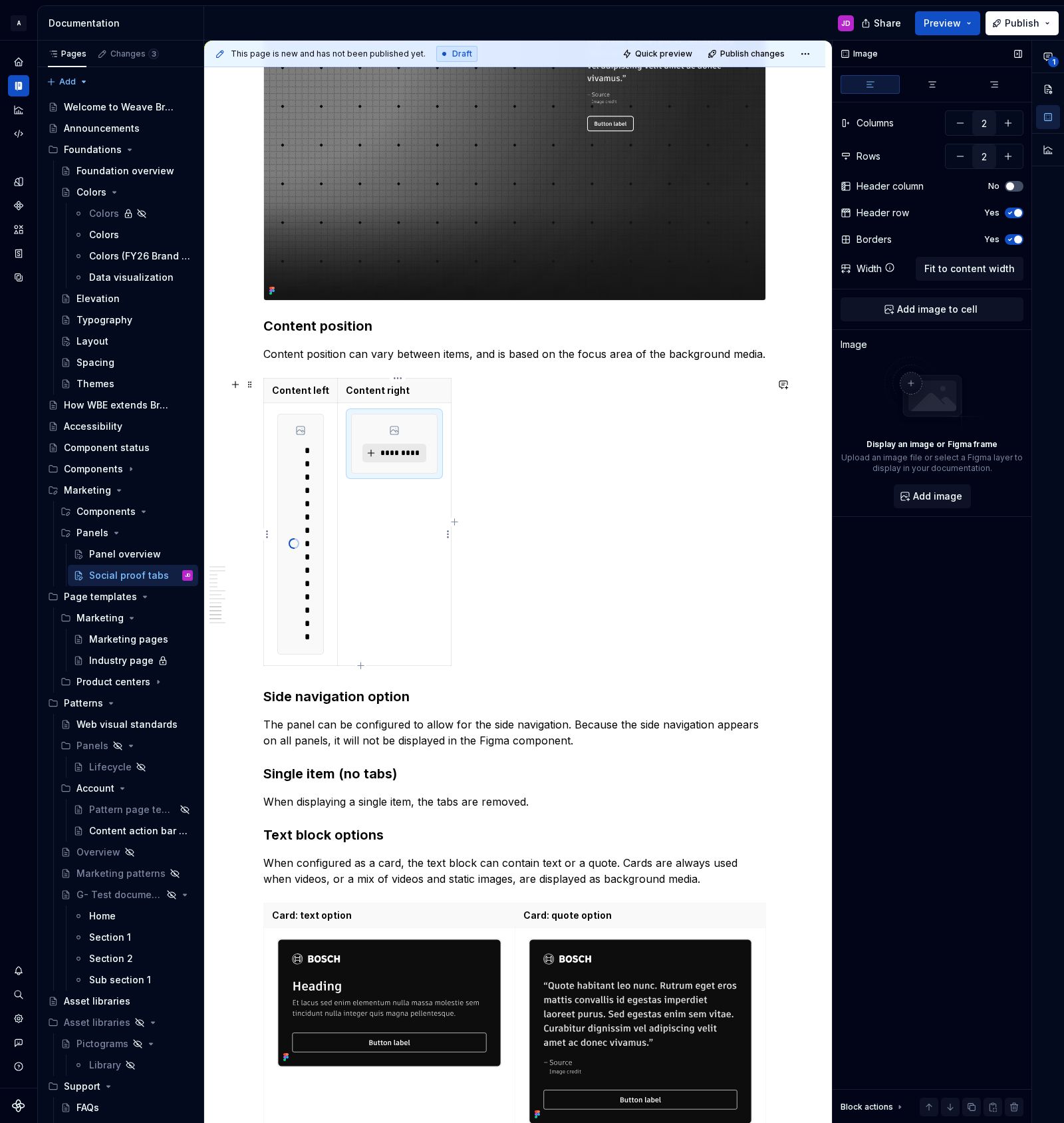
click at [411, 454] on span "*********" at bounding box center [399, 453] width 40 height 11
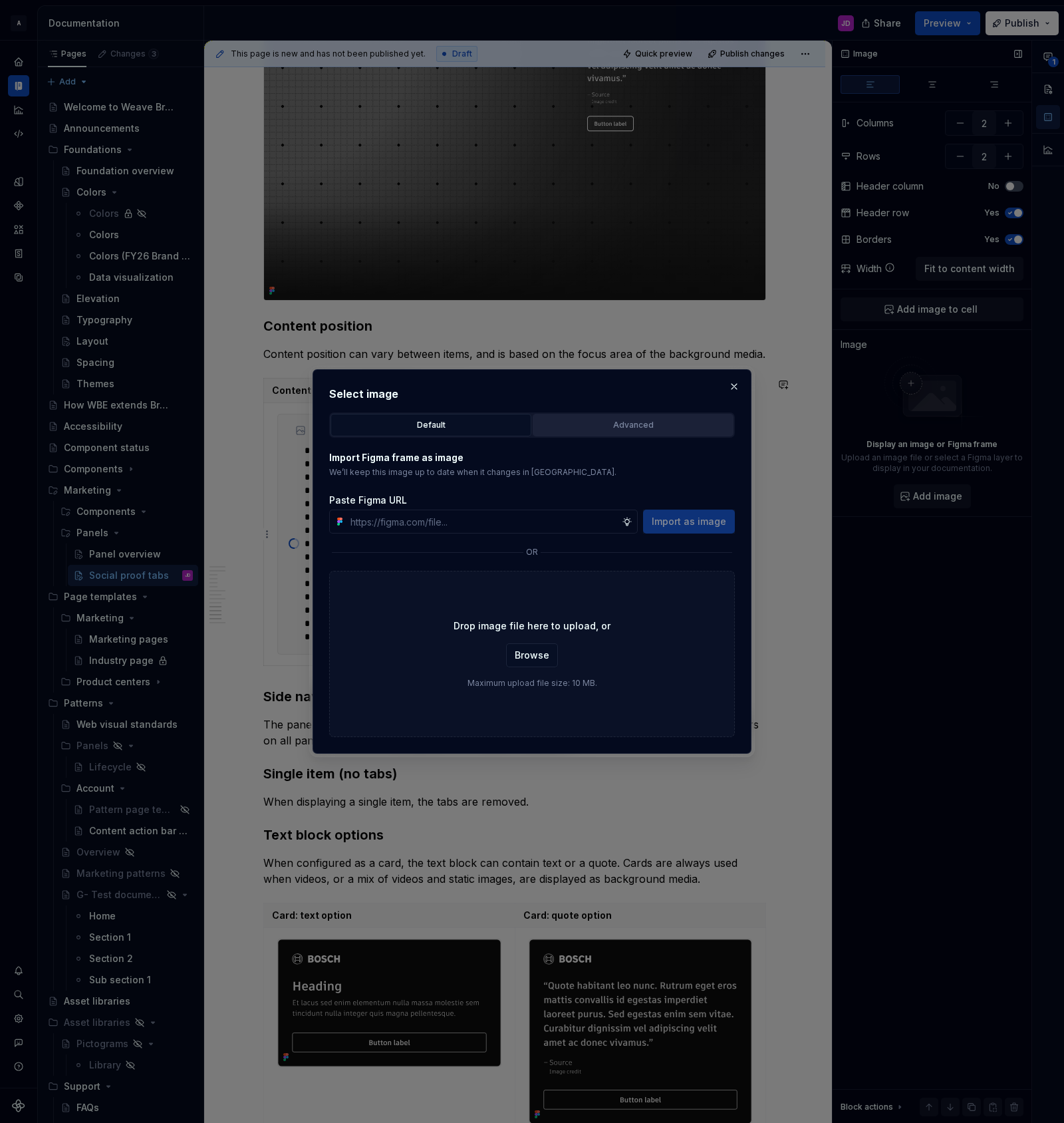
click at [619, 430] on div "Advanced" at bounding box center [633, 425] width 192 height 13
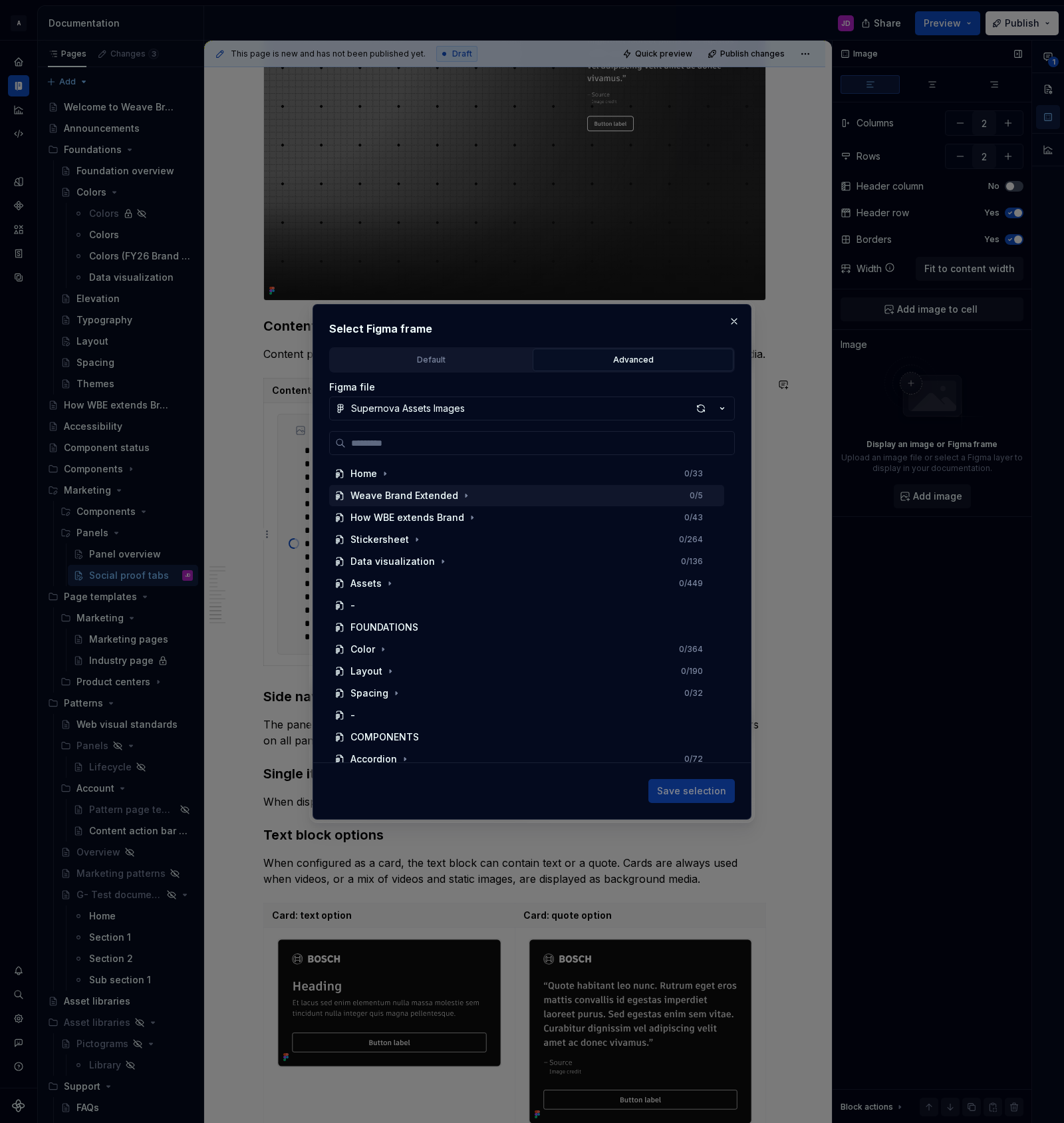
scroll to position [557, 0]
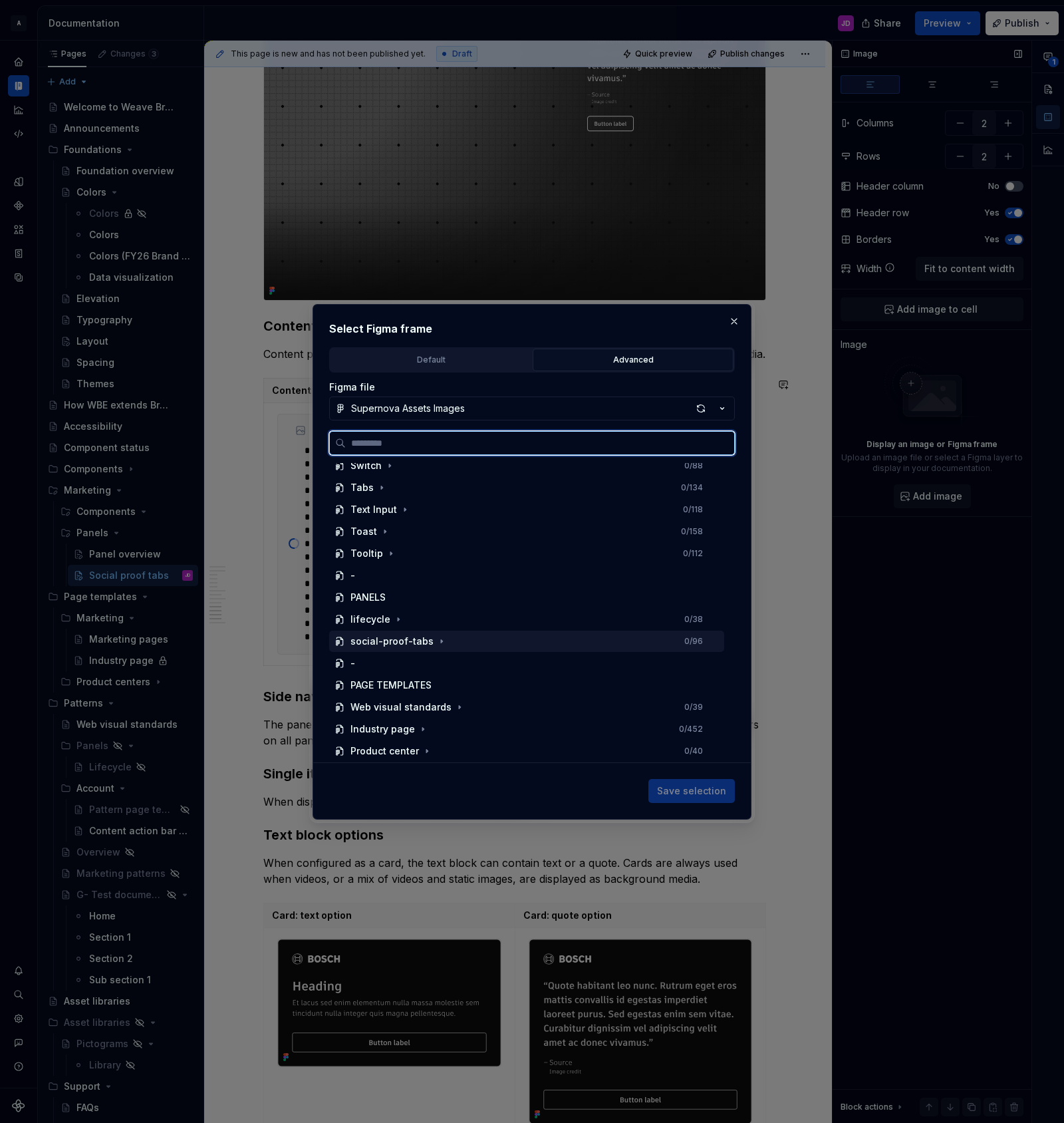
click at [476, 640] on div "social-proof-tabs 0 / 96" at bounding box center [526, 641] width 395 height 21
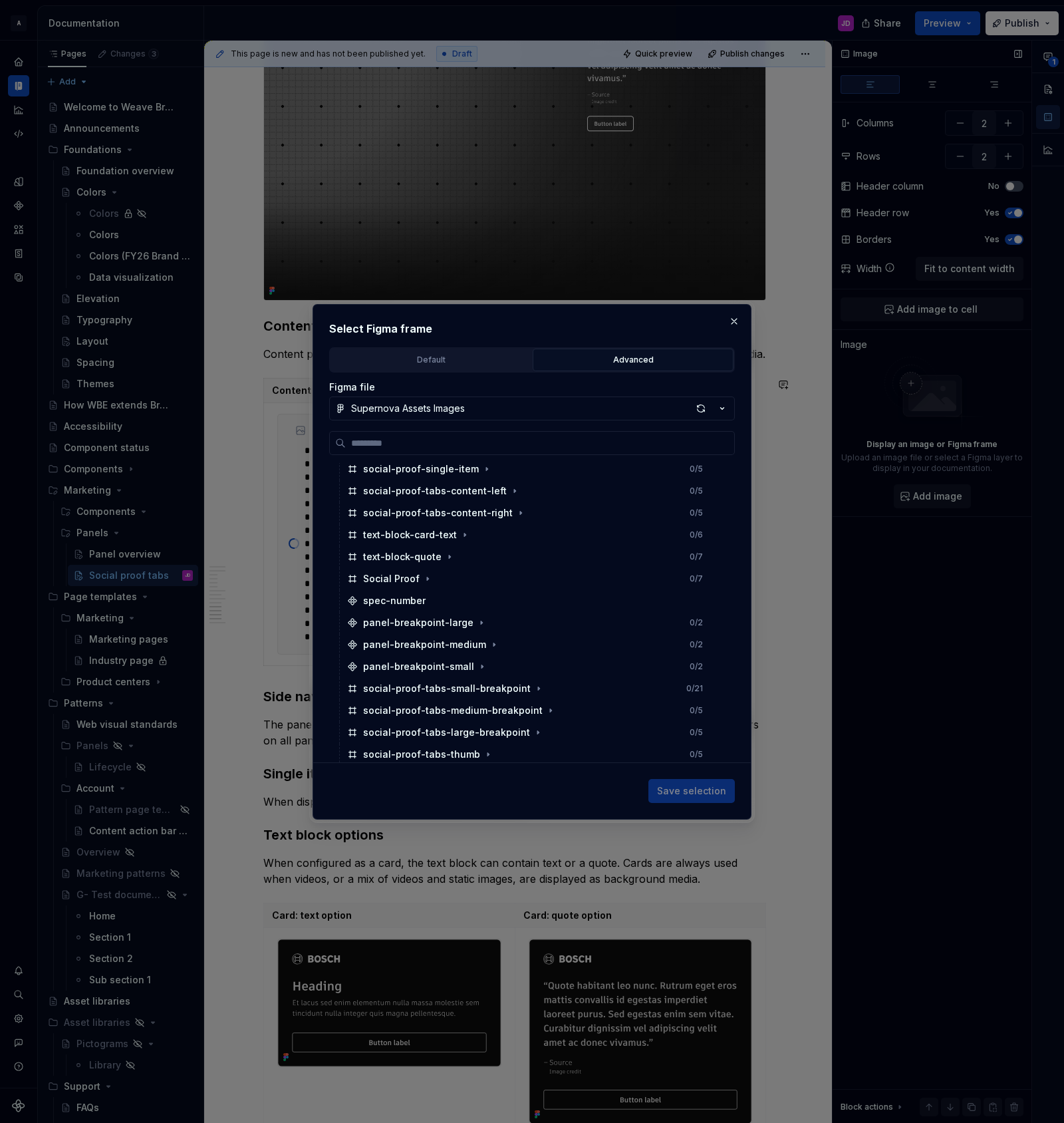
scroll to position [787, 0]
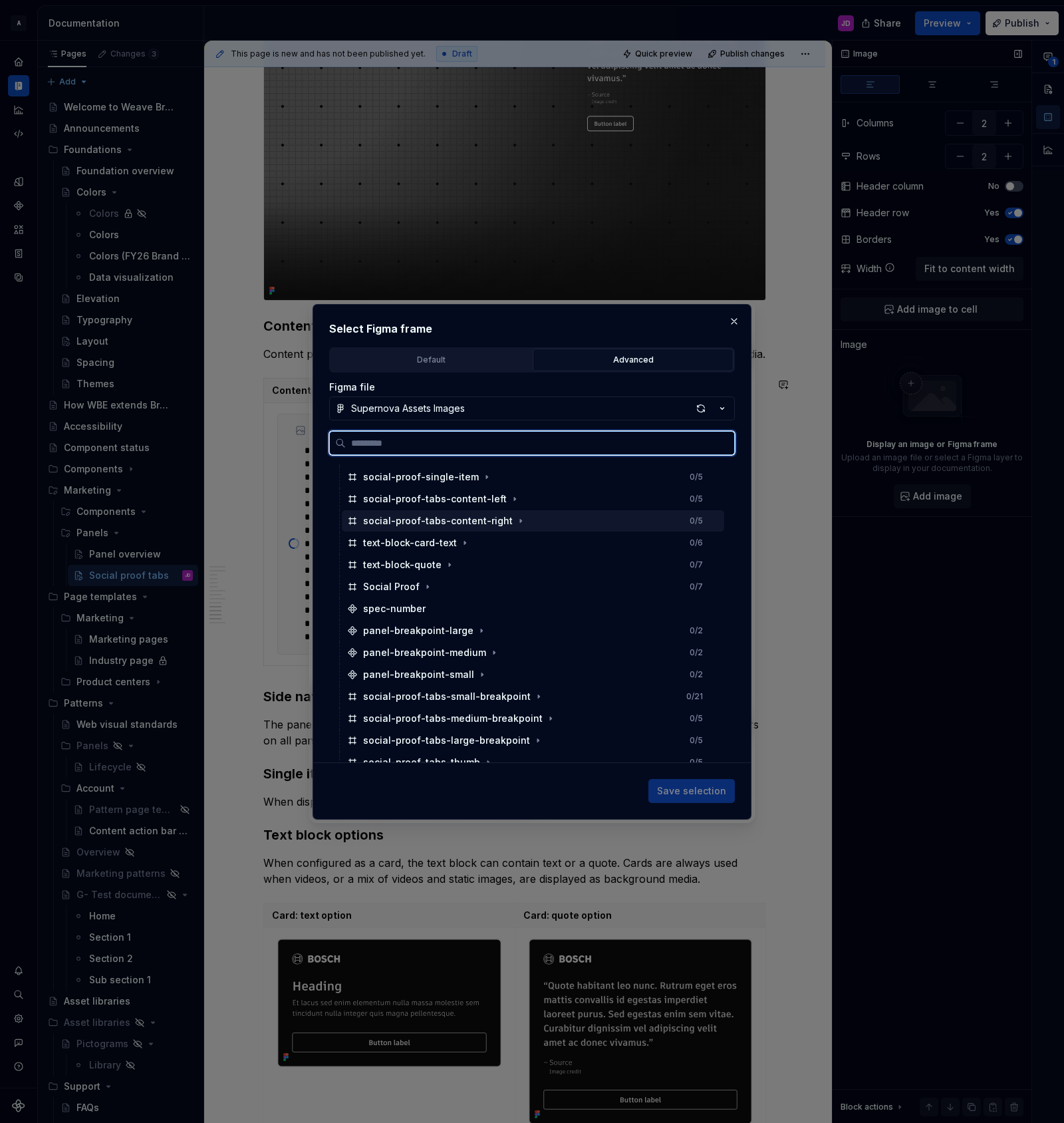
click at [530, 518] on div "social-proof-tabs-content-right 0 / 5" at bounding box center [533, 521] width 382 height 21
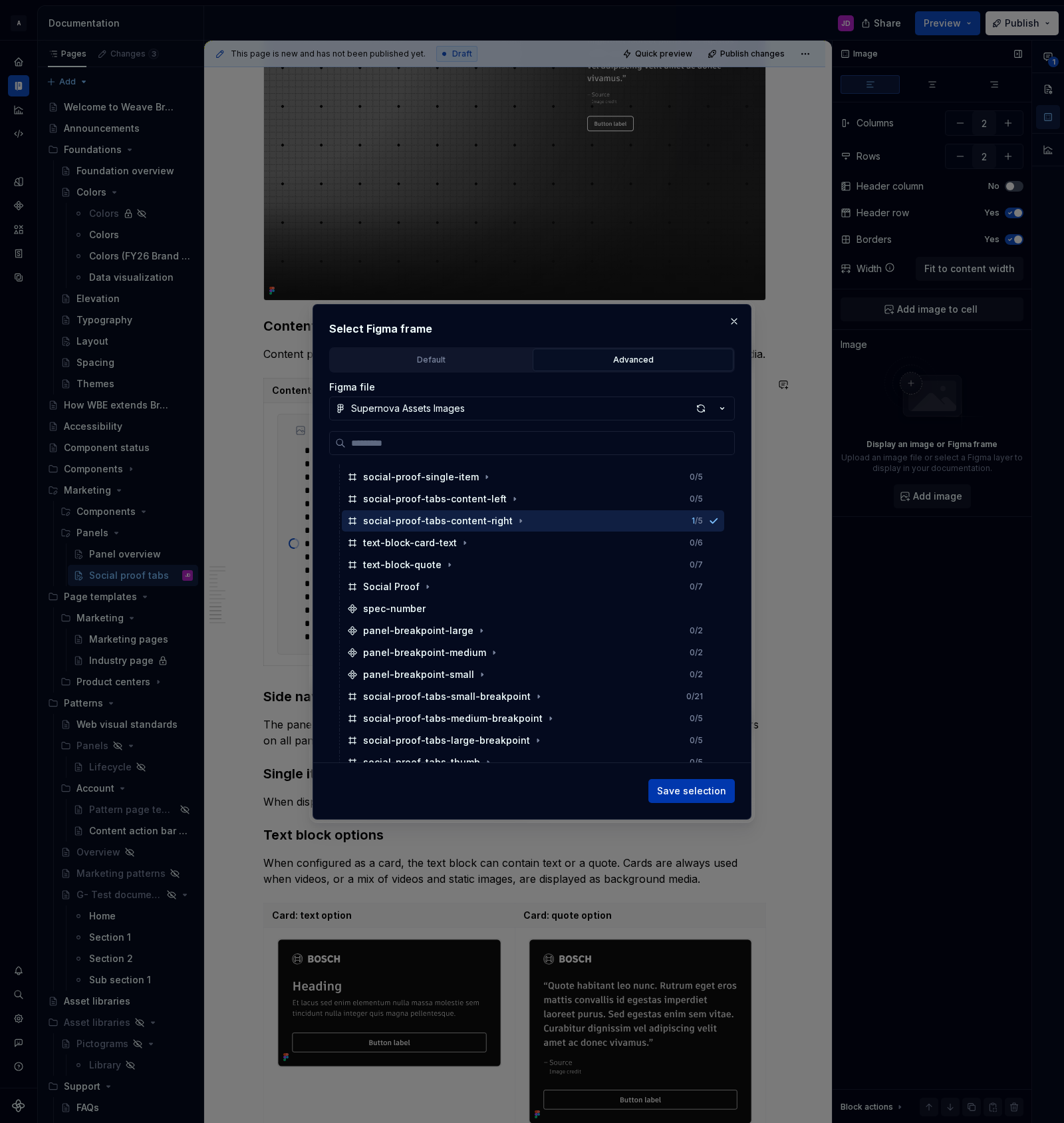
click at [696, 791] on span "Save selection" at bounding box center [691, 791] width 69 height 13
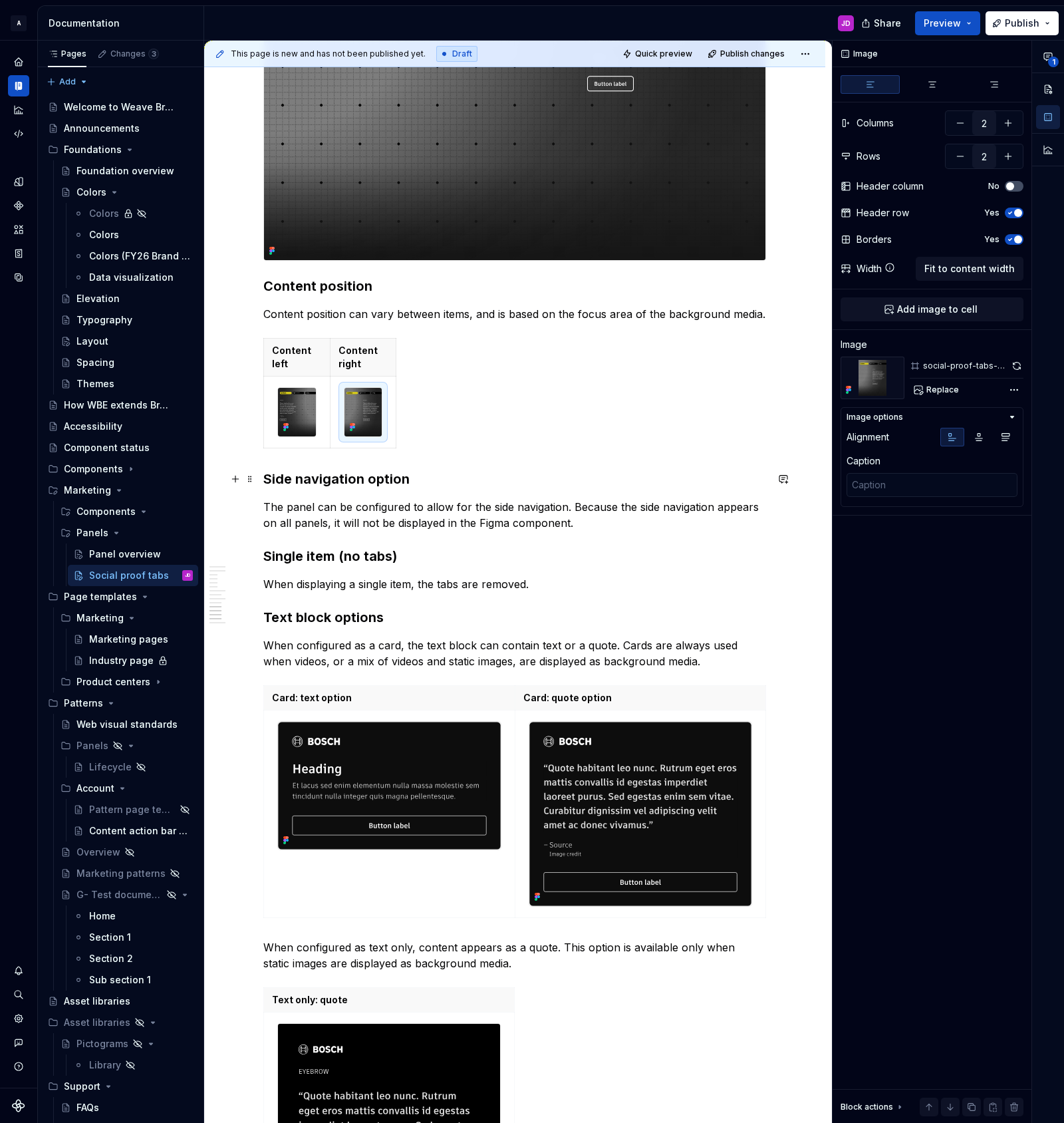
scroll to position [2359, 0]
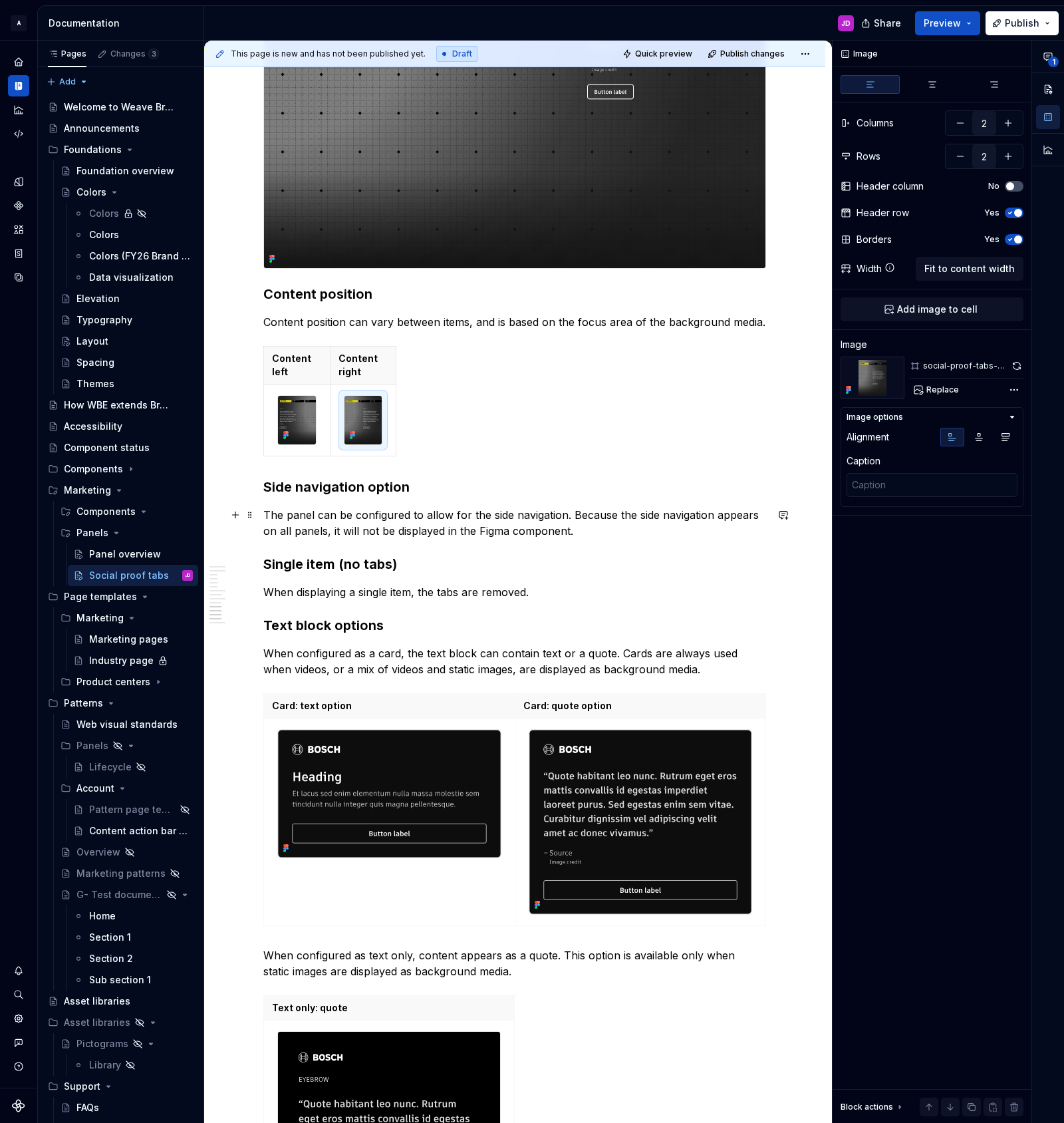
click at [609, 532] on p "The panel can be configured to allow for the side navigation. Because the side …" at bounding box center [515, 522] width 503 height 32
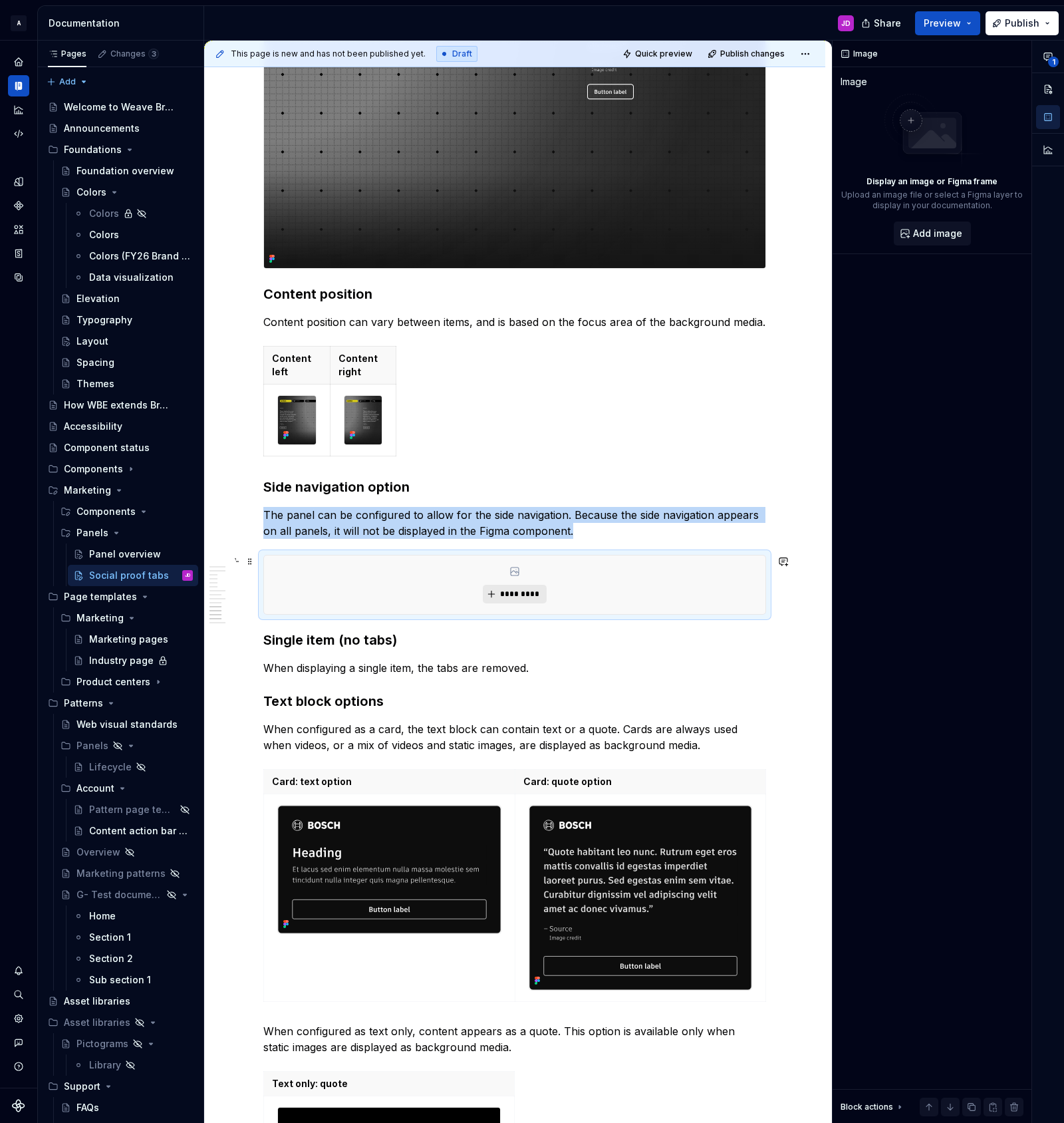
click at [518, 592] on span "*********" at bounding box center [520, 593] width 40 height 11
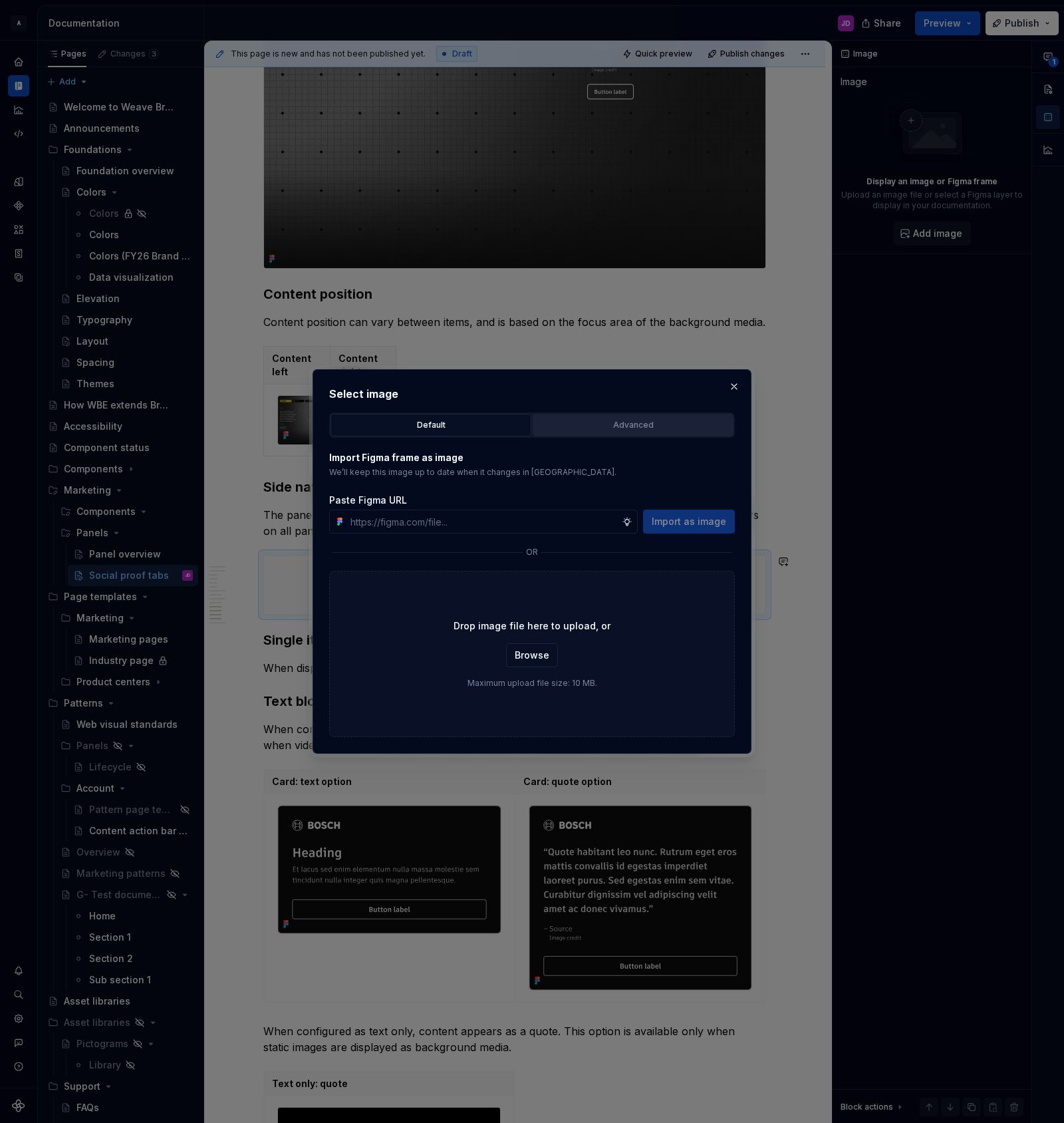
click at [629, 418] on div "Advanced" at bounding box center [633, 425] width 192 height 13
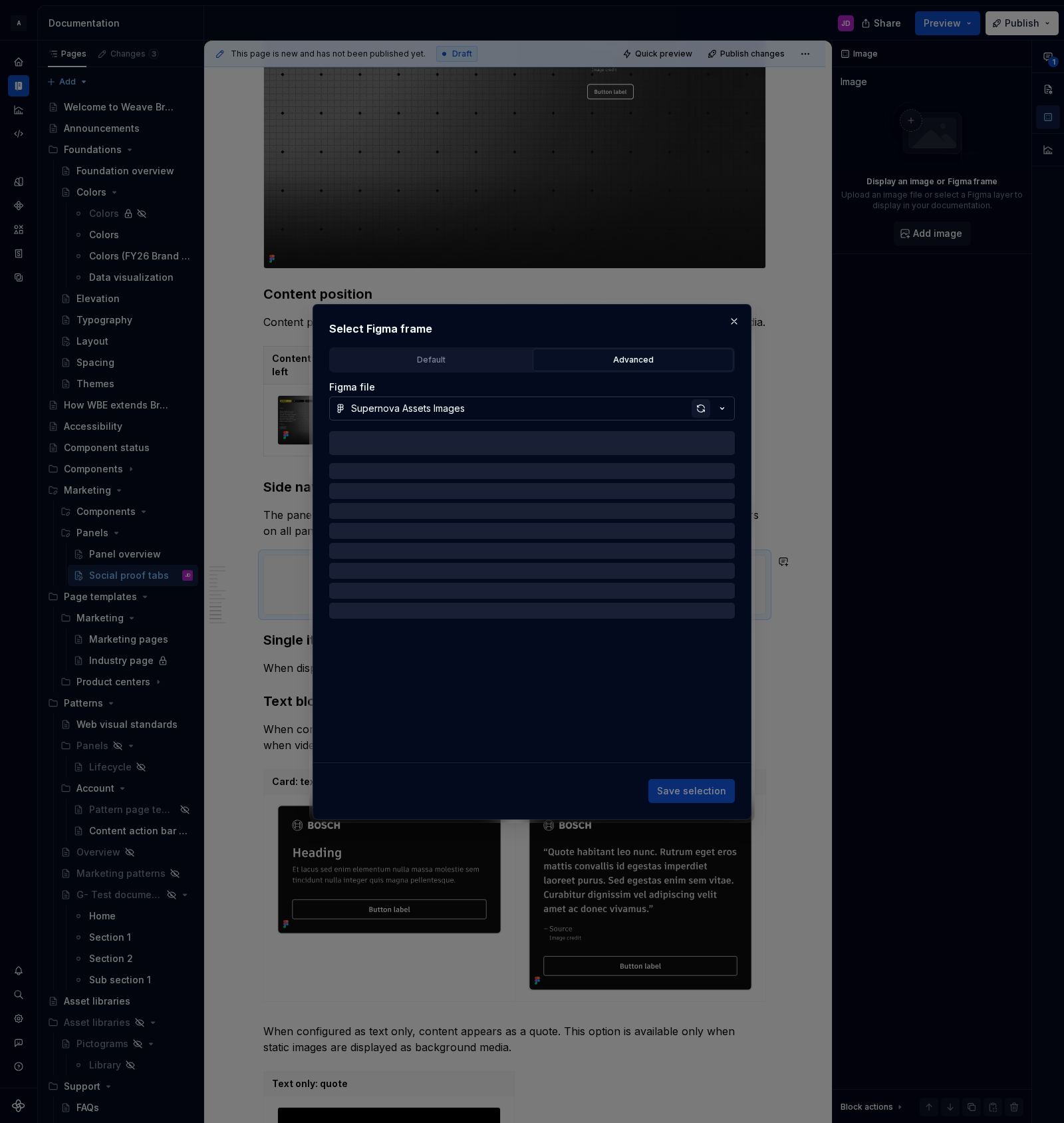
click at [697, 404] on div "button" at bounding box center [701, 408] width 19 height 19
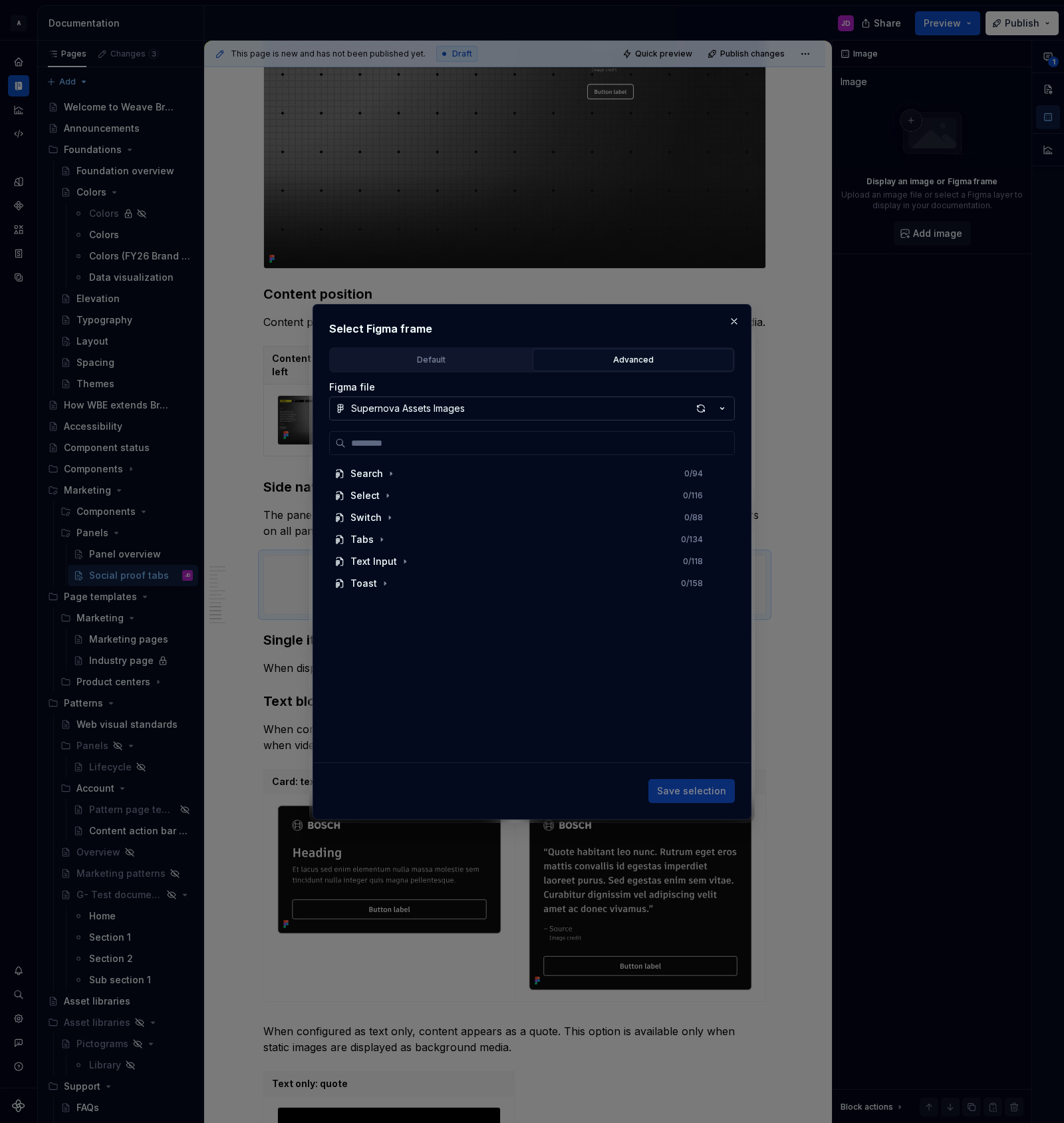
scroll to position [557, 0]
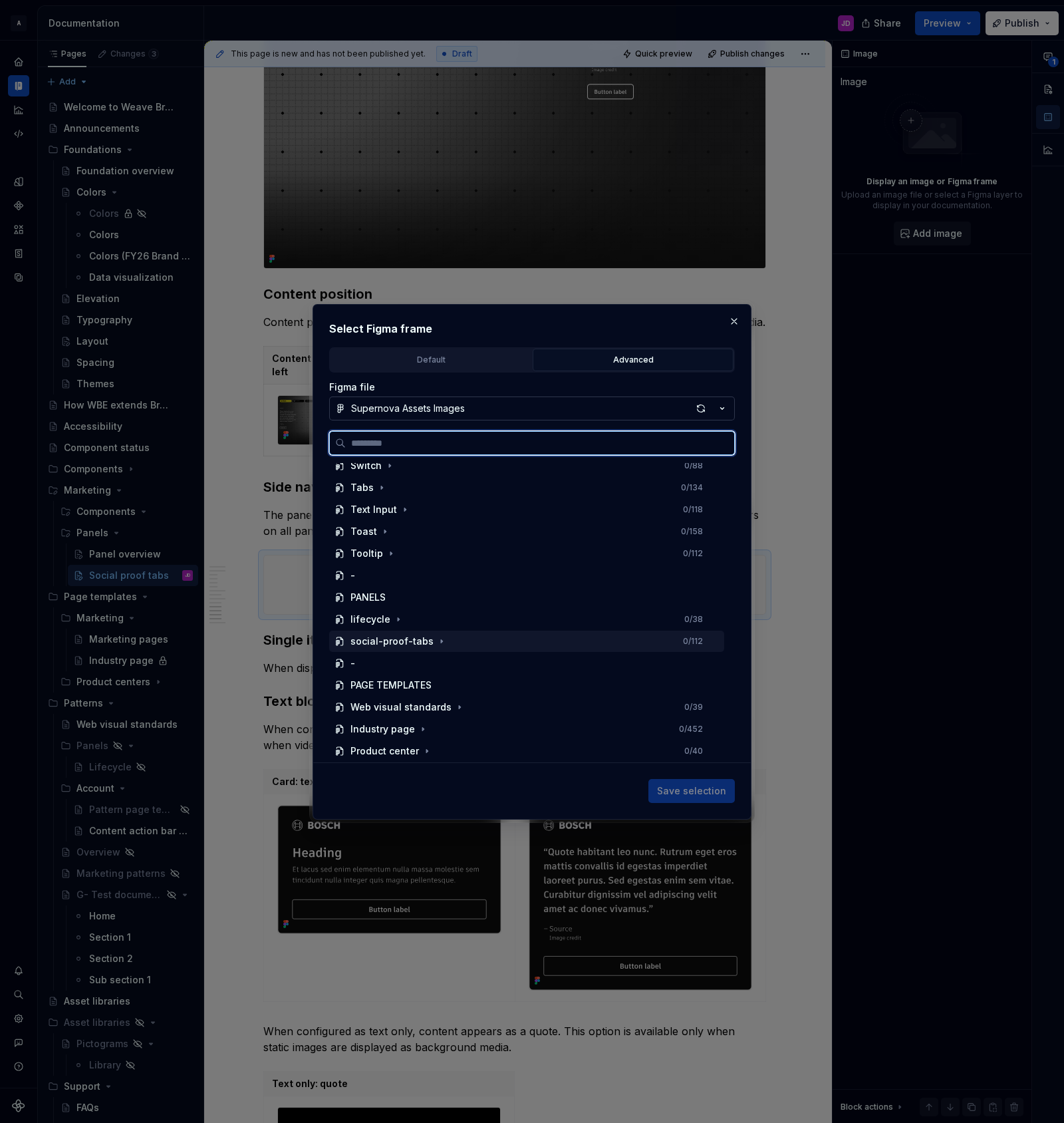
click at [498, 651] on div "social-proof-tabs 0 / 112" at bounding box center [526, 641] width 395 height 21
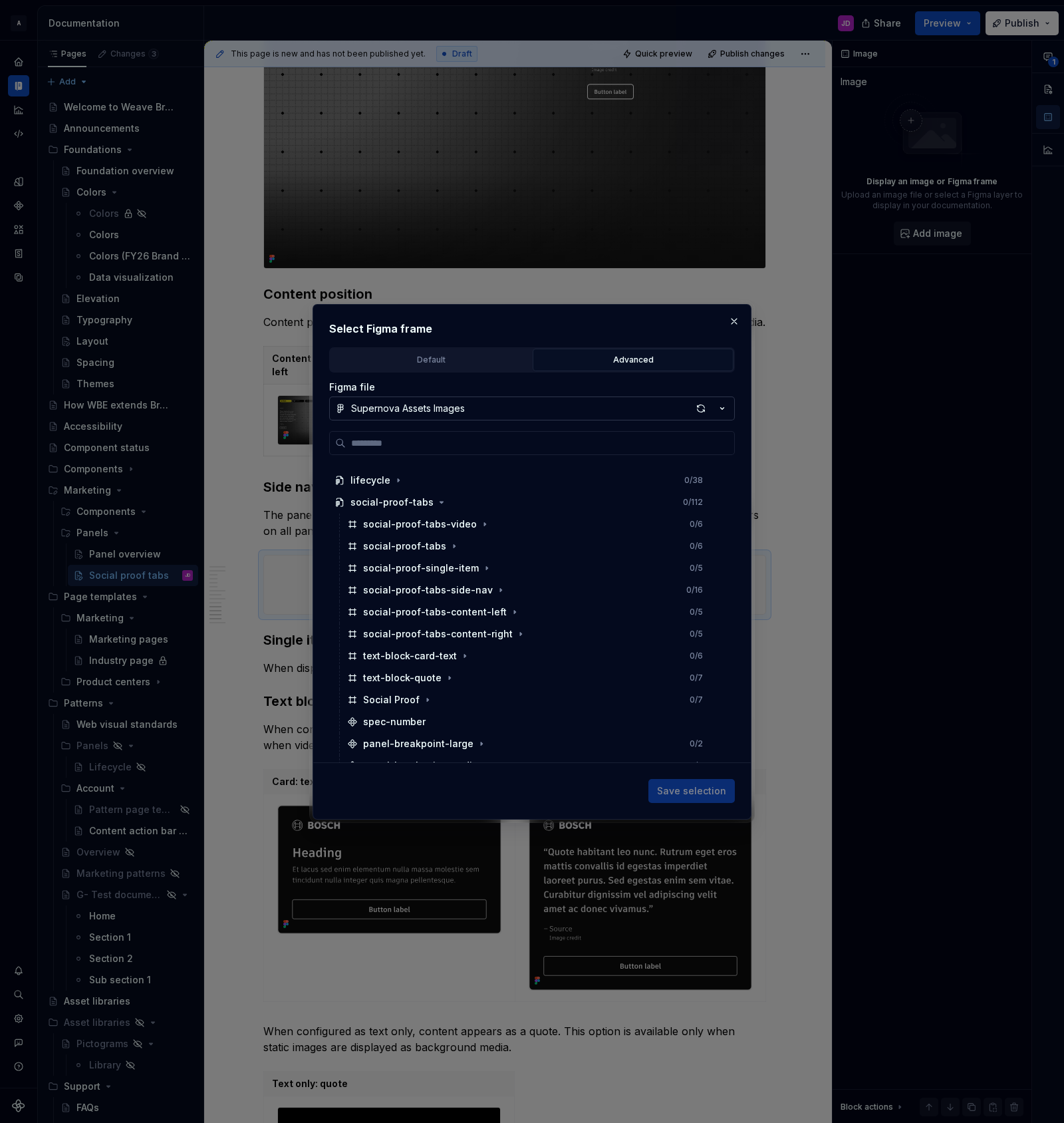
scroll to position [682, 0]
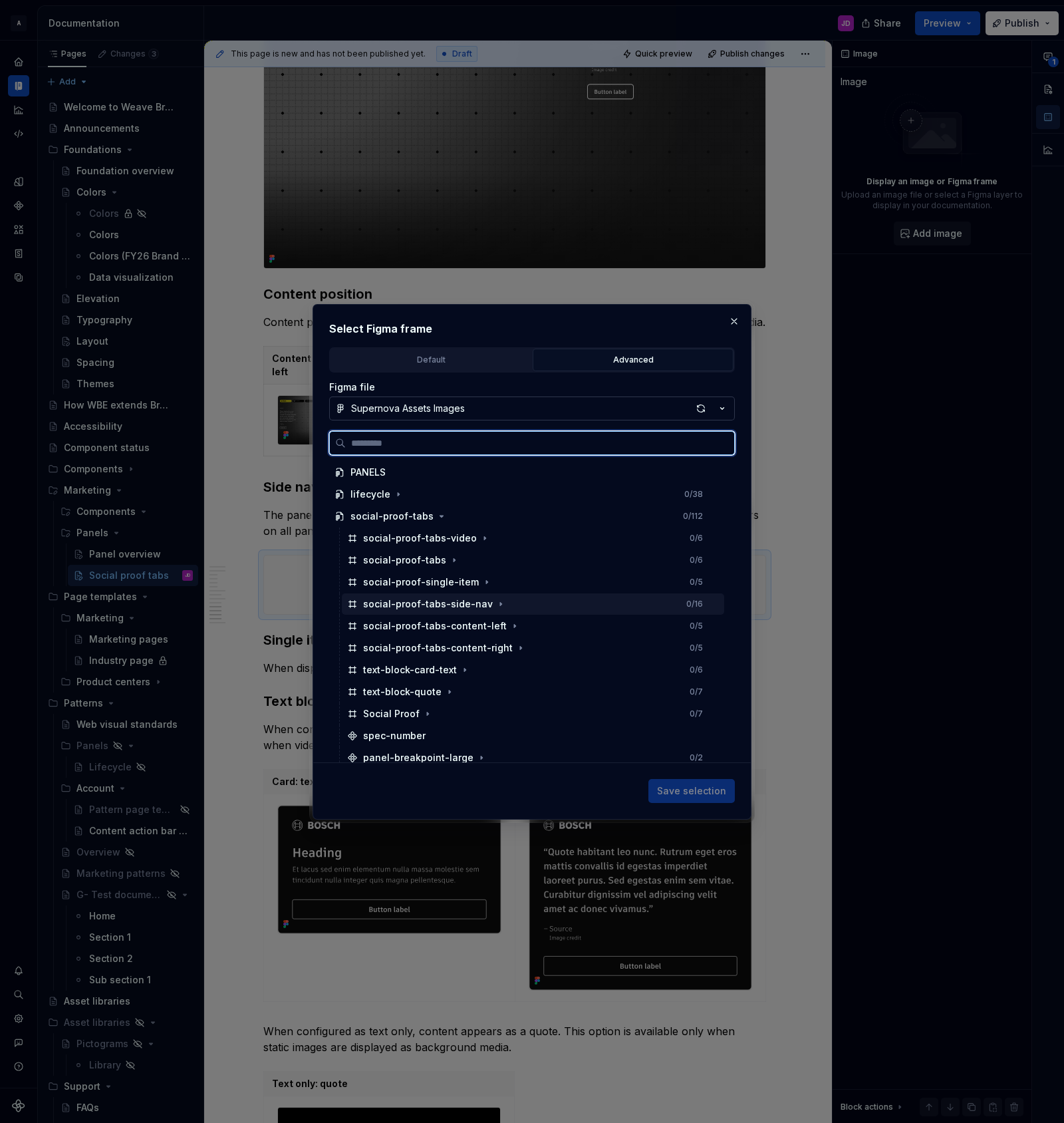
click at [506, 606] on div "social-proof-tabs-side-nav 0 / 16" at bounding box center [533, 604] width 382 height 21
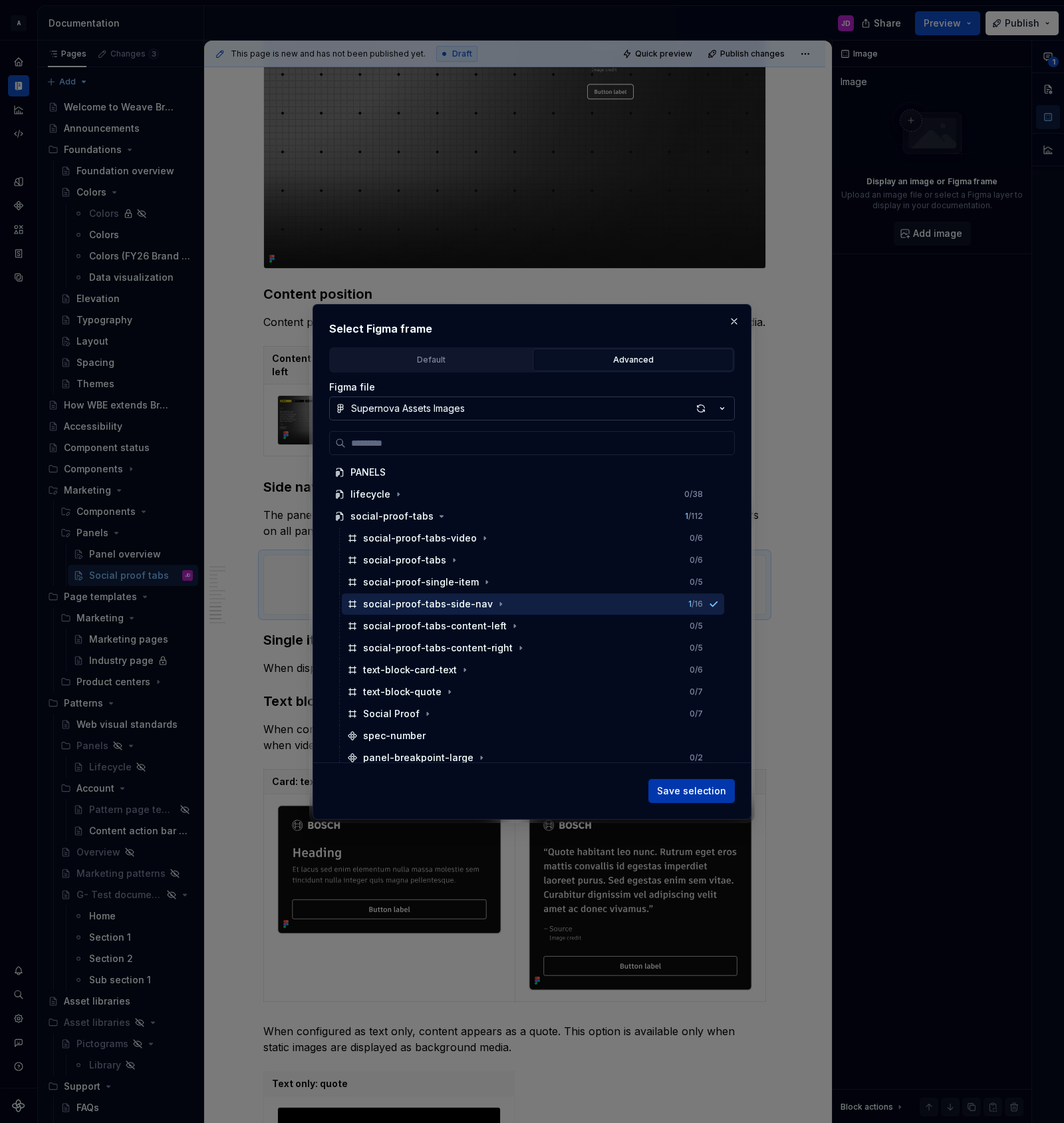
click at [692, 793] on span "Save selection" at bounding box center [691, 791] width 69 height 13
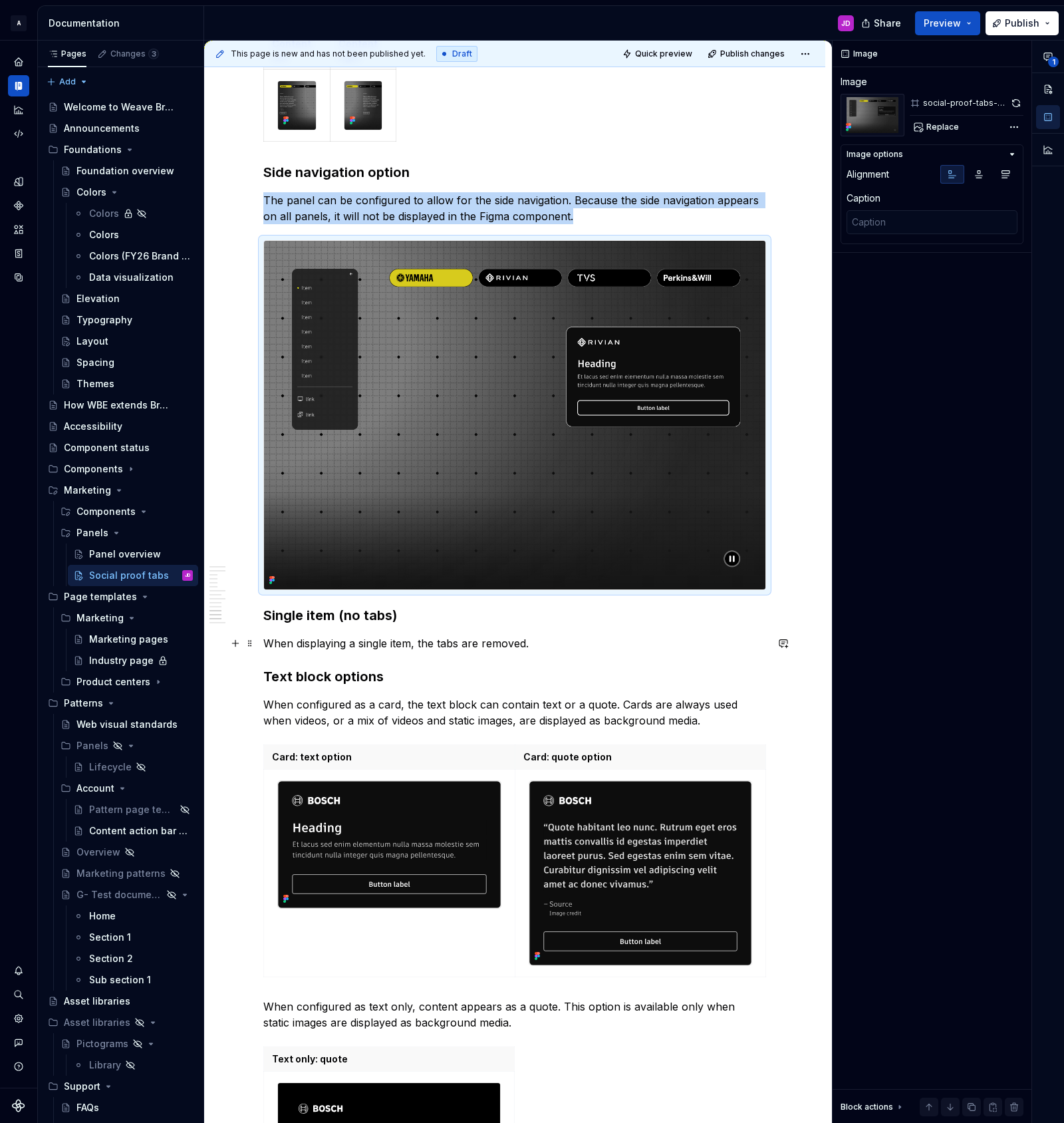
scroll to position [2662, 0]
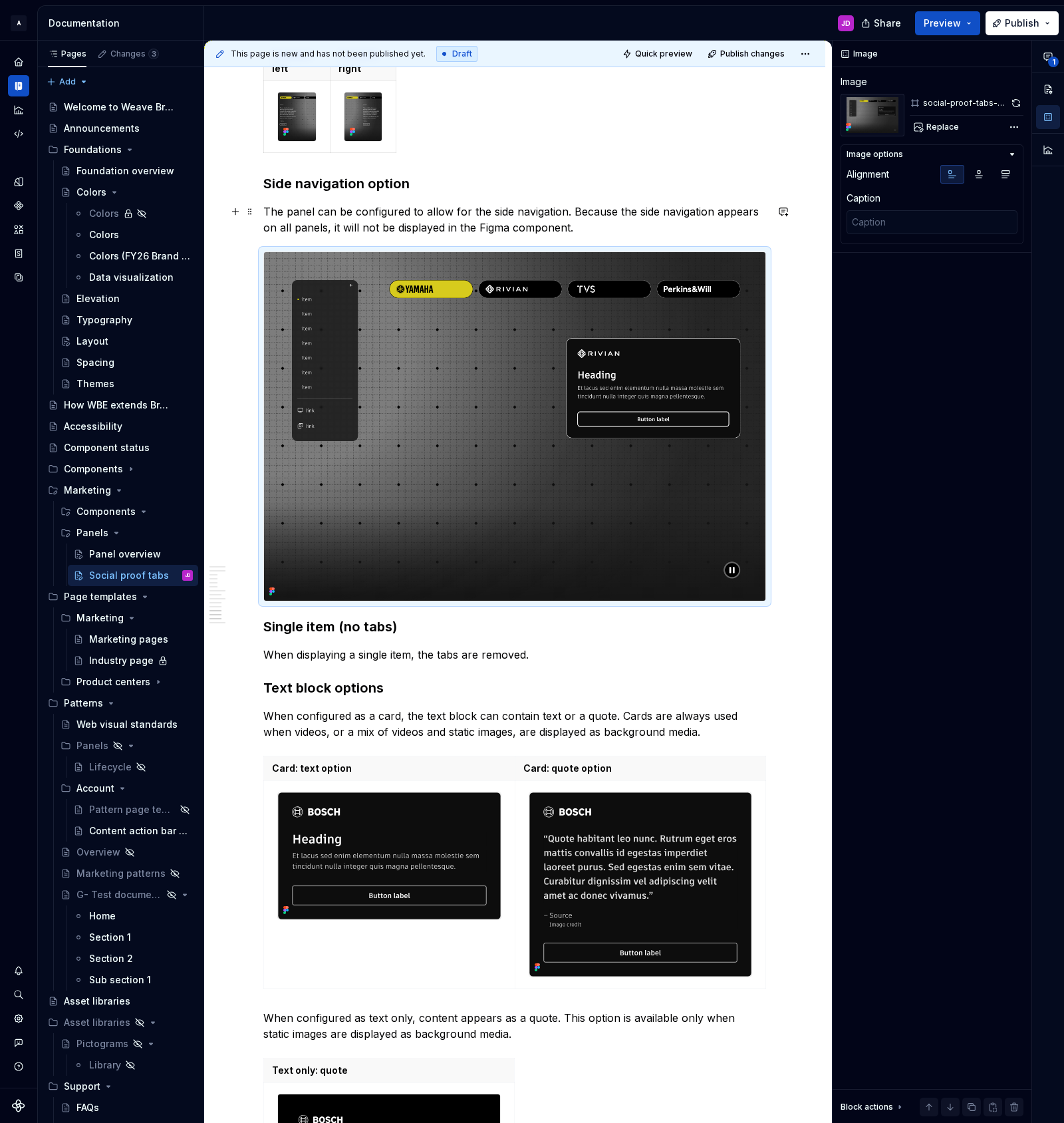
click at [574, 212] on p "The panel can be configured to allow for the side navigation. Because the side …" at bounding box center [515, 219] width 503 height 32
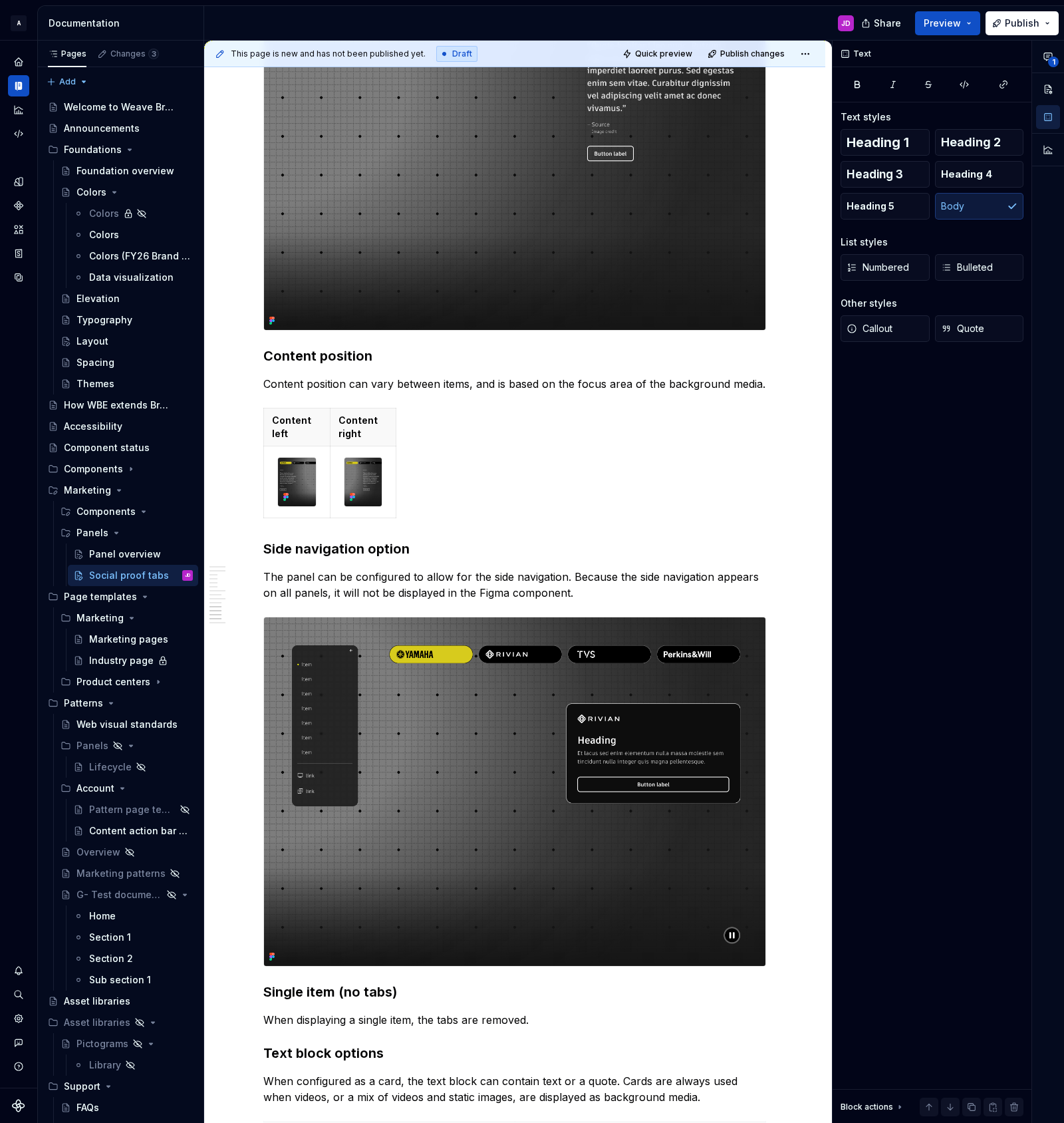
scroll to position [2295, 0]
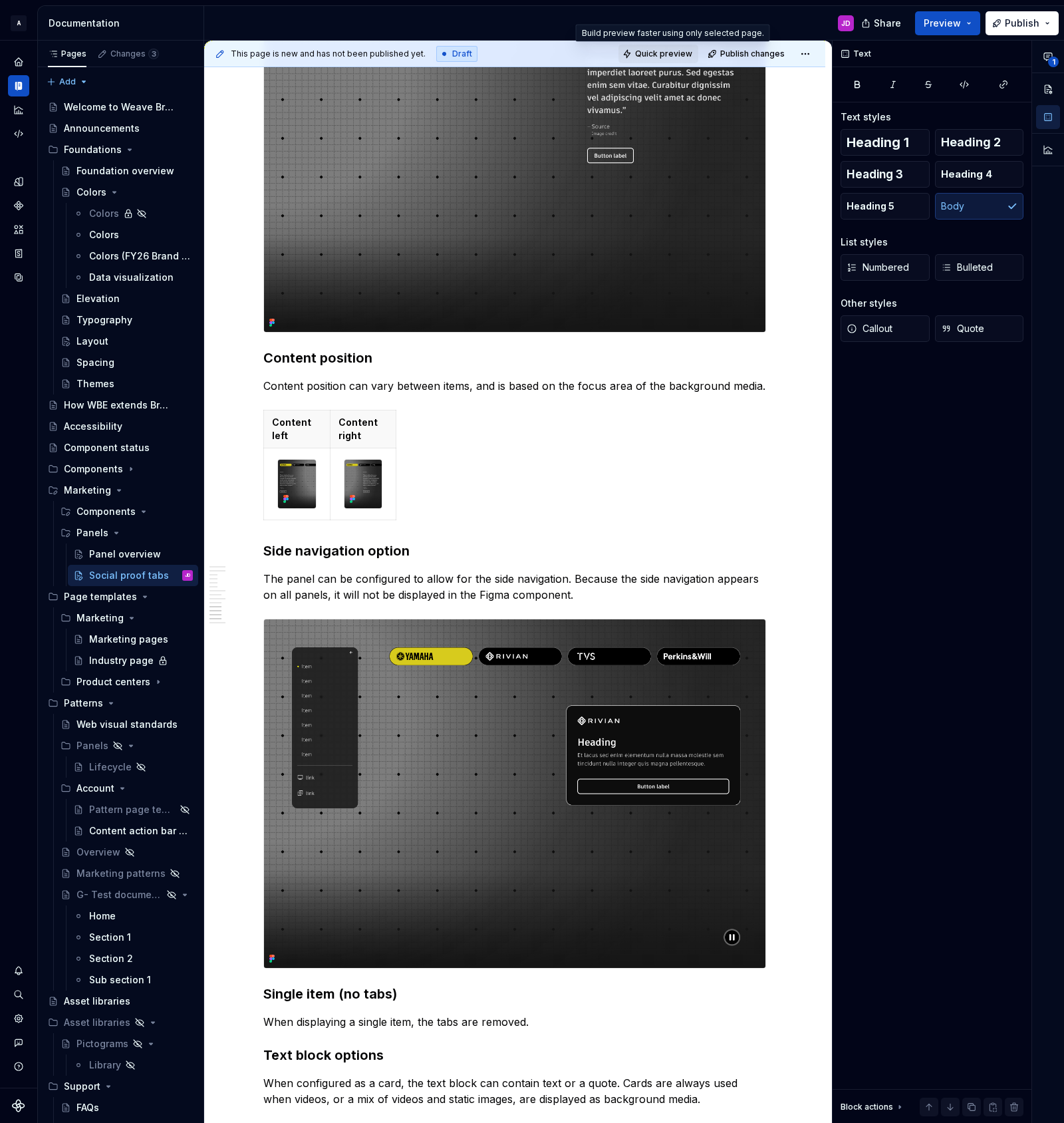
click at [677, 53] on span "Quick preview" at bounding box center [663, 54] width 57 height 11
click at [978, 1090] on span "Open page" at bounding box center [994, 1091] width 45 height 11
click at [252, 419] on span at bounding box center [249, 416] width 11 height 19
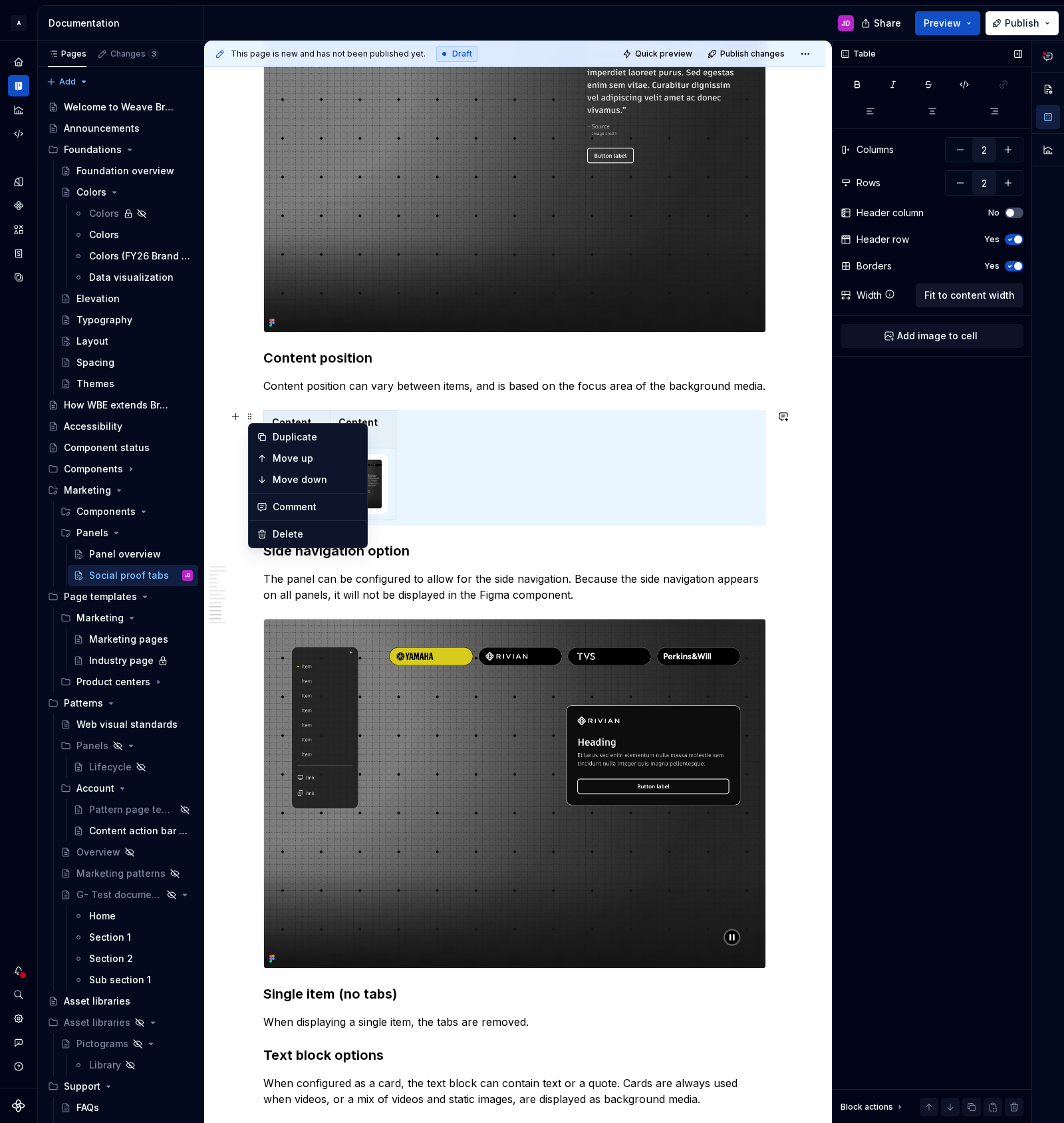
click at [990, 297] on span "Fit to content width" at bounding box center [969, 295] width 90 height 13
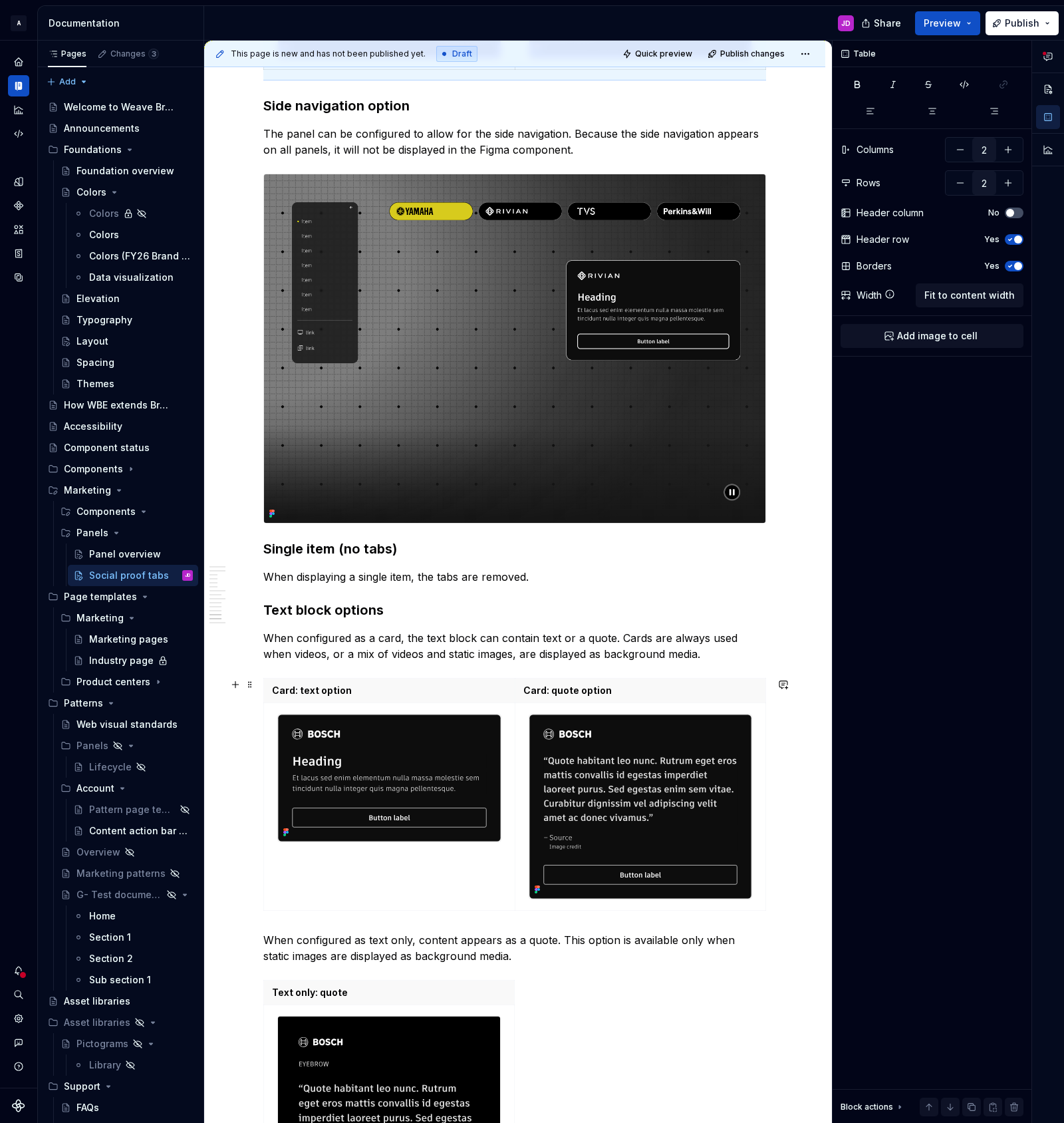
scroll to position [3126, 0]
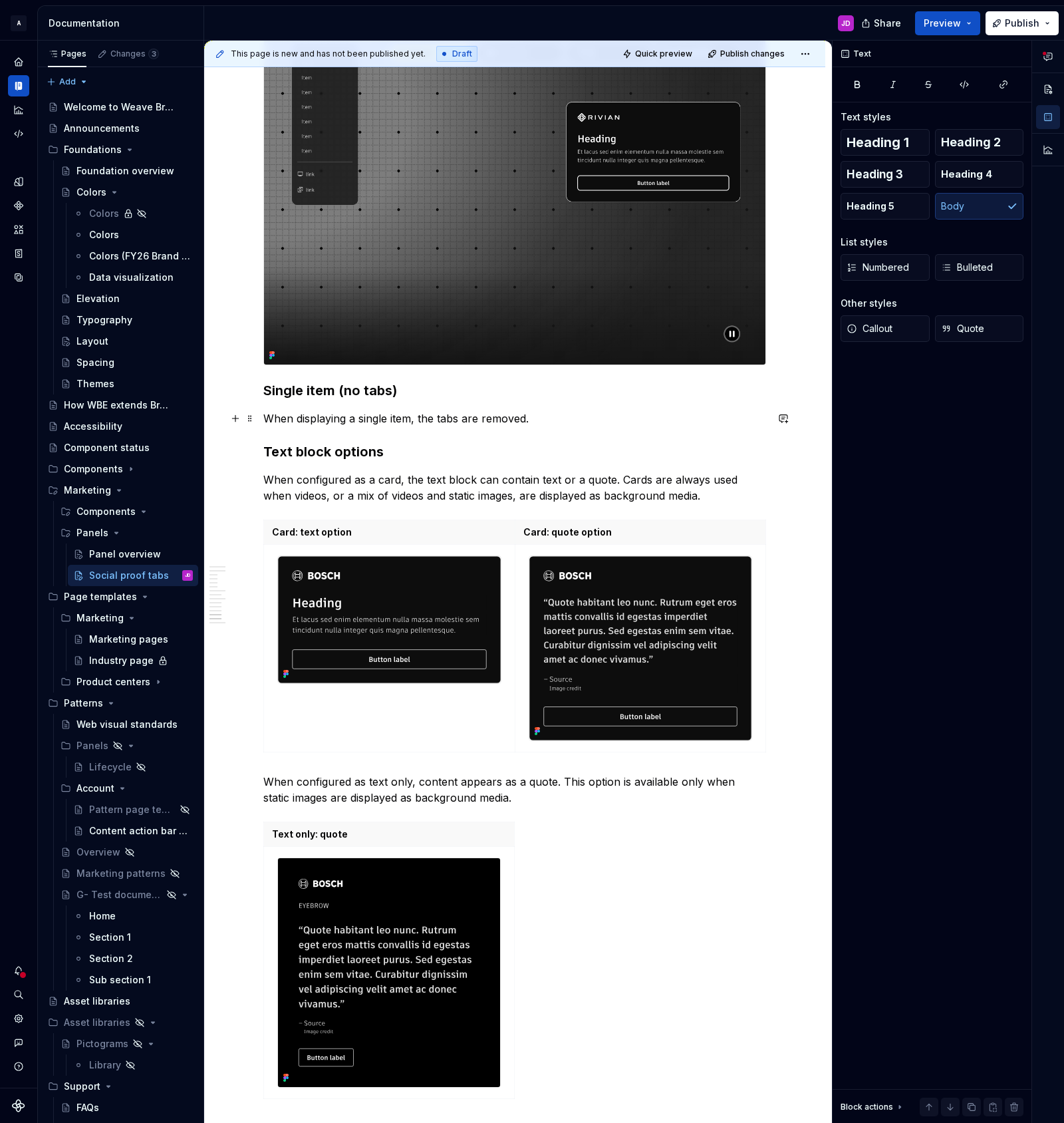
click at [577, 420] on p "When displaying a single item, the tabs are removed." at bounding box center [515, 418] width 503 height 16
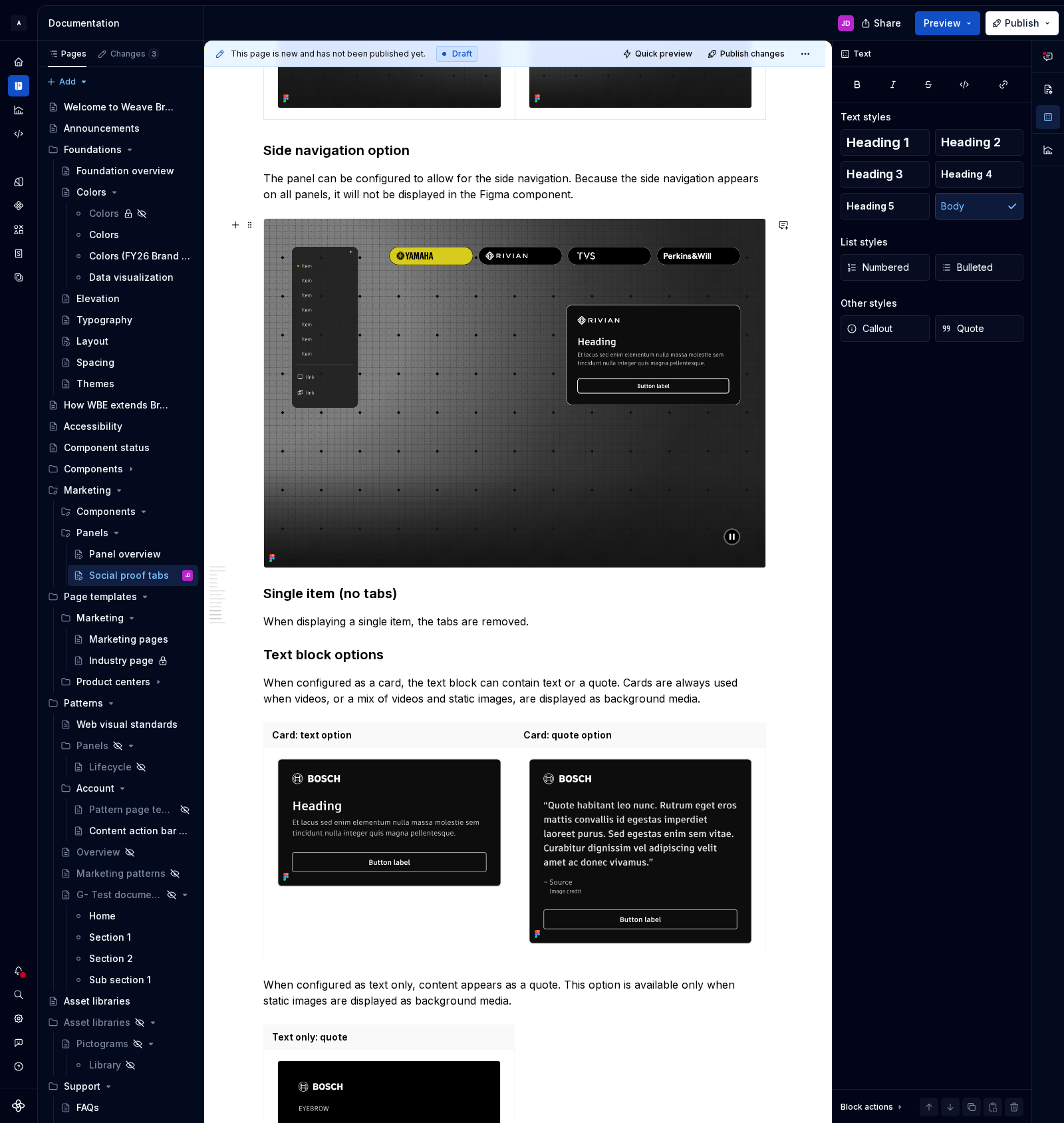
scroll to position [2911, 0]
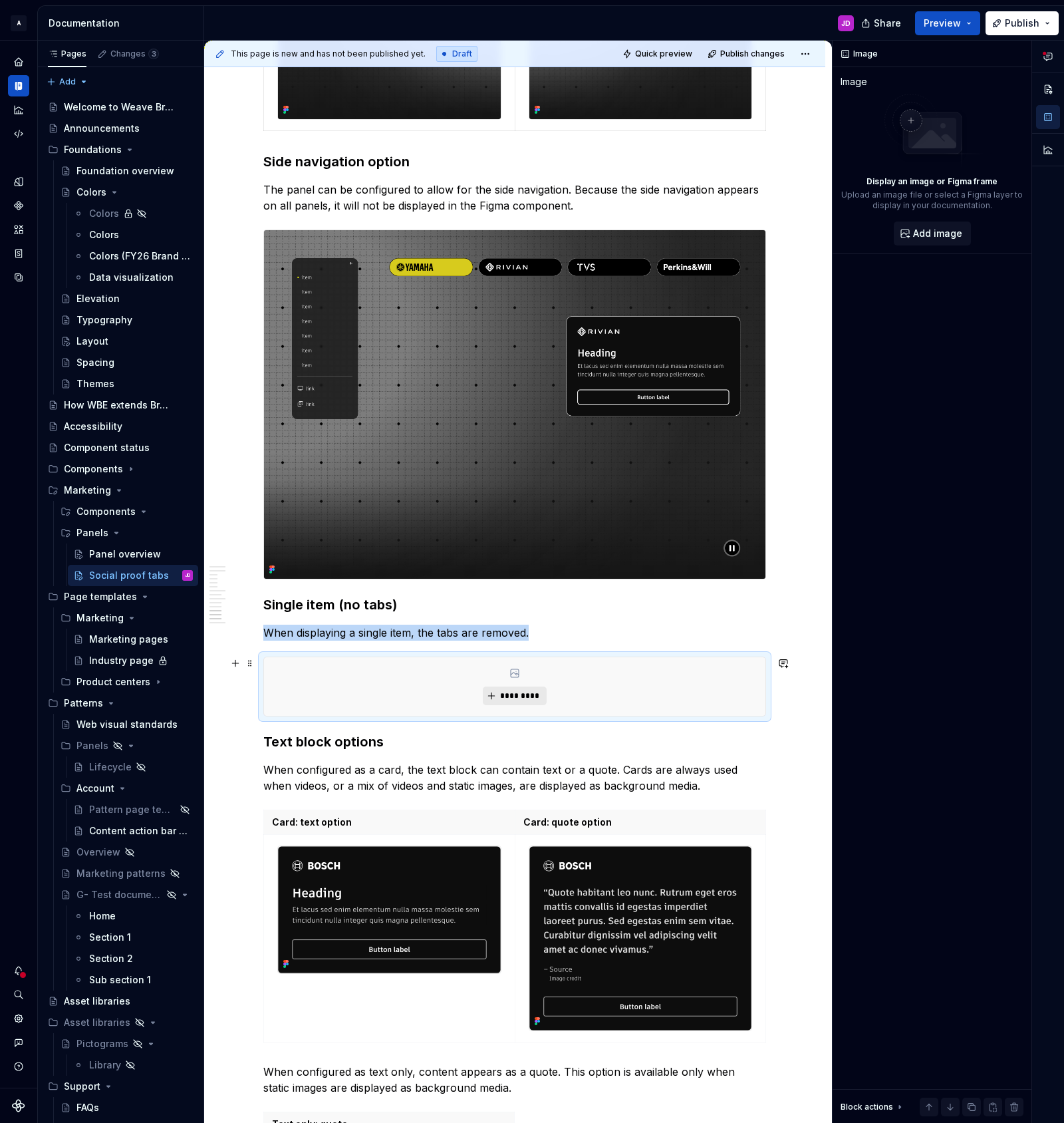
click at [534, 694] on span "*********" at bounding box center [520, 696] width 40 height 11
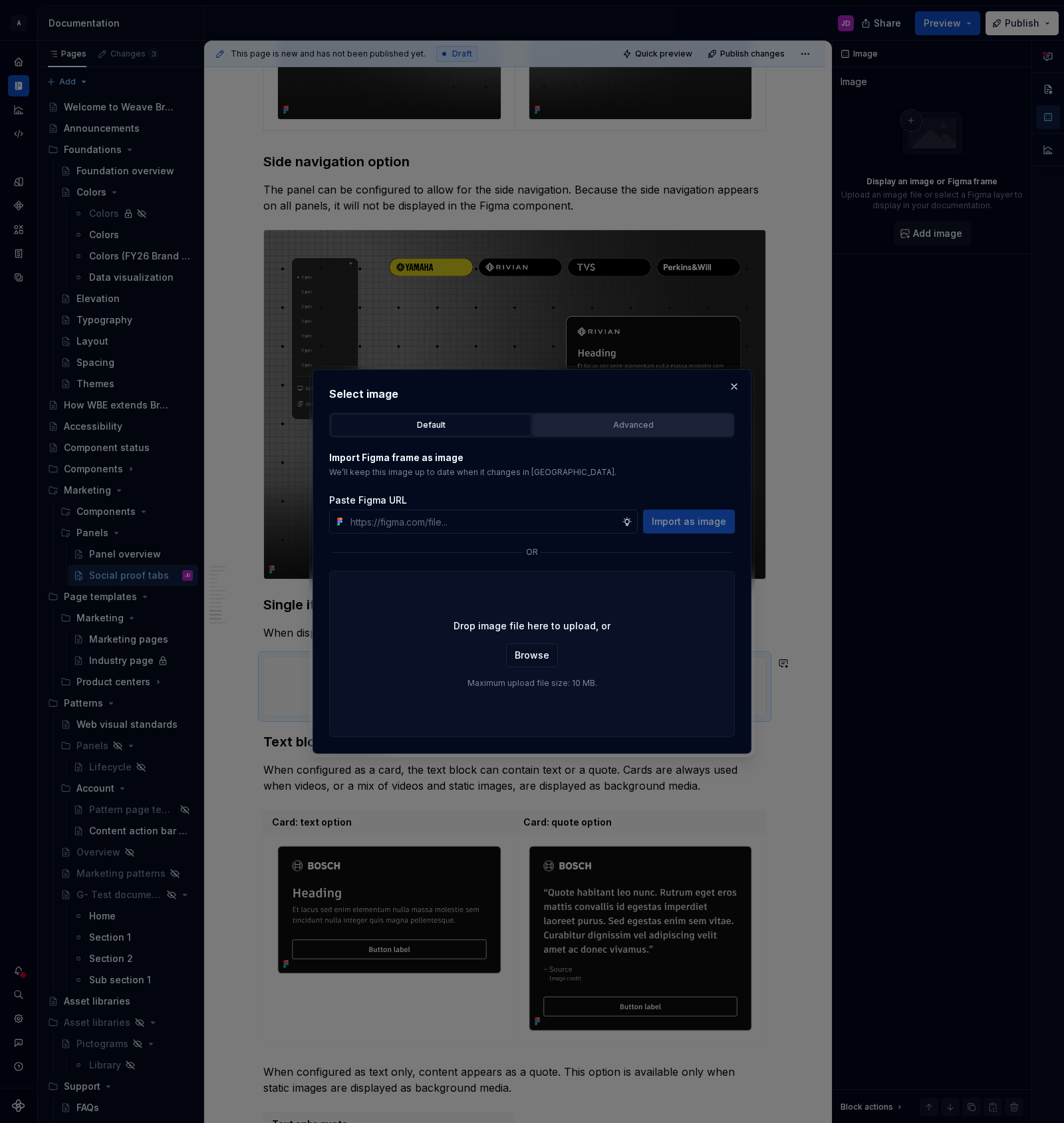
click at [605, 430] on div "Advanced" at bounding box center [633, 425] width 192 height 13
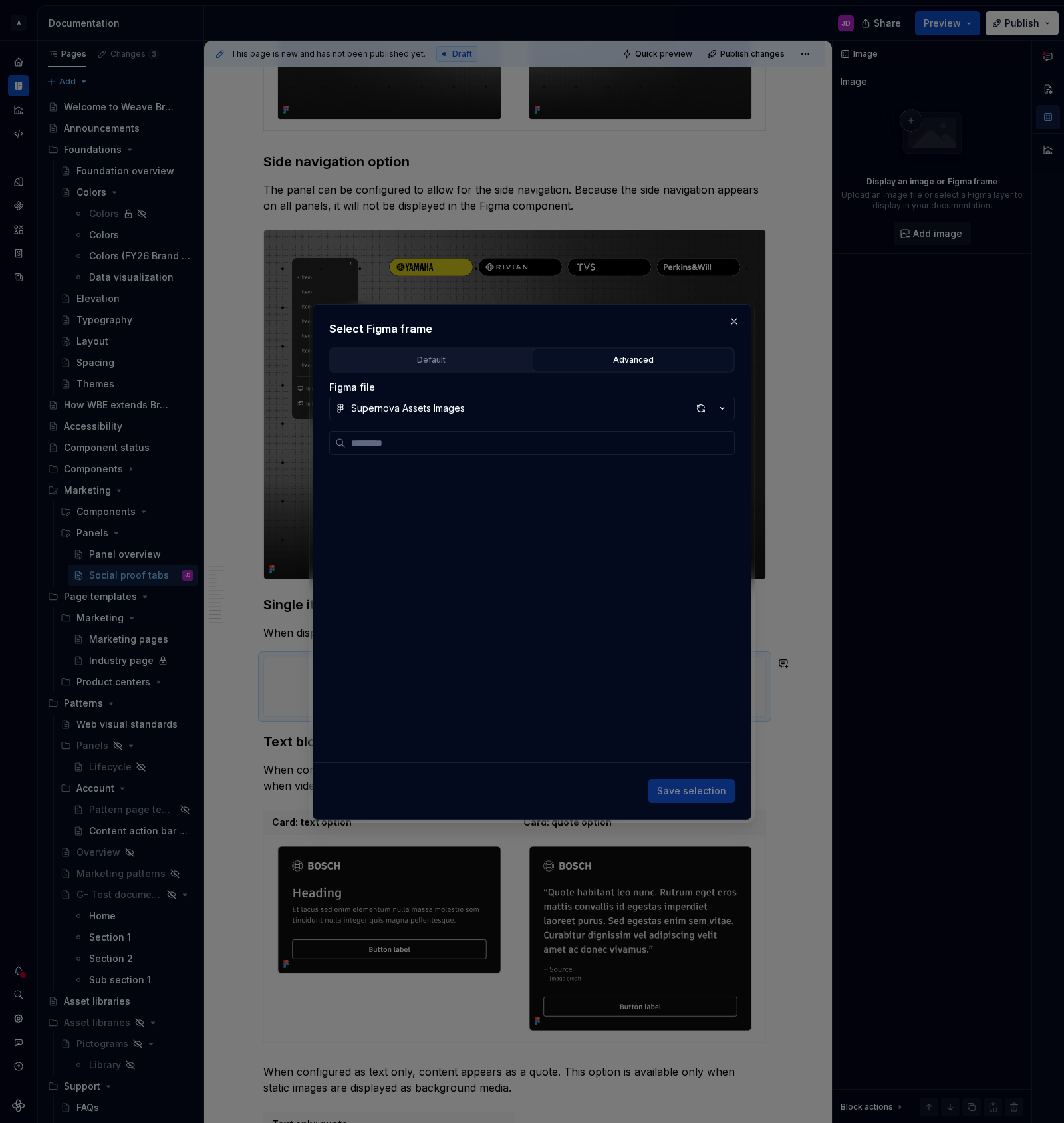
scroll to position [557, 0]
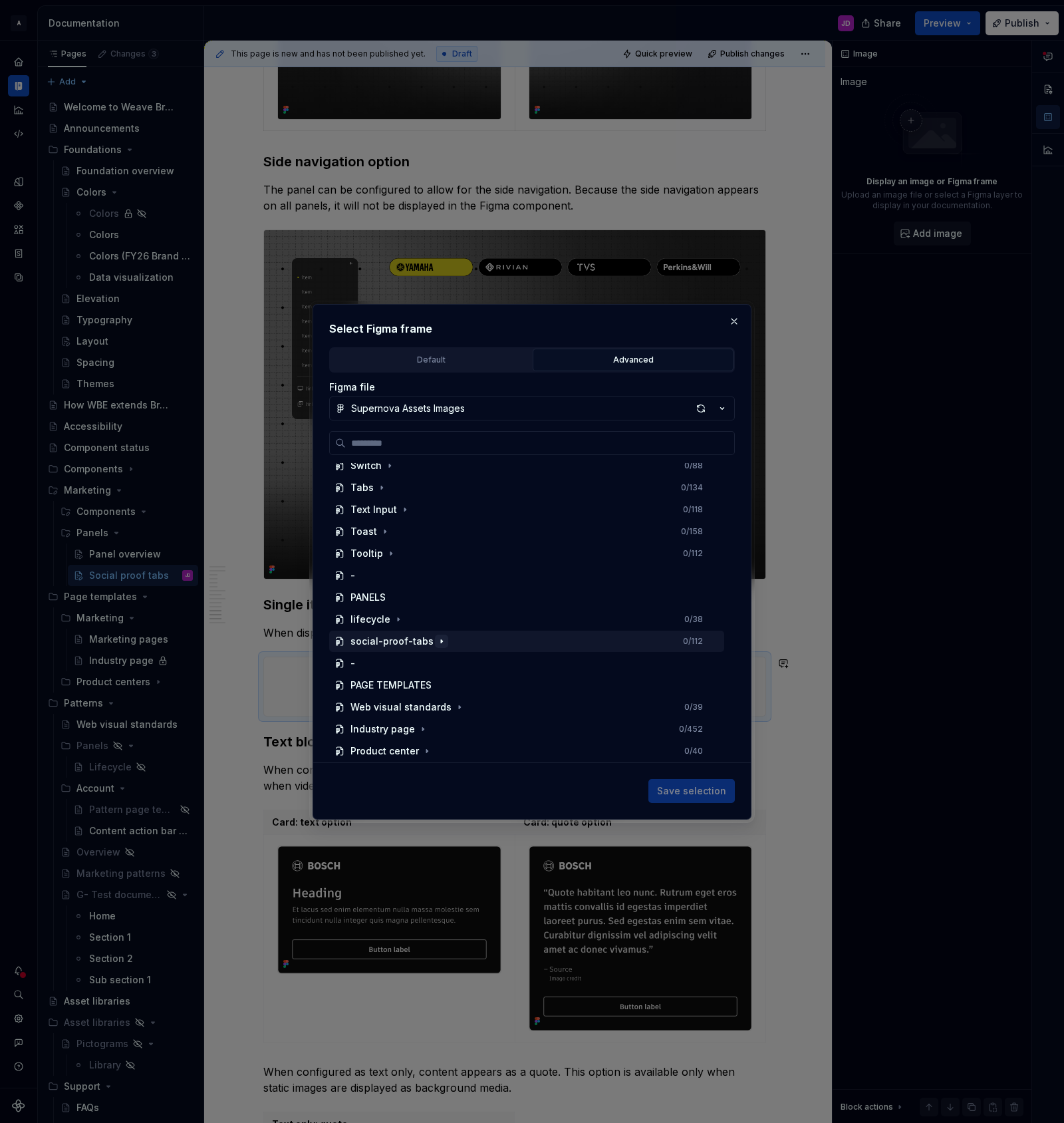
click at [439, 641] on icon "button" at bounding box center [441, 641] width 11 height 11
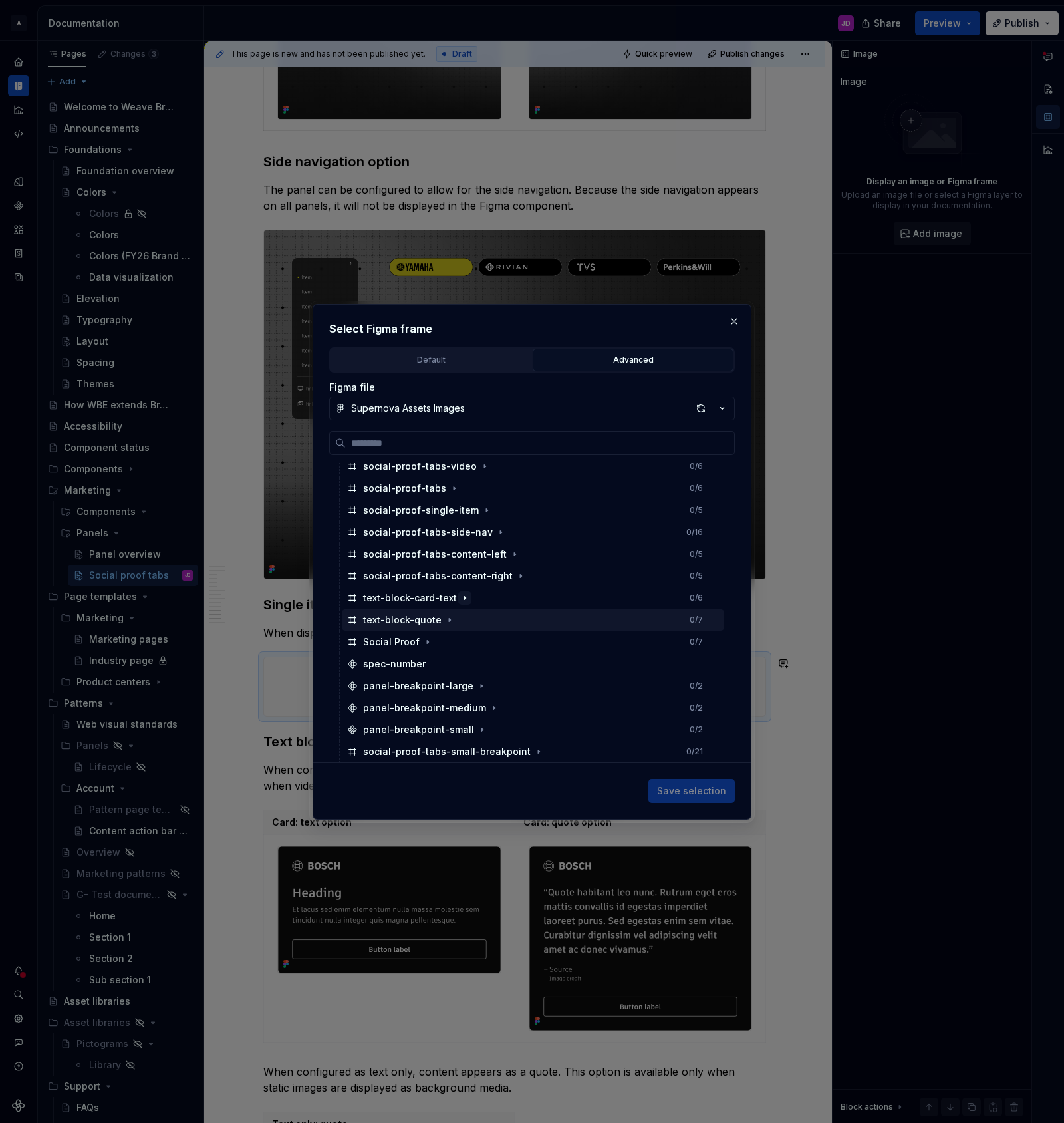
scroll to position [747, 0]
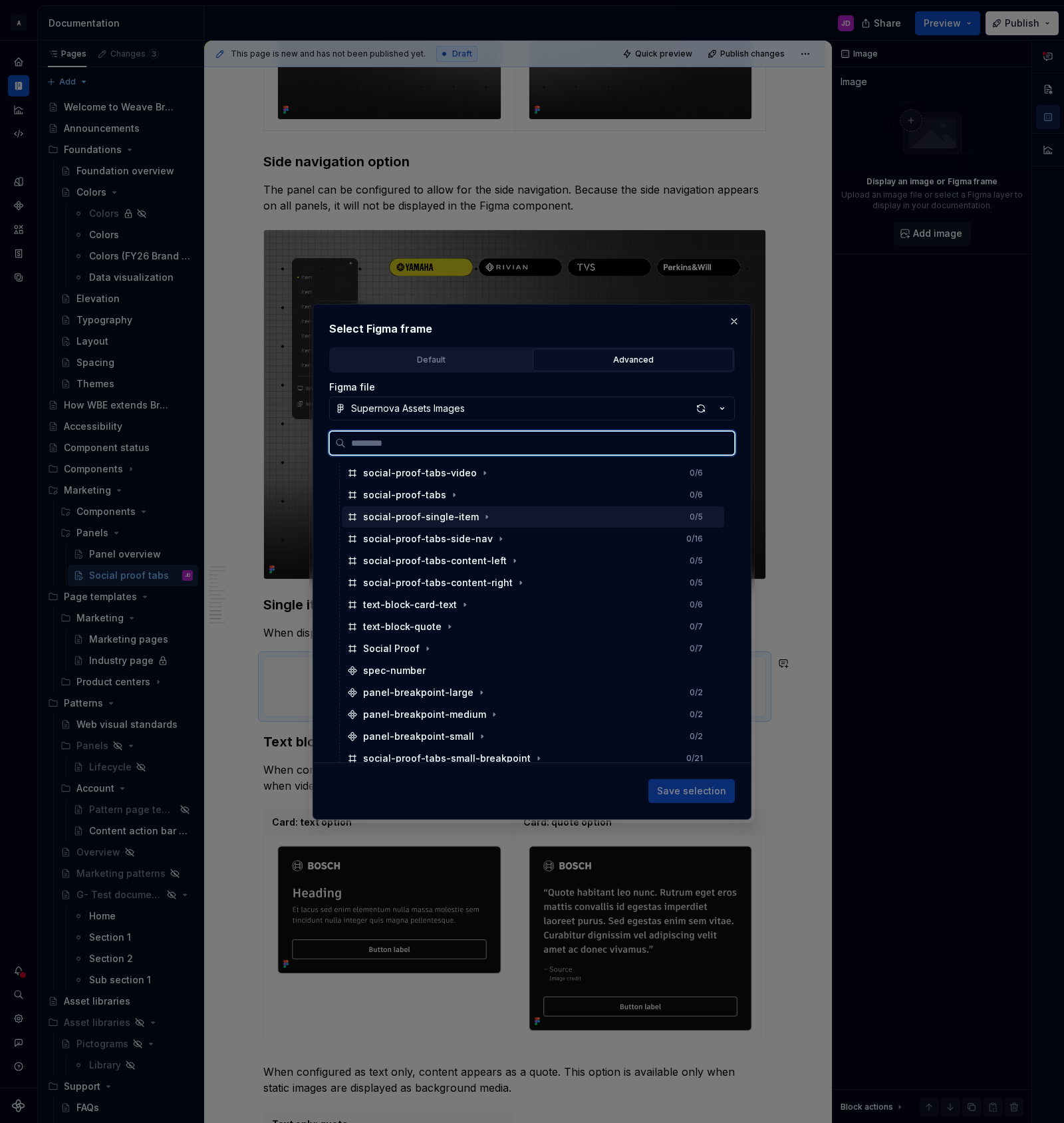
click at [455, 519] on div "social-proof-single-item" at bounding box center [421, 516] width 116 height 13
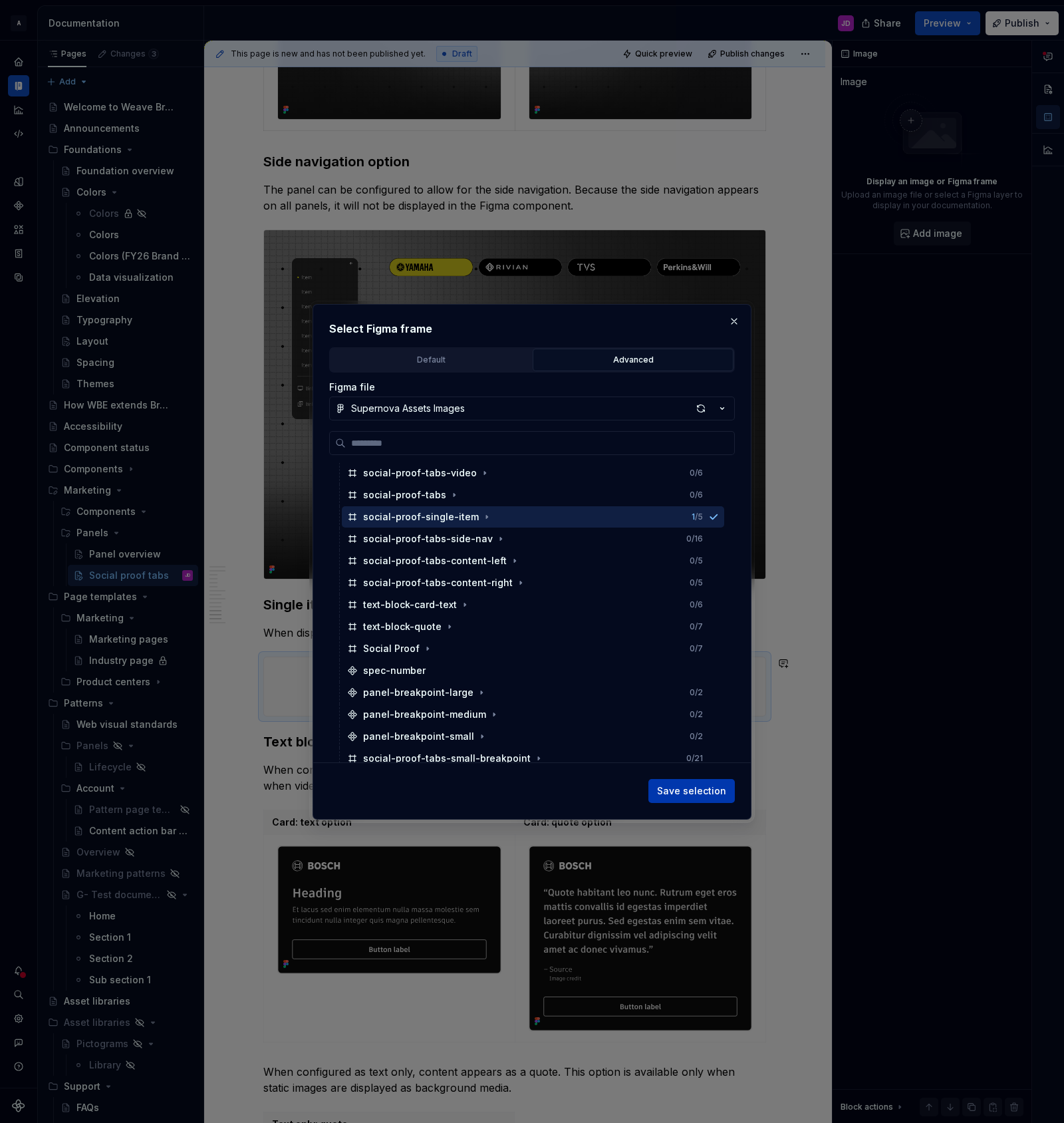
click at [696, 786] on span "Save selection" at bounding box center [691, 791] width 69 height 13
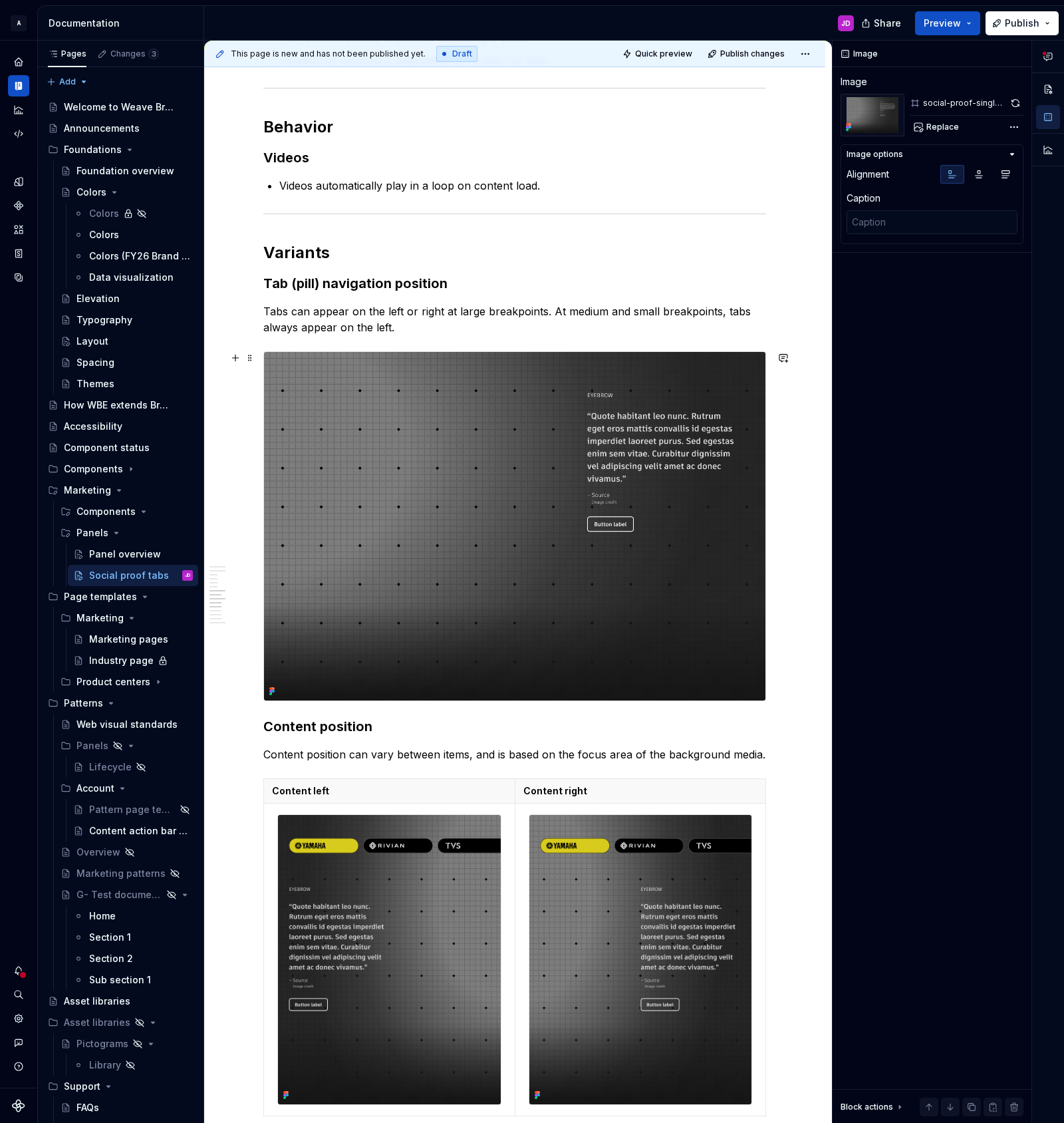
scroll to position [1925, 0]
click at [664, 53] on span "Quick preview" at bounding box center [663, 54] width 57 height 11
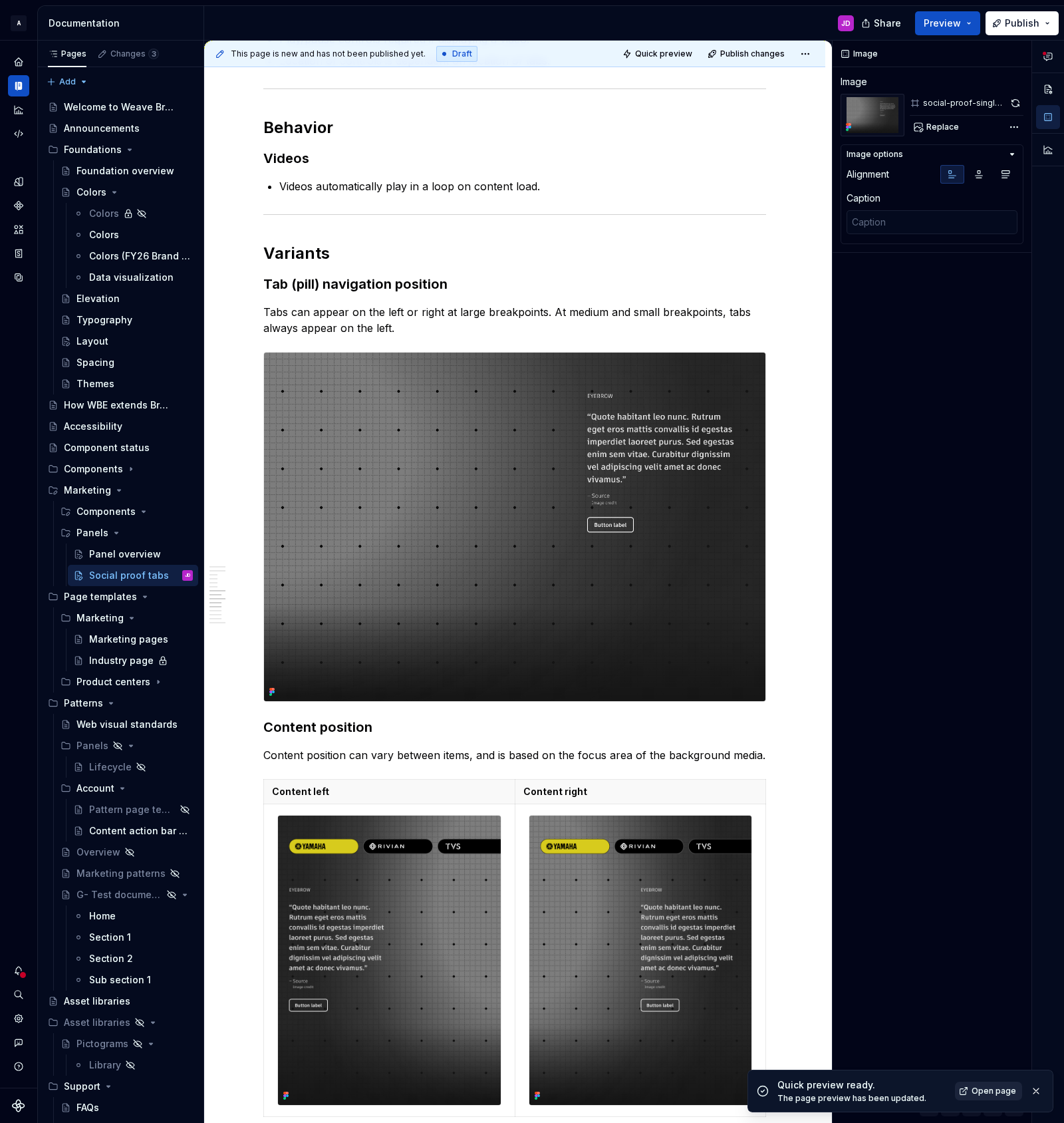
click at [1001, 1092] on span "Open page" at bounding box center [994, 1091] width 45 height 11
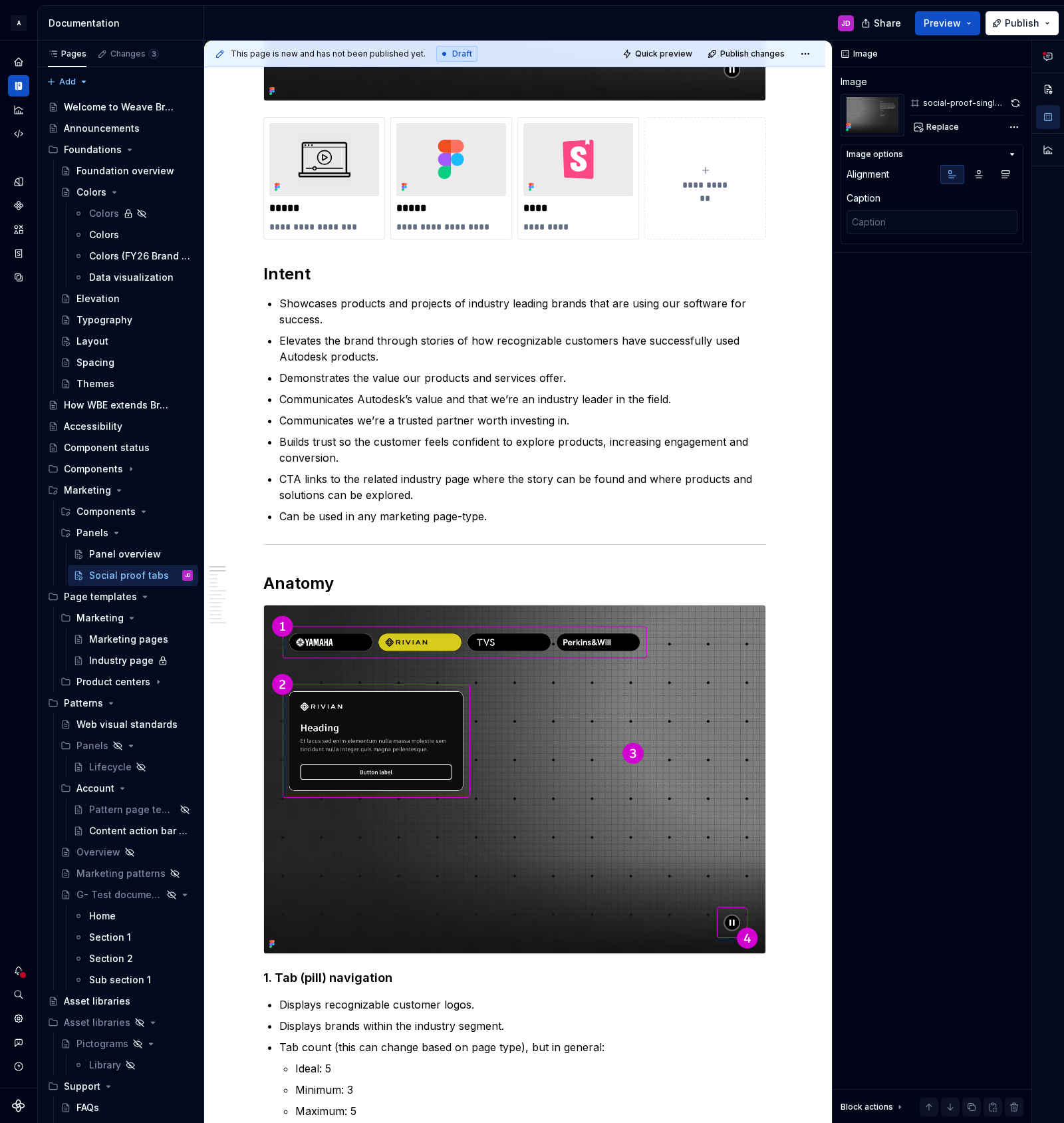
scroll to position [0, 0]
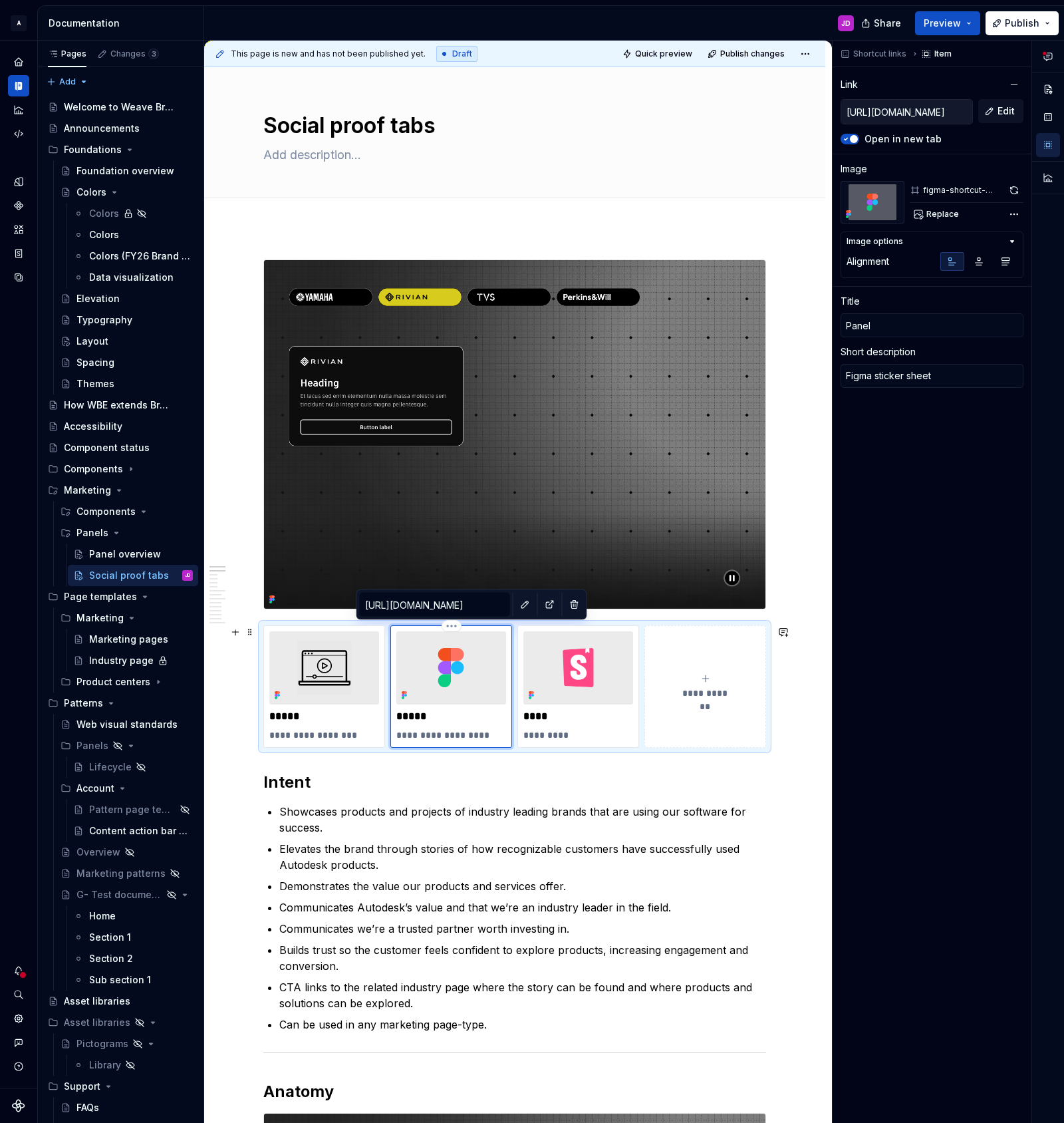
click at [489, 639] on img at bounding box center [451, 668] width 110 height 74
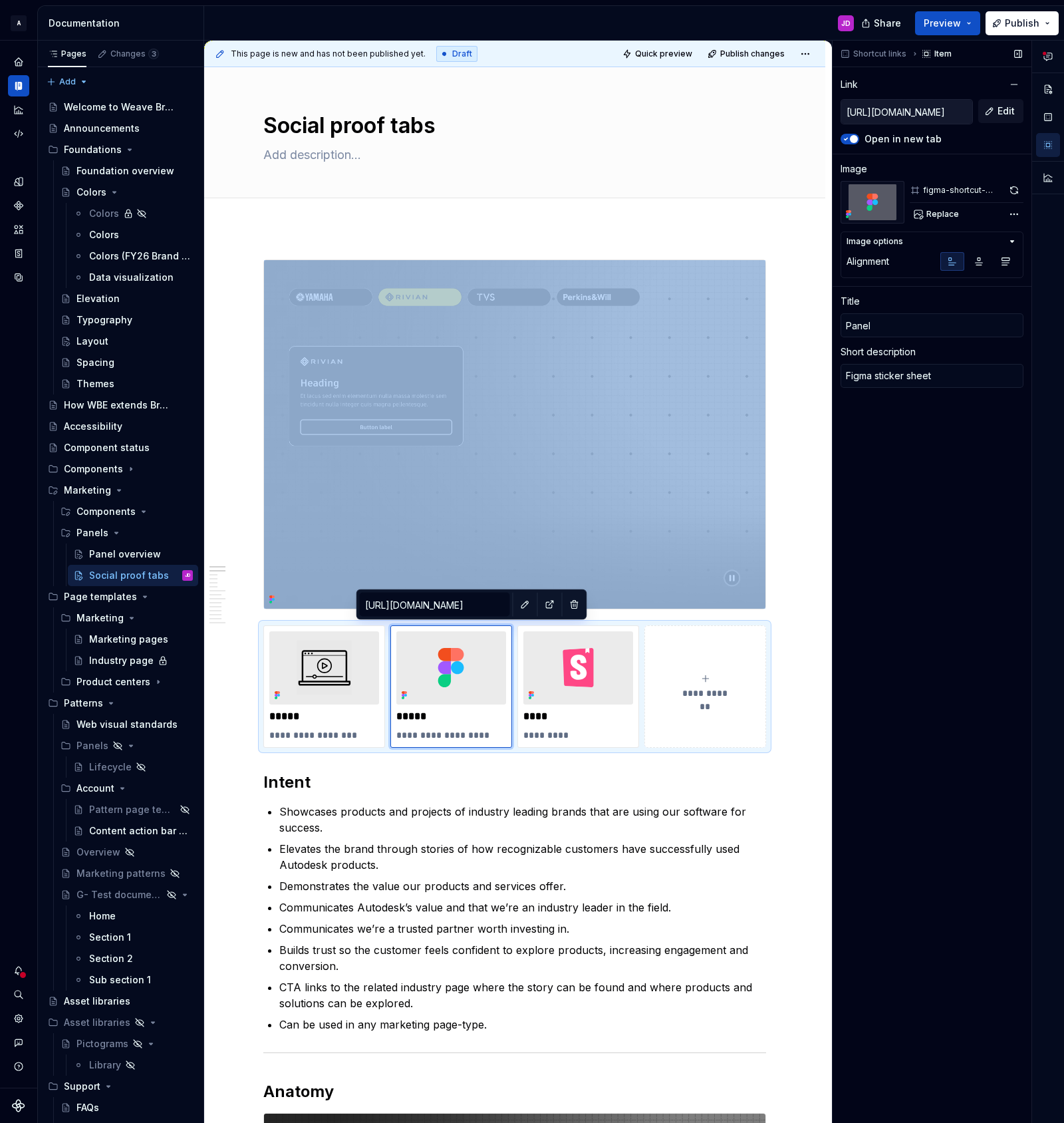
click at [847, 137] on icon "button" at bounding box center [846, 139] width 11 height 8
type textarea "*"
type input "https://pages.git.autodesk.com/dpe/dotcom-patterns/main/?path=/docs/dotcom-patt…"
type input "Code"
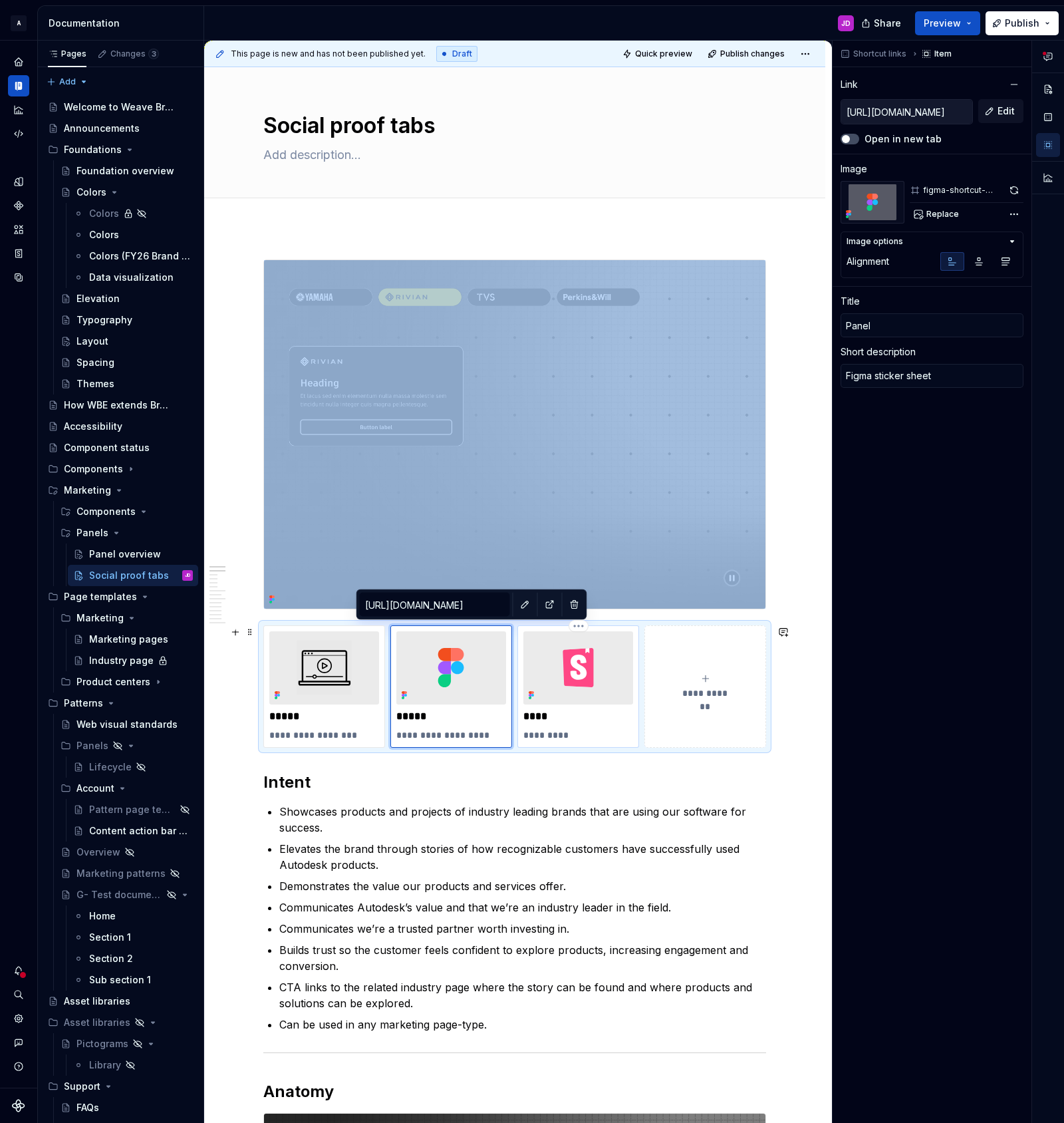
type textarea "Storybook"
click at [539, 641] on img at bounding box center [578, 668] width 110 height 74
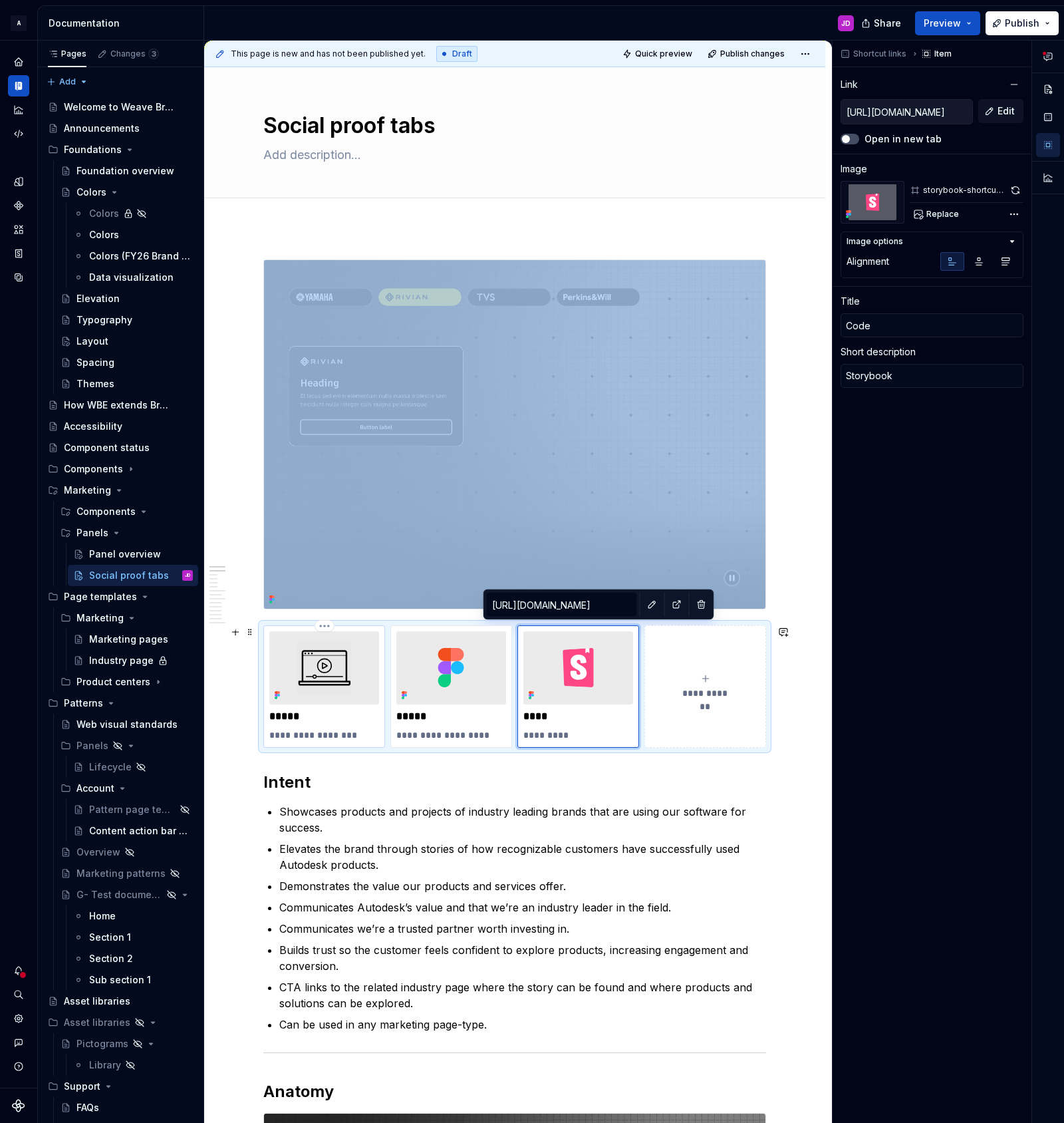
type textarea "*"
type input "https://www.autodesk.com"
type input "Video"
type textarea "Panel walk-through"
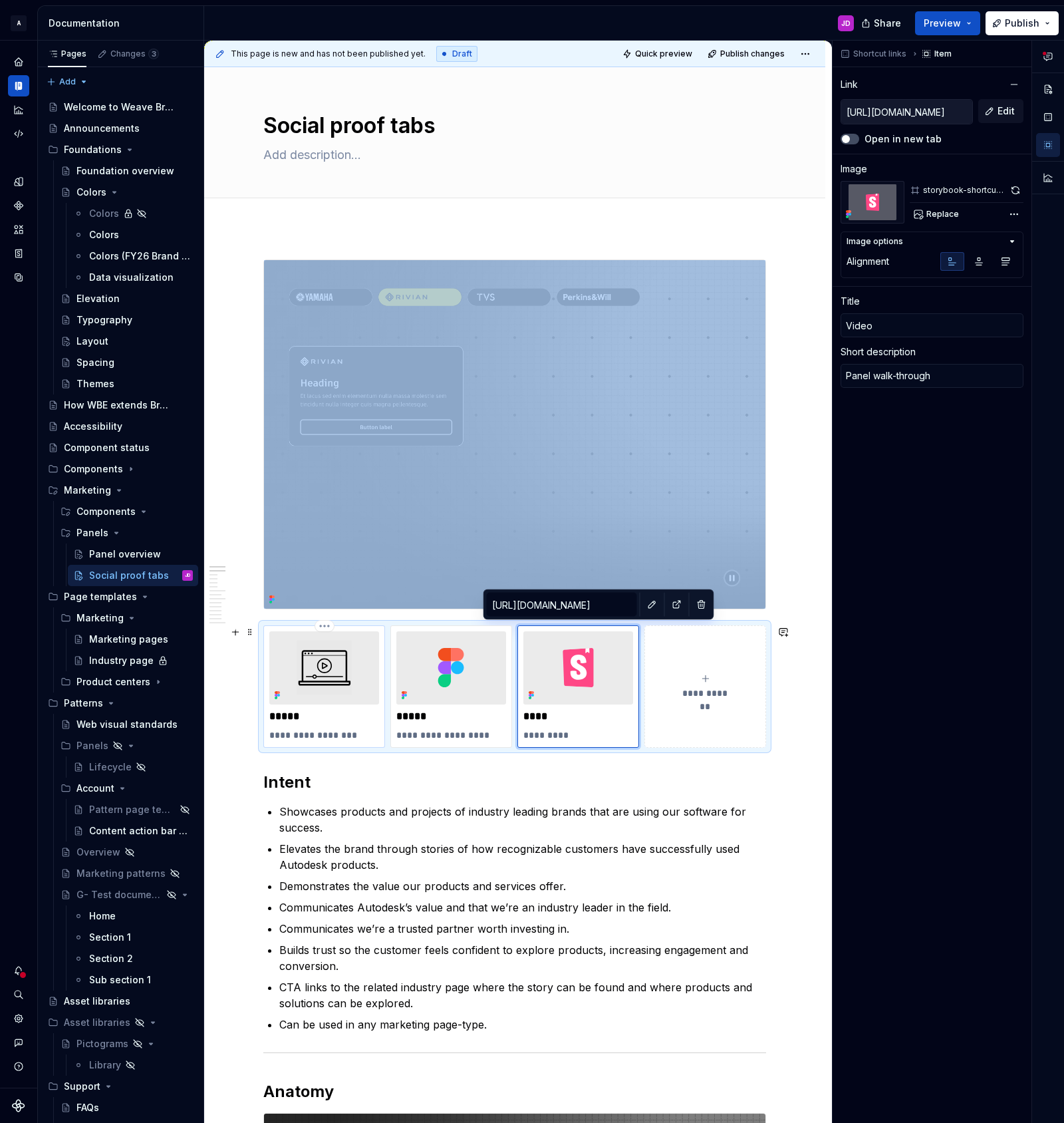
click at [374, 640] on img at bounding box center [324, 668] width 110 height 74
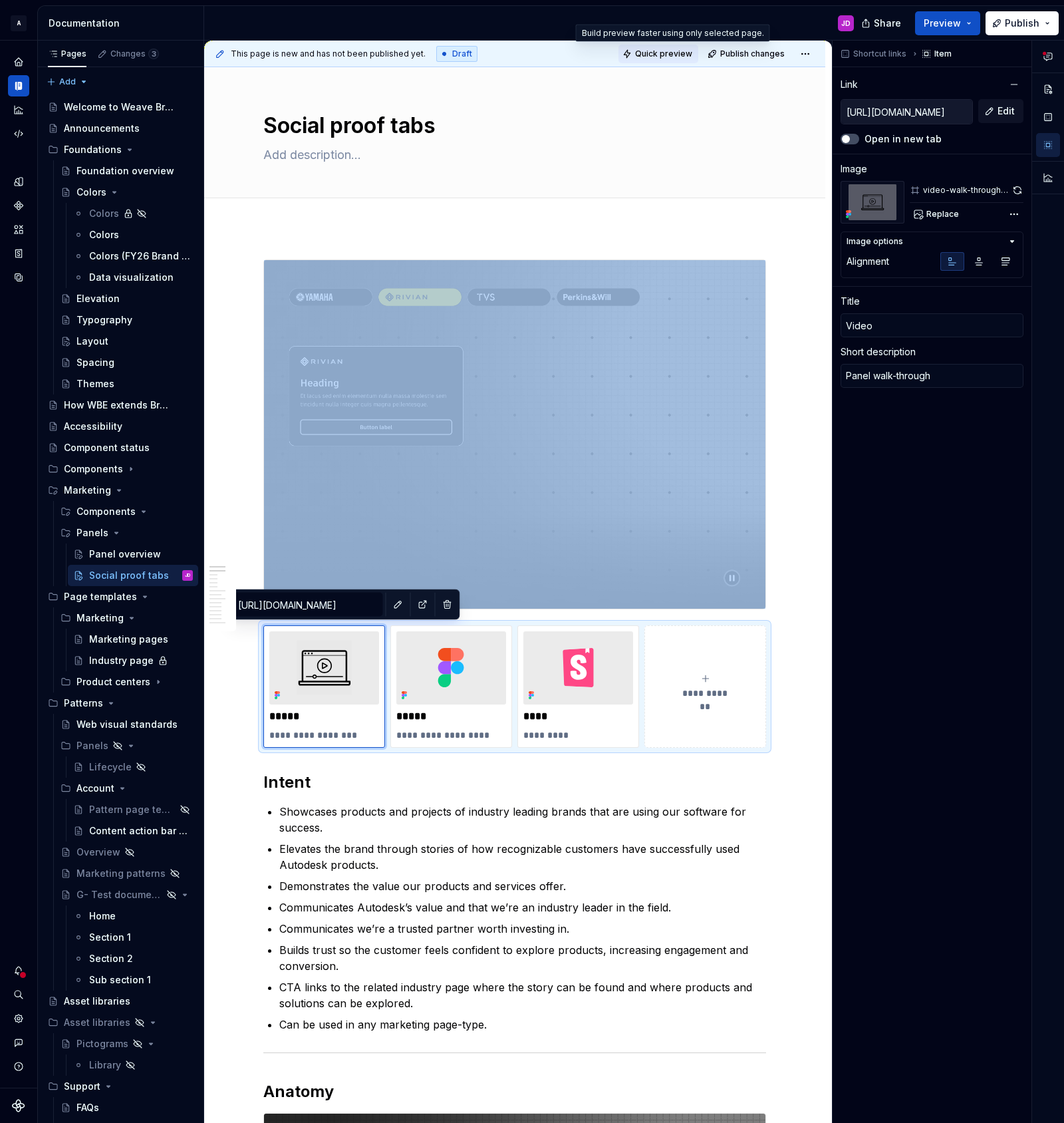
click at [683, 53] on span "Quick preview" at bounding box center [663, 54] width 57 height 11
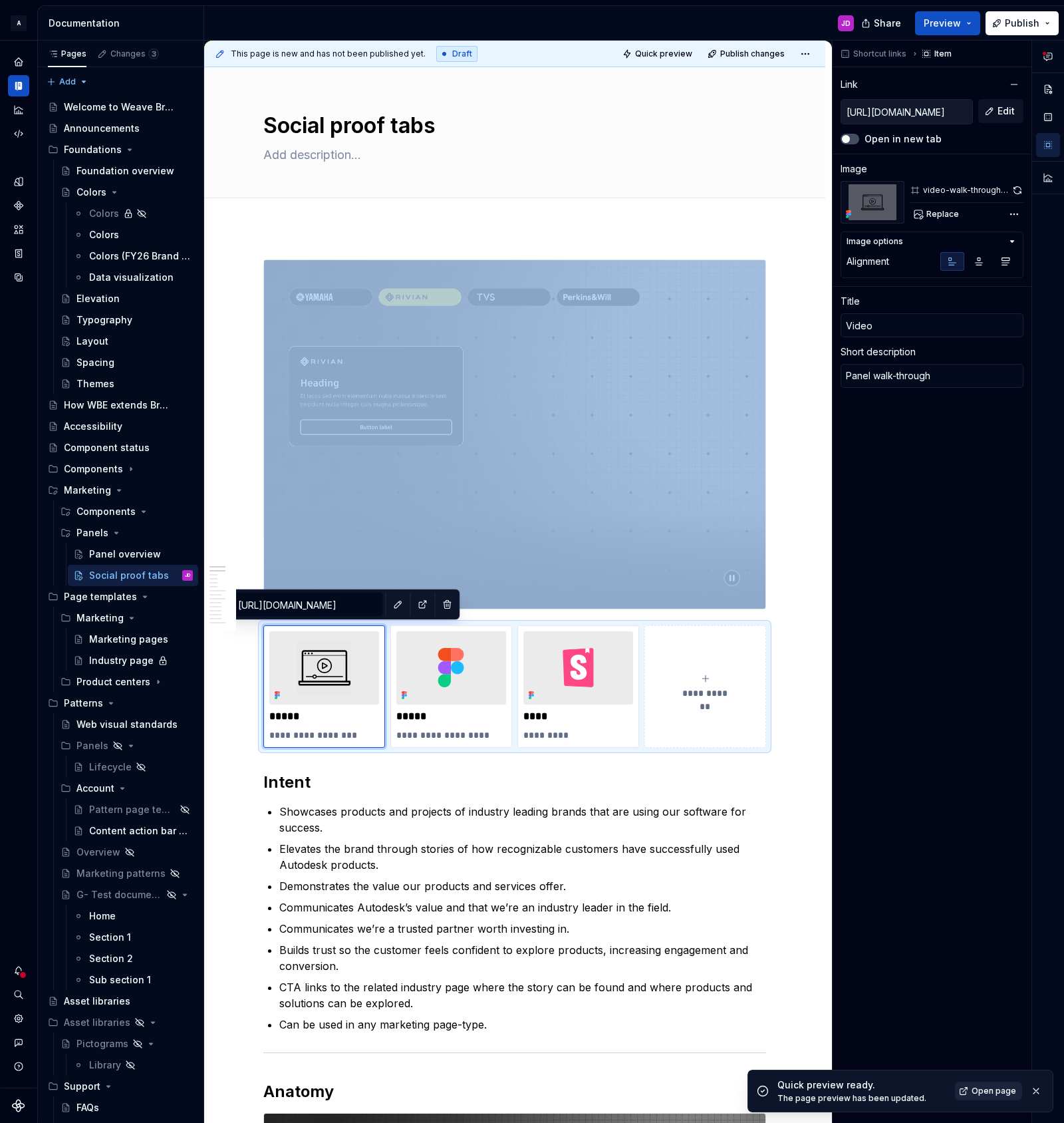
click at [968, 1090] on link "Open page" at bounding box center [988, 1091] width 67 height 19
click at [1047, 57] on icon "button" at bounding box center [1047, 56] width 11 height 11
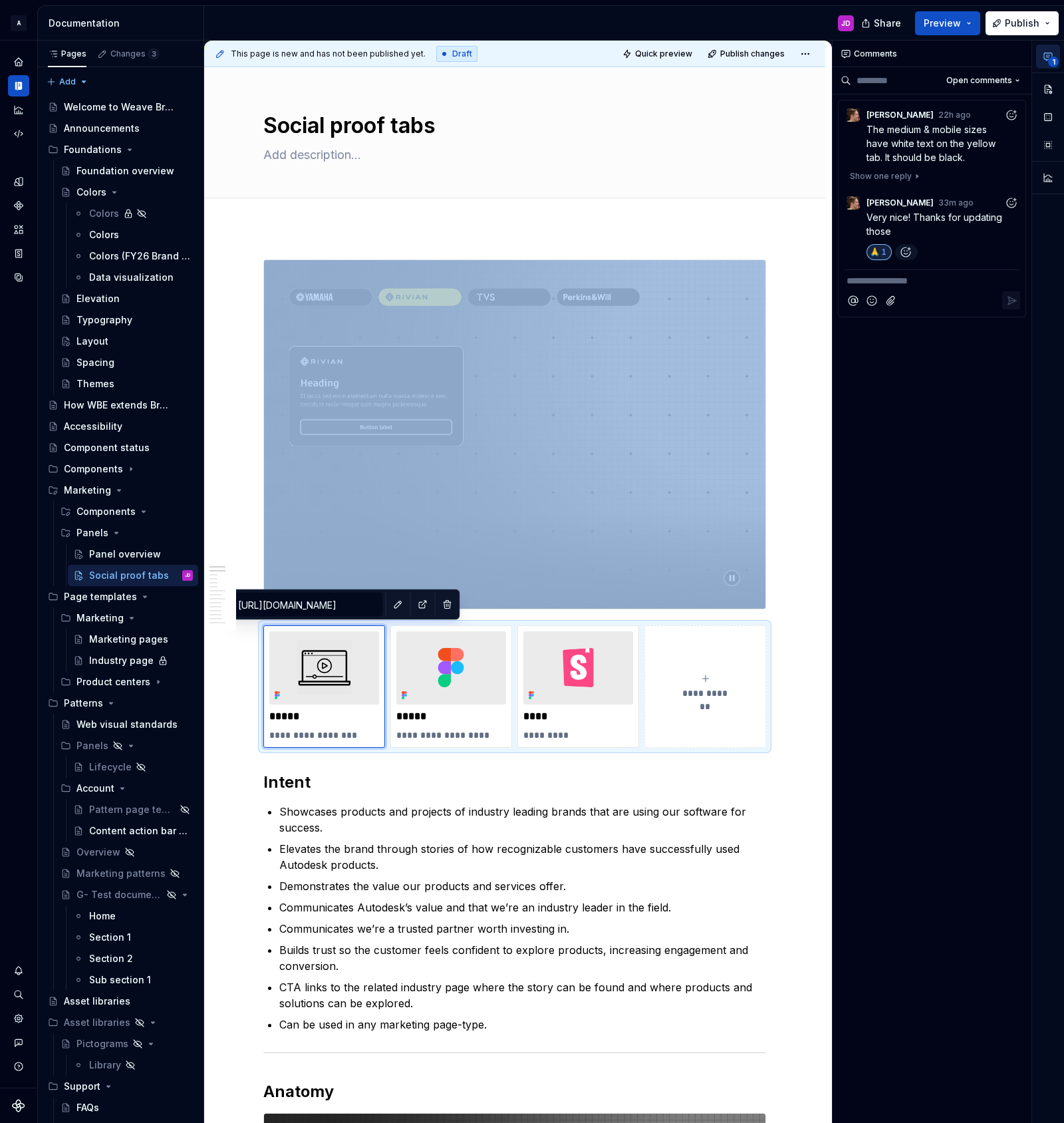
click at [1048, 55] on icon "button" at bounding box center [1048, 56] width 8 height 7
type textarea "*"
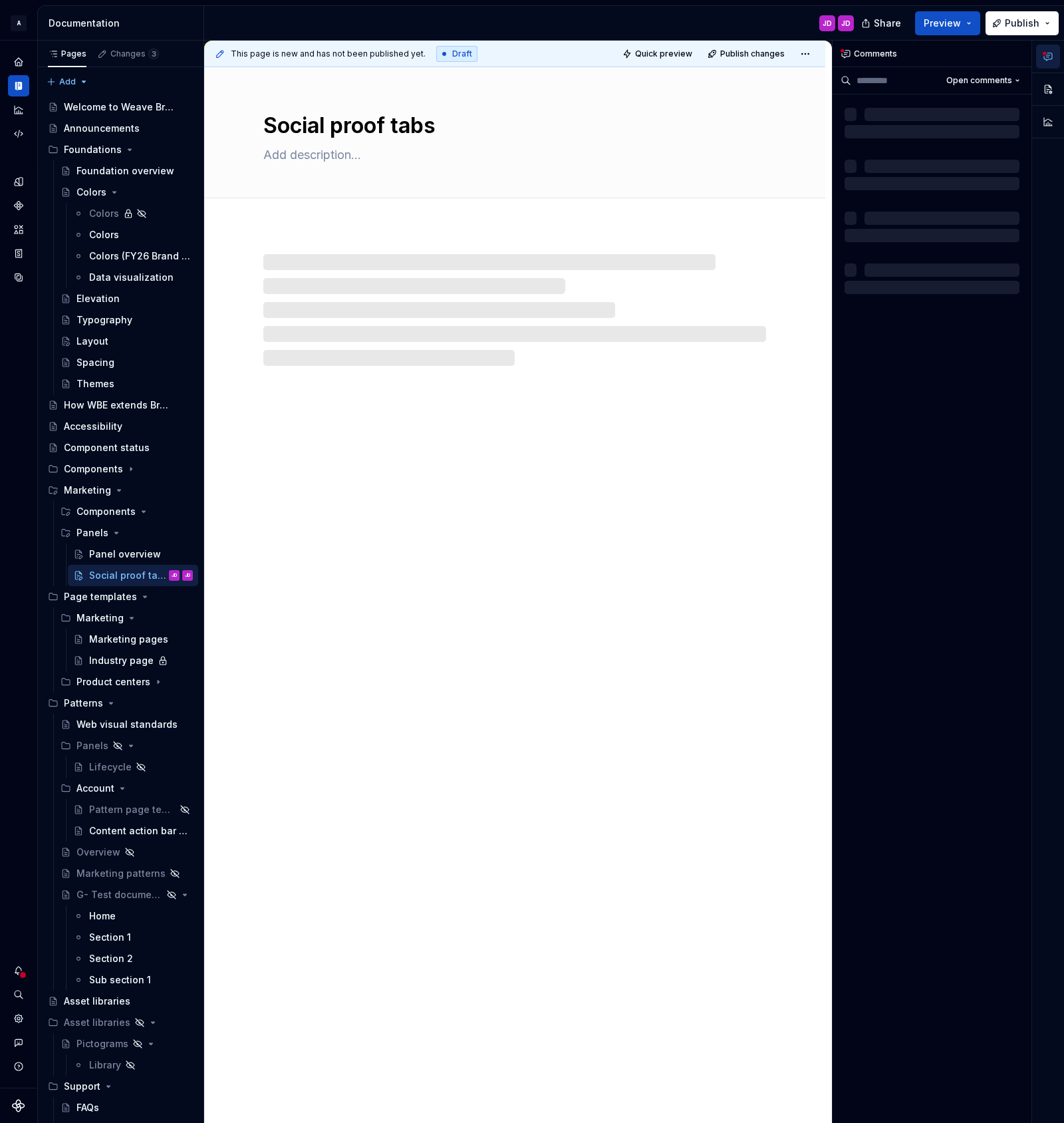
type textarea "*"
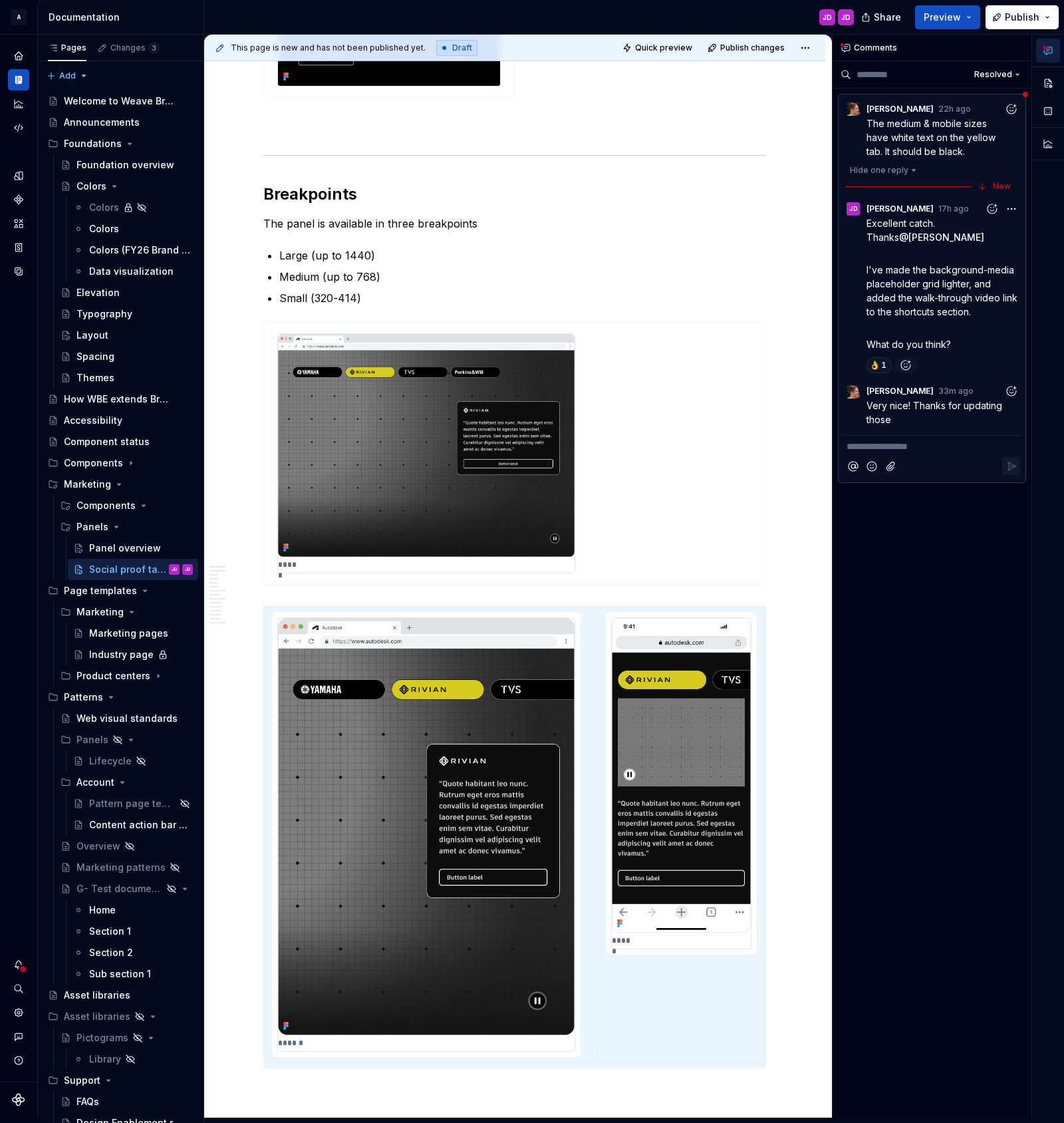
scroll to position [4753, 0]
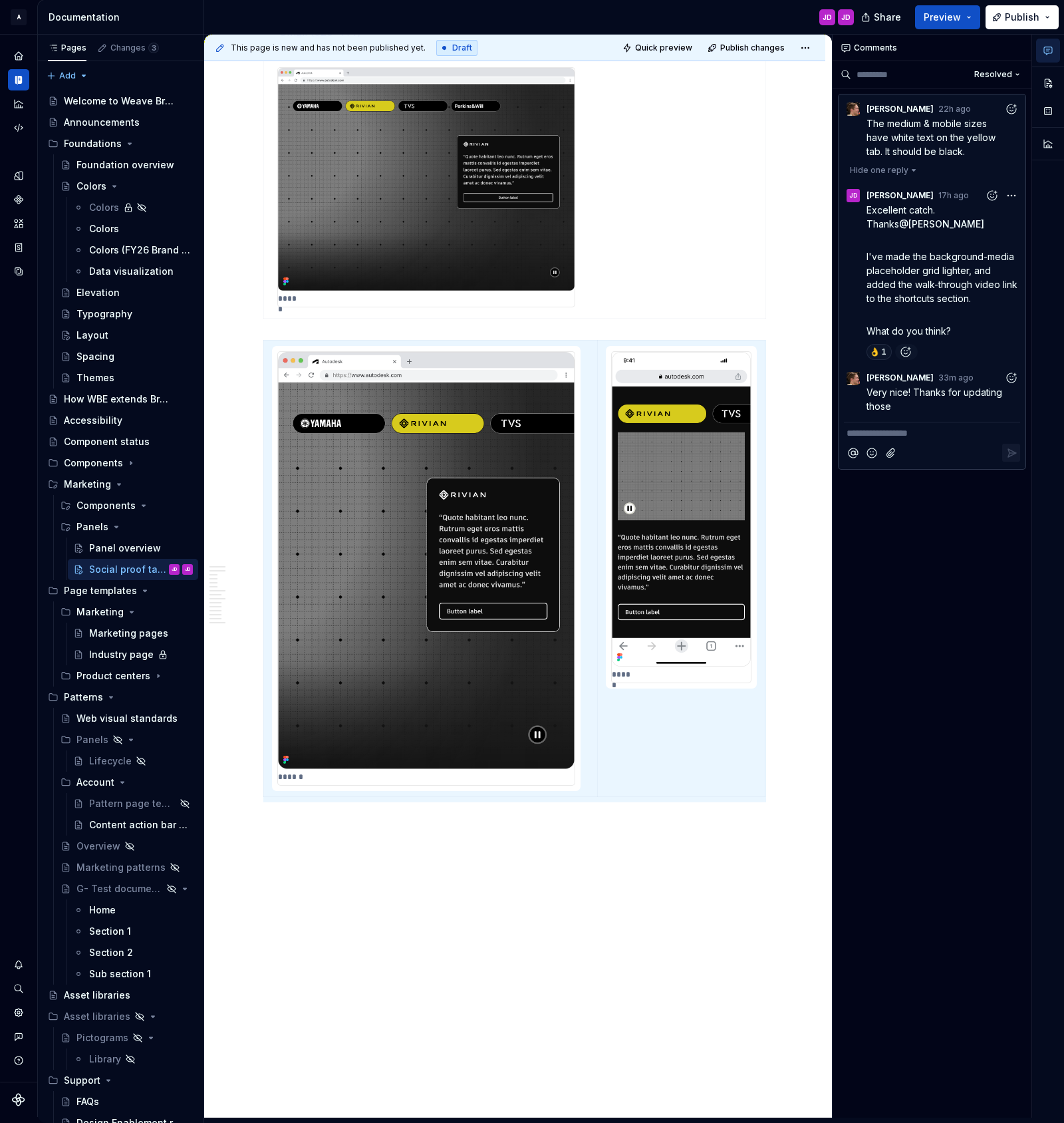
click at [1008, 378] on icon "Add reaction" at bounding box center [1011, 378] width 13 height 13
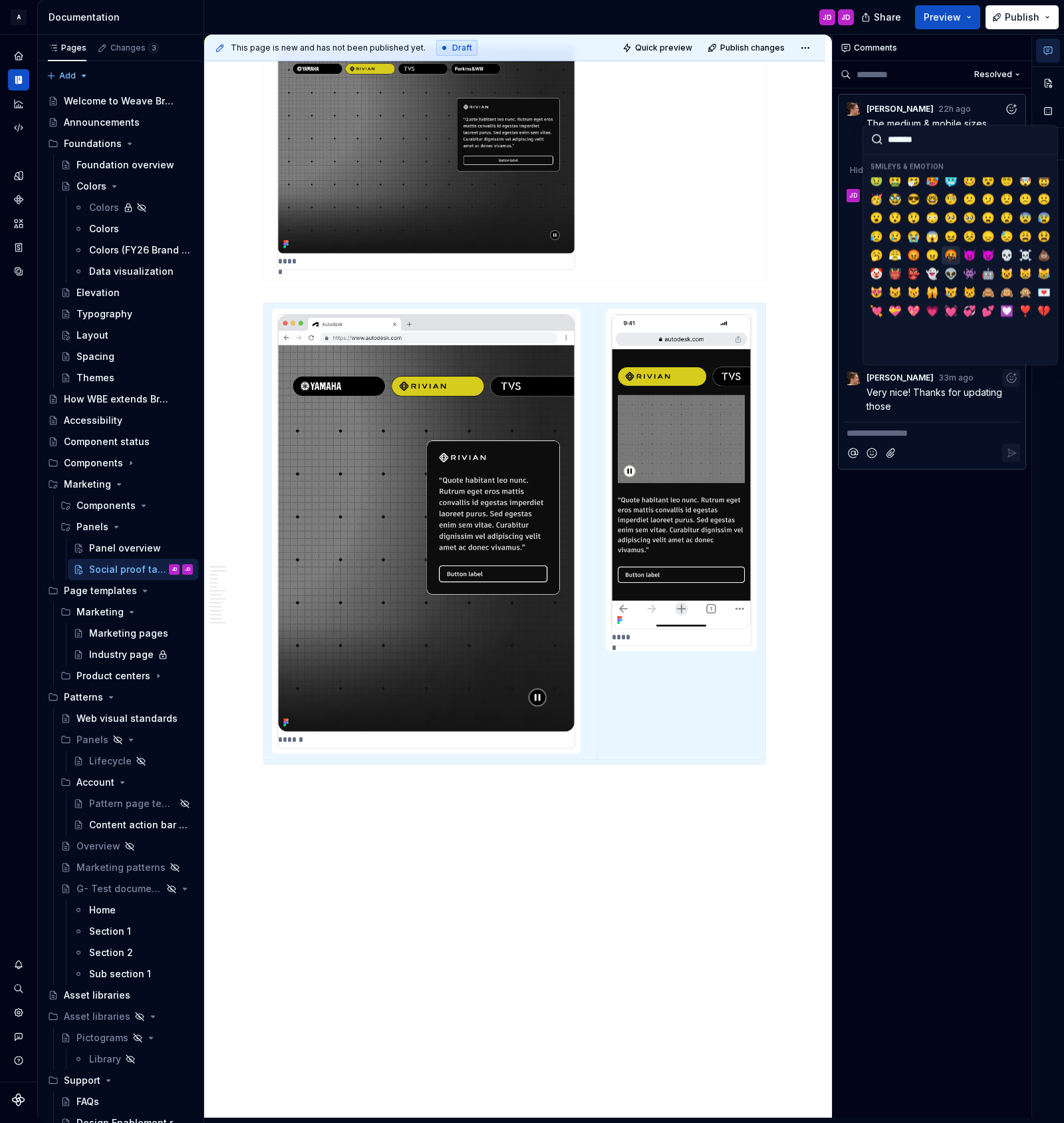
scroll to position [0, 0]
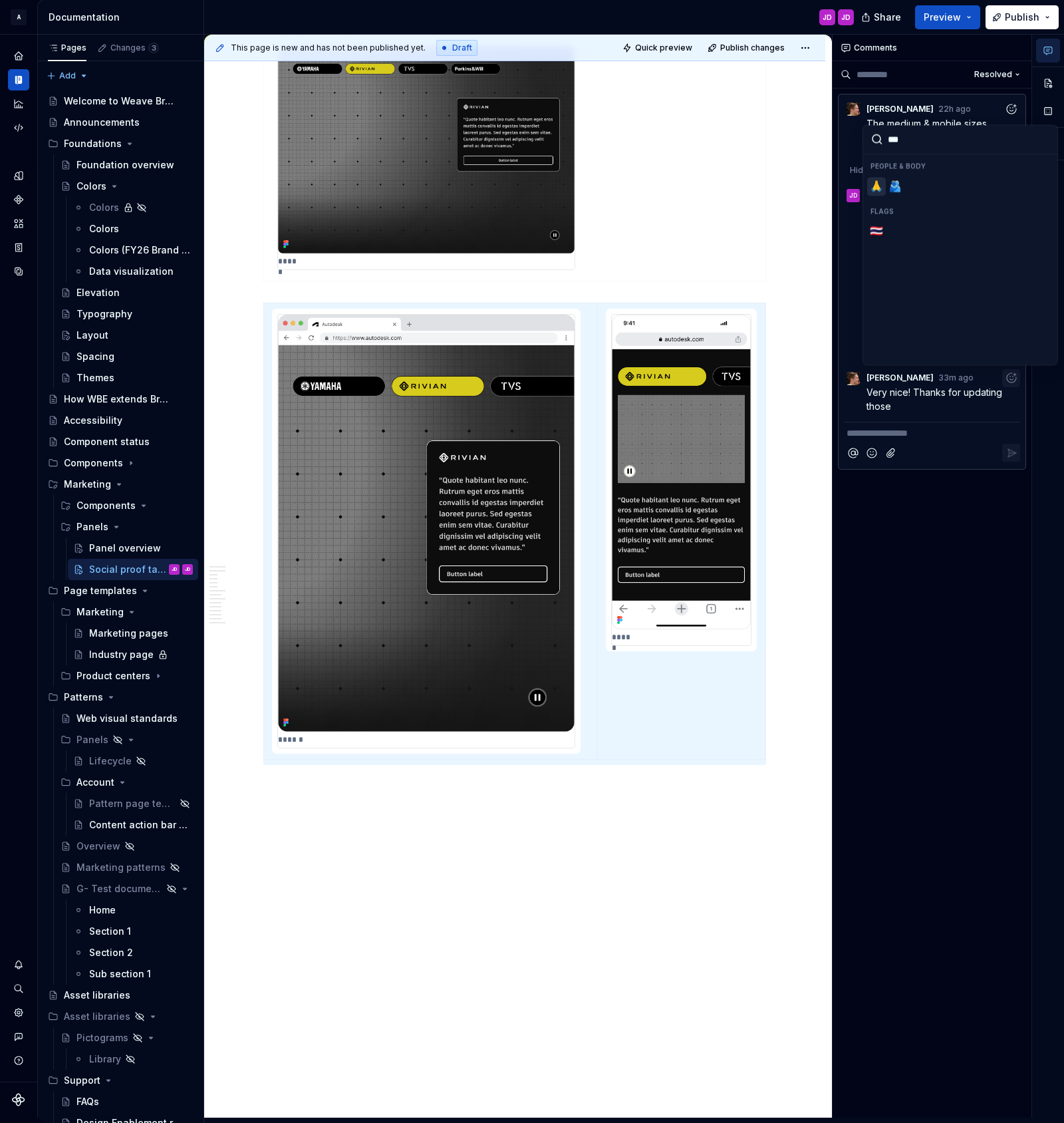
type input "****"
click at [877, 188] on span "🙏" at bounding box center [876, 186] width 11 height 13
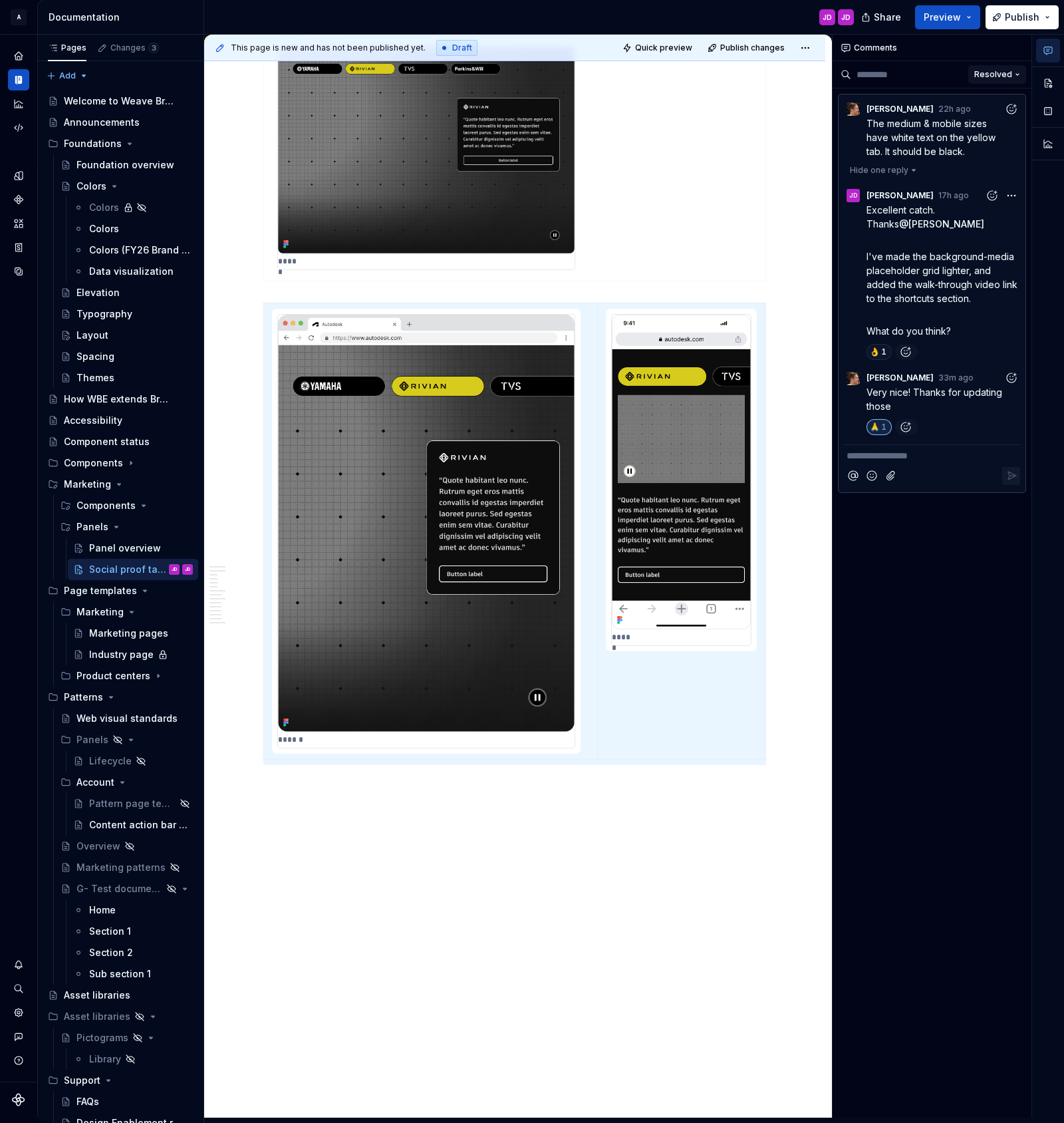
click at [1014, 72] on button "Resolved" at bounding box center [997, 74] width 58 height 19
click at [945, 122] on div "Resolved" at bounding box center [974, 121] width 87 height 13
click at [1012, 124] on icon "button" at bounding box center [1011, 124] width 12 height 12
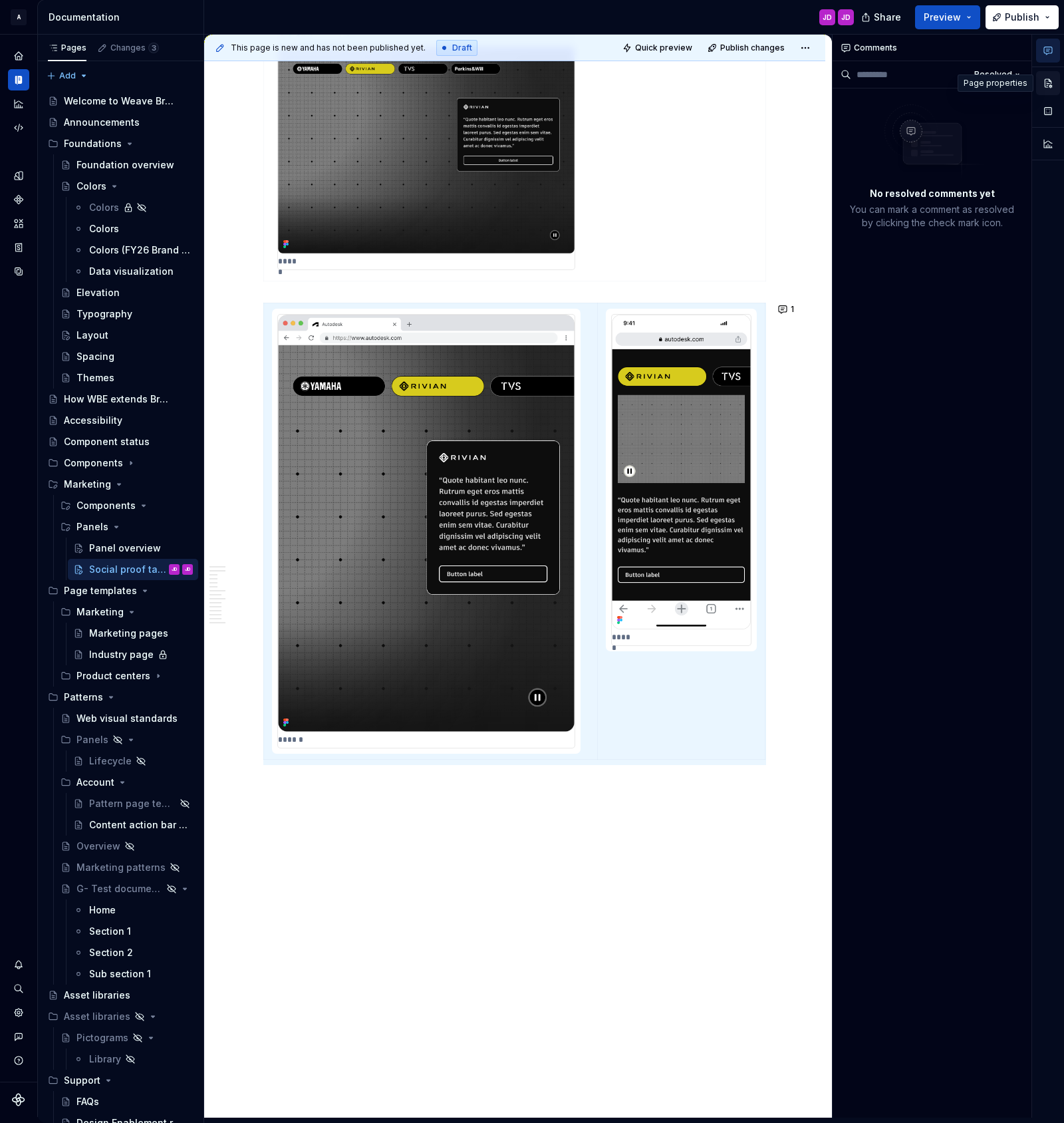
click at [1046, 83] on button "button" at bounding box center [1047, 83] width 24 height 24
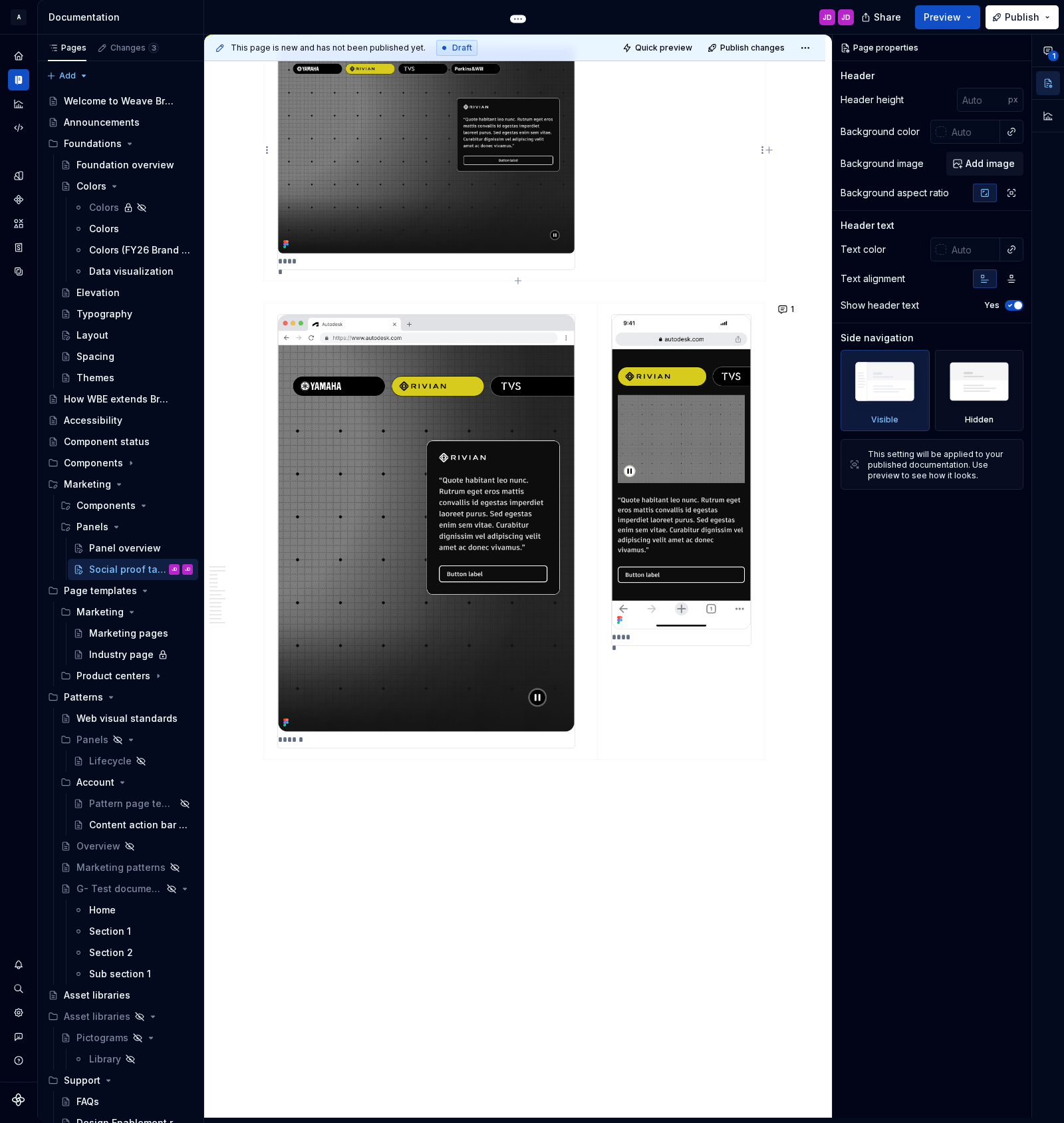
type textarea "*"
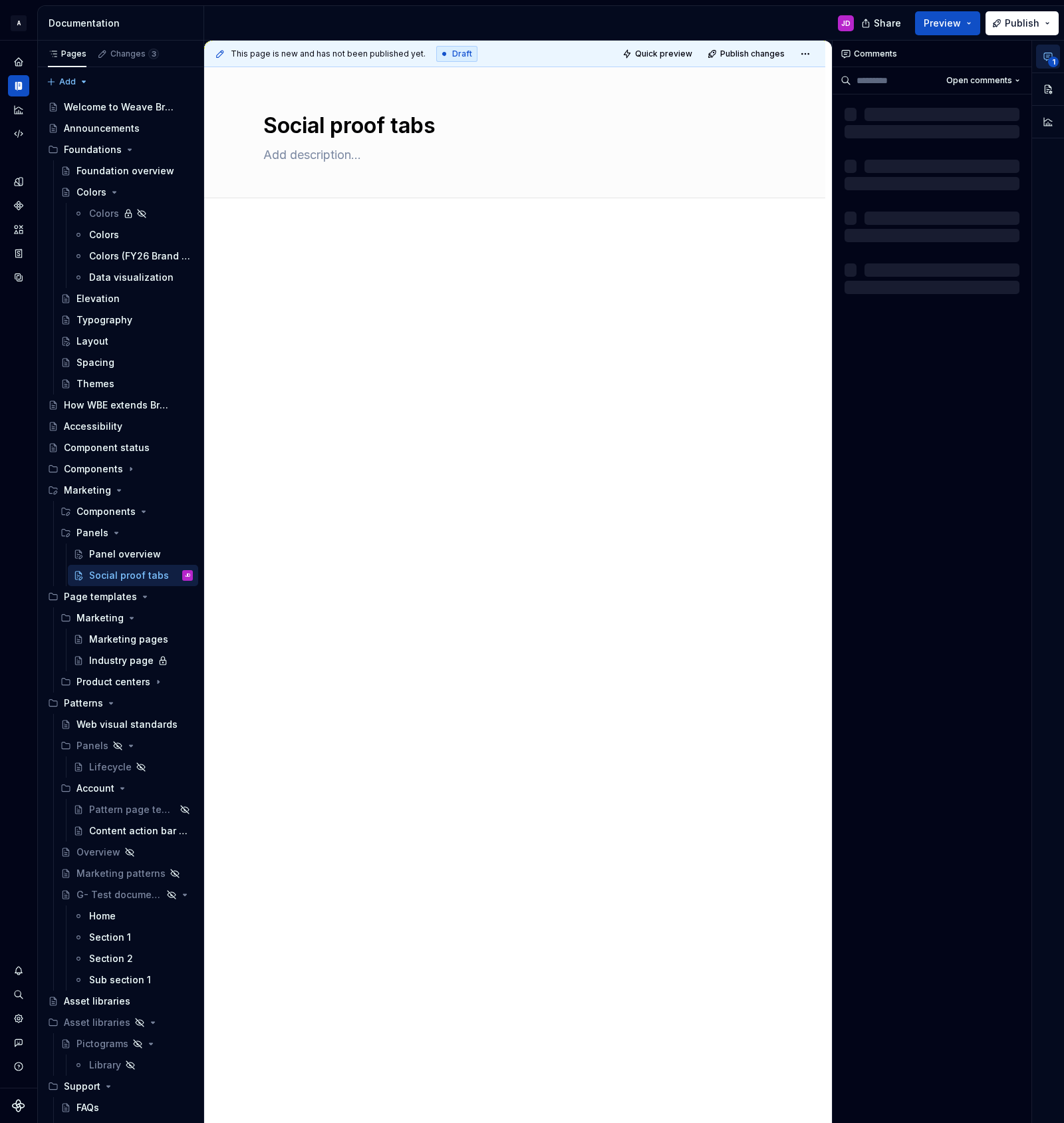
type textarea "*"
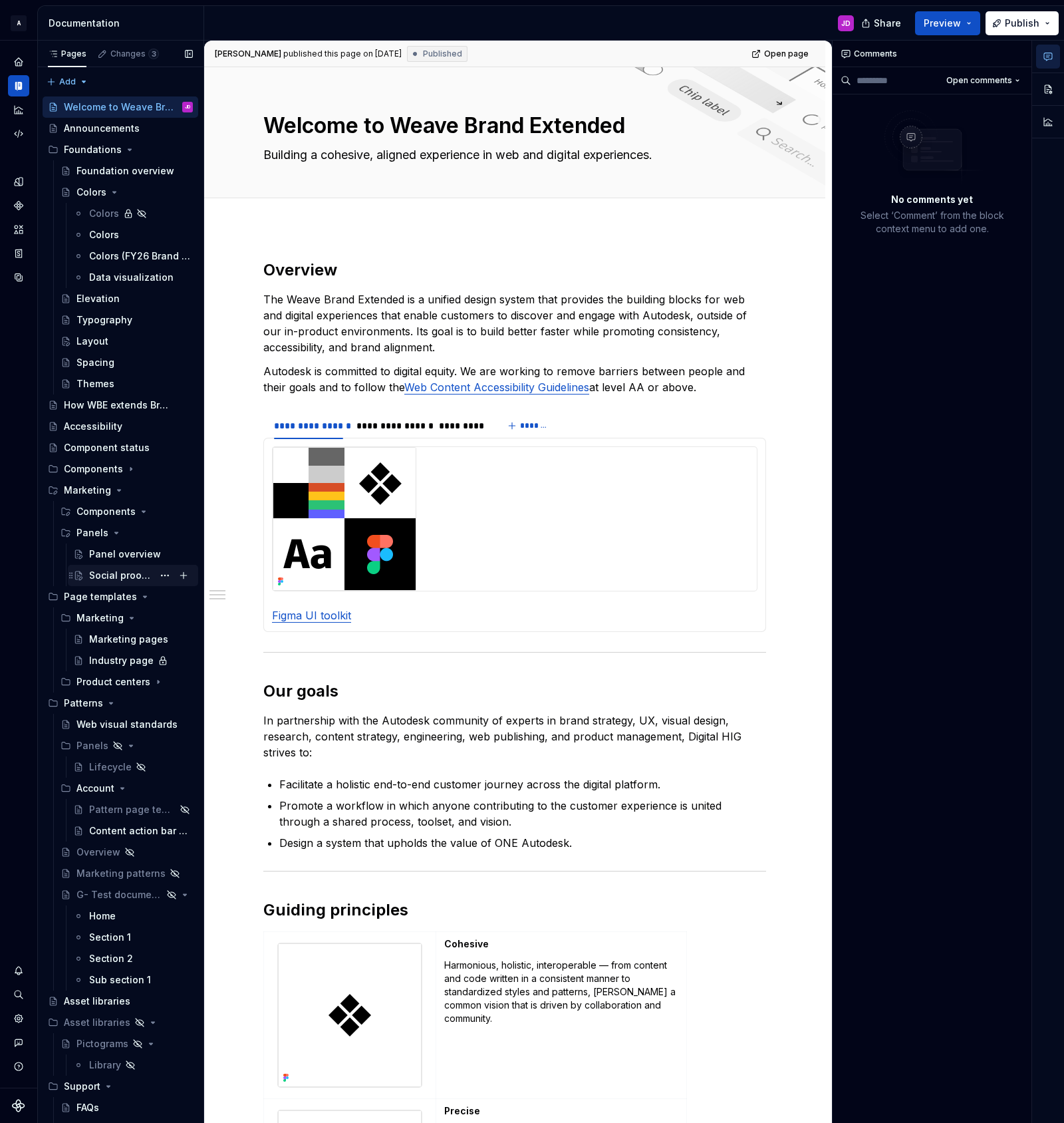
click at [145, 573] on div "Social proof tabs" at bounding box center [121, 575] width 64 height 13
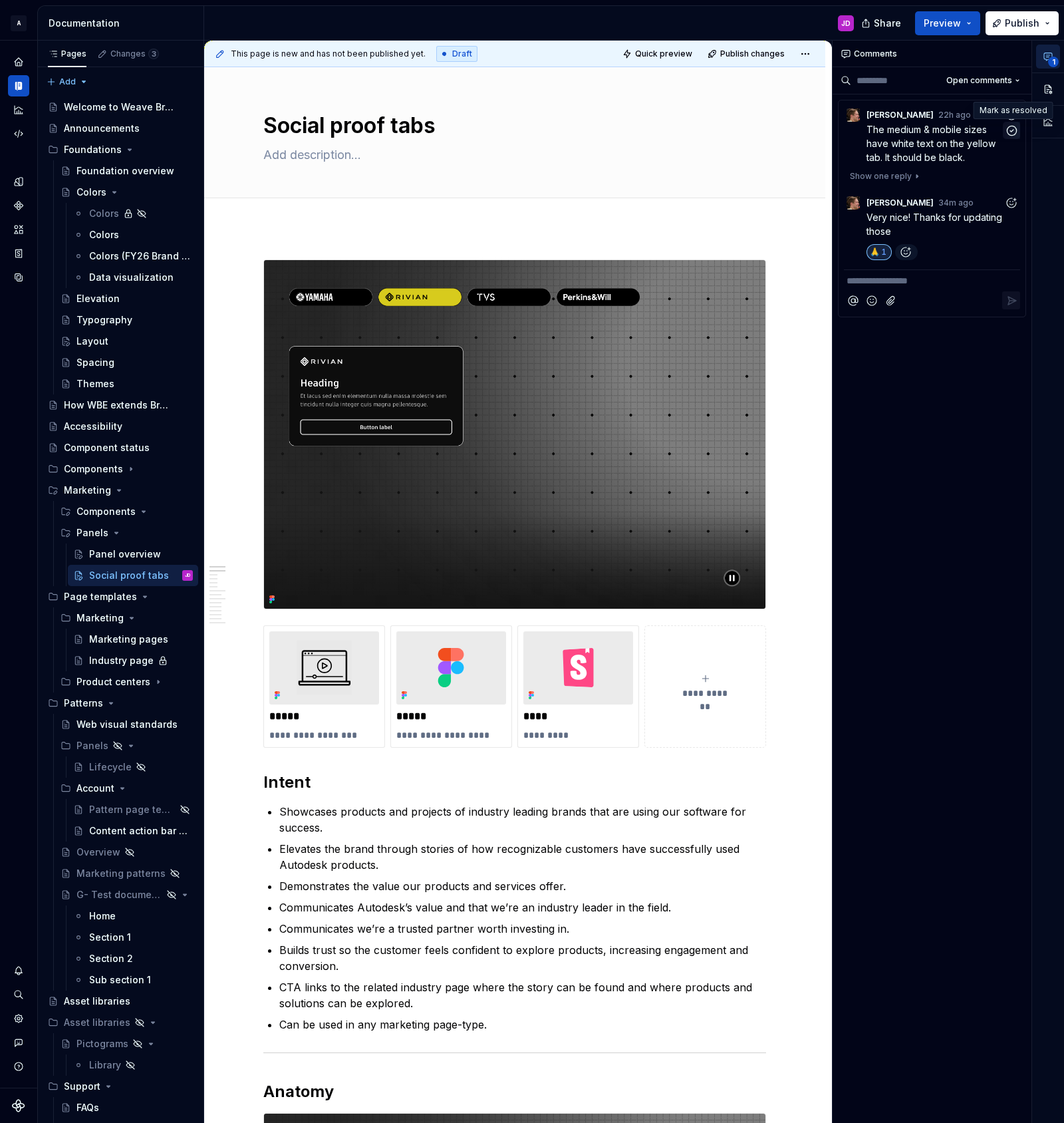
click at [1012, 130] on icon "button" at bounding box center [1011, 130] width 9 height 9
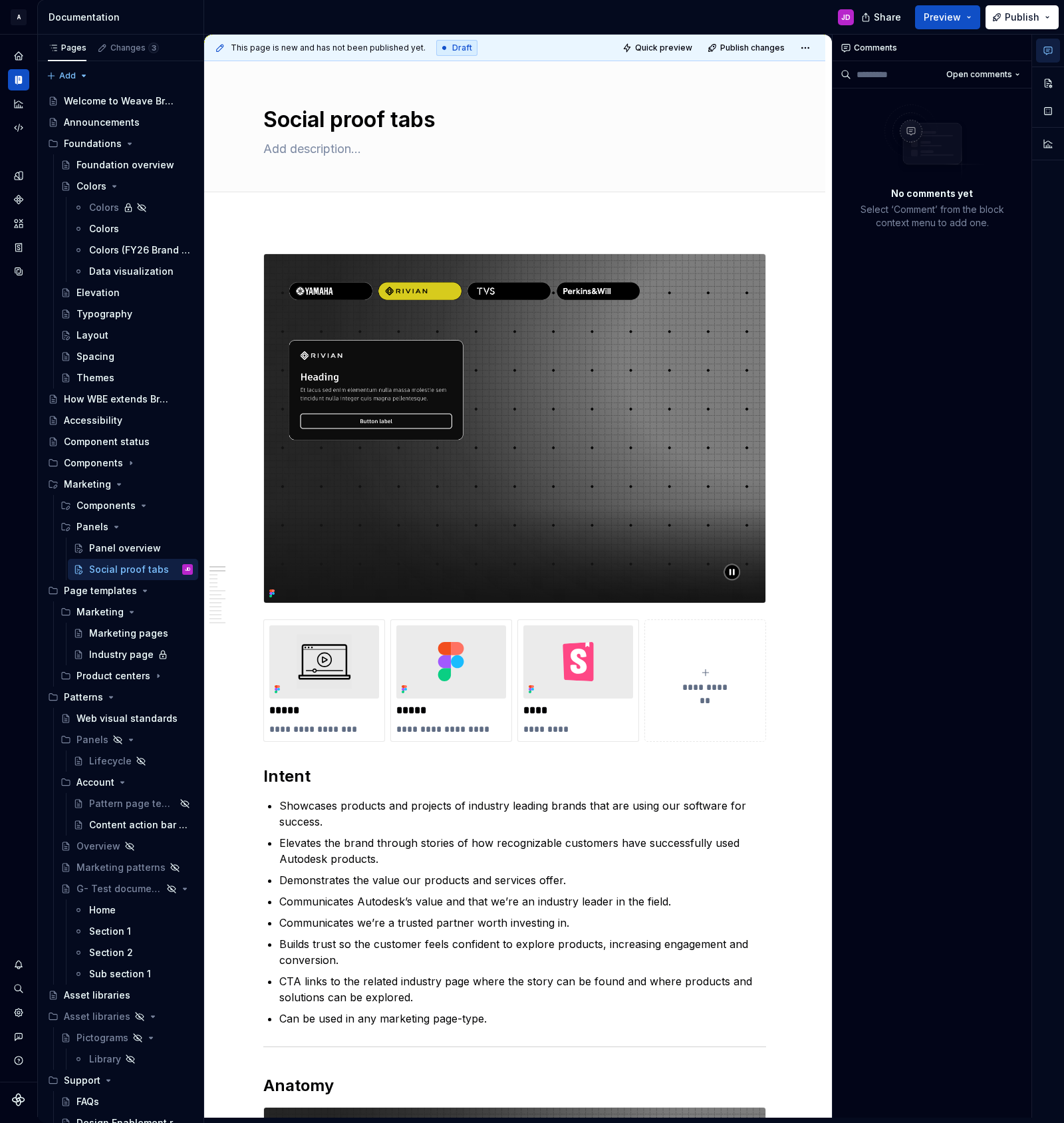
type textarea "*"
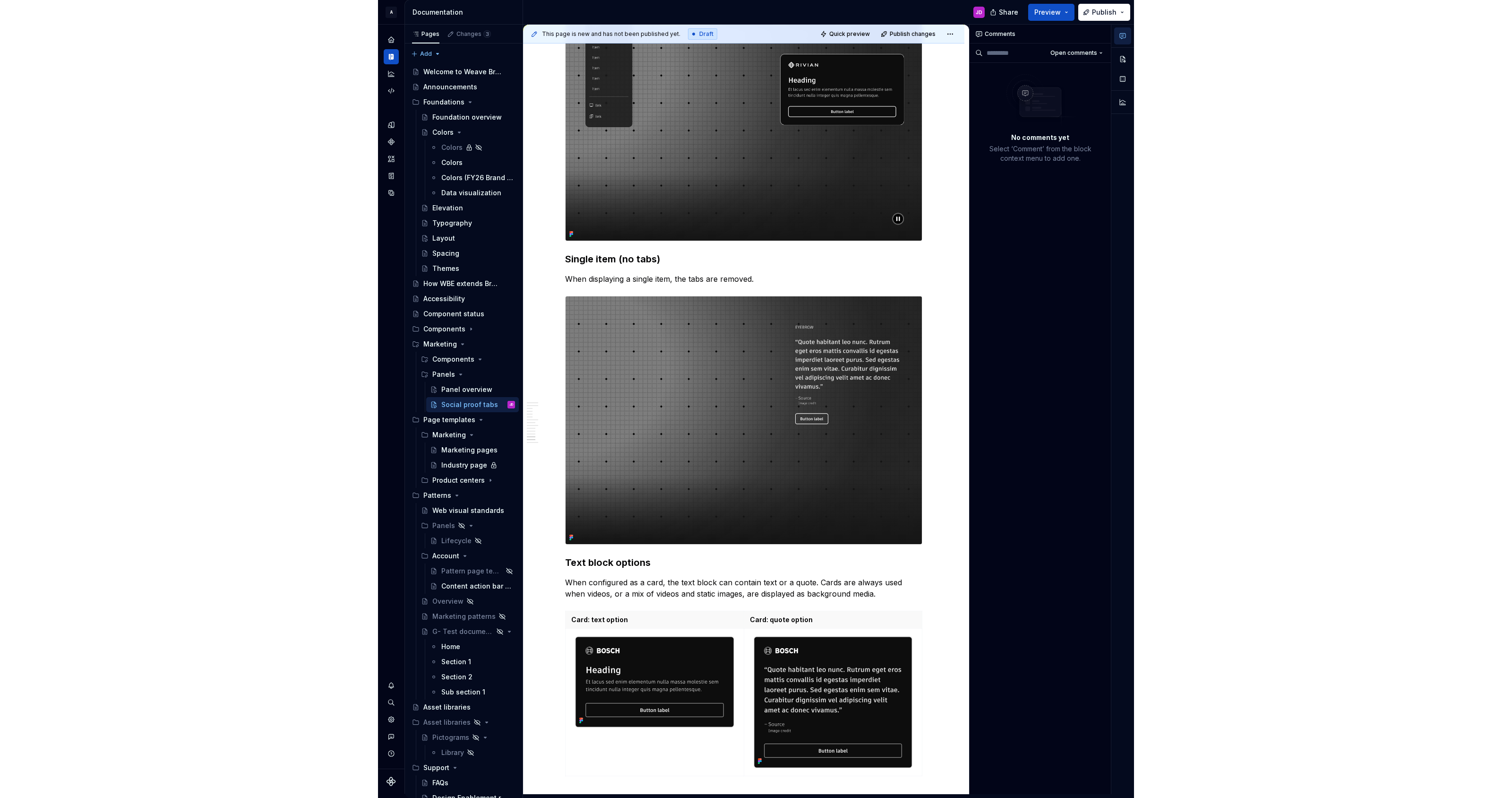
scroll to position [2239, 0]
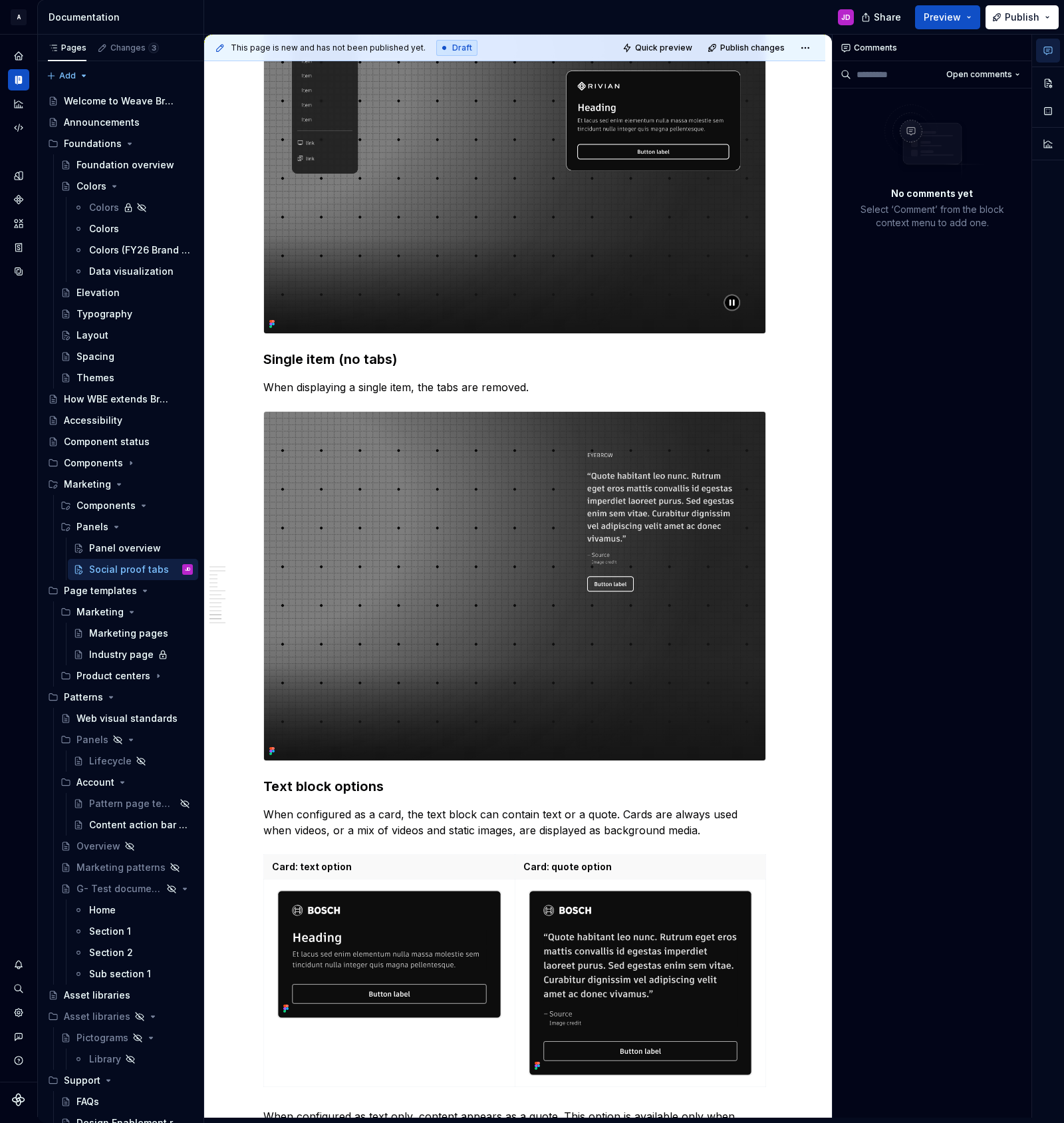
click at [428, 360] on h3 "Single item (no tabs)" at bounding box center [515, 359] width 503 height 19
click at [684, 44] on span "Quick preview" at bounding box center [663, 48] width 57 height 11
click at [984, 1090] on span "Open page" at bounding box center [994, 1091] width 45 height 11
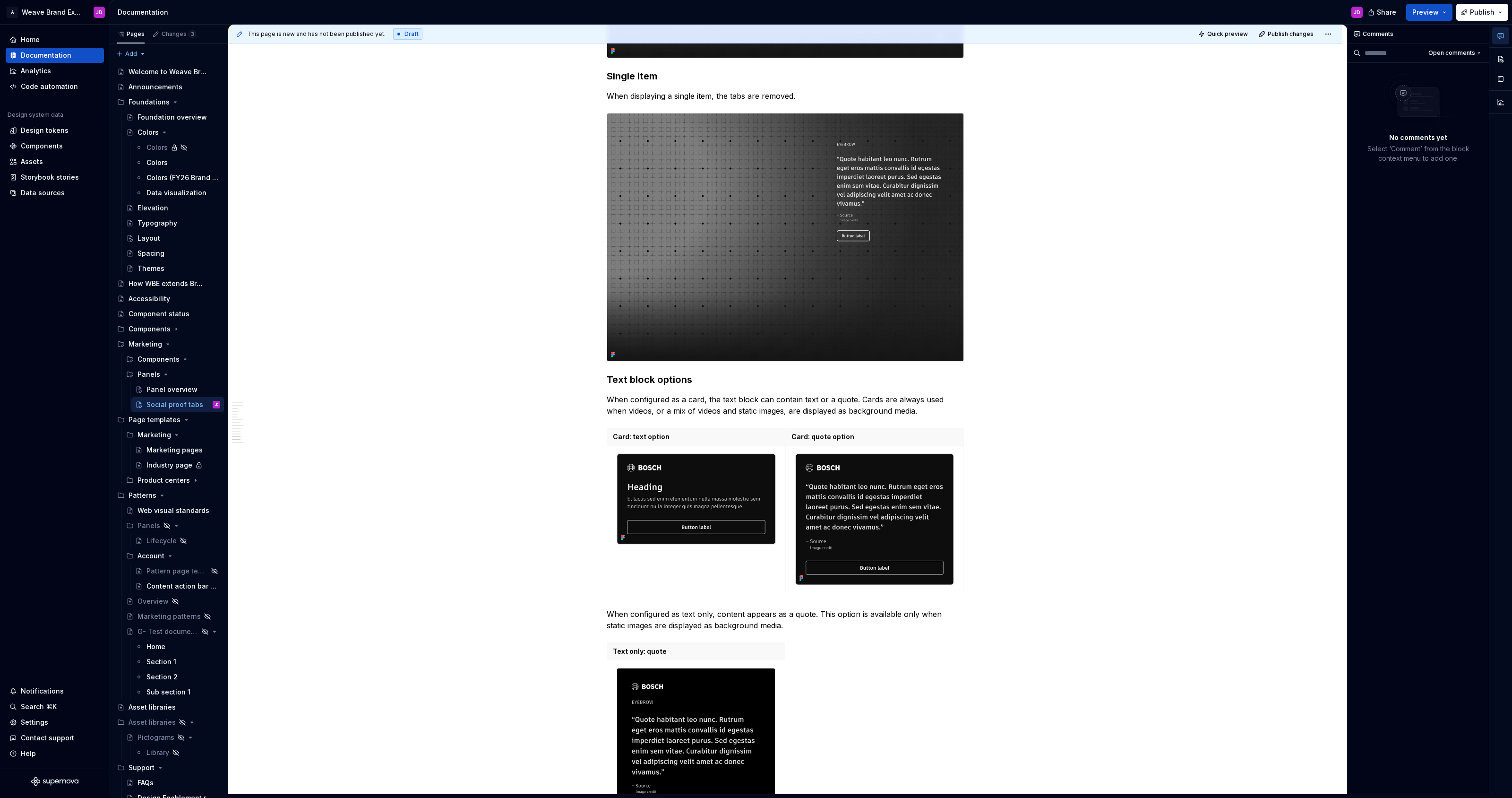
scroll to position [2425, 0]
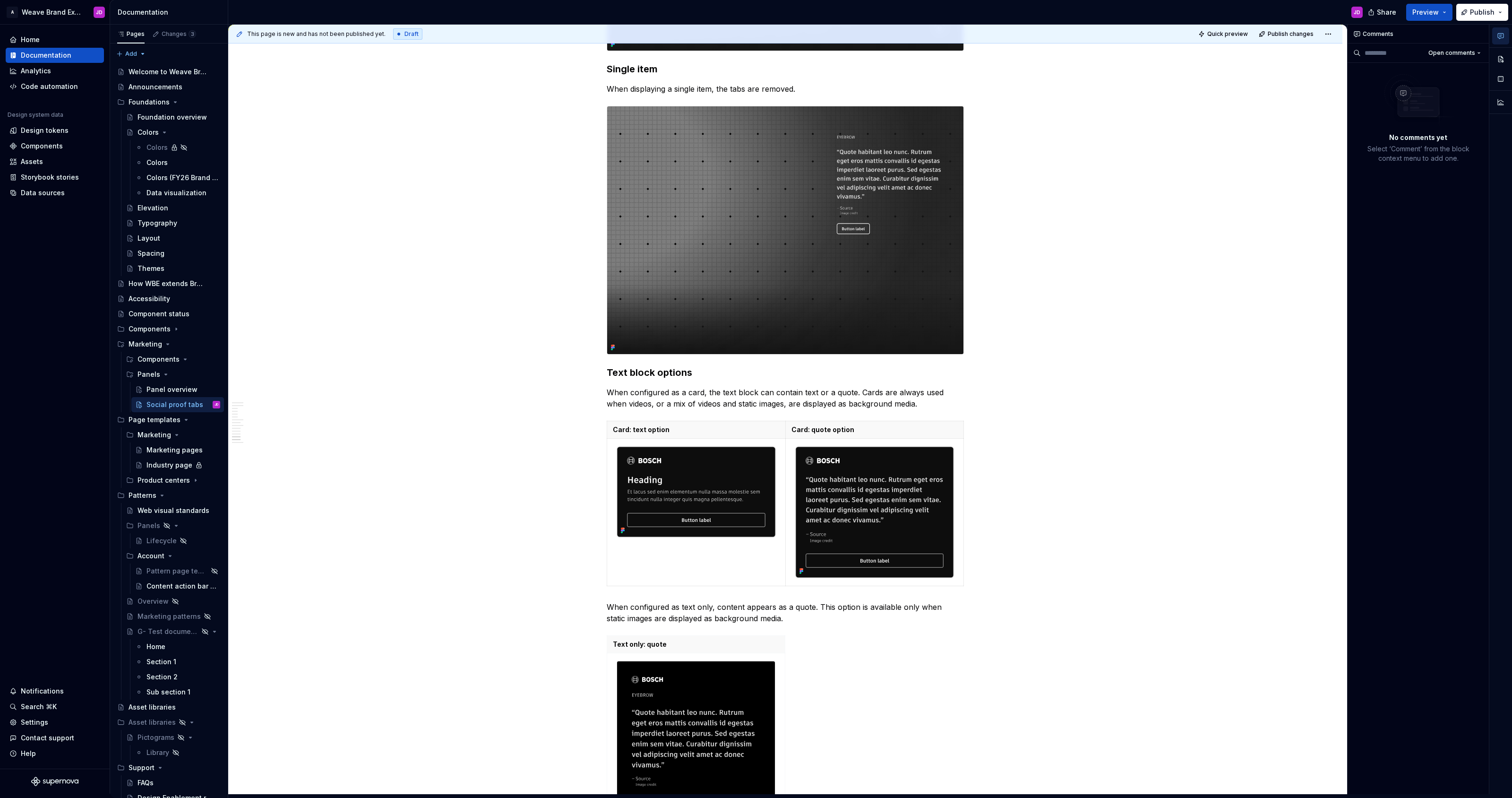
click at [613, 425] on th "Card: text option" at bounding box center [696, 429] width 178 height 18
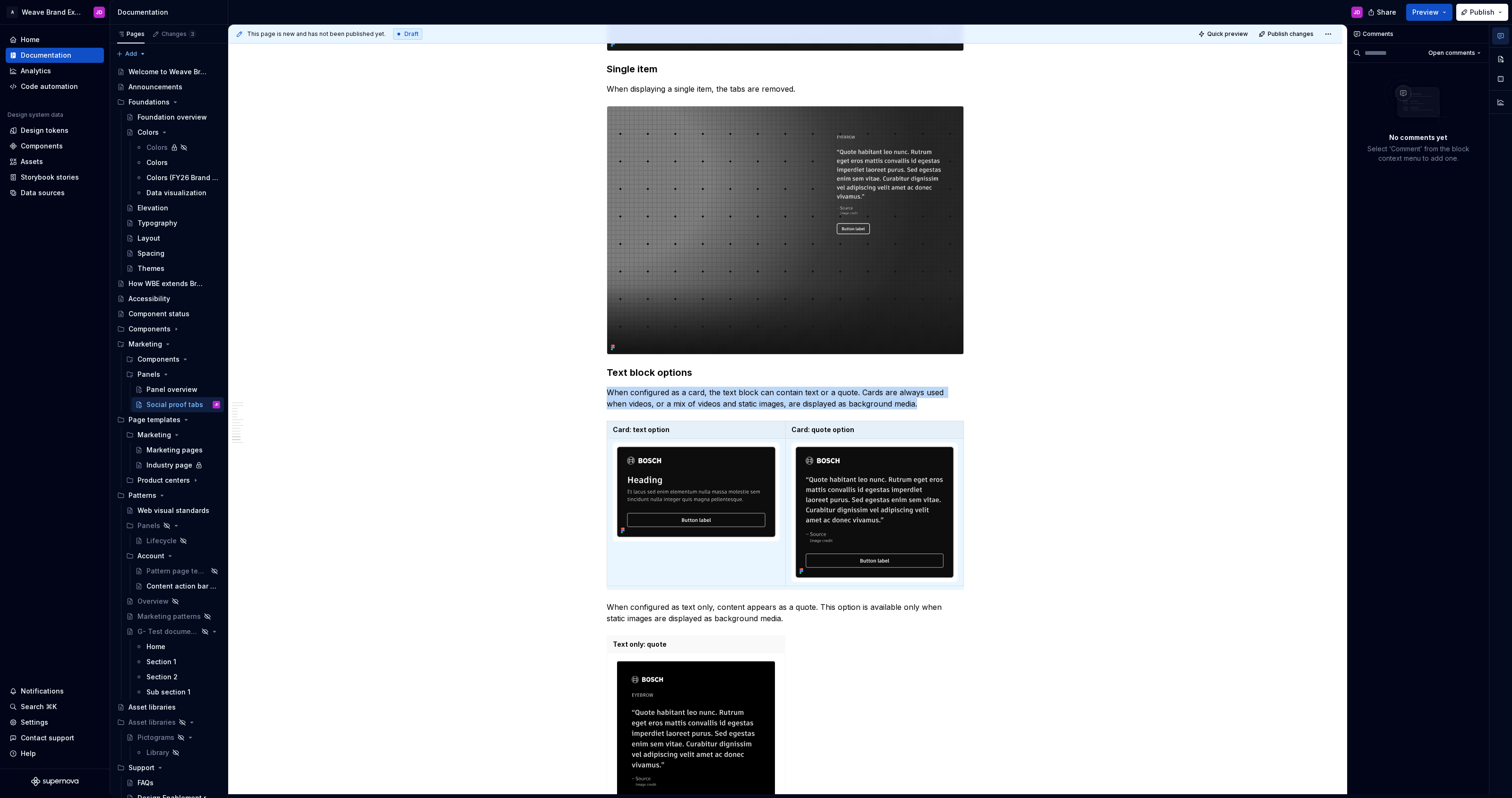
click at [692, 432] on p "Card: text option" at bounding box center [696, 430] width 167 height 9
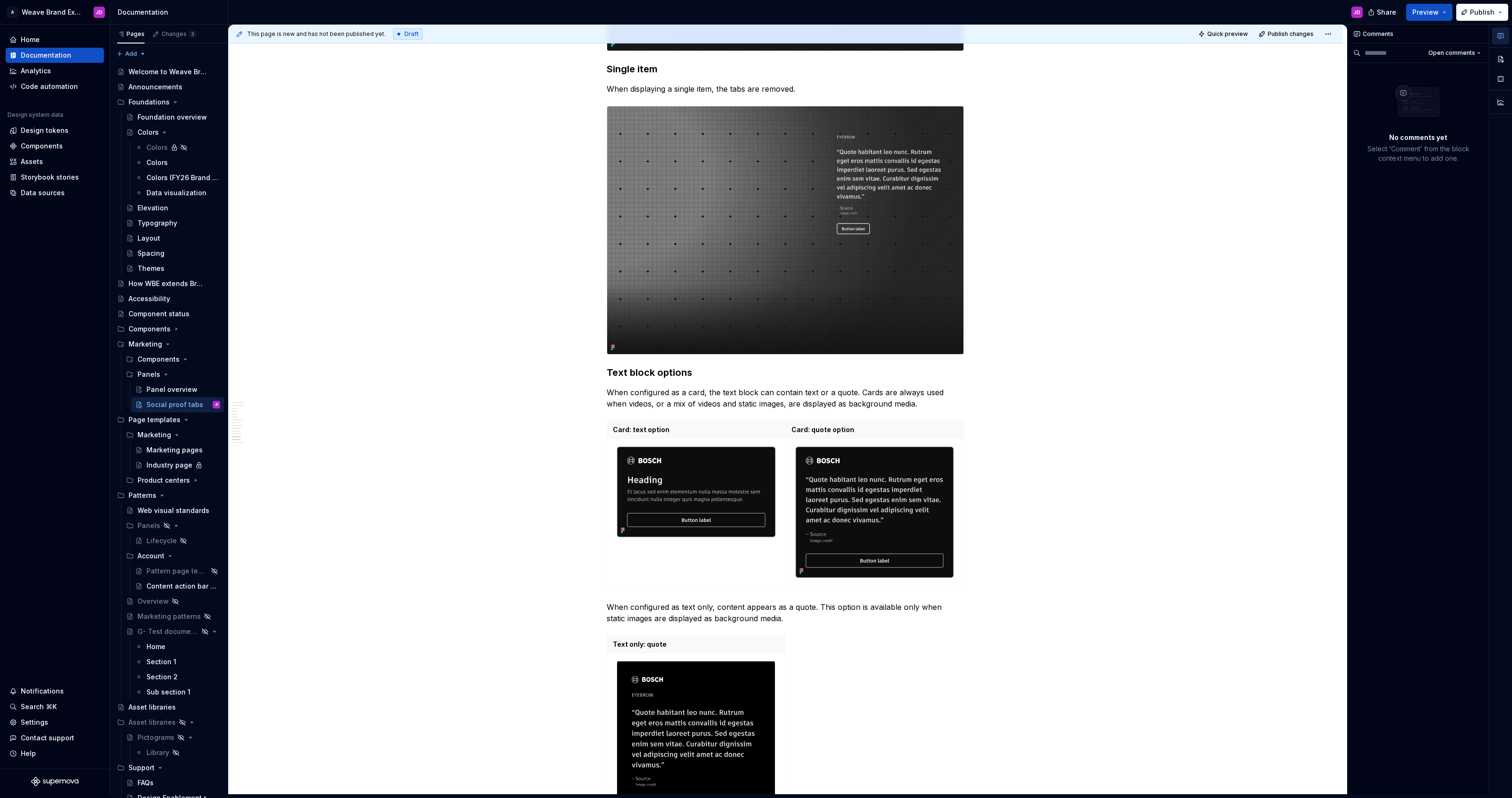
click at [375, 226] on div "**********" at bounding box center [788, 409] width 1119 height 770
click at [163, 403] on div "Social proof tabs" at bounding box center [169, 405] width 45 height 9
click at [599, 425] on span at bounding box center [597, 425] width 8 height 14
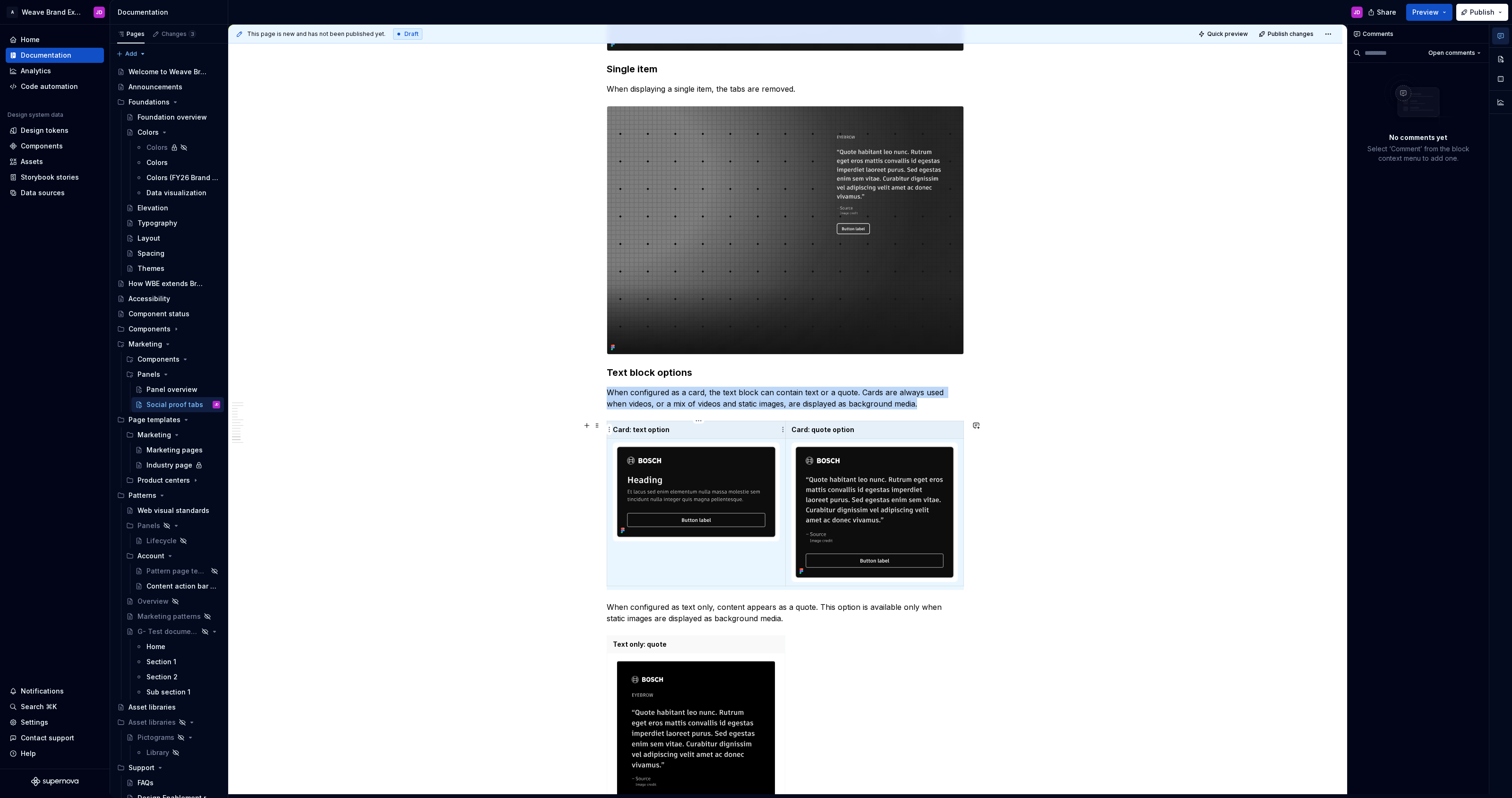
click at [712, 437] on th "Card: text option" at bounding box center [696, 429] width 178 height 18
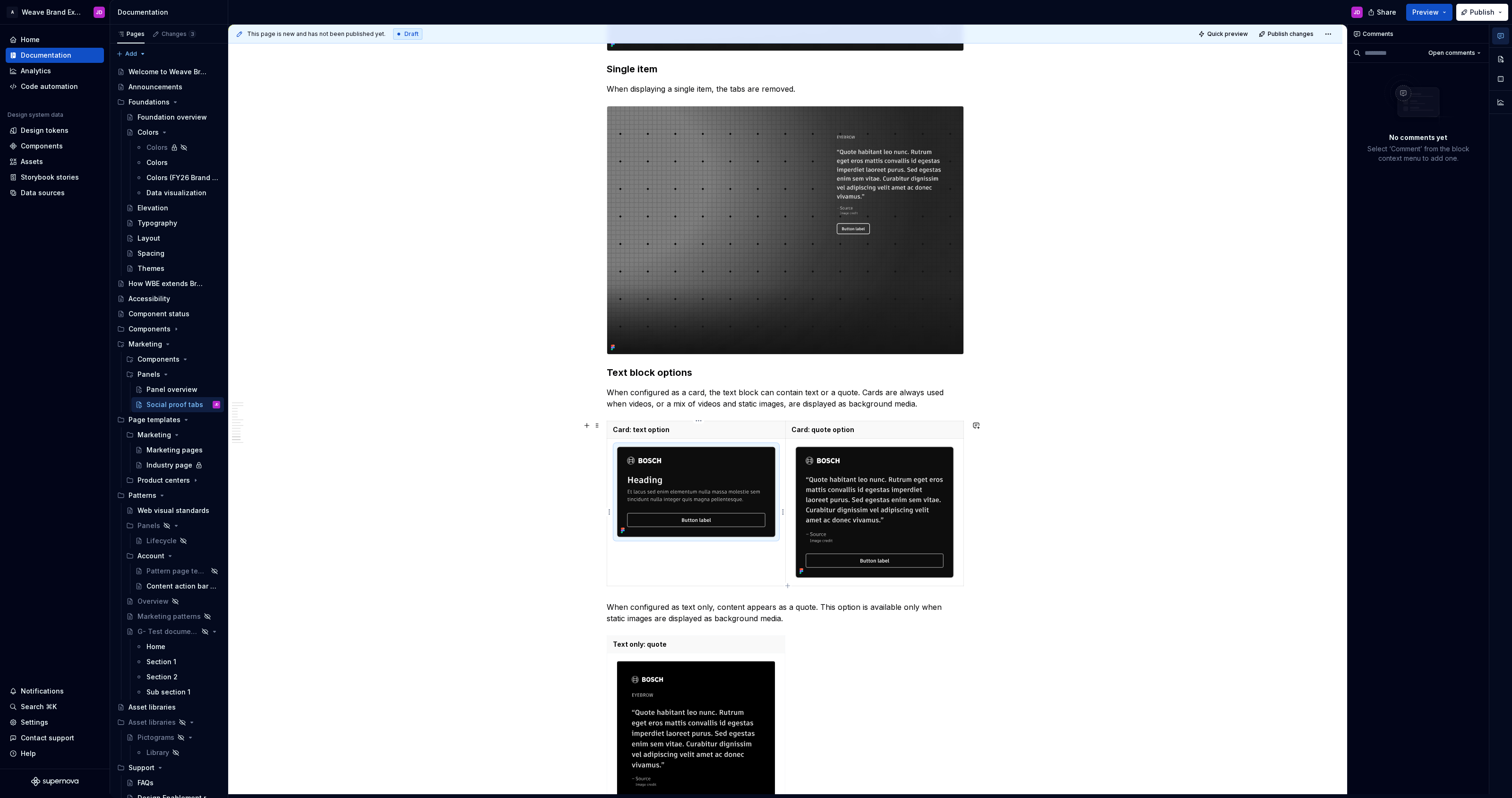
click at [704, 466] on img at bounding box center [696, 492] width 158 height 90
click at [755, 57] on button "button" at bounding box center [1500, 59] width 17 height 17
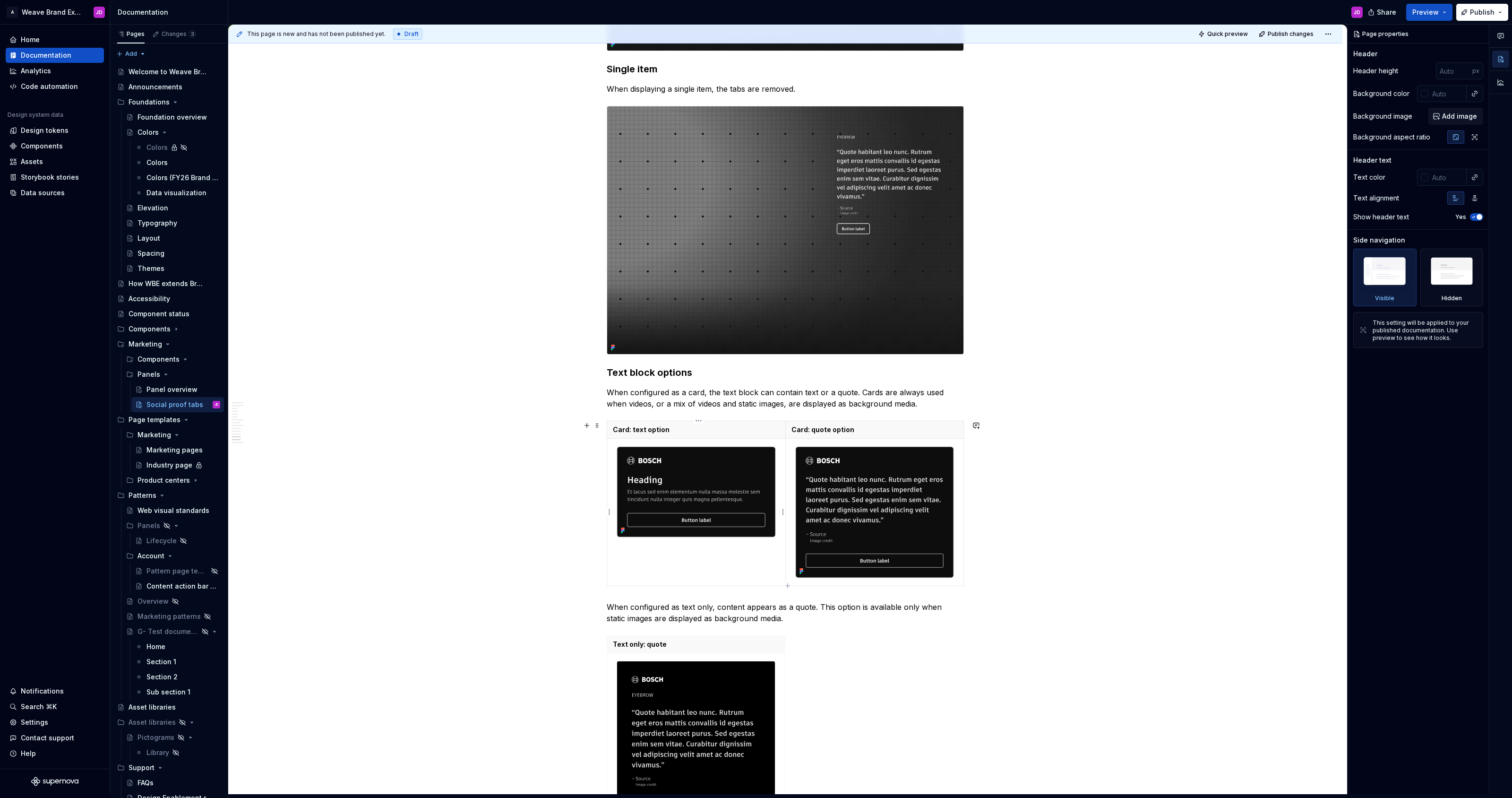
type textarea "*"
click at [598, 427] on span at bounding box center [597, 425] width 8 height 14
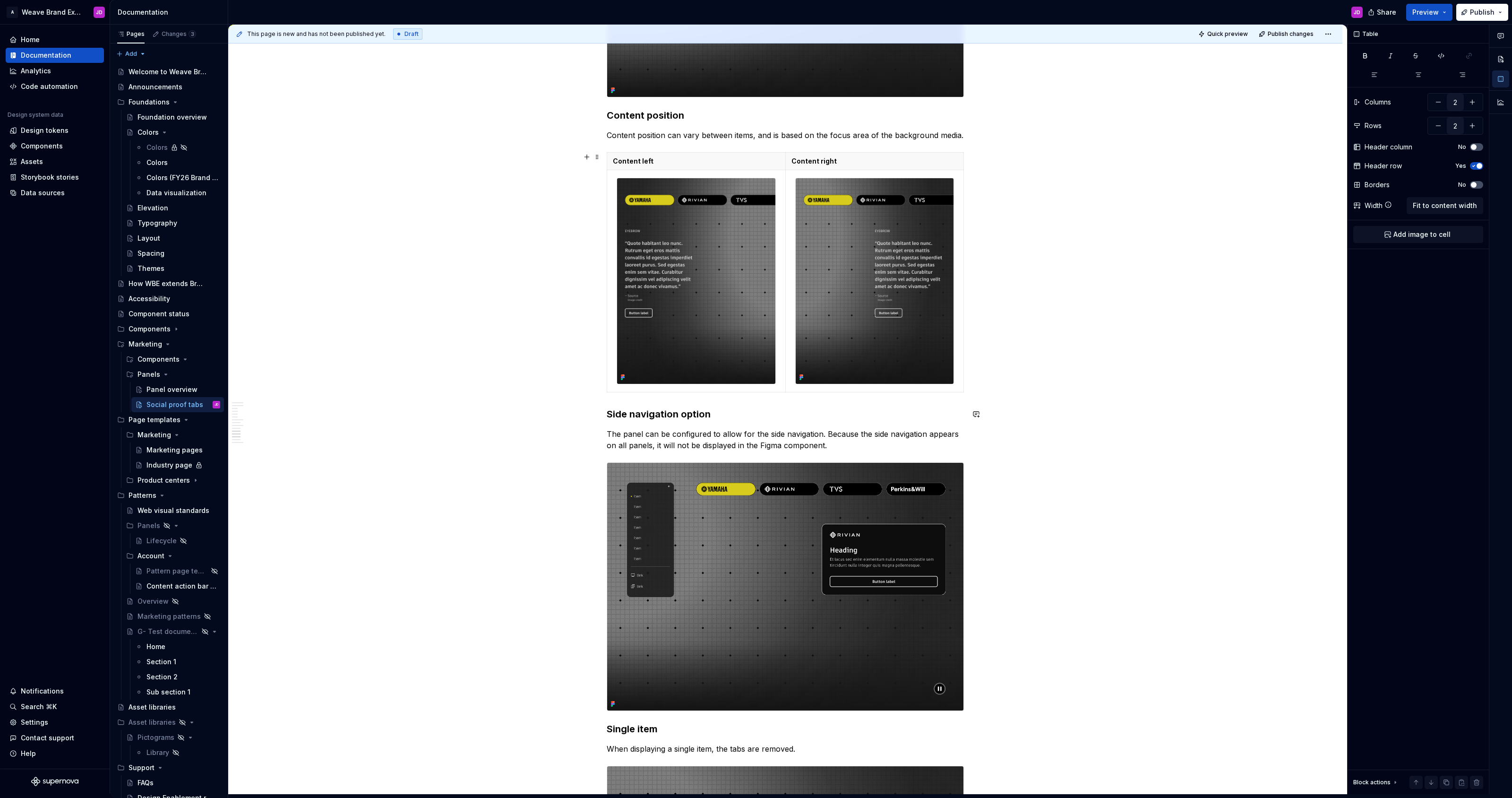
scroll to position [1759, 0]
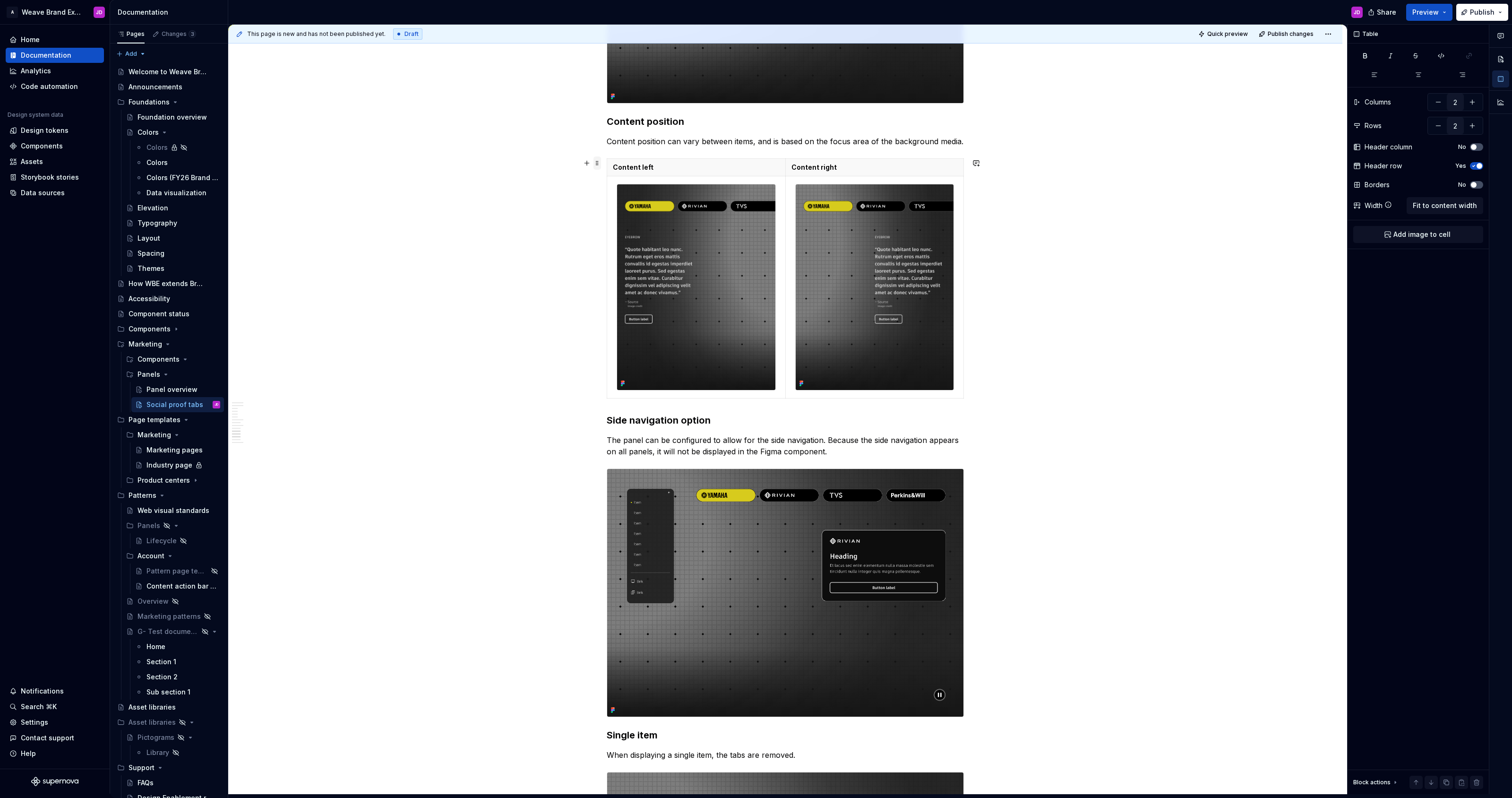
click at [600, 164] on span at bounding box center [597, 163] width 8 height 14
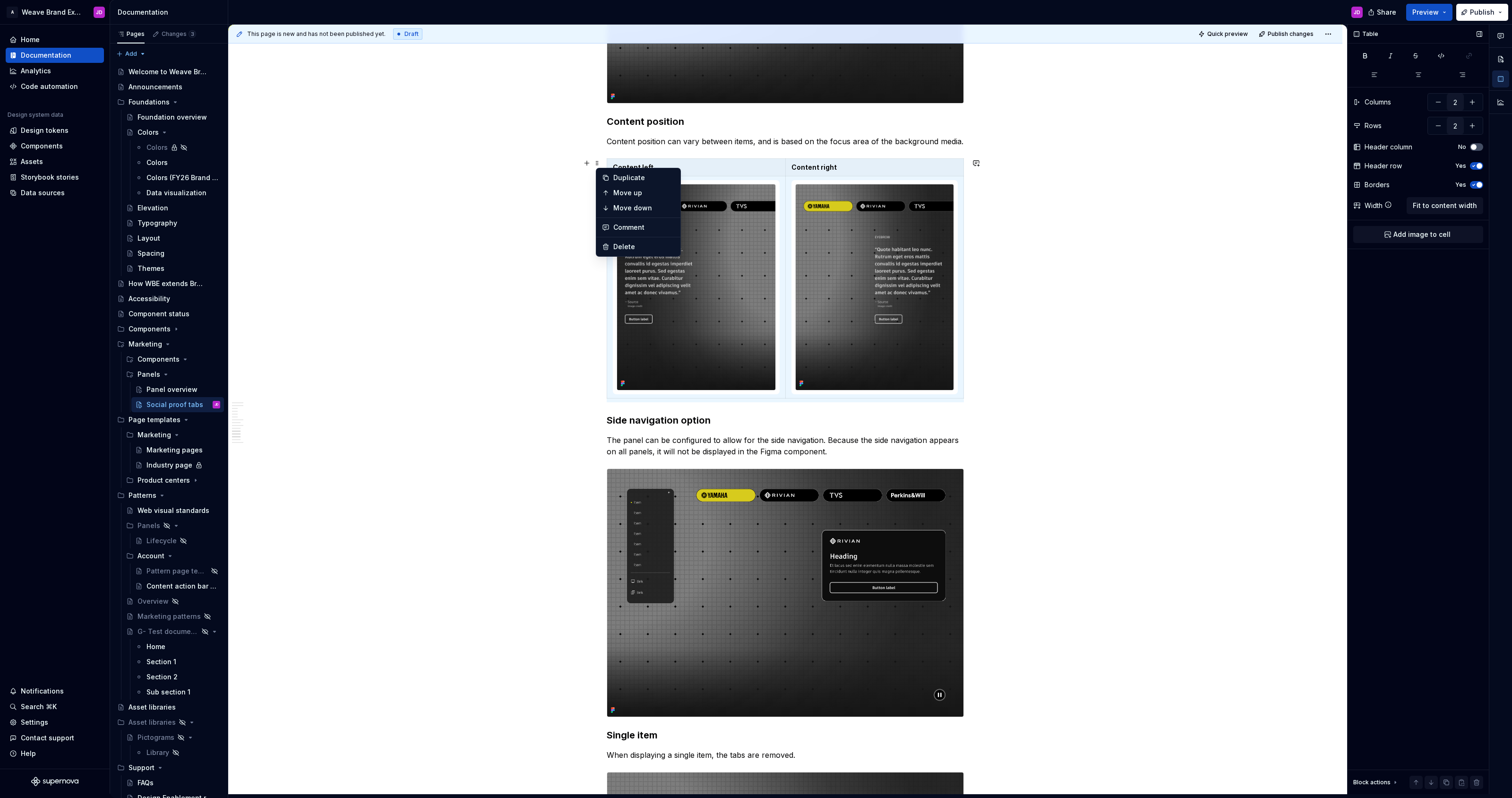
click at [755, 183] on icon "button" at bounding box center [1473, 185] width 8 height 6
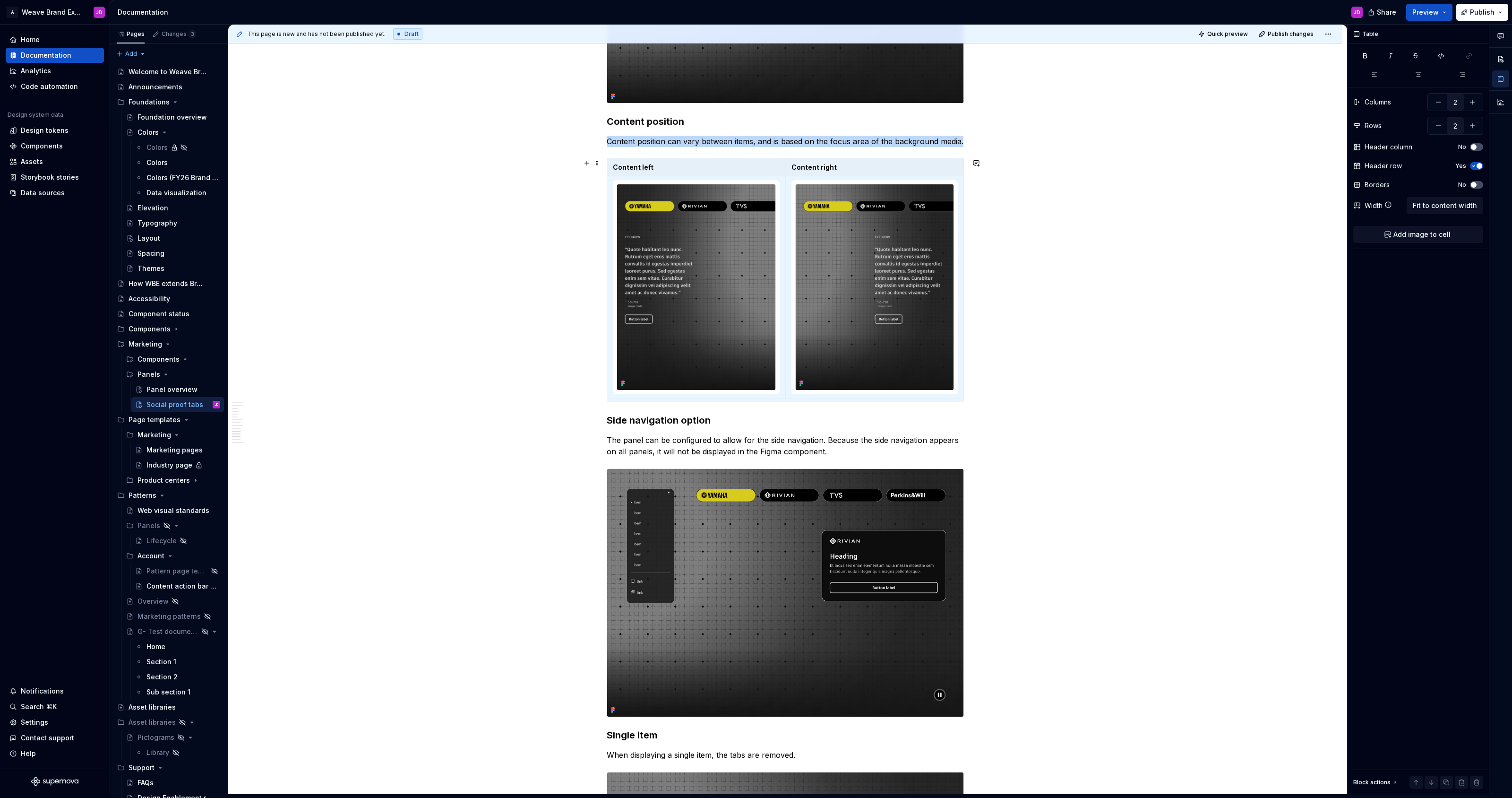
click at [755, 277] on div "**********" at bounding box center [785, 418] width 1114 height 4040
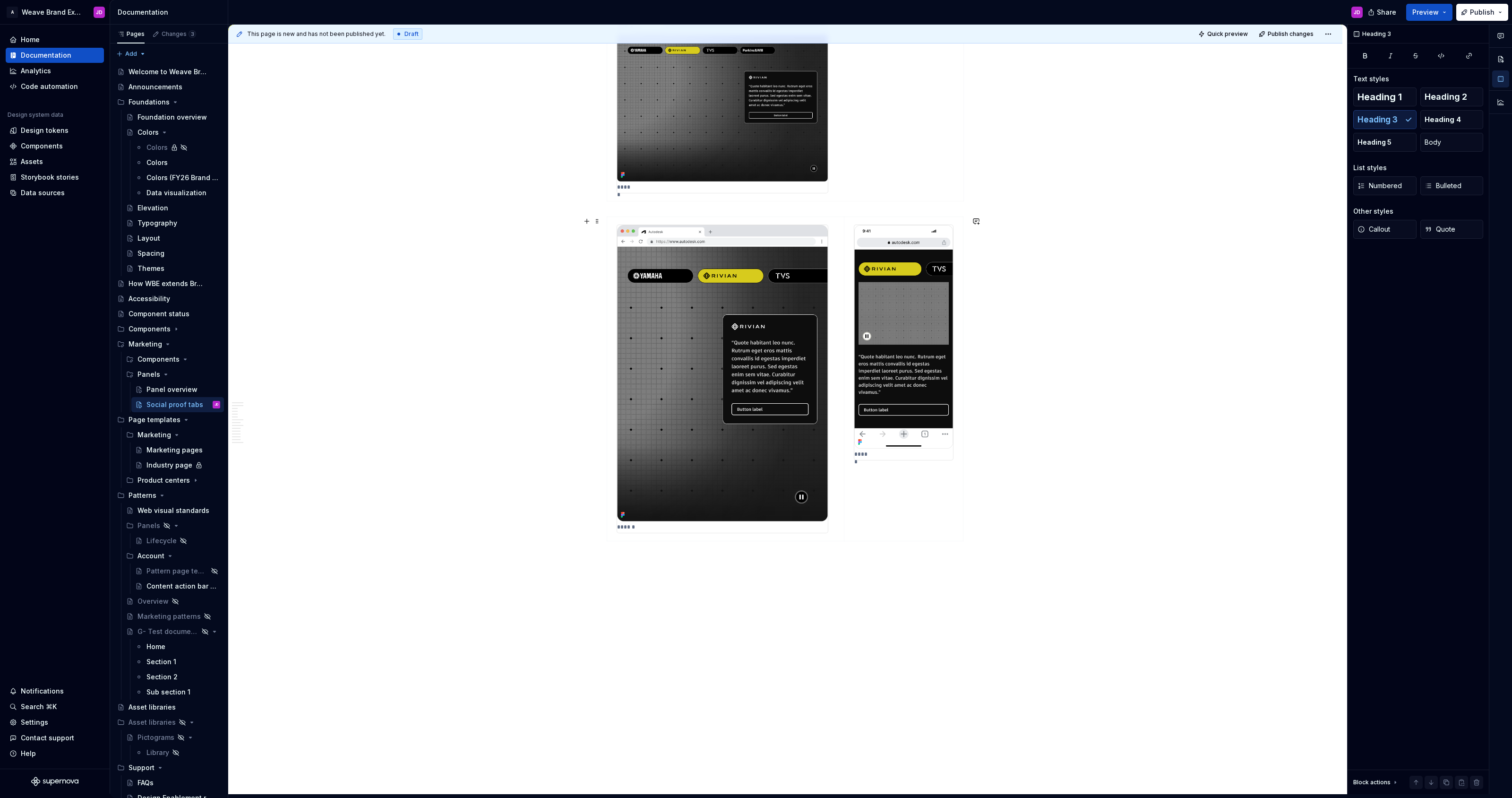
scroll to position [3404, 0]
click at [599, 221] on span at bounding box center [597, 220] width 8 height 14
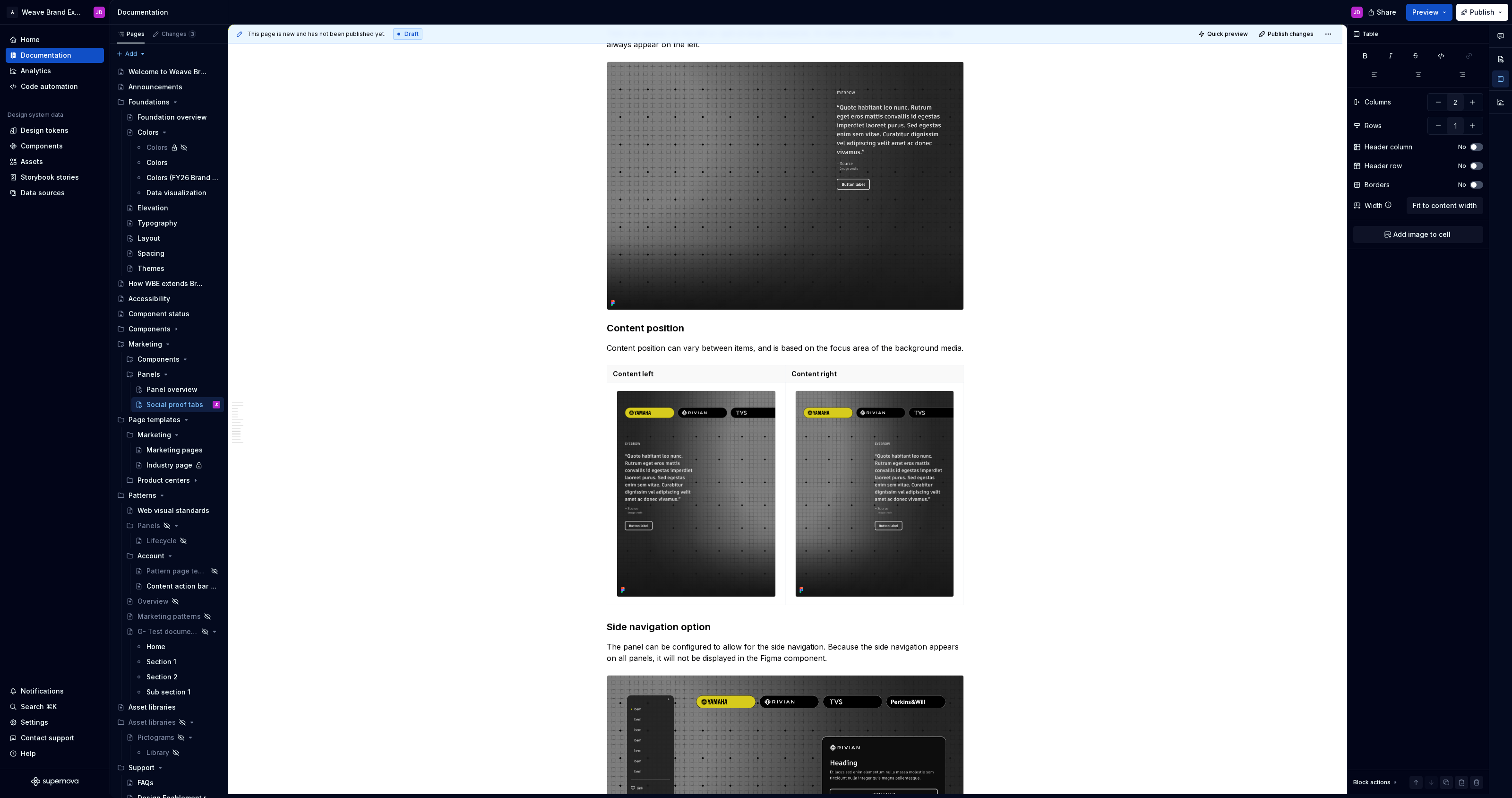
scroll to position [1521, 0]
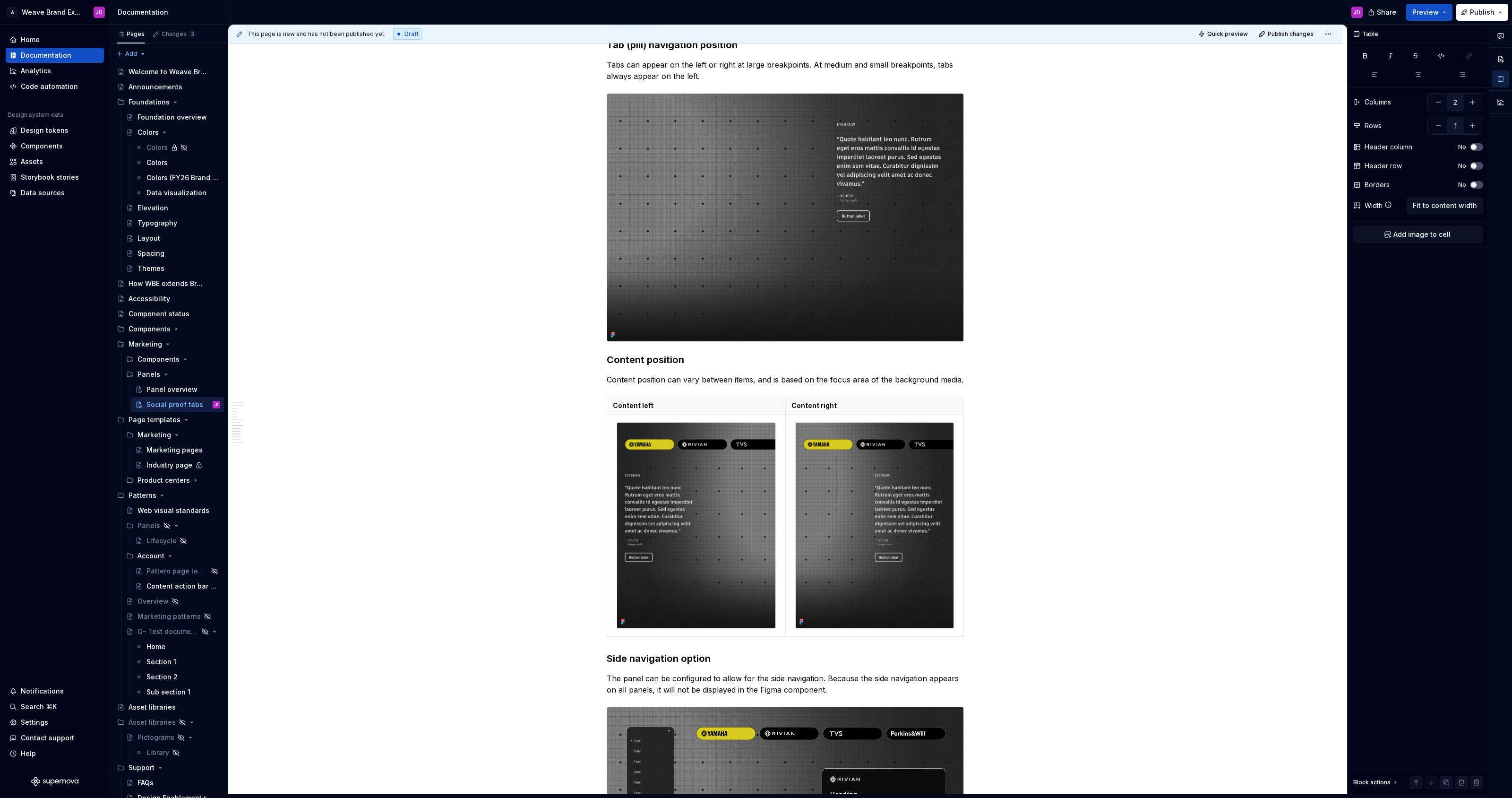
type input "2"
click at [630, 405] on p "Content left" at bounding box center [696, 406] width 167 height 9
click at [600, 401] on span at bounding box center [597, 401] width 8 height 14
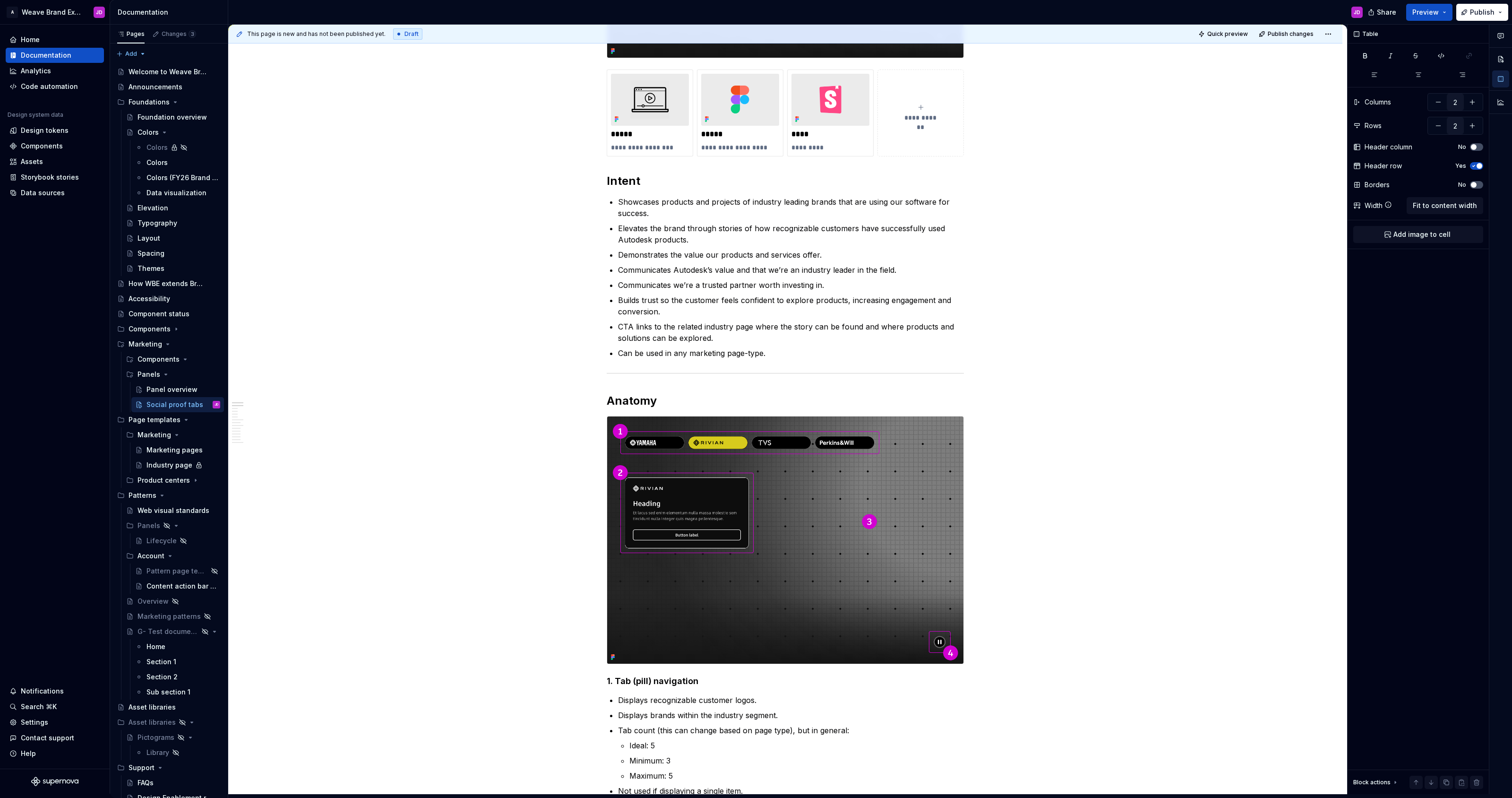
scroll to position [0, 0]
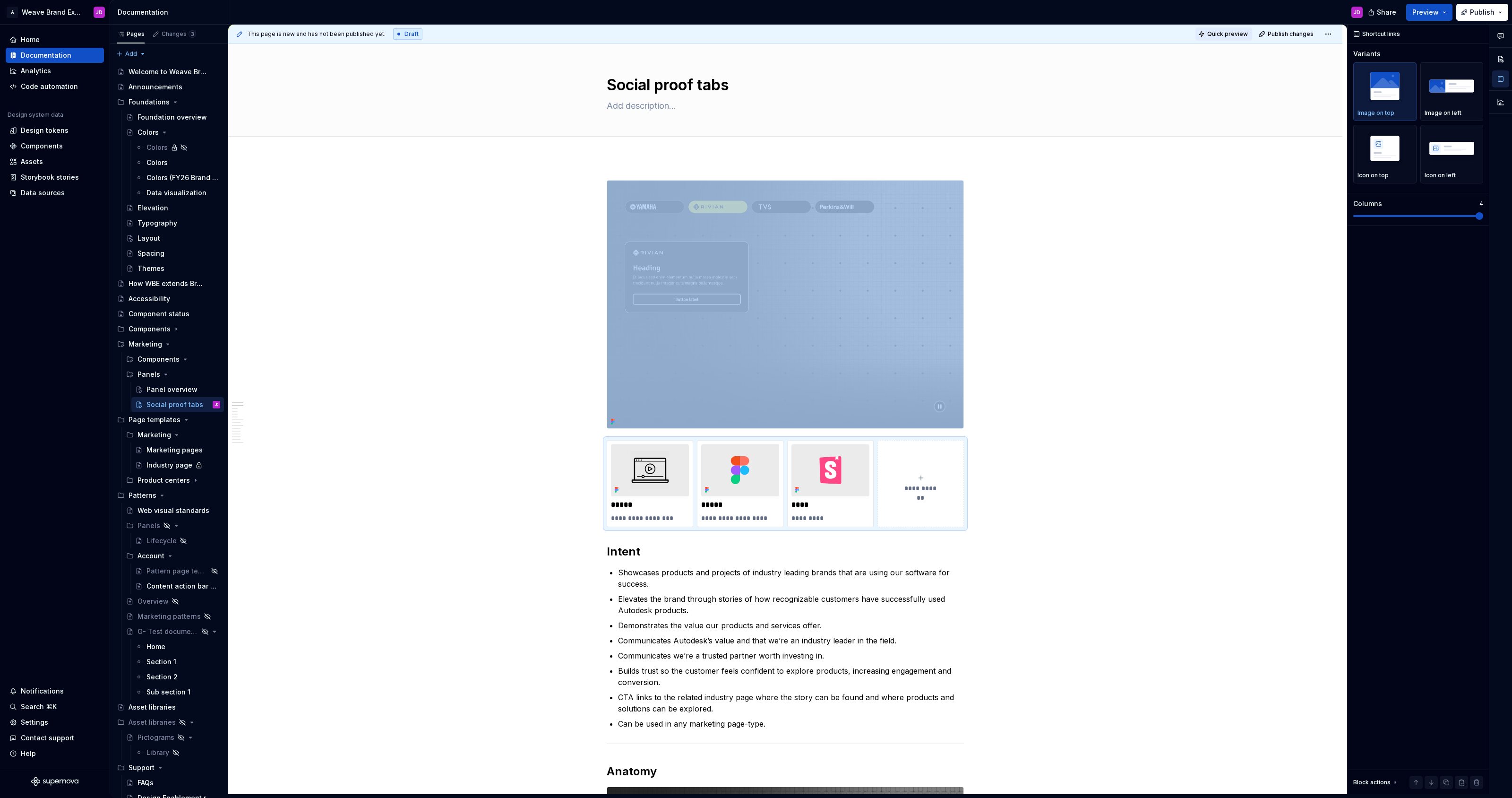
click at [755, 35] on span "Quick preview" at bounding box center [1227, 34] width 41 height 8
click at [755, 772] on span "Open page" at bounding box center [1462, 775] width 32 height 8
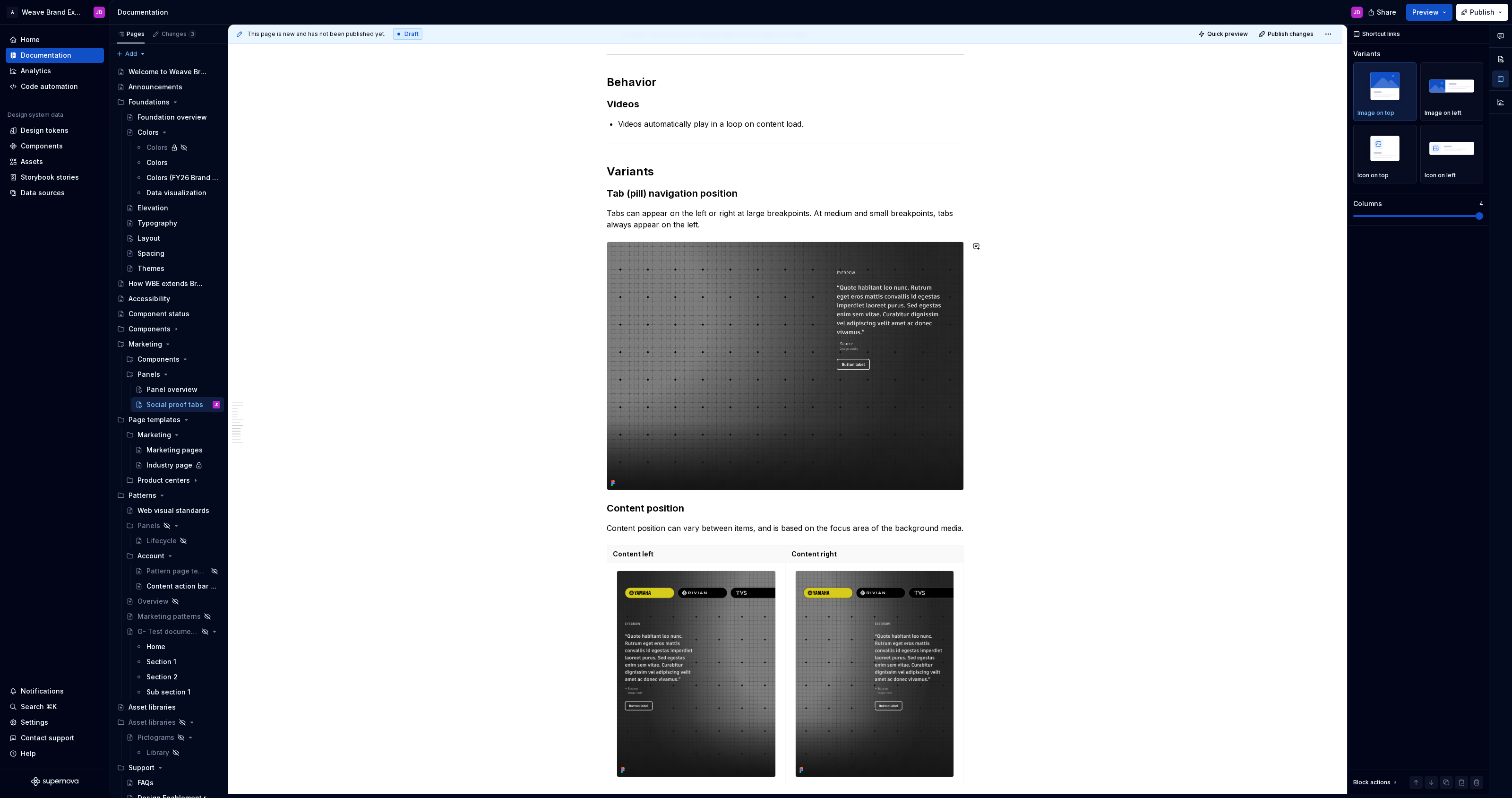
scroll to position [1532, 0]
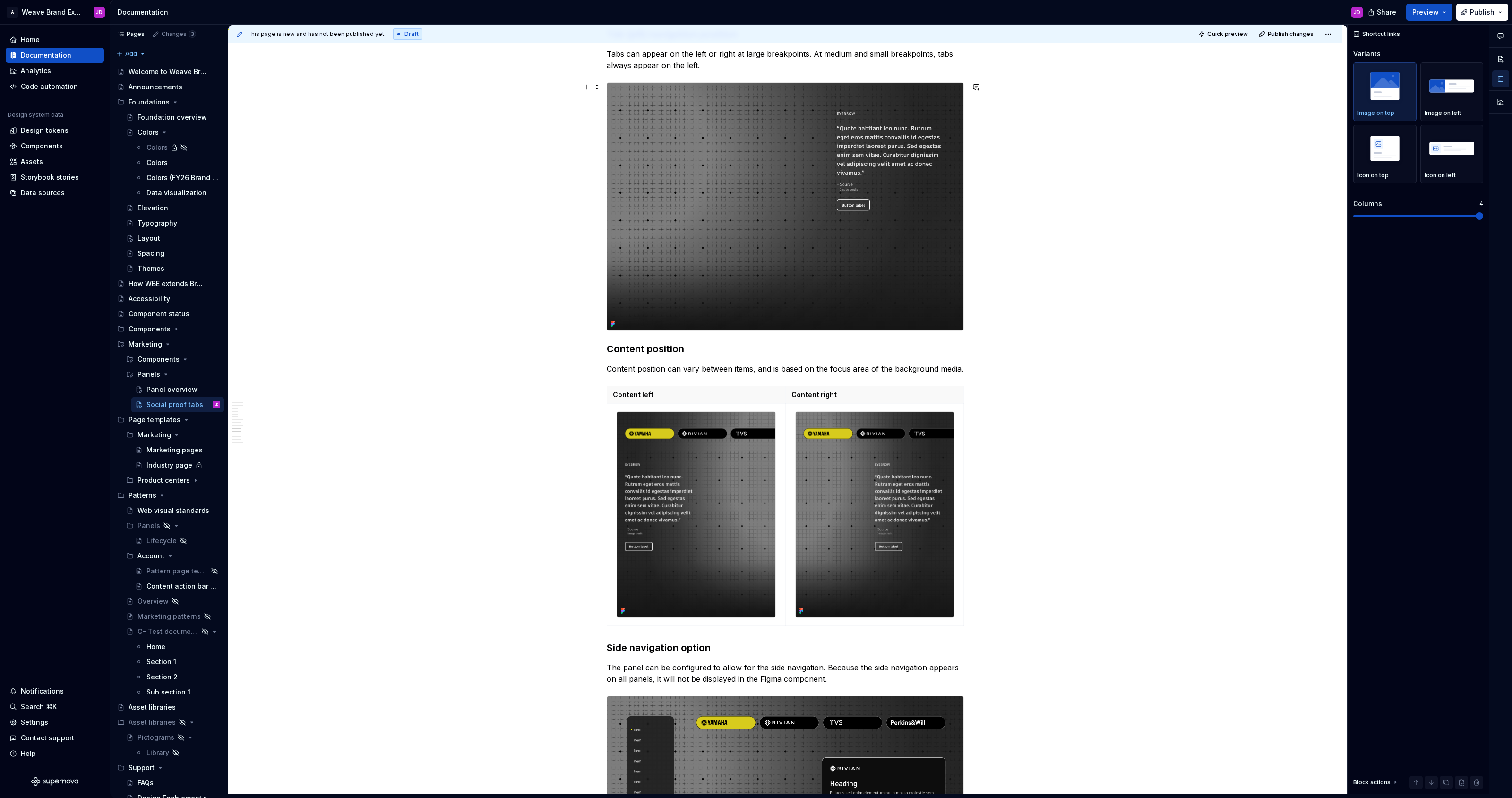
click at [754, 184] on img at bounding box center [785, 207] width 356 height 248
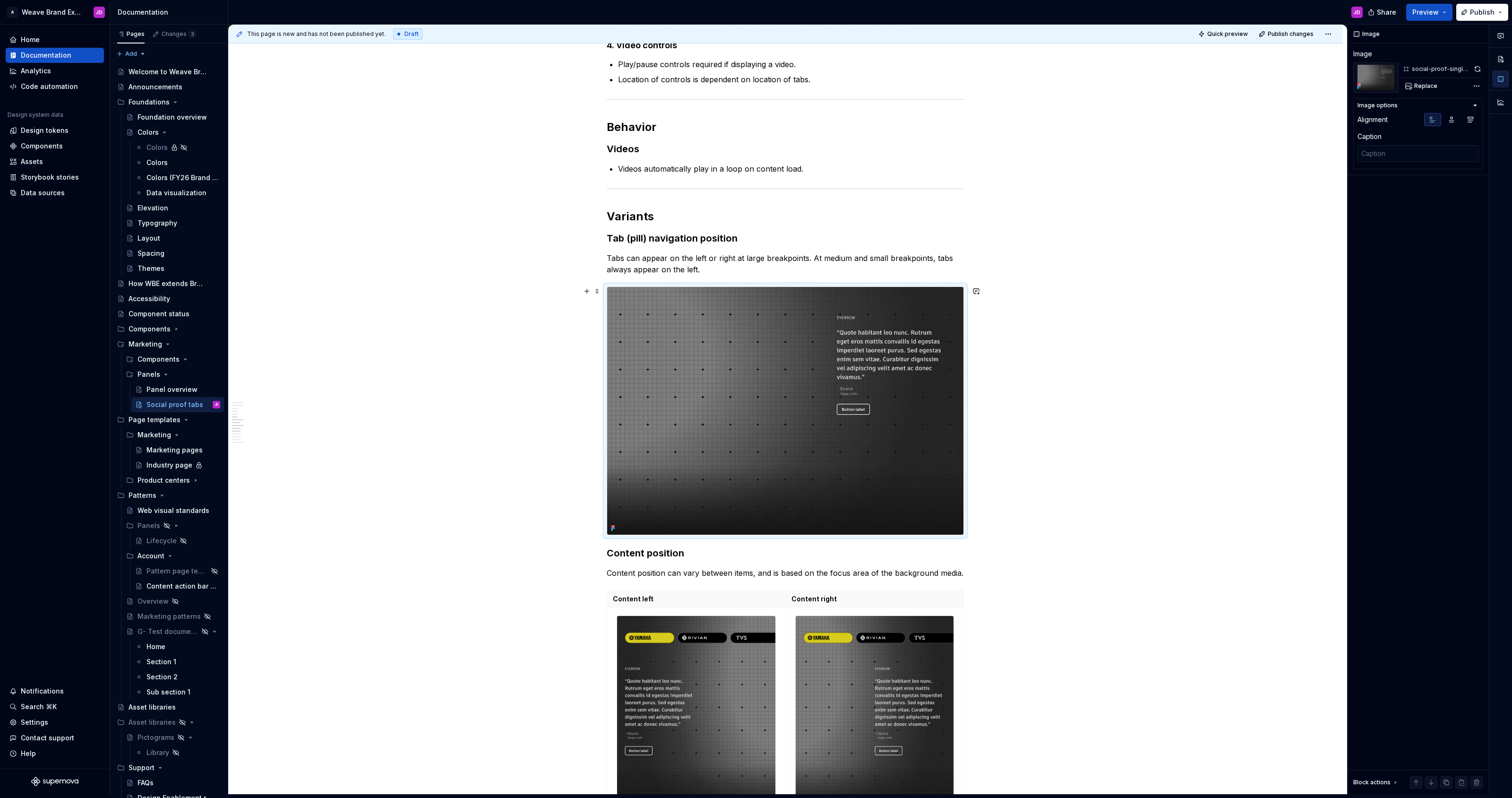
scroll to position [1328, 0]
click at [752, 334] on img at bounding box center [785, 410] width 356 height 248
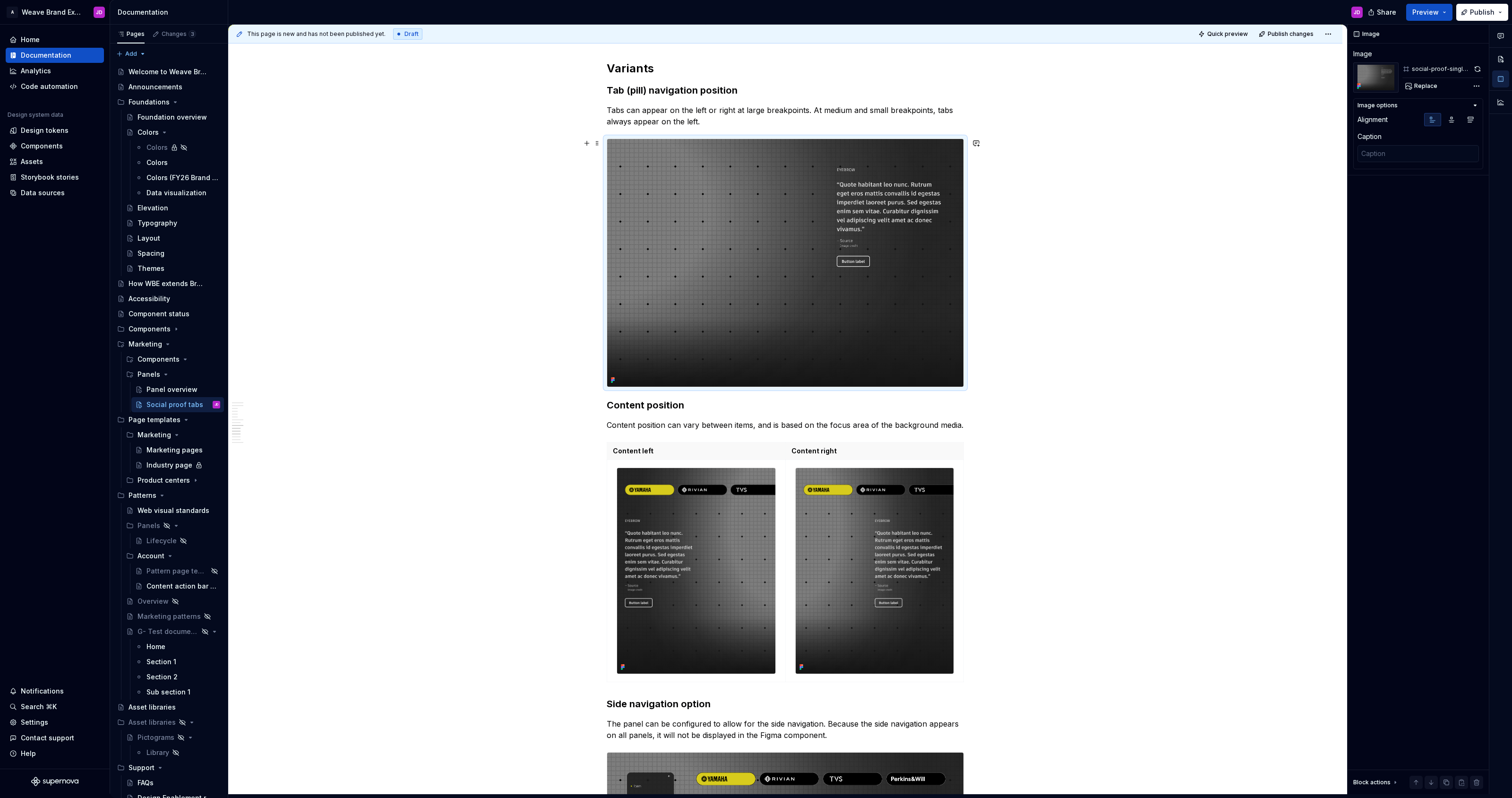
scroll to position [1473, 0]
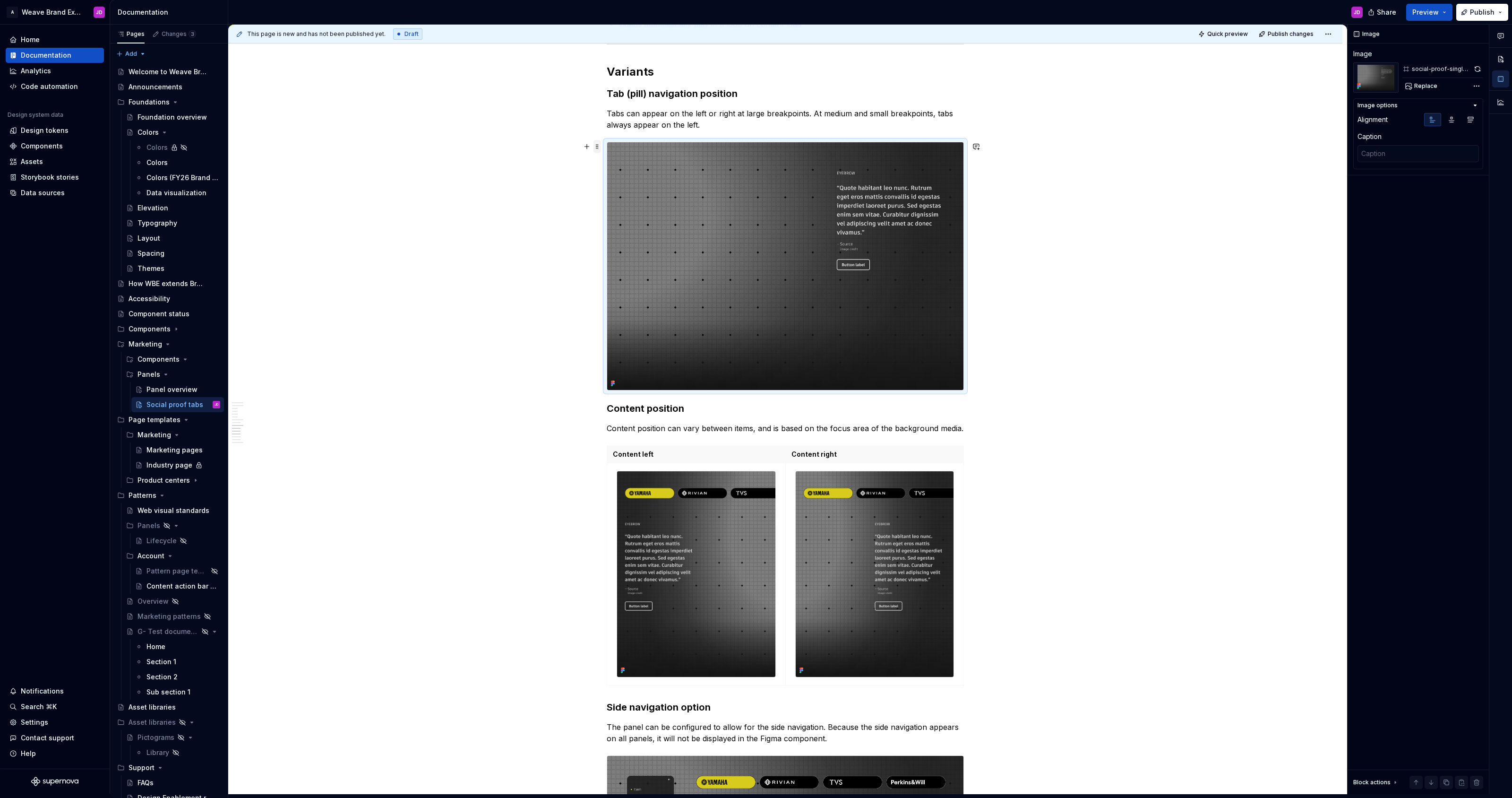
click at [599, 147] on span at bounding box center [597, 146] width 8 height 14
click at [622, 231] on div "Delete" at bounding box center [644, 230] width 62 height 9
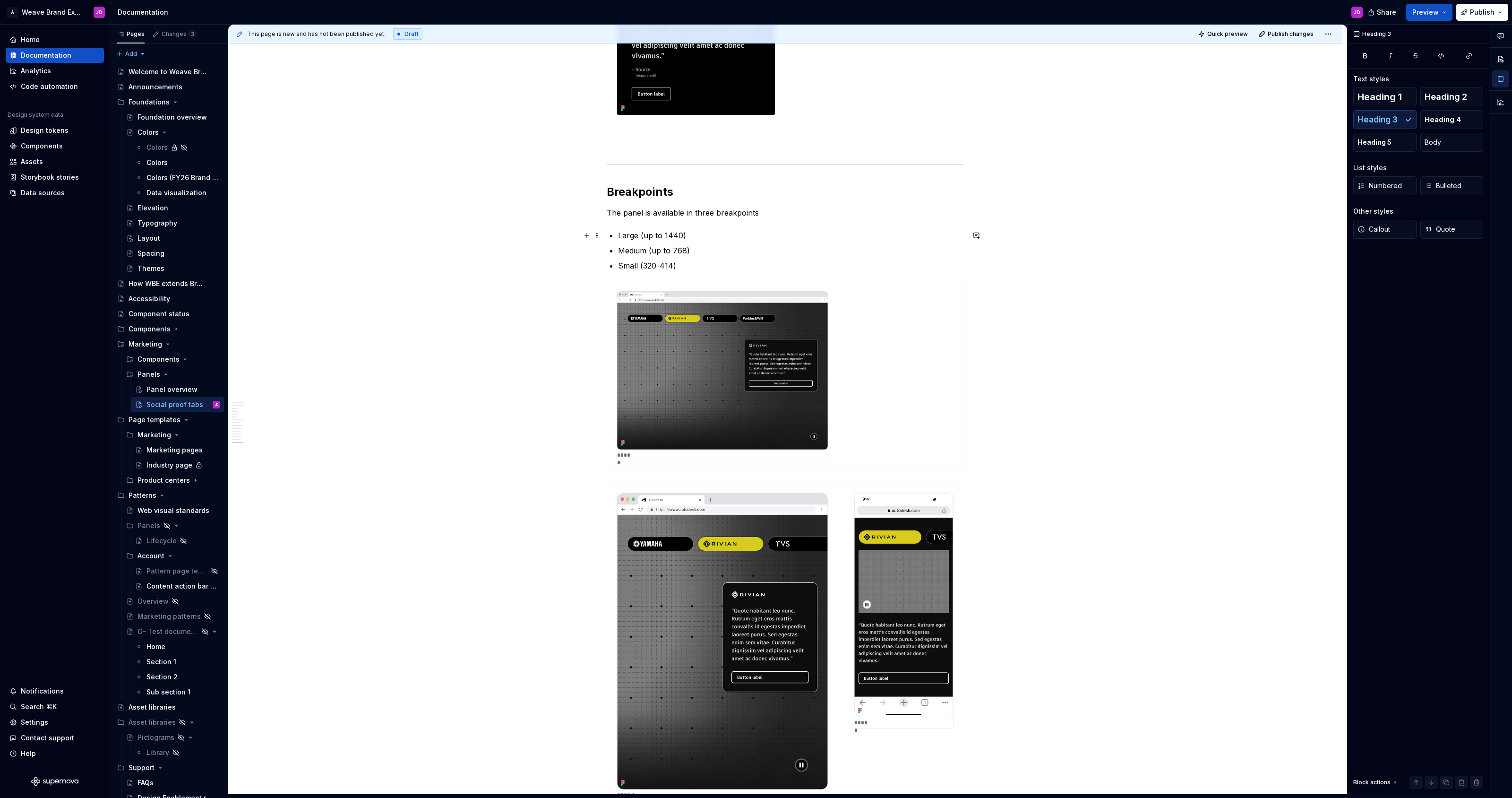
scroll to position [2894, 0]
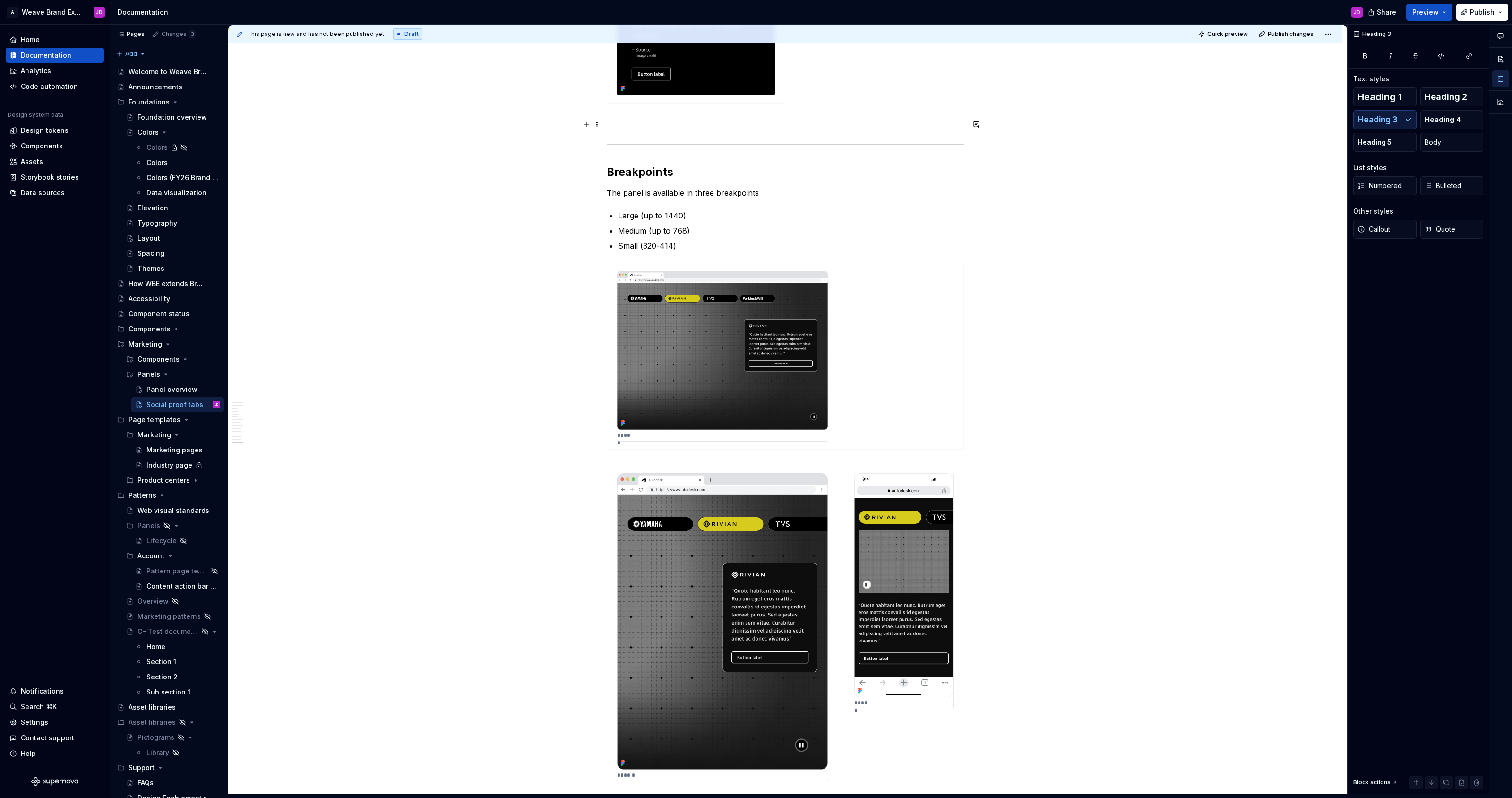
click at [739, 124] on p at bounding box center [785, 124] width 357 height 11
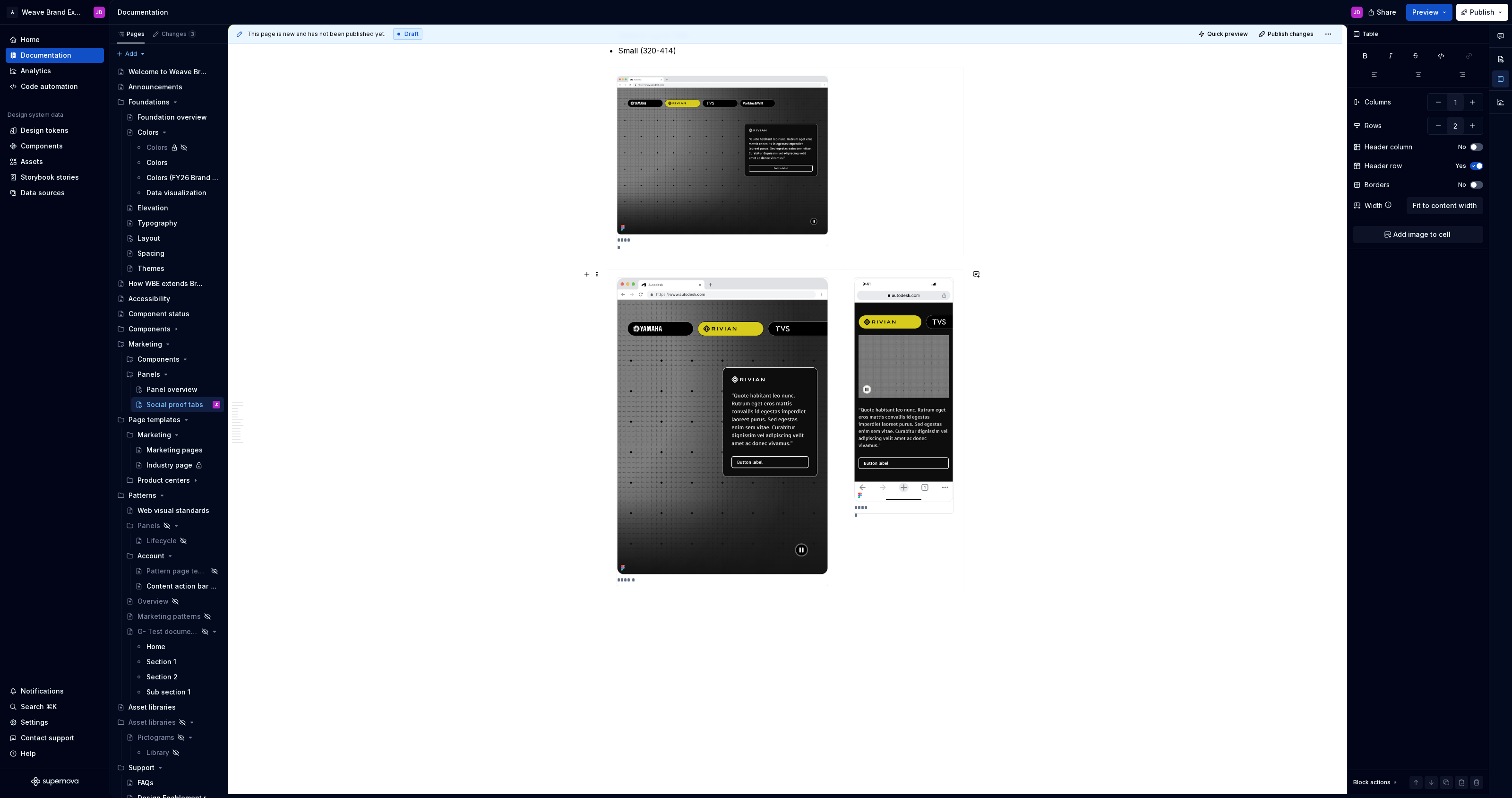
scroll to position [3121, 0]
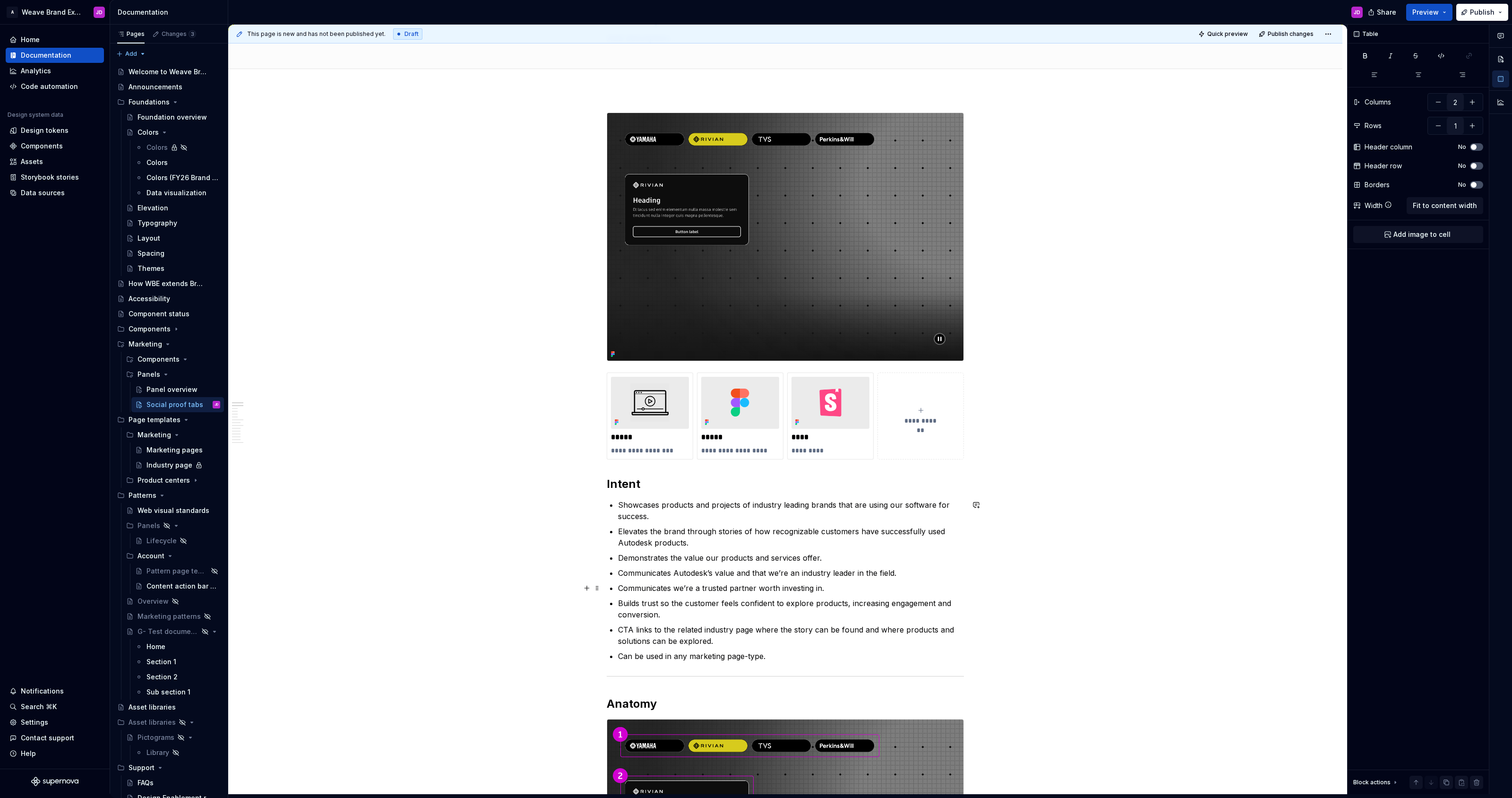
scroll to position [0, 0]
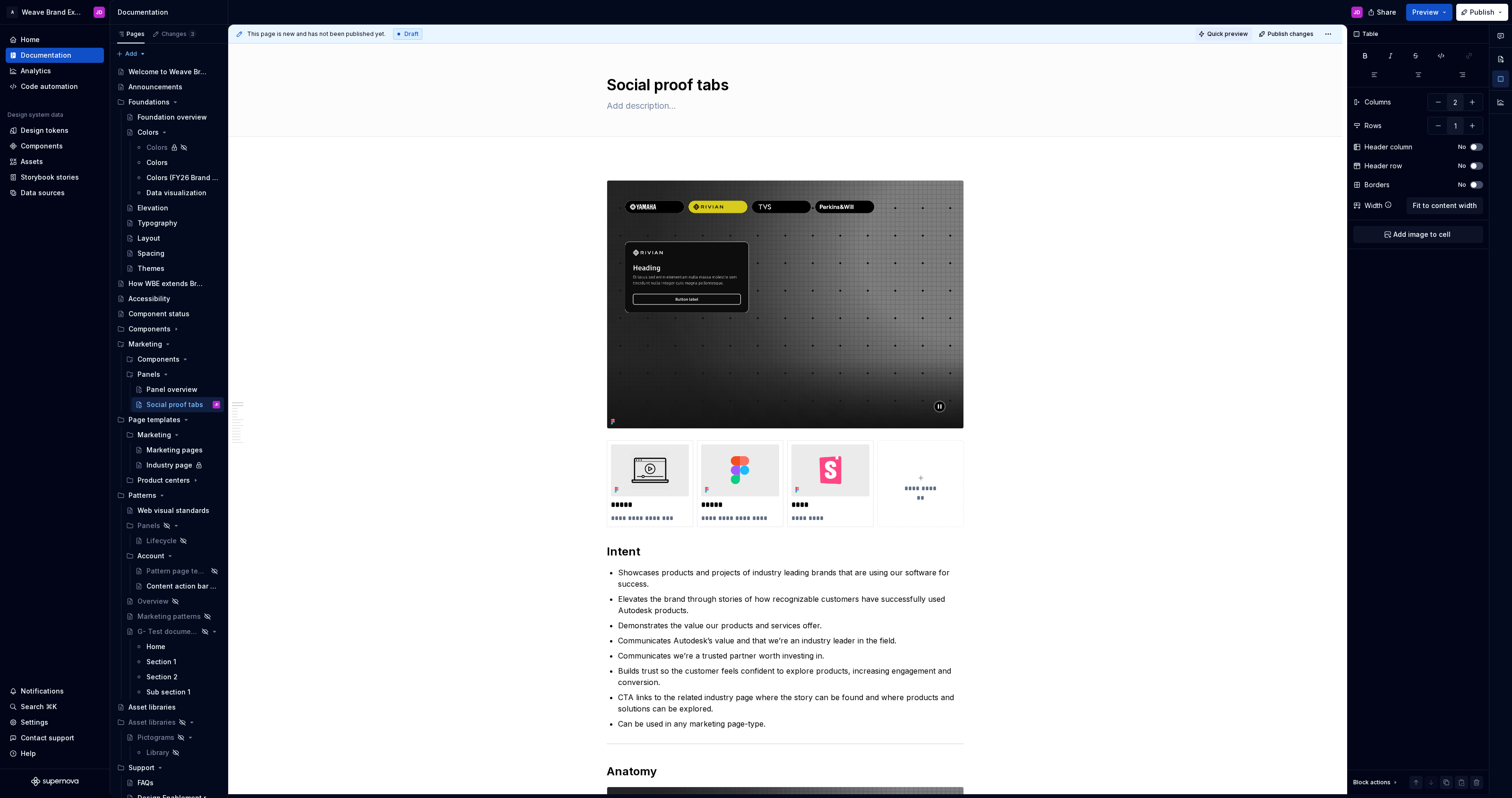
click at [755, 31] on span "Quick preview" at bounding box center [1227, 34] width 41 height 8
click at [755, 775] on span "Open page" at bounding box center [1462, 775] width 32 height 8
type textarea "*"
